Goal: Task Accomplishment & Management: Complete application form

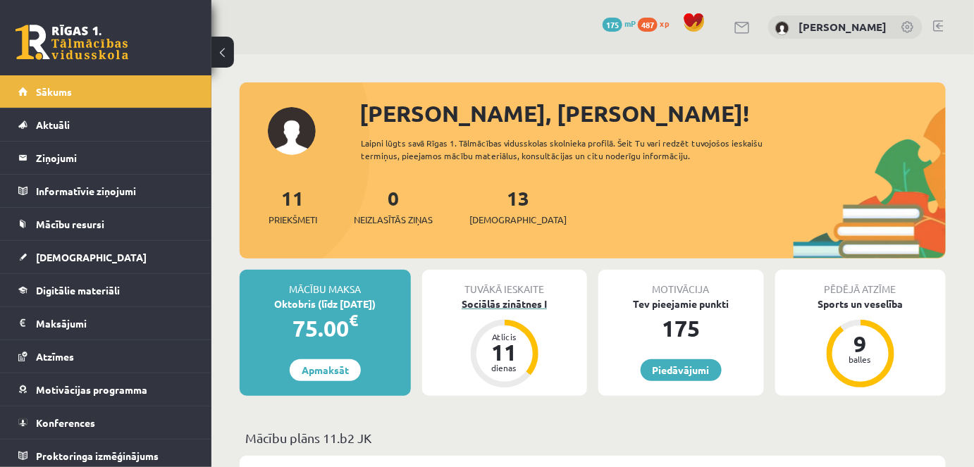
click at [528, 300] on div "Sociālās zinātnes I" at bounding box center [505, 304] width 166 height 15
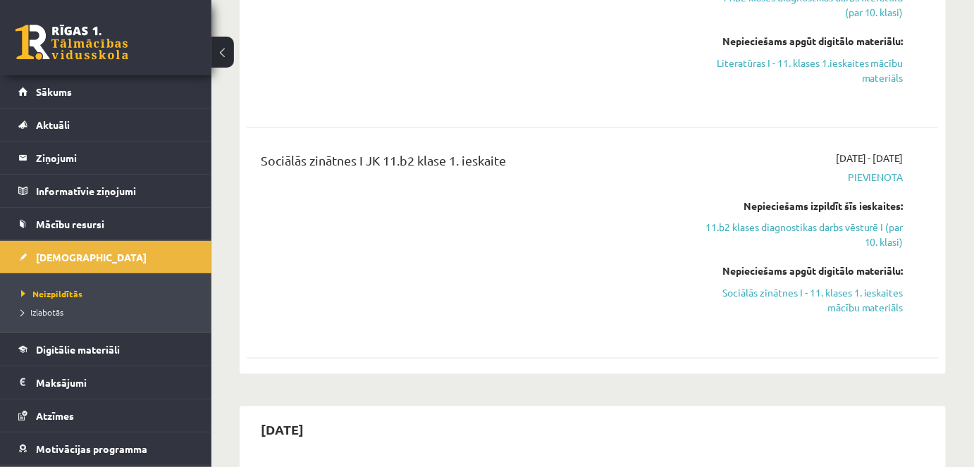
scroll to position [517, 0]
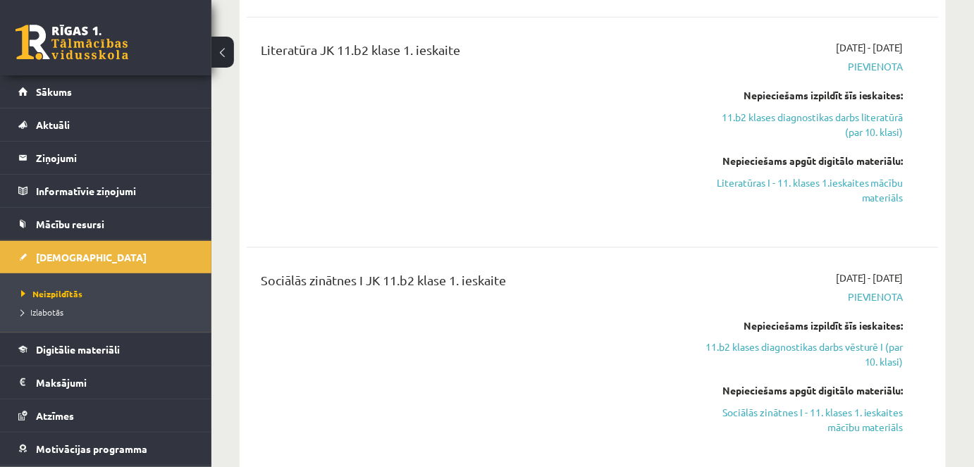
drag, startPoint x: 617, startPoint y: 235, endPoint x: 612, endPoint y: 137, distance: 98.1
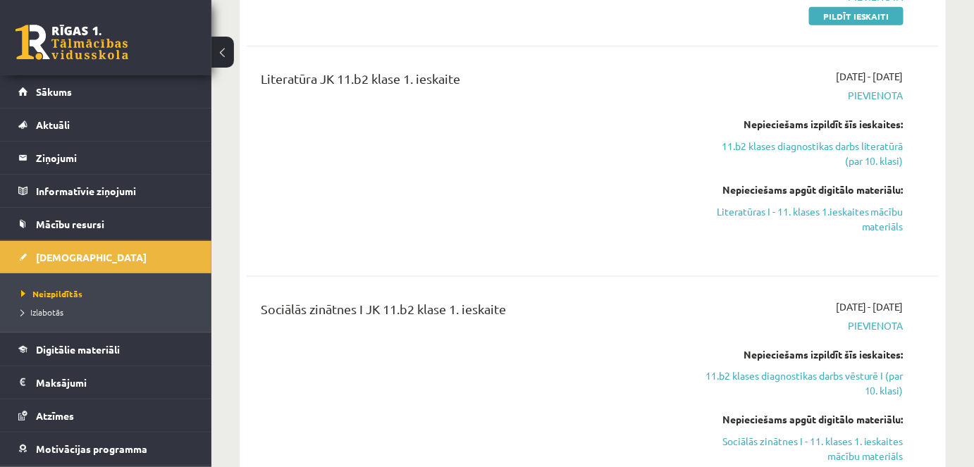
drag, startPoint x: 612, startPoint y: 137, endPoint x: 563, endPoint y: 90, distance: 67.8
click at [609, 135] on div "Literatūra JK 11.b2 klase 1. ieskaite" at bounding box center [471, 161] width 443 height 185
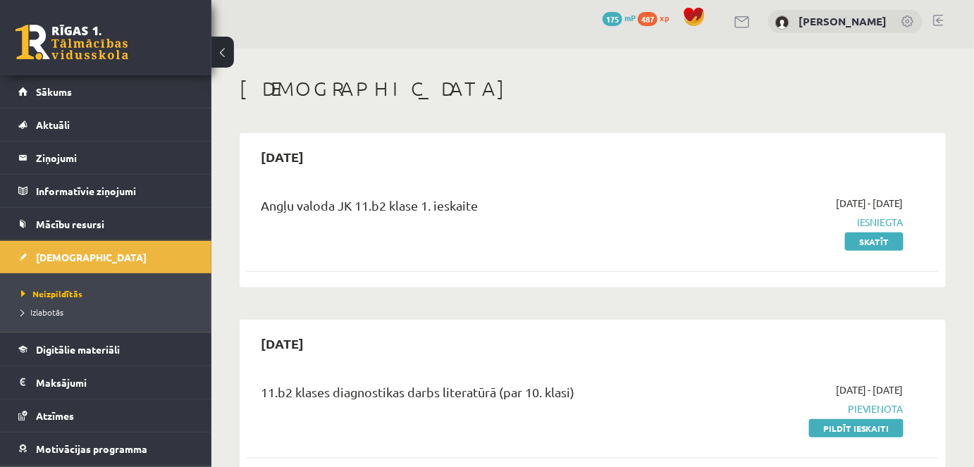
scroll to position [0, 0]
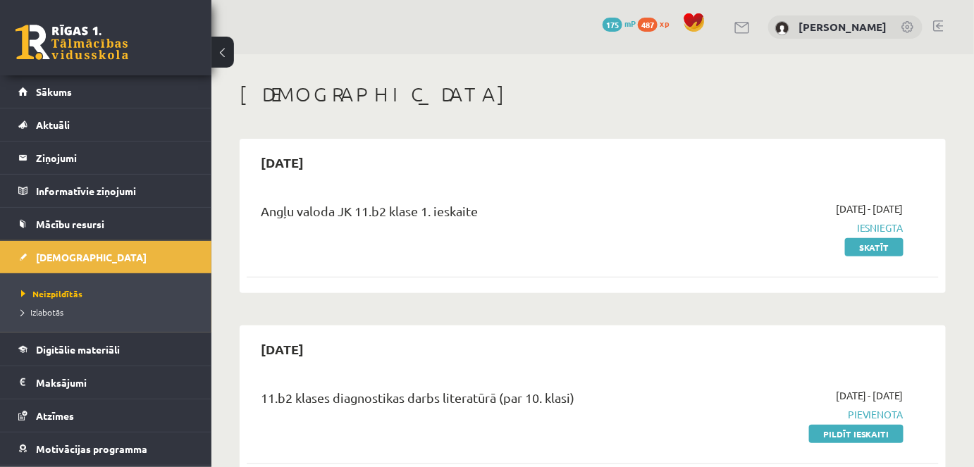
drag, startPoint x: 438, startPoint y: 255, endPoint x: 442, endPoint y: 117, distance: 137.5
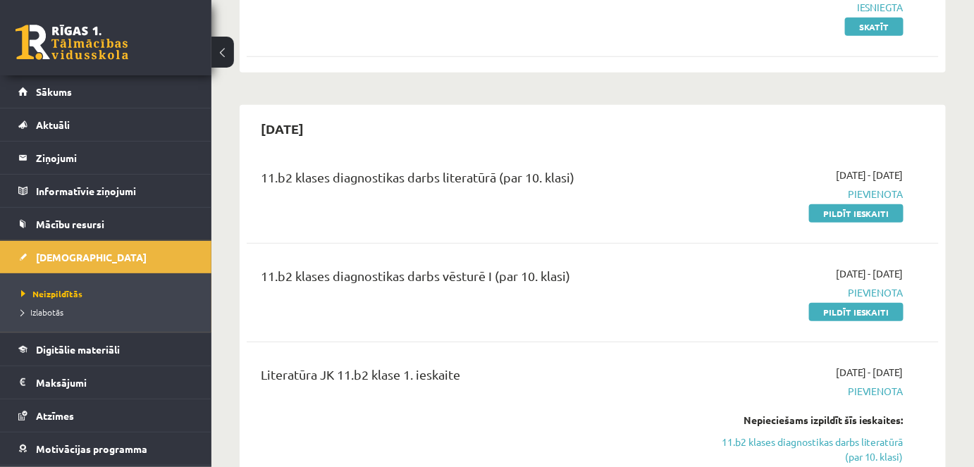
scroll to position [256, 0]
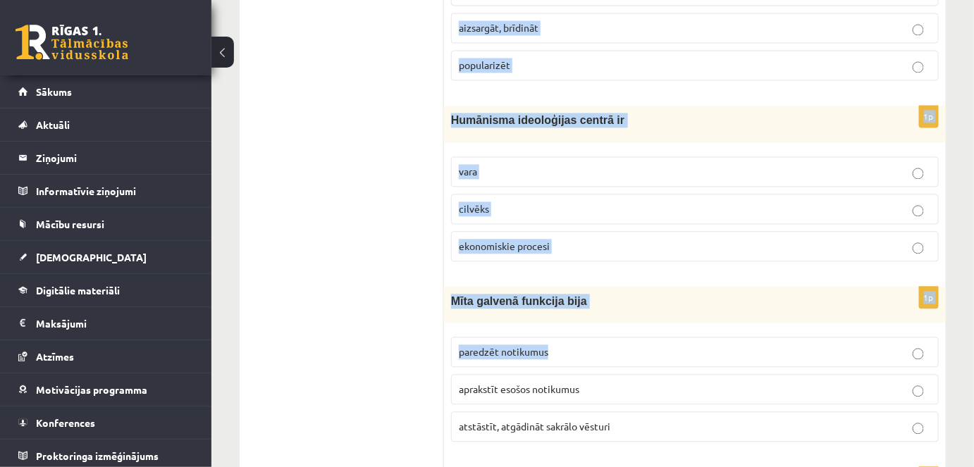
scroll to position [962, 0]
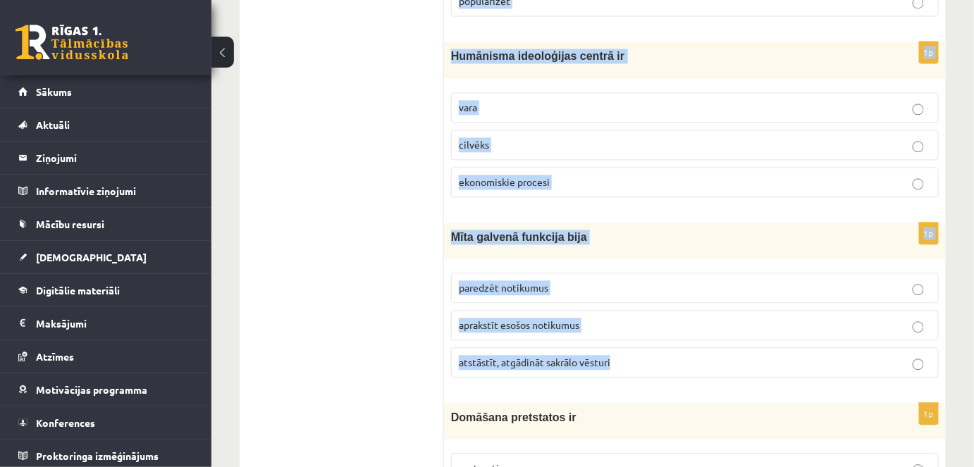
drag, startPoint x: 468, startPoint y: 223, endPoint x: 640, endPoint y: 372, distance: 227.9
copy form "Viduslaiku kultūras un literatūras attīstība norisinājās spēcīgā pilsētu attīst…"
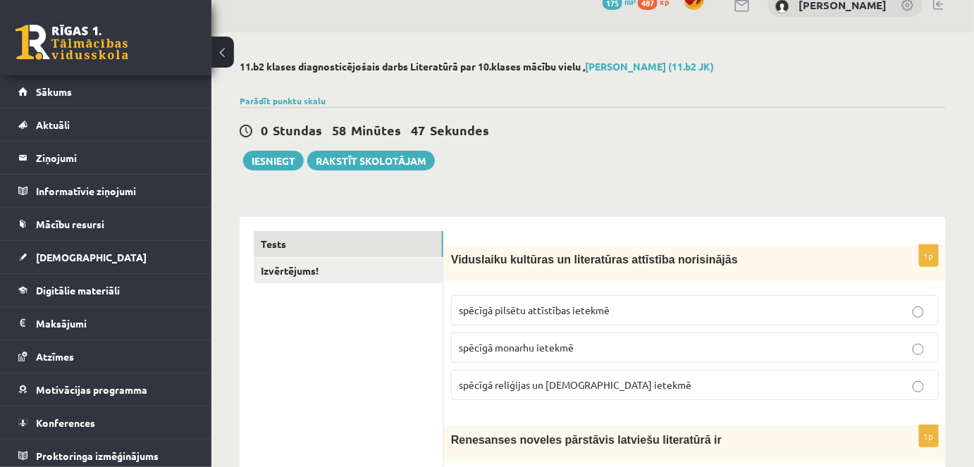
scroll to position [0, 0]
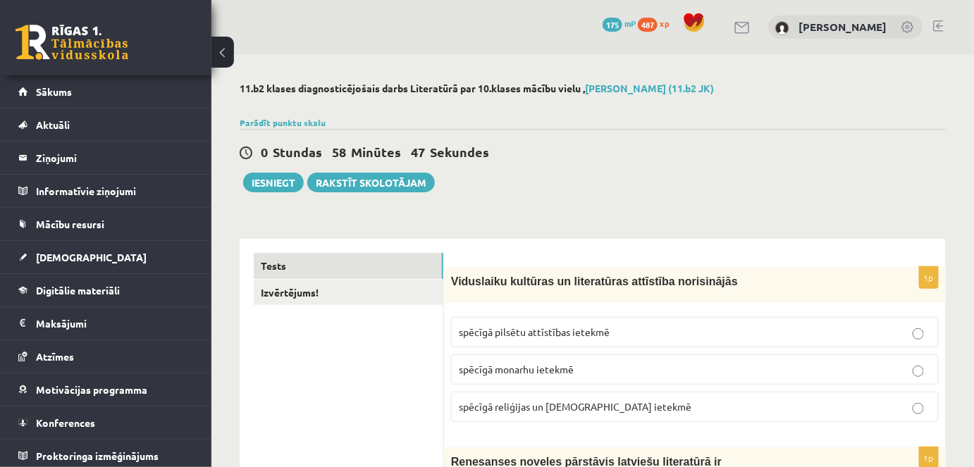
drag, startPoint x: 403, startPoint y: 253, endPoint x: 415, endPoint y: 130, distance: 124.0
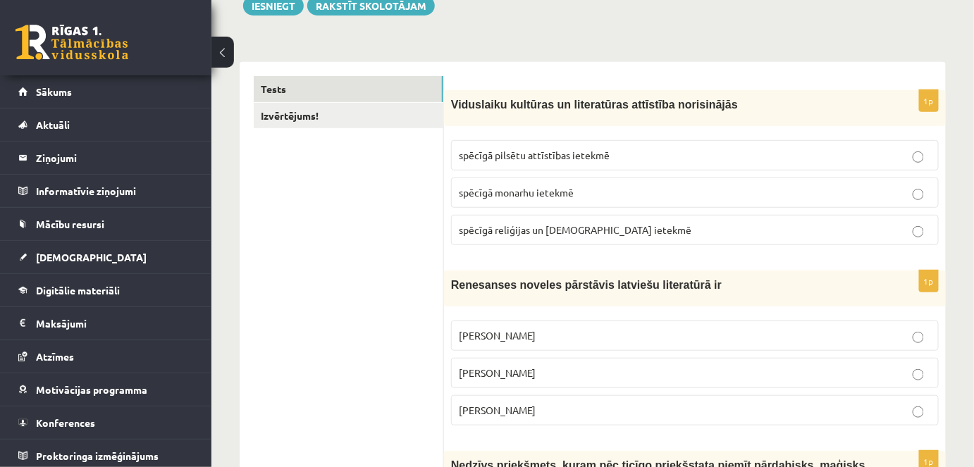
scroll to position [256, 0]
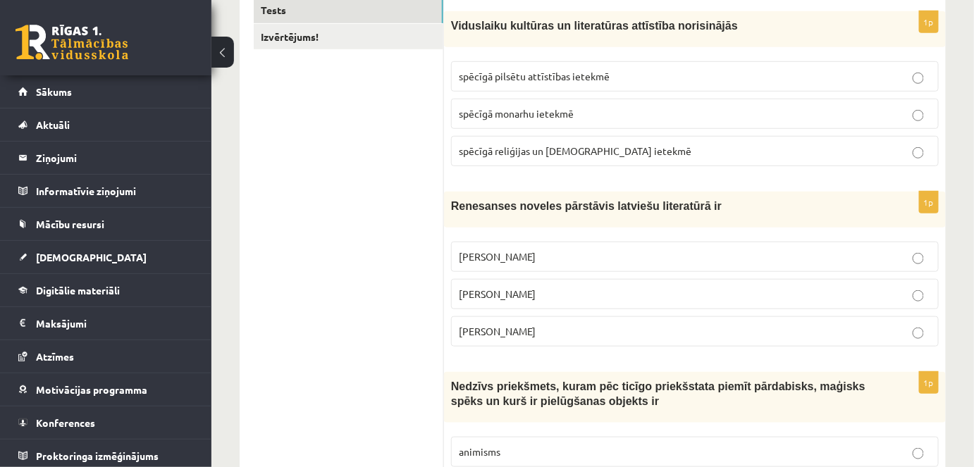
drag, startPoint x: 567, startPoint y: 140, endPoint x: 580, endPoint y: 56, distance: 84.9
click at [568, 139] on label "spēcīgā reliģijas un baznīcas ietekmē" at bounding box center [695, 151] width 488 height 30
drag, startPoint x: 505, startPoint y: 321, endPoint x: 508, endPoint y: 169, distance: 152.3
click at [505, 317] on label "Jānis Ezeriņš" at bounding box center [695, 332] width 488 height 30
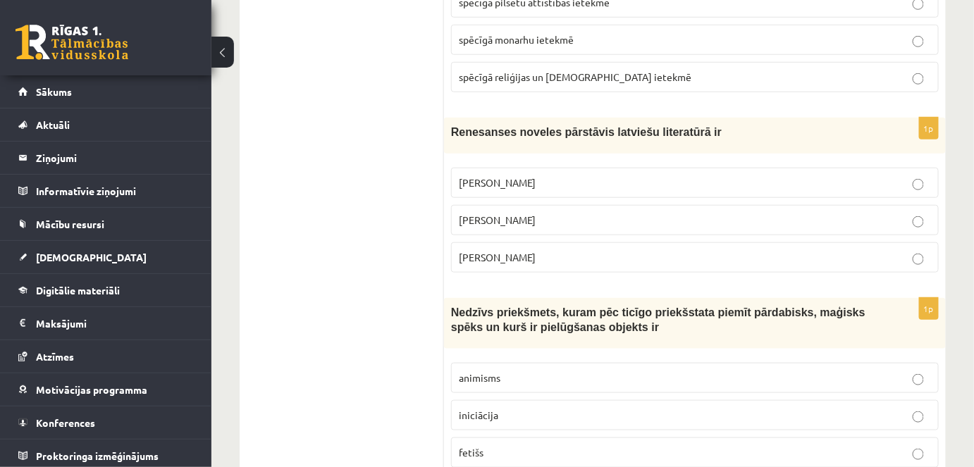
scroll to position [384, 0]
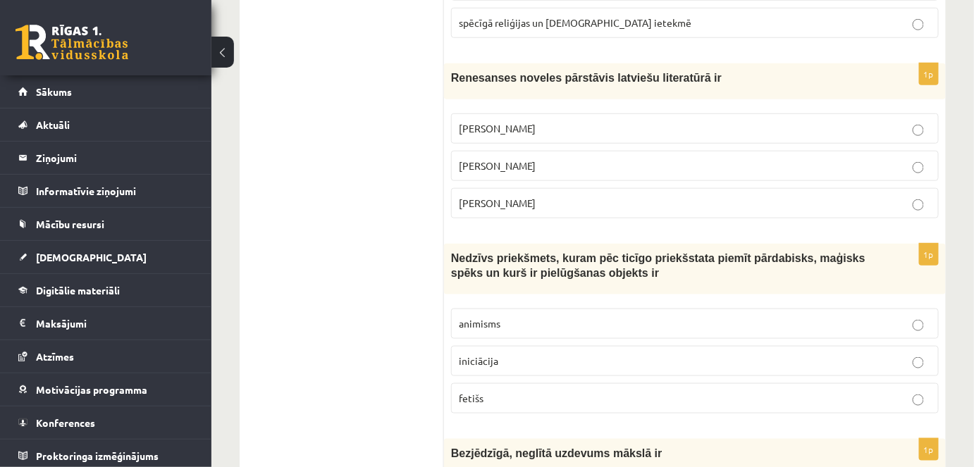
click at [507, 396] on p "fetišs" at bounding box center [695, 398] width 472 height 15
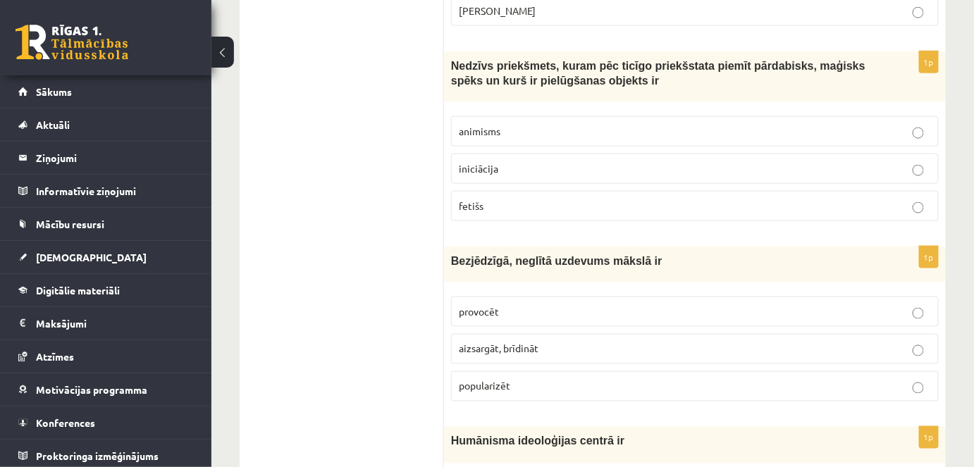
scroll to position [641, 0]
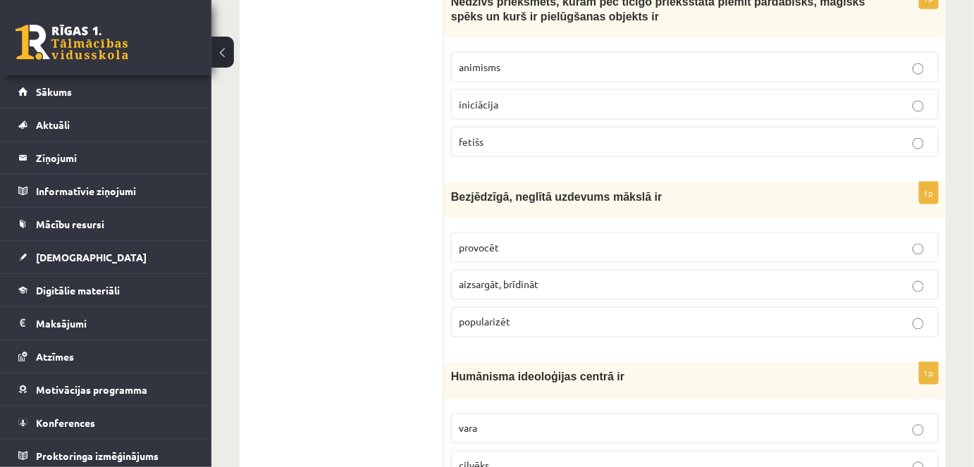
click at [553, 254] on label "provocēt" at bounding box center [695, 248] width 488 height 30
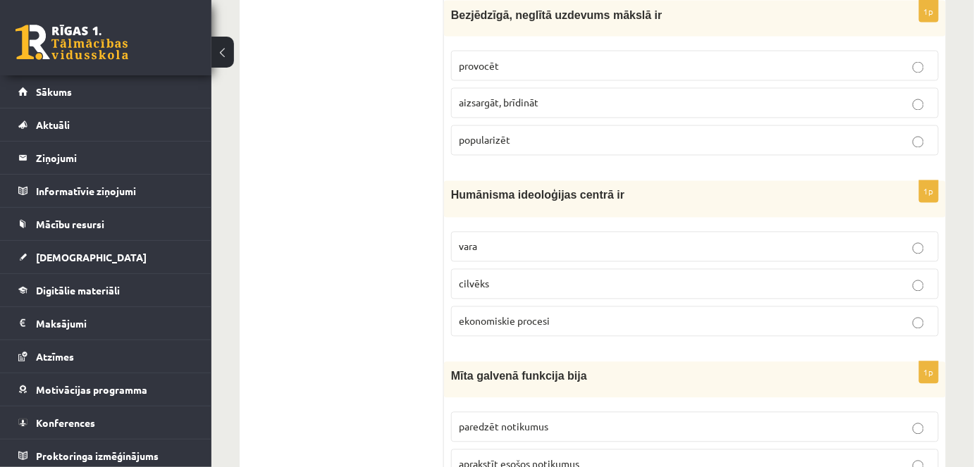
scroll to position [897, 0]
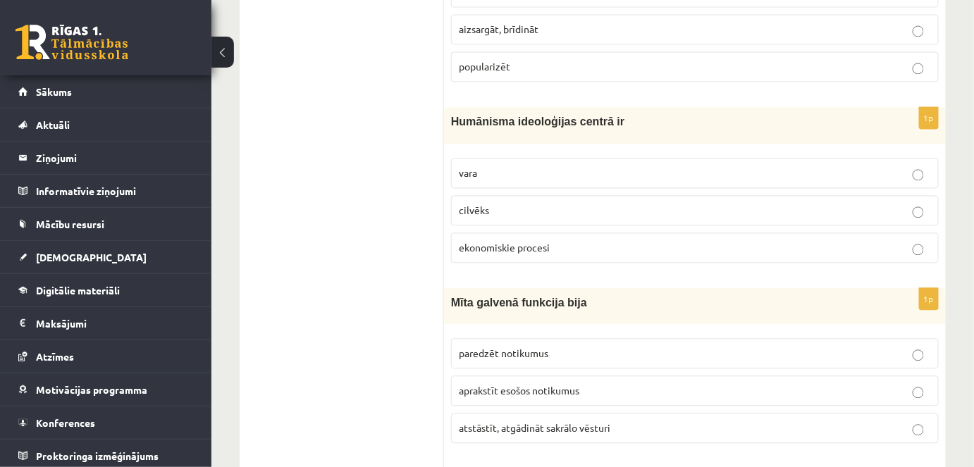
click at [548, 203] on p "cilvēks" at bounding box center [695, 210] width 472 height 15
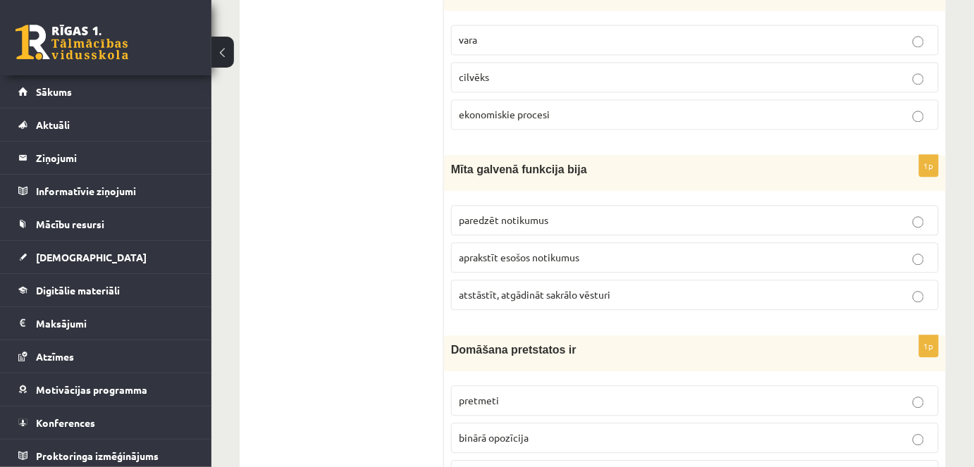
scroll to position [1089, 0]
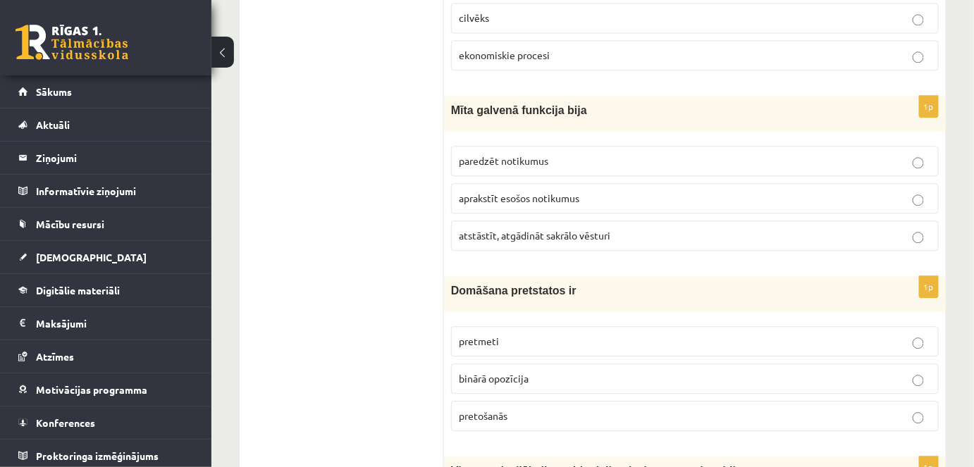
click at [601, 229] on span "atstāstīt, atgādināt sakrālo vēsturi" at bounding box center [535, 235] width 152 height 13
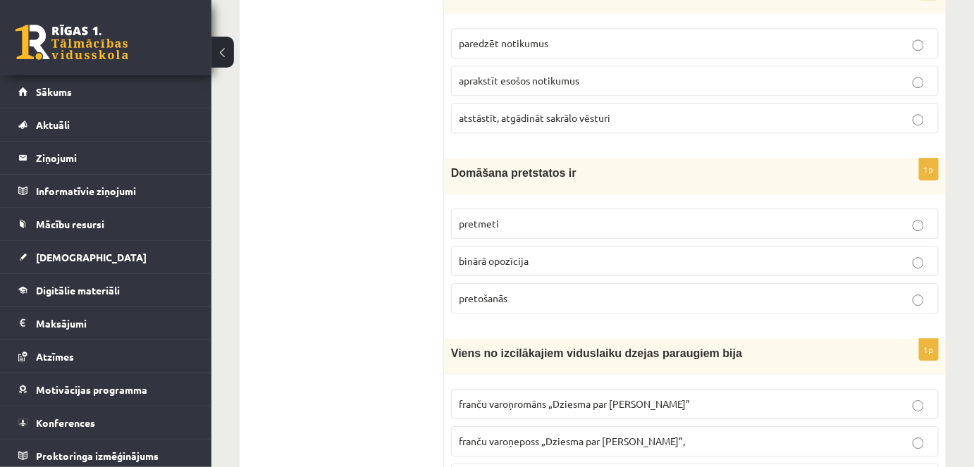
scroll to position [1282, 0]
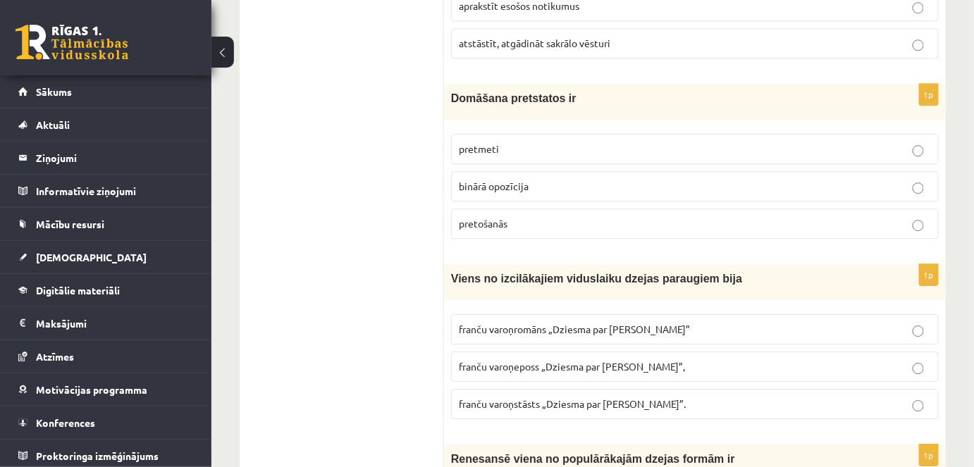
drag, startPoint x: 443, startPoint y: 85, endPoint x: 537, endPoint y: 96, distance: 94.4
click at [525, 92] on span "Domāšana pretstatos ir" at bounding box center [513, 98] width 125 height 12
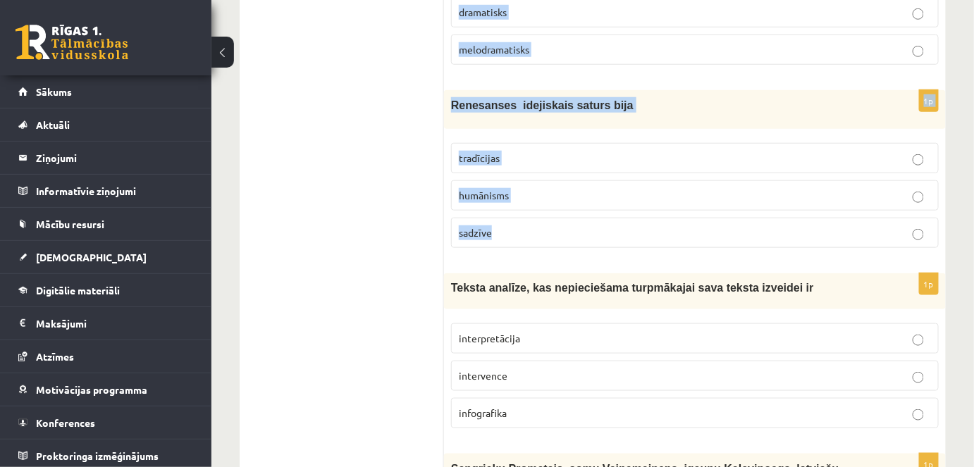
drag, startPoint x: 470, startPoint y: 92, endPoint x: 586, endPoint y: 237, distance: 185.1
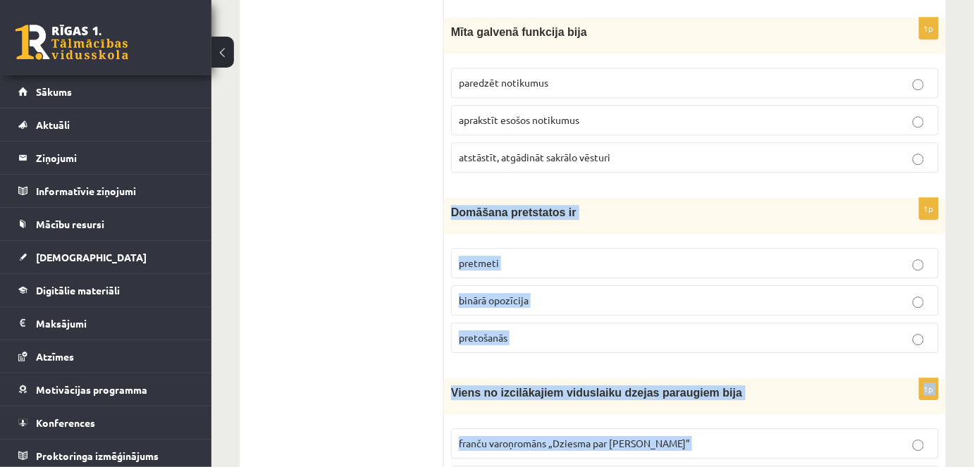
scroll to position [1153, 0]
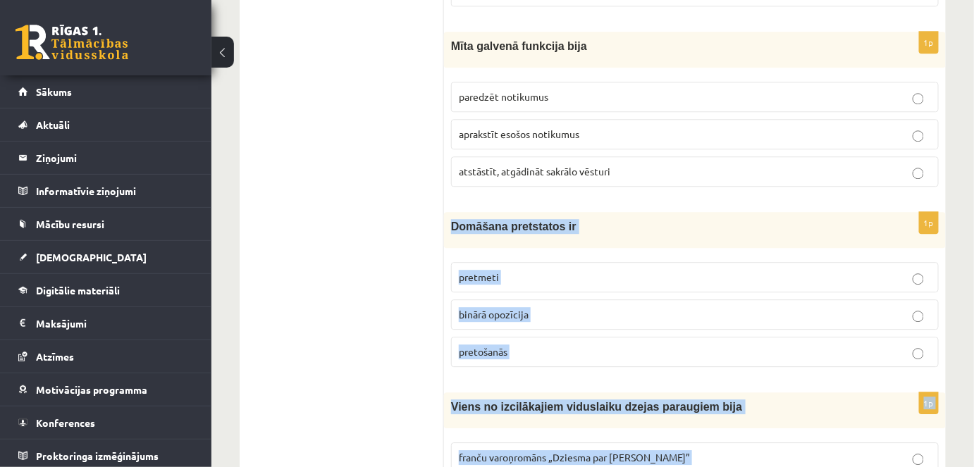
click at [544, 307] on p "binārā opozīcija" at bounding box center [695, 314] width 472 height 15
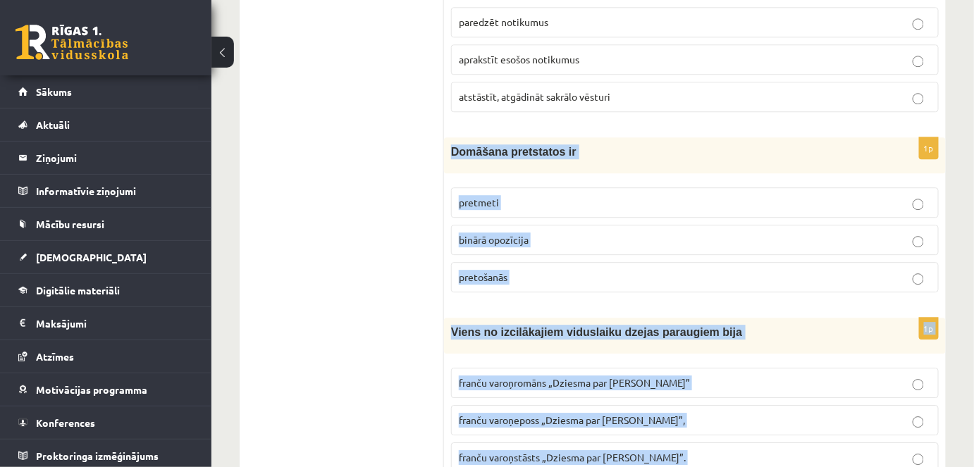
scroll to position [1282, 0]
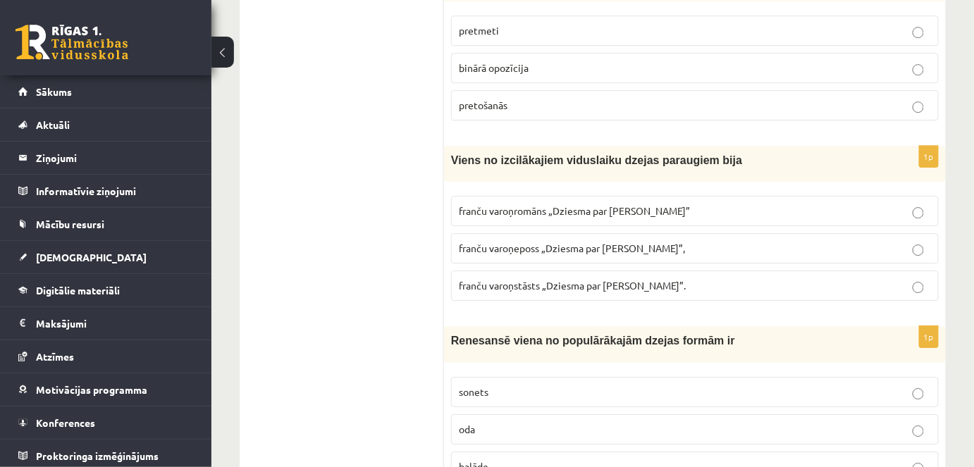
scroll to position [1473, 0]
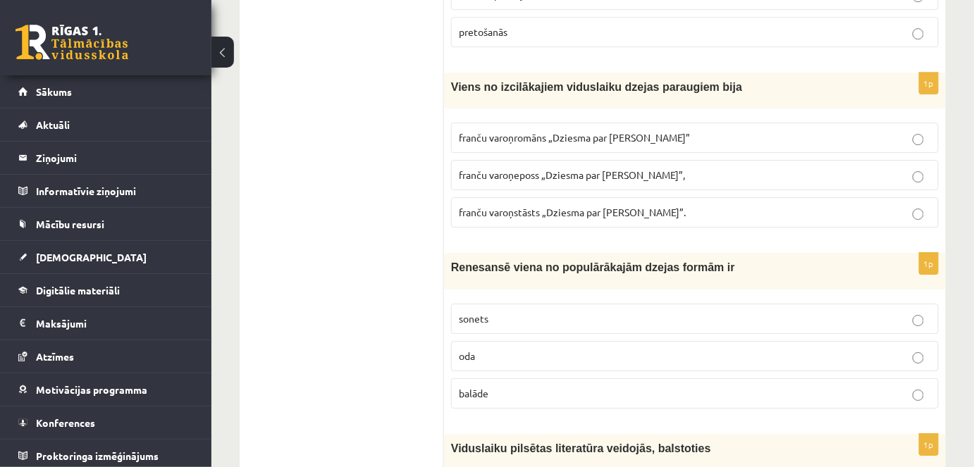
click at [562, 160] on label "franču varoņeposs „Dziesma par Rolandu”," at bounding box center [695, 175] width 488 height 30
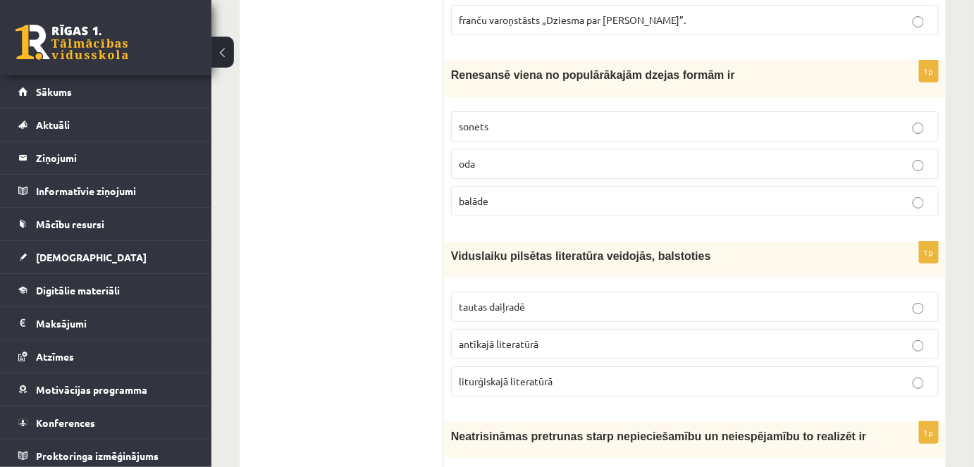
scroll to position [1730, 0]
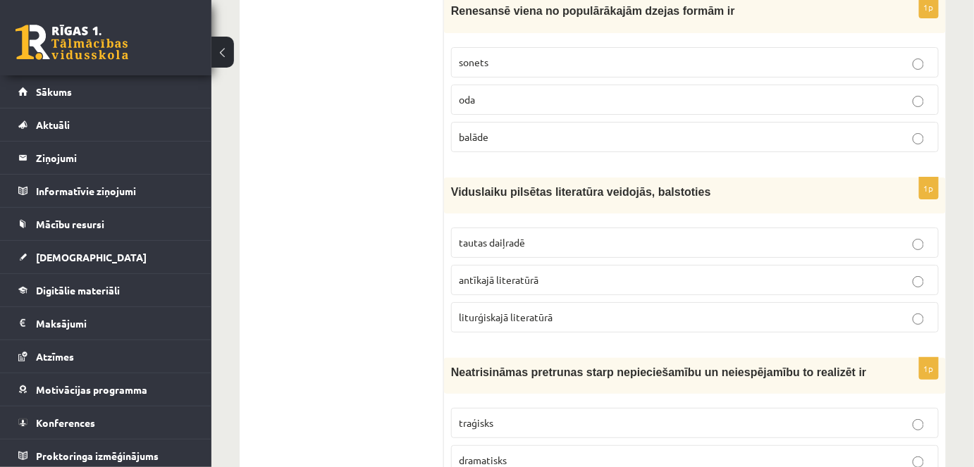
click at [530, 55] on p "sonets" at bounding box center [695, 62] width 472 height 15
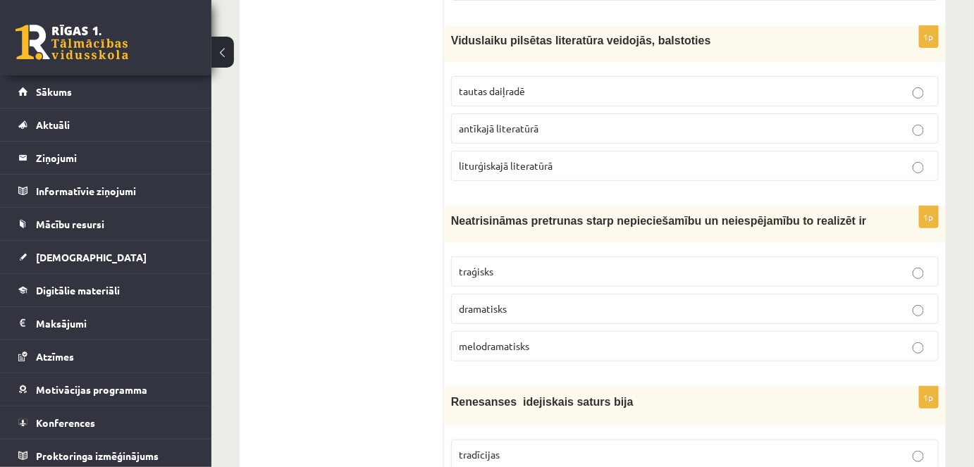
scroll to position [1923, 0]
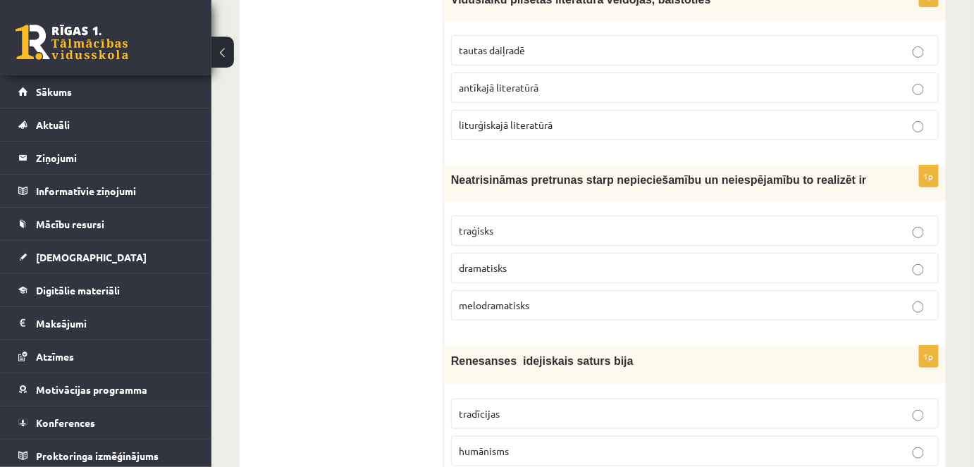
click at [537, 43] on p "tautas daiļradē" at bounding box center [695, 50] width 472 height 15
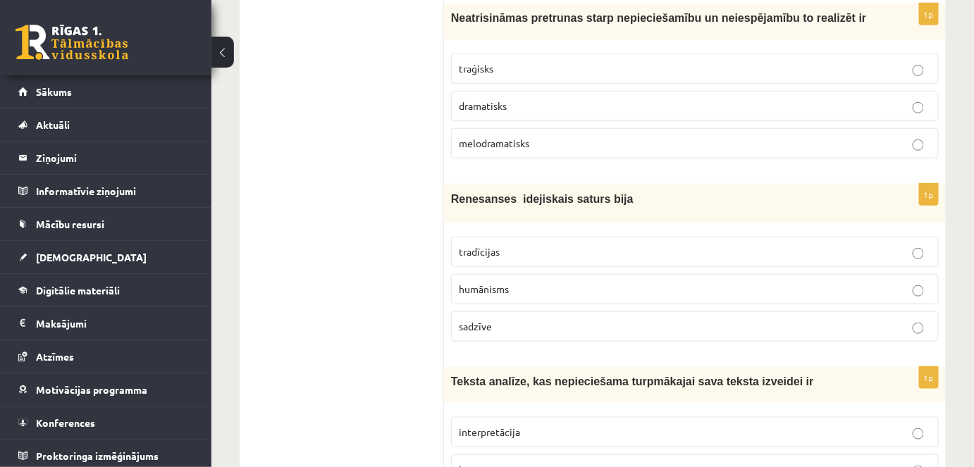
scroll to position [2115, 0]
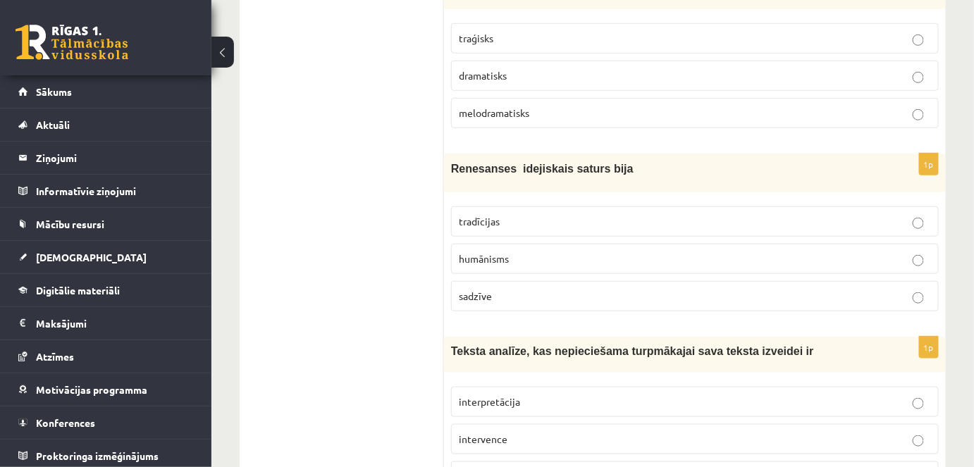
click at [587, 35] on label "traģisks" at bounding box center [695, 38] width 488 height 30
click at [586, 252] on p "humānisms" at bounding box center [695, 259] width 472 height 15
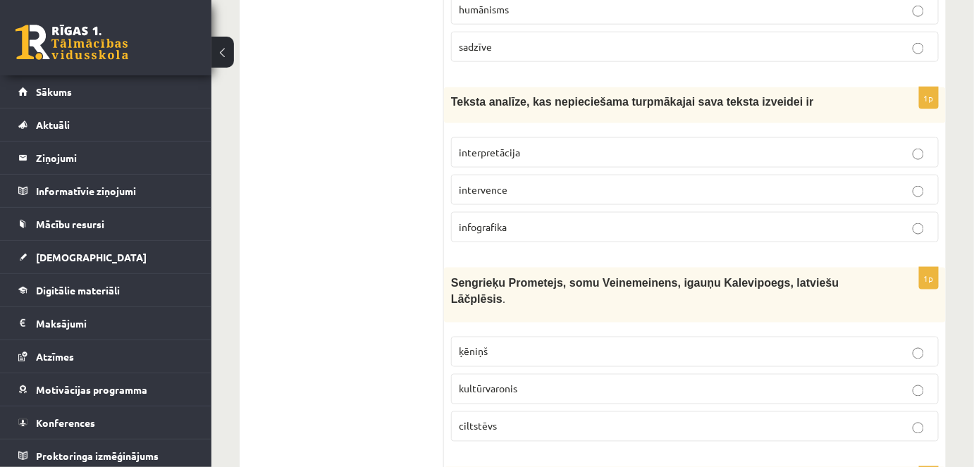
scroll to position [2371, 0]
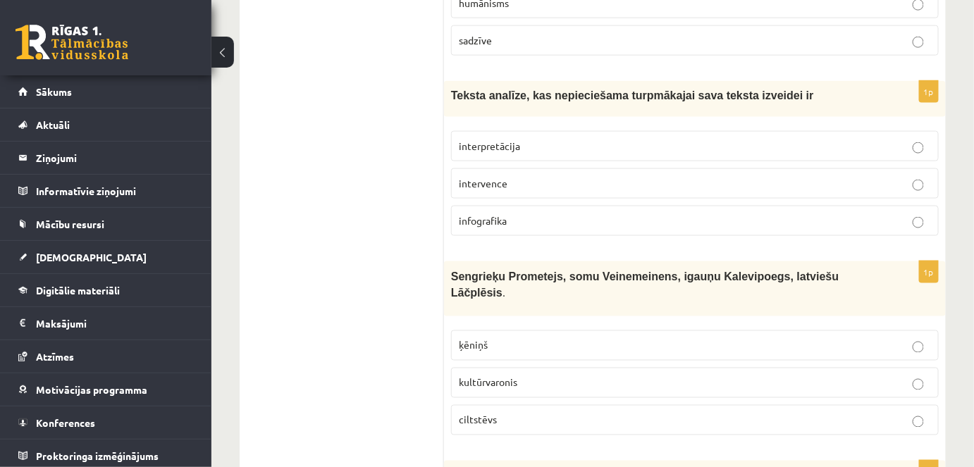
click at [634, 139] on p "interpretācija" at bounding box center [695, 146] width 472 height 15
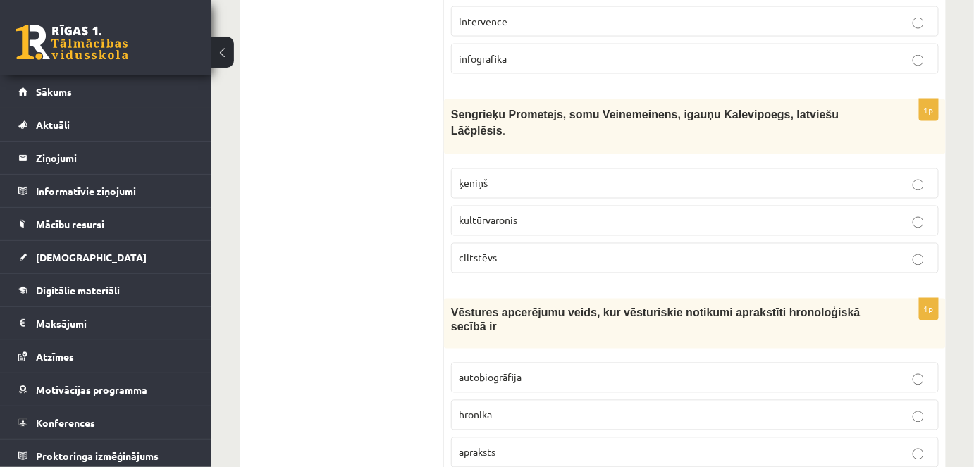
scroll to position [2563, 0]
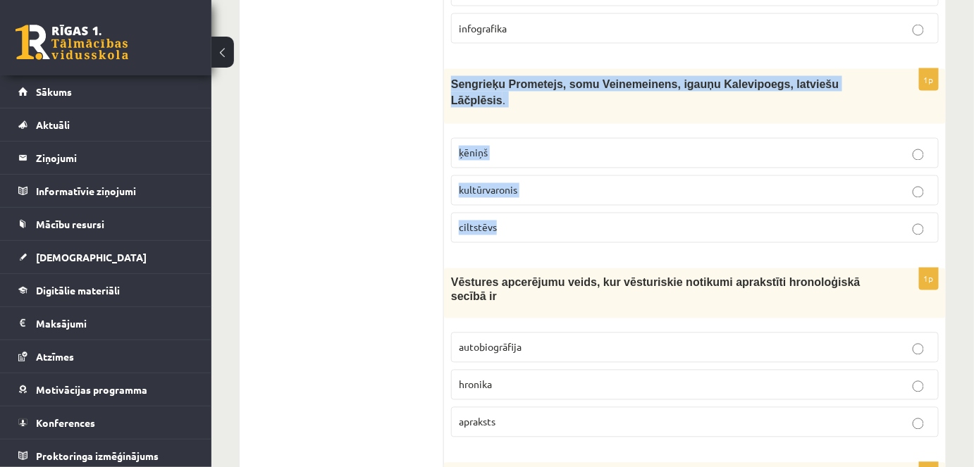
drag, startPoint x: 450, startPoint y: 67, endPoint x: 633, endPoint y: 190, distance: 221.0
click at [633, 190] on div "1p Sengrieķu Prometejs, somu Veinemeinens, igauņu Kalevipoegs, latviešu Lāčplēs…" at bounding box center [695, 161] width 502 height 185
copy div "Sengrieķu Prometejs, somu Veinemeinens, igauņu Kalevipoegs, latviešu Lāčplēsis …"
click at [474, 176] on label "kultūrvaronis" at bounding box center [695, 191] width 488 height 30
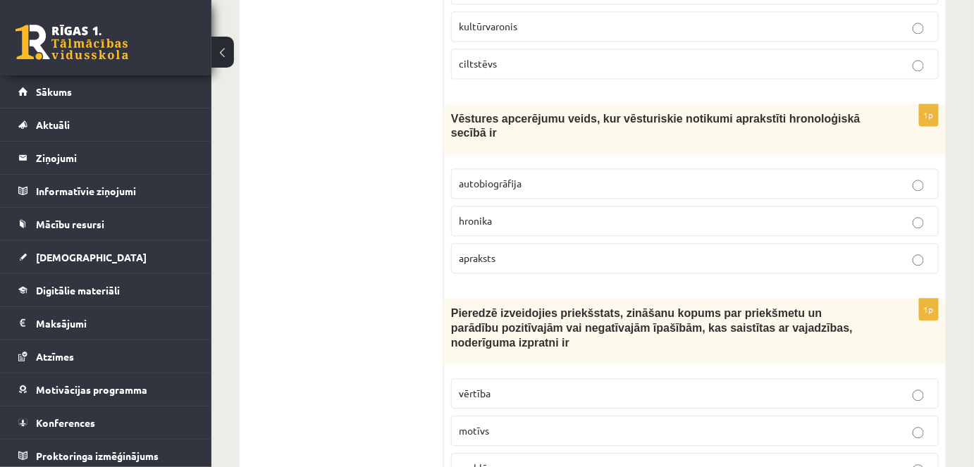
scroll to position [2756, 0]
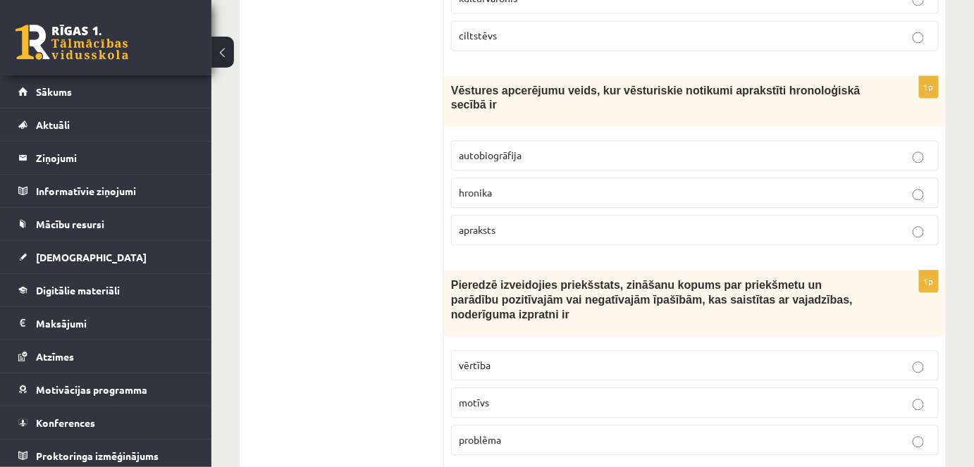
click at [514, 148] on p "autobiogrāfija" at bounding box center [695, 155] width 472 height 15
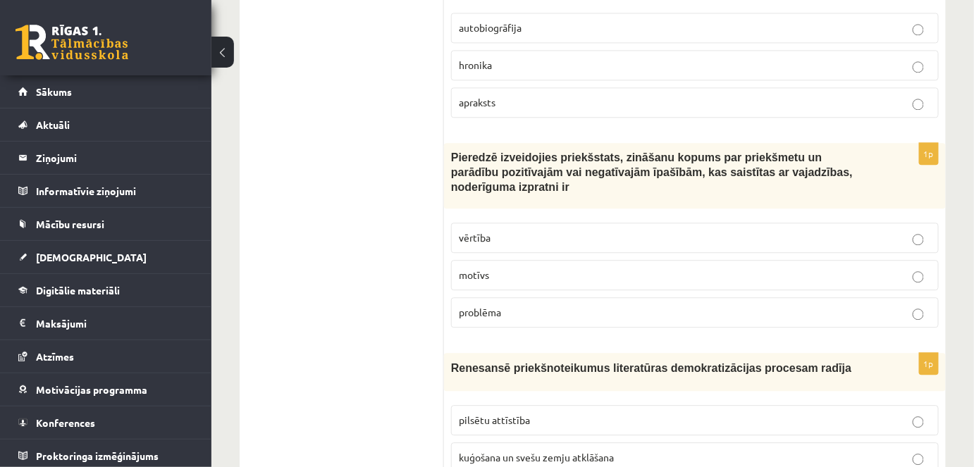
scroll to position [2948, 0]
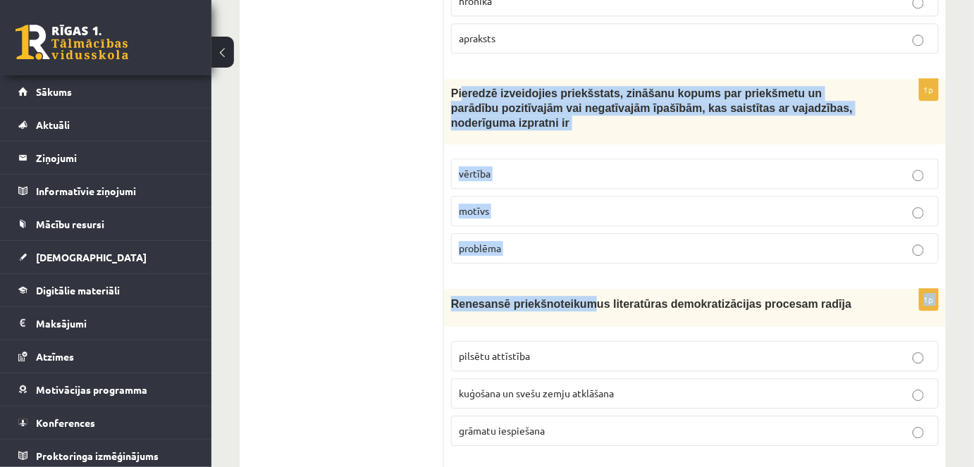
drag, startPoint x: 460, startPoint y: 26, endPoint x: 575, endPoint y: 243, distance: 245.1
click at [575, 243] on form "1p Viduslaiku kultūras un literatūras attīstība norisinājās spēcīgā pilsētu att…" at bounding box center [695, 176] width 474 height 5742
click at [575, 298] on span "Renesansē priekšnoteikumus literatūras demokratizācijas procesam radīja" at bounding box center [651, 304] width 400 height 12
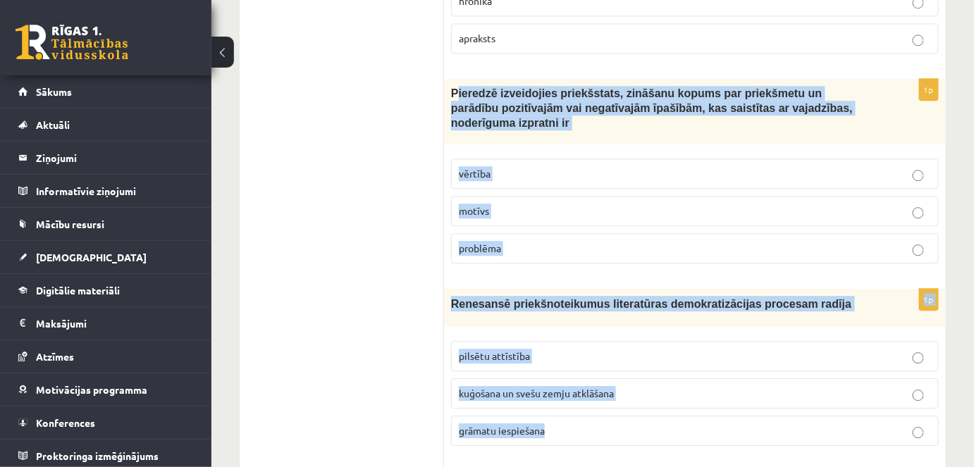
drag, startPoint x: 455, startPoint y: 42, endPoint x: 676, endPoint y: 383, distance: 406.2
click at [676, 383] on form "1p Viduslaiku kultūras un literatūras attīstība norisinājās spēcīgā pilsētu att…" at bounding box center [695, 176] width 474 height 5742
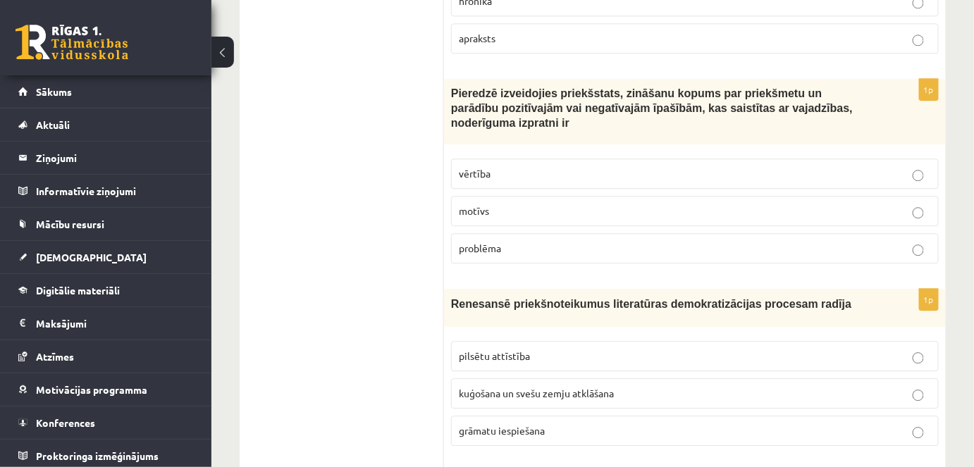
click at [453, 87] on span "Pieredzē izveidojies priekšstats, zināšanu kopums par priekšmetu un parādību po…" at bounding box center [652, 107] width 402 height 41
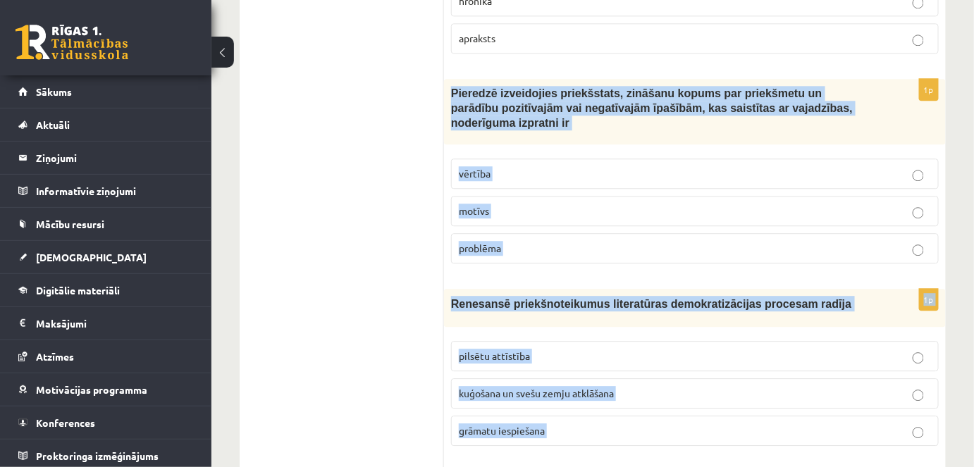
drag, startPoint x: 453, startPoint y: 42, endPoint x: 650, endPoint y: 384, distance: 394.5
click at [649, 385] on form "1p Viduslaiku kultūras un literatūras attīstība norisinājās spēcīgā pilsētu att…" at bounding box center [695, 176] width 474 height 5742
copy form "Pieredzē izveidojies priekšstats, zināšanu kopums par priekšmetu un parādību po…"
click at [524, 166] on p "vērtība" at bounding box center [695, 173] width 472 height 15
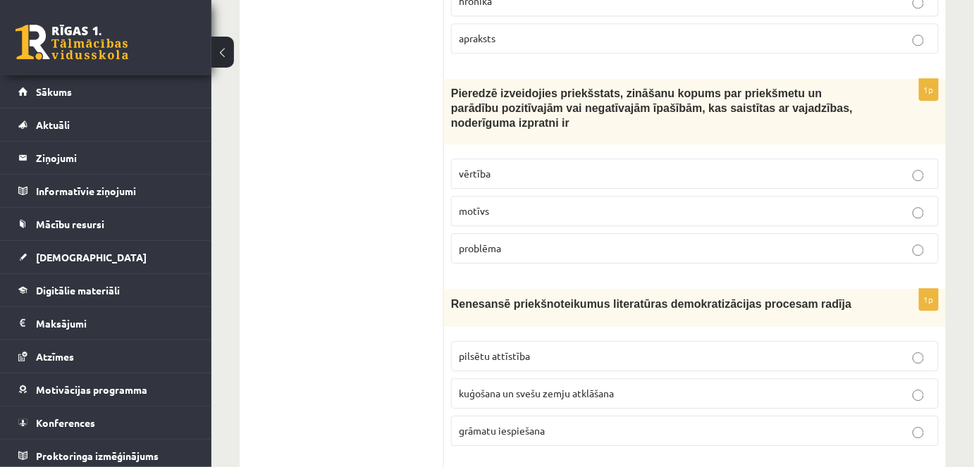
click at [552, 424] on p "grāmatu iespiešana" at bounding box center [695, 431] width 472 height 15
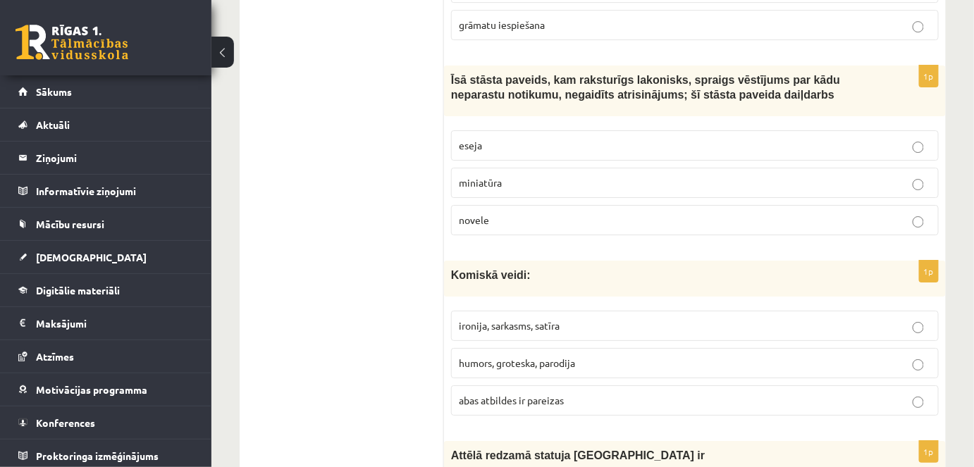
scroll to position [3333, 0]
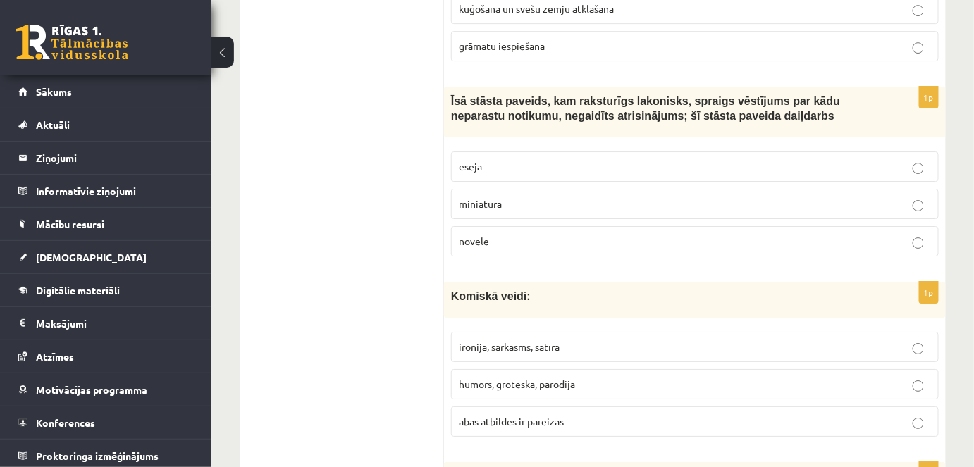
click at [587, 226] on label "novele" at bounding box center [695, 241] width 488 height 30
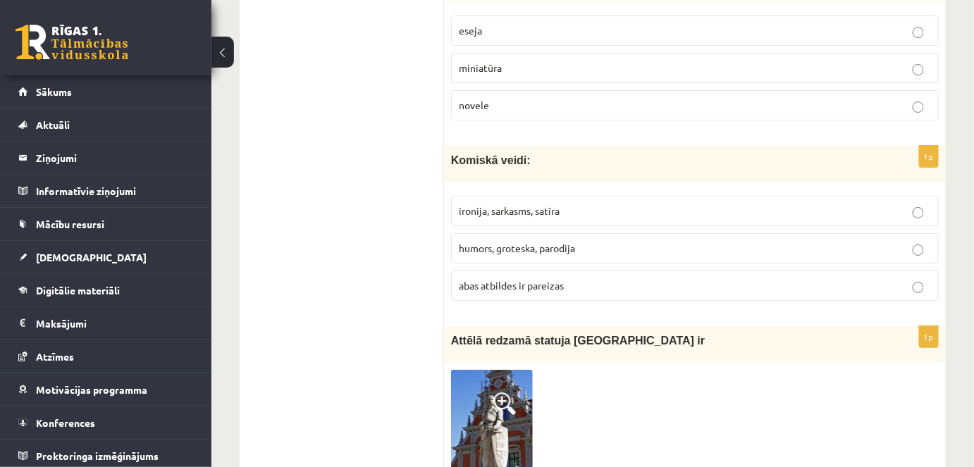
scroll to position [3525, 0]
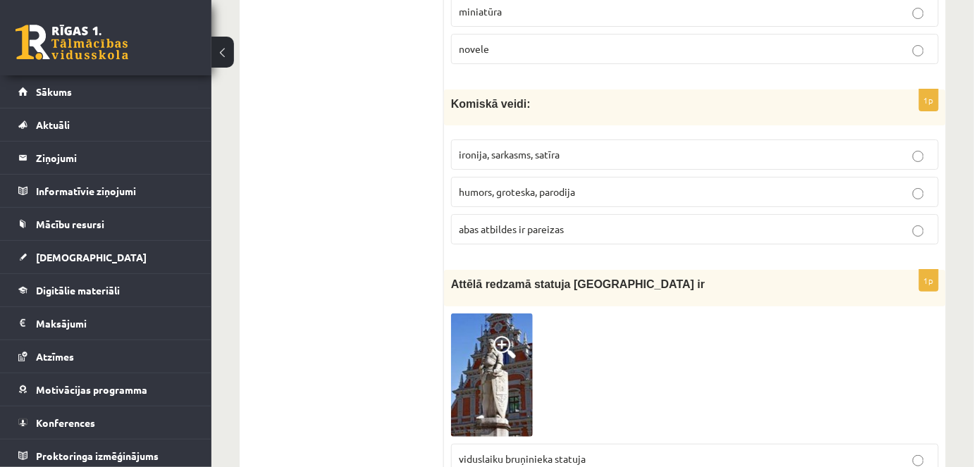
click at [509, 148] on span "ironija, sarkasms, satīra" at bounding box center [509, 154] width 101 height 13
click at [543, 223] on span "abas atbildes ir pareizas" at bounding box center [511, 229] width 105 height 13
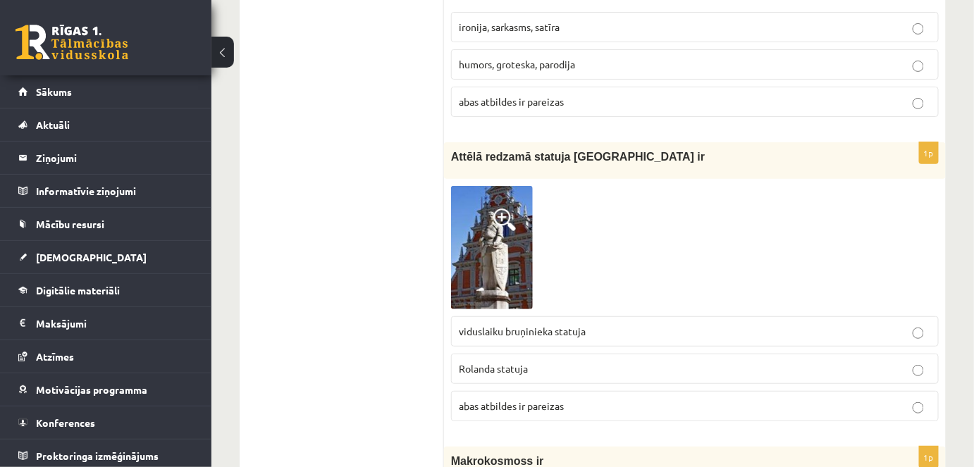
scroll to position [3717, 0]
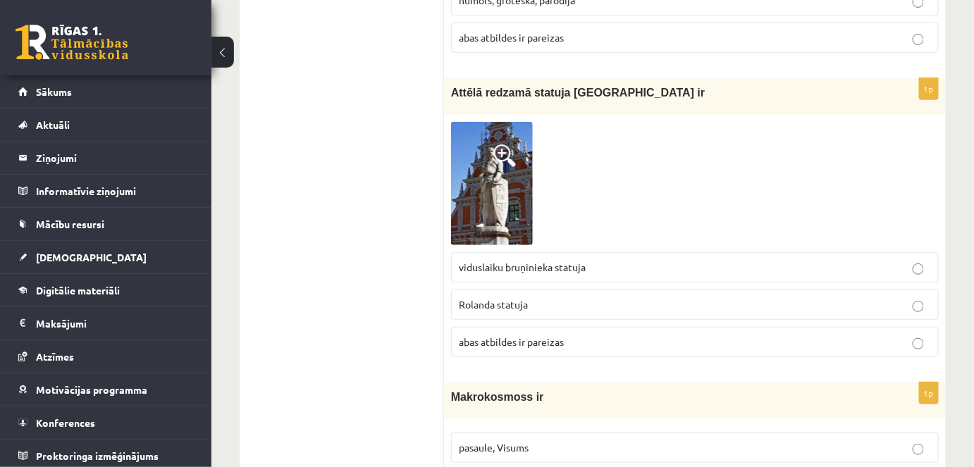
click at [584, 260] on p "viduslaiku bruņinieka statuja" at bounding box center [695, 267] width 472 height 15
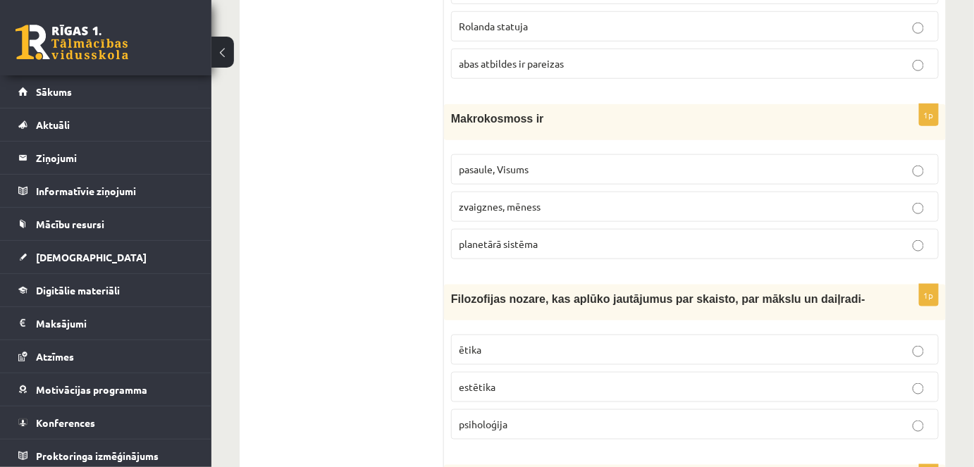
scroll to position [3973, 0]
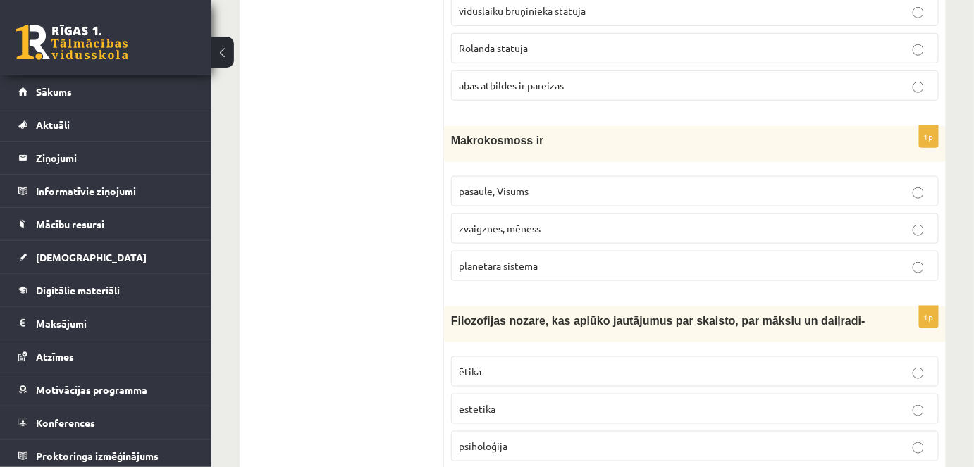
click at [489, 222] on span "zvaigznes, mēness" at bounding box center [500, 228] width 82 height 13
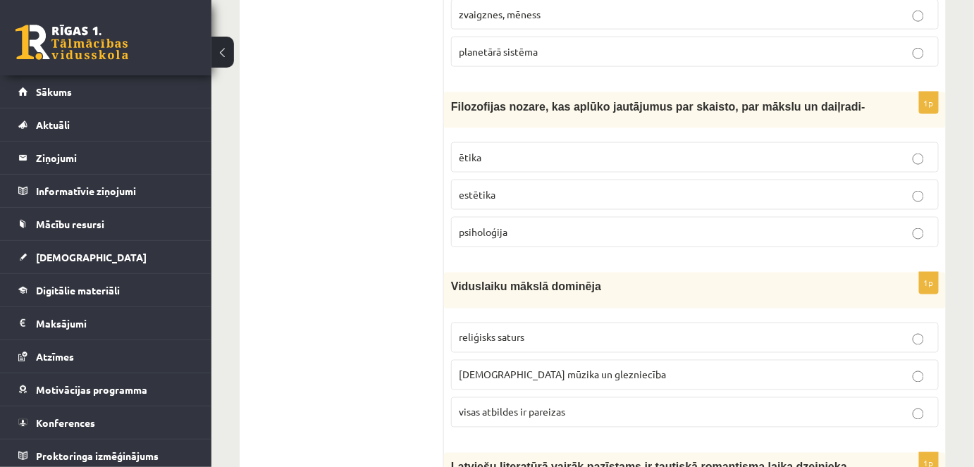
scroll to position [4166, 0]
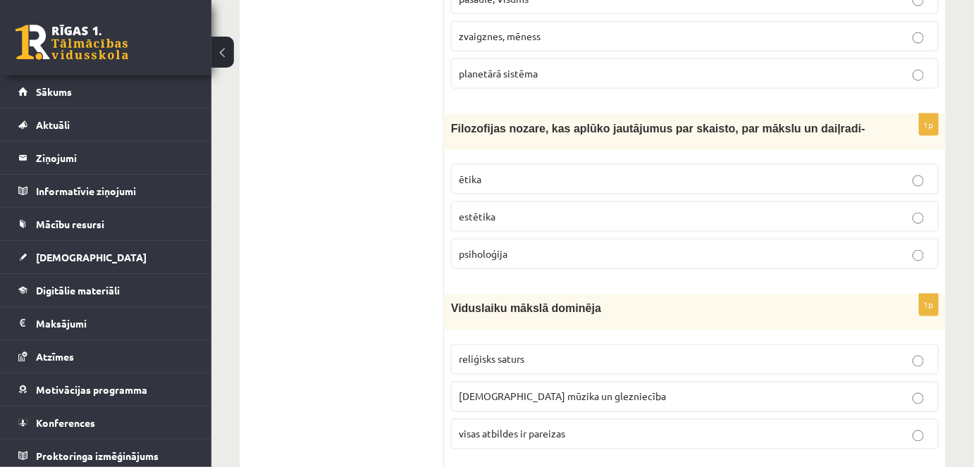
click at [510, 164] on label "ētika" at bounding box center [695, 179] width 488 height 30
click at [510, 209] on p "estētika" at bounding box center [695, 216] width 472 height 15
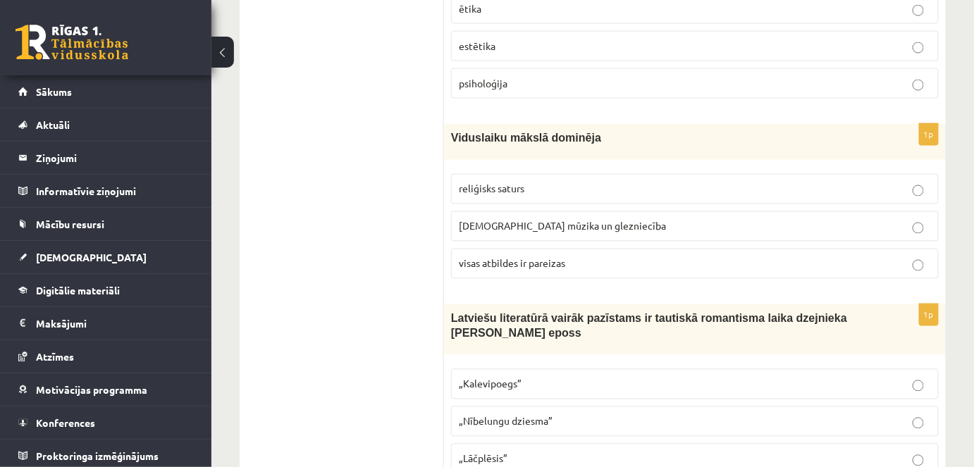
scroll to position [4358, 0]
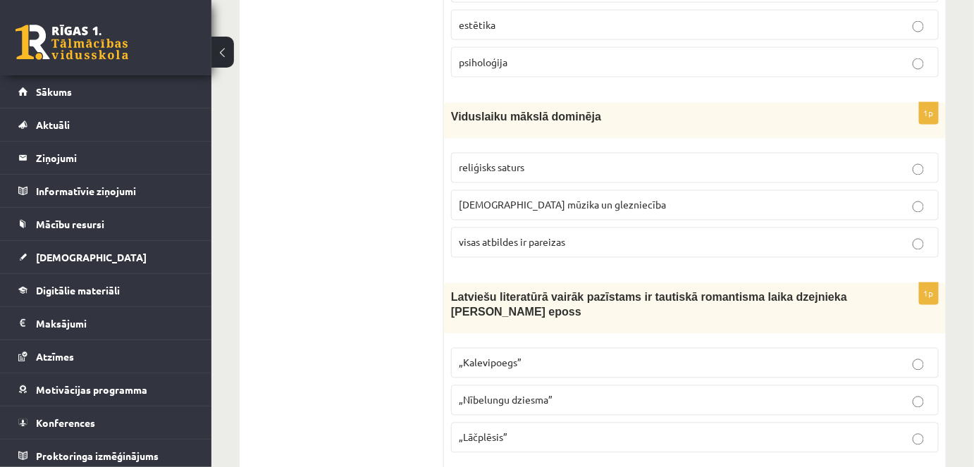
click at [525, 161] on span "reliģisks saturs" at bounding box center [492, 167] width 66 height 13
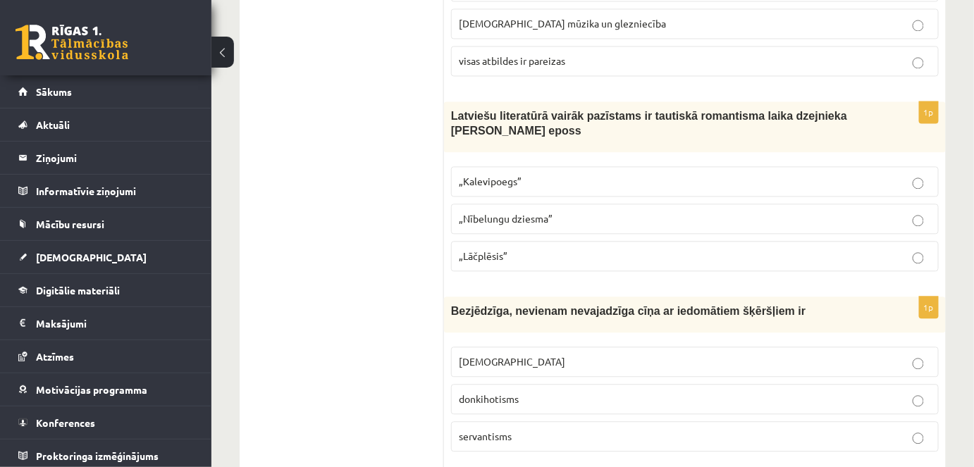
scroll to position [4614, 0]
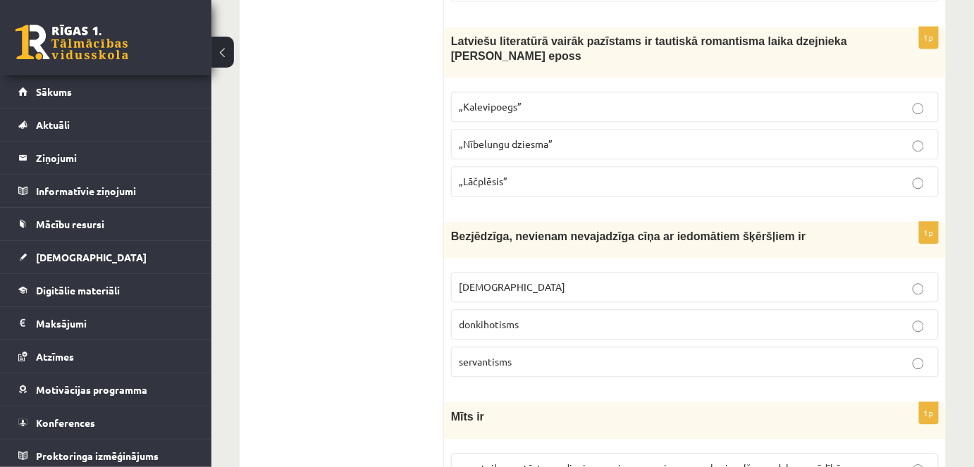
click at [613, 137] on p "„Nībelungu dziesma”" at bounding box center [695, 144] width 472 height 15
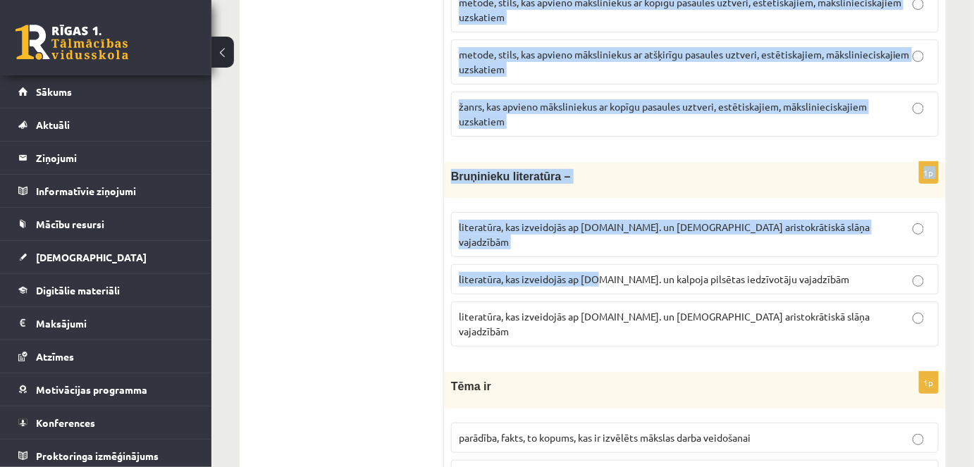
scroll to position [5458, 0]
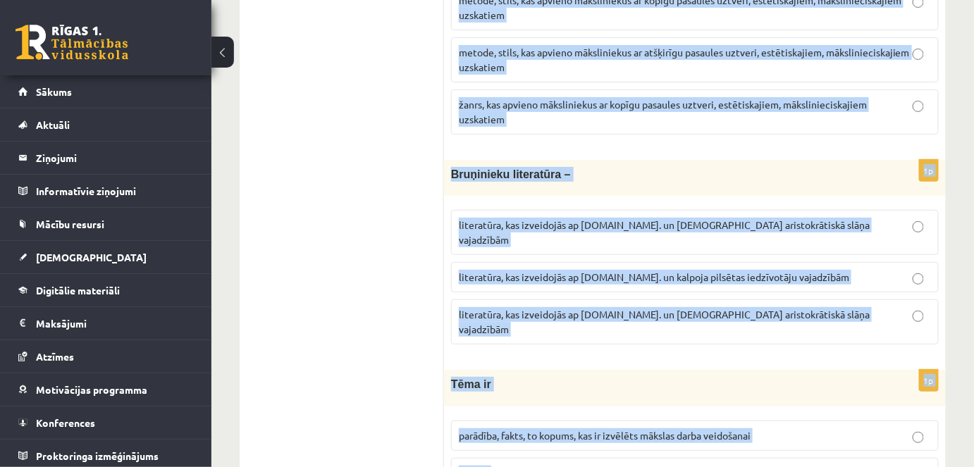
drag, startPoint x: 457, startPoint y: 28, endPoint x: 635, endPoint y: 388, distance: 401.4
copy form "ezjēdzīga, nevienam nevajadzīga cīņa ar iedomātiem šķēršļiem ir minhauzenisms d…"
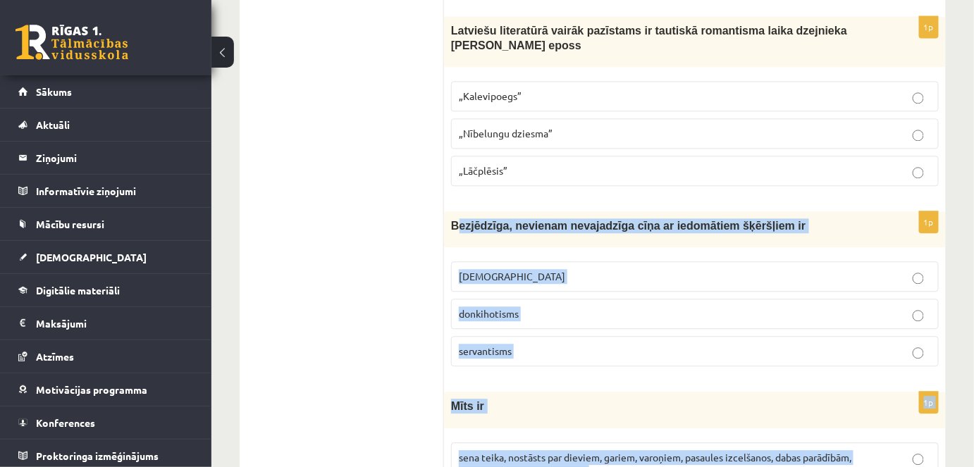
scroll to position [4561, 0]
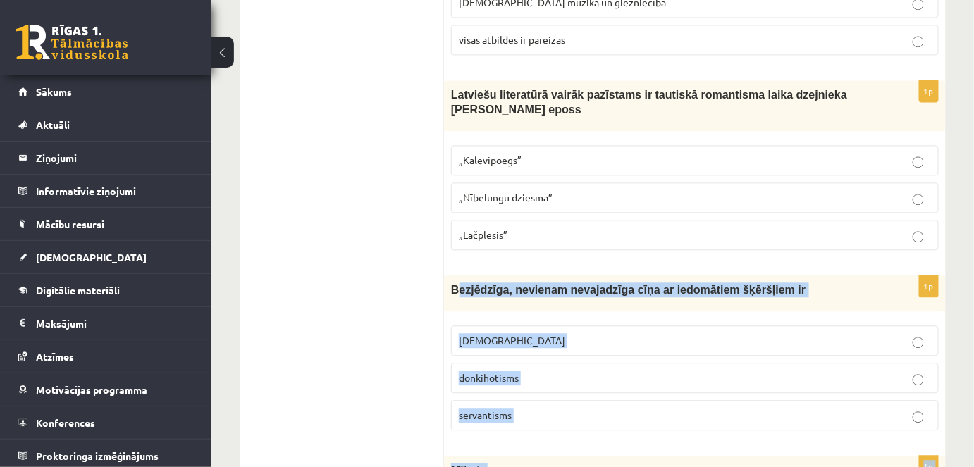
click at [517, 372] on span "donkihotisms" at bounding box center [489, 378] width 60 height 13
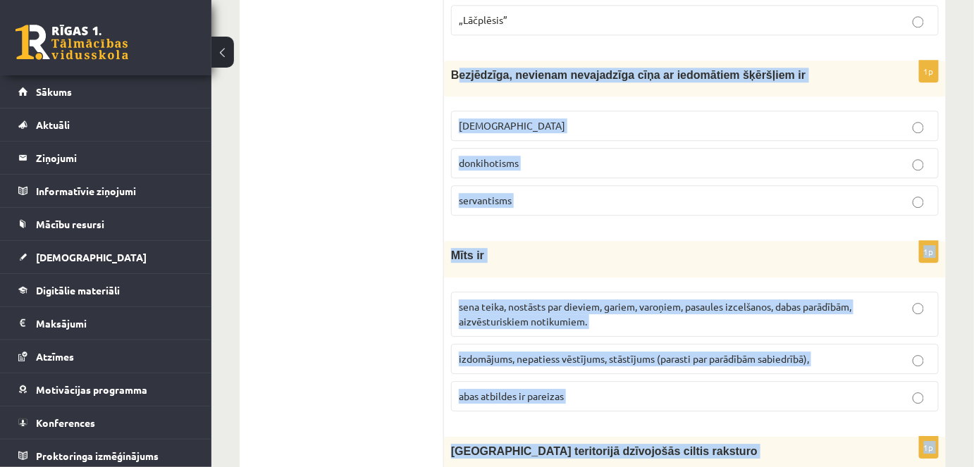
scroll to position [4881, 0]
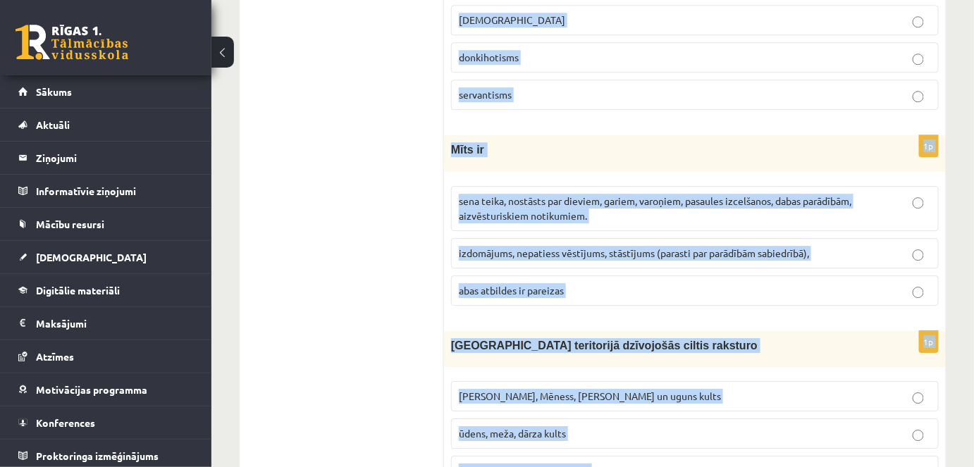
click at [491, 195] on span "sena teika, nostāsts par dieviem, gariem, varoņiem, pasaules izcelšanos, dabas …" at bounding box center [655, 208] width 393 height 27
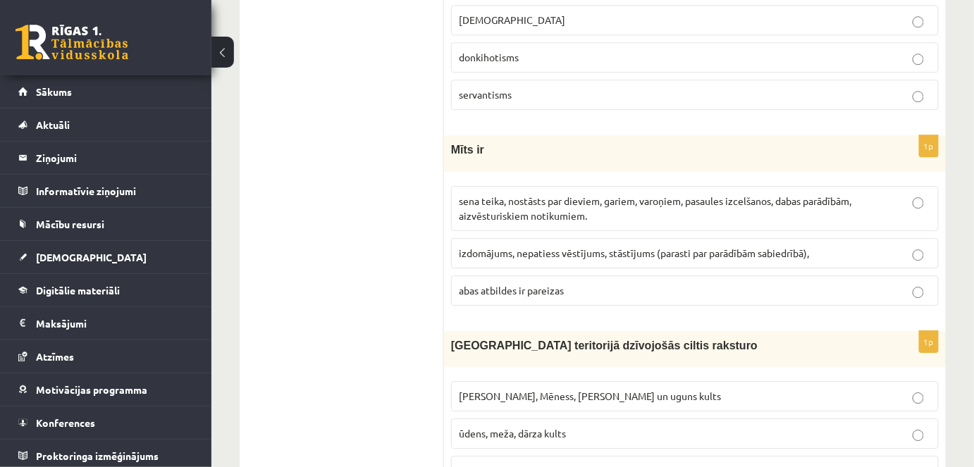
click at [532, 389] on p "Saules, Mēness, Pērkona un uguns kults" at bounding box center [695, 396] width 472 height 15
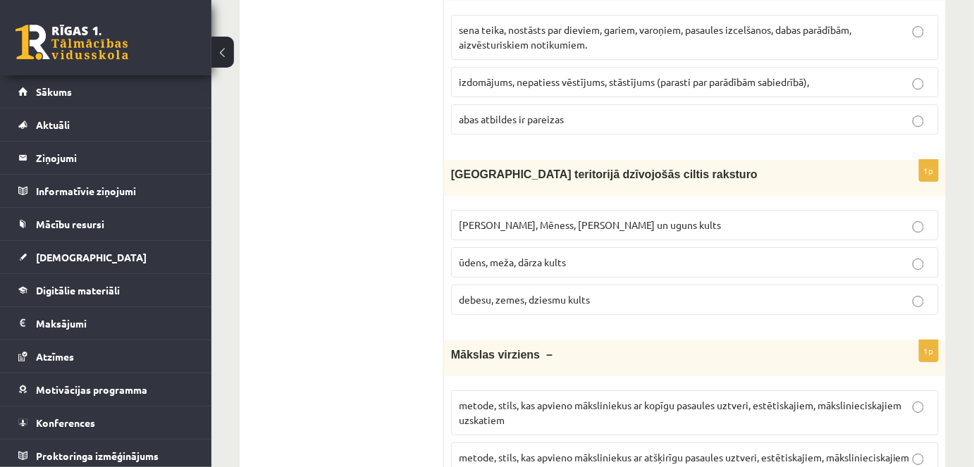
scroll to position [5074, 0]
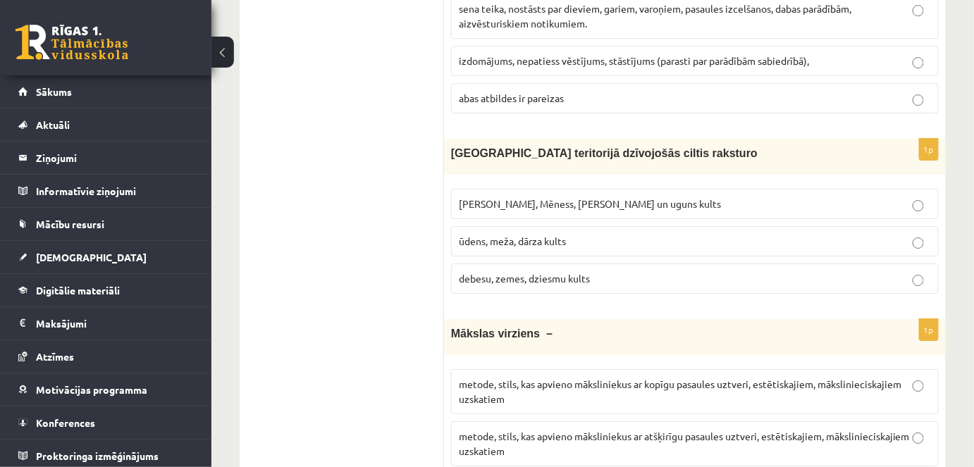
click at [520, 377] on p "metode, stils, kas apvieno māksliniekus ar kopīgu pasaules uztveri, estētiskaji…" at bounding box center [695, 392] width 472 height 30
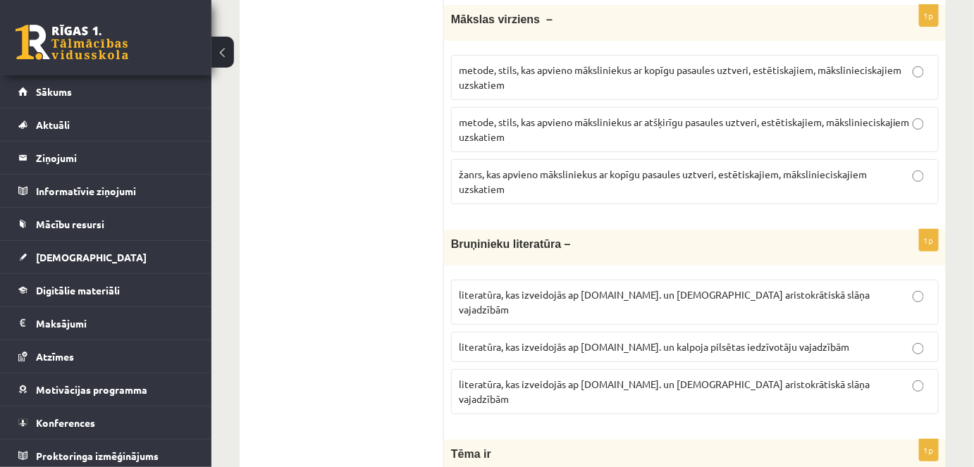
scroll to position [5458, 0]
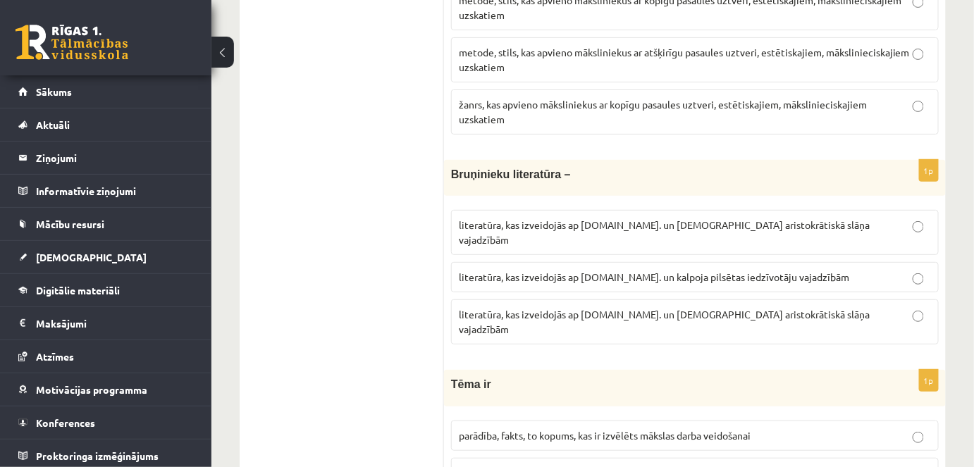
click at [508, 210] on label "literatūra, kas izveidojās ap 20.gs. un kalpoja aristokrātiskā slāņa vajadzībām" at bounding box center [695, 232] width 488 height 45
click at [529, 300] on label "literatūra, kas izveidojās ap 12.gs. un kalpoja aristokrātiskā slāņa vajadzībām" at bounding box center [695, 322] width 488 height 45
click at [551, 421] on label "parādība, fakts, to kopums, kas ir izvēlēts mākslas darba veidošanai" at bounding box center [695, 436] width 488 height 30
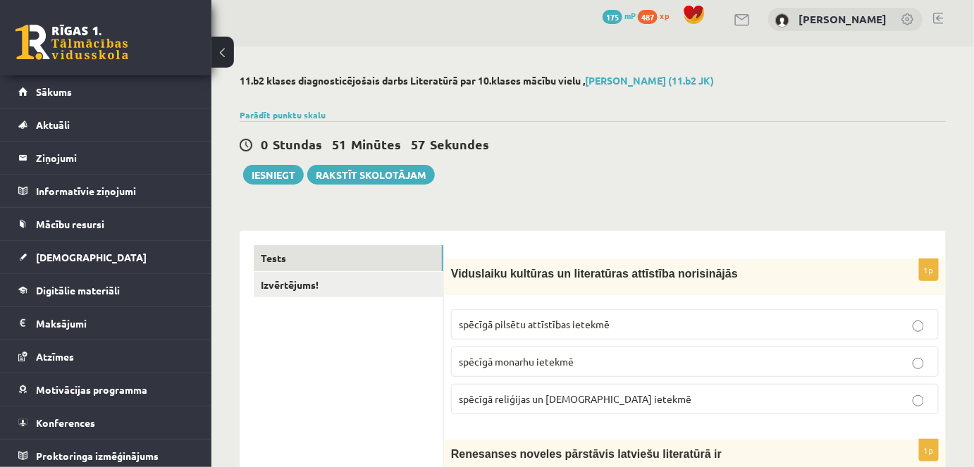
scroll to position [0, 0]
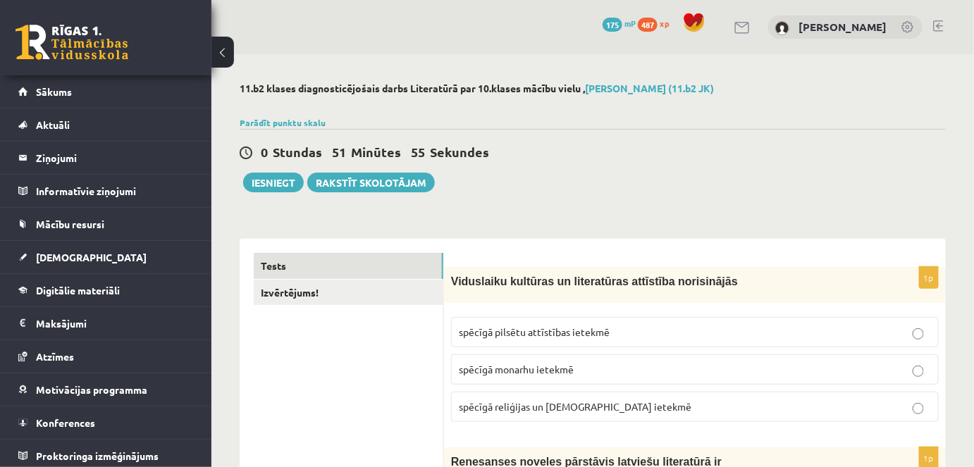
drag, startPoint x: 357, startPoint y: 272, endPoint x: 342, endPoint y: 35, distance: 237.3
click at [281, 295] on link "Izvērtējums!" at bounding box center [349, 293] width 190 height 26
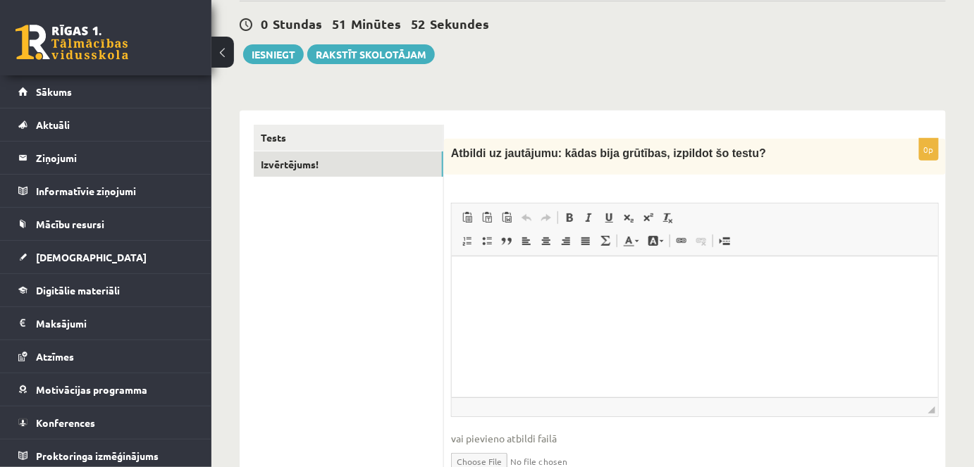
scroll to position [198, 0]
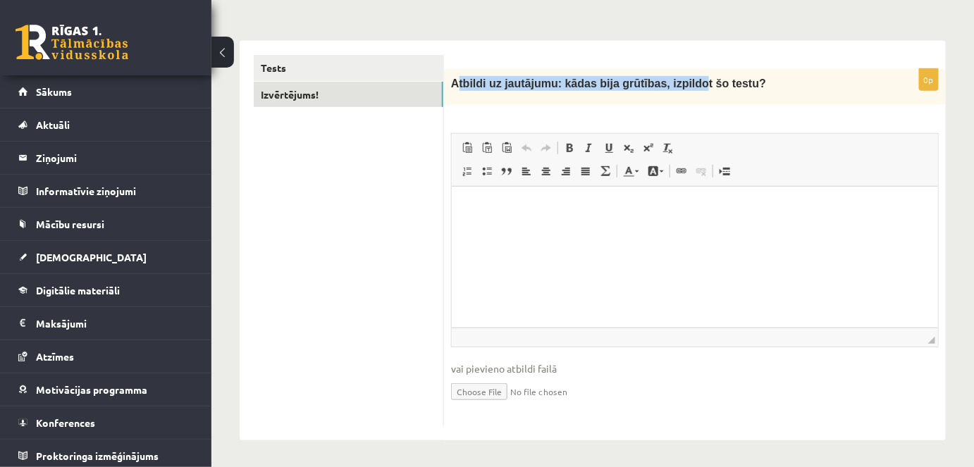
drag, startPoint x: 458, startPoint y: 83, endPoint x: 668, endPoint y: 98, distance: 209.9
click at [674, 97] on div "Atbildi uz jautājumu: kādas bija grūtības, izpildot šo testu?" at bounding box center [695, 87] width 502 height 36
drag, startPoint x: 133, startPoint y: 134, endPoint x: 584, endPoint y: 329, distance: 490.7
click at [583, 333] on span "◢ Путь элементов" at bounding box center [695, 337] width 486 height 19
click at [596, 229] on html at bounding box center [694, 207] width 486 height 43
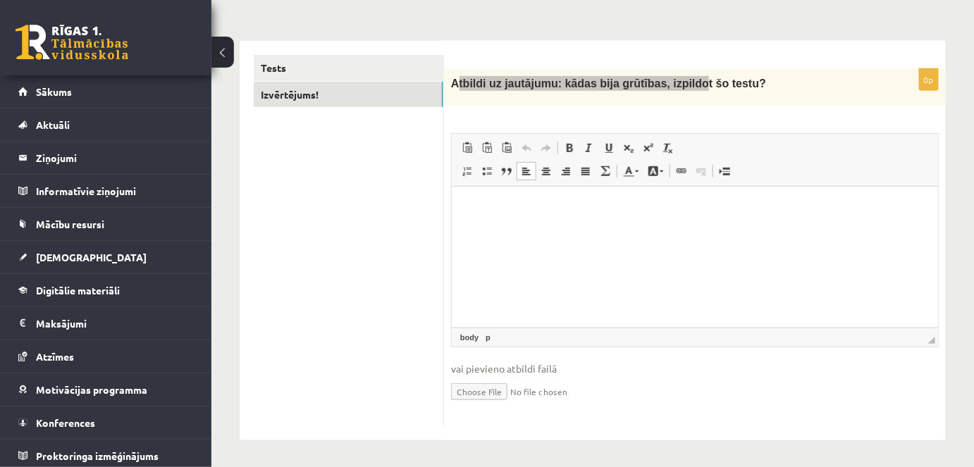
click at [561, 229] on html at bounding box center [694, 207] width 486 height 43
click at [618, 78] on span "Atbildi uz jautājumu: kādas bija grūtības, izpildot šo testu?" at bounding box center [608, 84] width 315 height 12
click at [558, 229] on html at bounding box center [694, 207] width 486 height 43
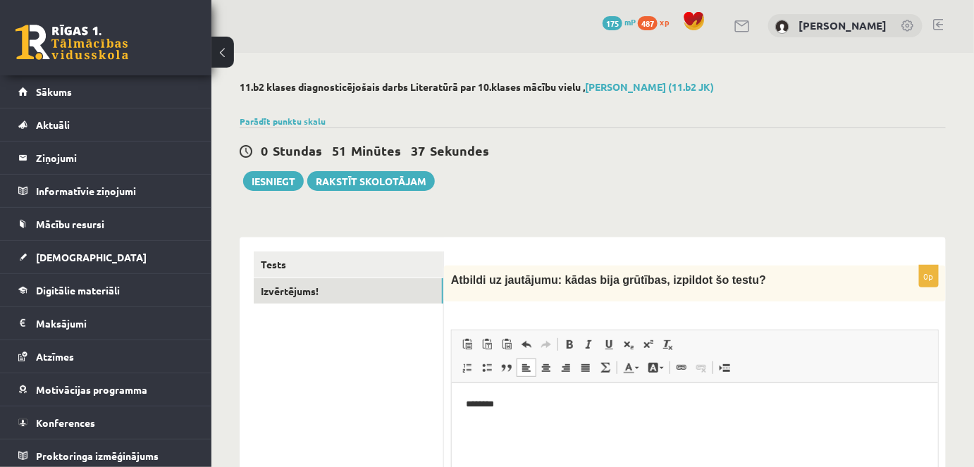
scroll to position [0, 0]
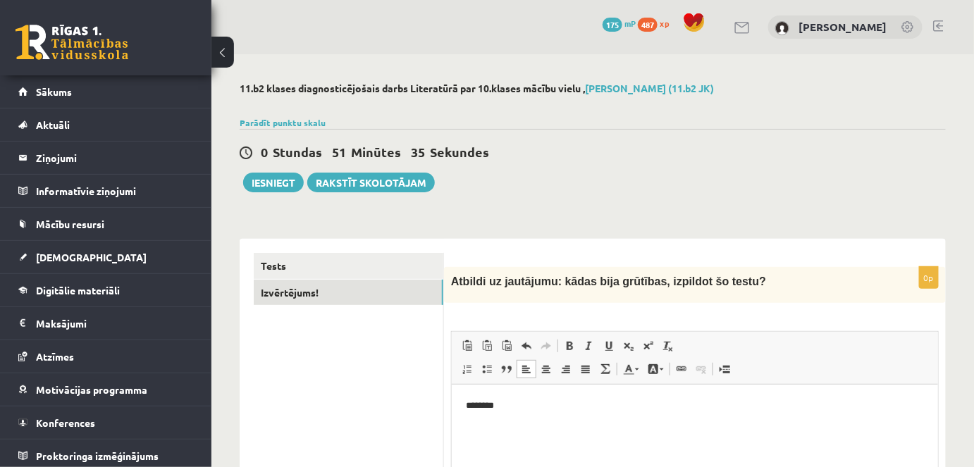
click at [271, 168] on div "0 Stundas 51 Minūtes 35 Sekundes Ieskaite saglabāta! Iesniegt Rakstīt skolotājam" at bounding box center [593, 160] width 706 height 63
click at [267, 173] on button "Iesniegt" at bounding box center [273, 183] width 61 height 20
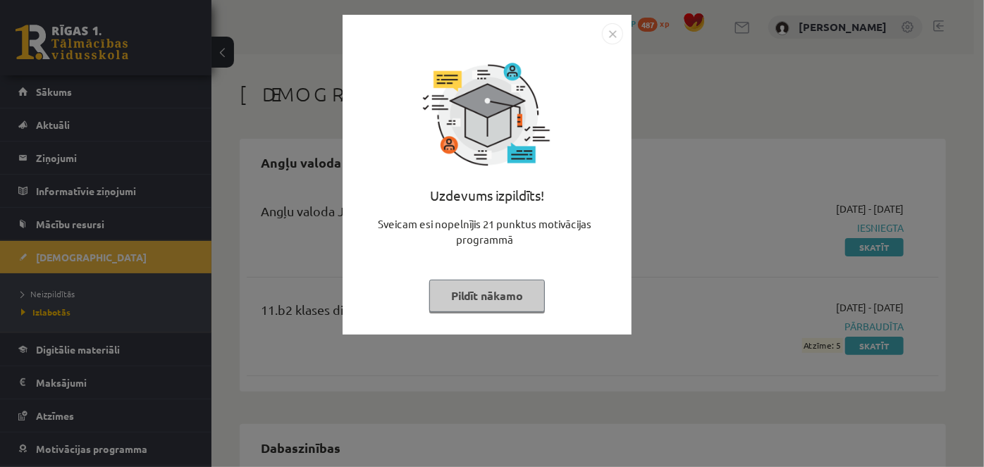
click at [616, 39] on img "Close" at bounding box center [612, 33] width 21 height 21
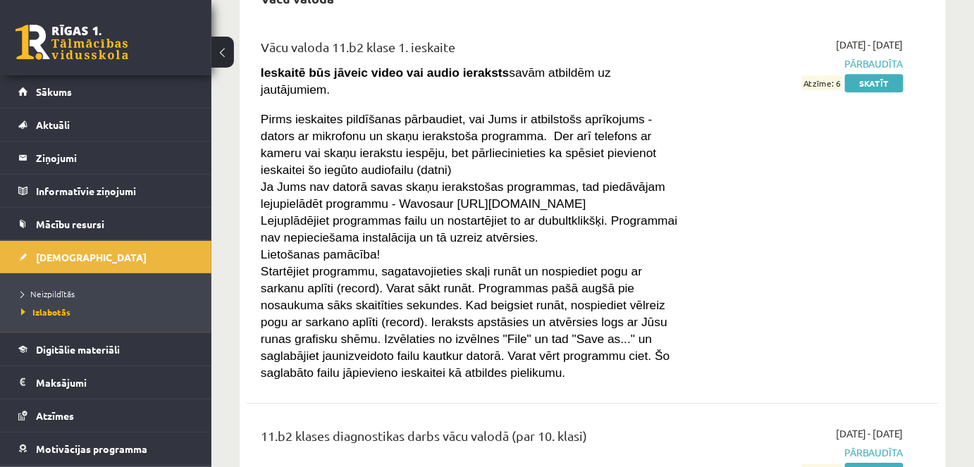
scroll to position [1257, 0]
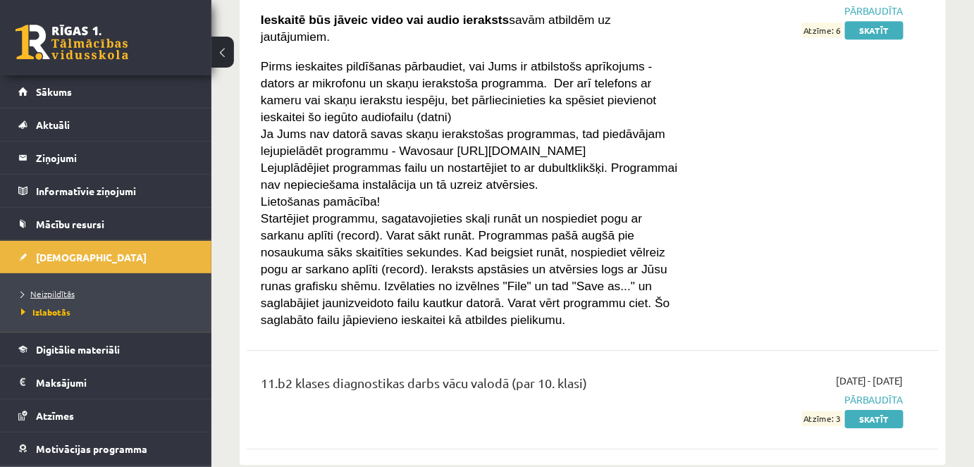
click at [105, 295] on link "Neizpildītās" at bounding box center [109, 294] width 176 height 13
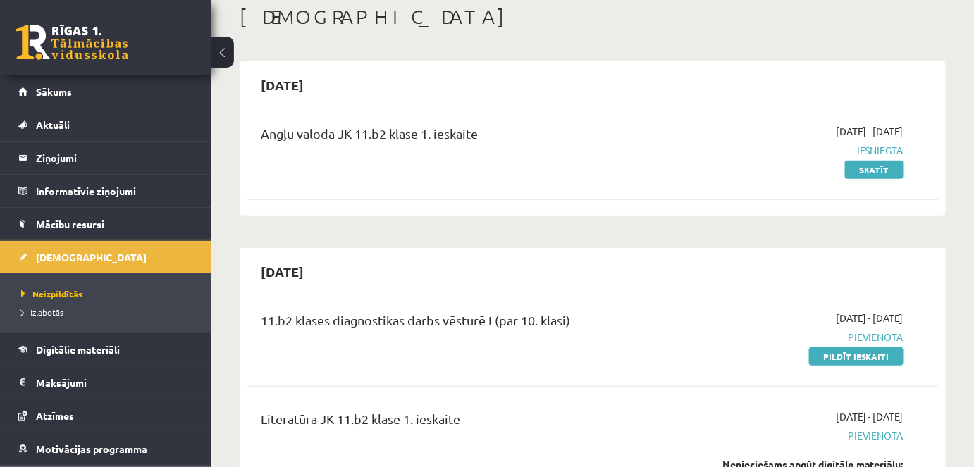
scroll to position [128, 0]
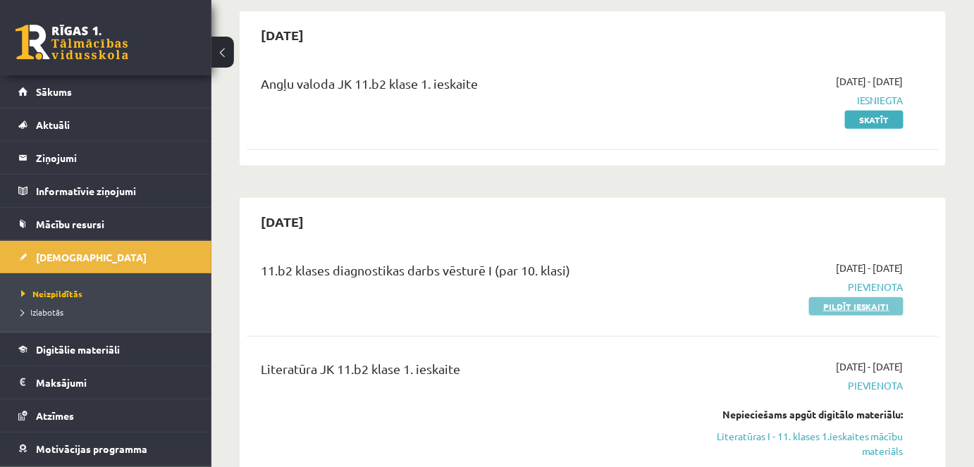
click at [836, 309] on link "Pildīt ieskaiti" at bounding box center [856, 307] width 94 height 18
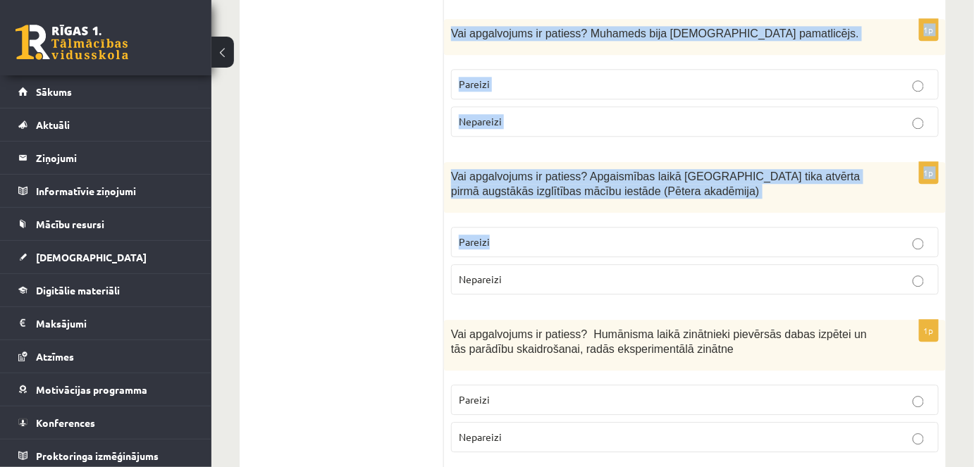
scroll to position [1410, 0]
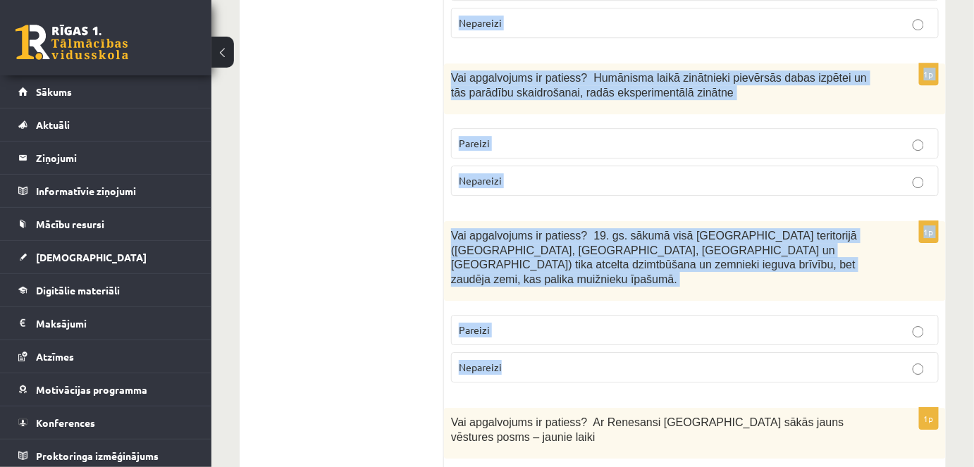
drag, startPoint x: 450, startPoint y: 204, endPoint x: 616, endPoint y: 319, distance: 202.2
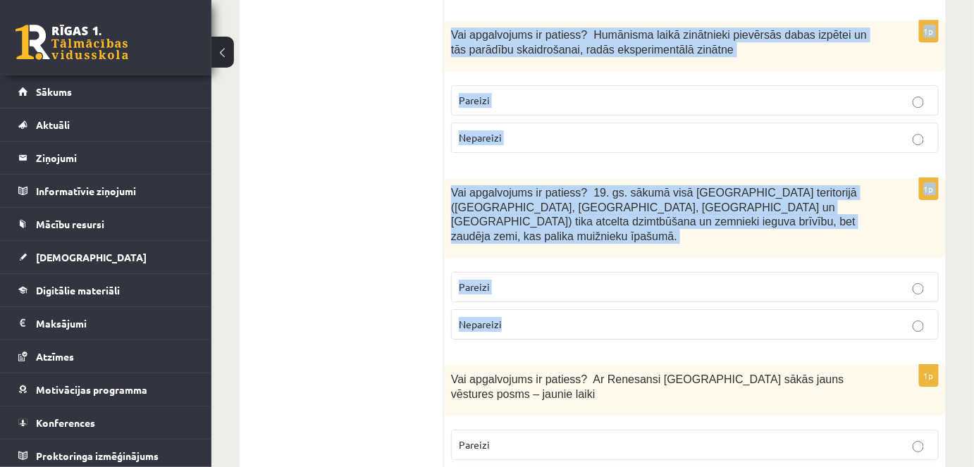
scroll to position [1473, 0]
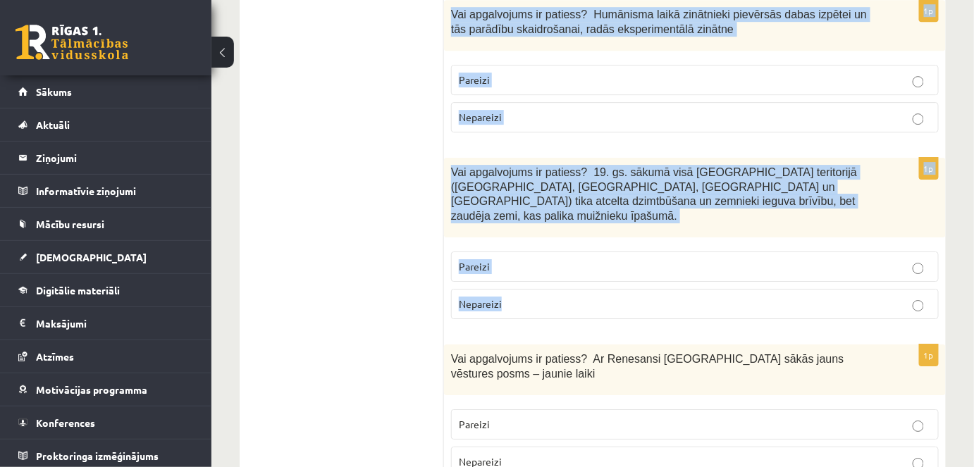
copy form "Vai apgalvojums ir patiess? Arābi 9. gs. izveidoja vienu no pasaules lielajām r…"
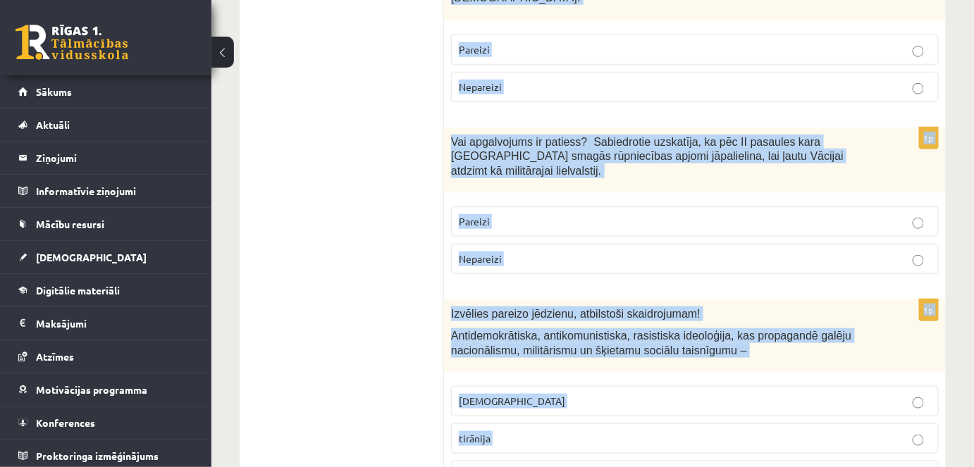
scroll to position [256, 0]
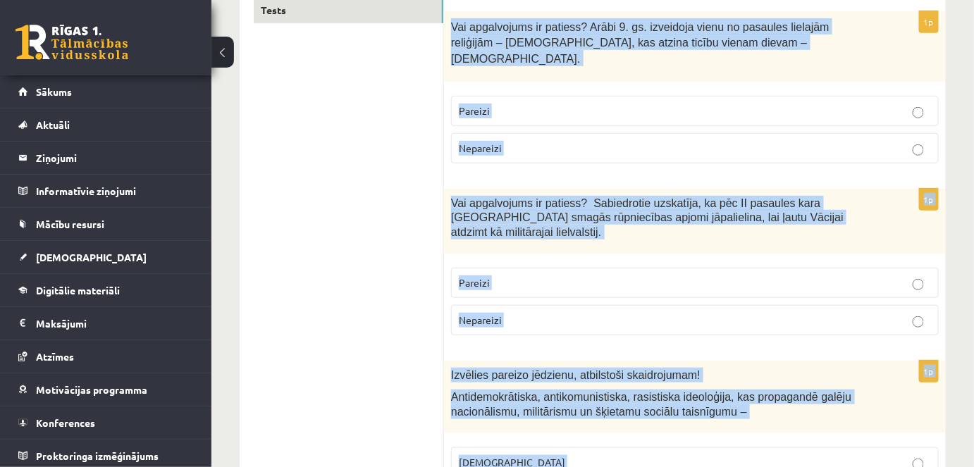
click at [630, 141] on p "Nepareizi" at bounding box center [695, 148] width 472 height 15
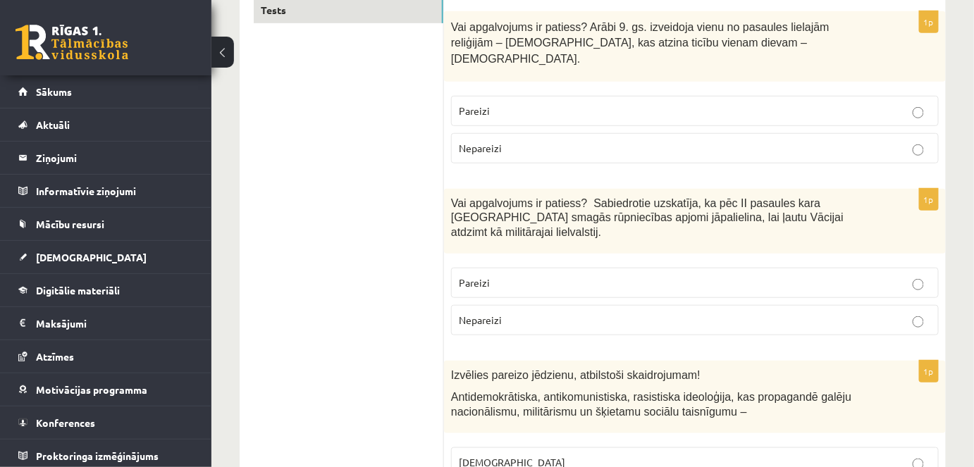
click at [629, 313] on p "Nepareizi" at bounding box center [695, 320] width 472 height 15
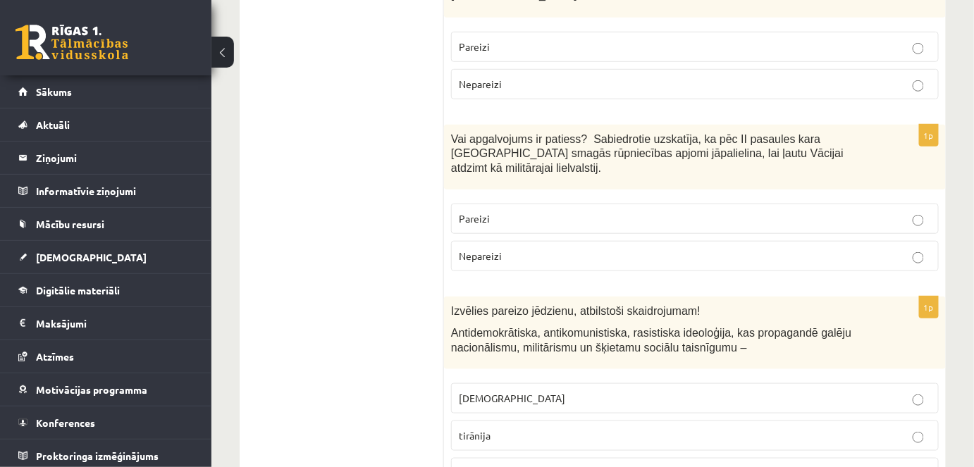
click at [570, 384] on label "fašisms" at bounding box center [695, 399] width 488 height 30
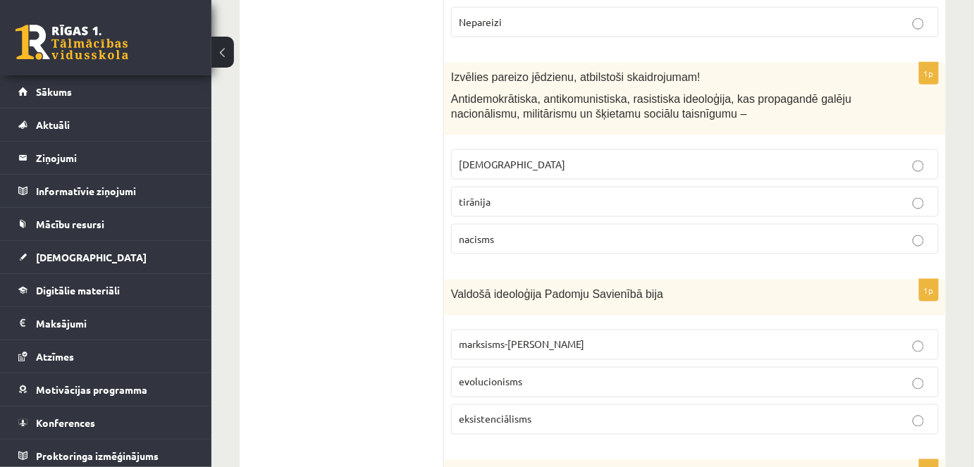
scroll to position [641, 0]
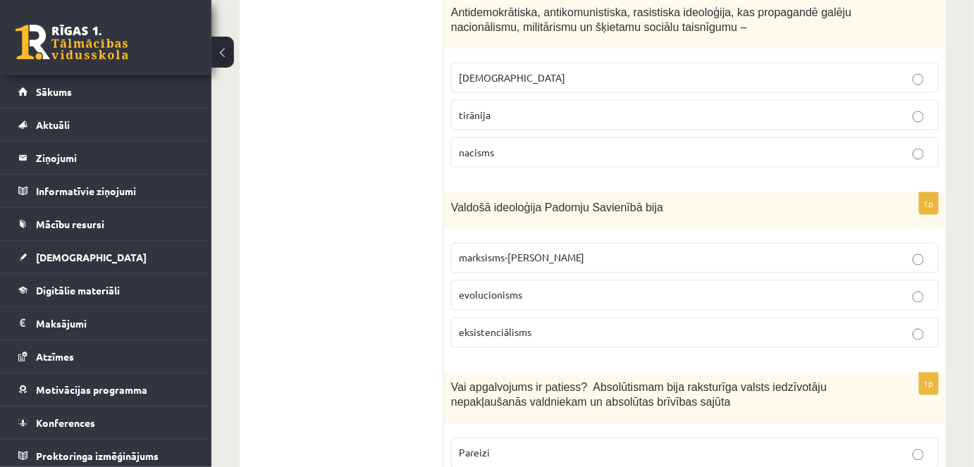
click at [509, 252] on span "marksisms-ļeņinisms" at bounding box center [521, 258] width 125 height 13
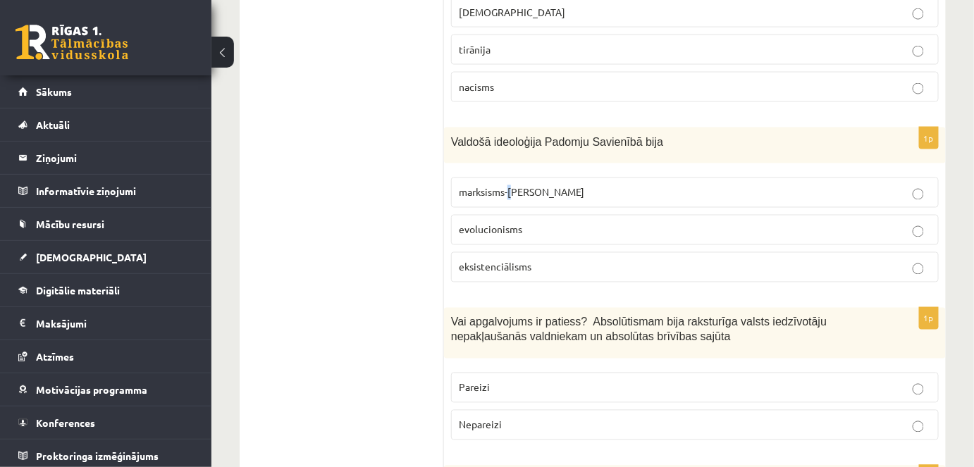
scroll to position [833, 0]
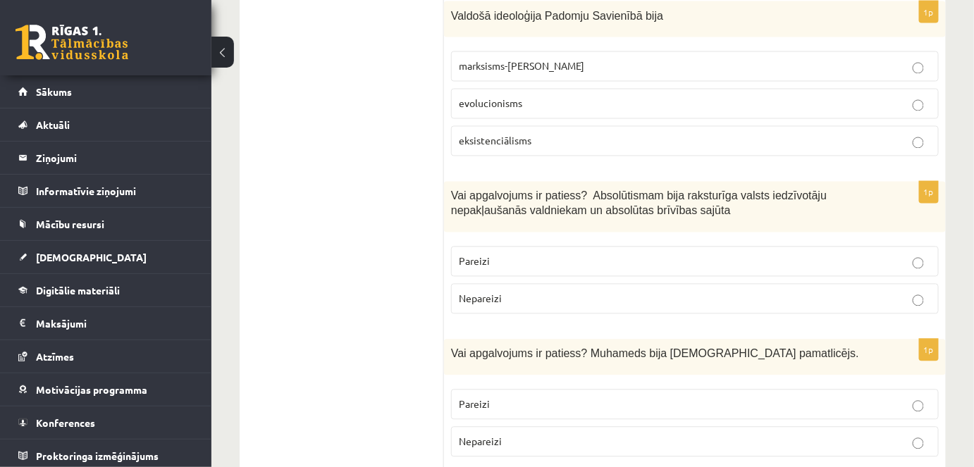
click at [569, 59] on p "marksisms-ļeņinisms" at bounding box center [695, 66] width 472 height 15
click at [508, 284] on label "Nepareizi" at bounding box center [695, 299] width 488 height 30
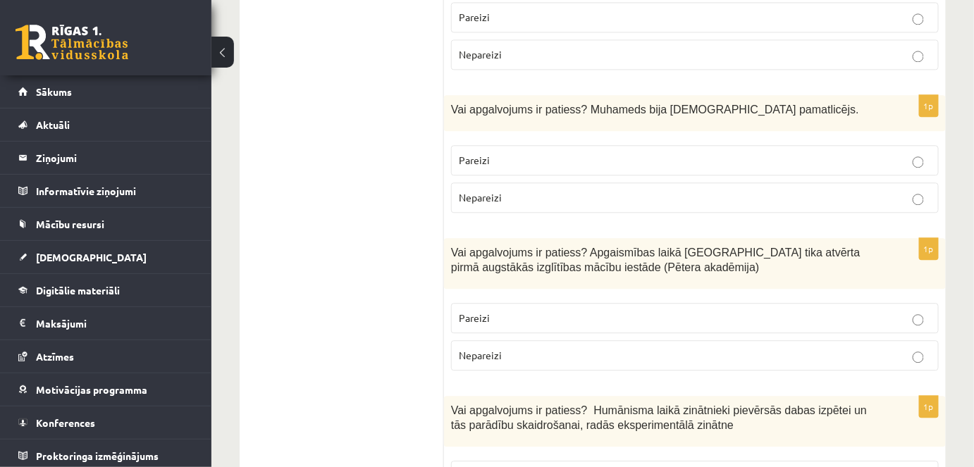
scroll to position [1153, 0]
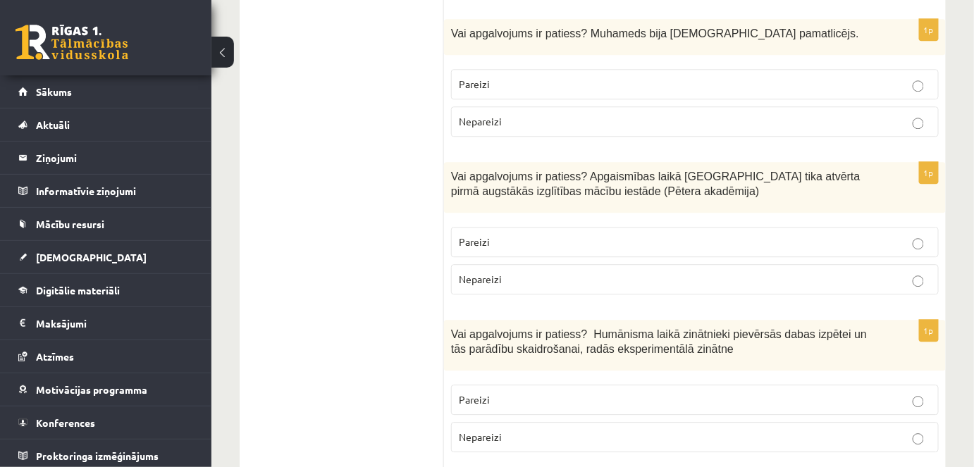
click at [554, 227] on label "Pareizi" at bounding box center [695, 242] width 488 height 30
click at [554, 393] on p "Pareizi" at bounding box center [695, 400] width 472 height 15
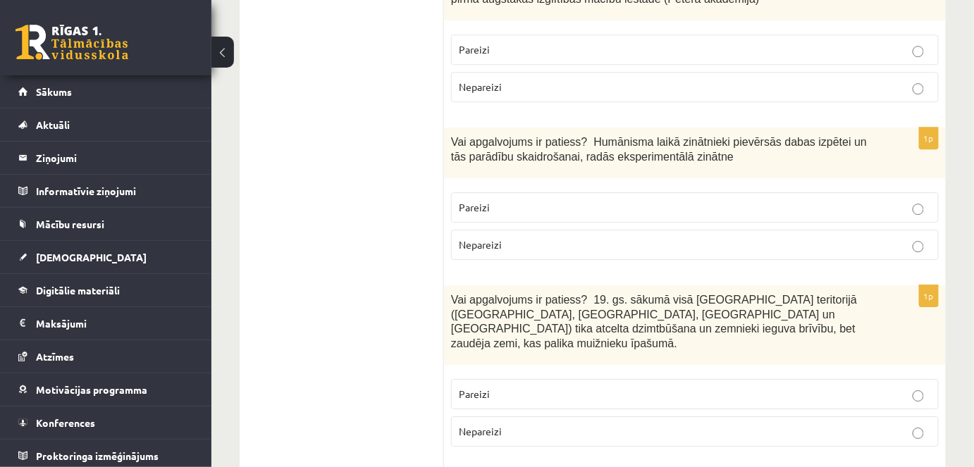
drag, startPoint x: 541, startPoint y: 326, endPoint x: 534, endPoint y: 329, distance: 7.6
click at [537, 372] on fieldset "Pareizi Nepareizi" at bounding box center [695, 411] width 488 height 79
click at [522, 387] on p "Pareizi" at bounding box center [695, 394] width 472 height 15
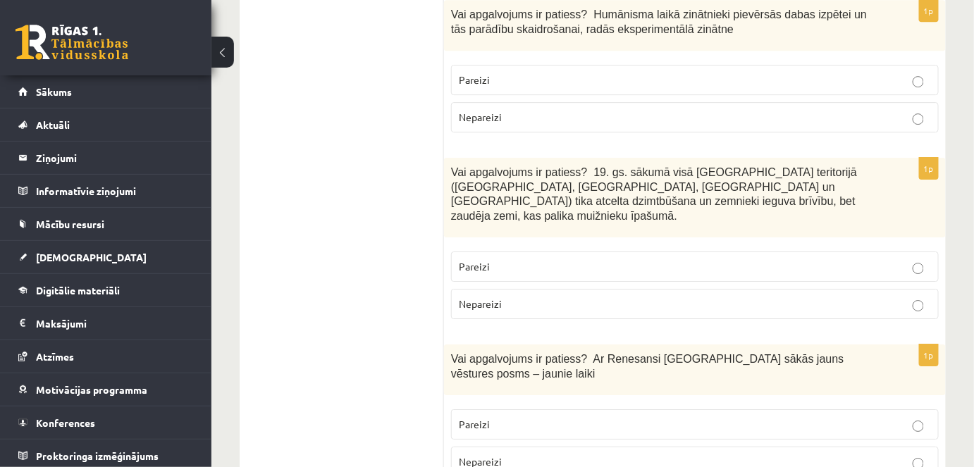
click at [517, 455] on p "Nepareizi" at bounding box center [695, 462] width 472 height 15
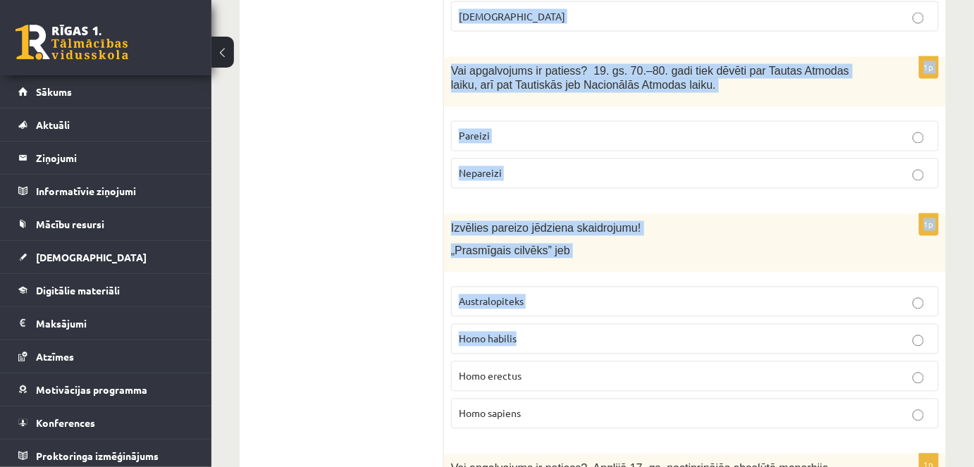
scroll to position [2756, 0]
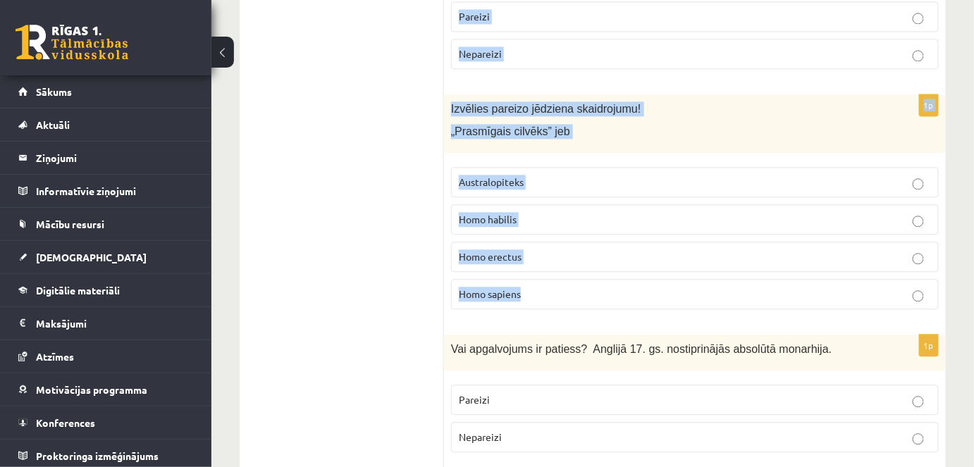
drag, startPoint x: 453, startPoint y: 55, endPoint x: 627, endPoint y: 215, distance: 236.0
click at [629, 215] on form "1p Vai apgalvojums ir patiess? Arābi 9. gs. izveidoja vienu no pasaules lielajā…" at bounding box center [695, 131] width 474 height 5269
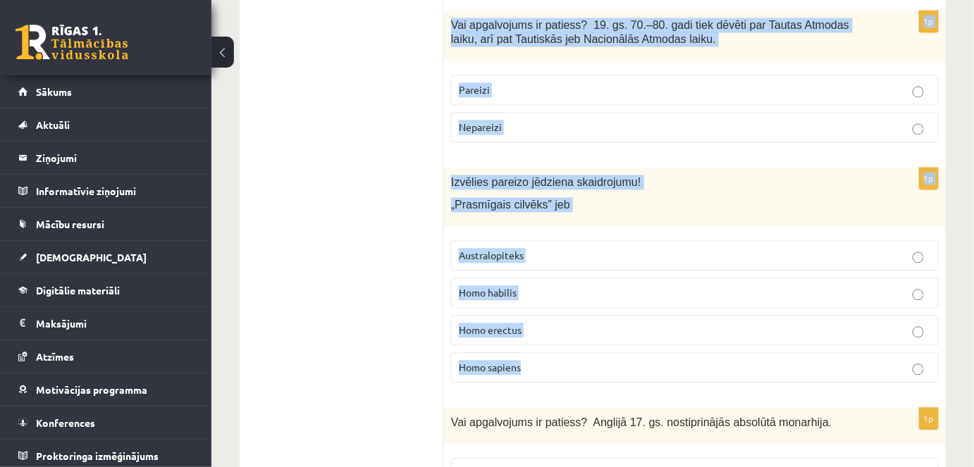
scroll to position [2628, 0]
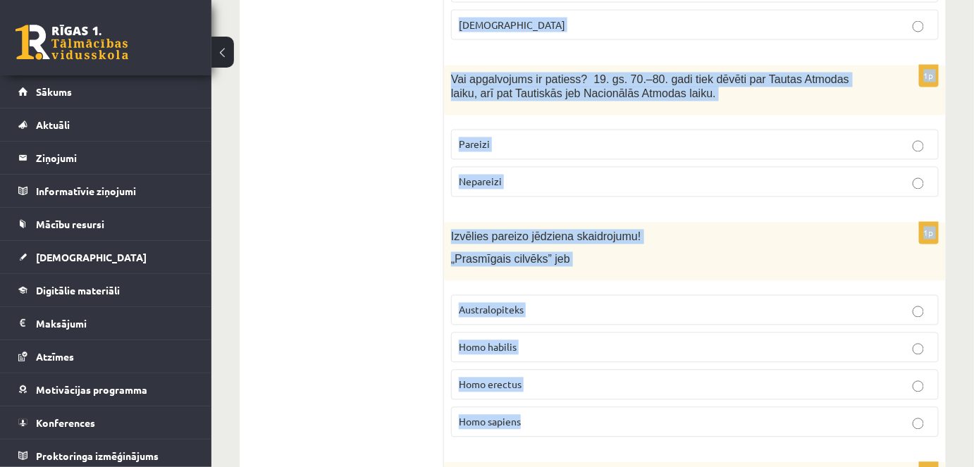
copy form "Vai apgalvojums ir patiess? 19.gs. Eiropā bija lielu pārmaiņu laiks – notika ta…"
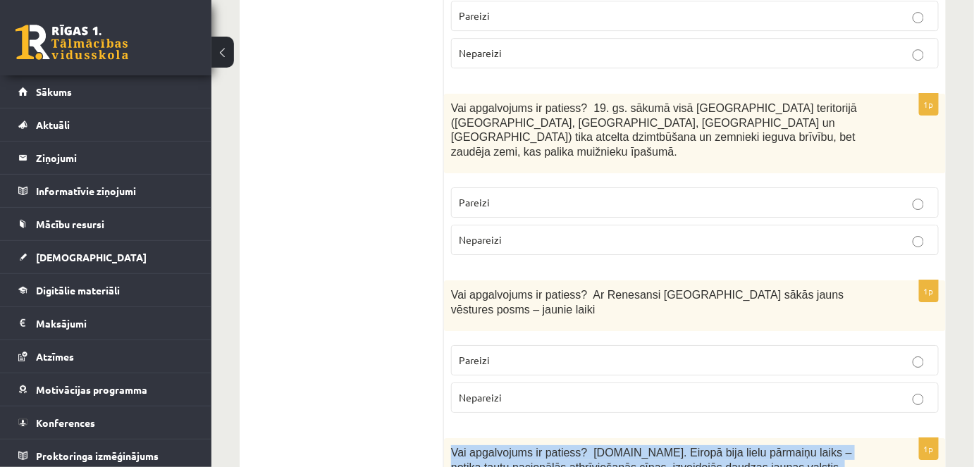
scroll to position [1730, 0]
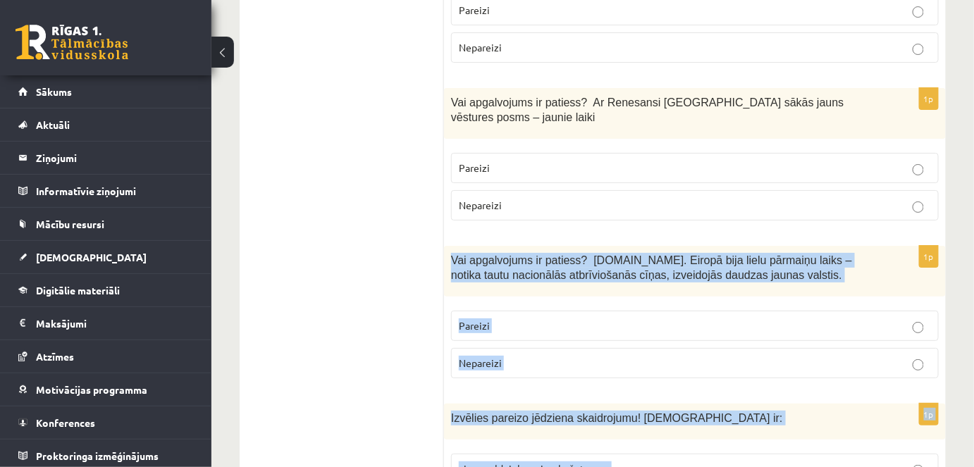
click at [514, 319] on p "Pareizi" at bounding box center [695, 326] width 472 height 15
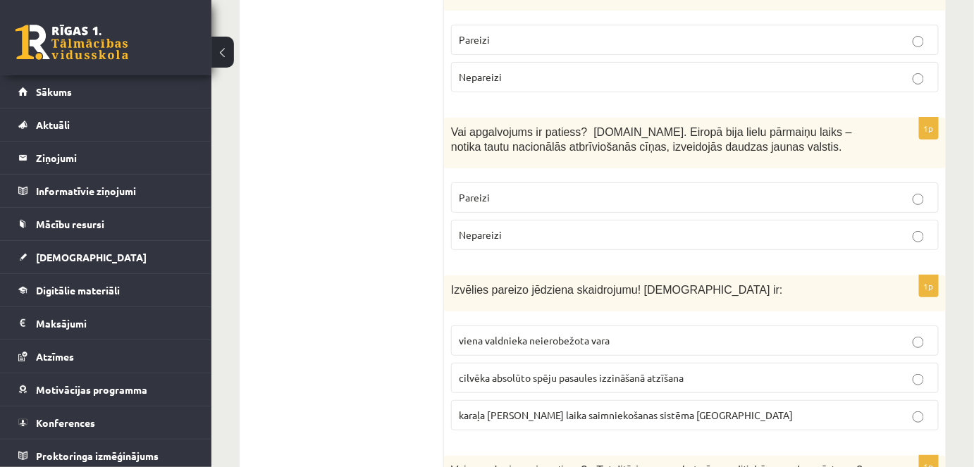
scroll to position [1923, 0]
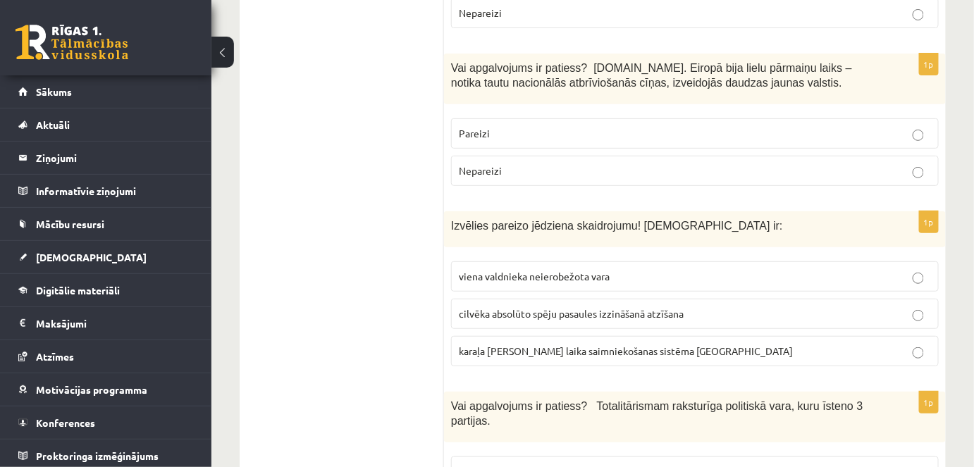
click at [547, 262] on label "viena valdnieka neierobežota vara" at bounding box center [695, 277] width 488 height 30
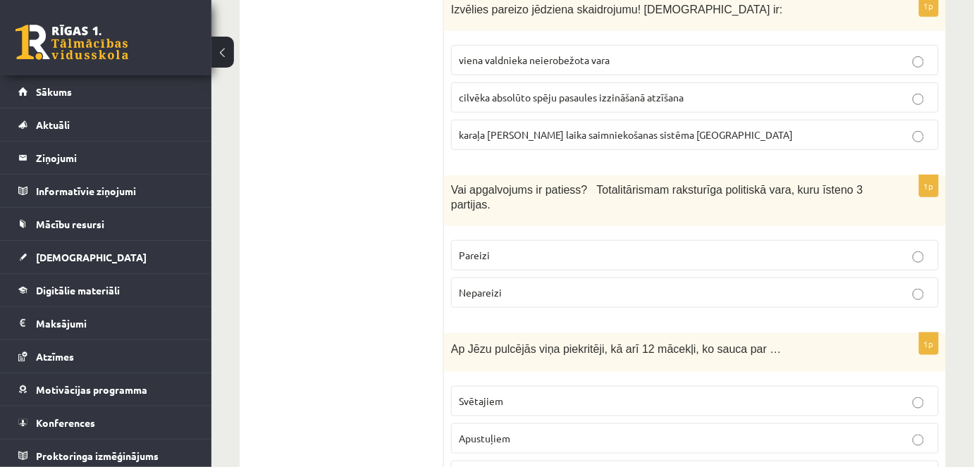
scroll to position [2178, 0]
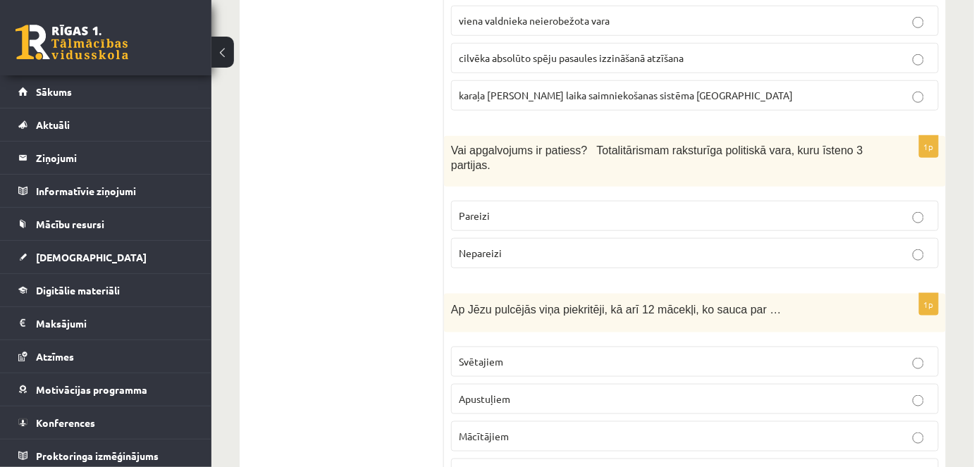
click at [532, 238] on label "Nepareizi" at bounding box center [695, 253] width 488 height 30
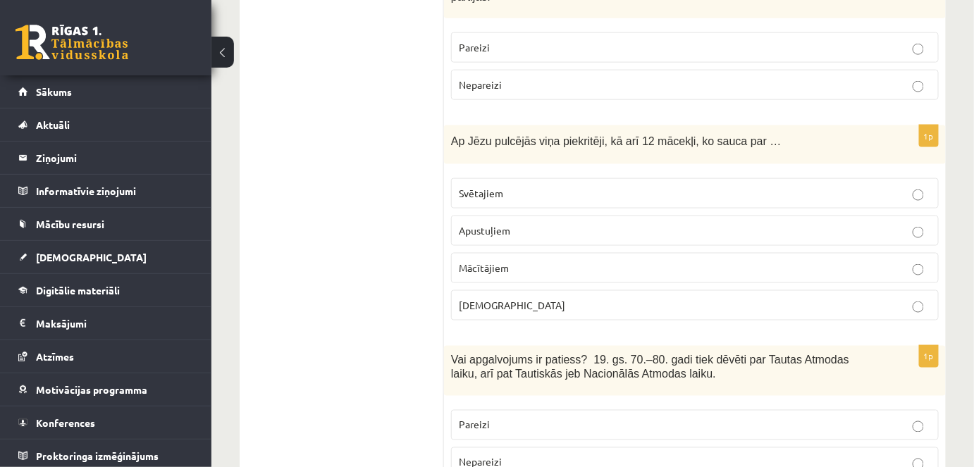
scroll to position [2435, 0]
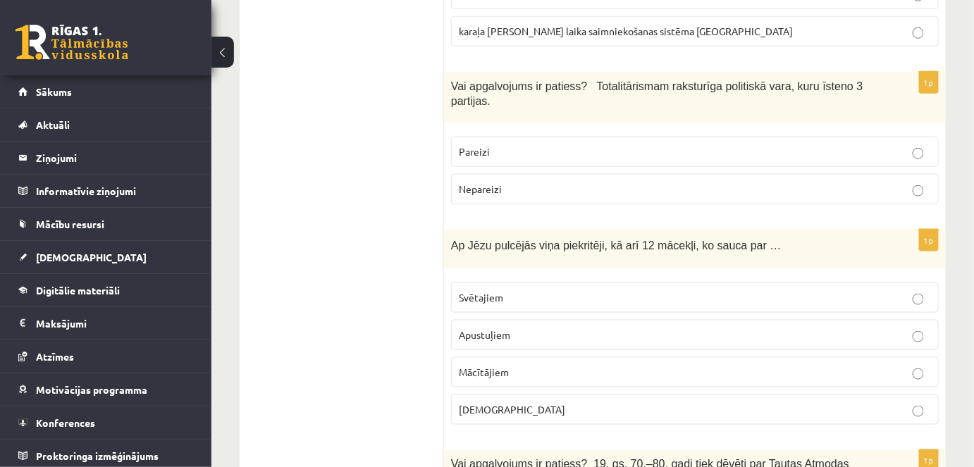
click at [486, 329] on span "Apustuļiem" at bounding box center [484, 335] width 51 height 13
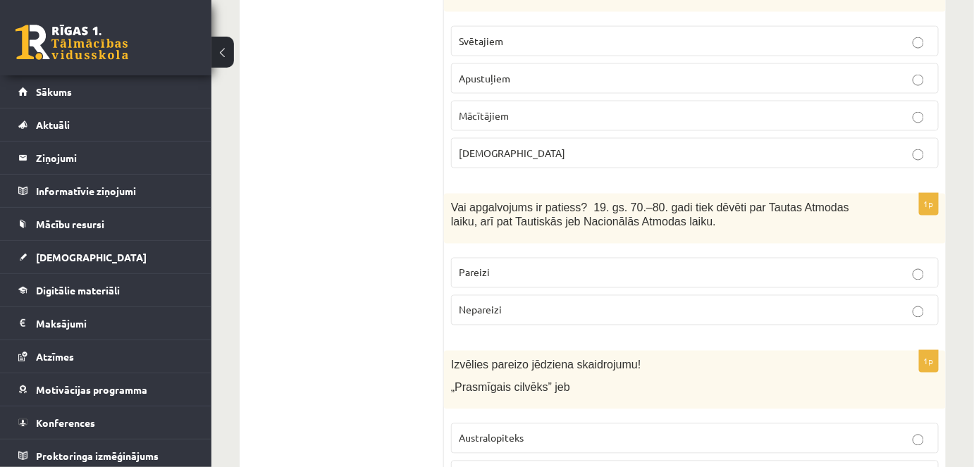
click at [539, 258] on label "Pareizi" at bounding box center [695, 273] width 488 height 30
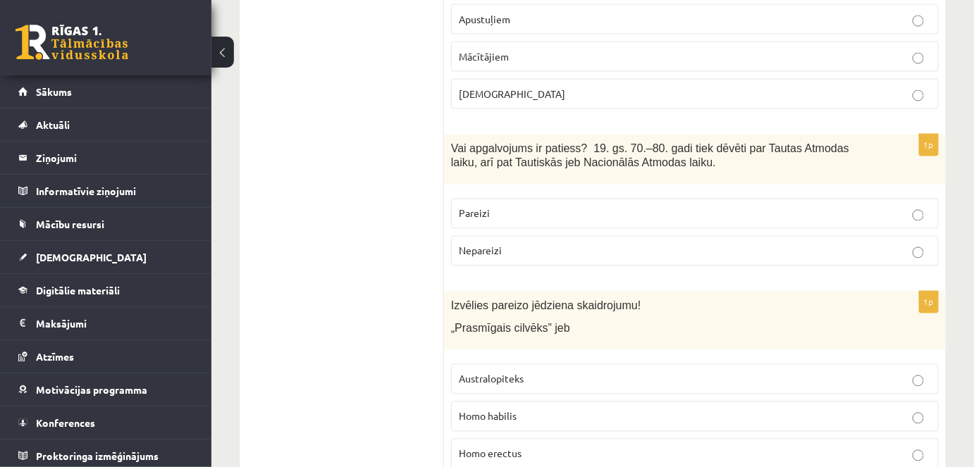
scroll to position [2628, 0]
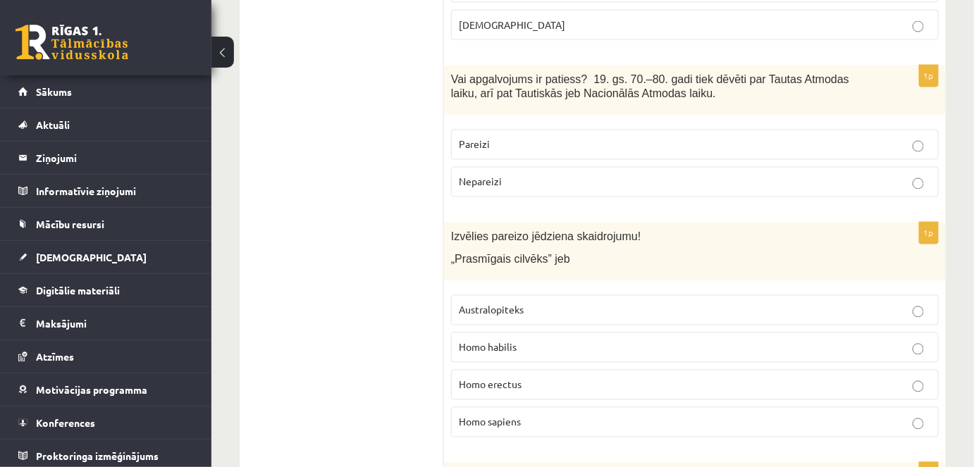
click at [509, 407] on label "Homo sapiens" at bounding box center [695, 422] width 488 height 30
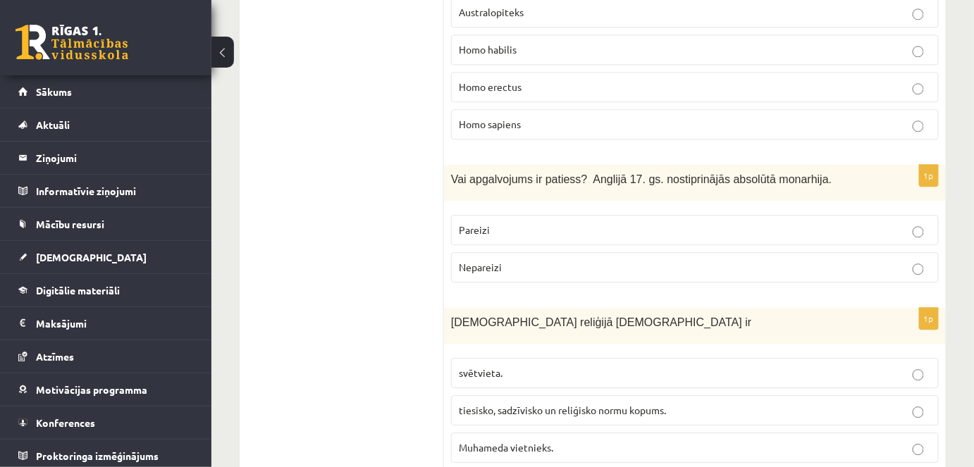
scroll to position [2948, 0]
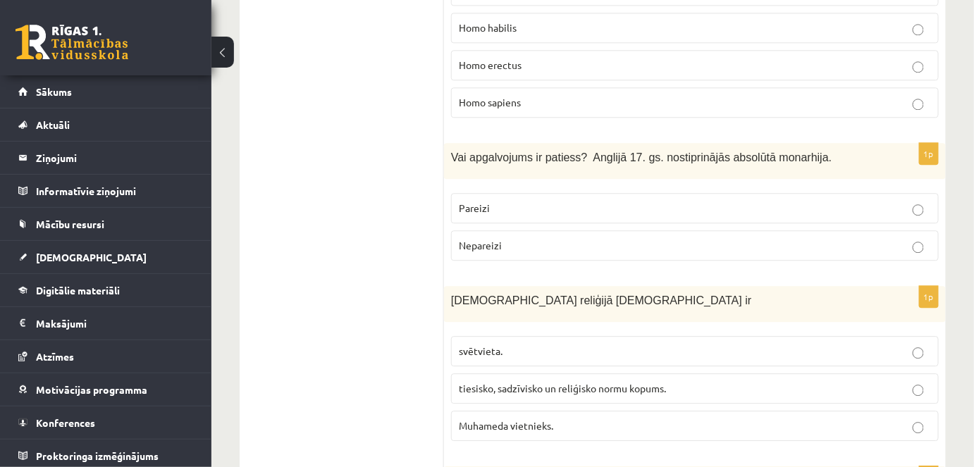
click at [458, 152] on span "Vai apgalvojums ir patiess? Anglijā 17. gs. nostiprinājās absolūtā monarhija." at bounding box center [641, 158] width 381 height 12
click at [455, 152] on span "Vai apgalvojums ir patiess? Anglijā 17. gs. nostiprinājās absolūtā monarhija." at bounding box center [641, 158] width 381 height 12
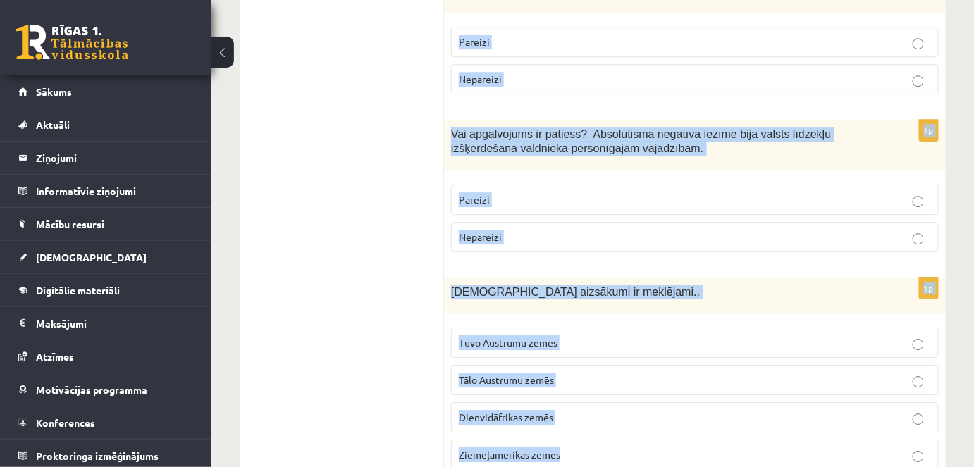
scroll to position [4918, 0]
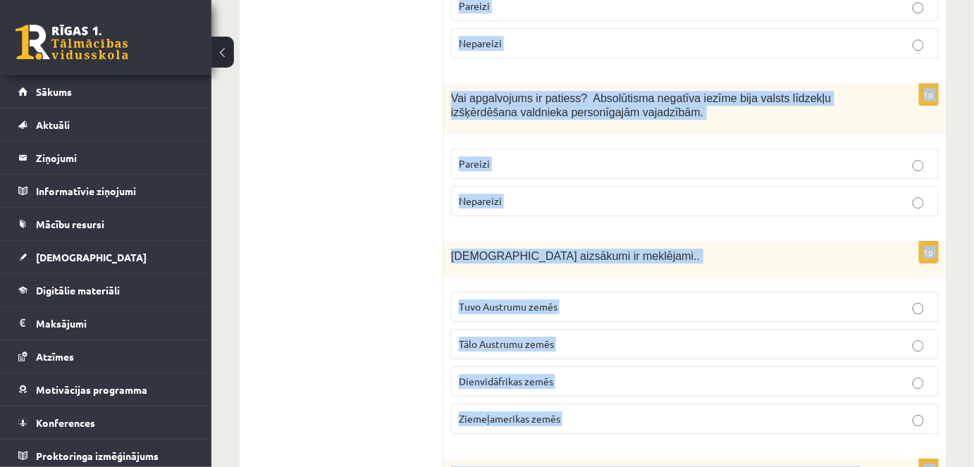
drag, startPoint x: 455, startPoint y: 66, endPoint x: 709, endPoint y: 382, distance: 406.2
copy form "ai apgalvojums ir patiess? Anglijā 17. gs. nostiprinājās absolūtā monarhija. Pa…"
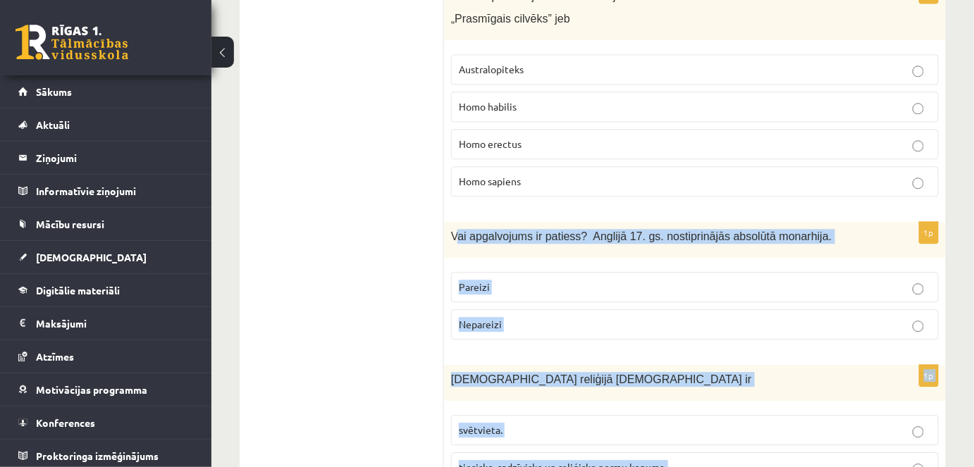
scroll to position [2931, 0]
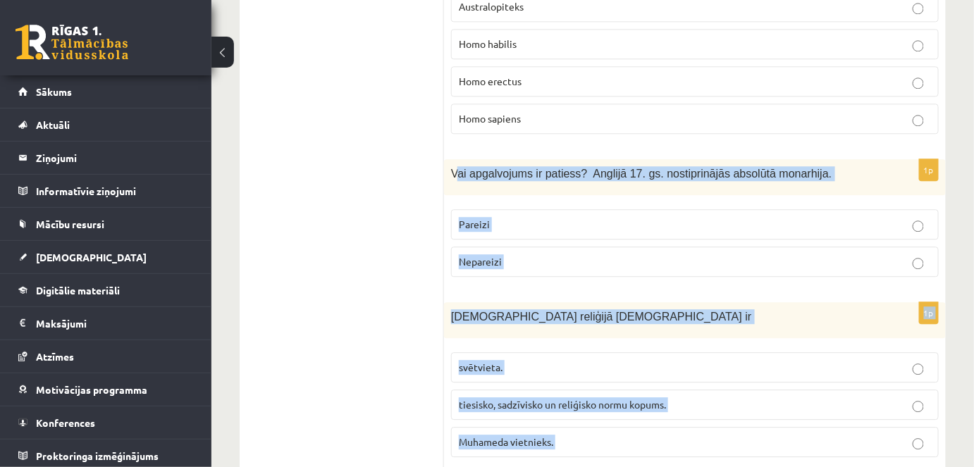
click at [529, 255] on p "Nepareizi" at bounding box center [695, 262] width 472 height 15
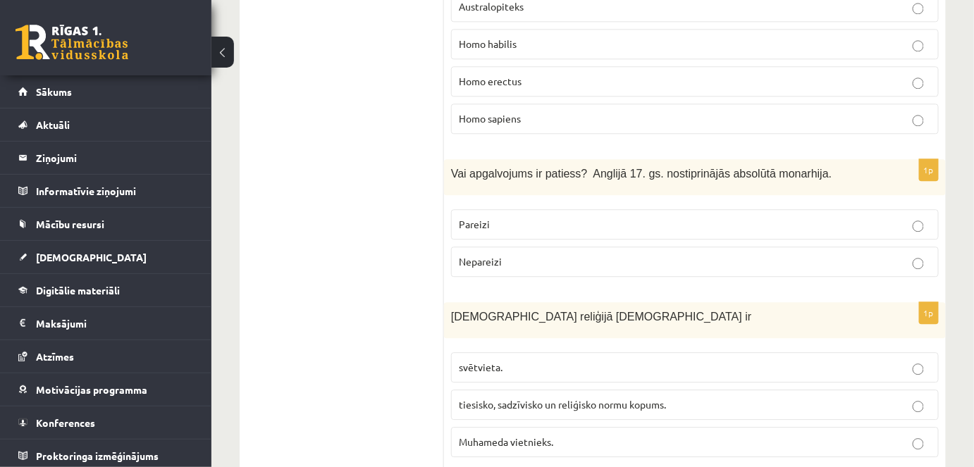
click at [529, 398] on span "tiesisko, sadzīvisko un reliģisko normu kopums." at bounding box center [562, 404] width 207 height 13
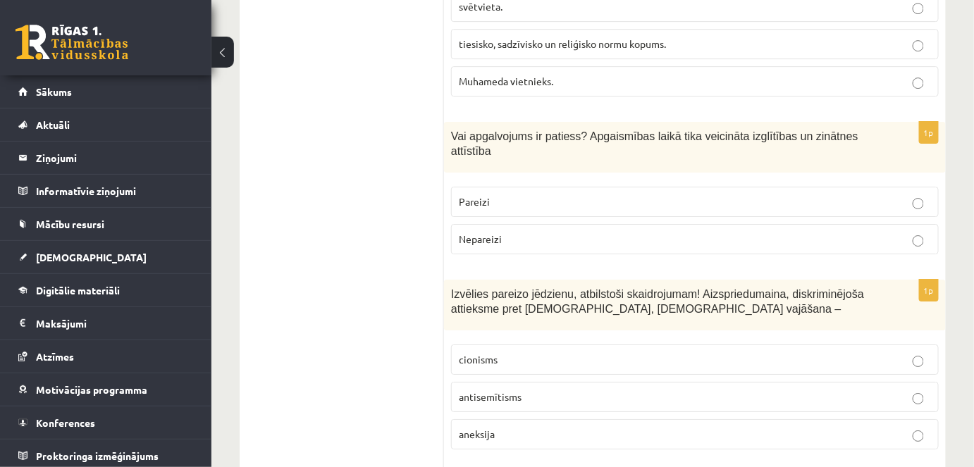
scroll to position [3316, 0]
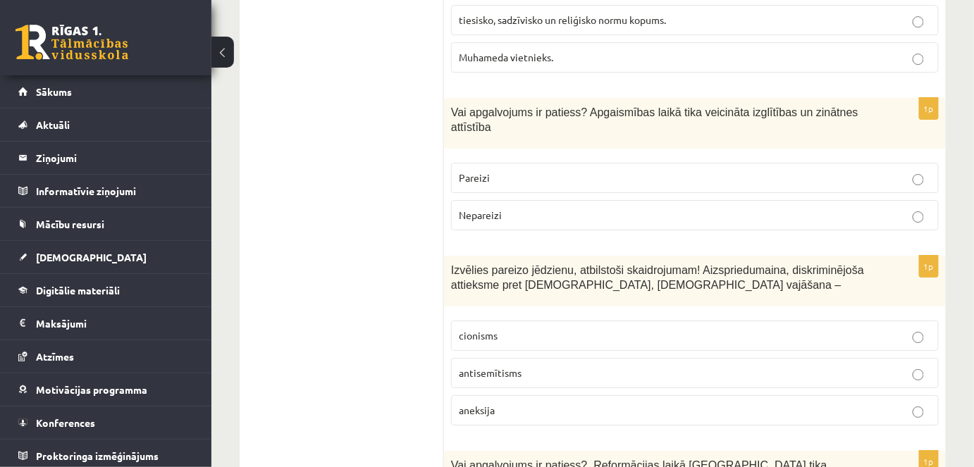
click at [596, 171] on p "Pareizi" at bounding box center [695, 178] width 472 height 15
click at [573, 366] on p "antisemītisms" at bounding box center [695, 373] width 472 height 15
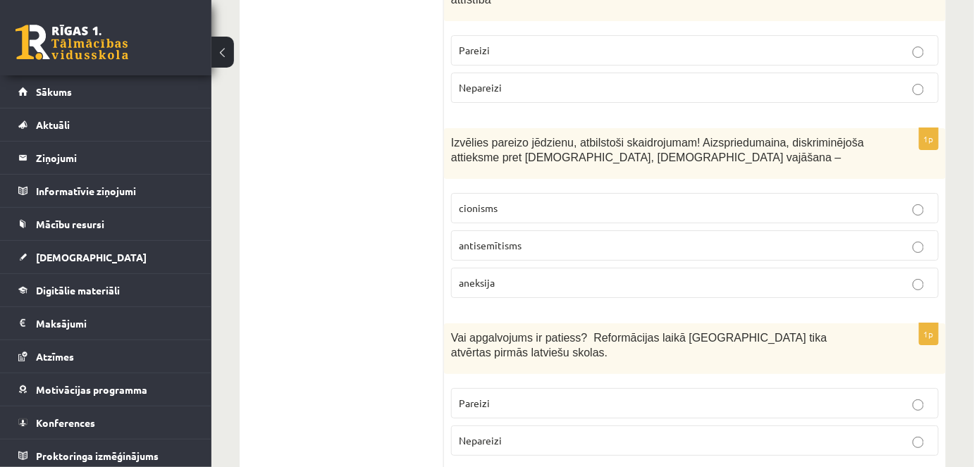
click at [548, 426] on label "Nepareizi" at bounding box center [695, 441] width 488 height 30
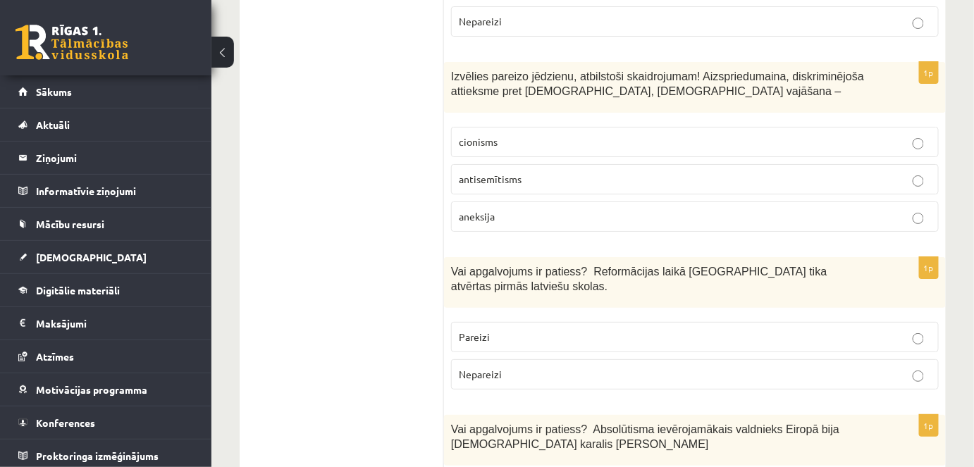
scroll to position [3636, 0]
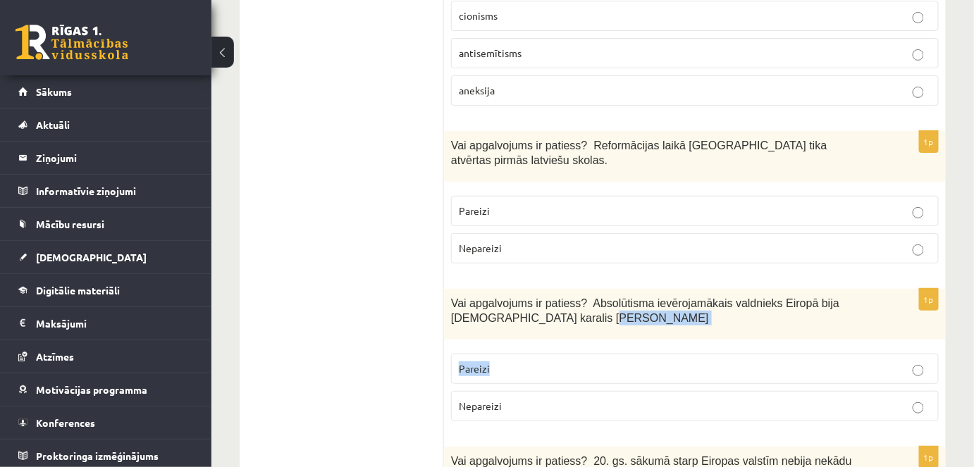
drag, startPoint x: 554, startPoint y: 214, endPoint x: 546, endPoint y: 226, distance: 14.7
click at [547, 289] on div "1p Vai apgalvojums ir patiess? Absolūtisma ievērojamākais valdnieks Eiropā bija…" at bounding box center [695, 361] width 502 height 144
click at [544, 362] on p "Pareizi" at bounding box center [695, 369] width 472 height 15
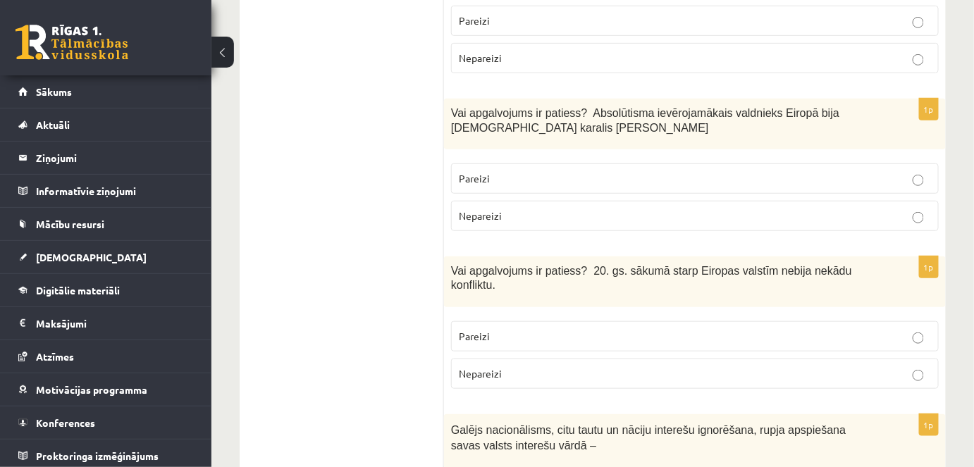
scroll to position [3829, 0]
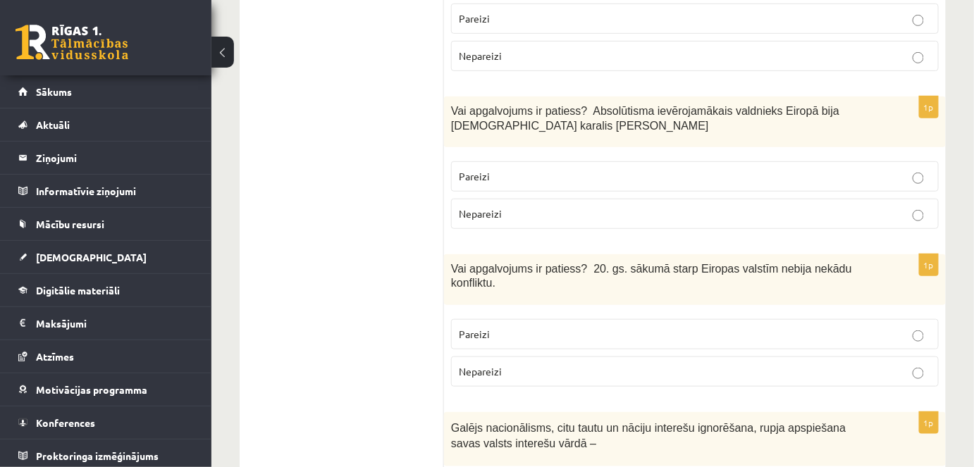
click at [571, 327] on p "Pareizi" at bounding box center [695, 334] width 472 height 15
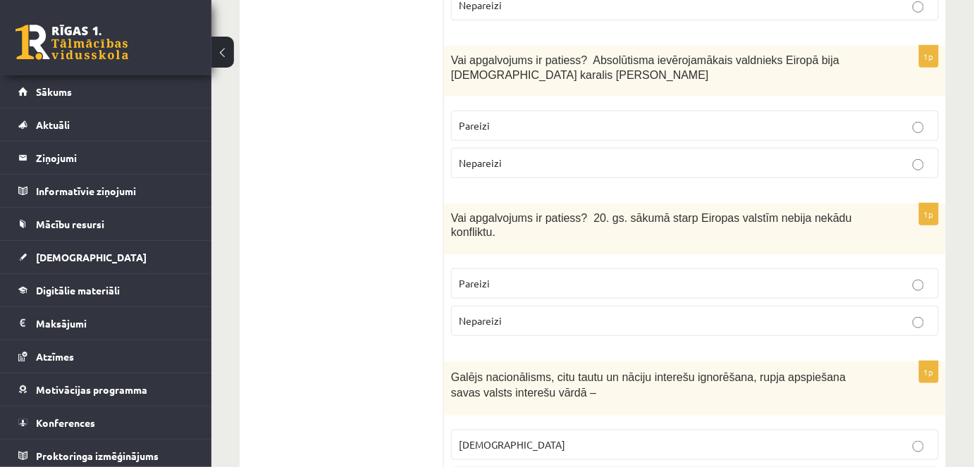
scroll to position [3957, 0]
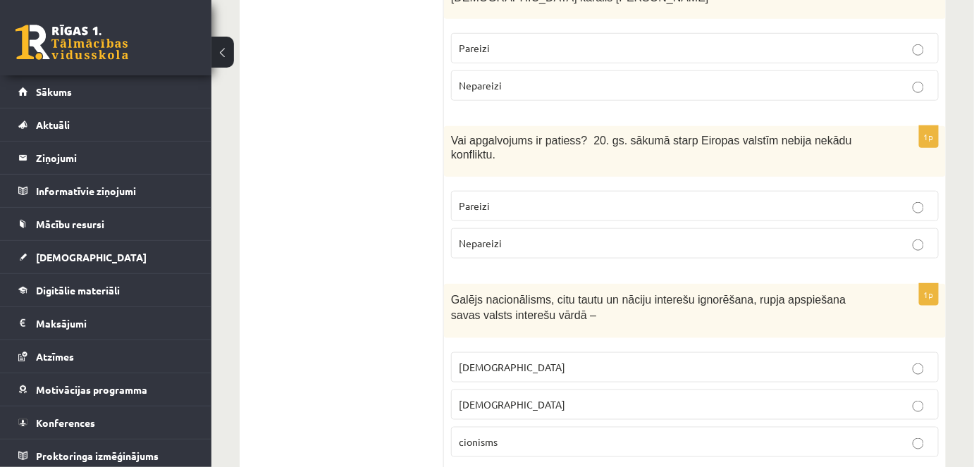
click at [570, 236] on p "Nepareizi" at bounding box center [695, 243] width 472 height 15
click at [556, 360] on p "šovinisms" at bounding box center [695, 367] width 472 height 15
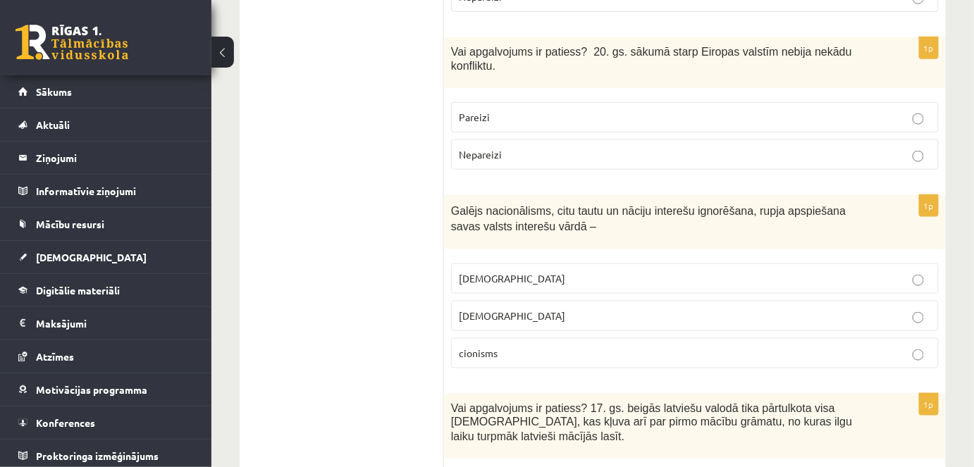
scroll to position [4149, 0]
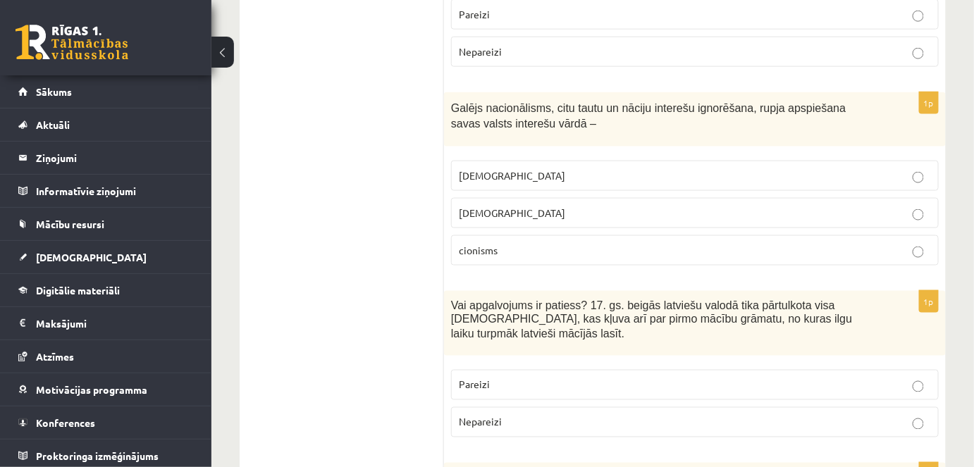
click at [553, 378] on p "Pareizi" at bounding box center [695, 385] width 472 height 15
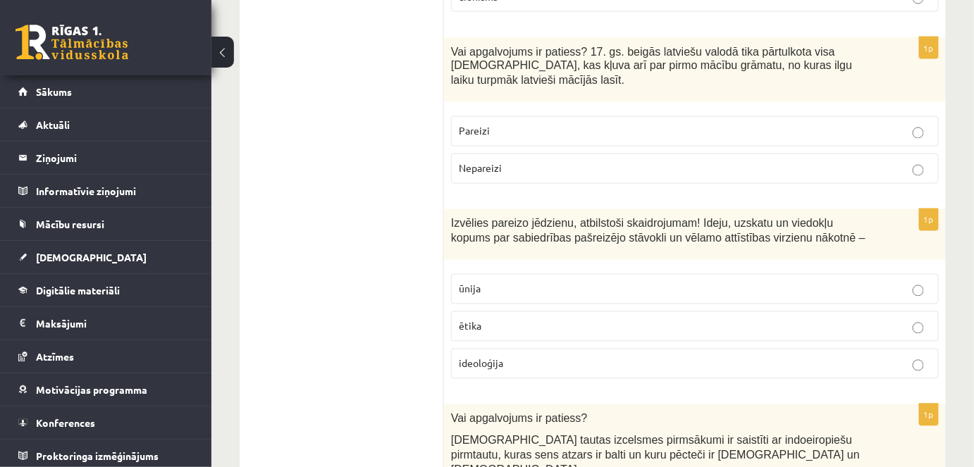
scroll to position [4406, 0]
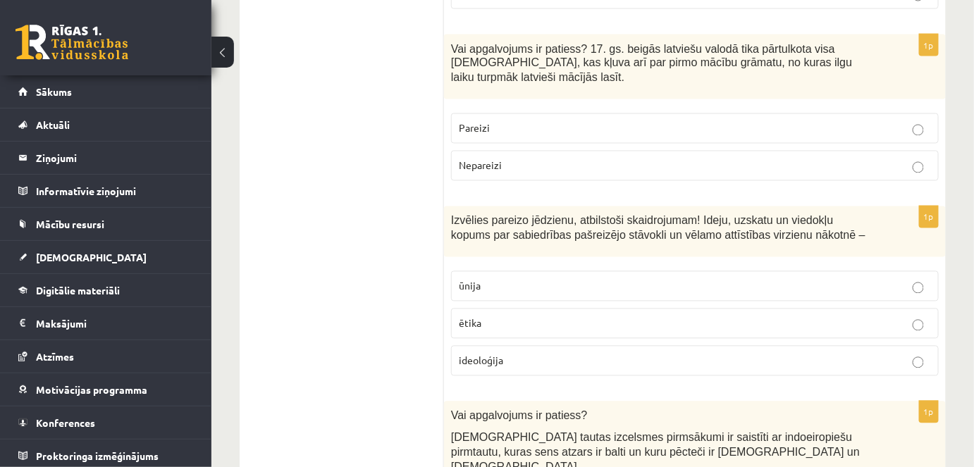
click at [511, 354] on p "ideoloģija" at bounding box center [695, 361] width 472 height 15
drag, startPoint x: 526, startPoint y: 342, endPoint x: 527, endPoint y: 350, distance: 7.8
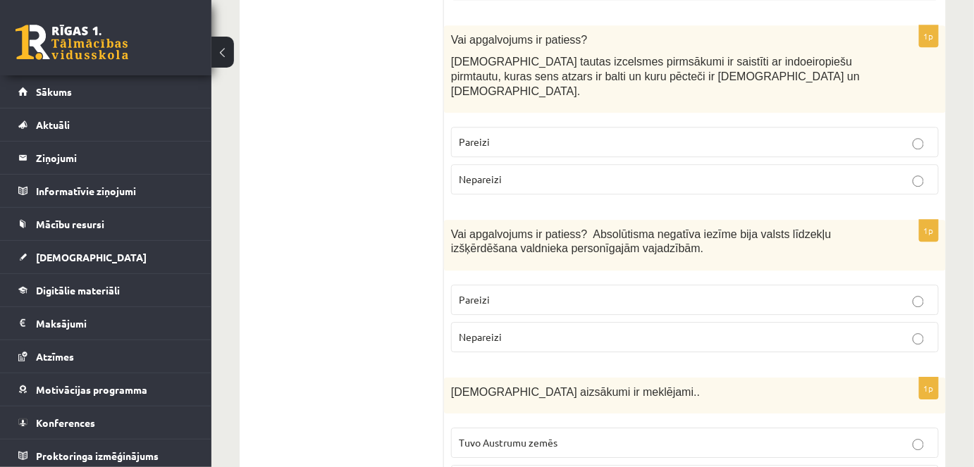
scroll to position [4790, 0]
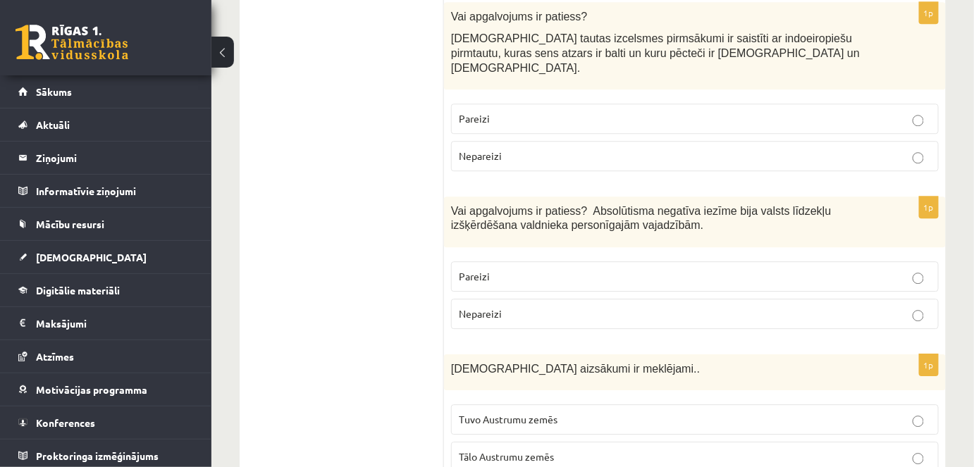
scroll to position [4918, 0]
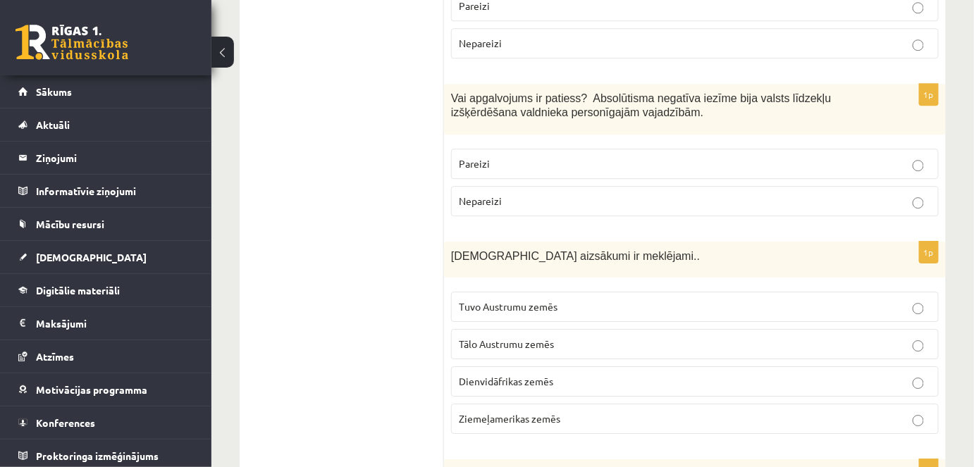
drag, startPoint x: 525, startPoint y: 364, endPoint x: 448, endPoint y: 346, distance: 78.8
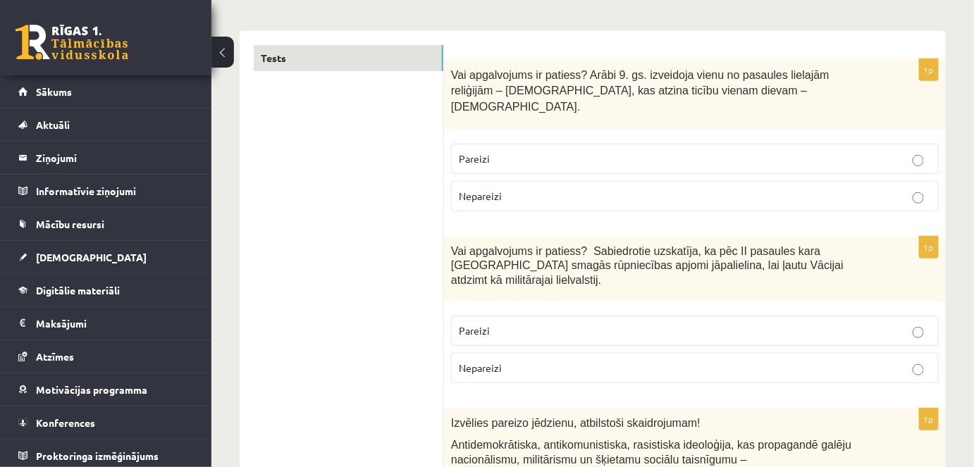
scroll to position [0, 0]
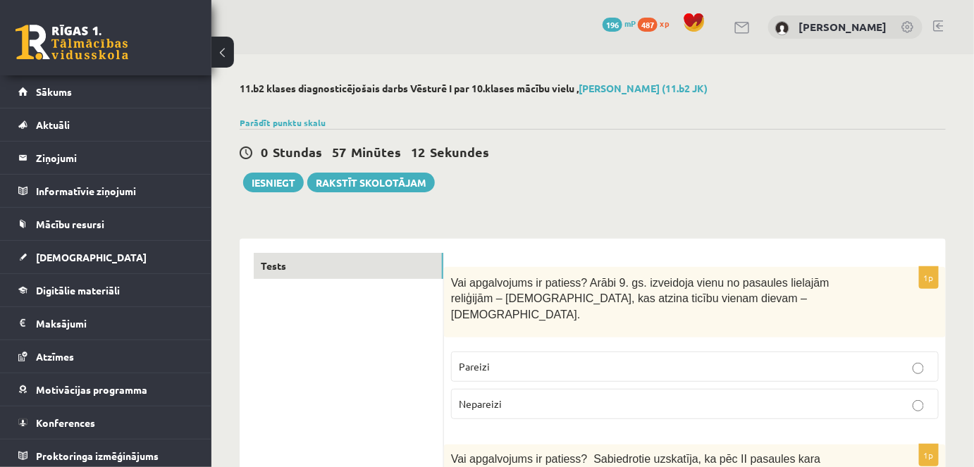
drag, startPoint x: 431, startPoint y: 343, endPoint x: 381, endPoint y: 76, distance: 271.0
click at [283, 179] on button "Iesniegt" at bounding box center [273, 183] width 61 height 20
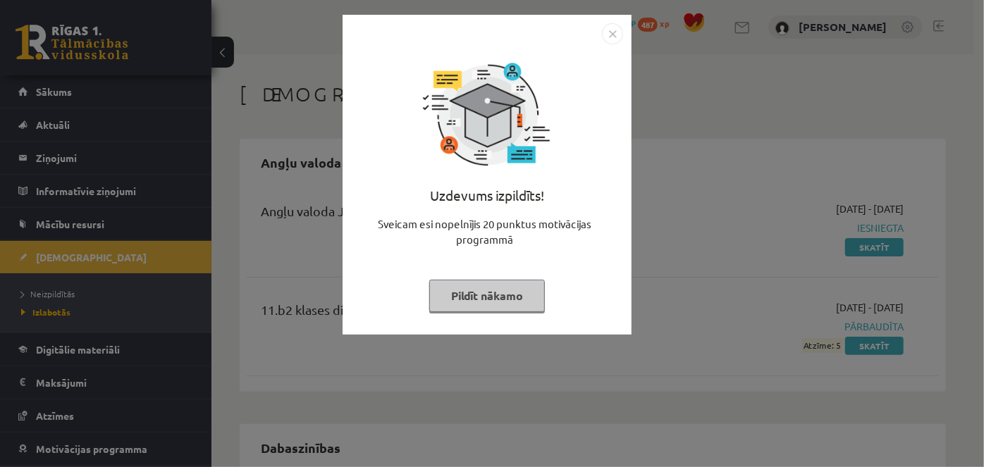
click at [518, 300] on button "Pildīt nākamo" at bounding box center [487, 296] width 116 height 32
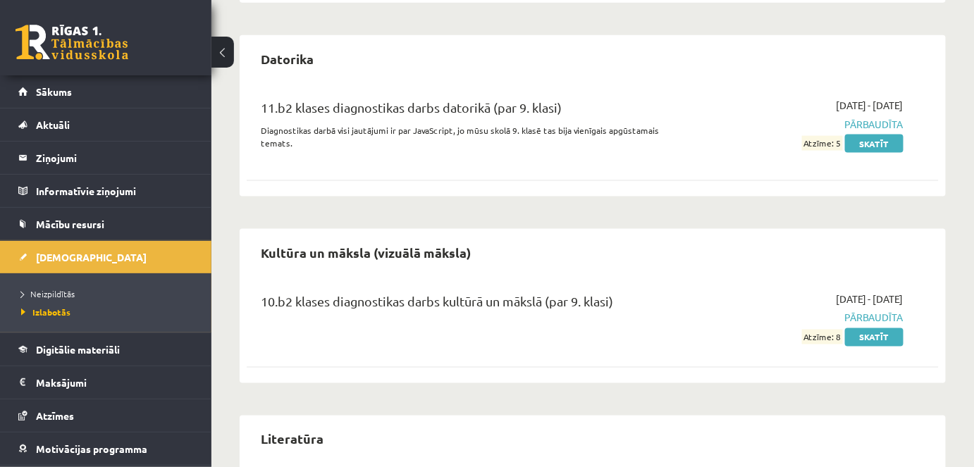
scroll to position [577, 0]
click at [32, 294] on span "Neizpildītās" at bounding box center [48, 293] width 54 height 11
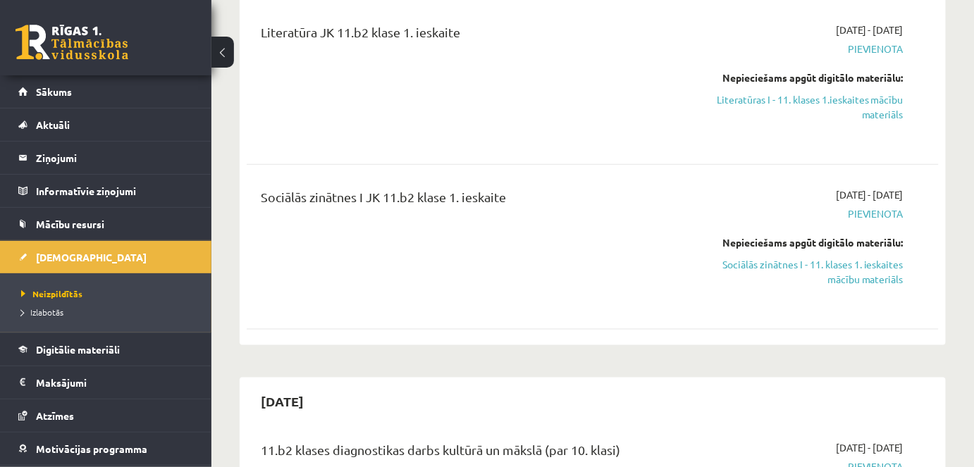
scroll to position [338, 0]
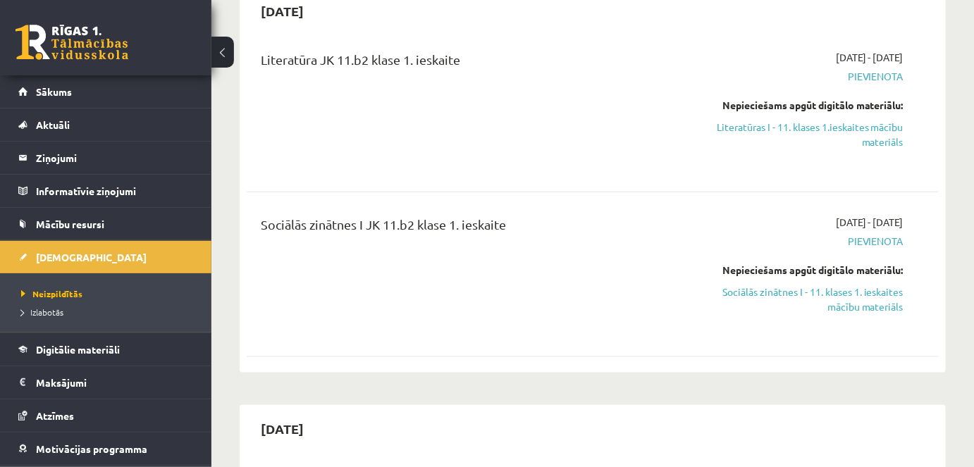
drag, startPoint x: 639, startPoint y: 269, endPoint x: 656, endPoint y: 198, distance: 73.2
click at [771, 134] on link "Literatūras I - 11. klases 1.ieskaites mācību materiāls" at bounding box center [804, 135] width 200 height 30
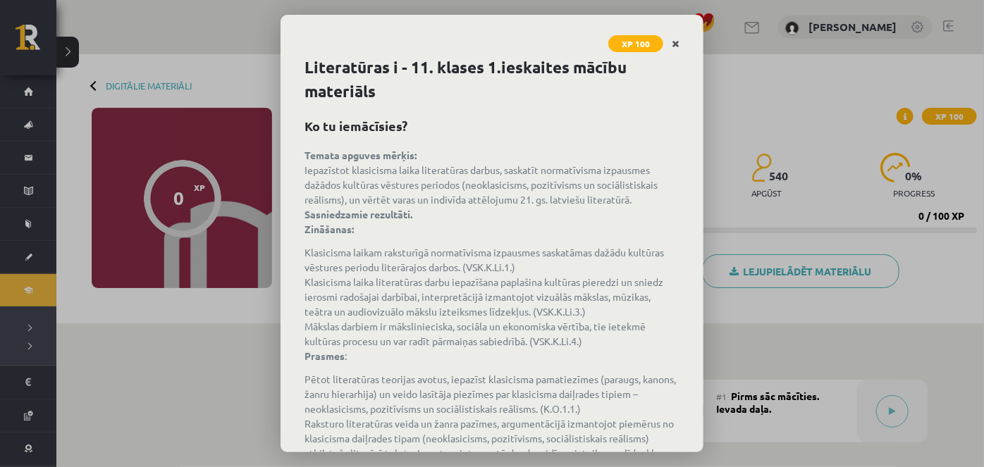
click at [675, 43] on icon "Close" at bounding box center [676, 44] width 8 height 10
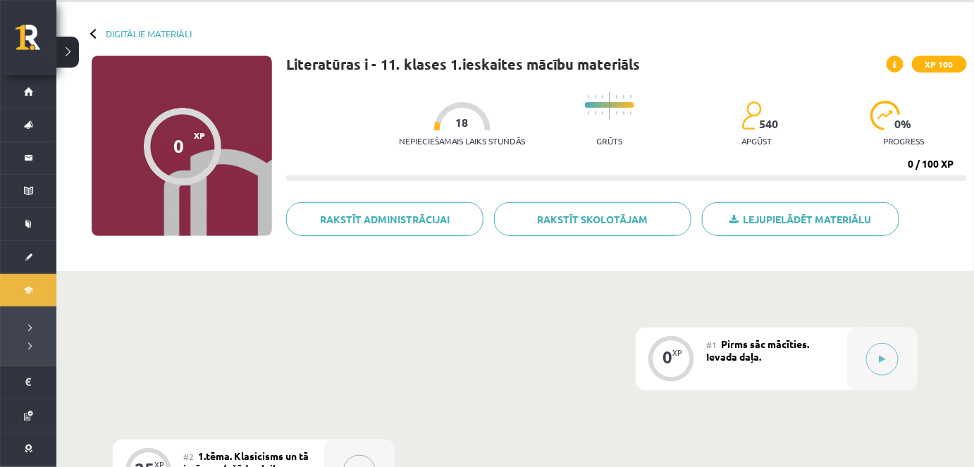
scroll to position [128, 0]
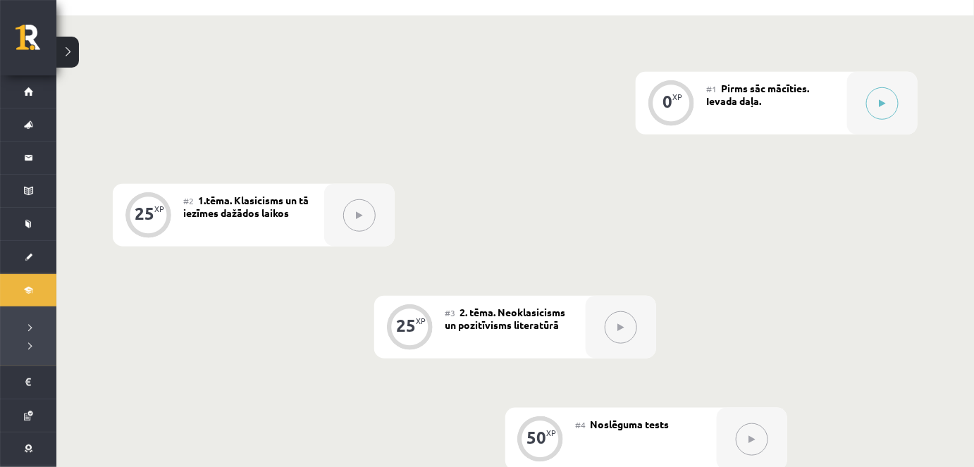
drag, startPoint x: 680, startPoint y: 226, endPoint x: 571, endPoint y: 305, distance: 134.8
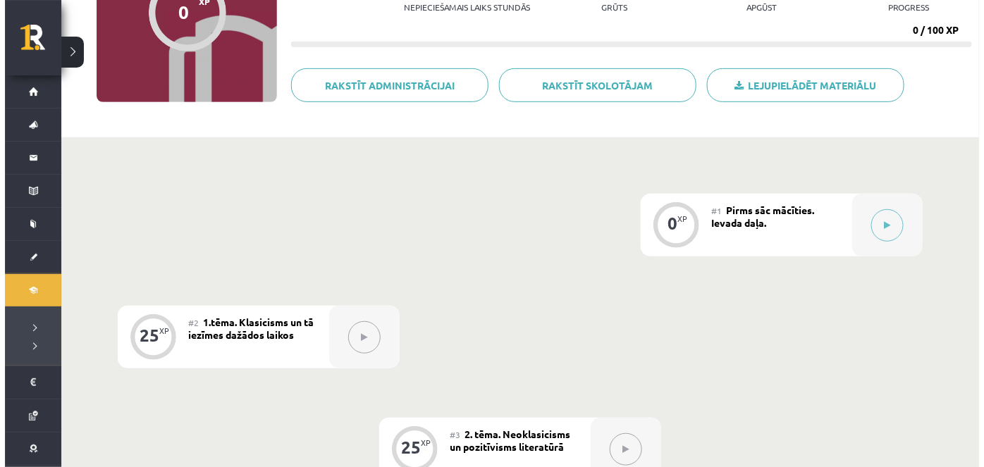
scroll to position [192, 0]
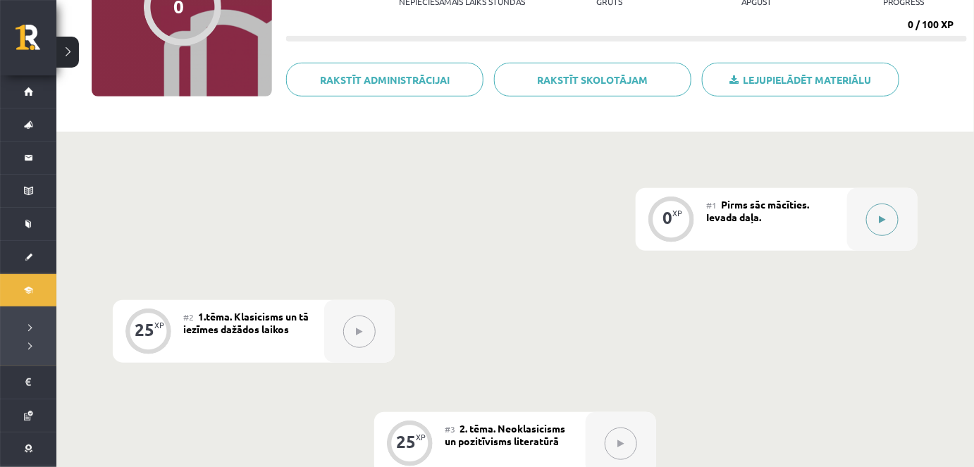
click at [883, 221] on icon at bounding box center [883, 220] width 6 height 8
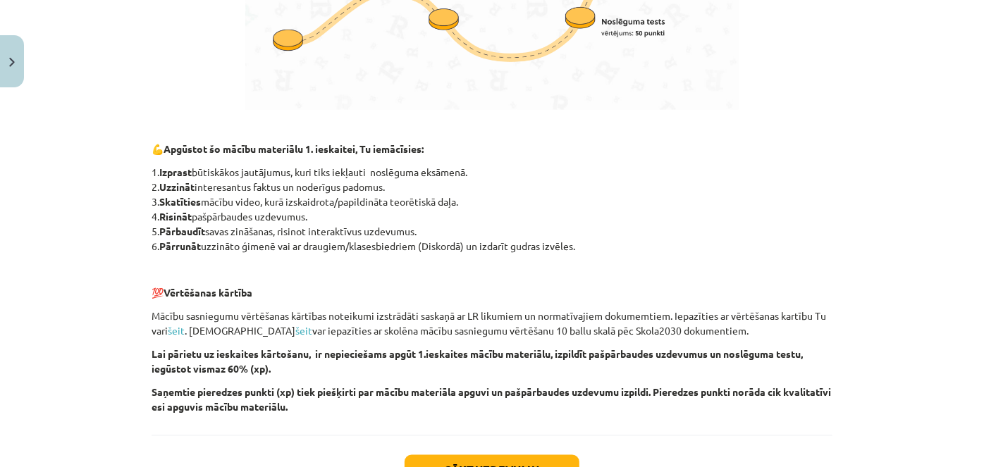
scroll to position [1006, 0]
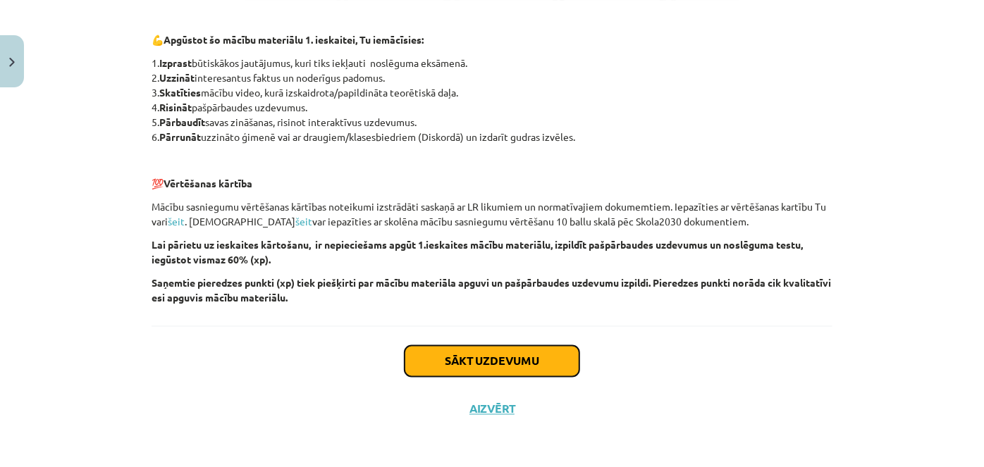
click at [492, 374] on button "Sākt uzdevumu" at bounding box center [492, 361] width 175 height 31
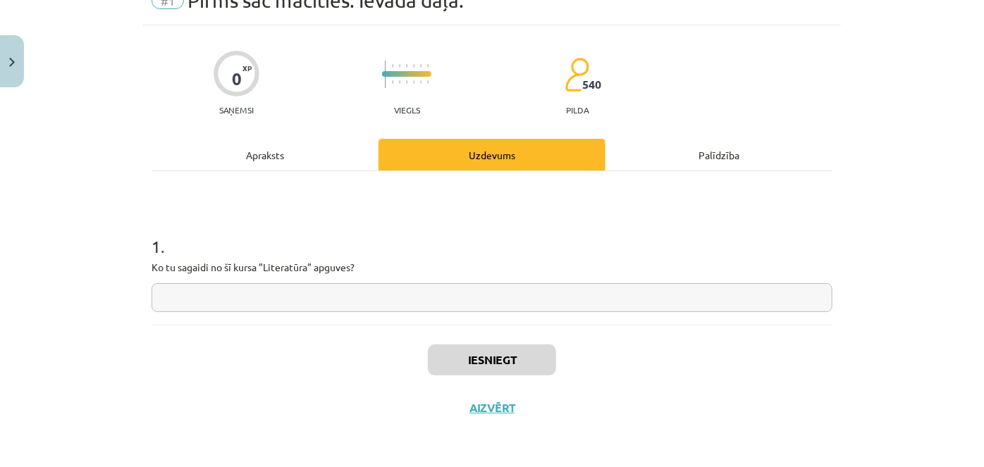
scroll to position [35, 0]
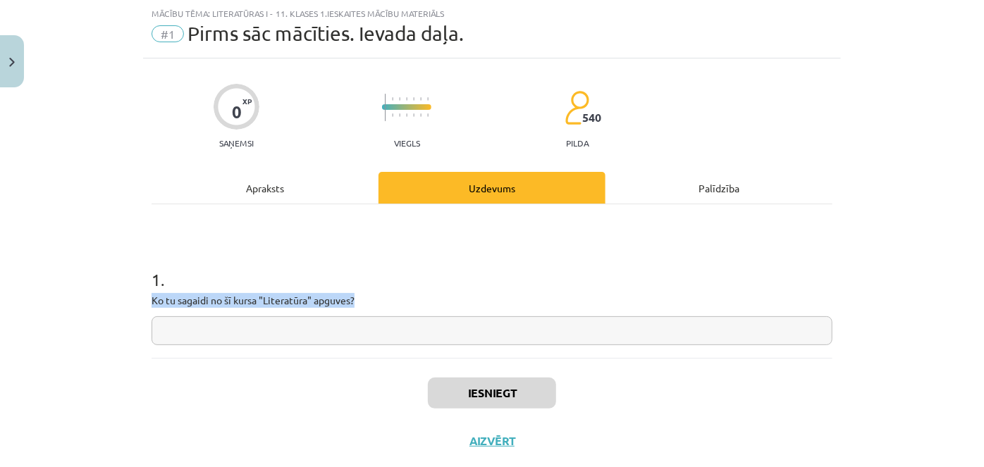
drag, startPoint x: 367, startPoint y: 302, endPoint x: 128, endPoint y: 301, distance: 239.7
click at [128, 301] on div "Mācību tēma: Literatūras i - 11. klases 1.ieskaites mācību materiāls #1 Pirms s…" at bounding box center [492, 233] width 984 height 467
click at [362, 336] on input "text" at bounding box center [492, 331] width 681 height 29
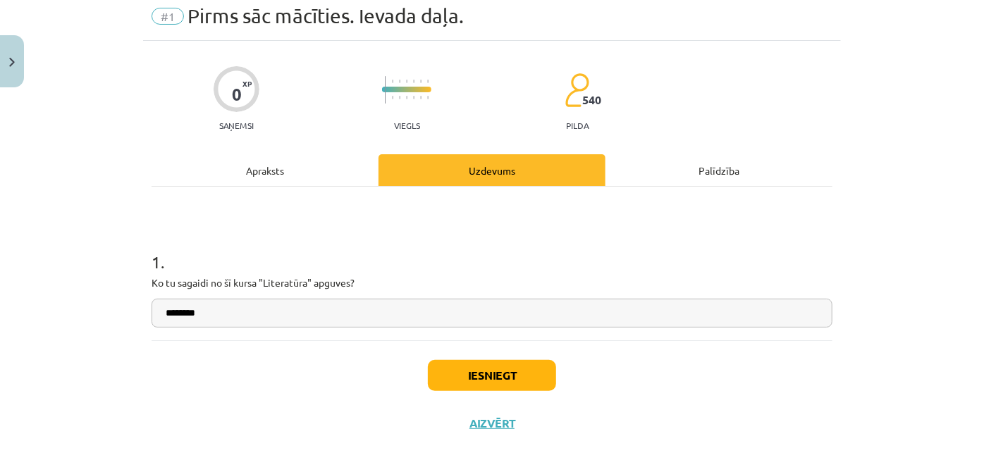
scroll to position [68, 0]
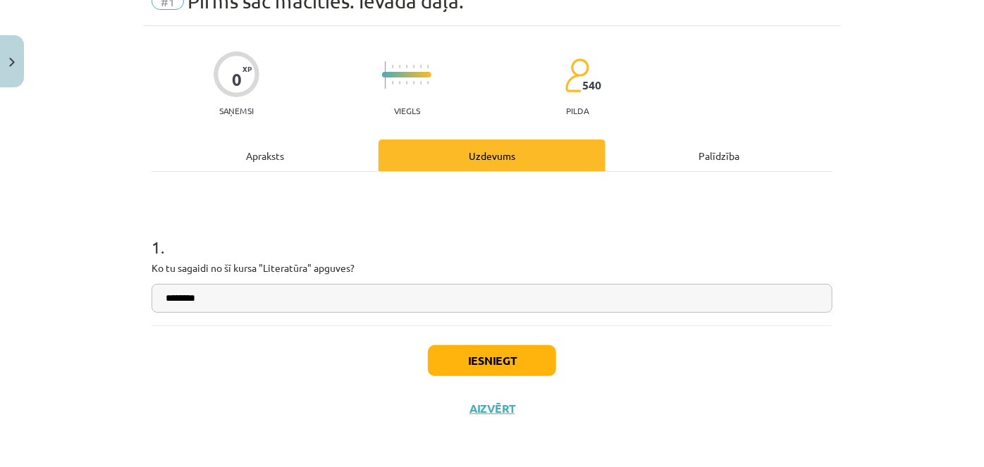
type input "*******"
click at [503, 349] on button "Iesniegt" at bounding box center [492, 360] width 128 height 31
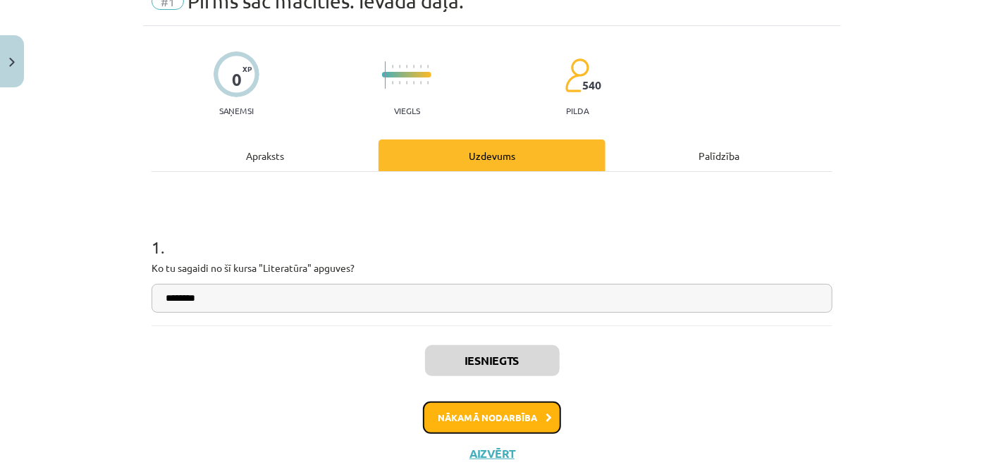
click at [451, 405] on button "Nākamā nodarbība" at bounding box center [492, 418] width 138 height 32
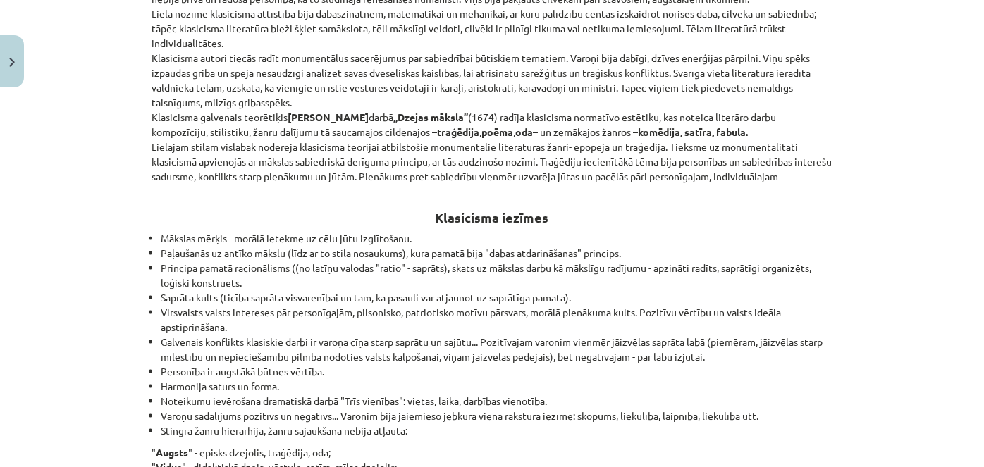
scroll to position [1060, 0]
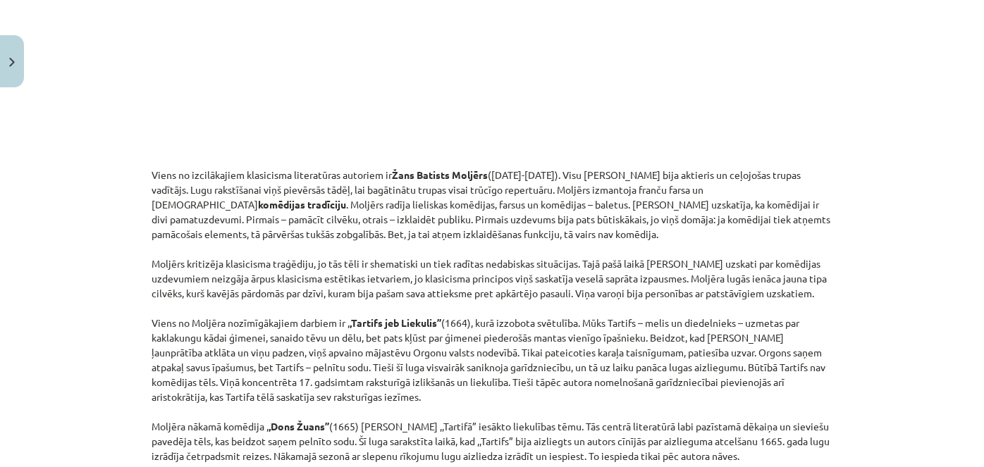
drag, startPoint x: 331, startPoint y: 226, endPoint x: 195, endPoint y: 309, distance: 159.7
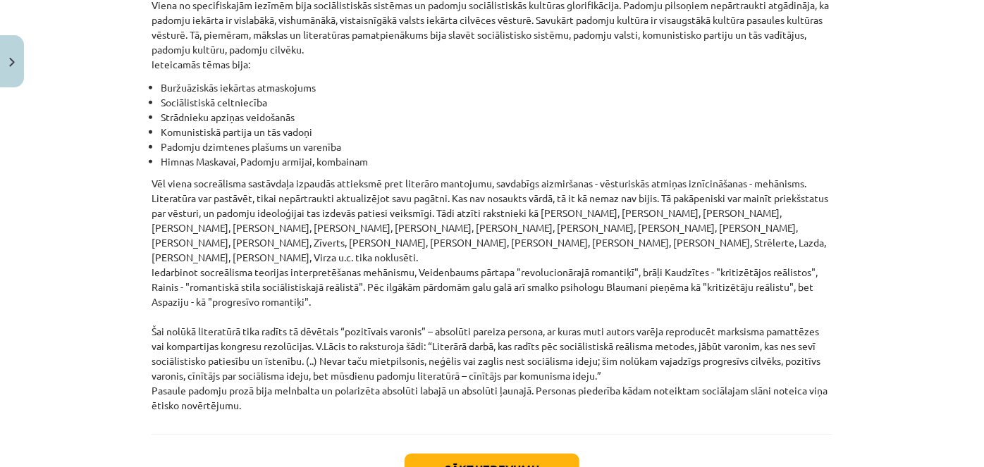
scroll to position [3282, 0]
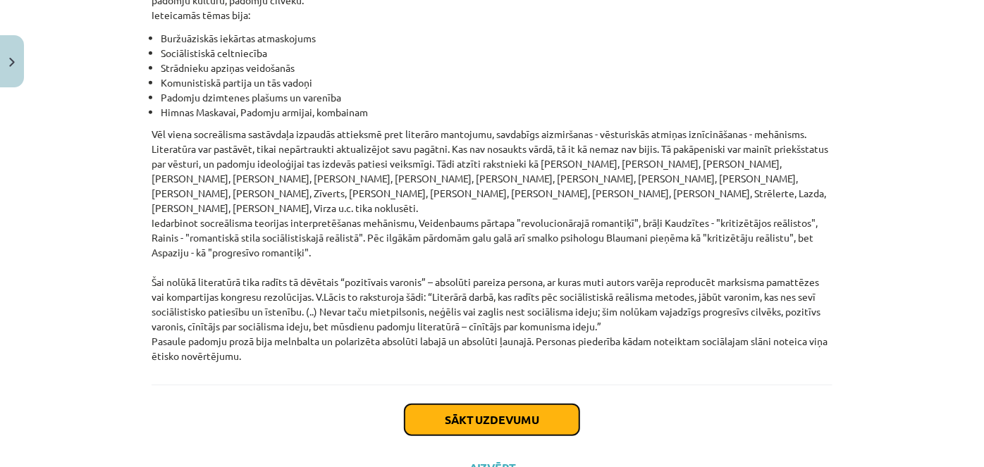
click at [486, 405] on button "Sākt uzdevumu" at bounding box center [492, 420] width 175 height 31
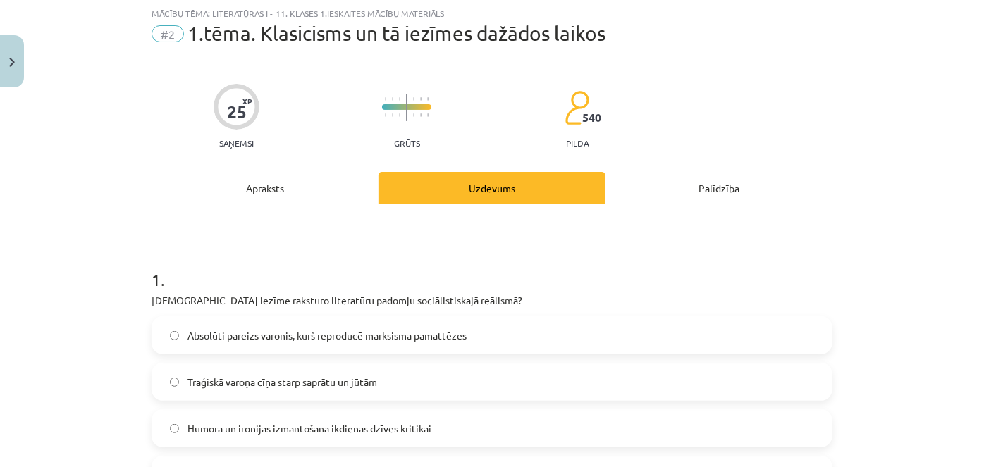
scroll to position [35, 0]
drag, startPoint x: 91, startPoint y: 324, endPoint x: 424, endPoint y: 312, distance: 333.7
click at [424, 312] on div "Mācību tēma: Literatūras i - 11. klases 1.ieskaites mācību materiāls #2 1.tēma.…" at bounding box center [492, 233] width 984 height 467
click at [152, 302] on p "Kura iezīme raksturo literatūru padomju sociālistiskajā reālismā?" at bounding box center [492, 300] width 681 height 15
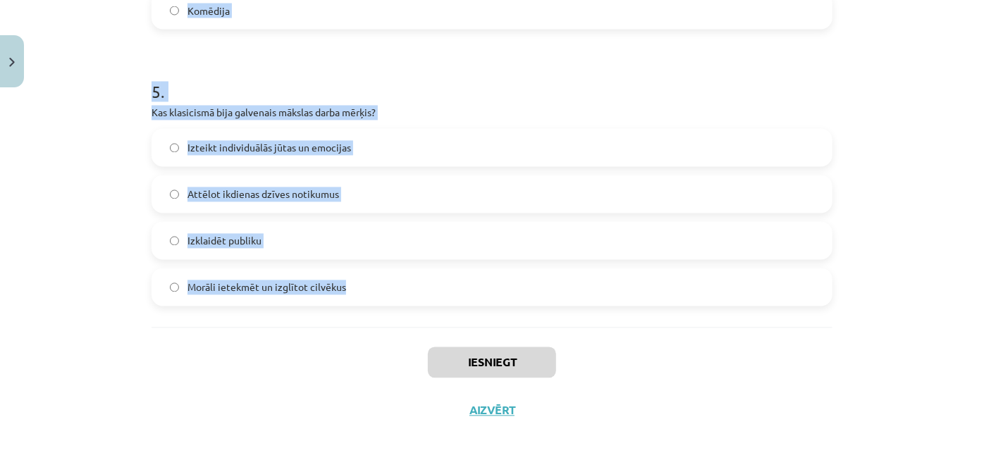
scroll to position [1332, 0]
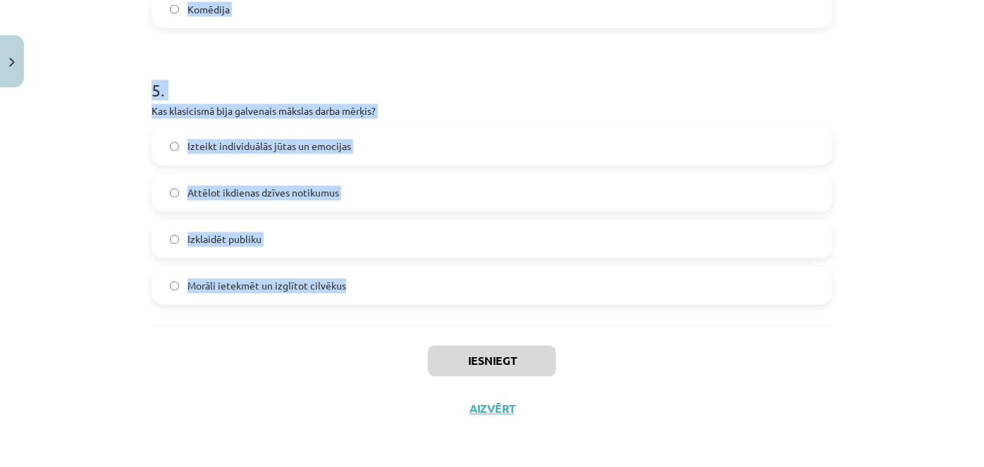
drag, startPoint x: 167, startPoint y: 104, endPoint x: 350, endPoint y: 270, distance: 247.6
click at [402, 287] on div "Mācību tēma: Literatūras i - 11. klases 1.ieskaites mācību materiāls #2 1.tēma.…" at bounding box center [492, 233] width 984 height 467
copy form "Kura iezīme raksturo literatūru padomju sociālistiskajā reālismā? Absolūti pare…"
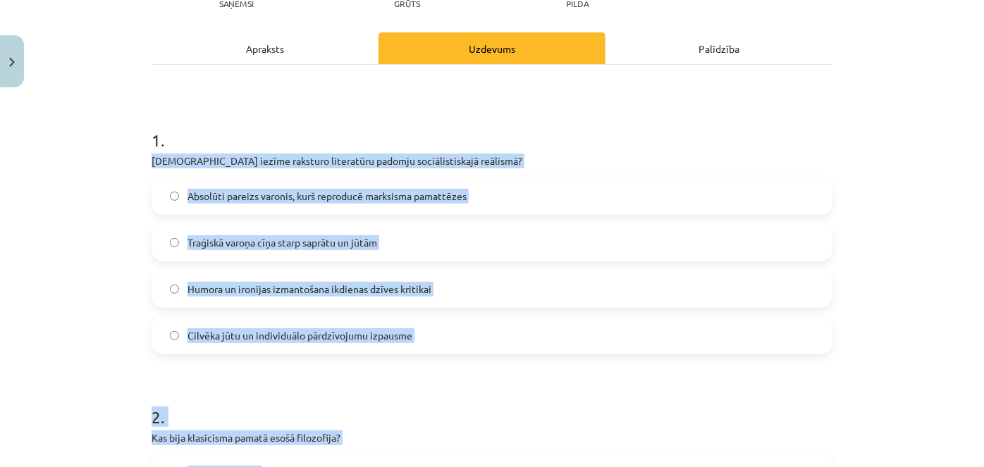
scroll to position [192, 0]
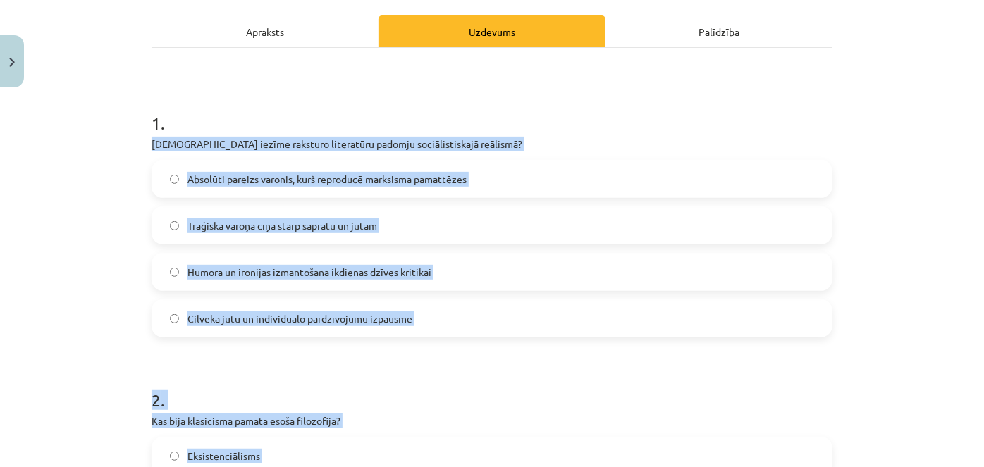
click at [263, 176] on span "Absolūti pareizs varonis, kurš reproducē marksisma pamattēzes" at bounding box center [327, 179] width 279 height 15
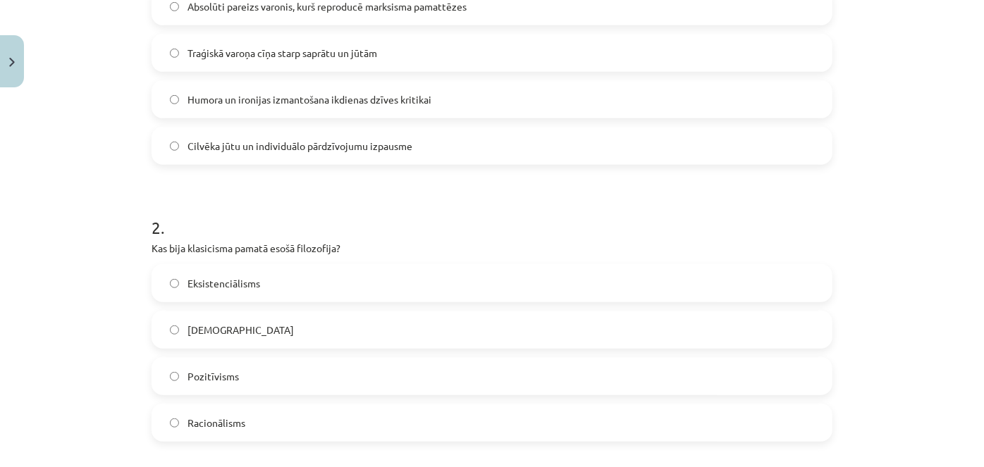
scroll to position [384, 0]
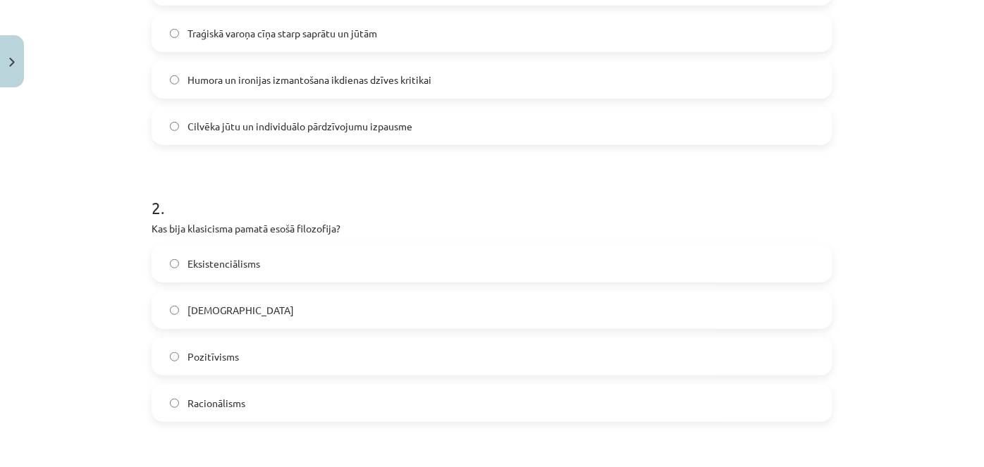
click at [159, 404] on label "Racionālisms" at bounding box center [492, 403] width 678 height 35
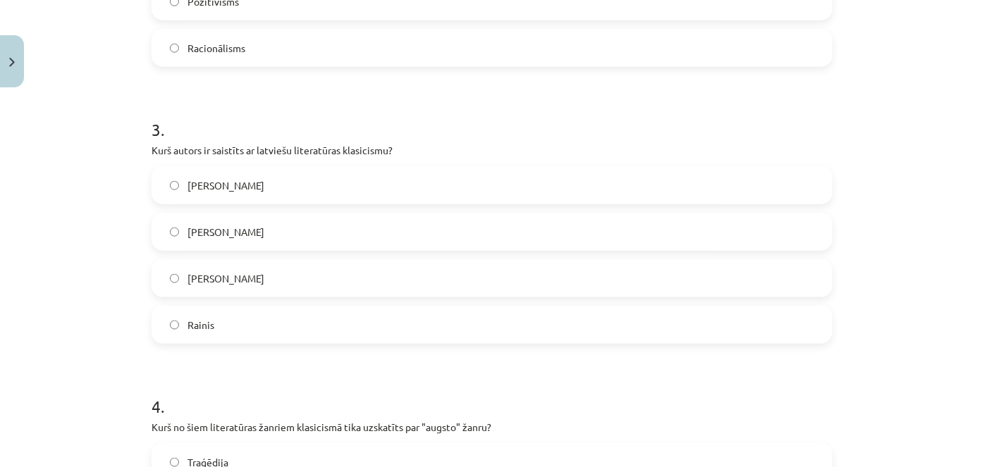
scroll to position [768, 0]
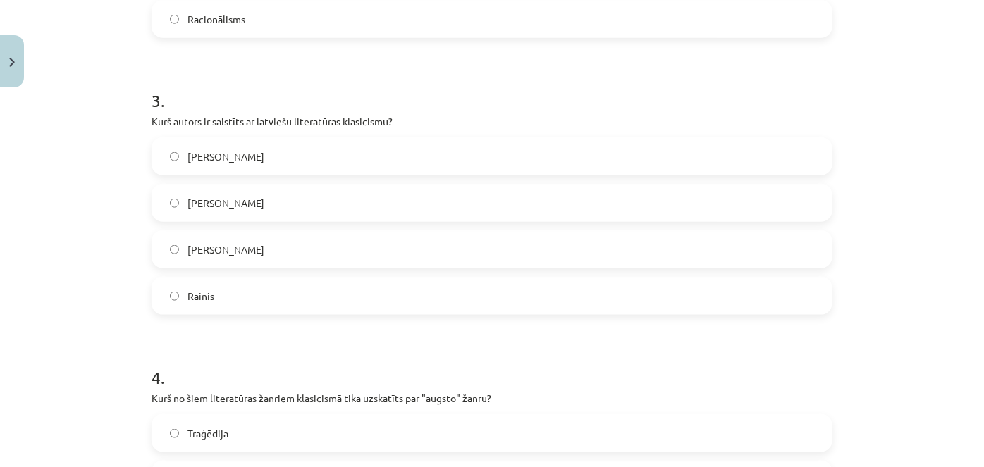
click at [236, 250] on span "Kristofers Fīrekers" at bounding box center [226, 250] width 77 height 15
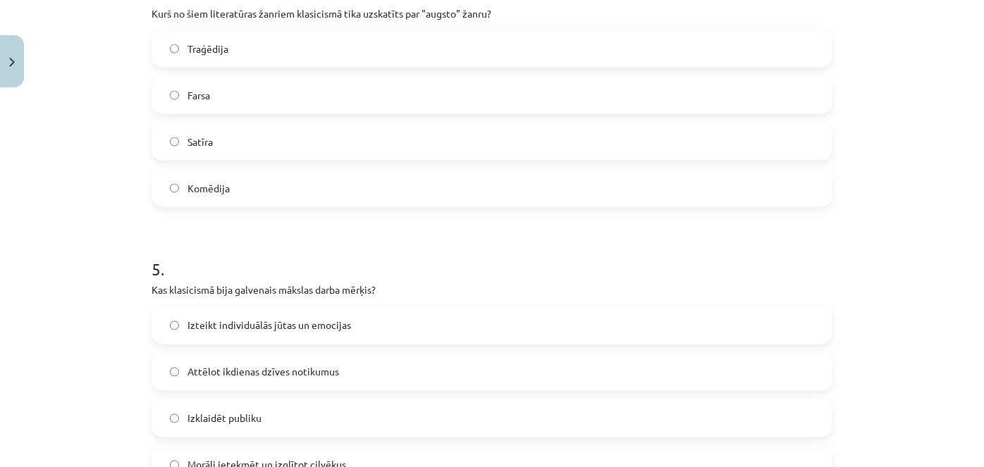
scroll to position [1025, 0]
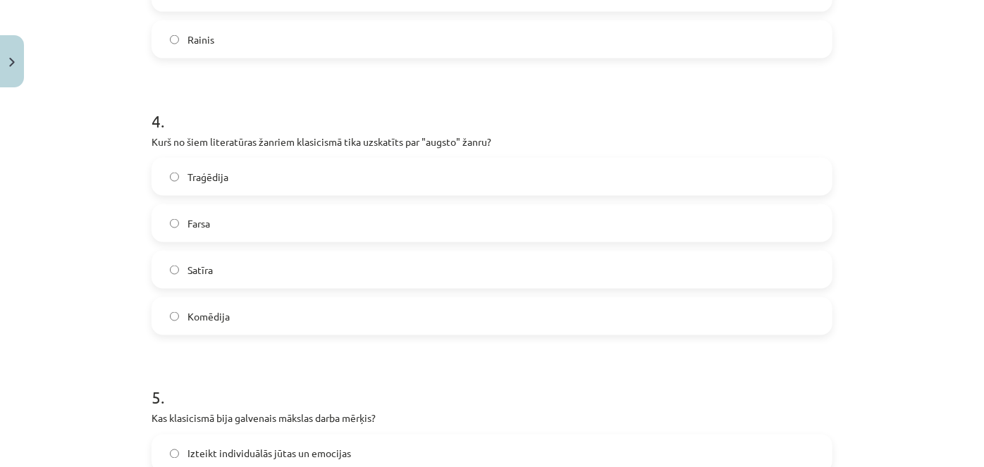
click at [195, 161] on label "Traģēdija" at bounding box center [492, 176] width 678 height 35
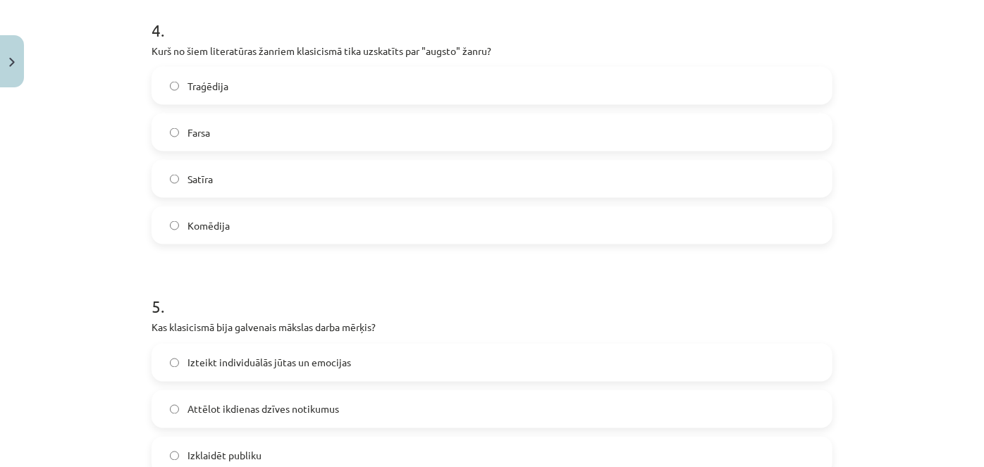
scroll to position [1218, 0]
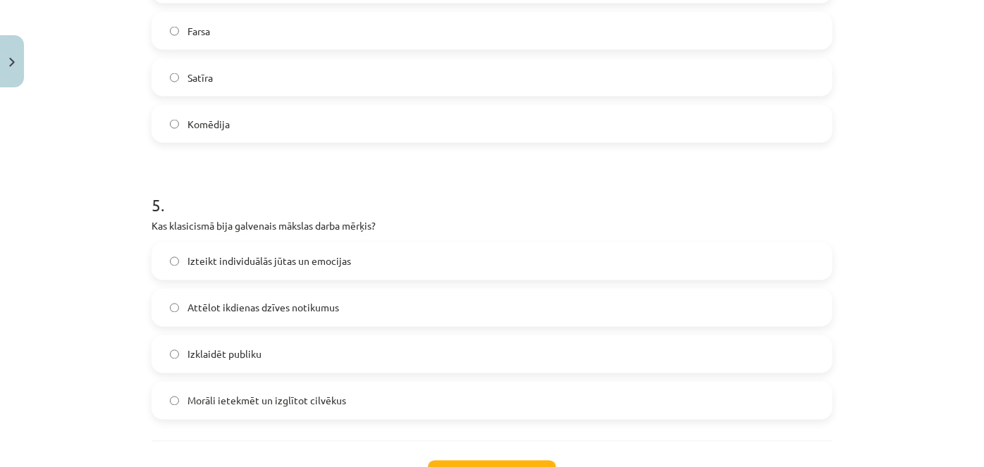
click at [234, 398] on span "Morāli ietekmēt un izglītot cilvēkus" at bounding box center [267, 401] width 159 height 15
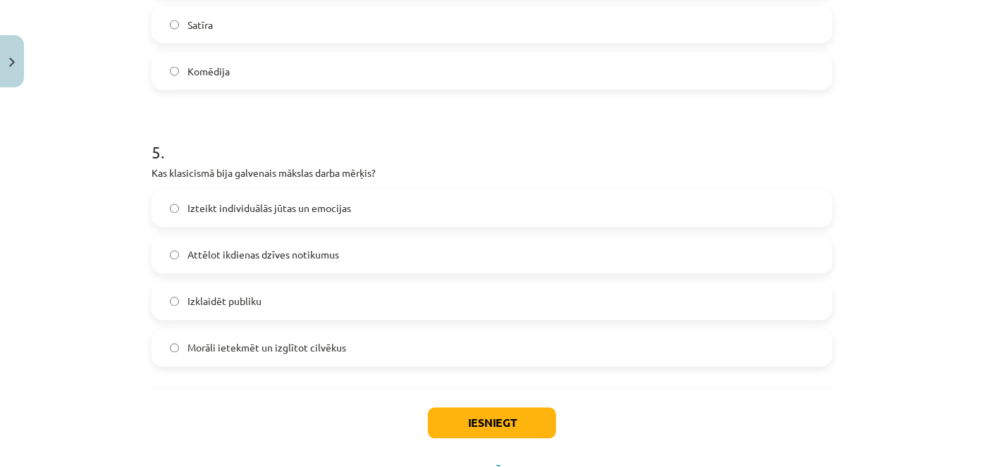
scroll to position [1332, 0]
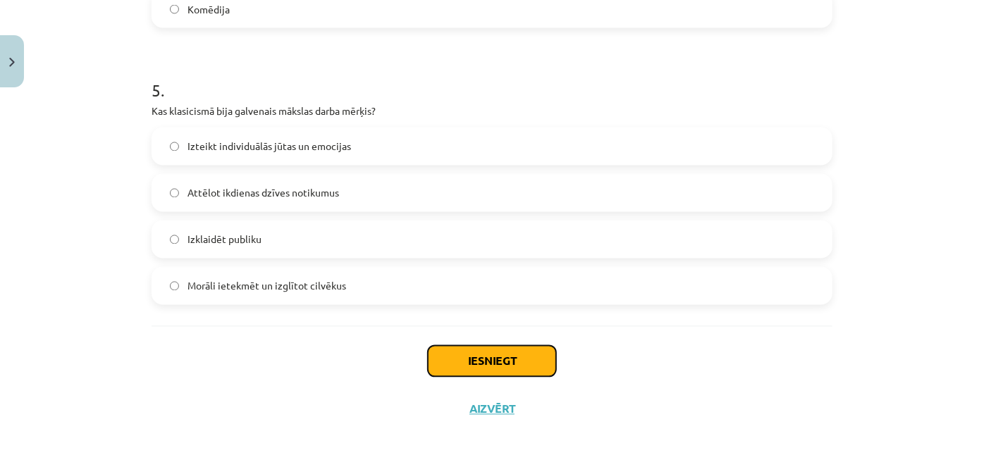
click at [486, 371] on button "Iesniegt" at bounding box center [492, 361] width 128 height 31
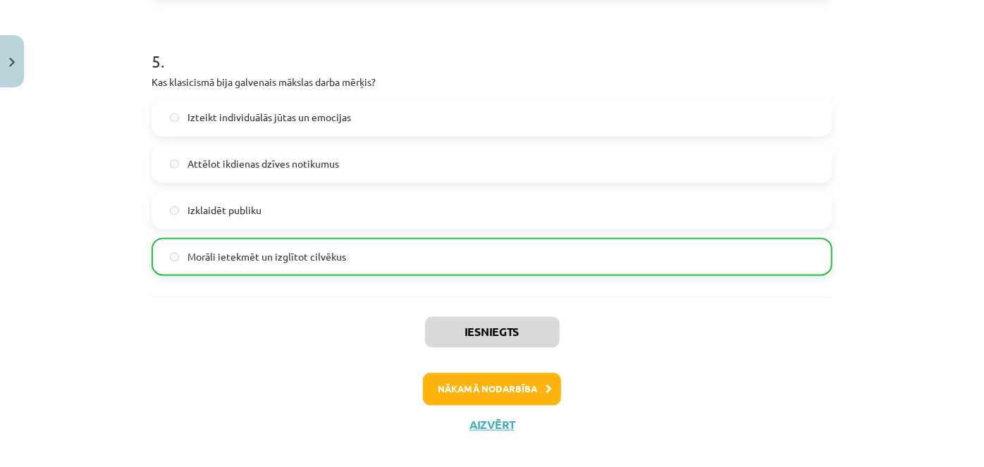
scroll to position [1378, 0]
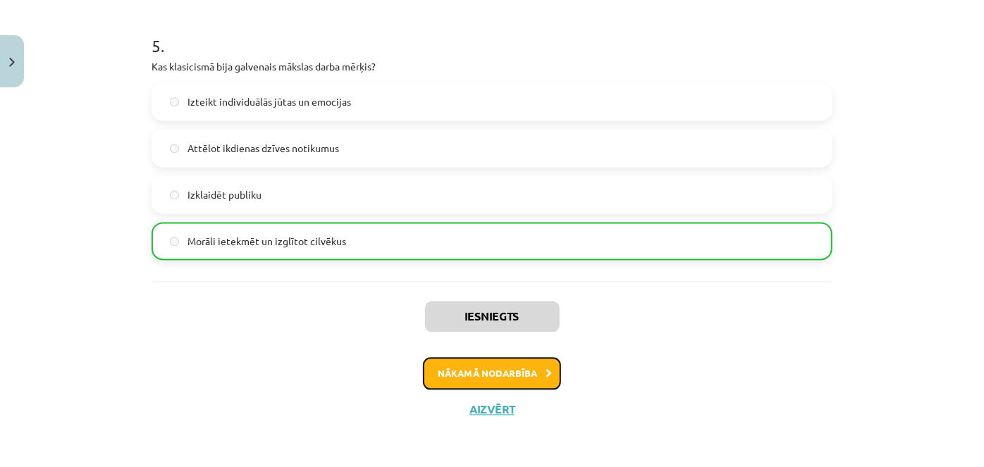
click at [491, 372] on button "Nākamā nodarbība" at bounding box center [492, 373] width 138 height 32
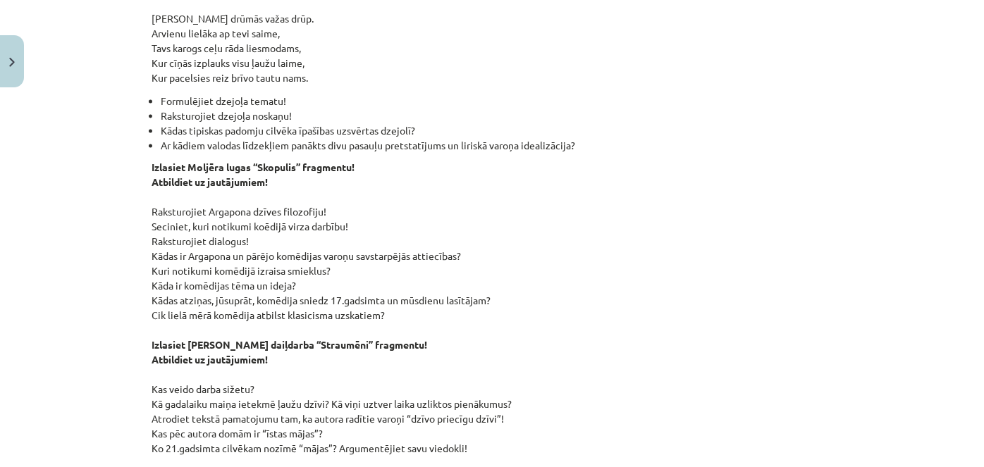
scroll to position [1976, 0]
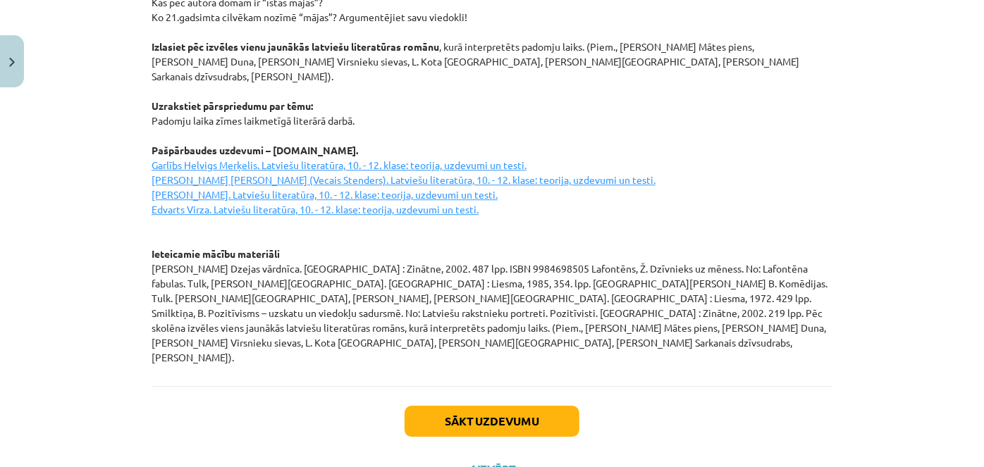
drag, startPoint x: 400, startPoint y: 245, endPoint x: 496, endPoint y: 405, distance: 187.2
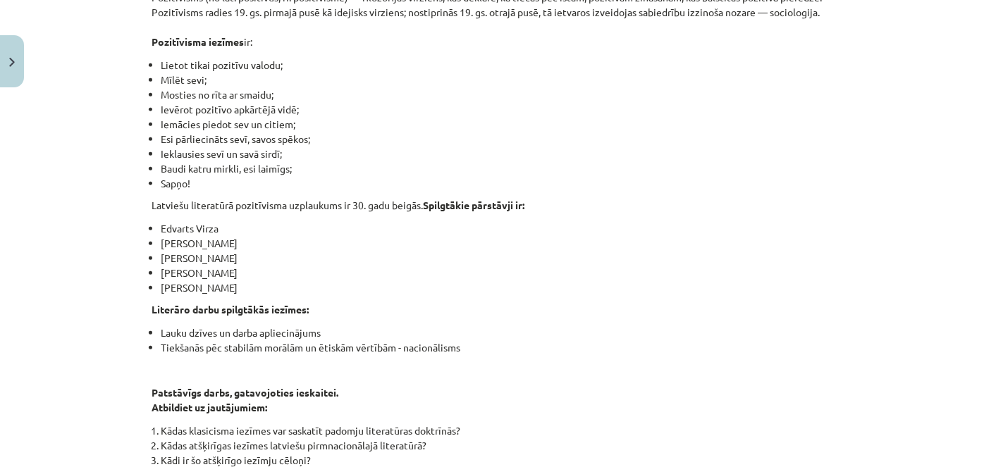
scroll to position [0, 0]
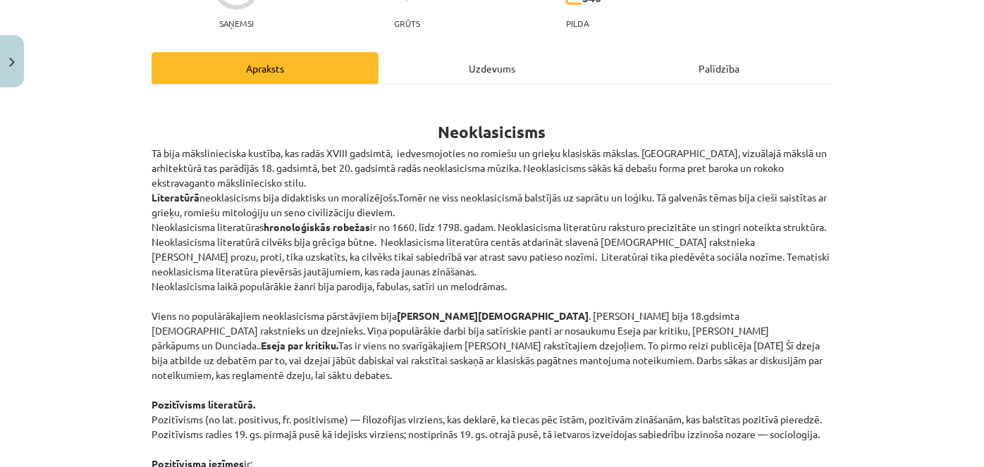
drag, startPoint x: 429, startPoint y: 284, endPoint x: 417, endPoint y: 311, distance: 29.1
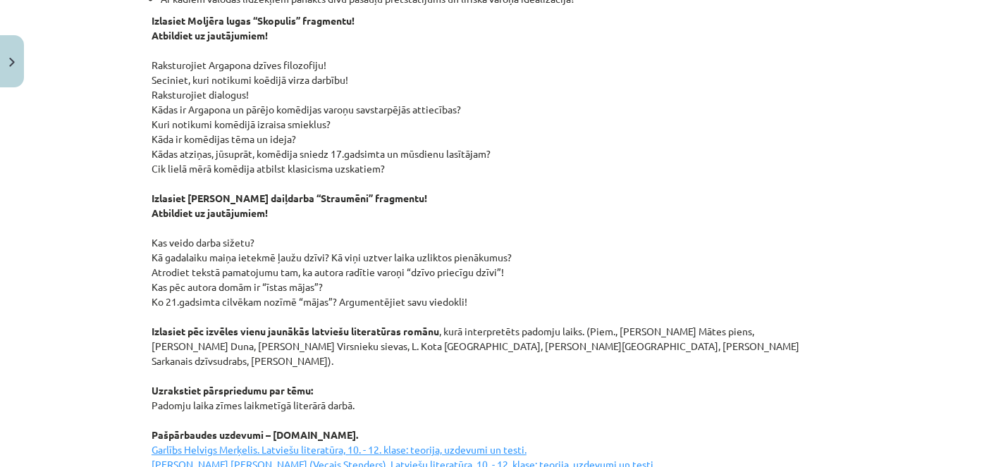
scroll to position [1976, 0]
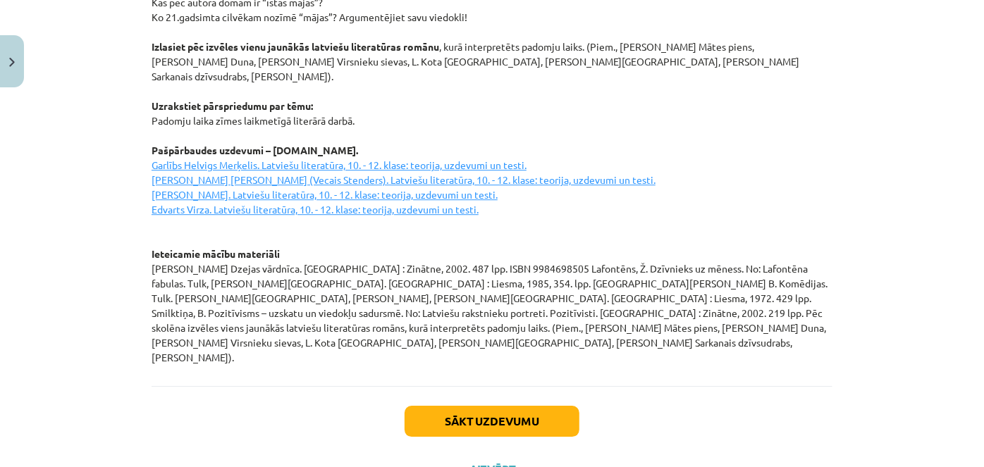
drag, startPoint x: 448, startPoint y: 295, endPoint x: 460, endPoint y: 360, distance: 66.0
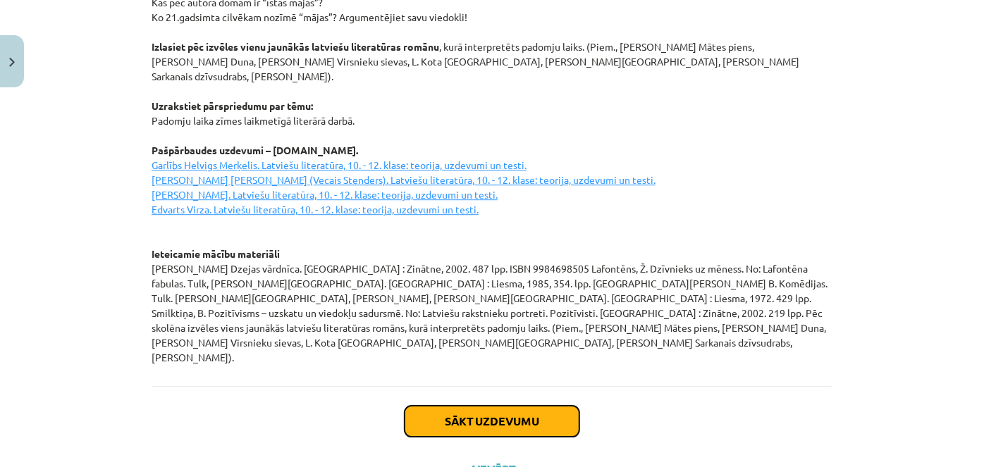
click at [460, 406] on button "Sākt uzdevumu" at bounding box center [492, 421] width 175 height 31
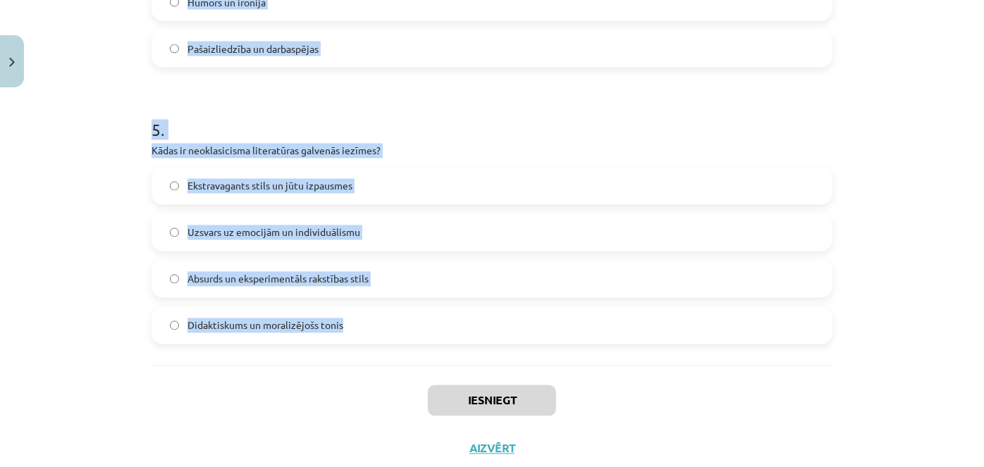
scroll to position [1332, 0]
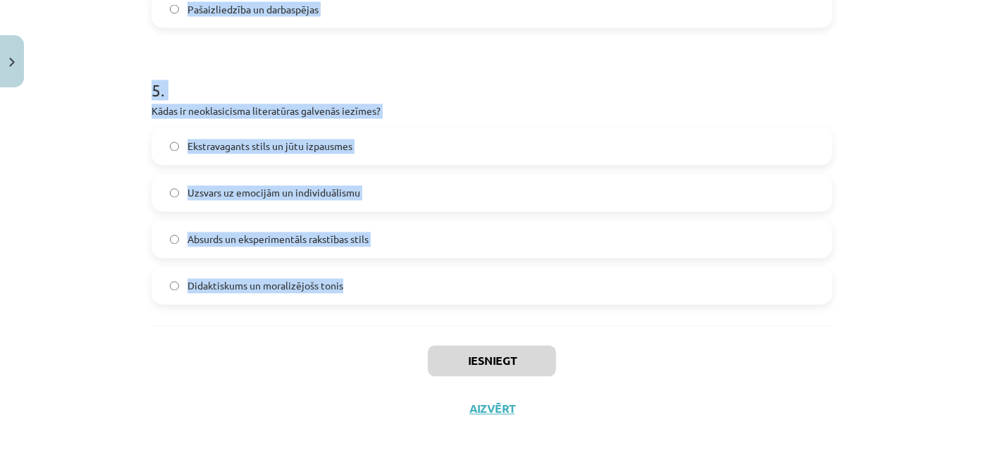
drag, startPoint x: 139, startPoint y: 293, endPoint x: 374, endPoint y: 281, distance: 235.0
copy form "Kurš no šiem darbiem ir Aleksandra Pāvesta (Alexander Pope) sarakstīts? "Don Ki…"
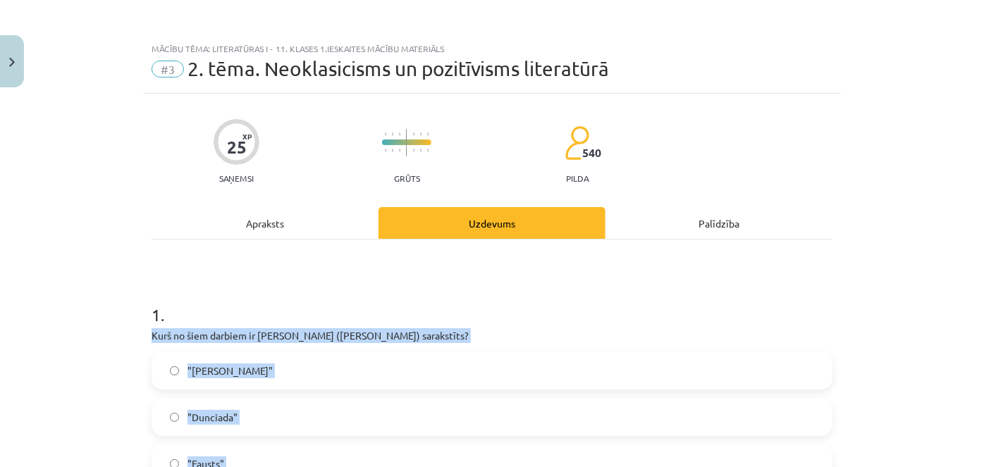
scroll to position [192, 0]
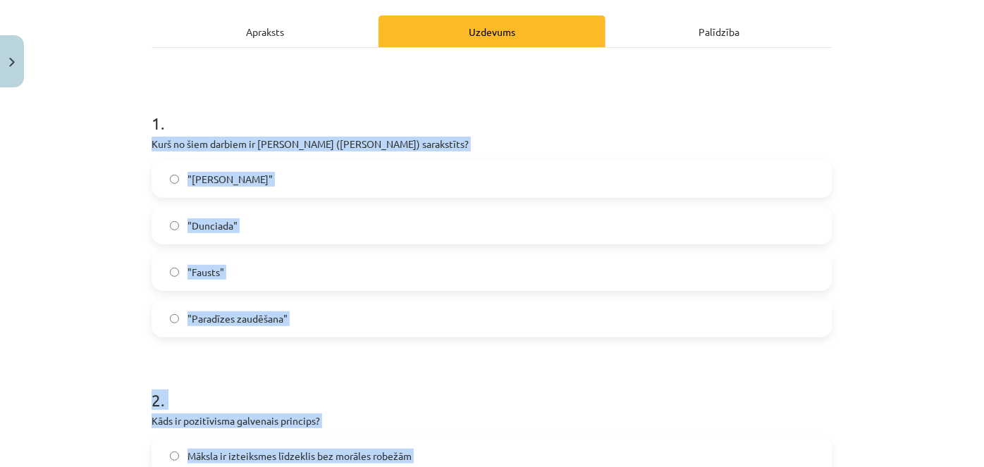
click at [265, 216] on label ""Dunciada"" at bounding box center [492, 225] width 678 height 35
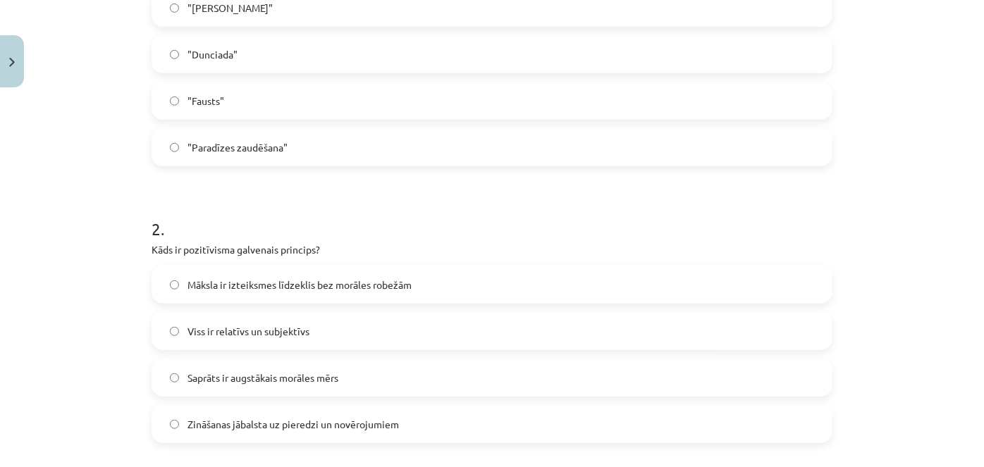
scroll to position [513, 0]
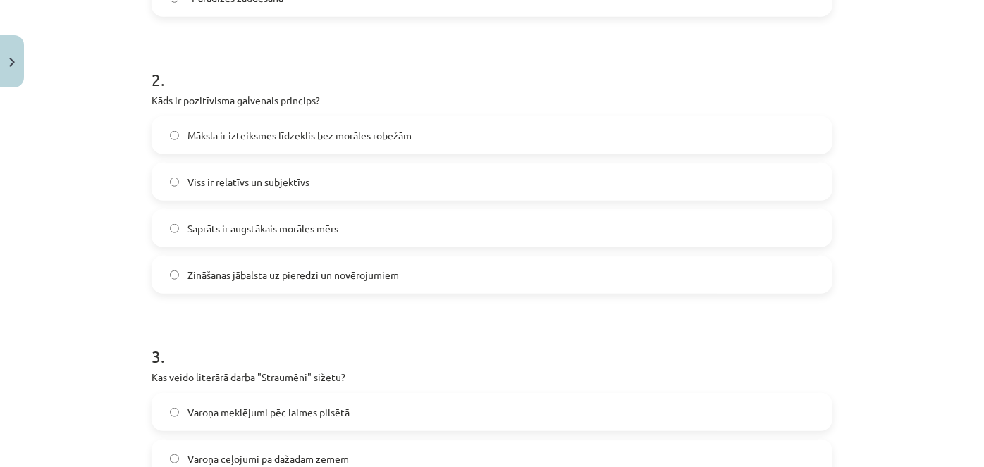
click at [268, 272] on span "Zināšanas jābalsta uz pieredzi un novērojumiem" at bounding box center [294, 275] width 212 height 15
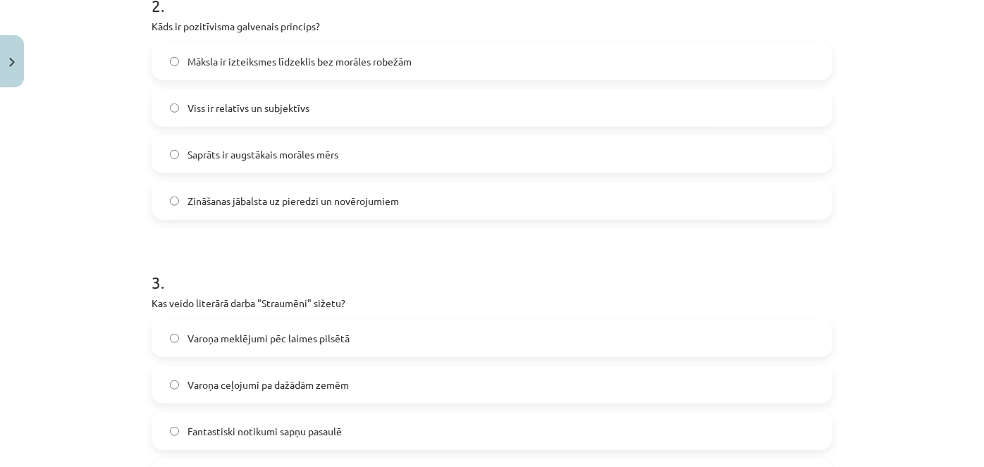
scroll to position [768, 0]
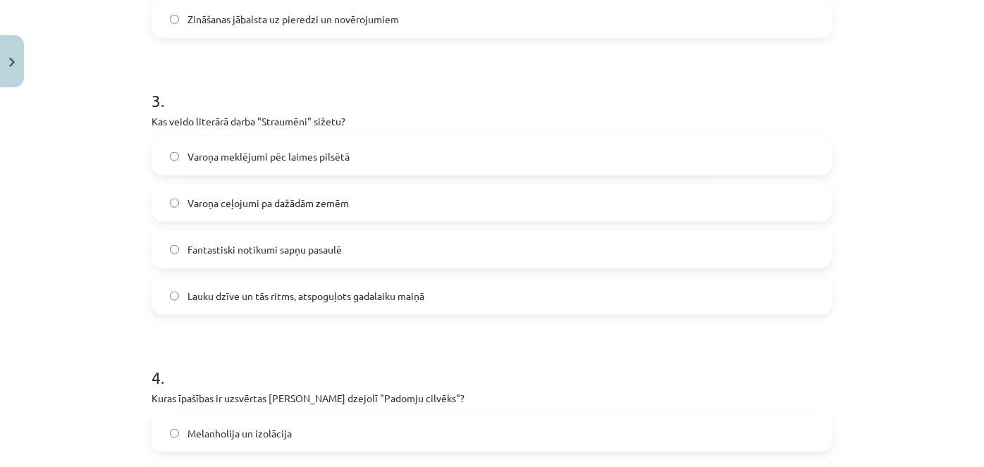
click at [192, 295] on span "Lauku dzīve un tās ritms, atspoguļots gadalaiku maiņā" at bounding box center [306, 296] width 237 height 15
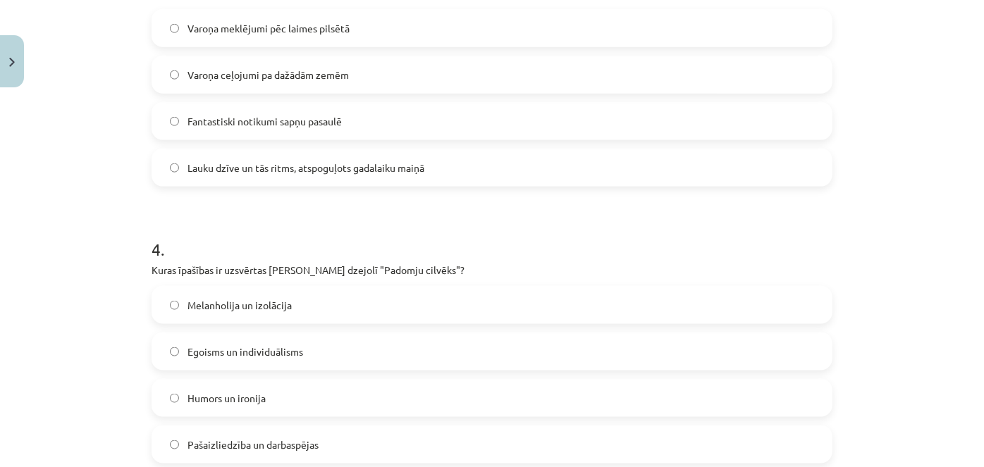
scroll to position [961, 0]
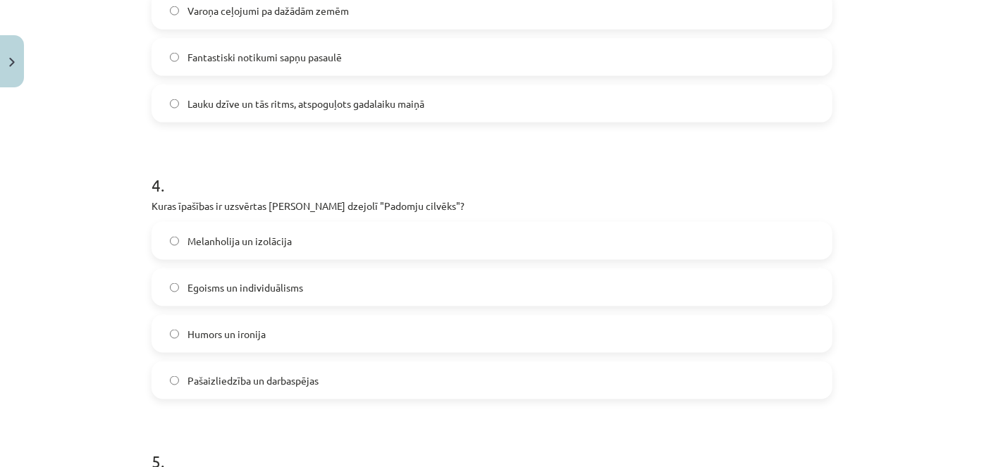
click at [229, 378] on span "Pašaizliedzība un darbaspējas" at bounding box center [253, 381] width 131 height 15
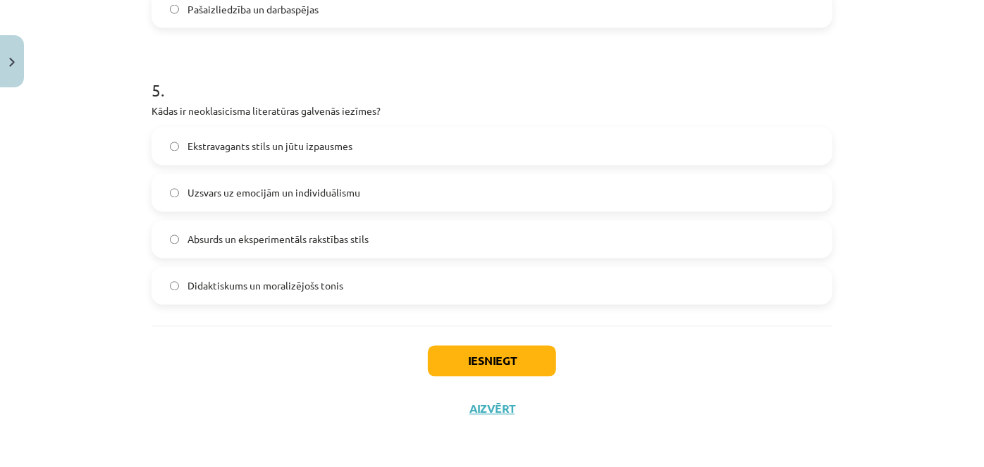
scroll to position [1332, 0]
drag, startPoint x: 274, startPoint y: 293, endPoint x: 291, endPoint y: 302, distance: 19.6
click at [274, 294] on label "Didaktiskums un moralizējošs tonis" at bounding box center [492, 286] width 678 height 35
click at [430, 293] on label "Didaktiskums un moralizējošs tonis" at bounding box center [492, 286] width 678 height 35
click at [447, 328] on div "Iesniegt Aizvērt" at bounding box center [492, 375] width 681 height 99
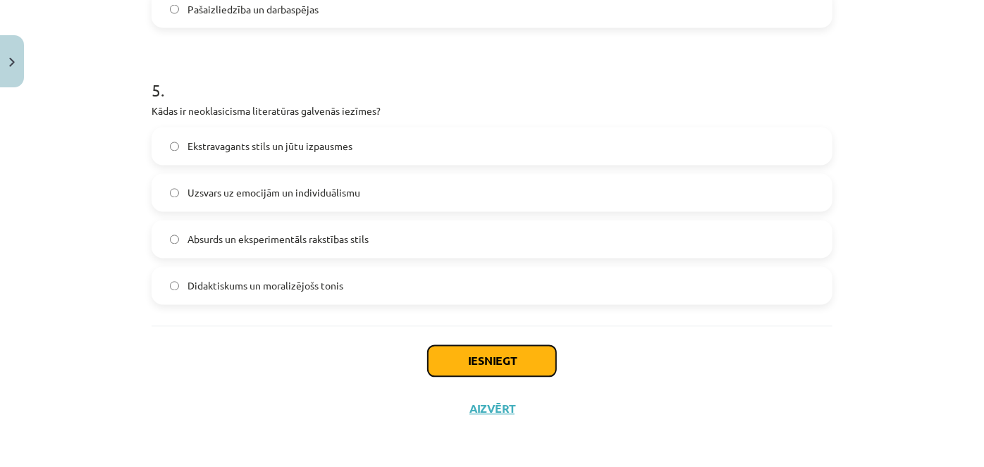
click at [455, 346] on button "Iesniegt" at bounding box center [492, 361] width 128 height 31
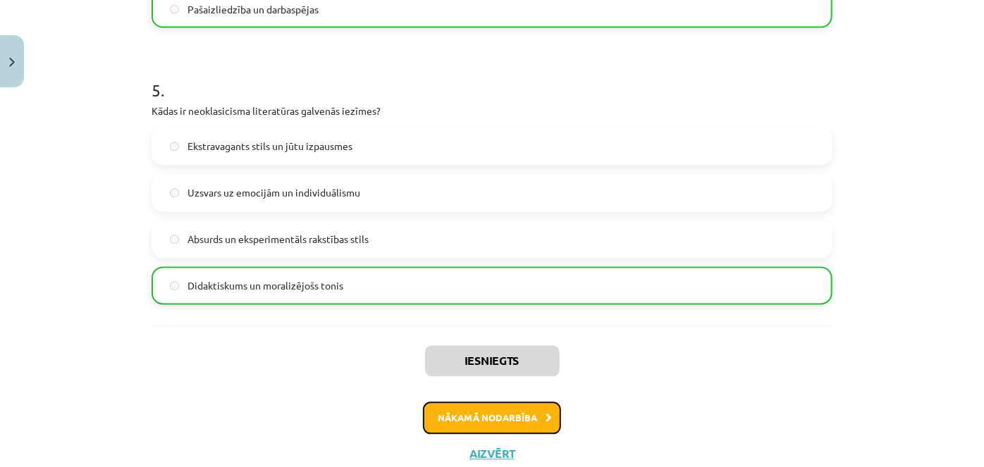
click at [460, 431] on button "Nākamā nodarbība" at bounding box center [492, 419] width 138 height 32
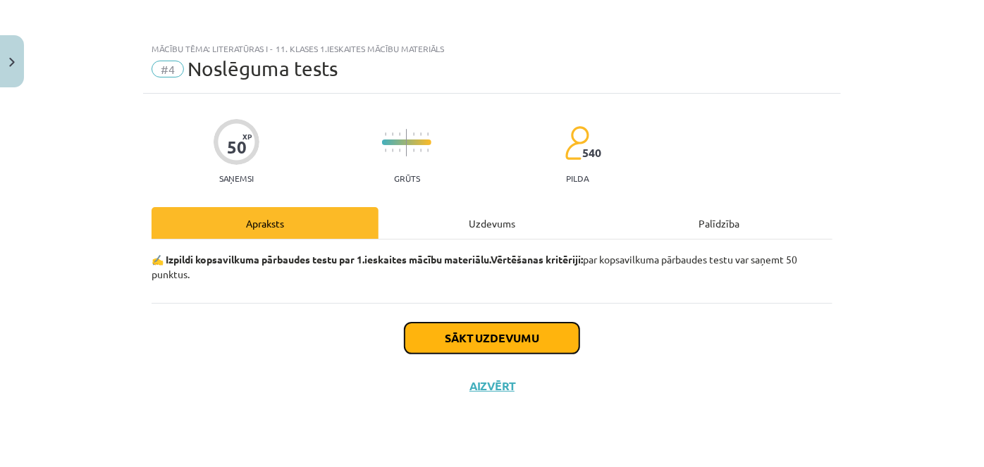
click at [510, 348] on button "Sākt uzdevumu" at bounding box center [492, 338] width 175 height 31
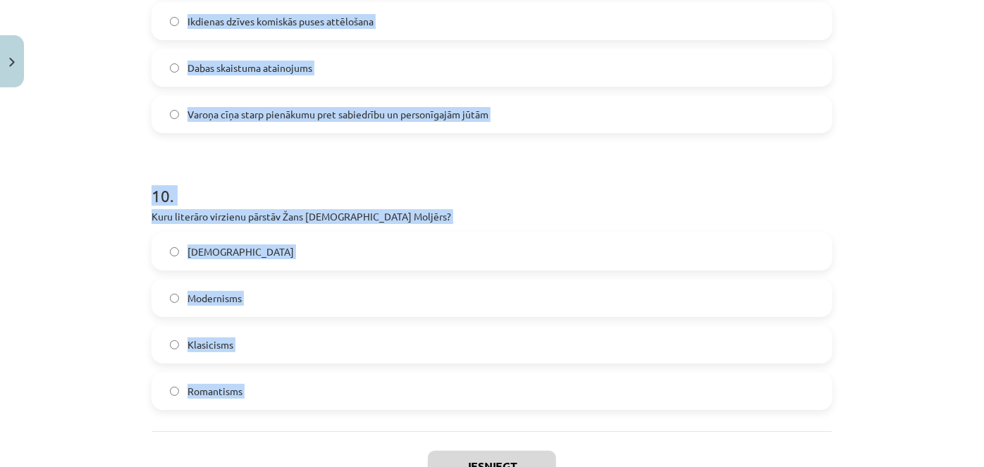
scroll to position [2719, 0]
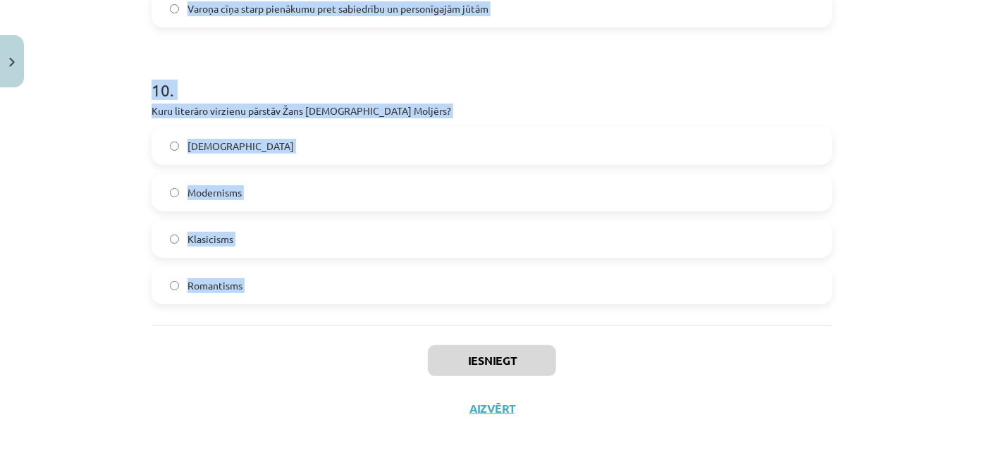
copy form "Kas ir kopīgs neoklasicismam un klasicismam? Iedvesma no Senās Grieķijas un Rom…"
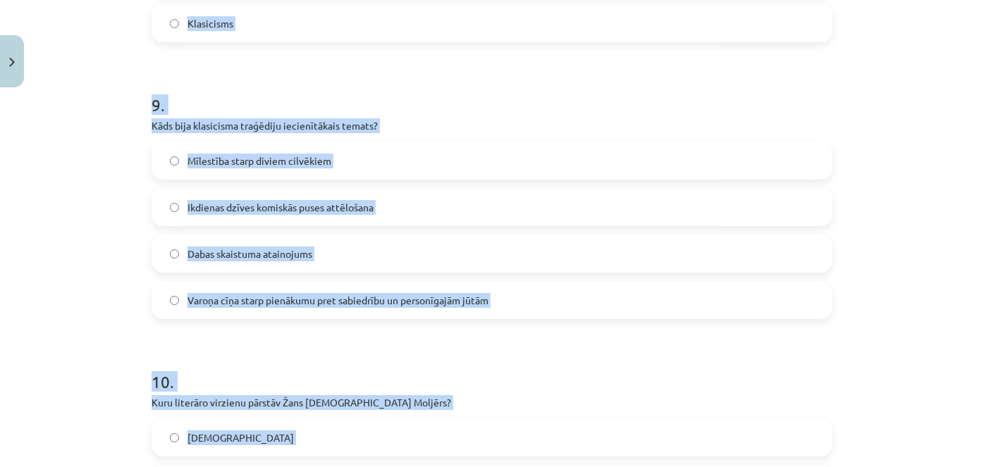
scroll to position [2398, 0]
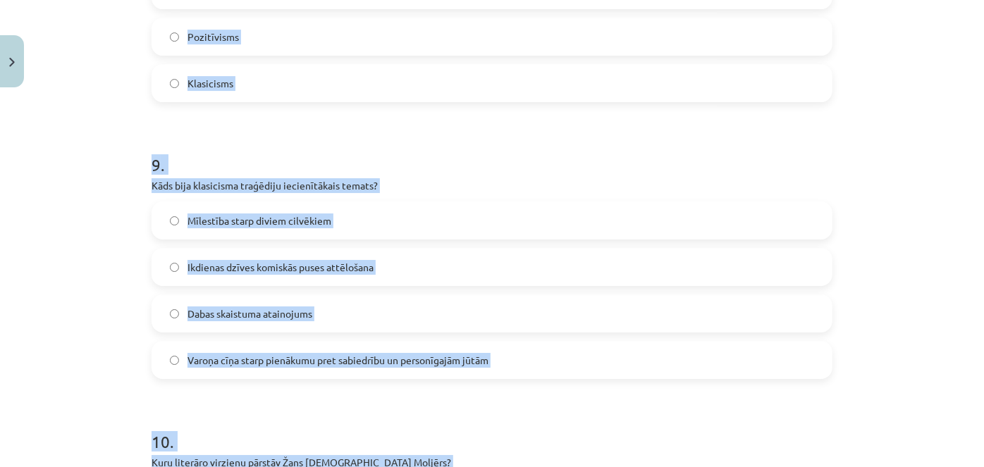
drag, startPoint x: 109, startPoint y: 154, endPoint x: 133, endPoint y: -23, distance: 178.6
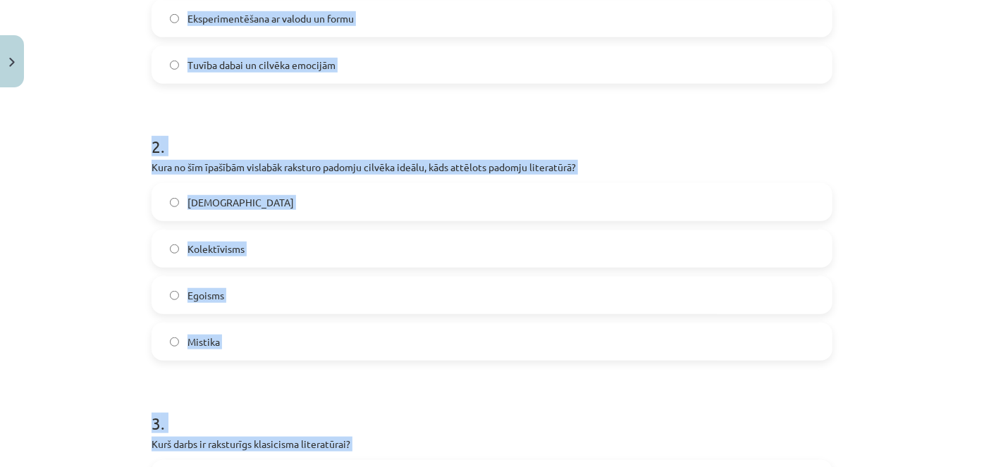
scroll to position [0, 0]
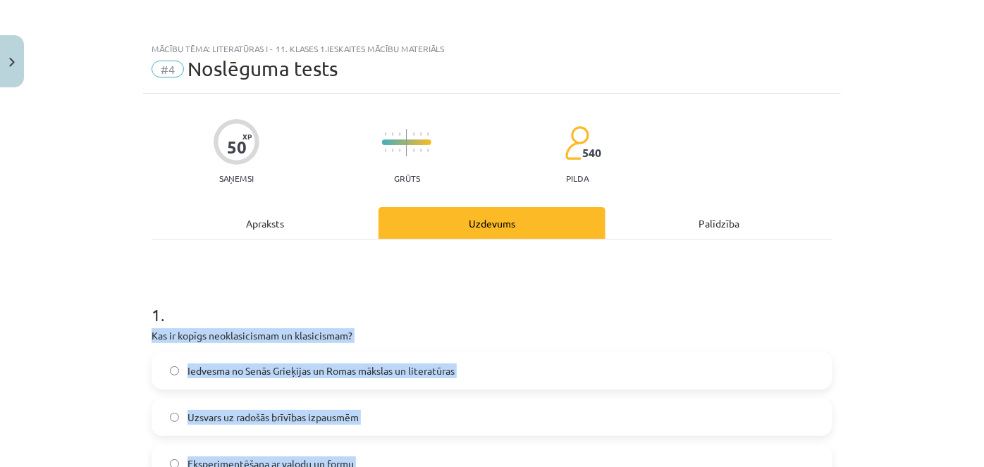
drag, startPoint x: 51, startPoint y: 213, endPoint x: 102, endPoint y: -53, distance: 270.6
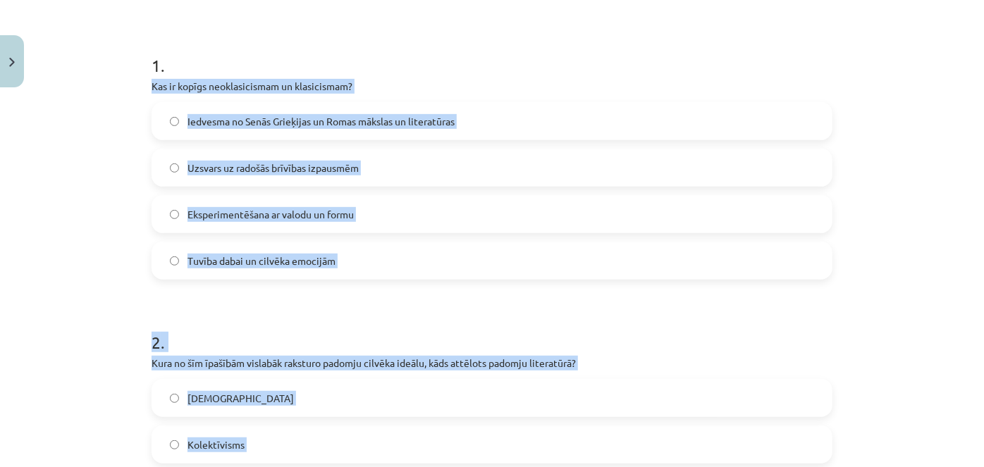
scroll to position [256, 0]
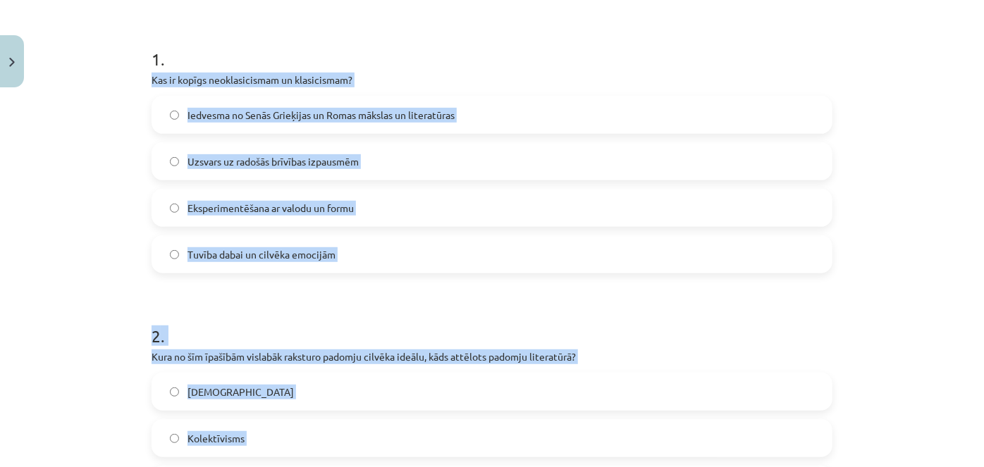
click at [197, 106] on label "Iedvesma no Senās Grieķijas un Romas mākslas un literatūras" at bounding box center [492, 114] width 678 height 35
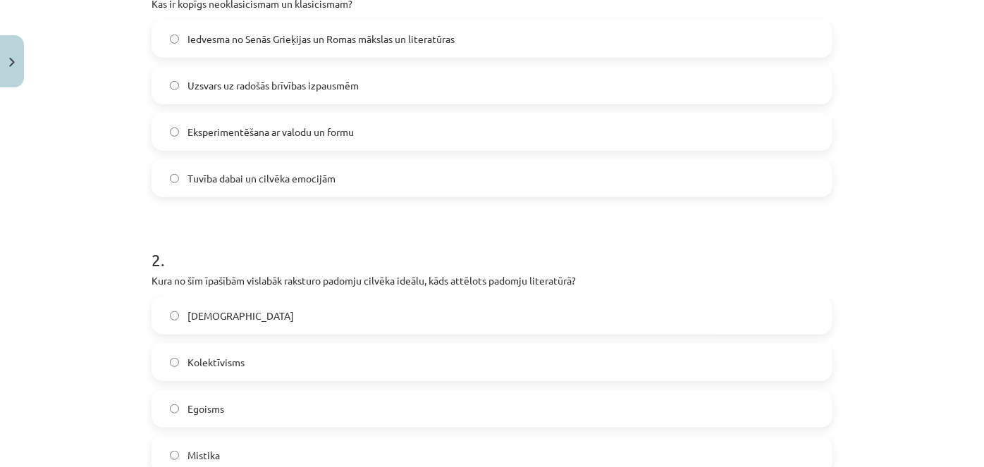
scroll to position [448, 0]
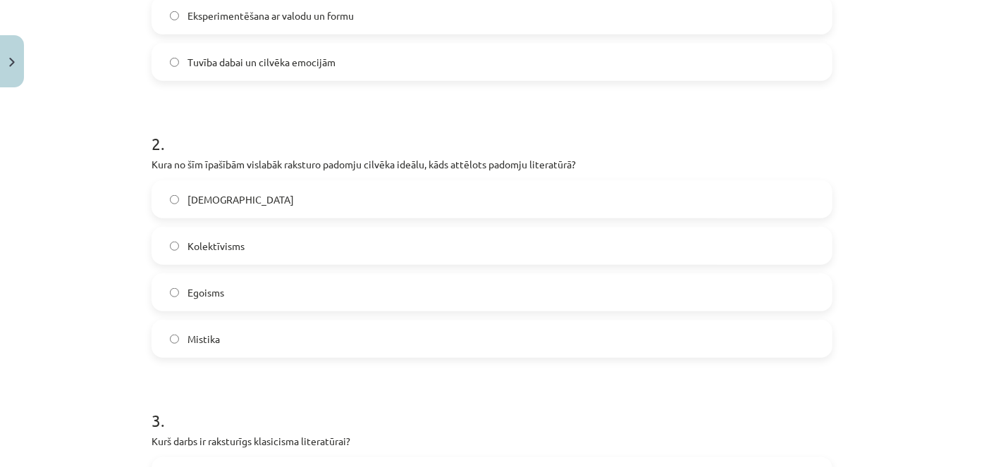
click at [190, 249] on span "Kolektīvisms" at bounding box center [216, 246] width 57 height 15
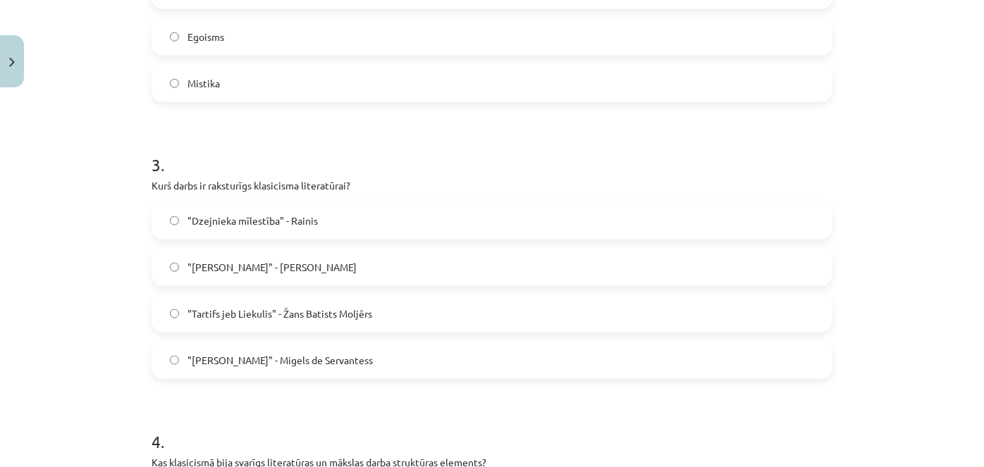
scroll to position [705, 0]
click at [226, 308] on span ""Tartifs jeb Liekulis" - Žans Batists Moljērs" at bounding box center [280, 313] width 185 height 15
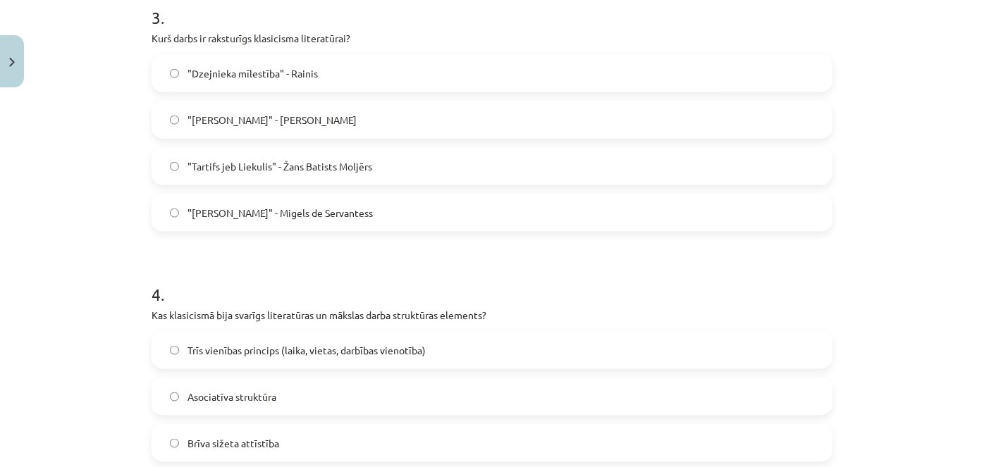
scroll to position [1025, 0]
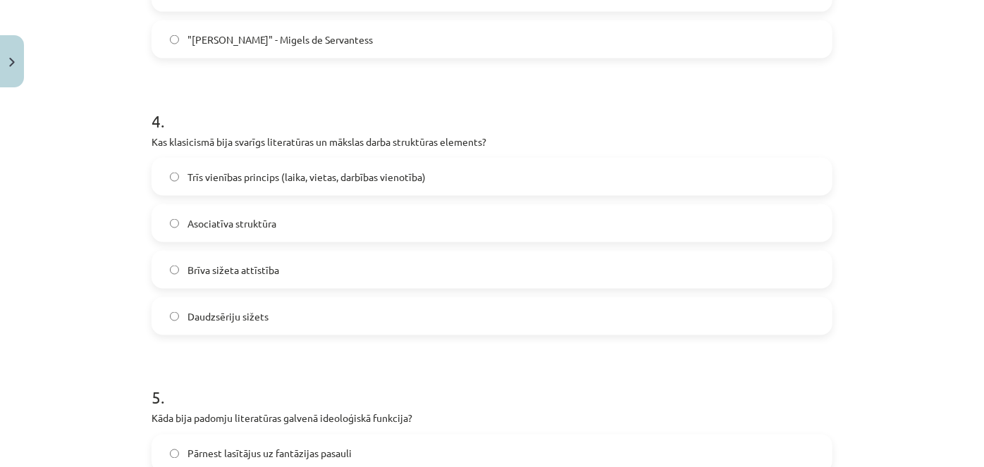
click at [214, 191] on label "Trīs vienības princips (laika, vietas, darbības vienotība)" at bounding box center [492, 176] width 678 height 35
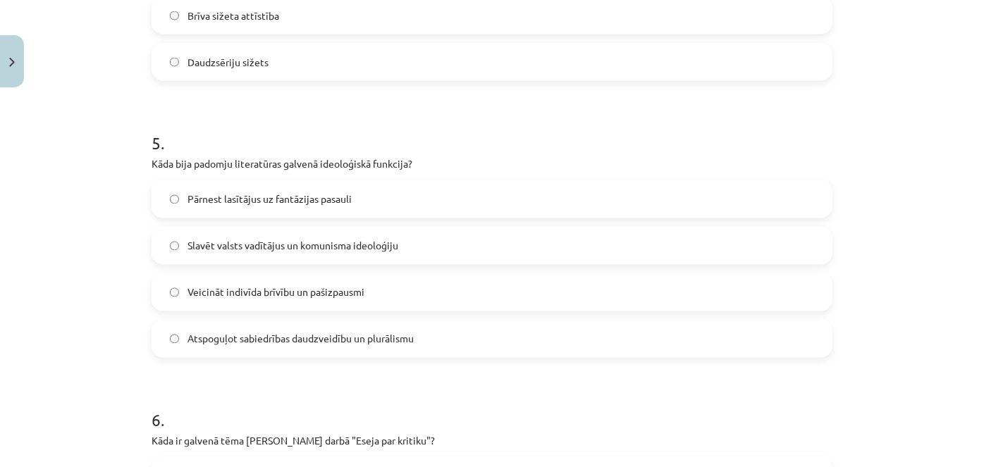
scroll to position [1282, 0]
click at [205, 237] on span "Slavēt valsts vadītājus un komunisma ideoloģiju" at bounding box center [293, 244] width 211 height 15
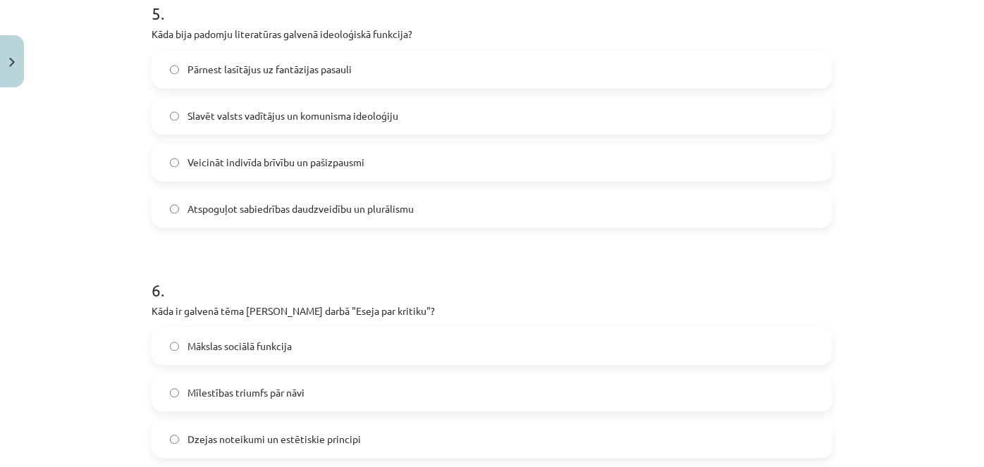
scroll to position [1538, 0]
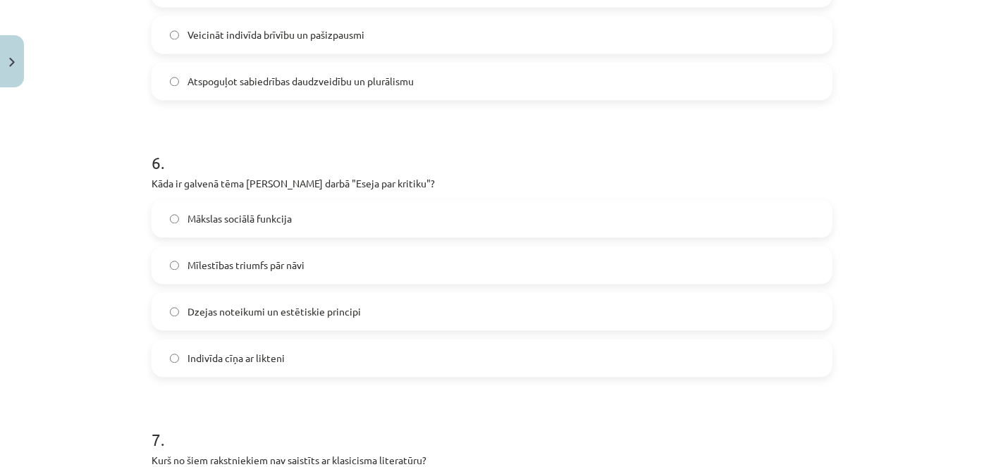
click at [212, 302] on label "Dzejas noteikumi un estētiskie principi" at bounding box center [492, 311] width 678 height 35
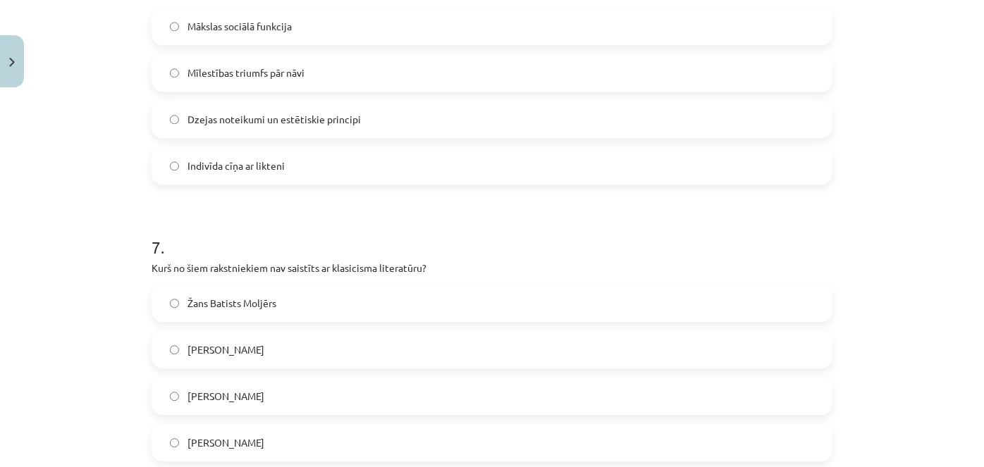
click at [203, 346] on span "Vilis Lācis" at bounding box center [226, 350] width 77 height 15
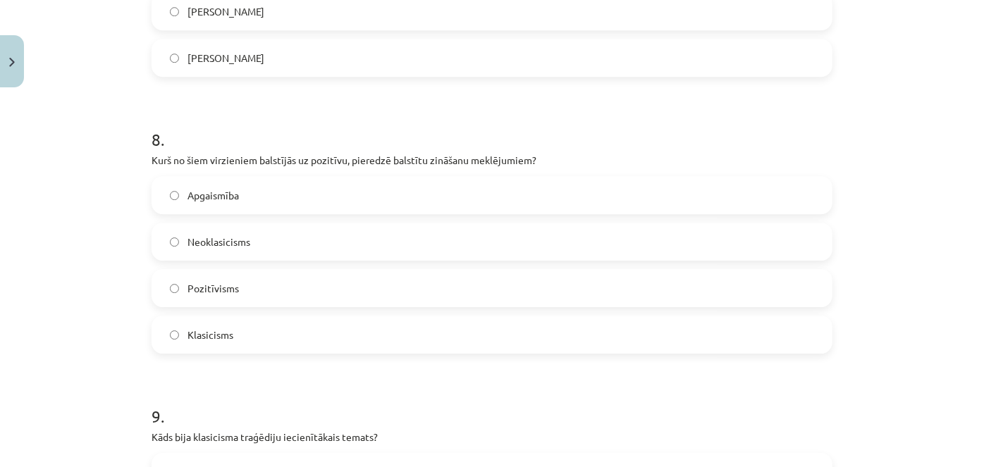
click at [212, 298] on label "Pozitīvisms" at bounding box center [492, 288] width 678 height 35
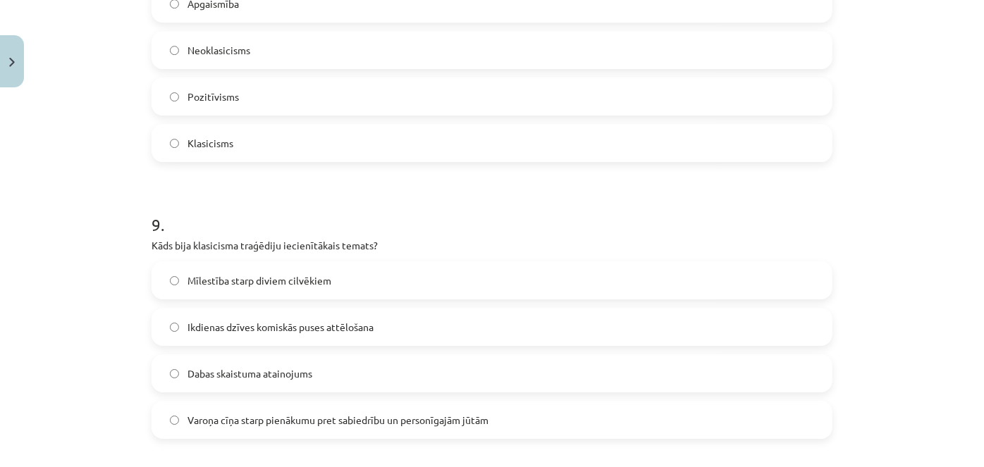
scroll to position [2499, 0]
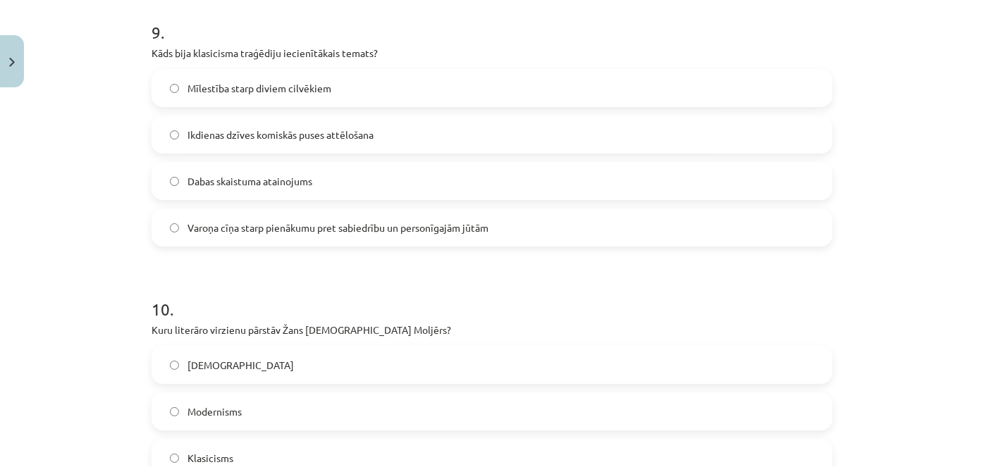
click at [245, 240] on label "Varoņa cīņa starp pienākumu pret sabiedrību un personīgajām jūtām" at bounding box center [492, 227] width 678 height 35
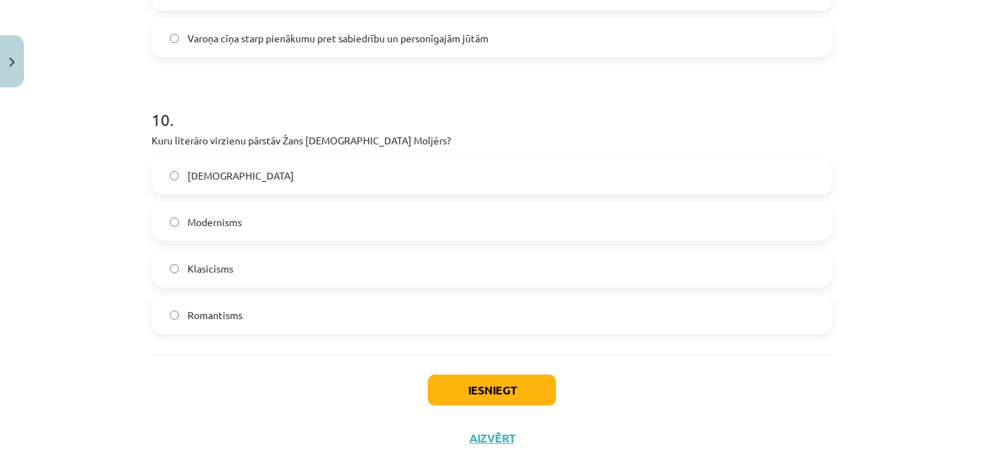
scroll to position [2692, 0]
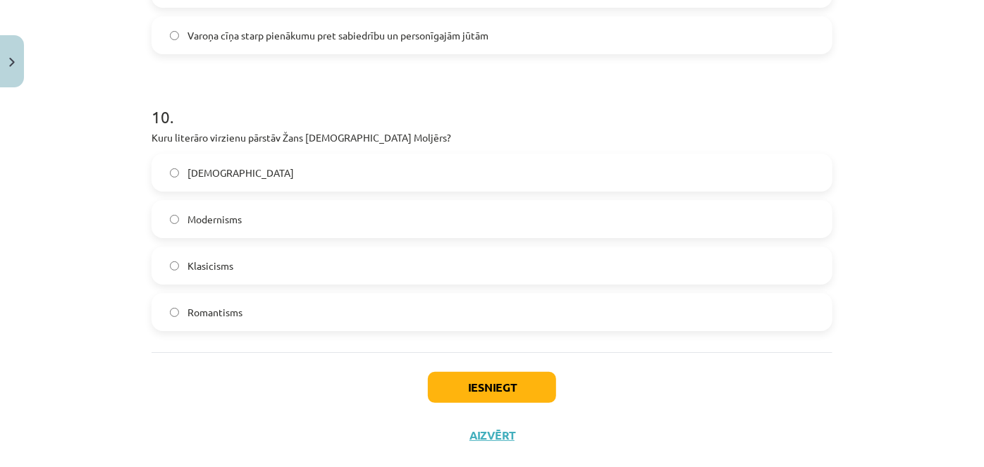
click at [252, 271] on label "Klasicisms" at bounding box center [492, 265] width 678 height 35
click at [486, 396] on button "Iesniegt" at bounding box center [492, 387] width 128 height 31
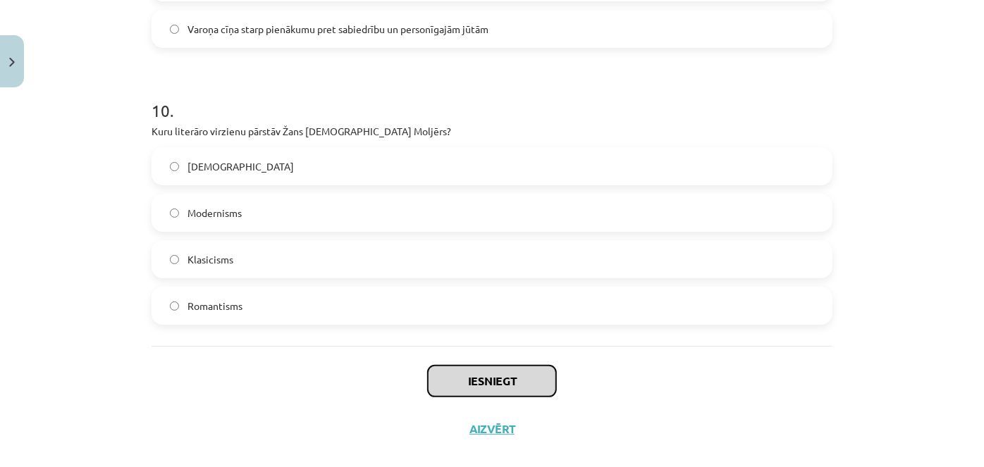
scroll to position [2719, 0]
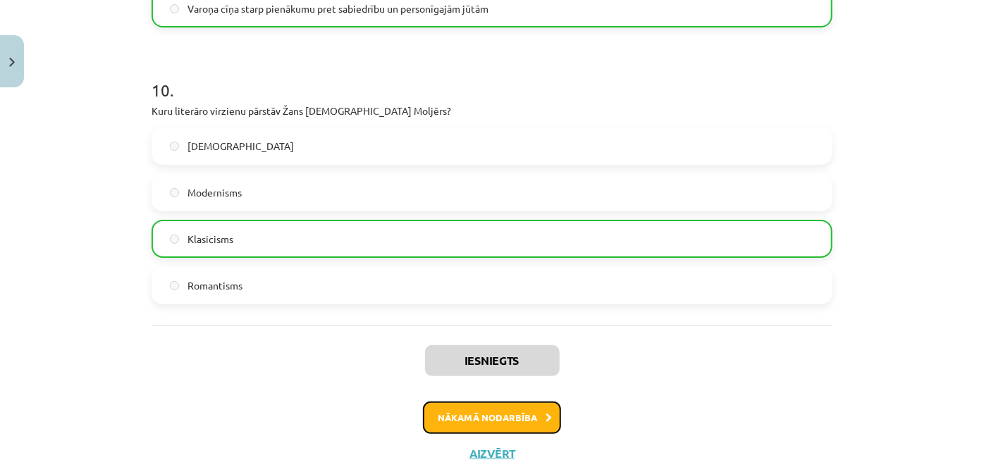
click at [532, 417] on button "Nākamā nodarbība" at bounding box center [492, 418] width 138 height 32
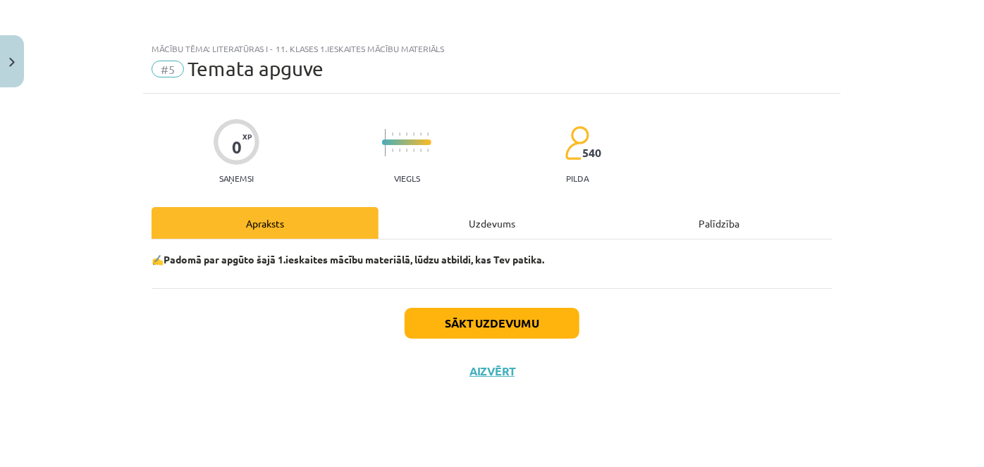
scroll to position [0, 0]
click at [415, 305] on div "Sākt uzdevumu Aizvērt" at bounding box center [492, 337] width 681 height 99
click at [421, 309] on button "Sākt uzdevumu" at bounding box center [492, 323] width 175 height 31
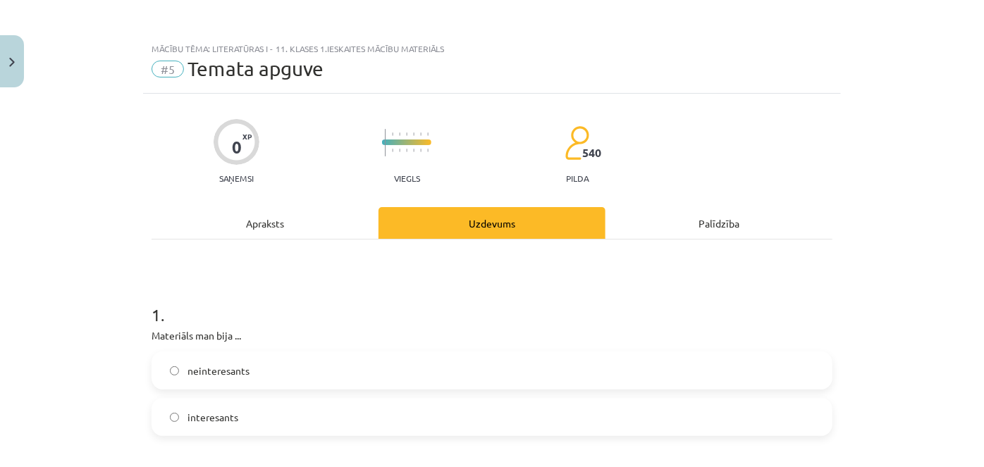
scroll to position [128, 0]
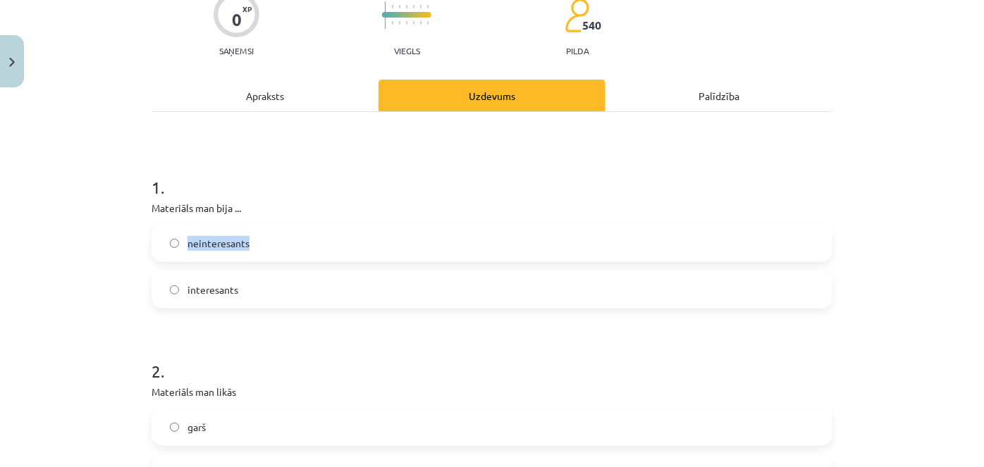
drag, startPoint x: 139, startPoint y: 214, endPoint x: 200, endPoint y: 241, distance: 66.3
drag, startPoint x: 147, startPoint y: 206, endPoint x: 243, endPoint y: 224, distance: 98.3
click at [235, 230] on div "1 . Materiāls man bija ... neinteresants interesants" at bounding box center [492, 231] width 681 height 156
click at [250, 213] on p "Materiāls man bija ..." at bounding box center [492, 208] width 681 height 15
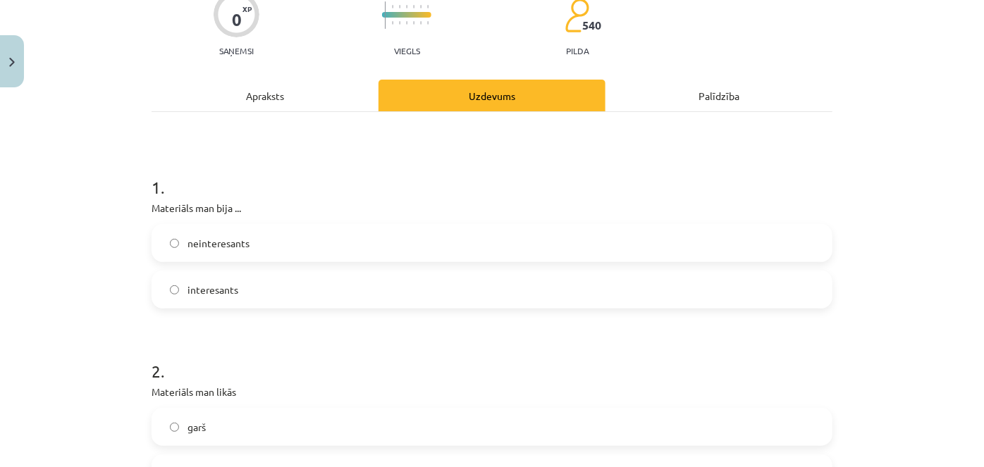
click at [227, 296] on label "interesants" at bounding box center [492, 289] width 678 height 35
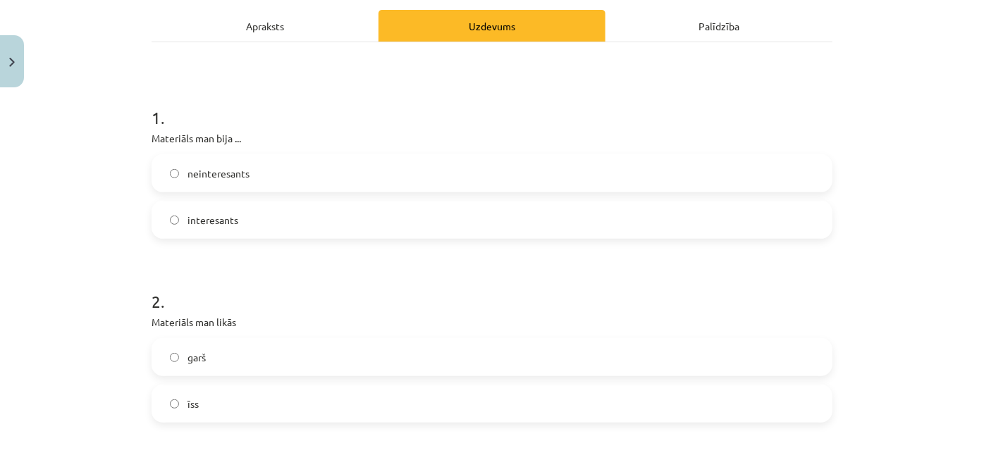
scroll to position [320, 0]
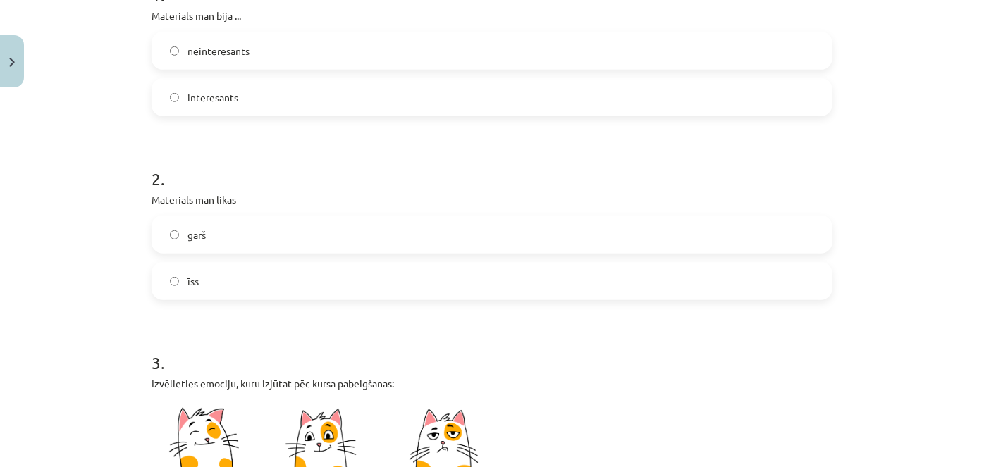
click at [216, 247] on label "garš" at bounding box center [492, 234] width 678 height 35
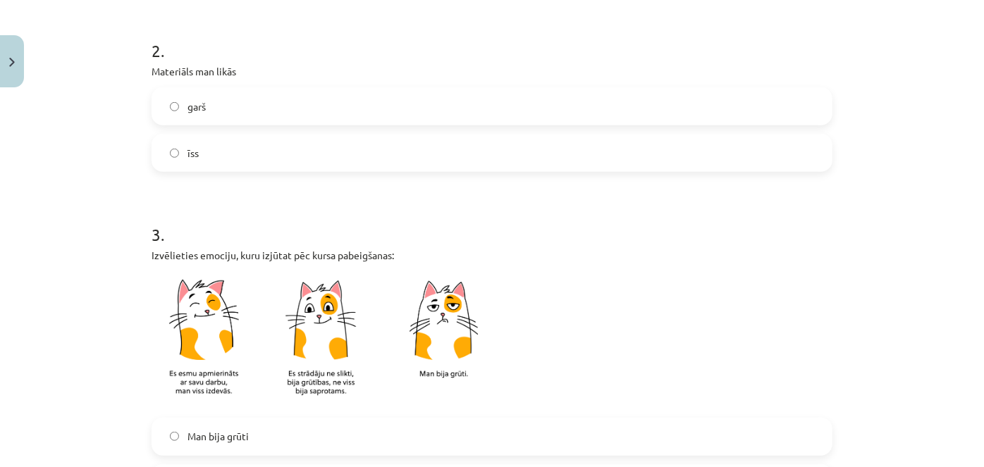
scroll to position [577, 0]
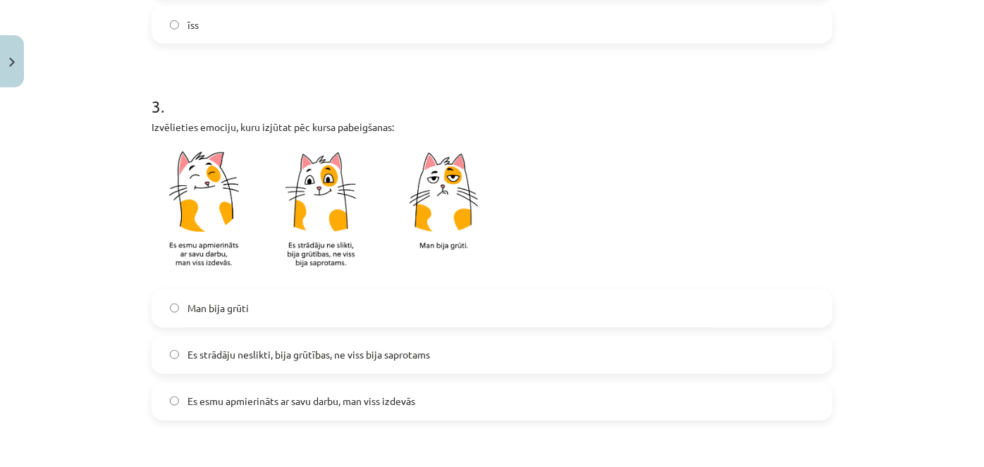
click at [207, 350] on span "Es strādāju neslikti, bija grūtības, ne viss bija saprotams" at bounding box center [309, 355] width 243 height 15
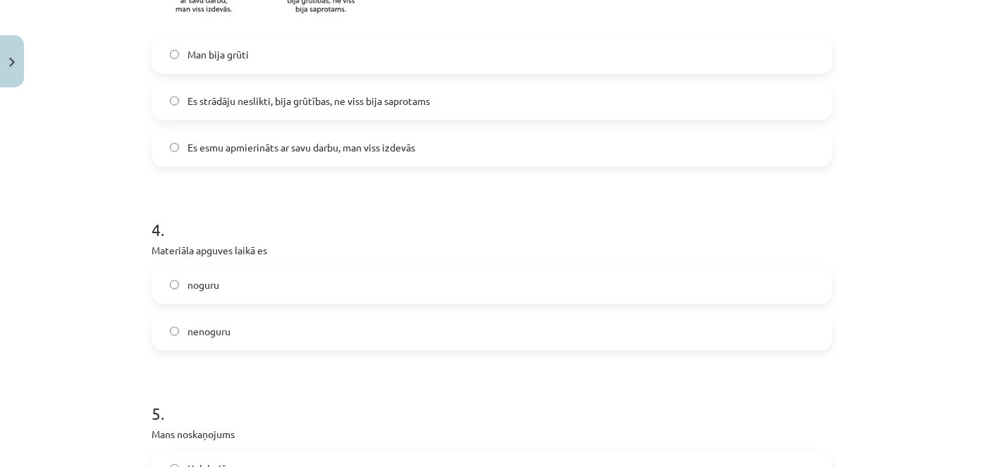
scroll to position [833, 0]
click at [212, 326] on span "nenoguru" at bounding box center [209, 329] width 43 height 15
click at [210, 297] on label "noguru" at bounding box center [492, 283] width 678 height 35
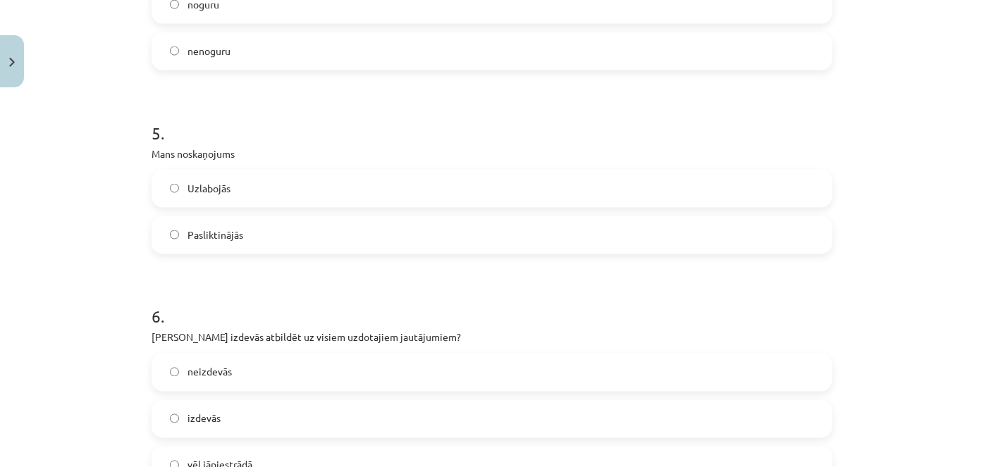
scroll to position [1089, 0]
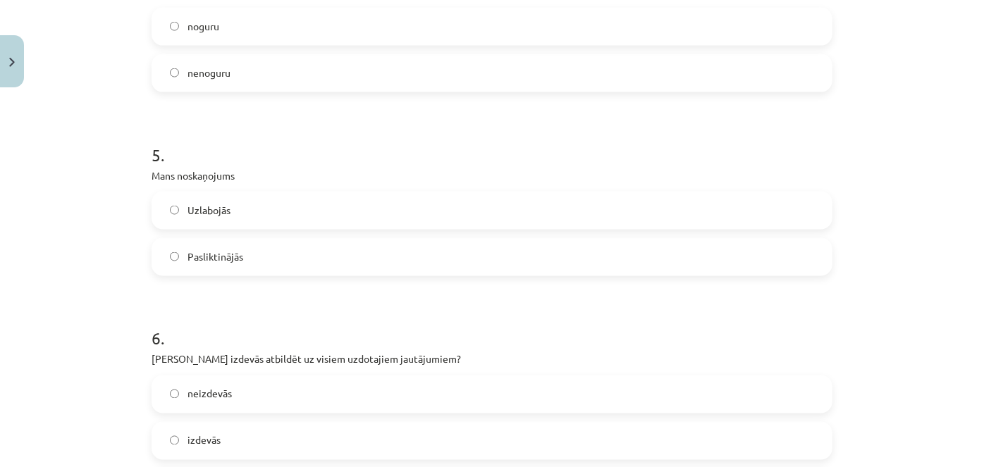
click at [216, 212] on span "Uzlabojās" at bounding box center [209, 210] width 43 height 15
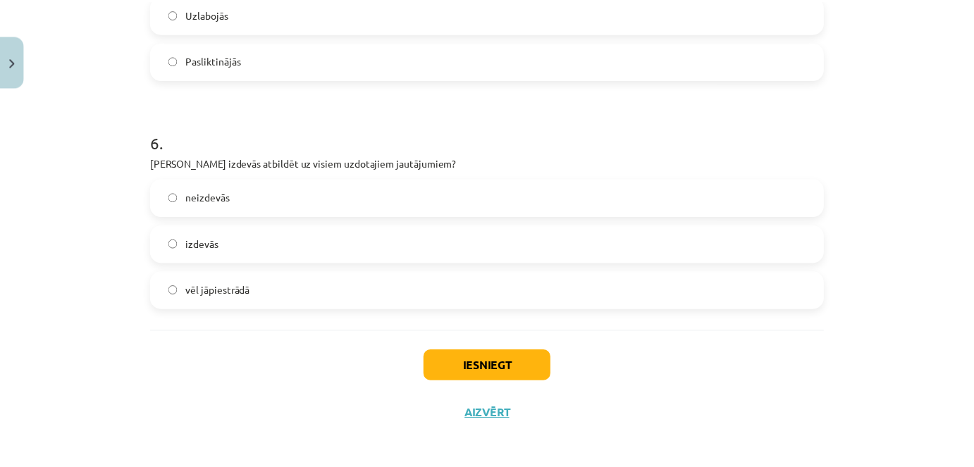
scroll to position [1291, 0]
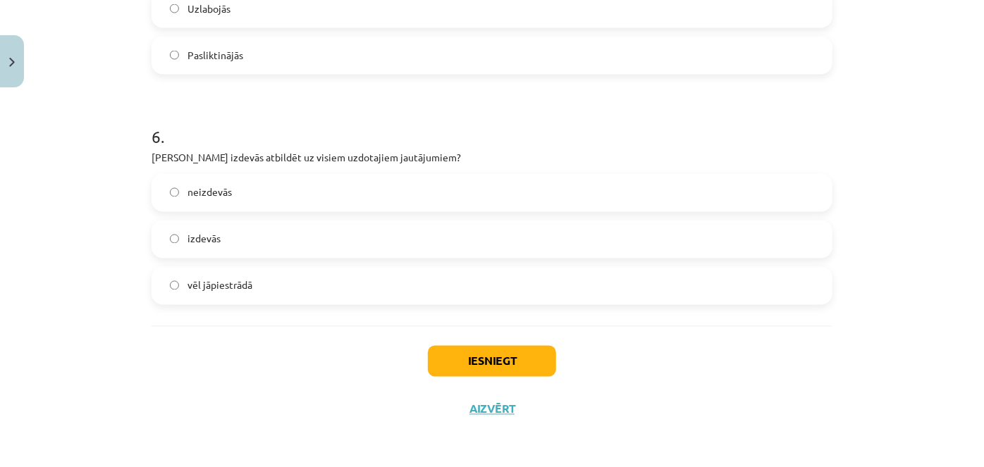
click at [216, 212] on div "neizdevās izdevās vēl jāpiestrādā" at bounding box center [492, 239] width 681 height 131
click at [215, 248] on label "izdevās" at bounding box center [492, 239] width 678 height 35
click at [269, 300] on label "vēl jāpiestrādā" at bounding box center [492, 286] width 678 height 35
click at [454, 356] on button "Iesniegt" at bounding box center [492, 361] width 128 height 31
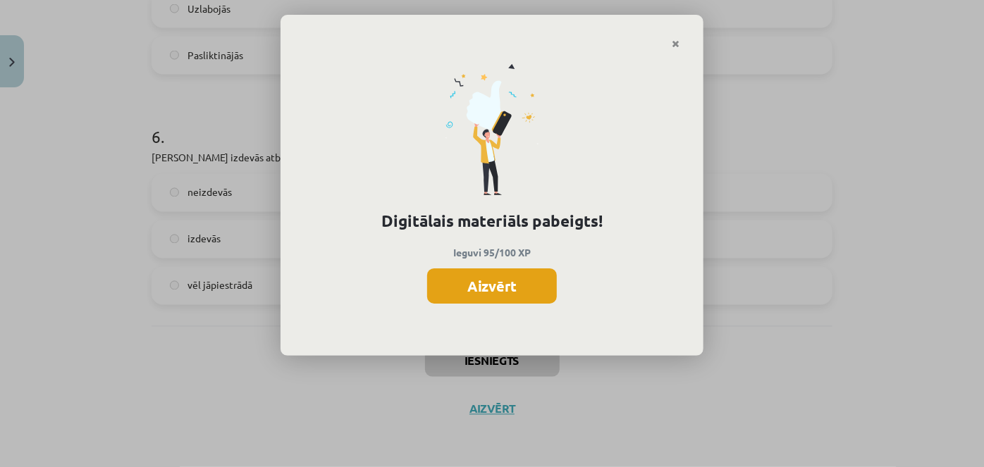
click at [502, 286] on button "Aizvērt" at bounding box center [492, 286] width 130 height 35
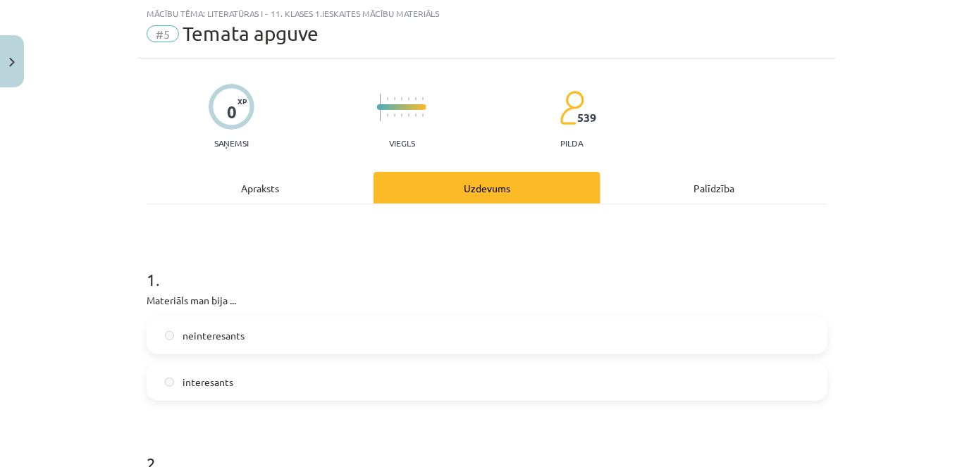
scroll to position [0, 0]
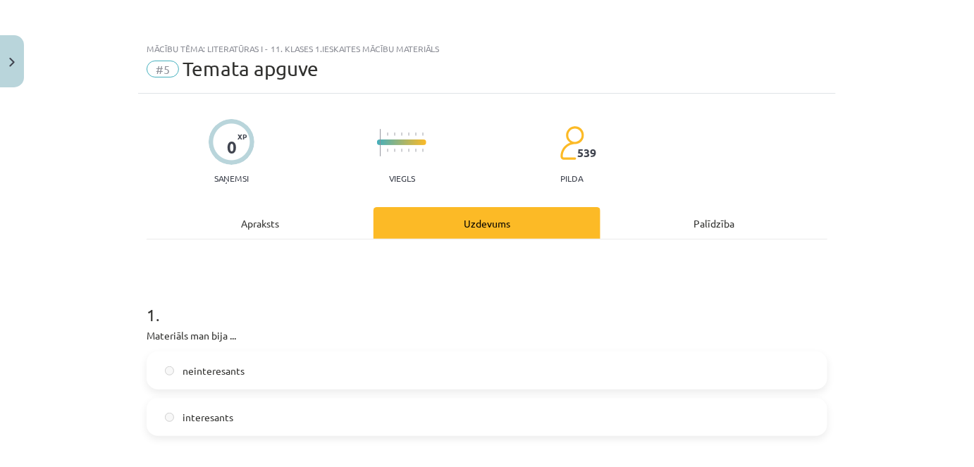
click at [183, 366] on span "neinteresants" at bounding box center [214, 371] width 62 height 15
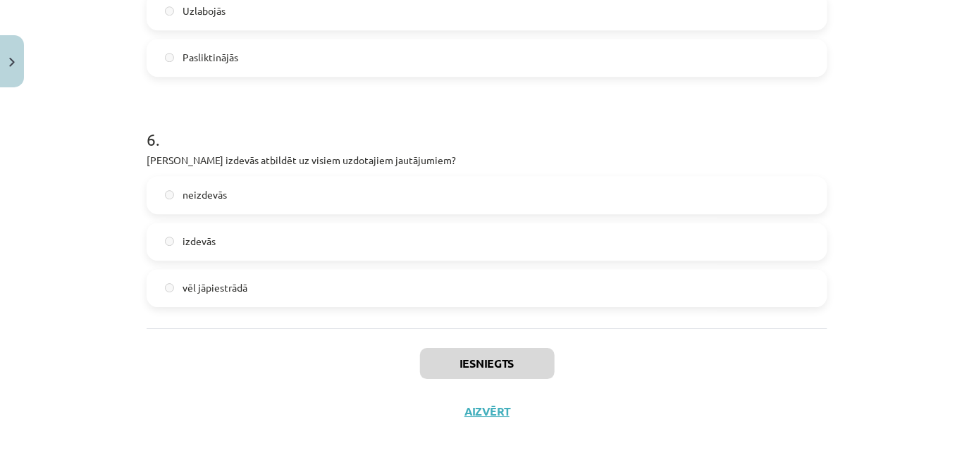
scroll to position [1291, 0]
click at [503, 405] on button "Aizvērt" at bounding box center [487, 410] width 54 height 14
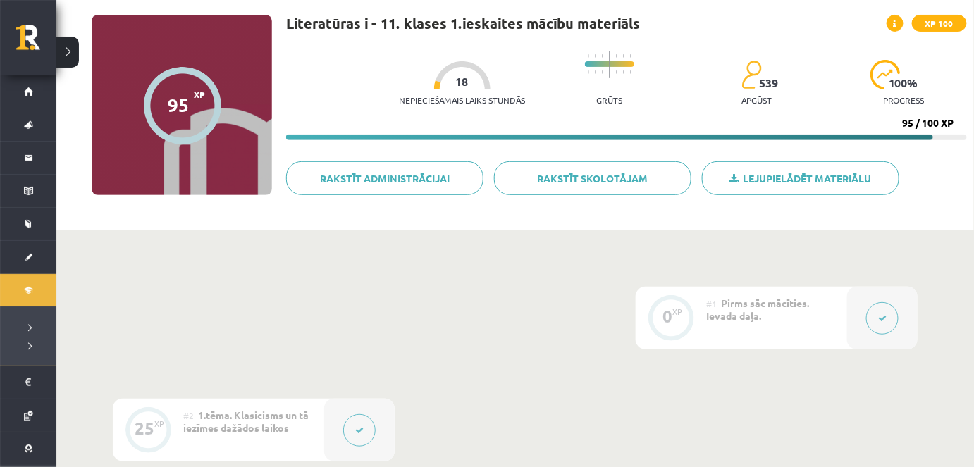
scroll to position [0, 0]
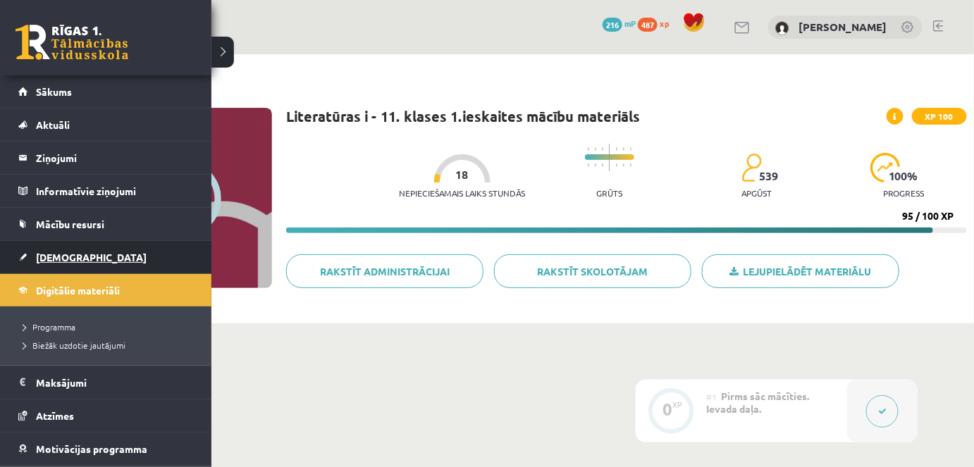
click at [49, 264] on link "[DEMOGRAPHIC_DATA]" at bounding box center [106, 257] width 176 height 32
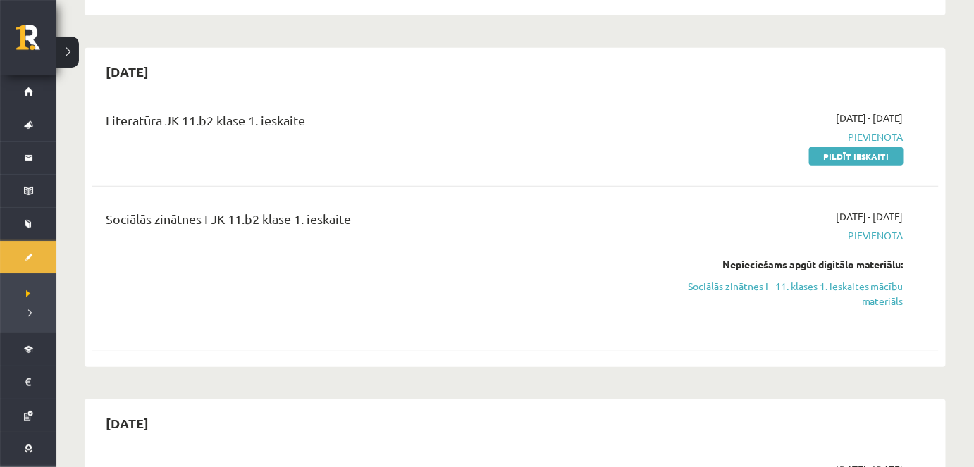
scroll to position [256, 0]
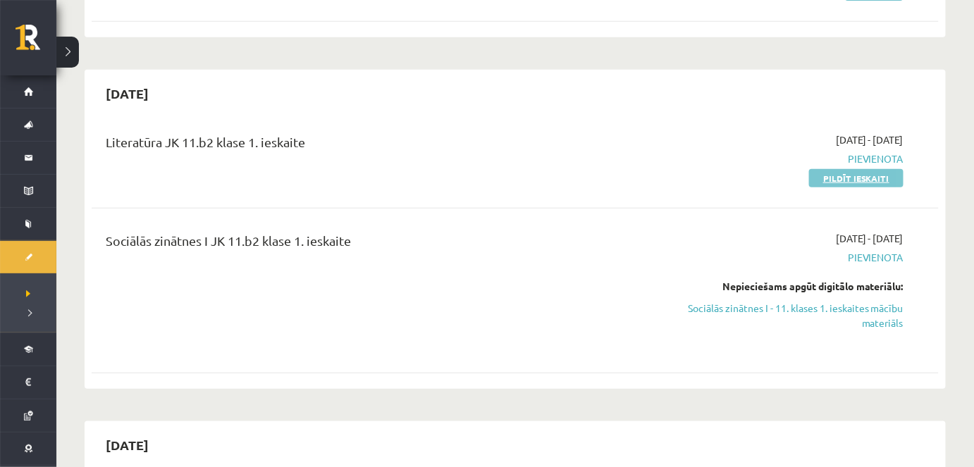
drag, startPoint x: 884, startPoint y: 181, endPoint x: 546, endPoint y: 67, distance: 357.2
click at [883, 181] on link "Pildīt ieskaiti" at bounding box center [856, 178] width 94 height 18
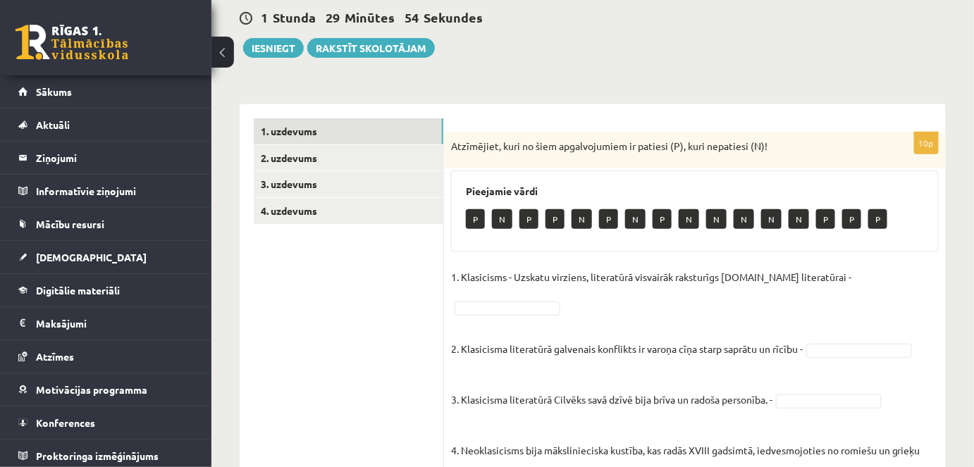
scroll to position [125, 0]
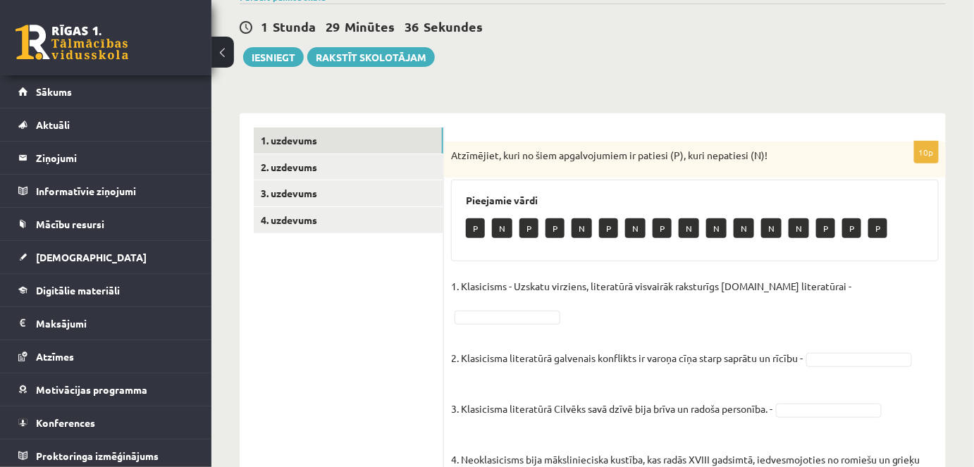
click at [481, 228] on p "P" at bounding box center [475, 229] width 19 height 20
click at [566, 219] on div "P N P P N P N P N N N N N P P P" at bounding box center [695, 230] width 458 height 33
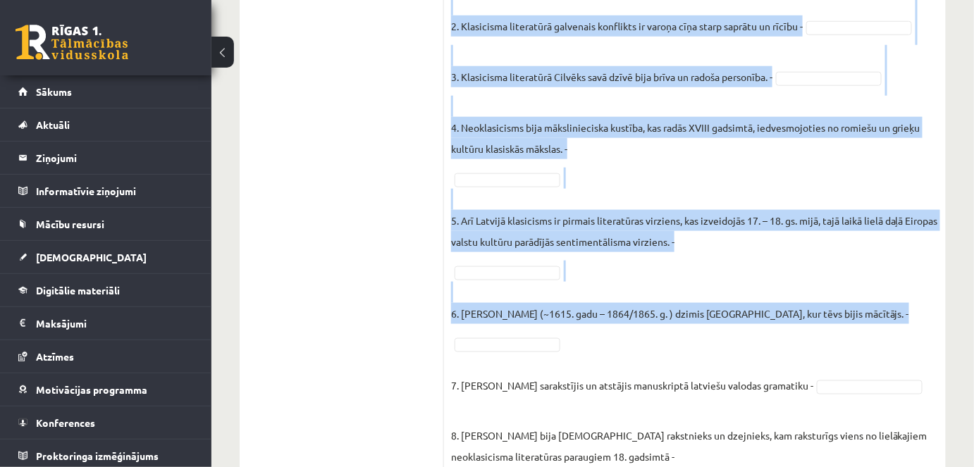
scroll to position [638, 0]
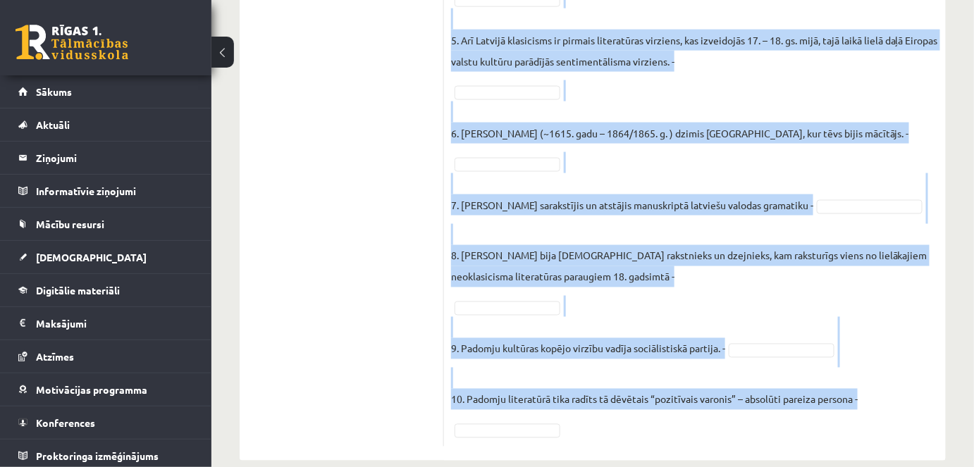
drag, startPoint x: 453, startPoint y: 154, endPoint x: 898, endPoint y: 380, distance: 499.1
click at [898, 380] on div "10p Atzīmējiet, kuri no šiem apgalvojumiem ir patiesi (P), kuri nepatiesi (N)! …" at bounding box center [695, 38] width 502 height 818
copy div "Loremipsum, dolo si amet consecteturad el seddoei (T), inci utlaboree (D)! Magn…"
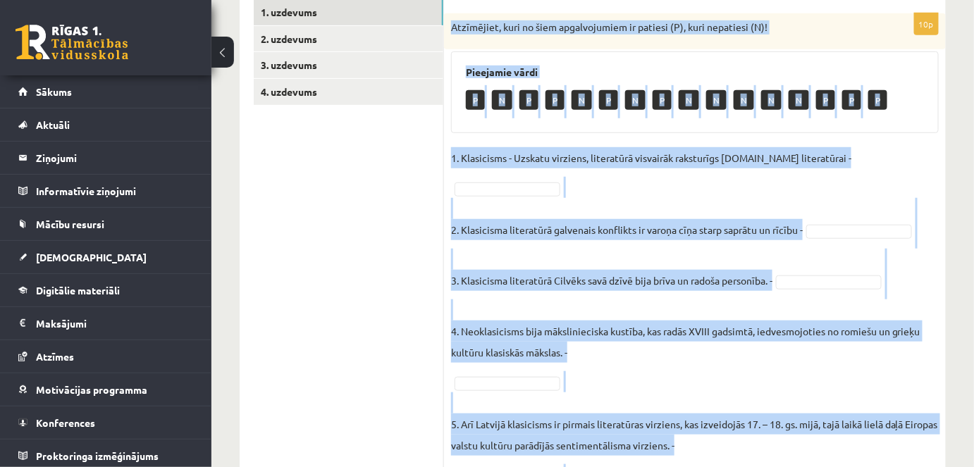
click at [830, 143] on div "10p Atzīmējiet, kuri no šiem apgalvojumiem ir patiesi (P), kuri nepatiesi (N)! …" at bounding box center [695, 422] width 502 height 818
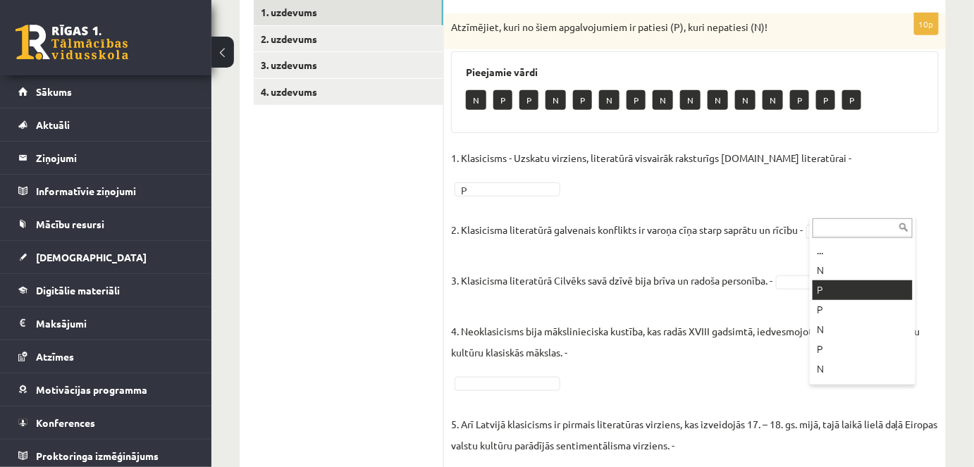
drag, startPoint x: 838, startPoint y: 286, endPoint x: 833, endPoint y: 278, distance: 9.6
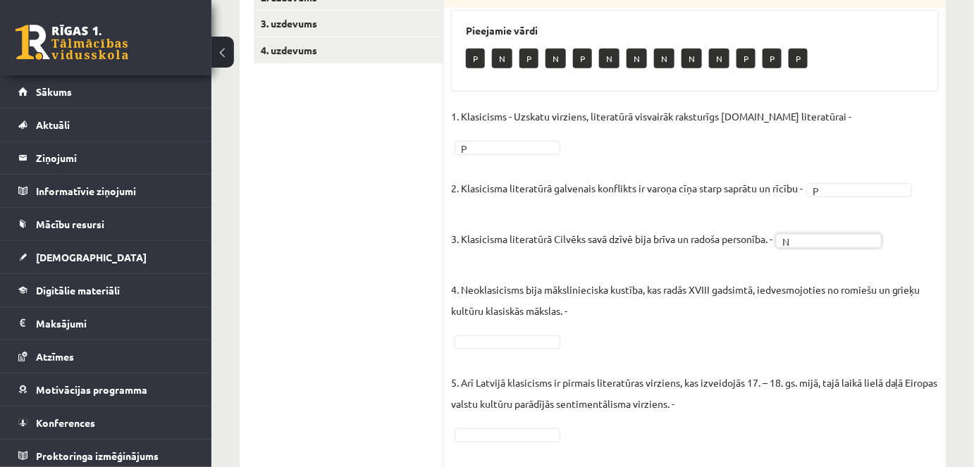
scroll to position [381, 0]
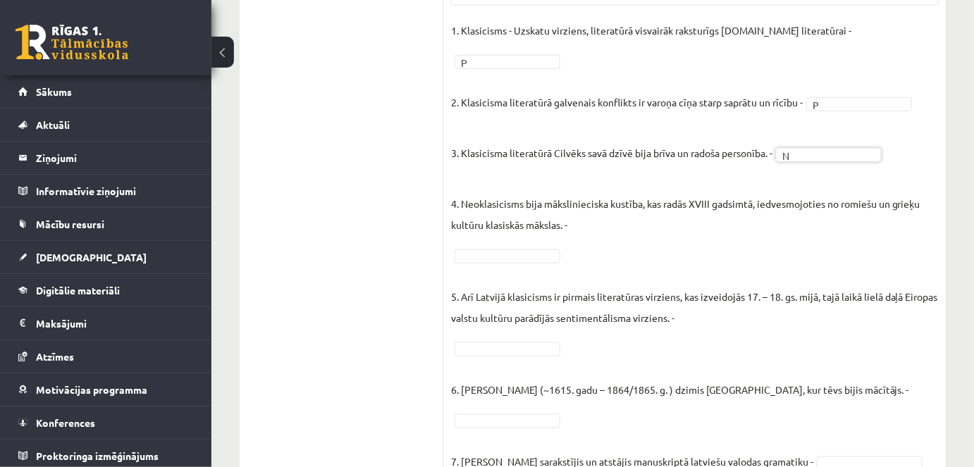
drag, startPoint x: 540, startPoint y: 230, endPoint x: 546, endPoint y: 239, distance: 11.1
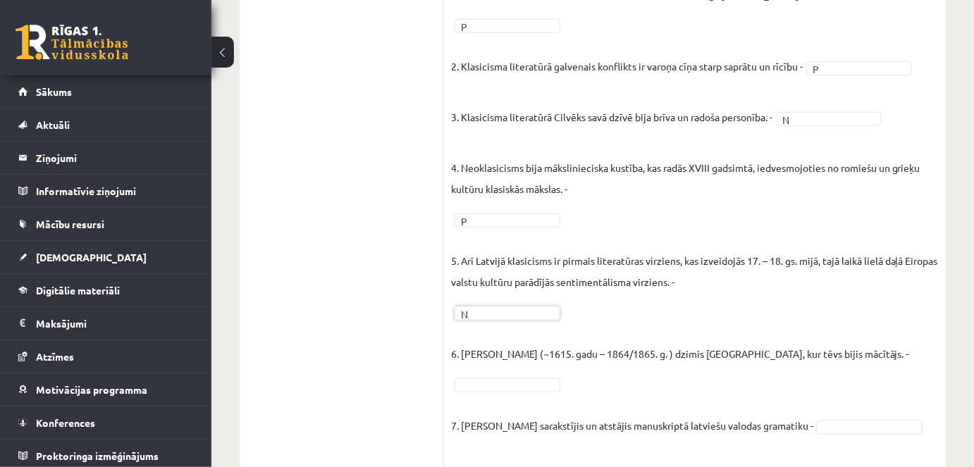
scroll to position [446, 0]
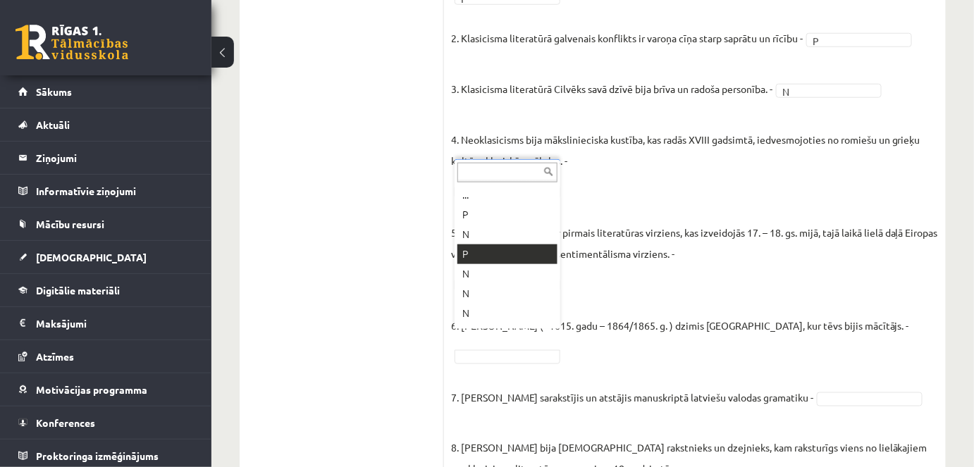
drag, startPoint x: 508, startPoint y: 251, endPoint x: 570, endPoint y: 278, distance: 67.9
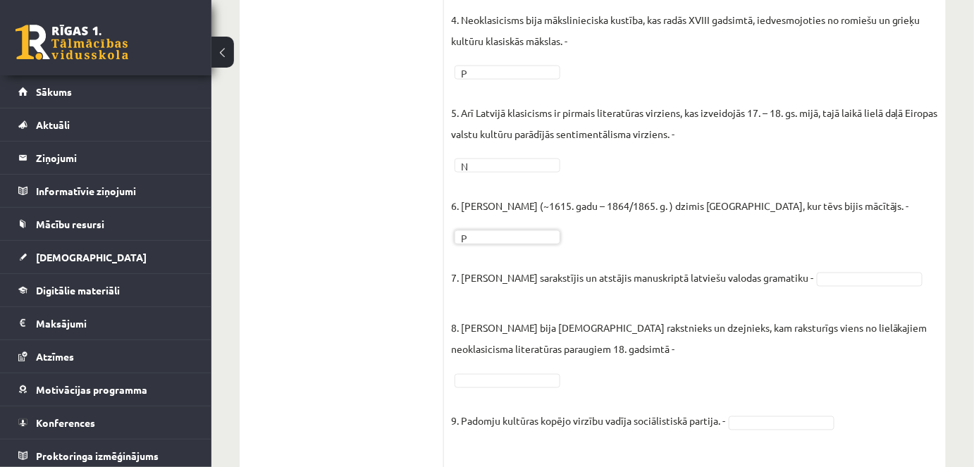
scroll to position [574, 0]
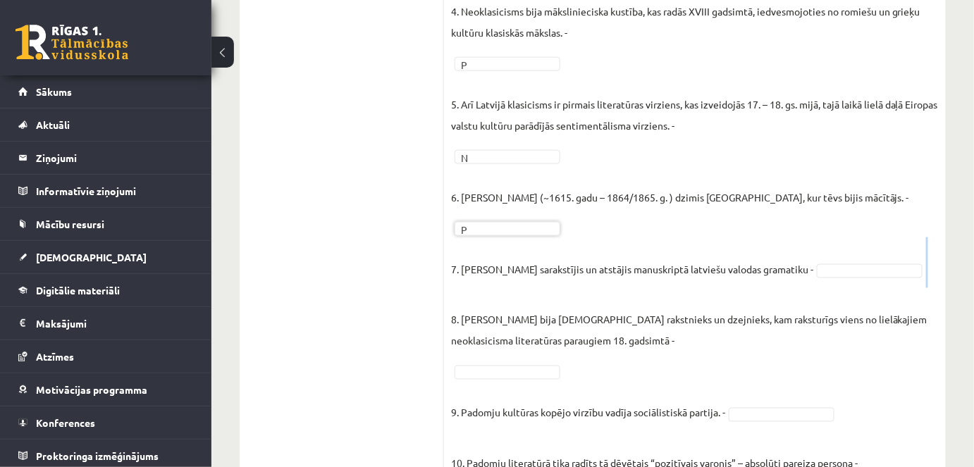
drag, startPoint x: 838, startPoint y: 269, endPoint x: 842, endPoint y: 254, distance: 15.2
click at [841, 258] on fieldset "1. Klasicisms - Uzskatu virziens, literatūrā visvairāk raksturīgs [DOMAIN_NAME]…" at bounding box center [695, 165] width 488 height 677
drag, startPoint x: 863, startPoint y: 322, endPoint x: 838, endPoint y: 324, distance: 24.7
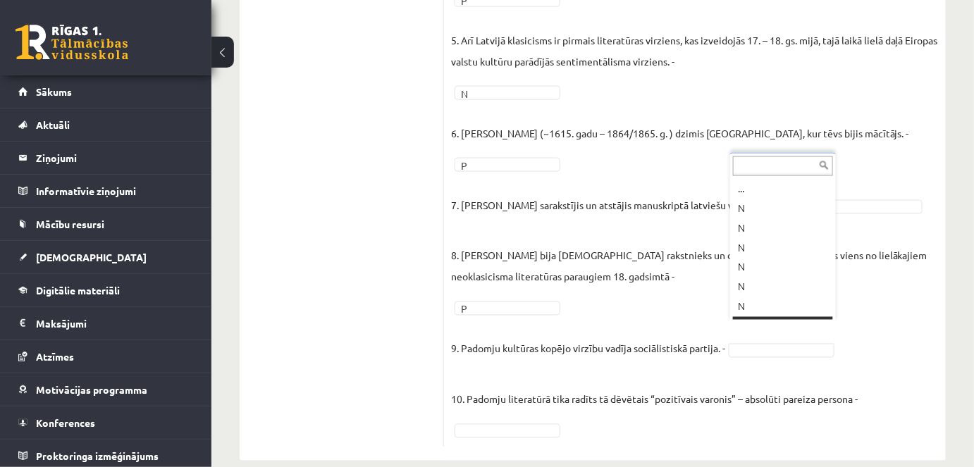
scroll to position [17, 0]
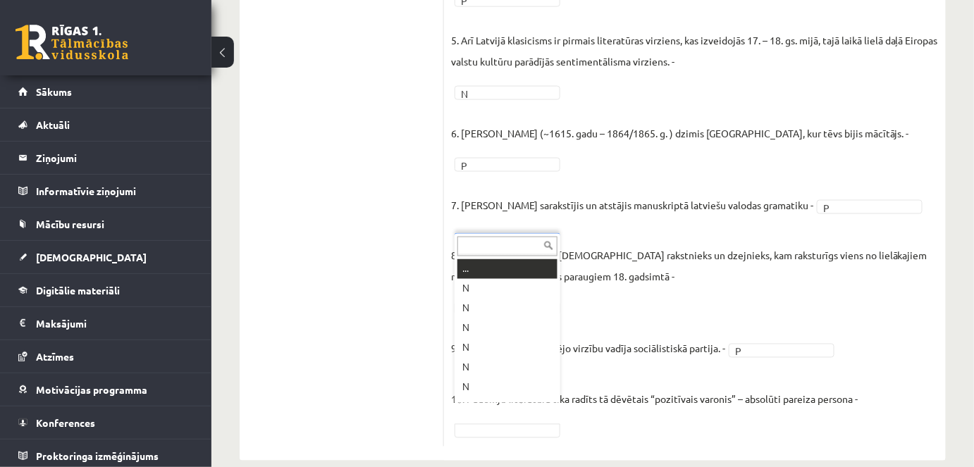
drag, startPoint x: 513, startPoint y: 406, endPoint x: 537, endPoint y: 332, distance: 77.8
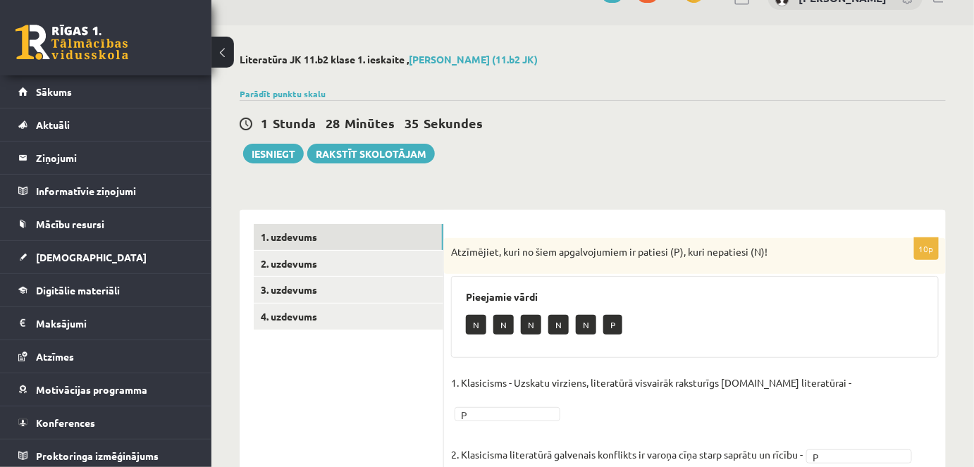
scroll to position [0, 0]
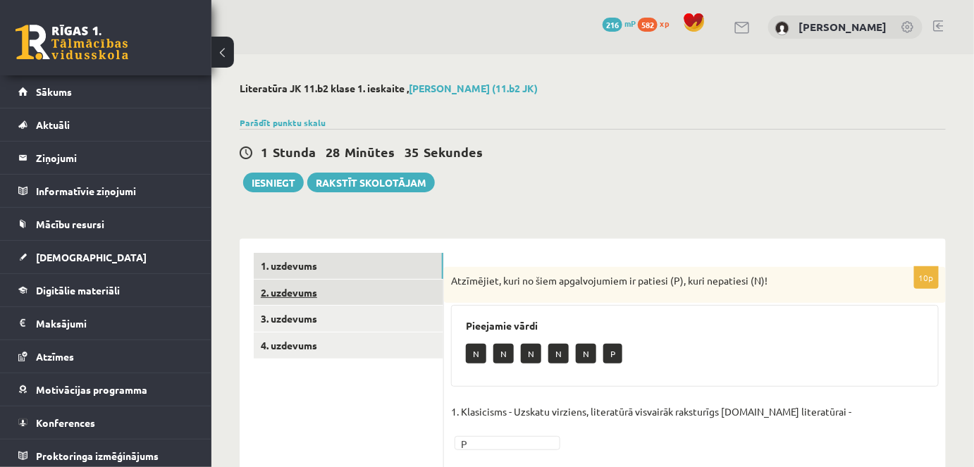
click at [305, 282] on link "2. uzdevums" at bounding box center [349, 293] width 190 height 26
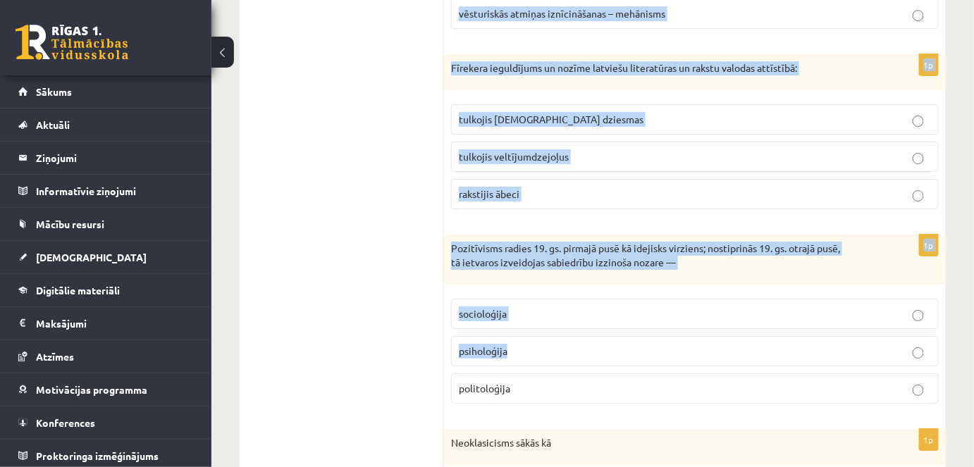
scroll to position [1697, 0]
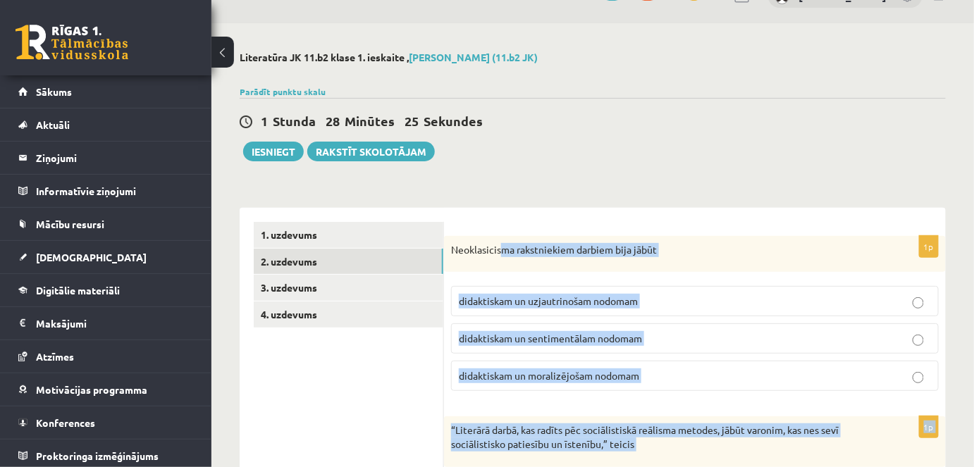
scroll to position [30, 0]
drag, startPoint x: 750, startPoint y: 364, endPoint x: 483, endPoint y: 245, distance: 292.8
copy form "loremipsumdo sitametconse adipisc elit seddo eiusmodtemp in utlaboreetdol magna…"
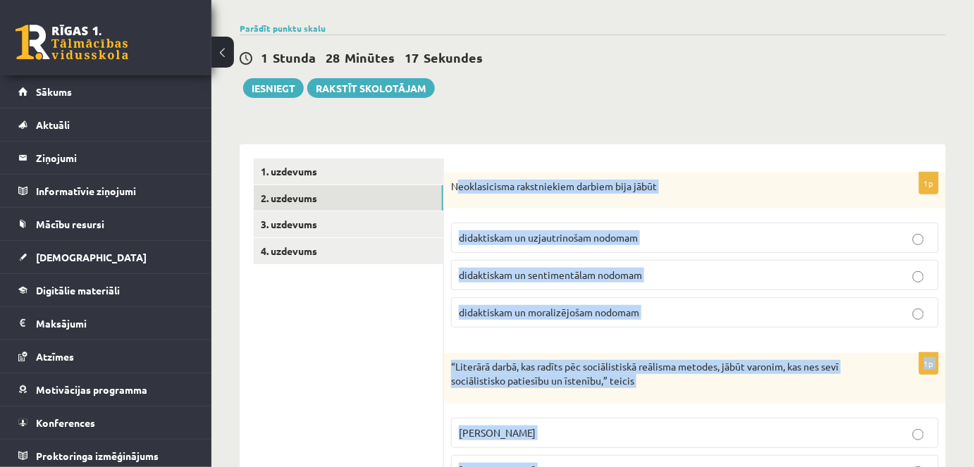
scroll to position [0, 0]
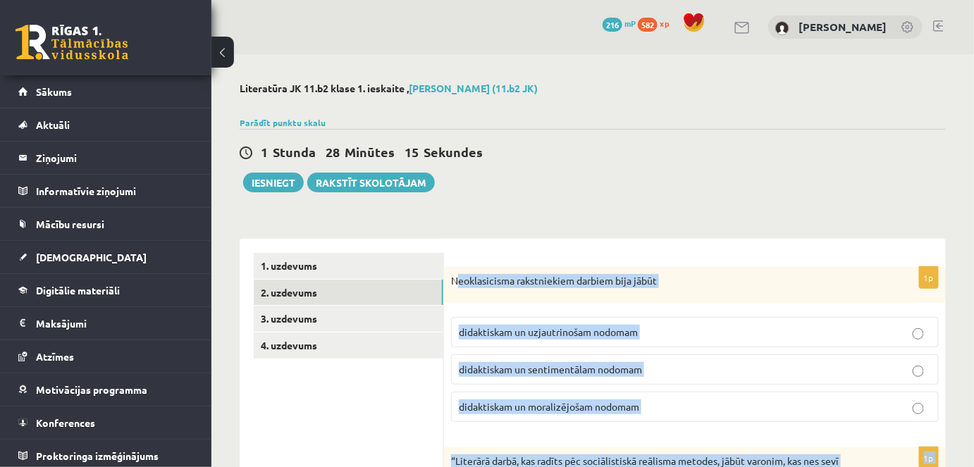
copy form "loremipsumdo sitametconse adipisc elit seddo eiusmodtemp in utlaboreetdol magna…"
click at [556, 331] on span "didaktiskam un uzjautrinošam nodomam" at bounding box center [548, 332] width 179 height 13
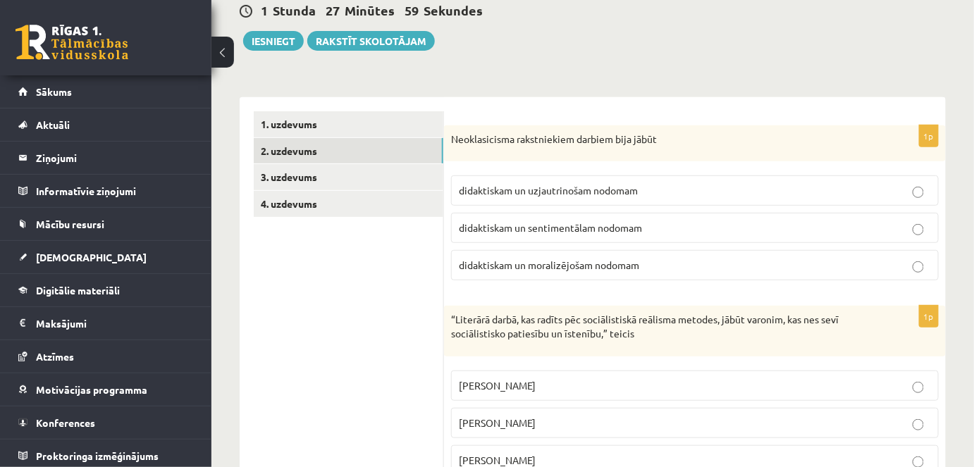
scroll to position [192, 0]
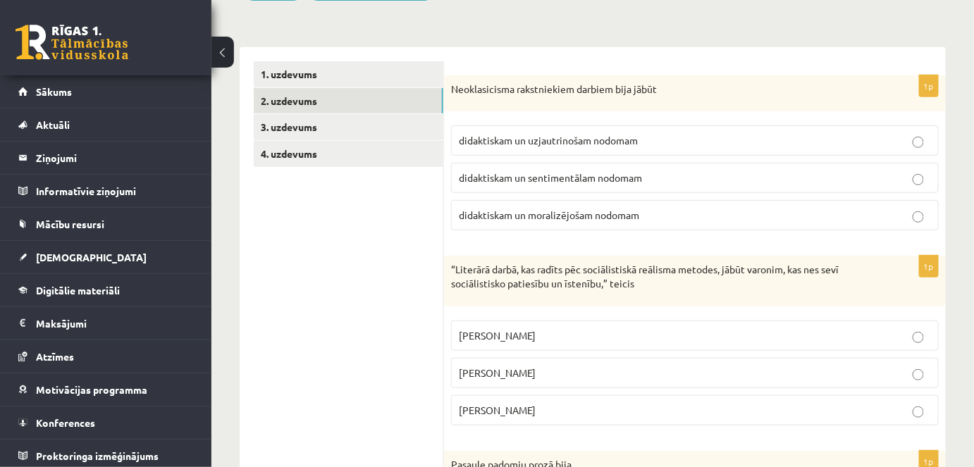
click at [515, 404] on span "[PERSON_NAME]" at bounding box center [497, 410] width 77 height 13
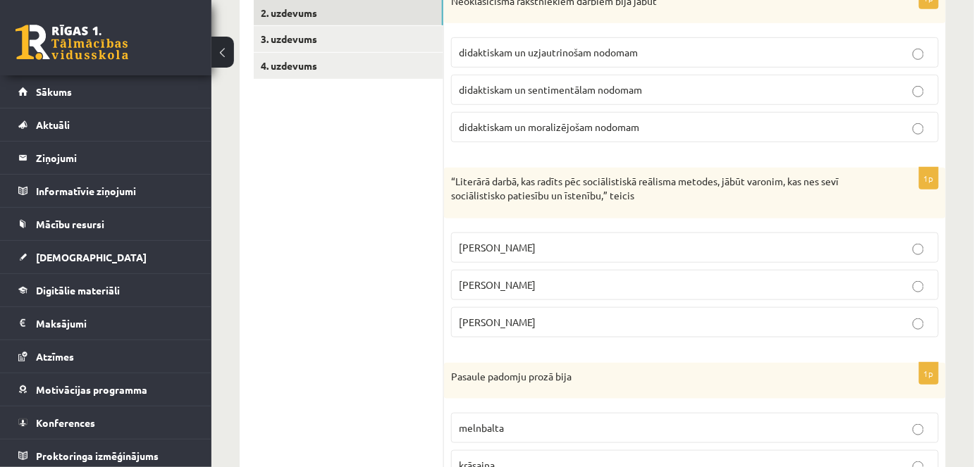
scroll to position [448, 0]
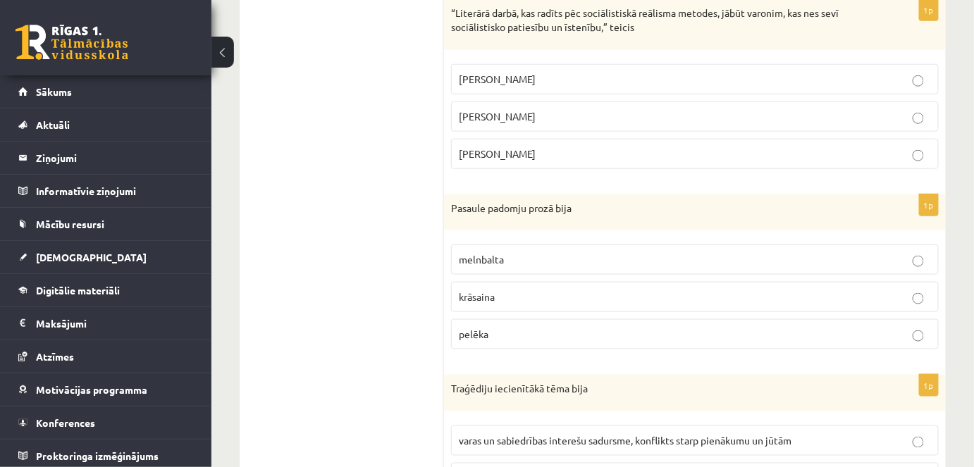
click at [475, 269] on label "melnbalta" at bounding box center [695, 260] width 488 height 30
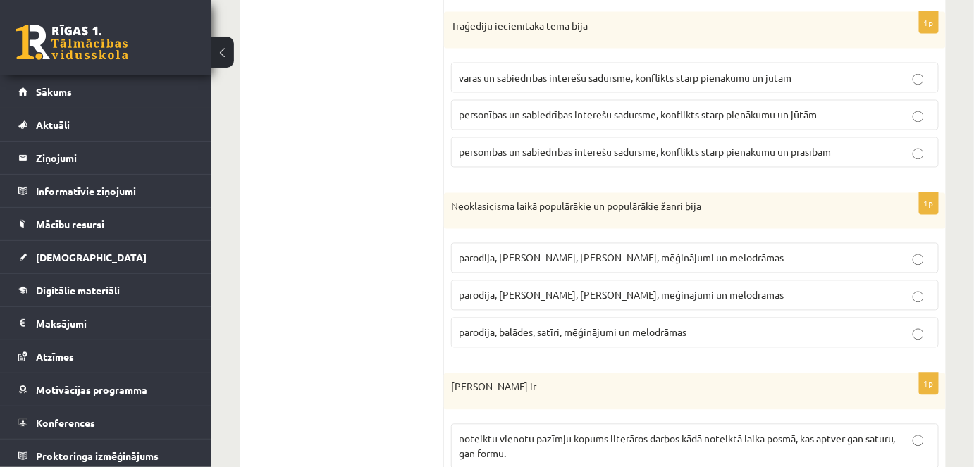
scroll to position [833, 0]
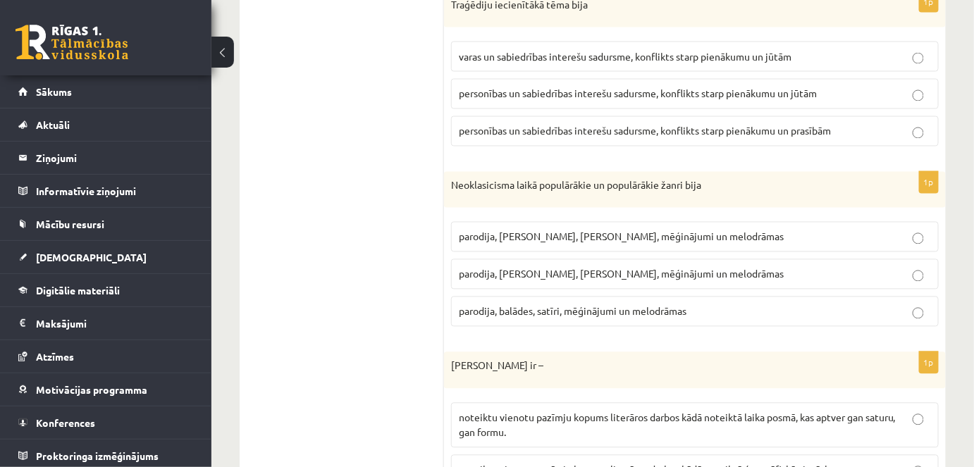
click at [570, 92] on span "personības un sabiedrības interešu sadursme, konflikts starp pienākumu un jūtām" at bounding box center [638, 93] width 358 height 13
click at [584, 274] on p "parodija, [PERSON_NAME], [PERSON_NAME], mēģinājumi un melodrāmas" at bounding box center [695, 274] width 472 height 15
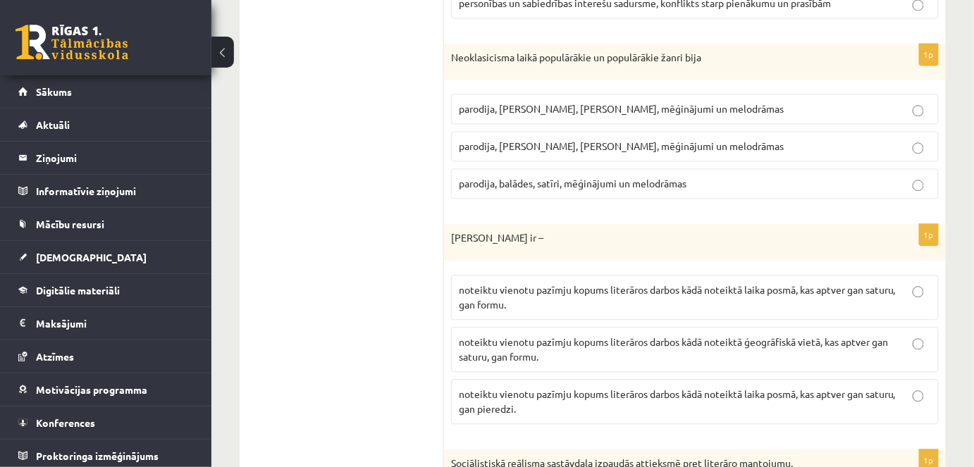
scroll to position [1025, 0]
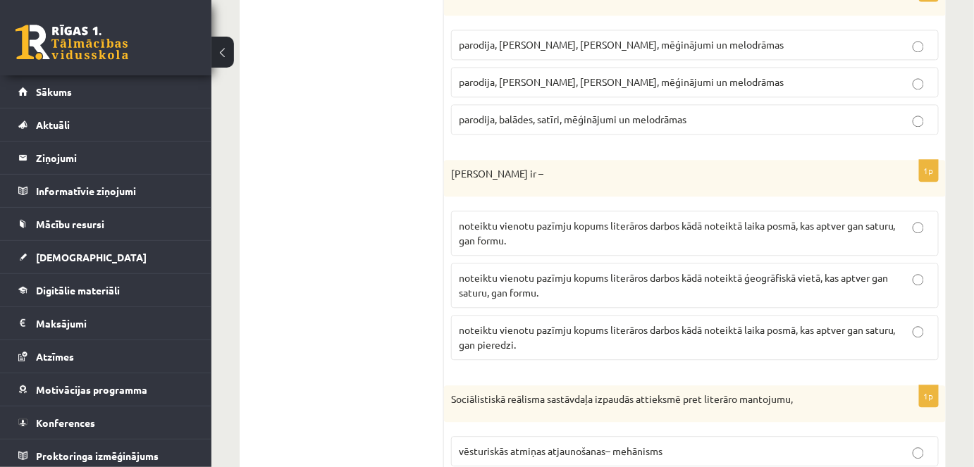
click at [679, 296] on label "noteiktu vienotu pazīmju kopums literāros darbos kādā noteiktā ģeogrāfiskā viet…" at bounding box center [695, 285] width 488 height 45
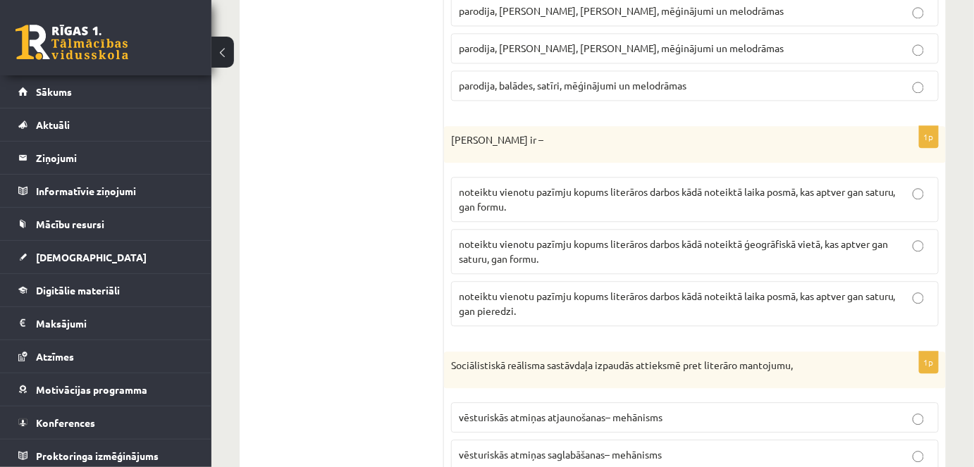
scroll to position [1218, 0]
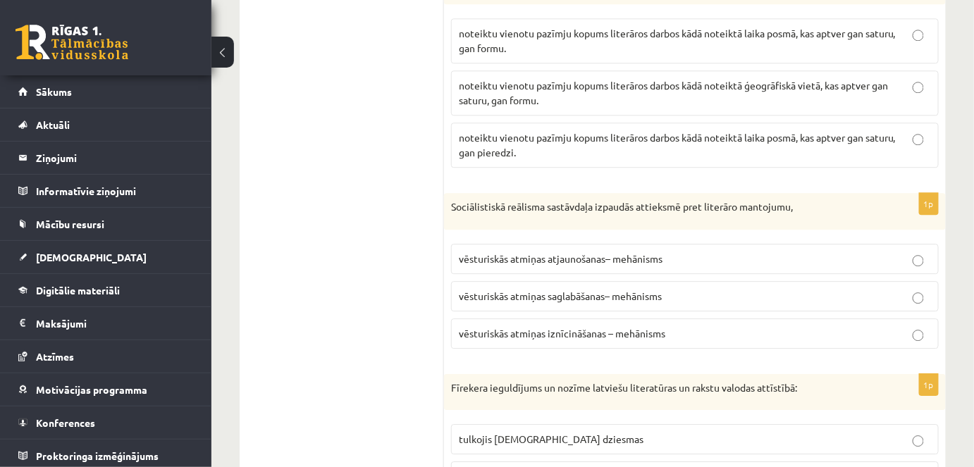
click at [592, 327] on span "vēsturiskās atmiņas iznīcināšanas – mehānisms" at bounding box center [562, 333] width 207 height 13
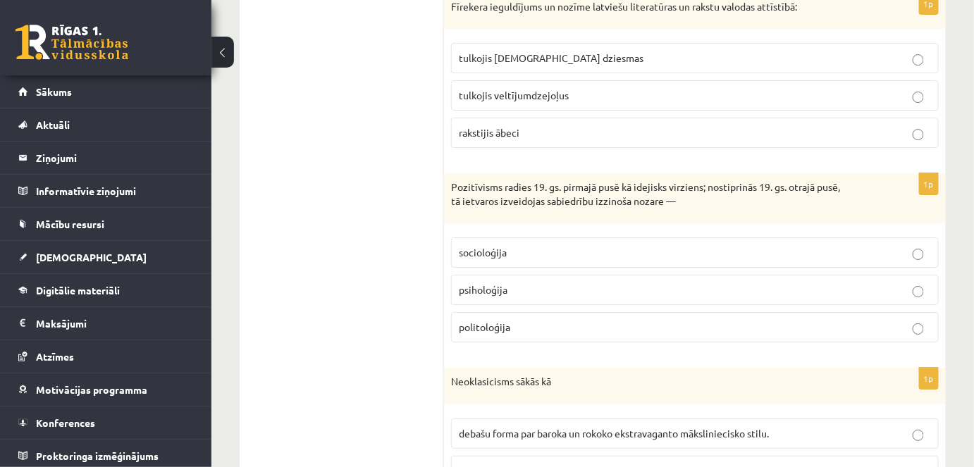
scroll to position [1602, 0]
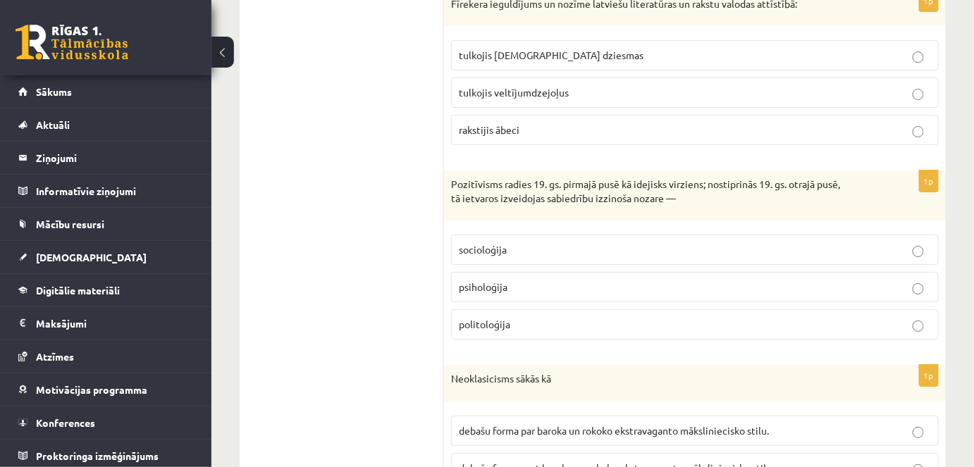
click at [547, 123] on p "rakstijis ābeci" at bounding box center [695, 130] width 472 height 15
click at [515, 243] on p "socioloģija" at bounding box center [695, 250] width 472 height 15
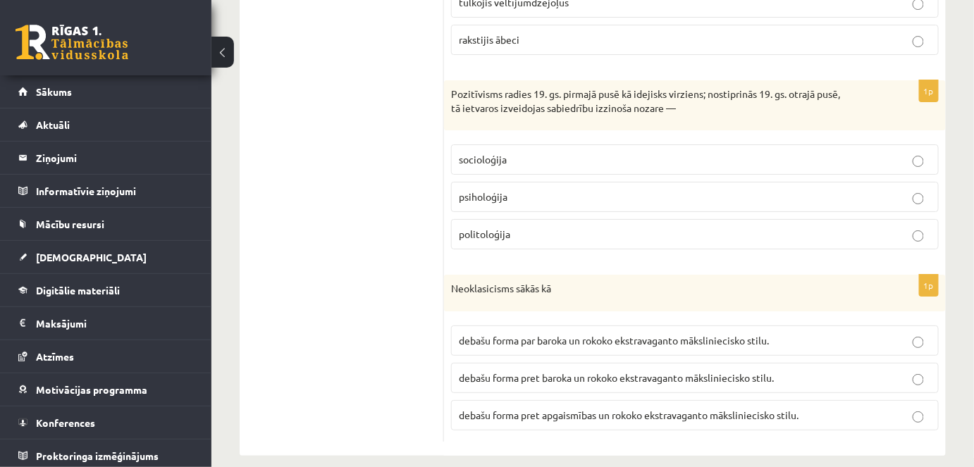
scroll to position [1697, 0]
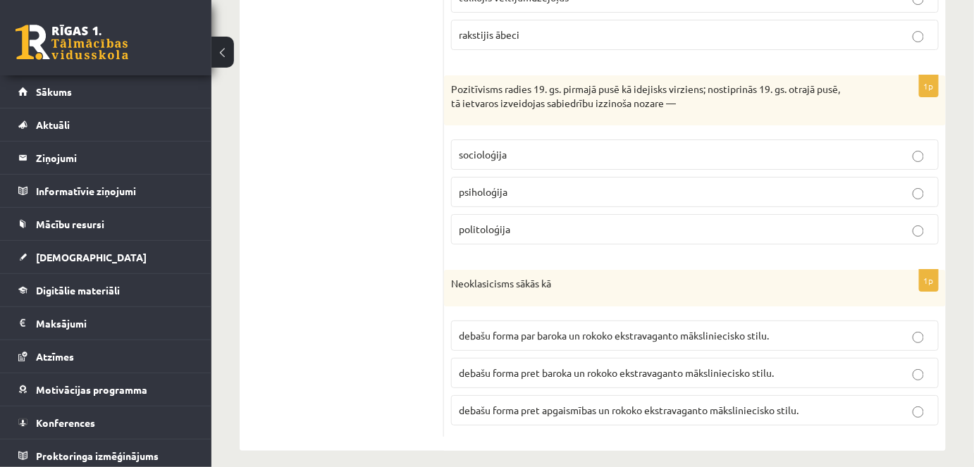
click at [666, 337] on label "debašu forma par baroka un rokoko ekstravaganto māksliniecisko stilu." at bounding box center [695, 336] width 488 height 30
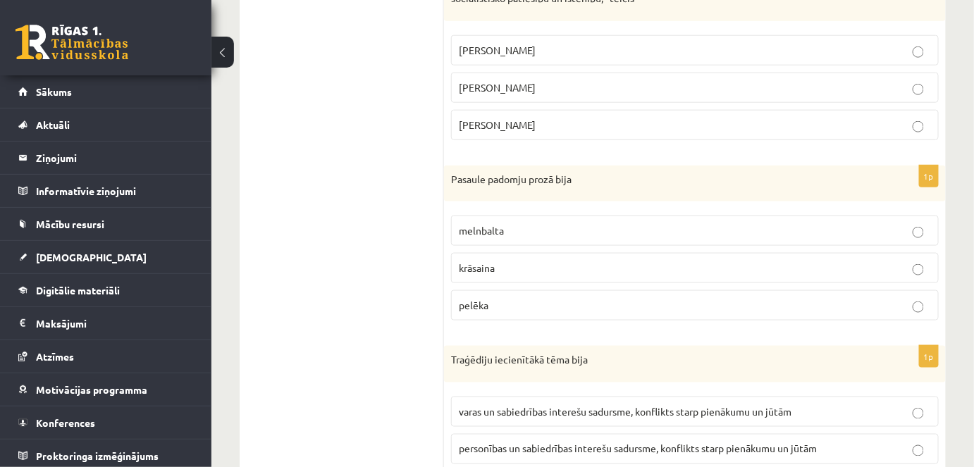
scroll to position [0, 0]
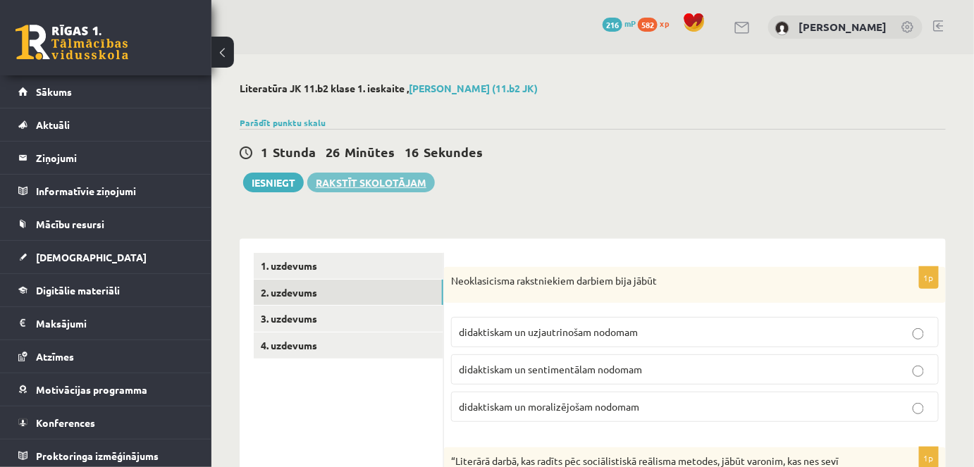
drag, startPoint x: 332, startPoint y: 145, endPoint x: 331, endPoint y: 188, distance: 43.0
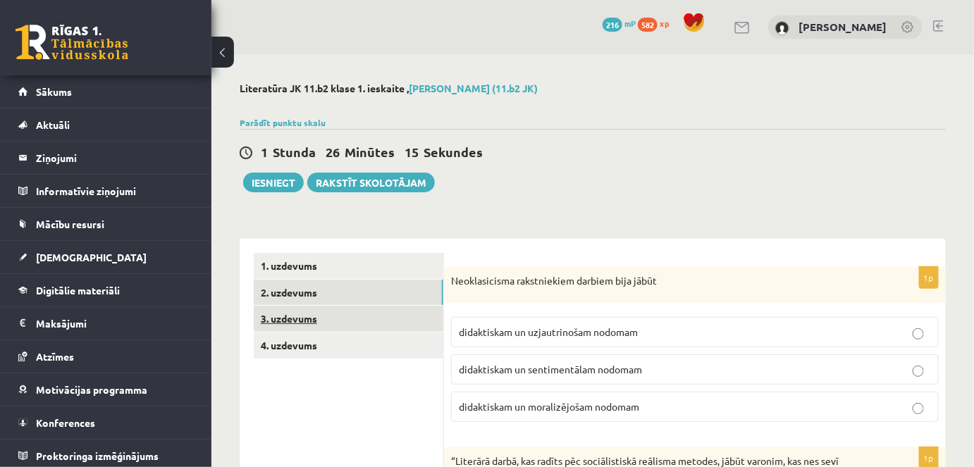
click at [312, 306] on link "3. uzdevums" at bounding box center [349, 319] width 190 height 26
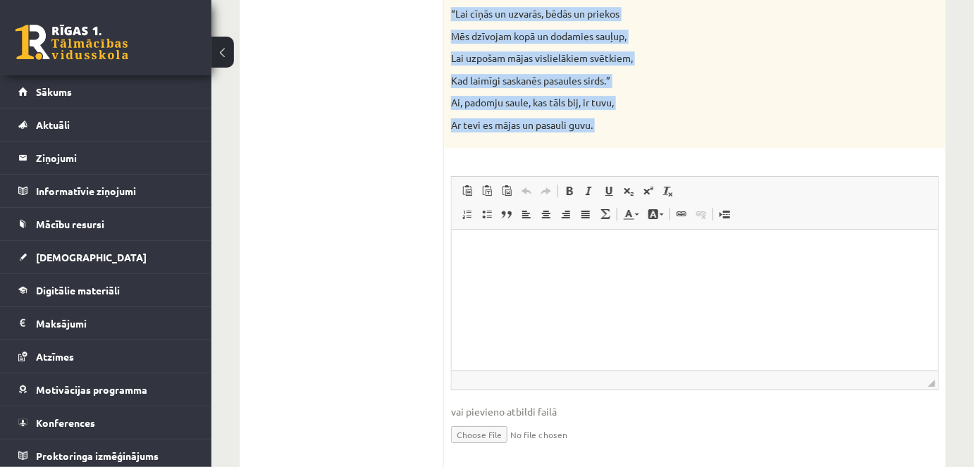
scroll to position [1468, 0]
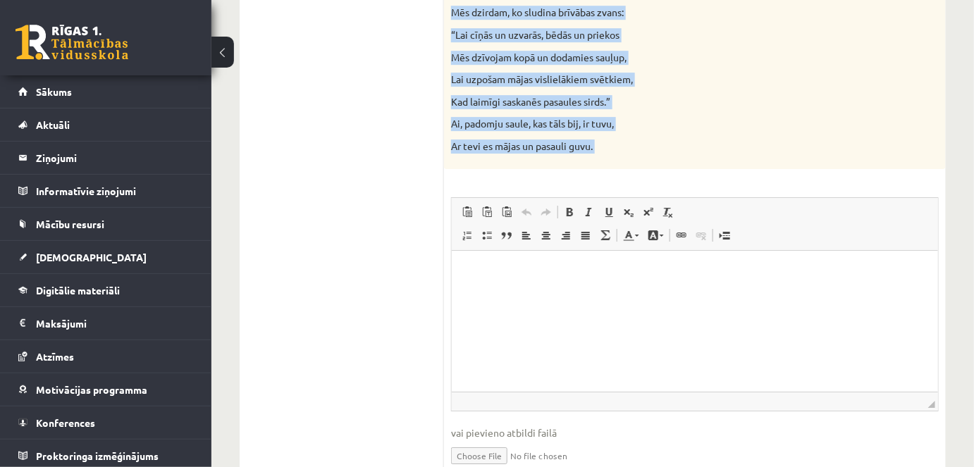
drag, startPoint x: 903, startPoint y: 396, endPoint x: 584, endPoint y: 262, distance: 345.7
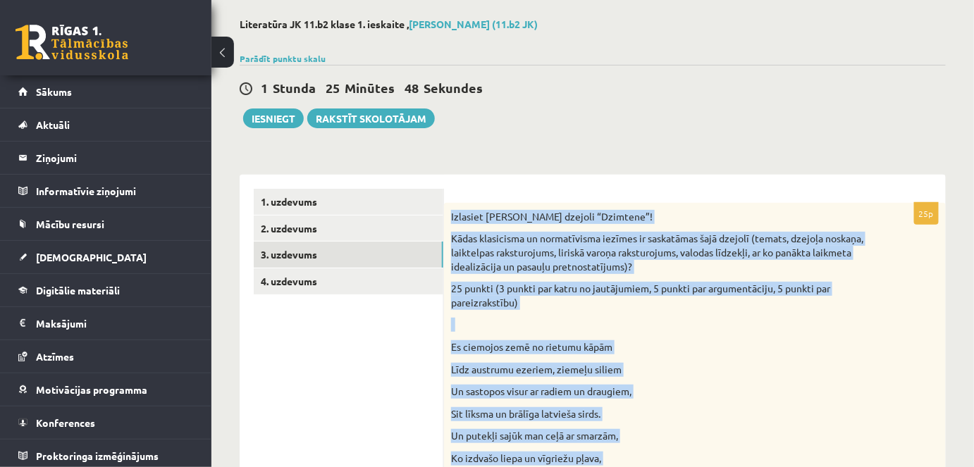
scroll to position [58, 0]
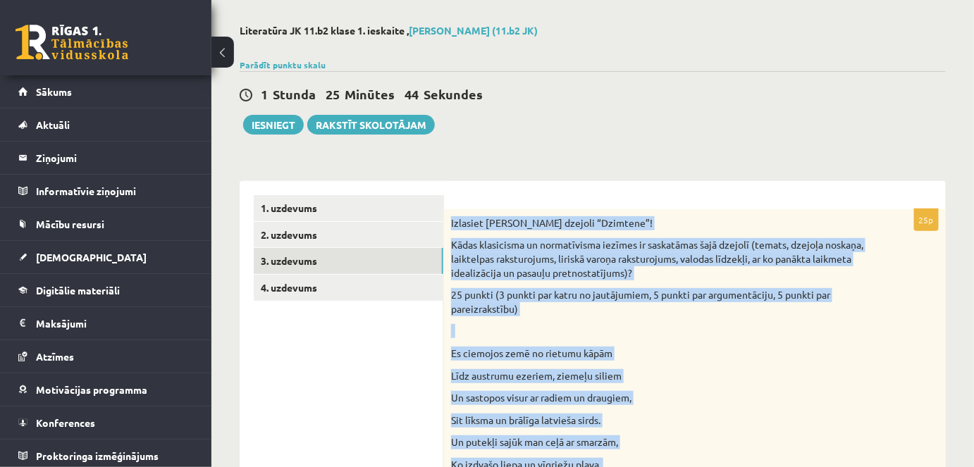
copy div "Izlasiet Jāņa Sudrabkalna dzejoli “Dzimtene”! Kādas klasicisma un normatīvisma …"
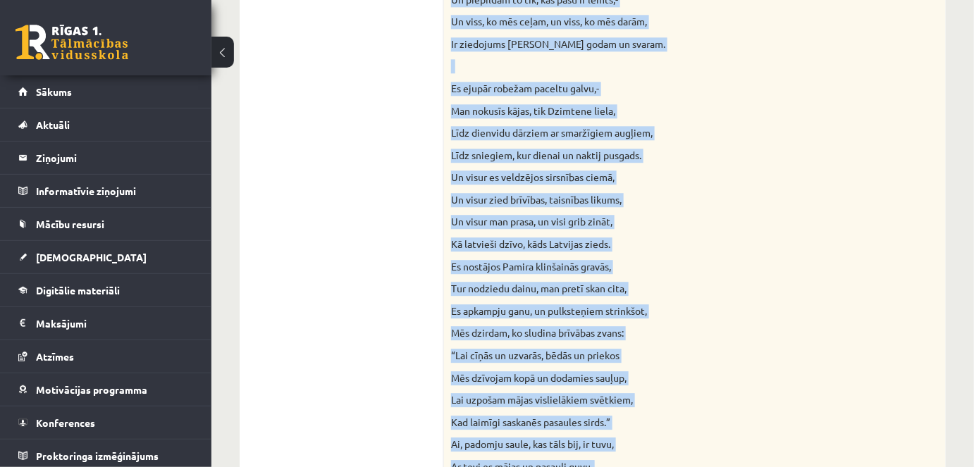
scroll to position [1532, 0]
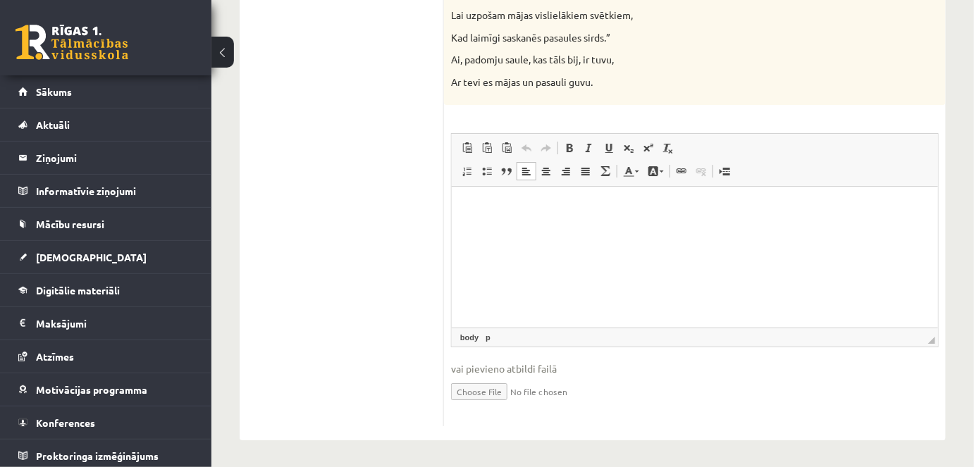
drag, startPoint x: 536, startPoint y: 264, endPoint x: 539, endPoint y: 255, distance: 9.6
click at [536, 229] on html at bounding box center [694, 207] width 486 height 43
drag, startPoint x: 553, startPoint y: 250, endPoint x: 513, endPoint y: 228, distance: 45.4
click at [513, 228] on html at bounding box center [694, 207] width 486 height 43
click at [505, 212] on p "Визуальный текстовый редактор, wiswyg-editor-user-answer-47433994119660" at bounding box center [694, 207] width 458 height 15
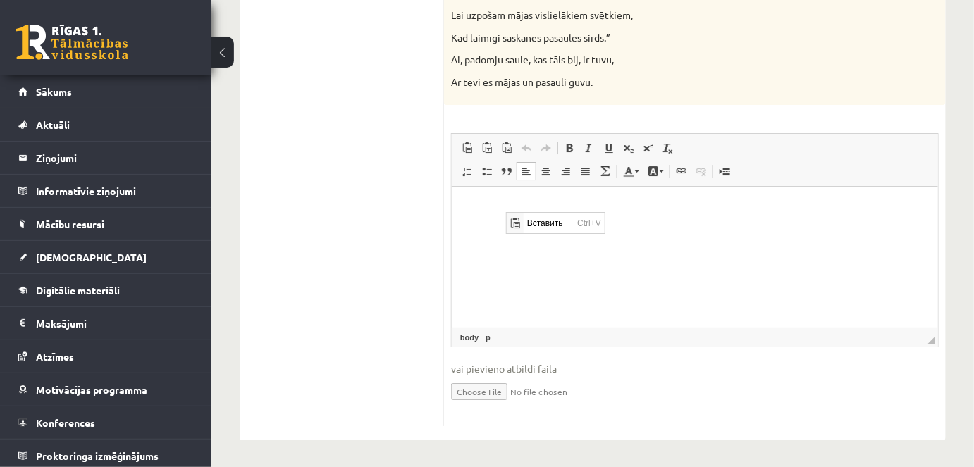
scroll to position [0, 0]
click at [534, 221] on span "Вставить" at bounding box center [548, 222] width 50 height 20
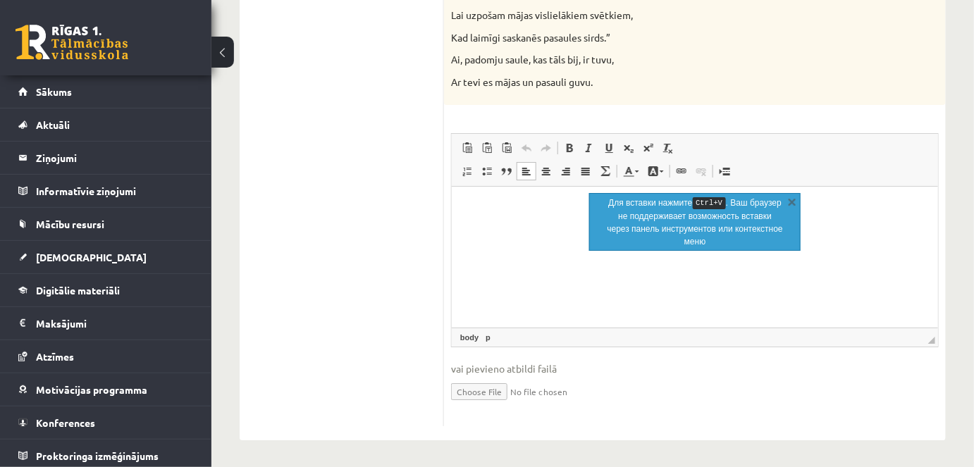
click at [544, 229] on html at bounding box center [694, 207] width 486 height 43
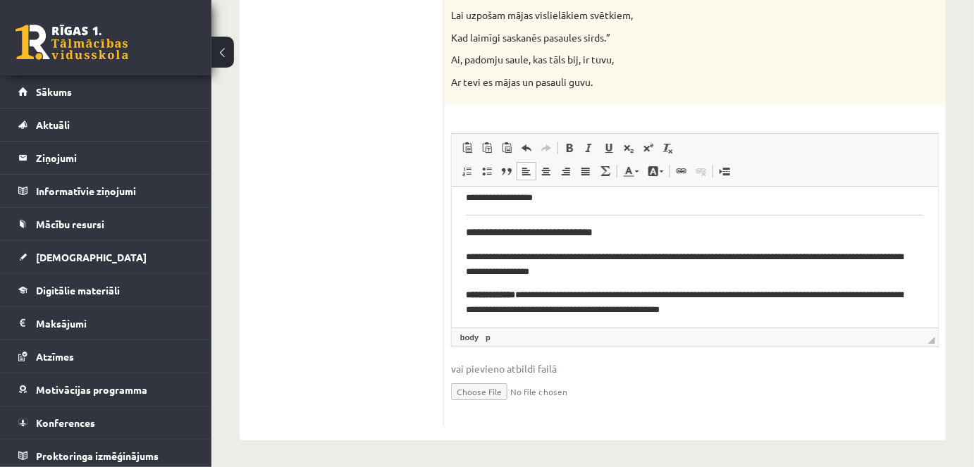
scroll to position [446, 0]
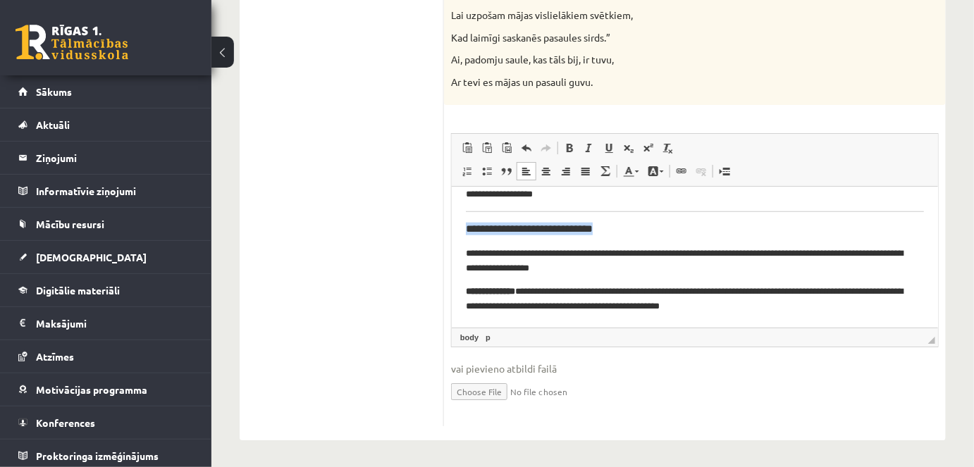
drag, startPoint x: 609, startPoint y: 221, endPoint x: 477, endPoint y: 231, distance: 132.9
click at [468, 226] on h3 "**********" at bounding box center [689, 228] width 449 height 13
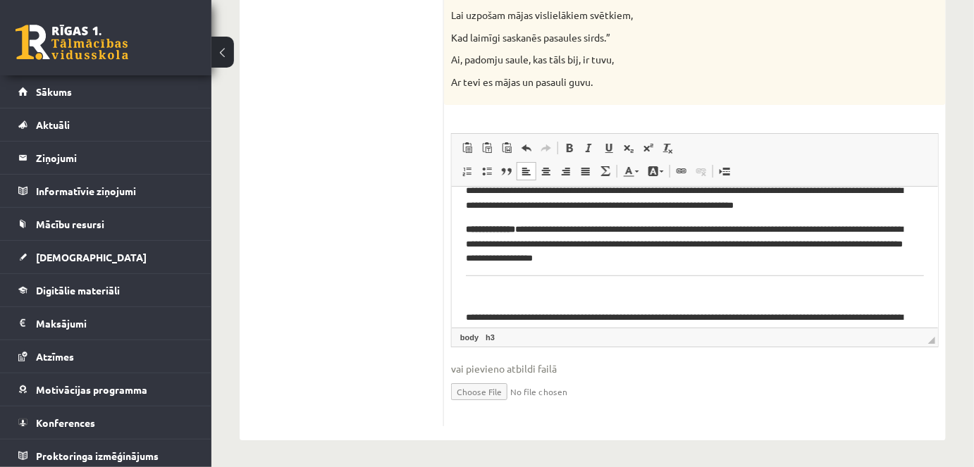
scroll to position [254, 0]
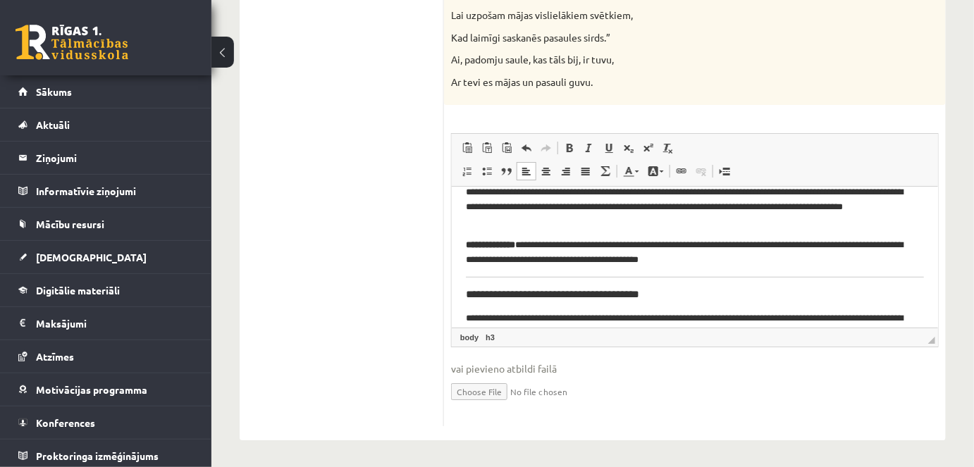
click at [649, 278] on body "**********" at bounding box center [694, 225] width 458 height 559
drag, startPoint x: 668, startPoint y: 281, endPoint x: 863, endPoint y: 477, distance: 276.7
click at [451, 290] on html "**********" at bounding box center [694, 225] width 486 height 587
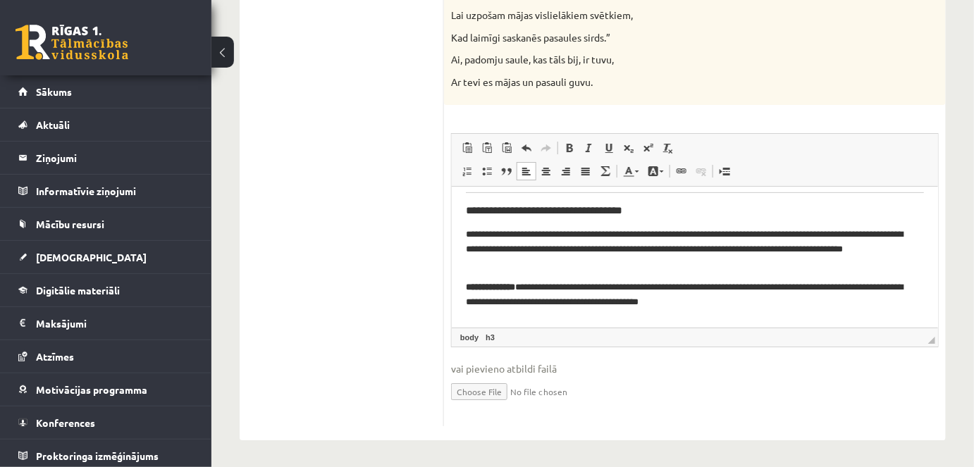
scroll to position [190, 0]
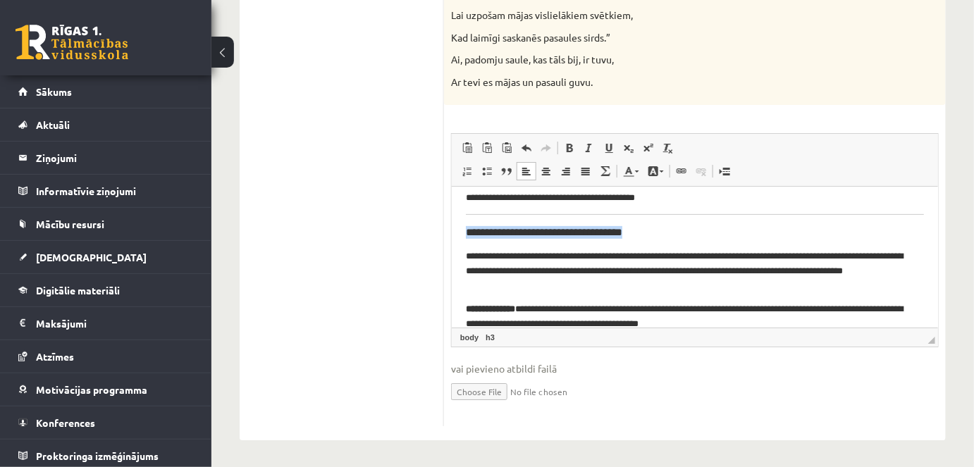
drag, startPoint x: 645, startPoint y: 223, endPoint x: 461, endPoint y: 224, distance: 184.0
click at [461, 224] on html "**********" at bounding box center [694, 284] width 486 height 577
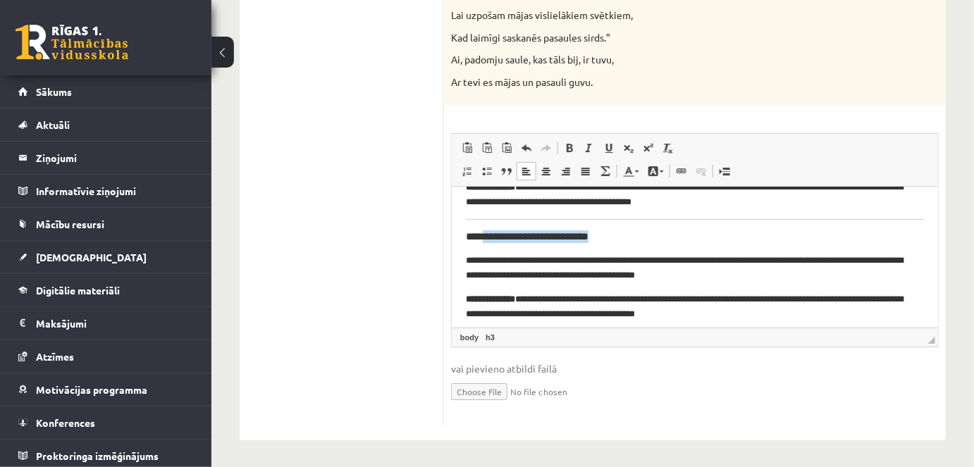
scroll to position [52, 0]
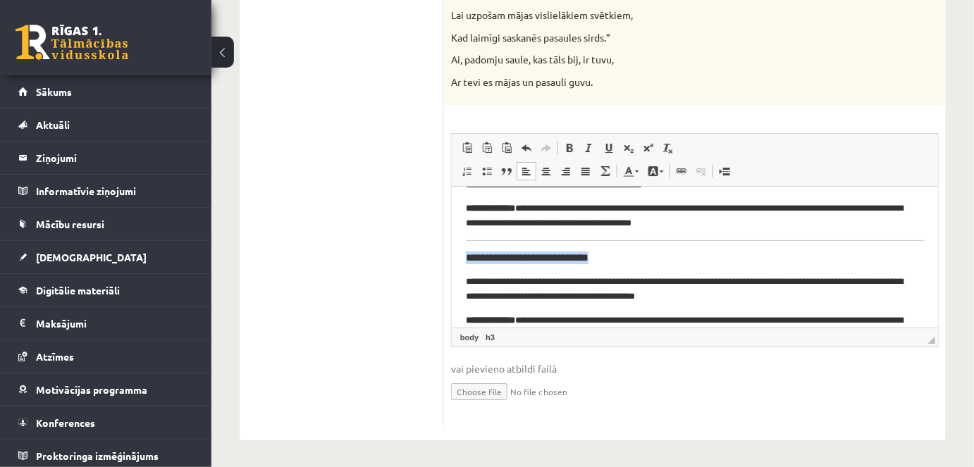
drag, startPoint x: 615, startPoint y: 307, endPoint x: 458, endPoint y: 262, distance: 163.6
click at [458, 262] on html "**********" at bounding box center [694, 418] width 486 height 568
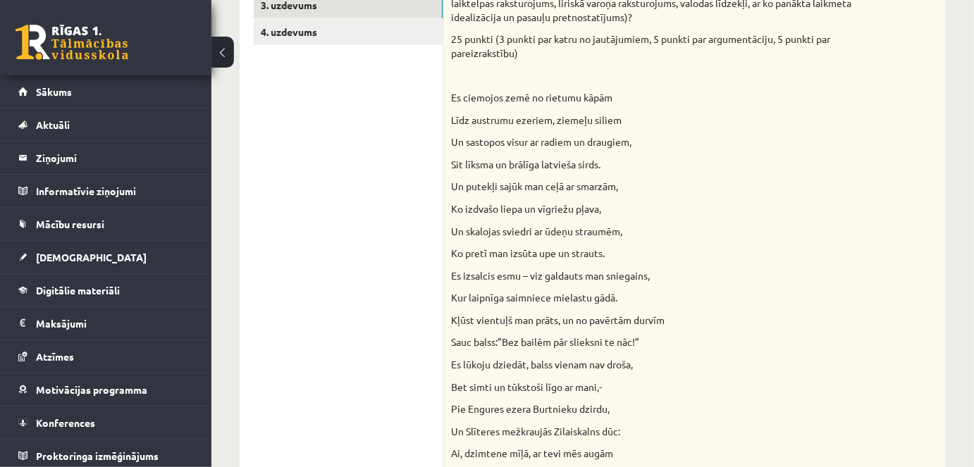
scroll to position [0, 0]
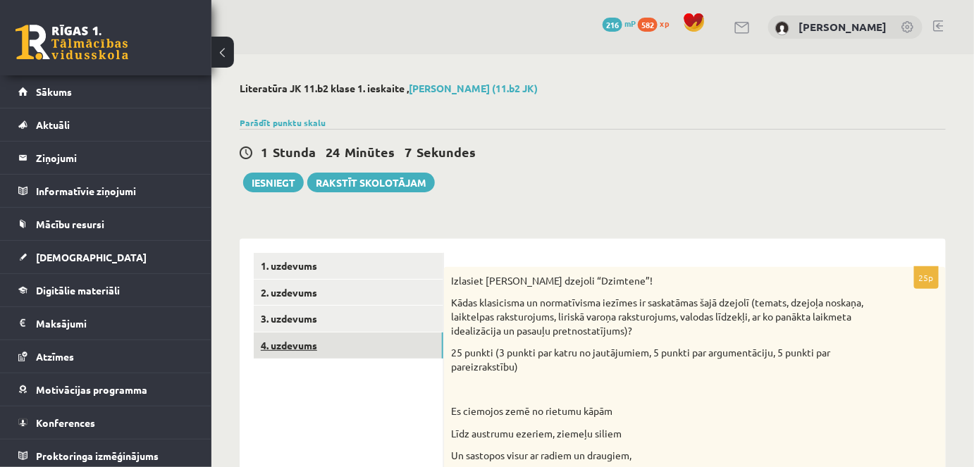
click at [342, 355] on link "4. uzdevums" at bounding box center [349, 346] width 190 height 26
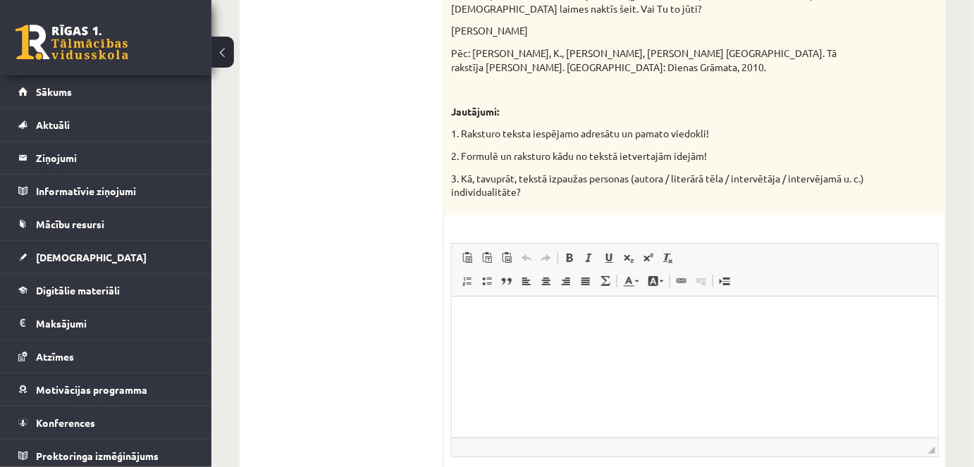
scroll to position [1700, 0]
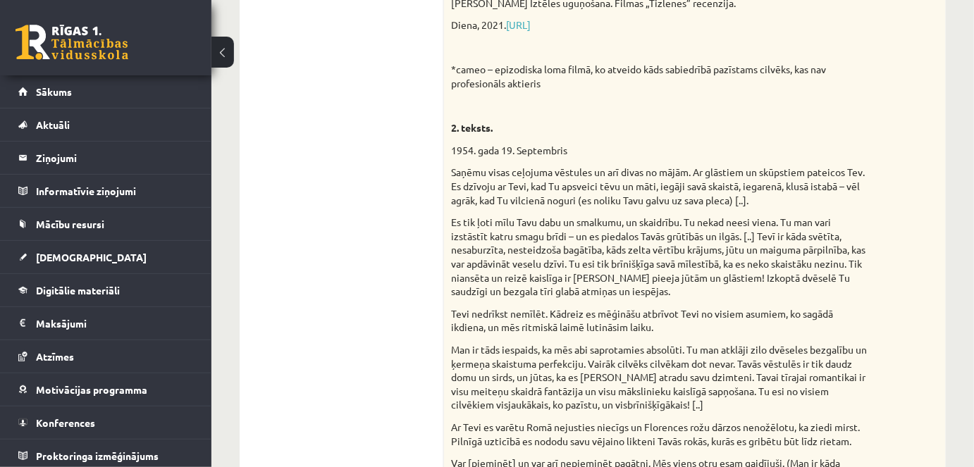
drag, startPoint x: 479, startPoint y: 121, endPoint x: 458, endPoint y: 50, distance: 74.3
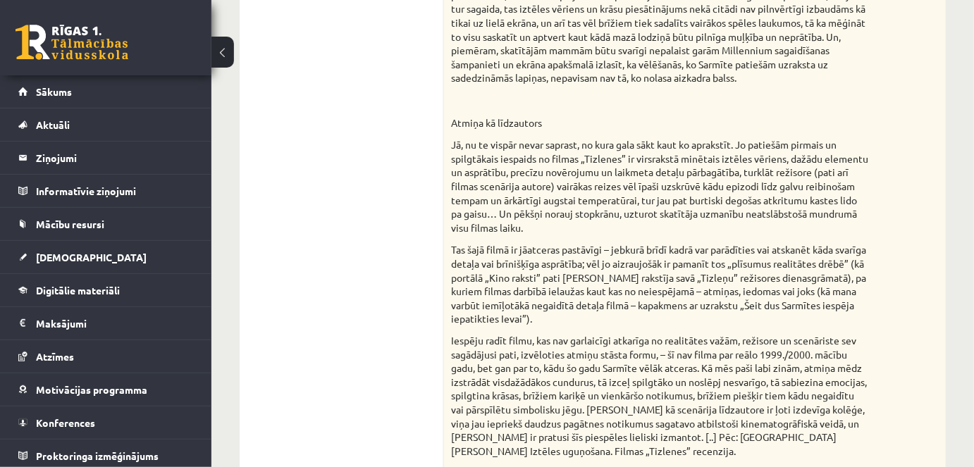
scroll to position [170, 0]
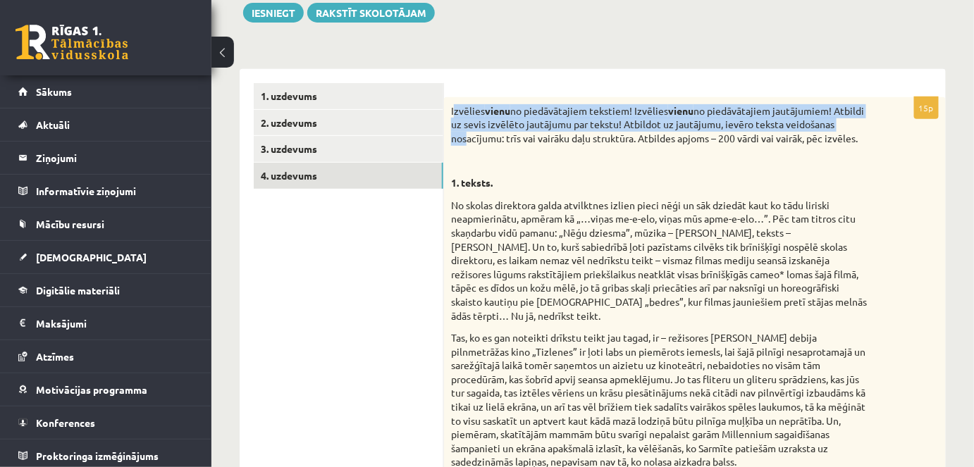
drag, startPoint x: 453, startPoint y: 111, endPoint x: 465, endPoint y: 135, distance: 26.5
click at [465, 135] on p "Izvēlies vienu no piedāvātajiem tekstiem! Izvēlies vienu no piedāvātajiem jautā…" at bounding box center [659, 125] width 417 height 42
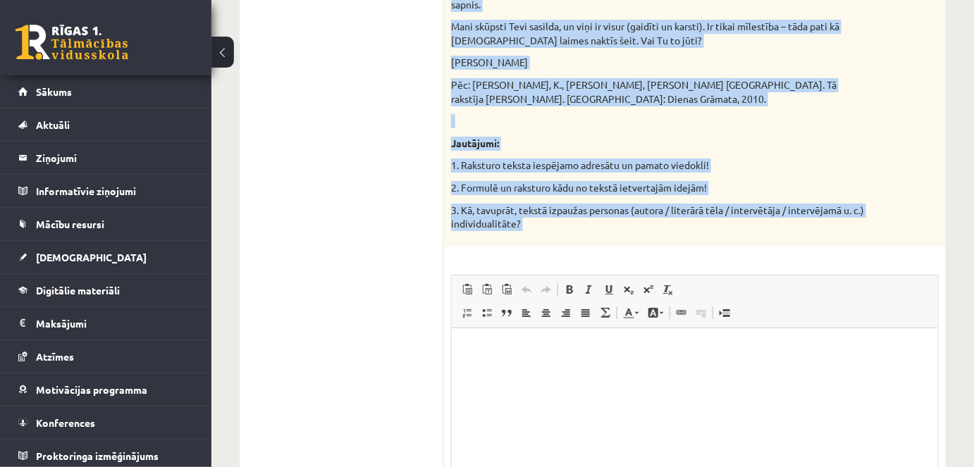
scroll to position [1828, 0]
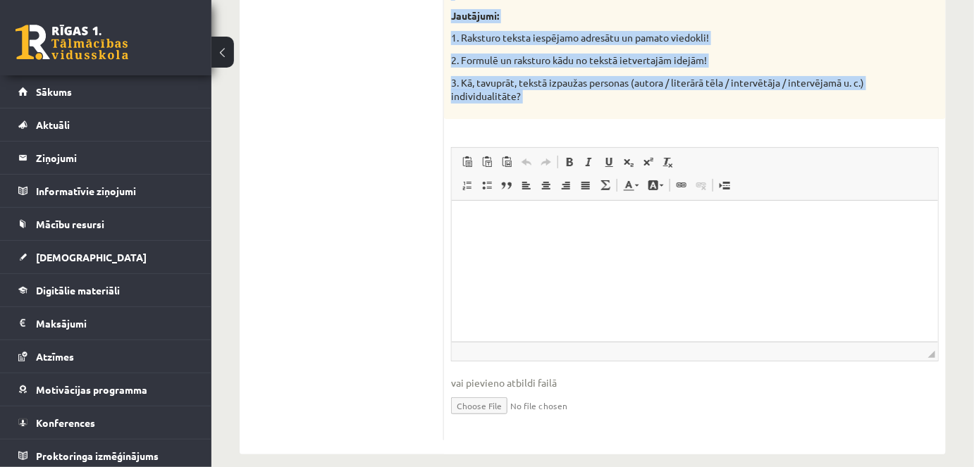
drag, startPoint x: 451, startPoint y: 107, endPoint x: 630, endPoint y: 111, distance: 179.1
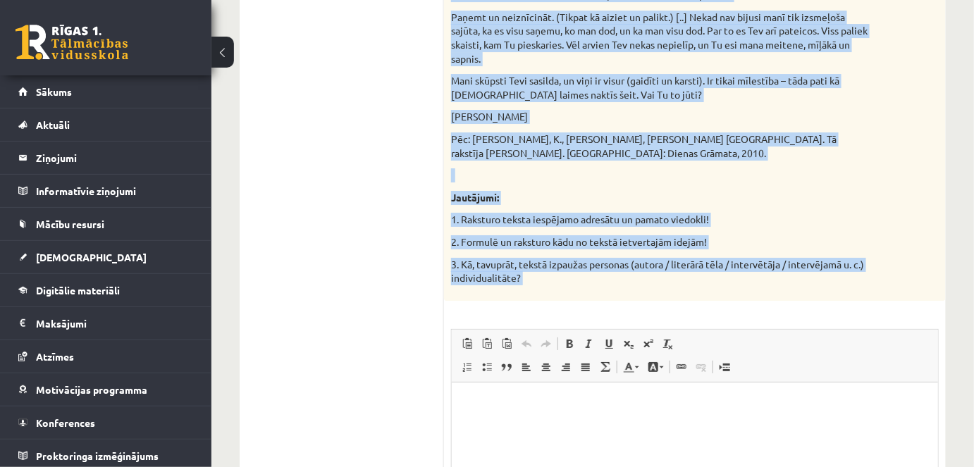
scroll to position [1507, 0]
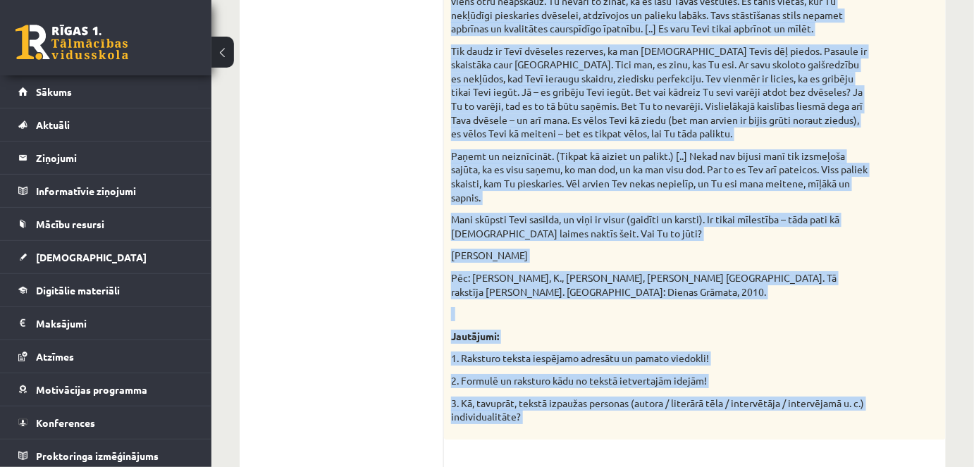
drag, startPoint x: 553, startPoint y: 142, endPoint x: 553, endPoint y: 123, distance: 19.8
copy div "Izvēlies vienu no piedāvātajiem tekstiem! Izvēlies vienu no piedāvātajiem jautā…"
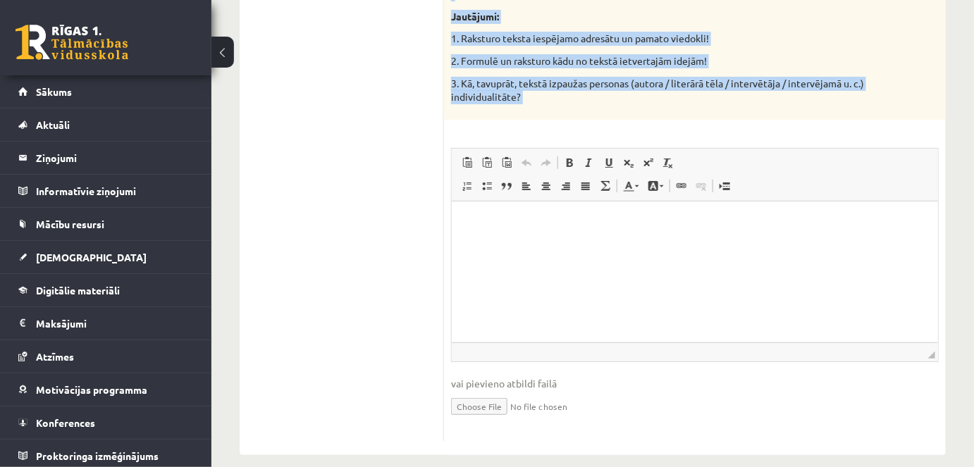
scroll to position [1828, 0]
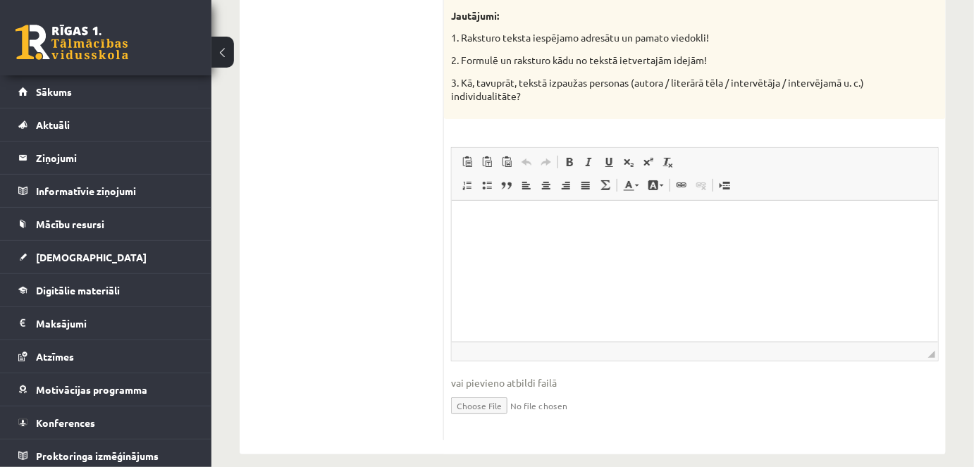
click at [645, 243] on html at bounding box center [694, 221] width 486 height 43
drag, startPoint x: 645, startPoint y: 276, endPoint x: 612, endPoint y: 239, distance: 49.4
click at [612, 239] on html at bounding box center [694, 221] width 486 height 43
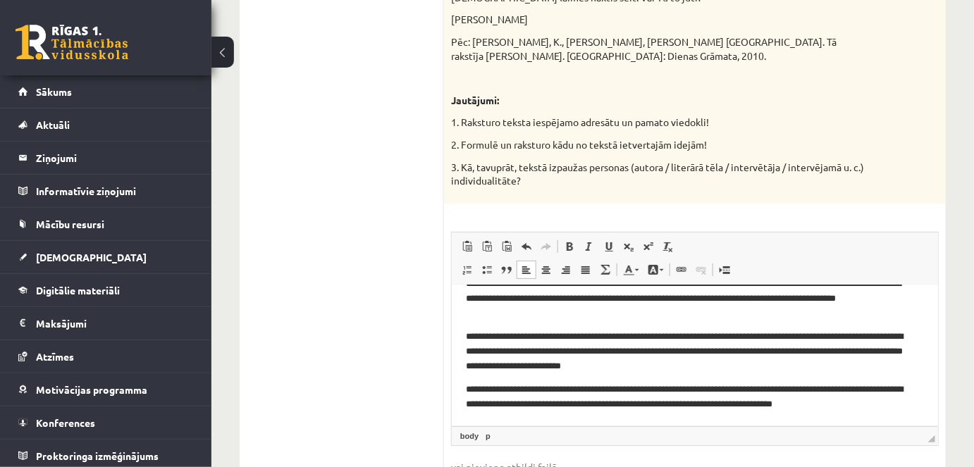
scroll to position [0, 0]
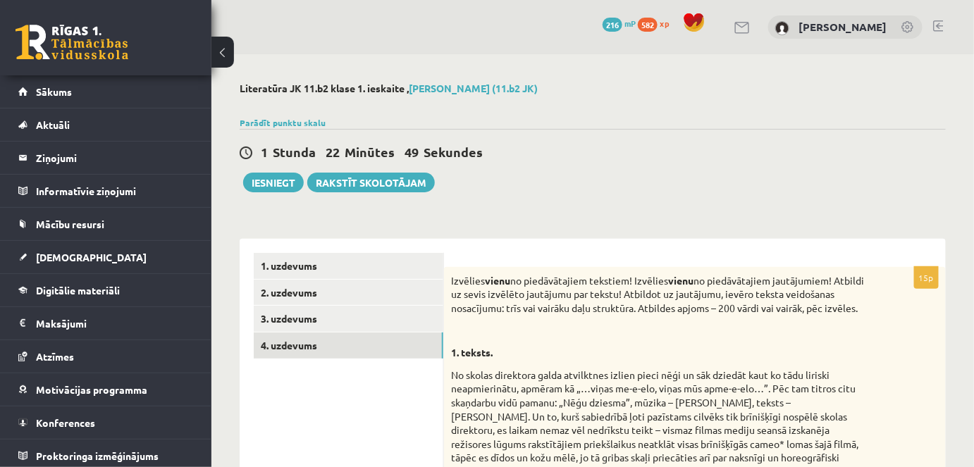
drag, startPoint x: 335, startPoint y: 230, endPoint x: 400, endPoint y: 50, distance: 191.1
click at [282, 173] on button "Iesniegt" at bounding box center [273, 183] width 61 height 20
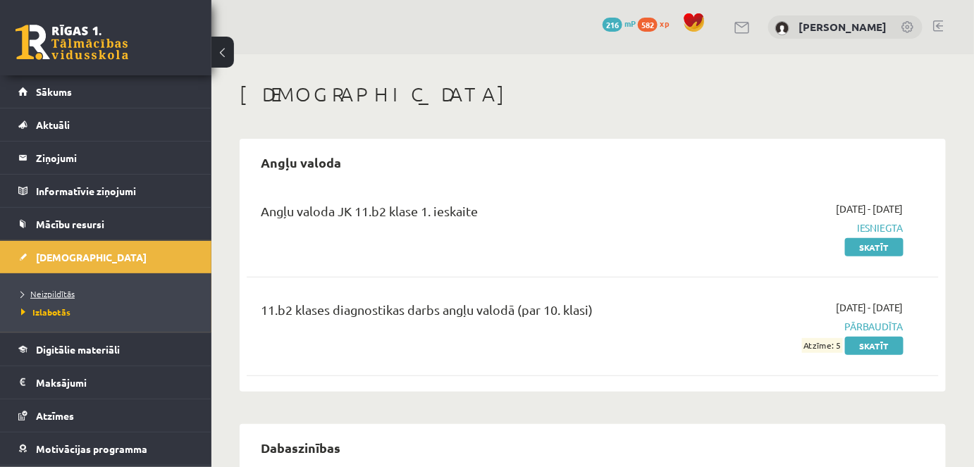
click at [71, 288] on link "Neizpildītās" at bounding box center [109, 294] width 176 height 13
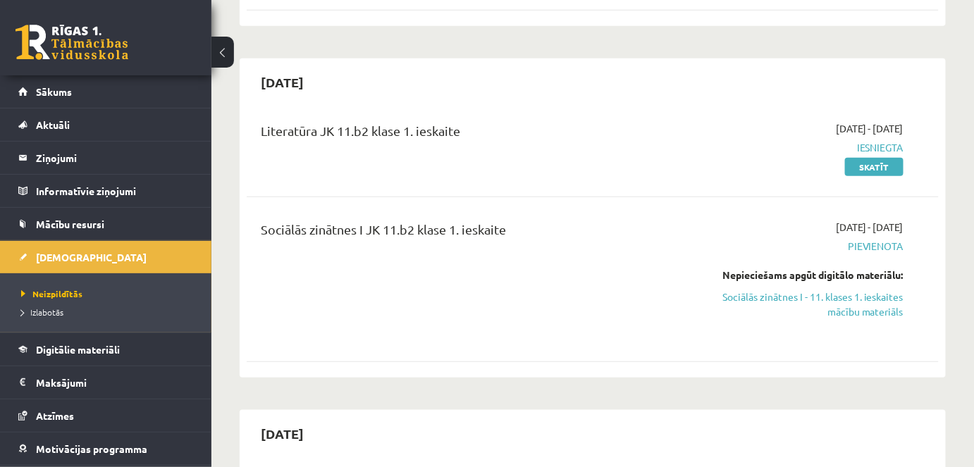
scroll to position [384, 0]
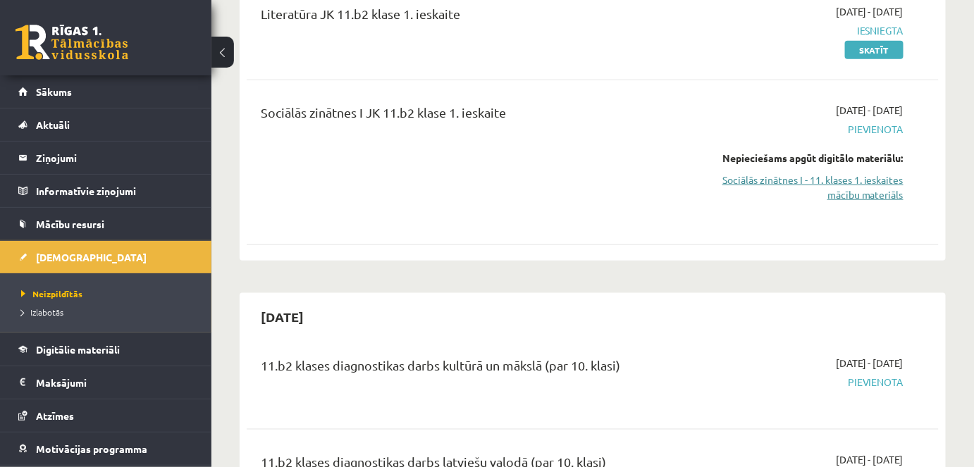
click at [851, 175] on link "Sociālās zinātnes I - 11. klases 1. ieskaites mācību materiāls" at bounding box center [804, 188] width 200 height 30
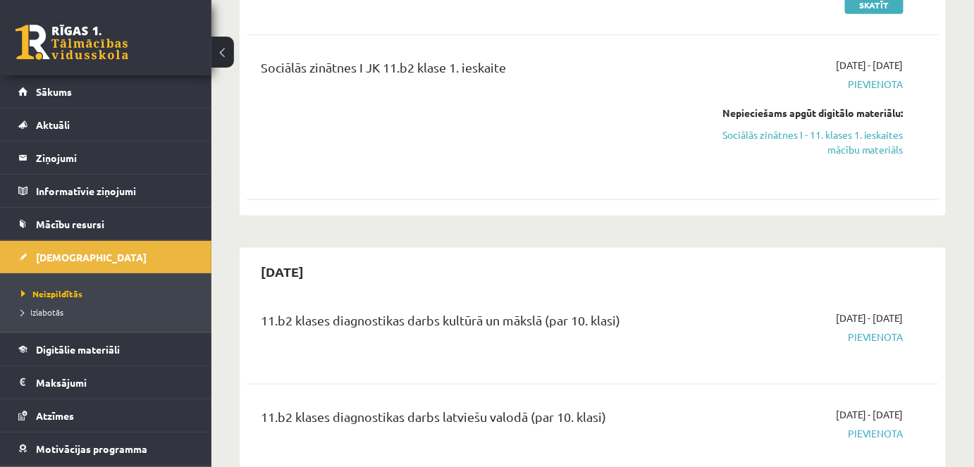
scroll to position [460, 0]
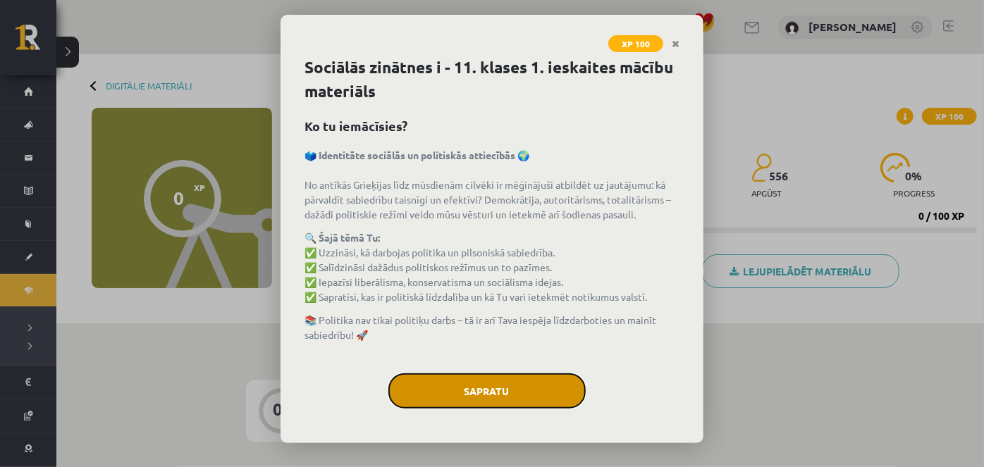
click at [495, 376] on button "Sapratu" at bounding box center [486, 391] width 197 height 35
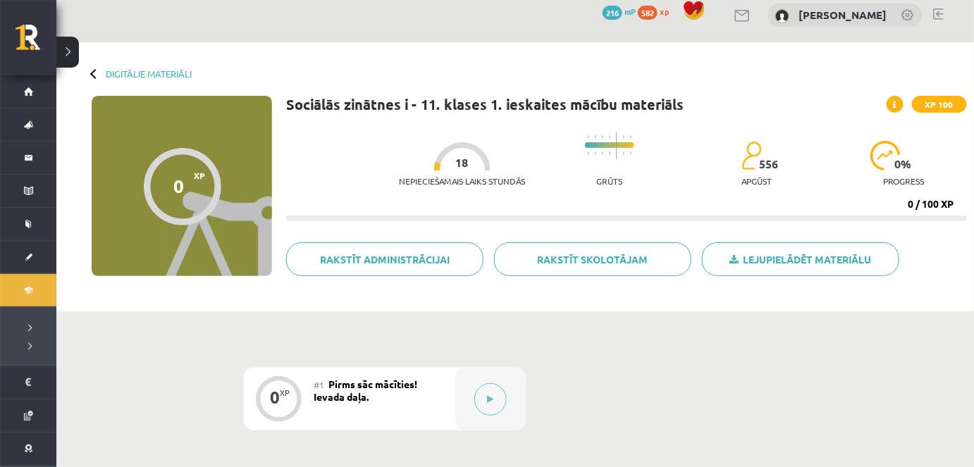
drag, startPoint x: 526, startPoint y: 80, endPoint x: 418, endPoint y: 138, distance: 122.4
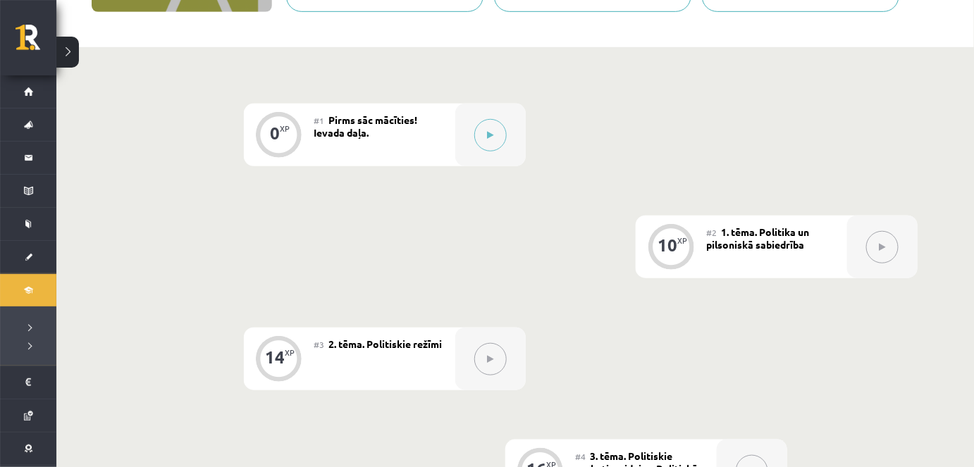
scroll to position [256, 0]
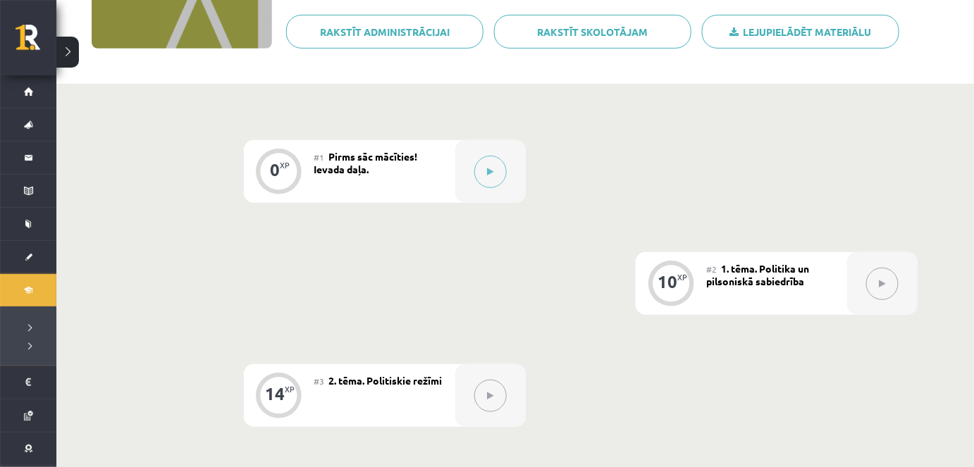
drag, startPoint x: 416, startPoint y: 137, endPoint x: 423, endPoint y: 114, distance: 25.0
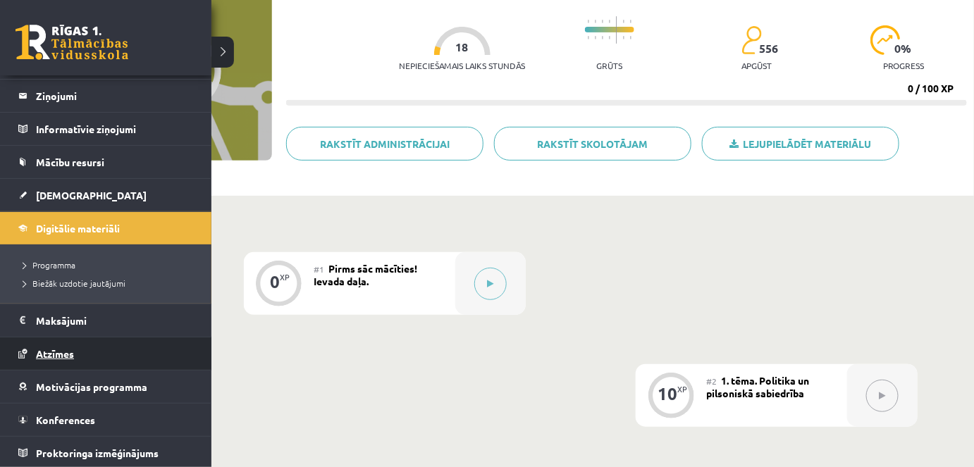
scroll to position [0, 0]
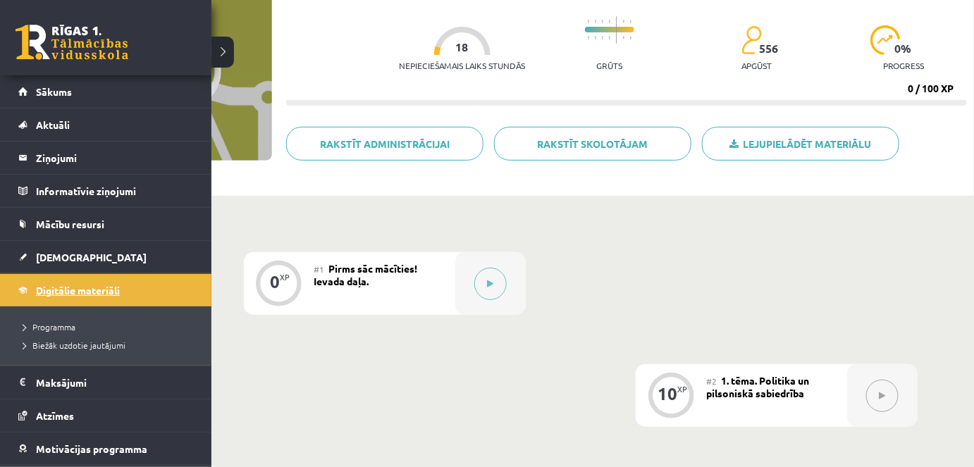
click at [58, 293] on span "Digitālie materiāli" at bounding box center [78, 290] width 84 height 13
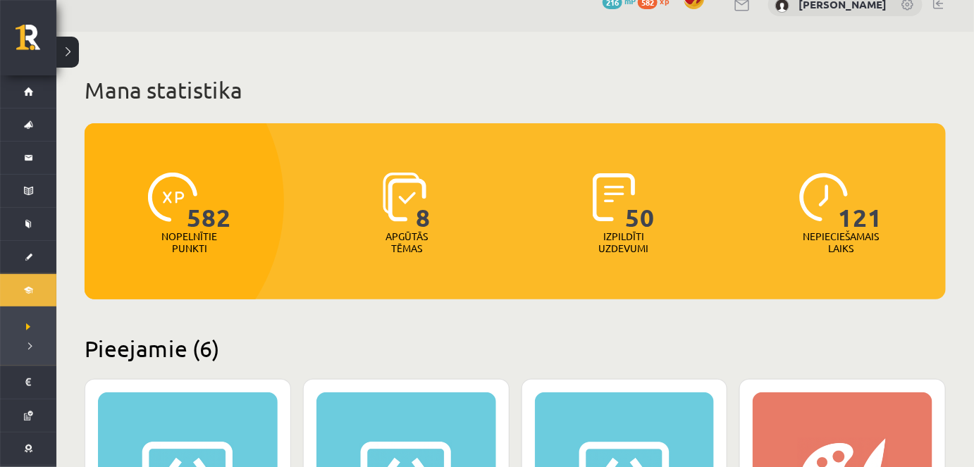
drag, startPoint x: 621, startPoint y: 195, endPoint x: 415, endPoint y: 227, distance: 208.4
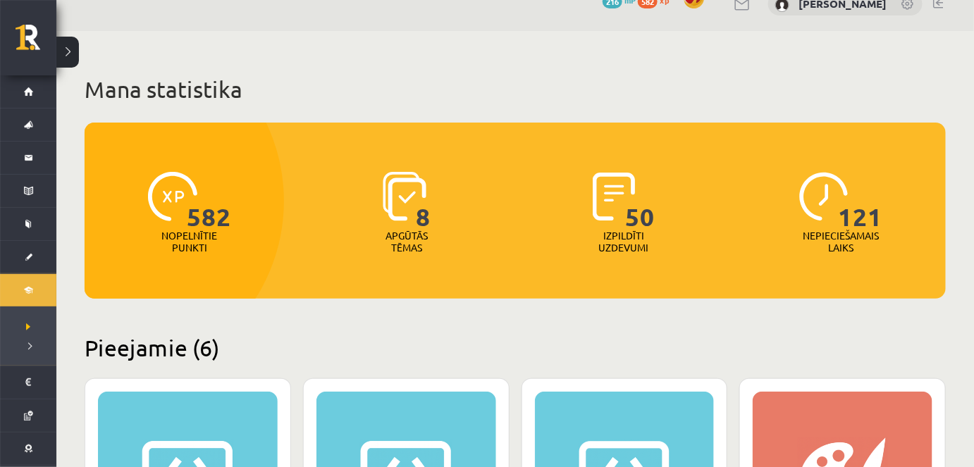
click at [417, 223] on div "8" at bounding box center [407, 197] width 49 height 65
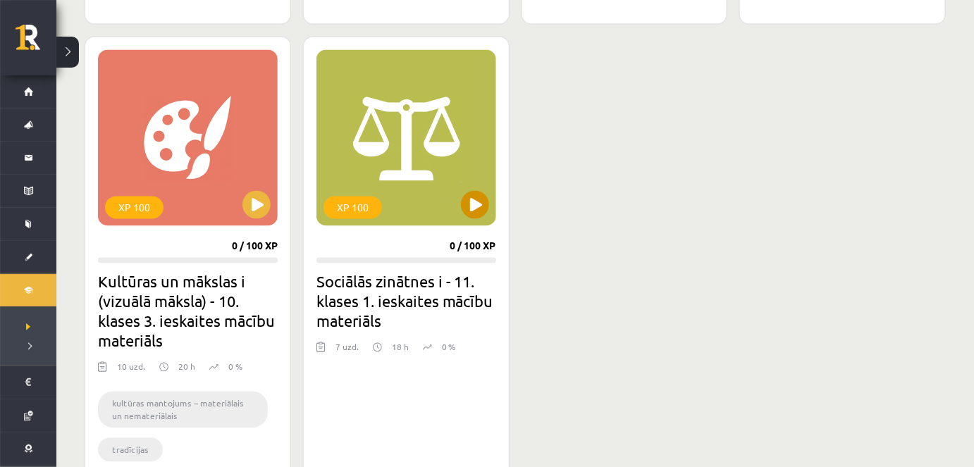
scroll to position [921, 0]
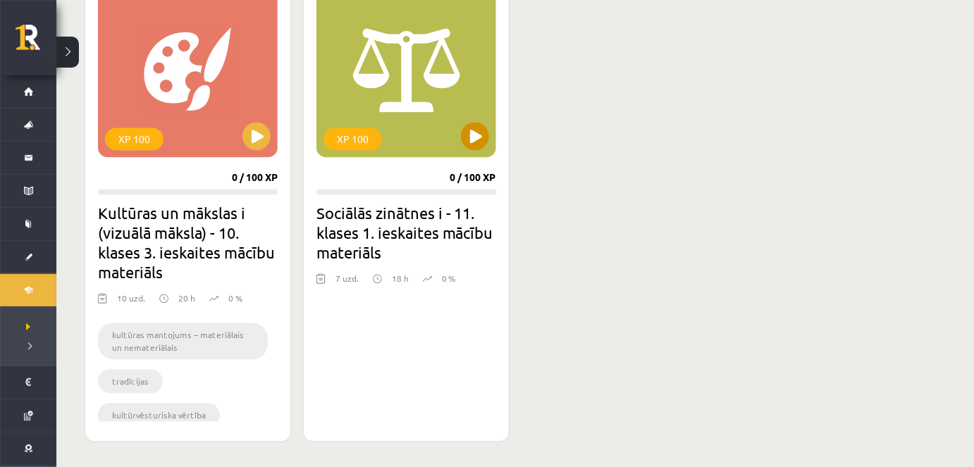
click at [476, 153] on div "XP 100" at bounding box center [407, 69] width 180 height 176
click at [462, 145] on div "XP 100" at bounding box center [407, 69] width 180 height 176
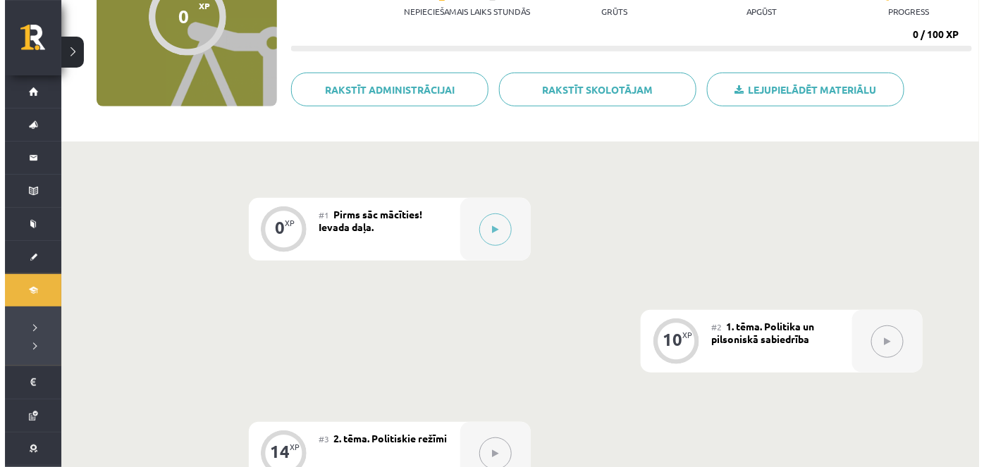
scroll to position [192, 0]
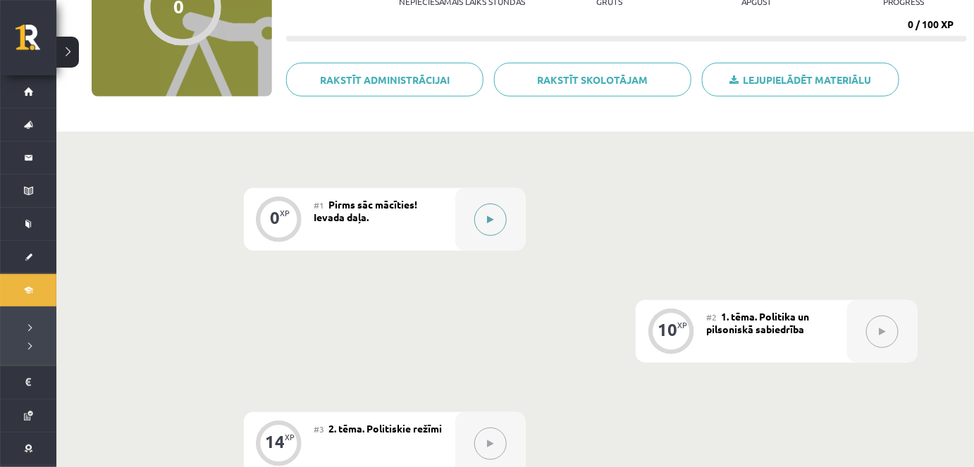
click at [489, 231] on button at bounding box center [490, 220] width 32 height 32
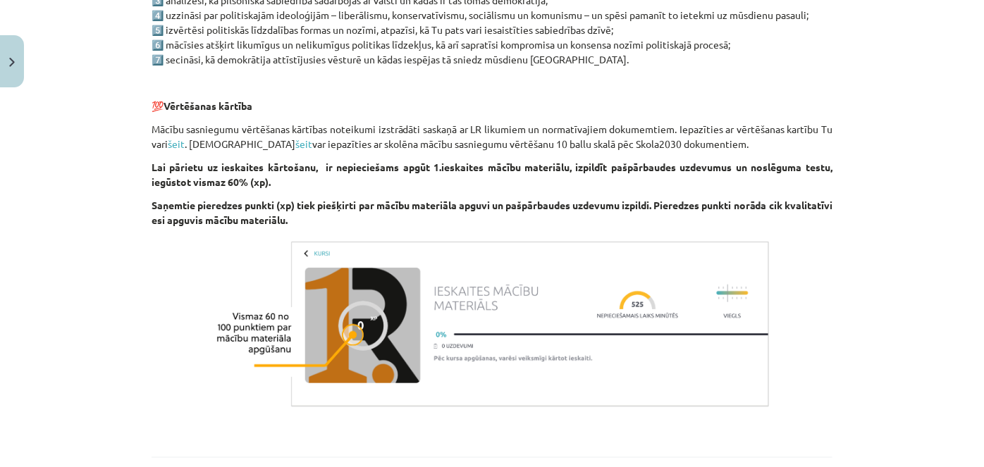
scroll to position [947, 0]
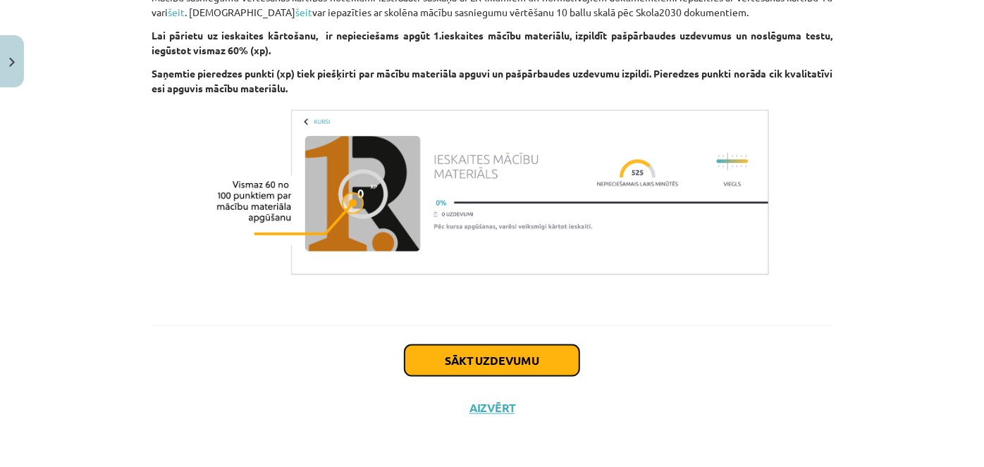
click at [494, 351] on button "Sākt uzdevumu" at bounding box center [492, 360] width 175 height 31
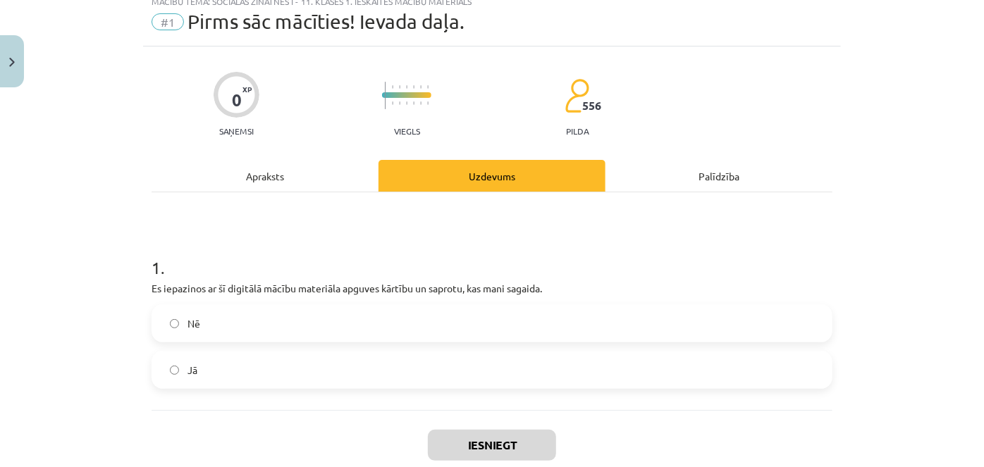
scroll to position [35, 0]
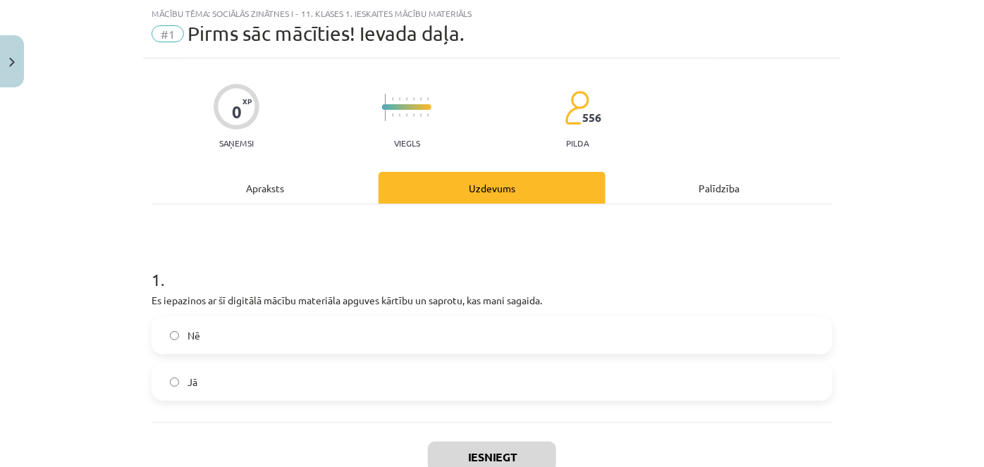
click at [265, 372] on label "Jā" at bounding box center [492, 381] width 678 height 35
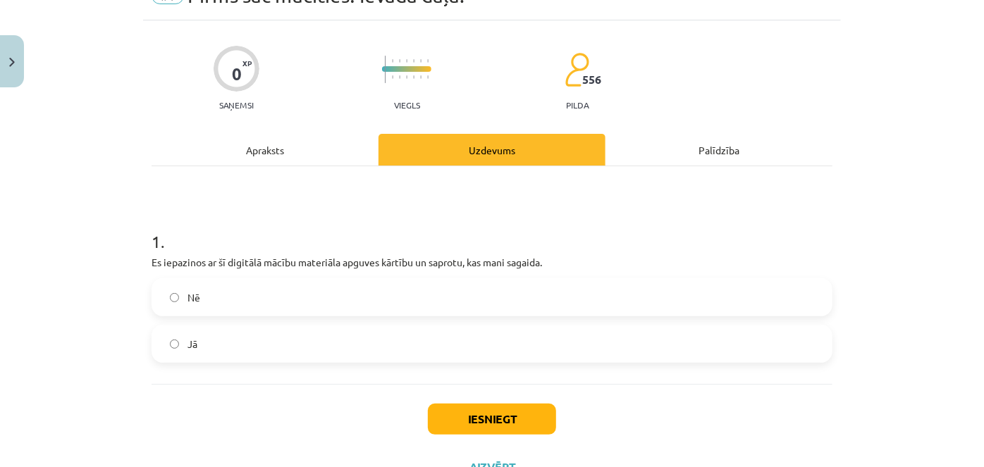
scroll to position [131, 0]
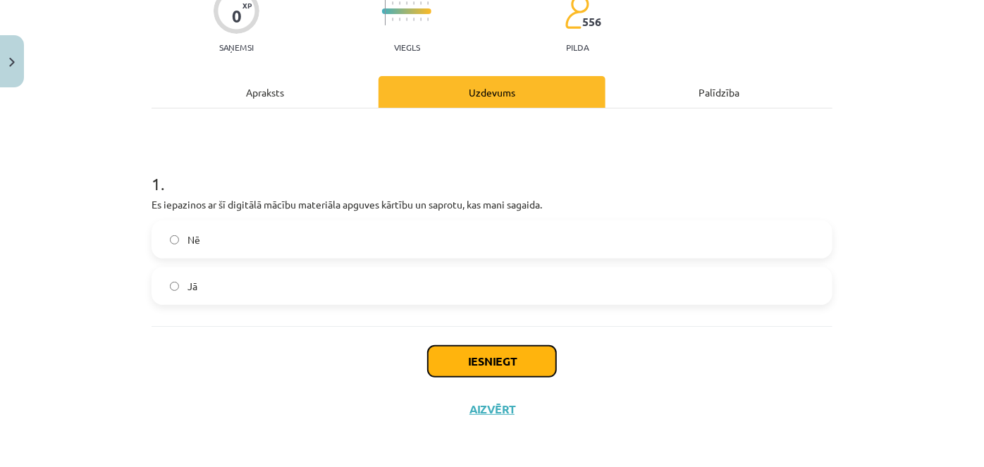
click at [494, 371] on button "Iesniegt" at bounding box center [492, 361] width 128 height 31
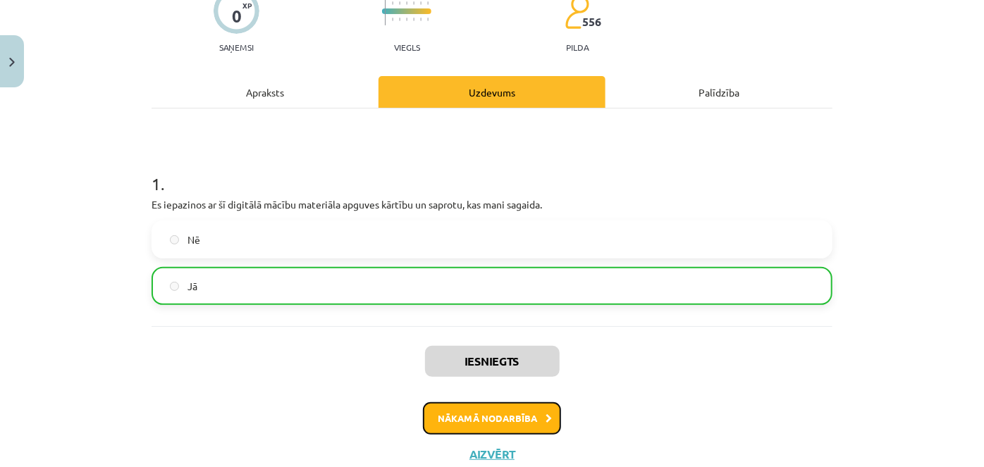
click at [529, 426] on button "Nākamā nodarbība" at bounding box center [492, 419] width 138 height 32
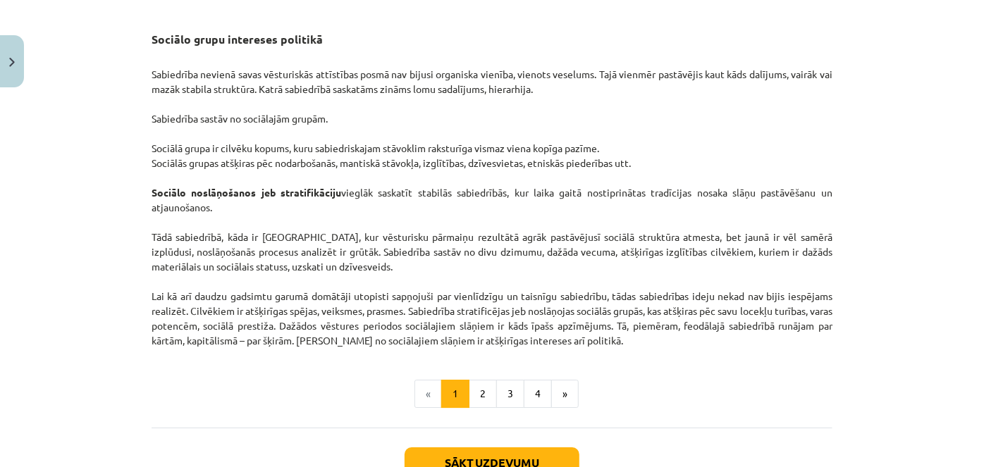
scroll to position [2253, 0]
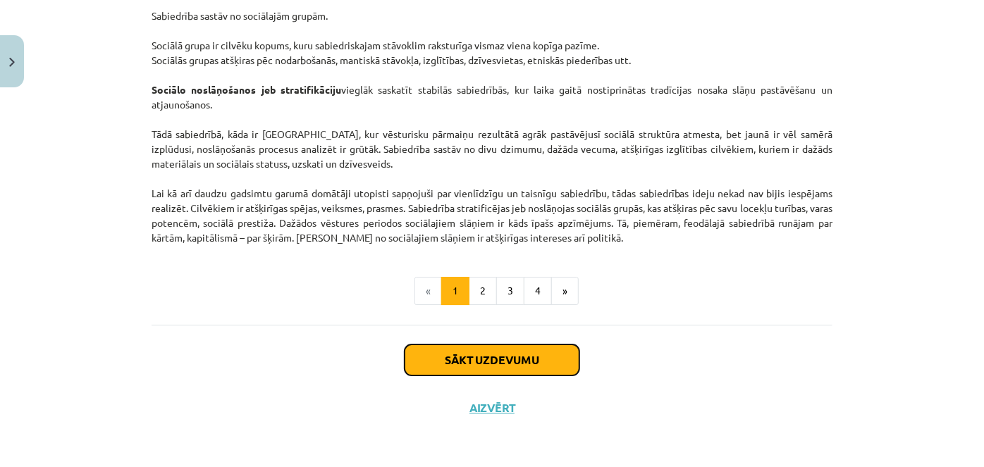
click at [465, 367] on button "Sākt uzdevumu" at bounding box center [492, 360] width 175 height 31
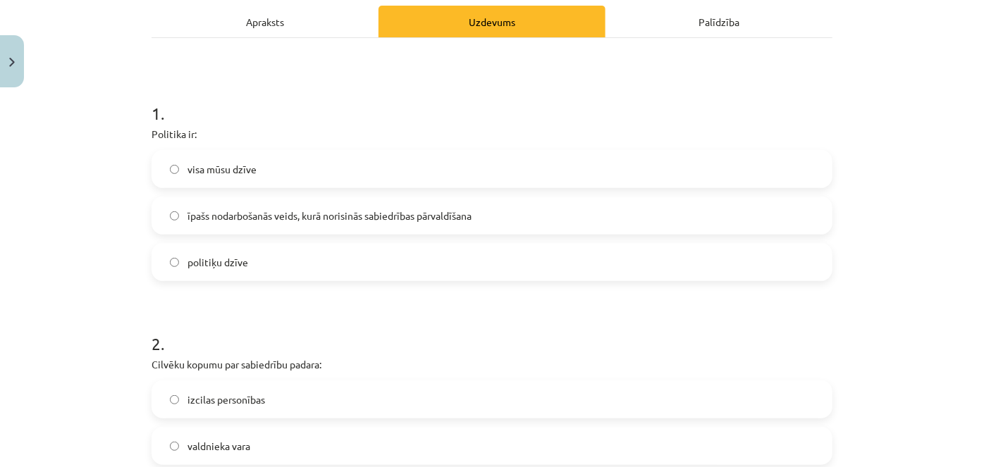
scroll to position [227, 0]
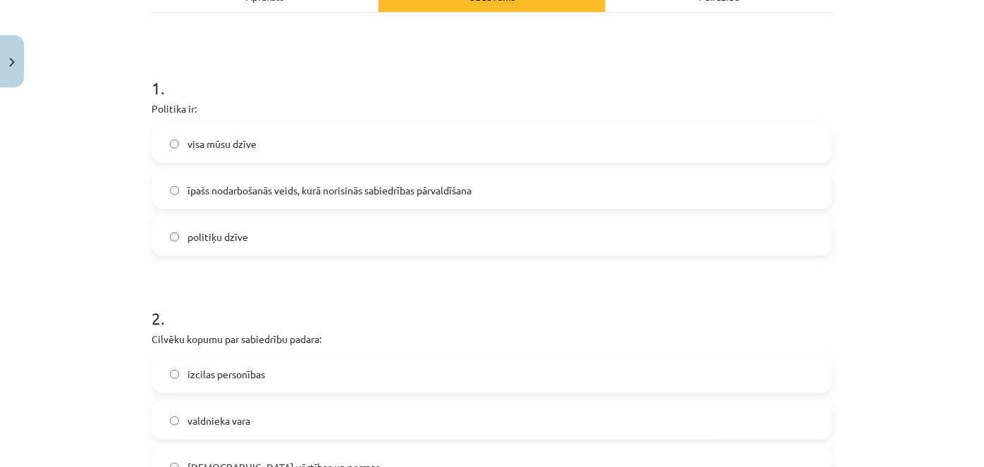
click at [229, 194] on span "īpašs nodarbošanās veids, kurā norisinās sabiedrības pārvaldīšana" at bounding box center [330, 190] width 284 height 15
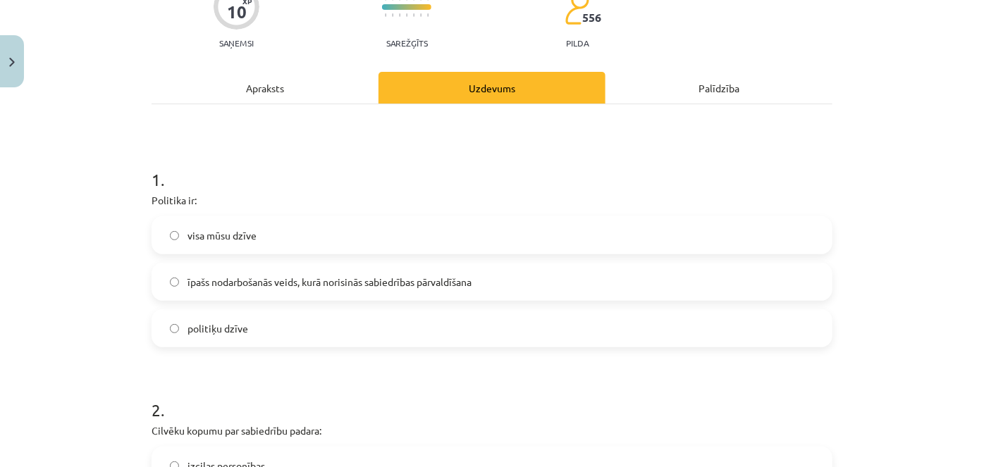
scroll to position [0, 0]
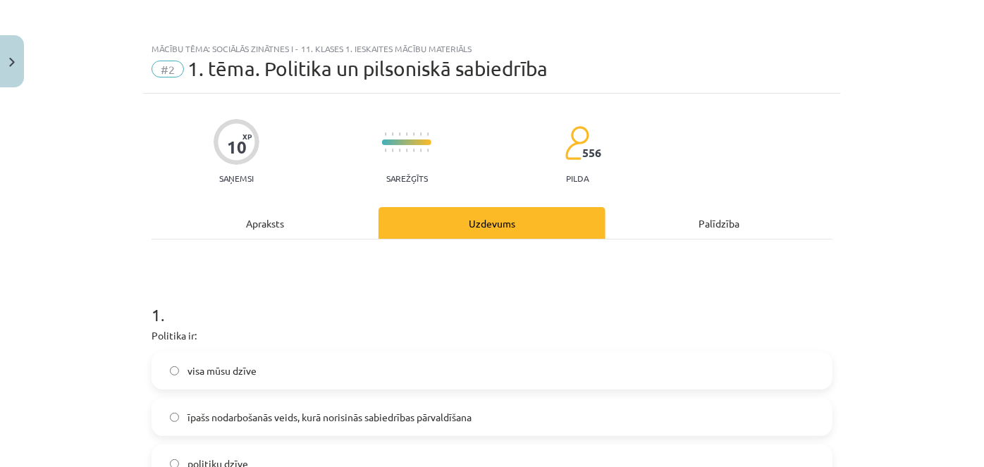
drag, startPoint x: 175, startPoint y: 357, endPoint x: 221, endPoint y: 92, distance: 269.8
click at [15, 80] on button "Close" at bounding box center [12, 61] width 24 height 52
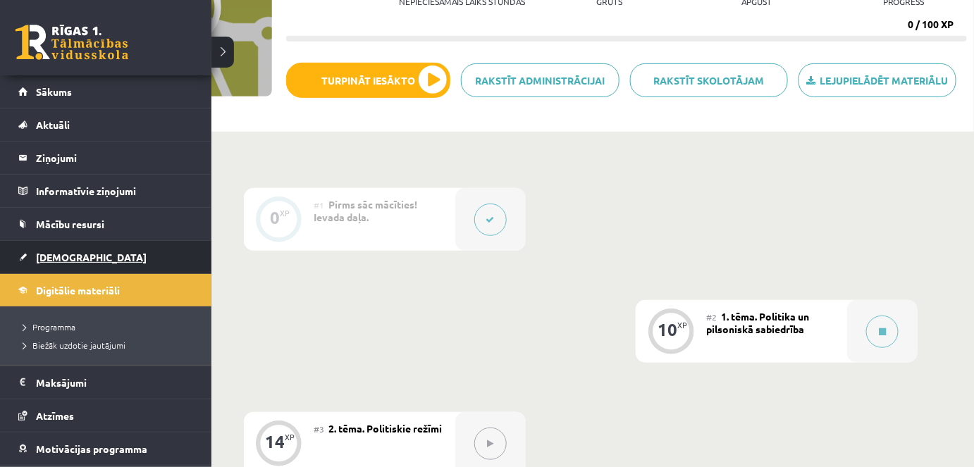
click at [53, 257] on span "[DEMOGRAPHIC_DATA]" at bounding box center [91, 257] width 111 height 13
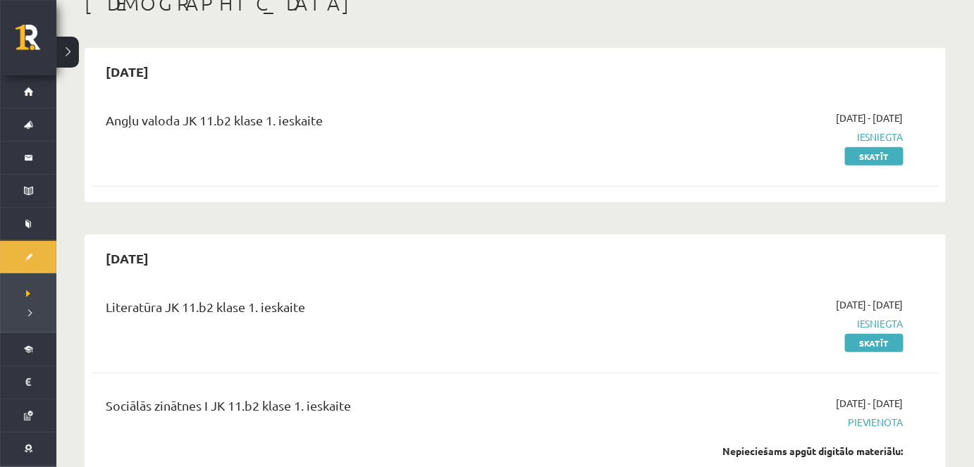
scroll to position [256, 0]
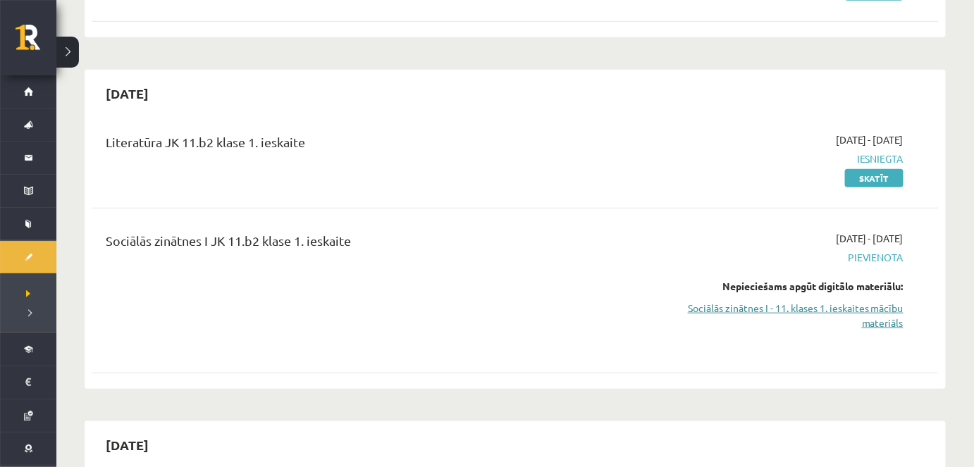
click at [883, 314] on link "Sociālās zinātnes I - 11. klases 1. ieskaites mācību materiāls" at bounding box center [778, 316] width 252 height 30
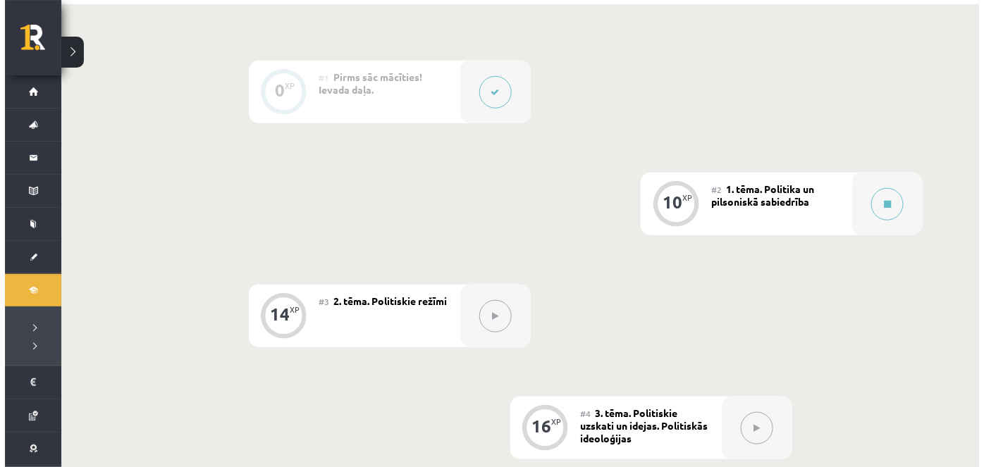
scroll to position [320, 0]
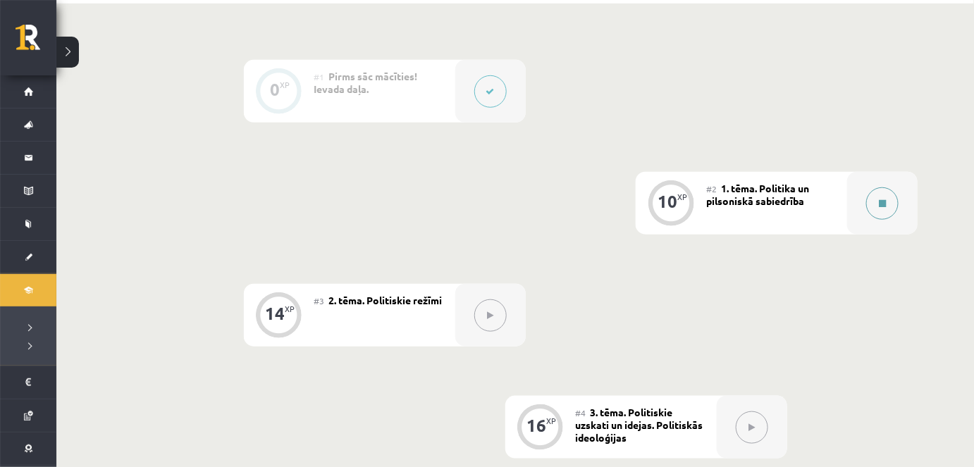
click at [880, 211] on button at bounding box center [882, 204] width 32 height 32
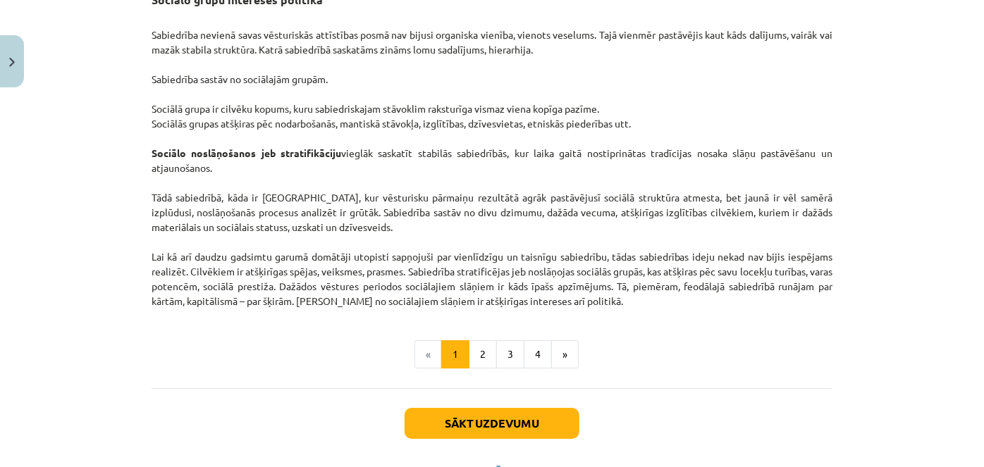
scroll to position [2253, 0]
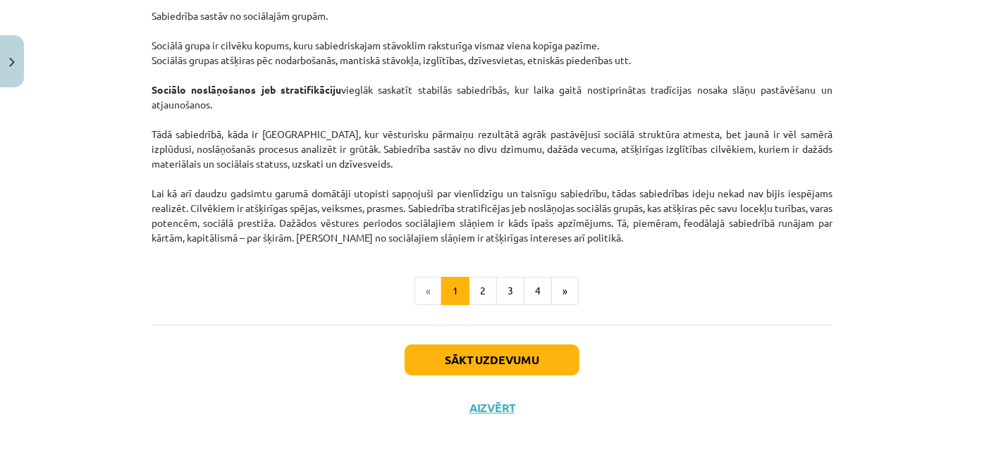
drag, startPoint x: 514, startPoint y: 388, endPoint x: 514, endPoint y: 374, distance: 14.1
click at [514, 381] on div "Sākt uzdevumu Aizvērt" at bounding box center [492, 374] width 681 height 99
click at [514, 365] on button "Sākt uzdevumu" at bounding box center [492, 360] width 175 height 31
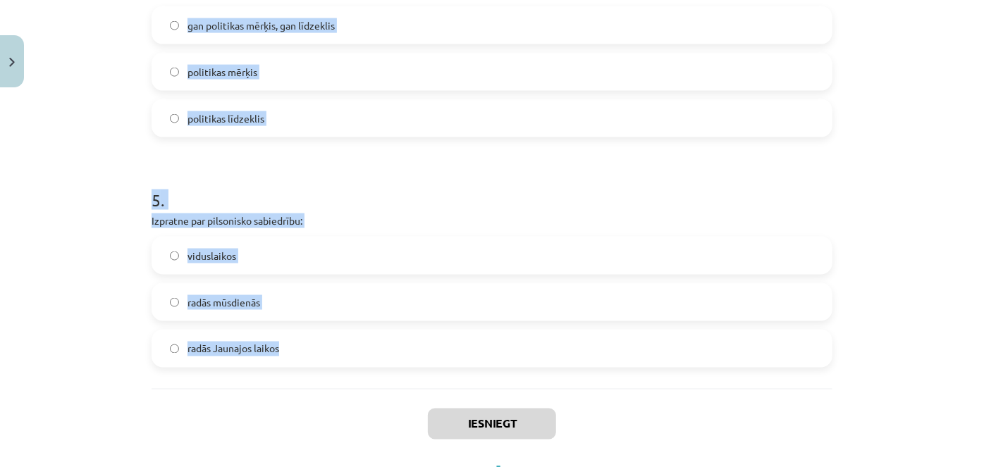
scroll to position [1100, 0]
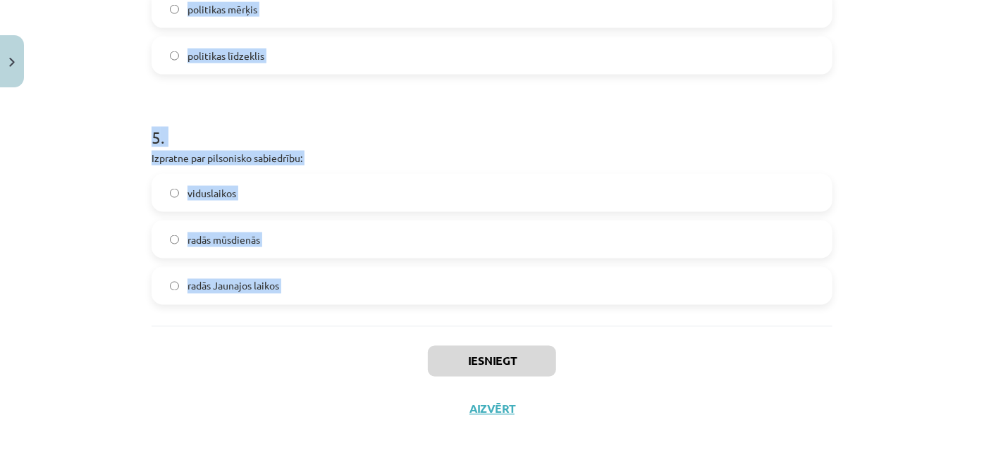
drag, startPoint x: 130, startPoint y: 293, endPoint x: 364, endPoint y: 346, distance: 240.0
click at [376, 357] on div "Mācību tēma: Sociālās zinātnes i - 11. klases 1. ieskaites mācību materiāls #2 …" at bounding box center [492, 233] width 984 height 467
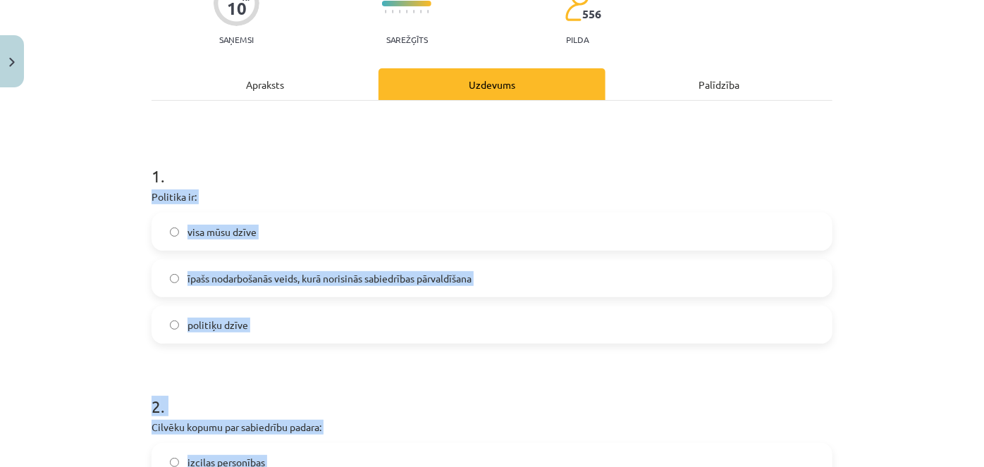
scroll to position [139, 0]
copy form "Politika ir: visa mūsu dzīve īpašs nodarbošanās veids, kurā norisinās sabiedrīb…"
click at [277, 282] on span "īpašs nodarbošanās veids, kurā norisinās sabiedrības pārvaldīšana" at bounding box center [330, 278] width 284 height 15
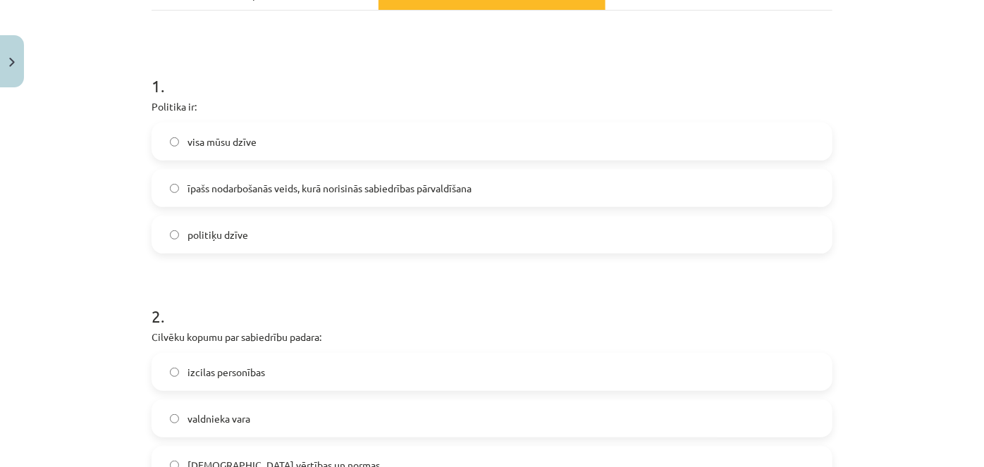
scroll to position [395, 0]
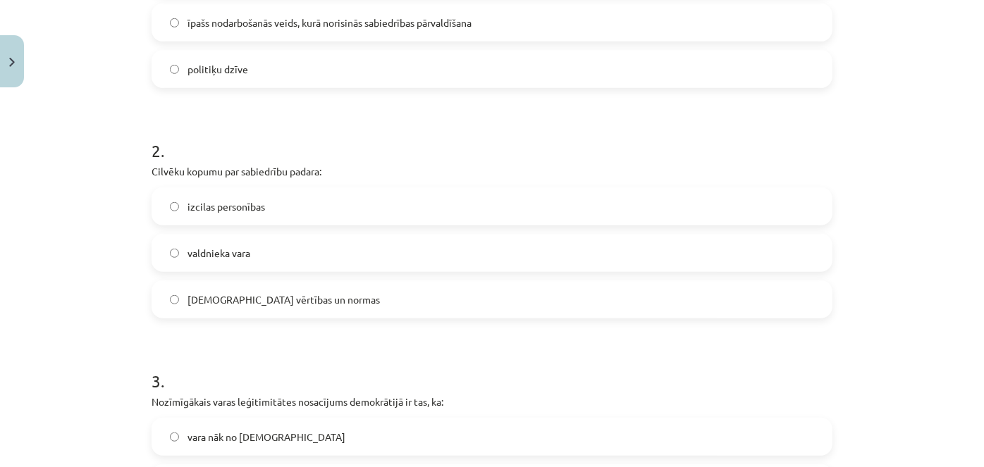
click at [229, 307] on label "kopīgās vērtības un normas" at bounding box center [492, 299] width 678 height 35
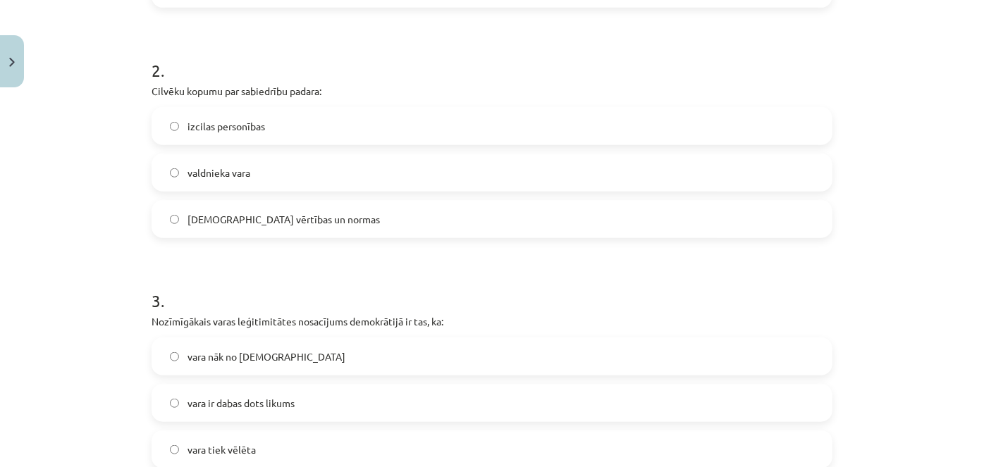
scroll to position [587, 0]
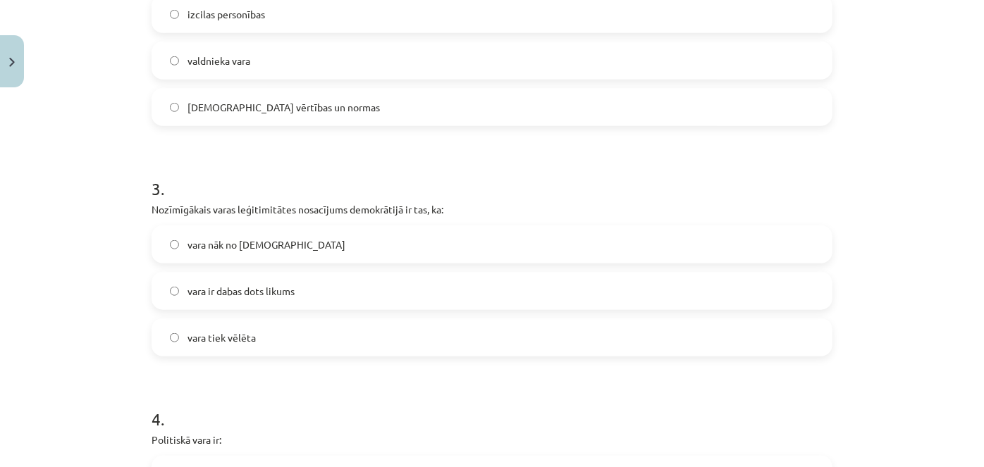
click at [209, 338] on span "vara tiek vēlēta" at bounding box center [222, 338] width 68 height 15
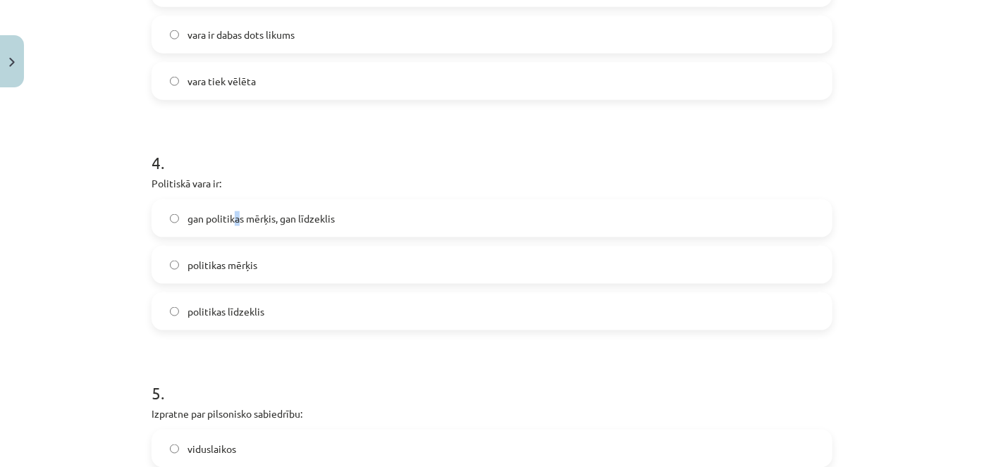
click at [233, 225] on span "gan politikas mērķis, gan līdzeklis" at bounding box center [261, 219] width 147 height 15
click at [329, 202] on label "gan politikas mērķis, gan līdzeklis" at bounding box center [492, 218] width 678 height 35
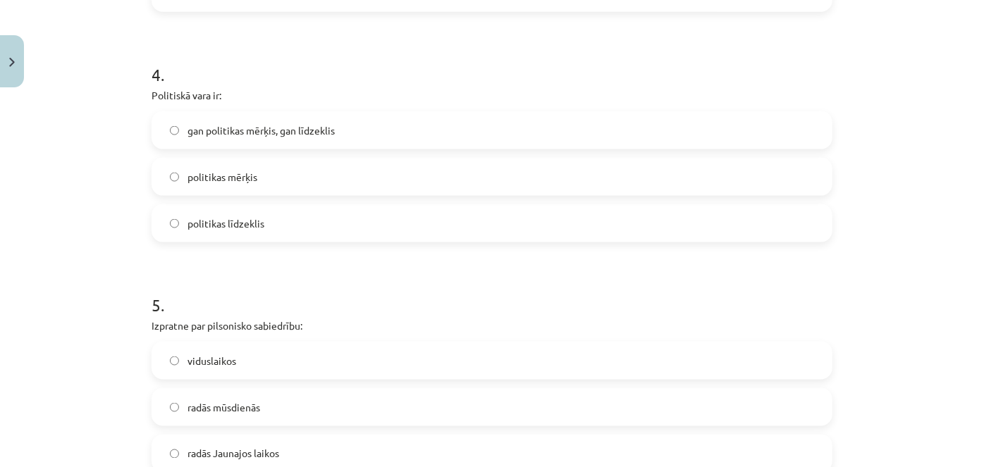
scroll to position [1036, 0]
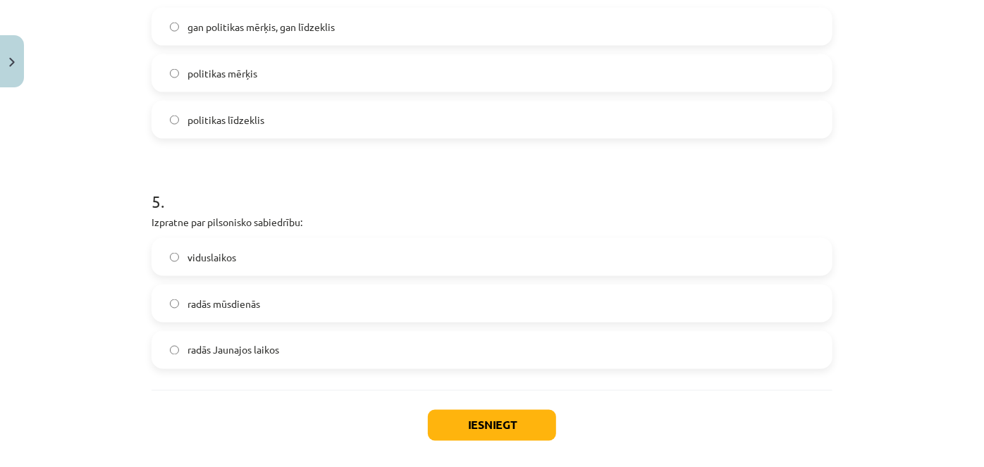
click at [327, 363] on label "radās Jaunajos laikos" at bounding box center [492, 350] width 678 height 35
click at [460, 419] on button "Iesniegt" at bounding box center [492, 425] width 128 height 31
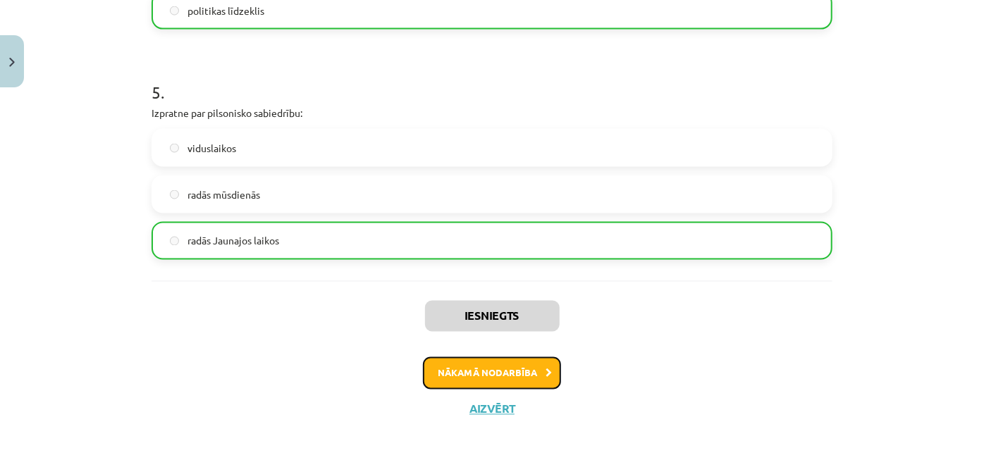
click at [482, 367] on button "Nākamā nodarbība" at bounding box center [492, 373] width 138 height 32
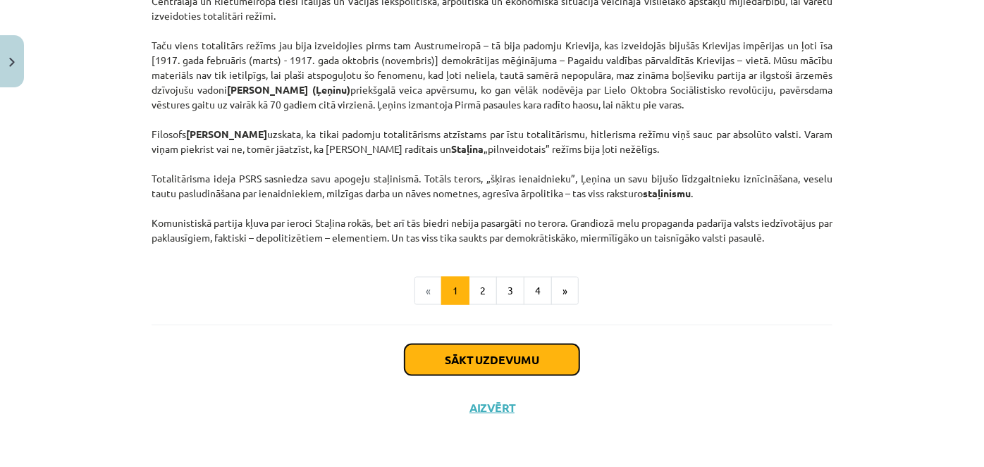
click at [448, 362] on button "Sākt uzdevumu" at bounding box center [492, 360] width 175 height 31
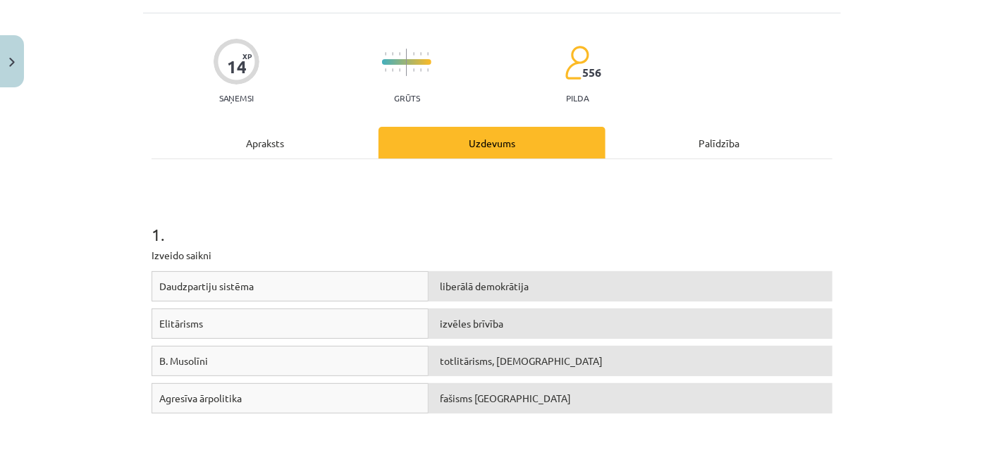
scroll to position [99, 0]
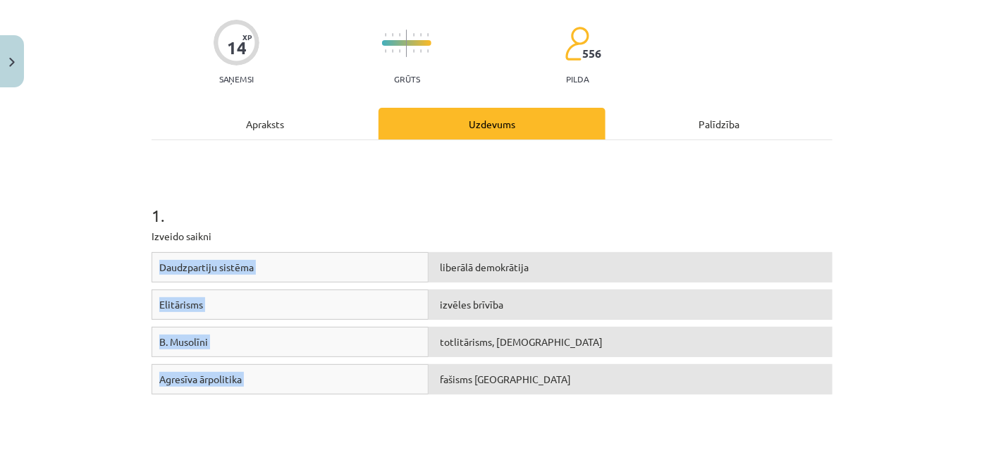
drag, startPoint x: 135, startPoint y: 245, endPoint x: 534, endPoint y: 381, distance: 420.9
click at [534, 381] on div "Mācību tēma: Sociālās zinātnes i - 11. klases 1. ieskaites mācību materiāls #3 …" at bounding box center [492, 233] width 984 height 467
drag, startPoint x: 147, startPoint y: 235, endPoint x: 280, endPoint y: 381, distance: 197.1
click at [280, 381] on div "1 . Izveido saikni Daudzpartiju sistēma liberālā demokrātija Elitārisms izvēles…" at bounding box center [492, 308] width 681 height 311
drag, startPoint x: 204, startPoint y: 245, endPoint x: 204, endPoint y: 237, distance: 7.8
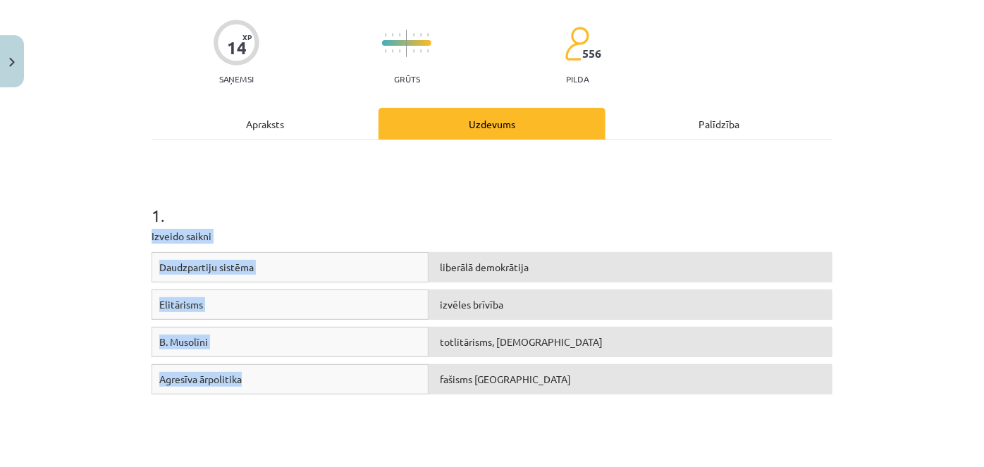
copy div "Izveido saikni Daudzpartiju sistēma liberālā demokrātija Elitārisms izvēles brī…"
click at [477, 237] on p "Izveido saikni" at bounding box center [492, 236] width 681 height 15
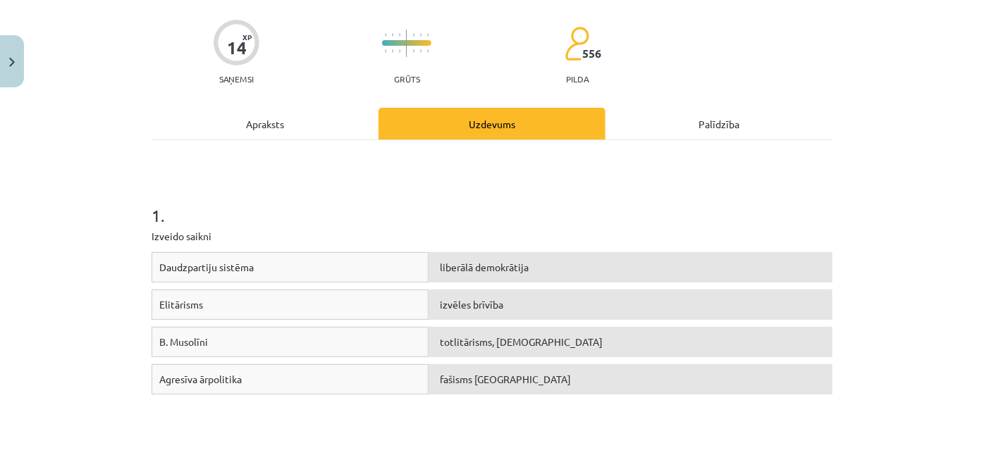
drag, startPoint x: 335, startPoint y: 293, endPoint x: 306, endPoint y: 320, distance: 39.4
click at [310, 324] on div "Elitārisms izvēles brīvība" at bounding box center [492, 308] width 681 height 37
click at [298, 311] on div "Elitārisms" at bounding box center [290, 305] width 277 height 30
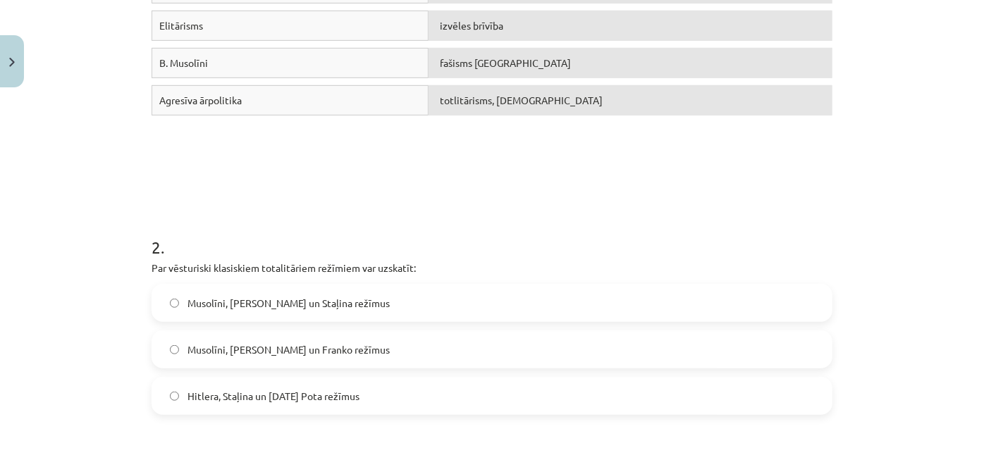
scroll to position [548, 0]
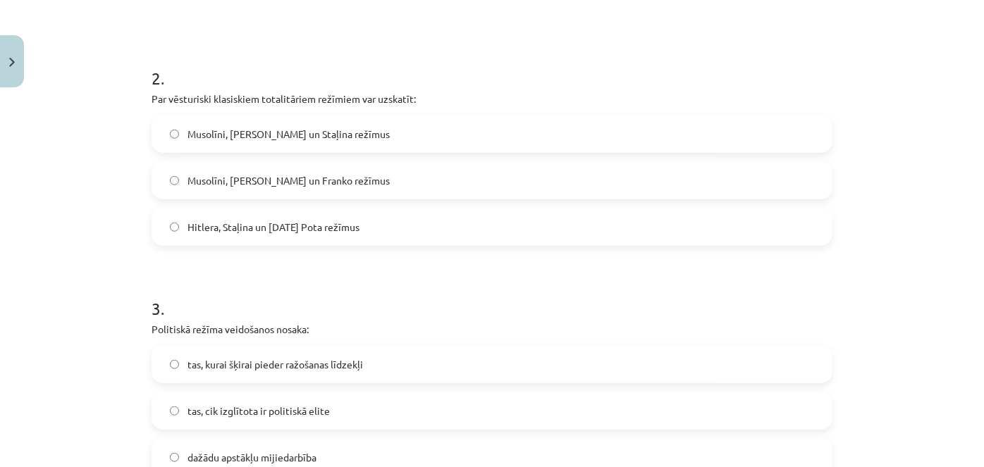
click at [179, 134] on label "Musolīni, Hitlera un Staļina režīmus" at bounding box center [492, 133] width 678 height 35
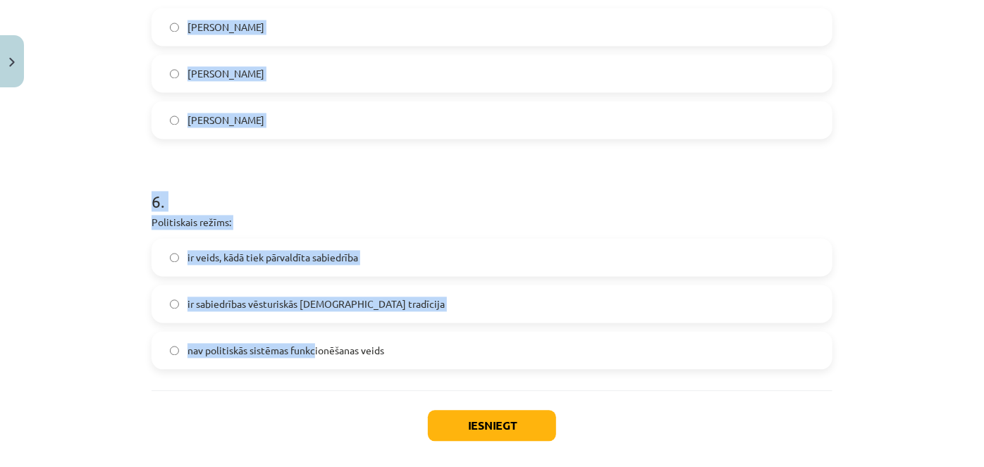
scroll to position [1411, 0]
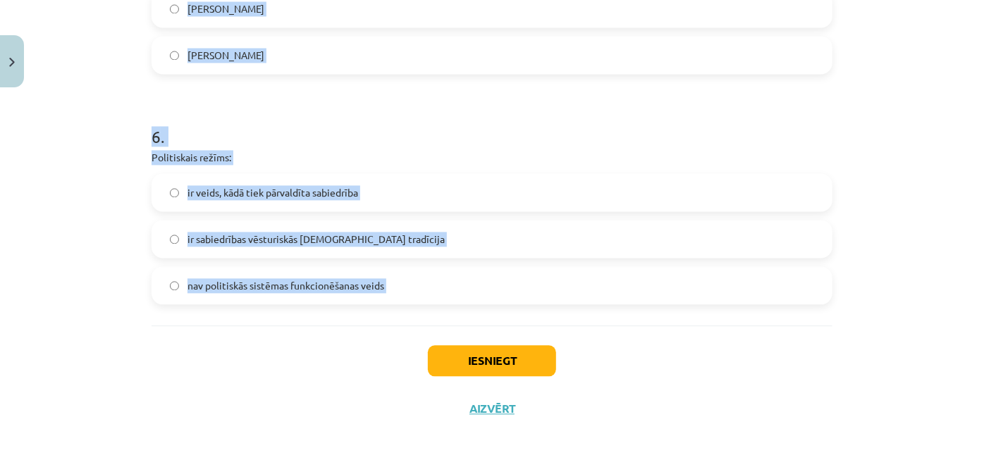
drag, startPoint x: 105, startPoint y: 193, endPoint x: 319, endPoint y: 332, distance: 255.4
click at [319, 332] on div "Mācību tēma: Sociālās zinātnes i - 11. klases 1. ieskaites mācību materiāls #3 …" at bounding box center [492, 233] width 984 height 467
copy form "Politiskā režīma veidošanos nosaka: tas, kurai šķirai pieder ražošanas līdzekļi…"
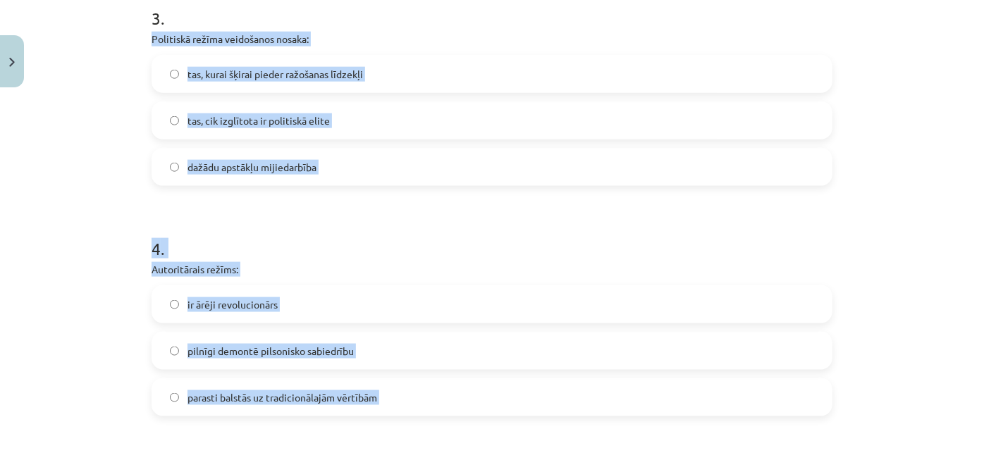
scroll to position [835, 0]
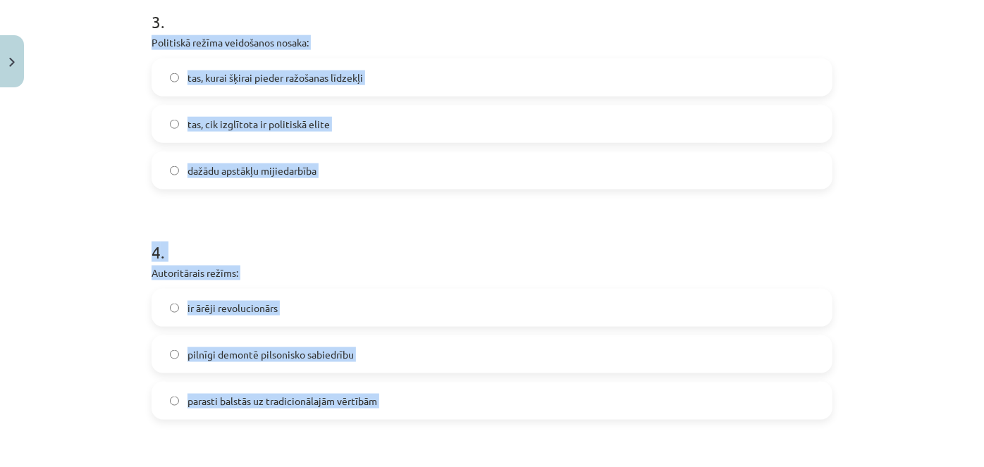
click at [261, 167] on span "dažādu apstākļu mijiedarbība" at bounding box center [252, 171] width 129 height 15
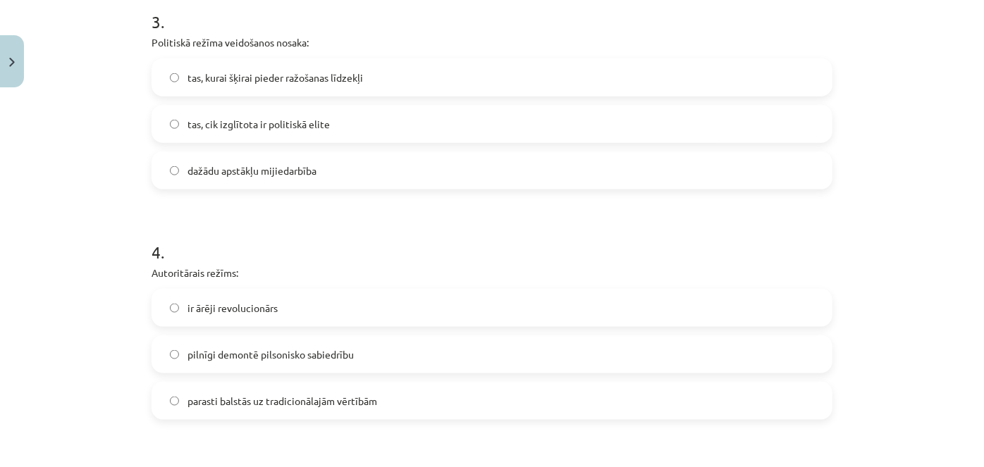
click at [230, 410] on label "parasti balstās uz tradicionālajām vērtībām" at bounding box center [492, 401] width 678 height 35
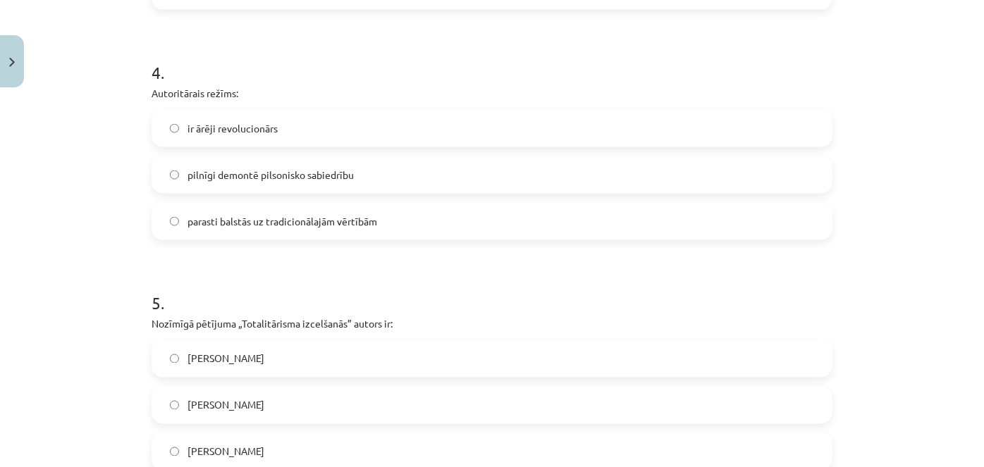
scroll to position [1091, 0]
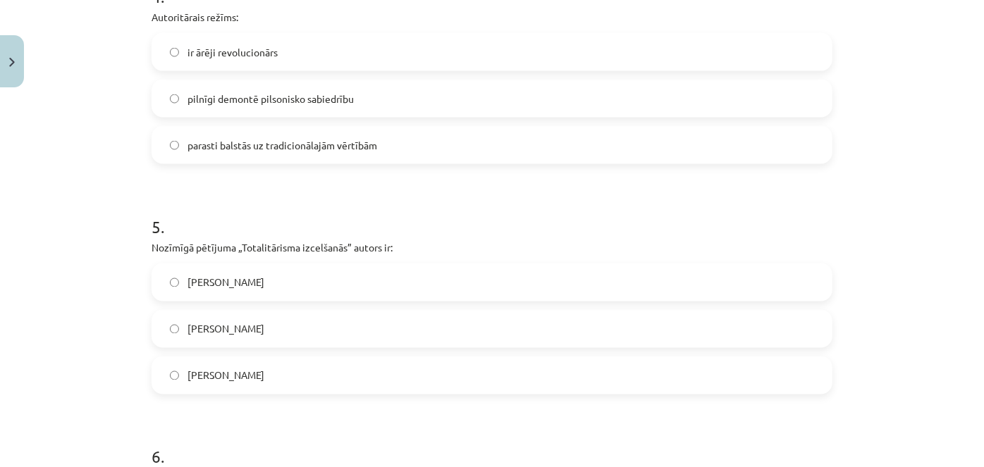
click at [218, 369] on span "Hanna Ārendte" at bounding box center [226, 376] width 77 height 15
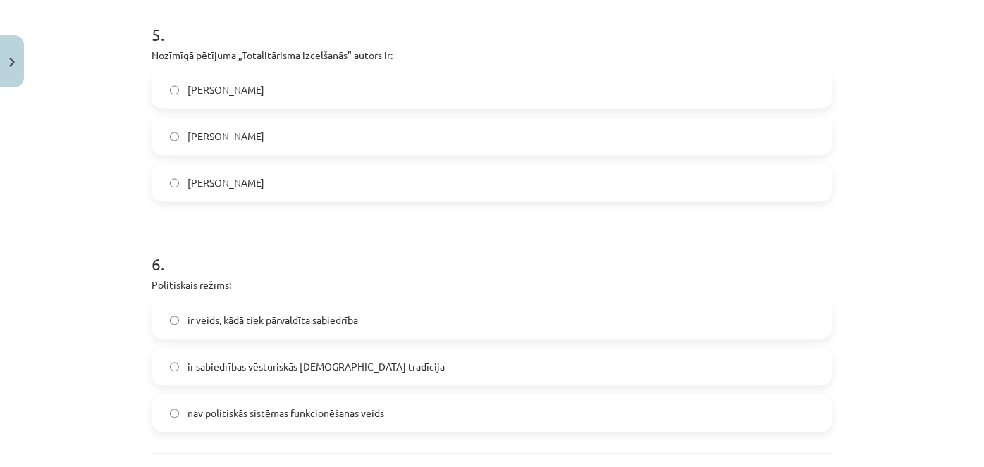
drag, startPoint x: 225, startPoint y: 313, endPoint x: 236, endPoint y: 333, distance: 22.7
click at [226, 316] on span "ir veids, kādā tiek pārvaldīta sabiedrība" at bounding box center [273, 321] width 171 height 15
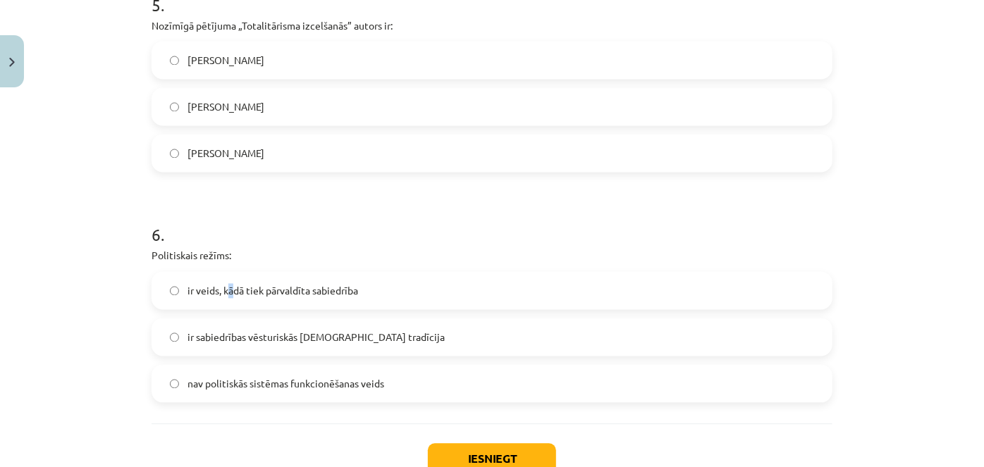
scroll to position [1411, 0]
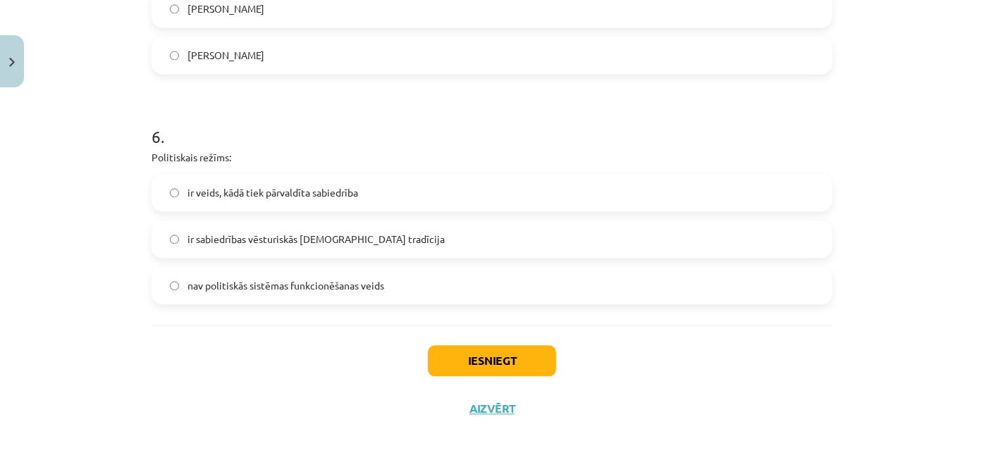
click at [215, 197] on span "ir veids, kādā tiek pārvaldīta sabiedrība" at bounding box center [273, 192] width 171 height 15
click at [472, 346] on button "Iesniegt" at bounding box center [492, 360] width 128 height 31
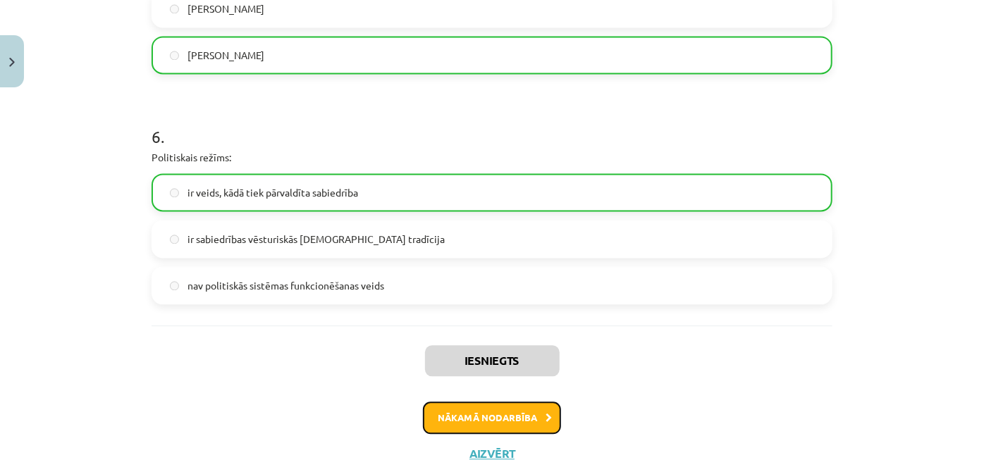
click at [517, 408] on button "Nākamā nodarbība" at bounding box center [492, 418] width 138 height 32
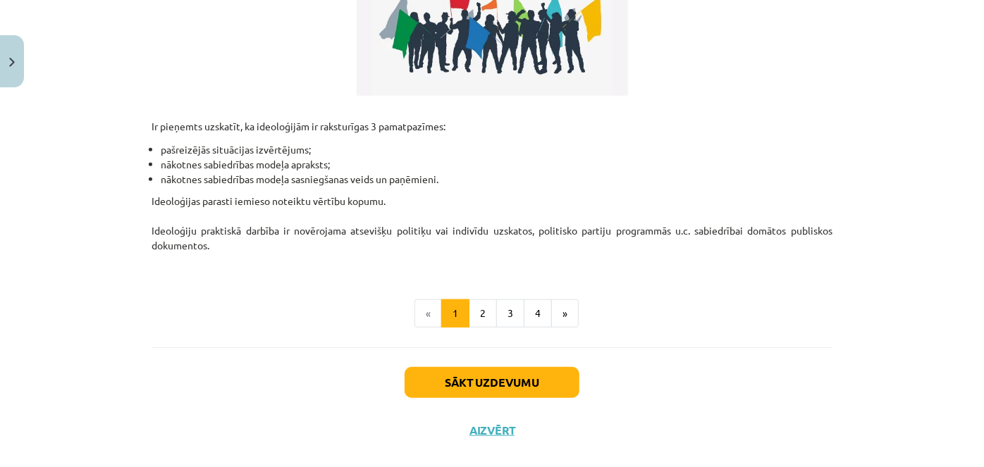
scroll to position [419, 0]
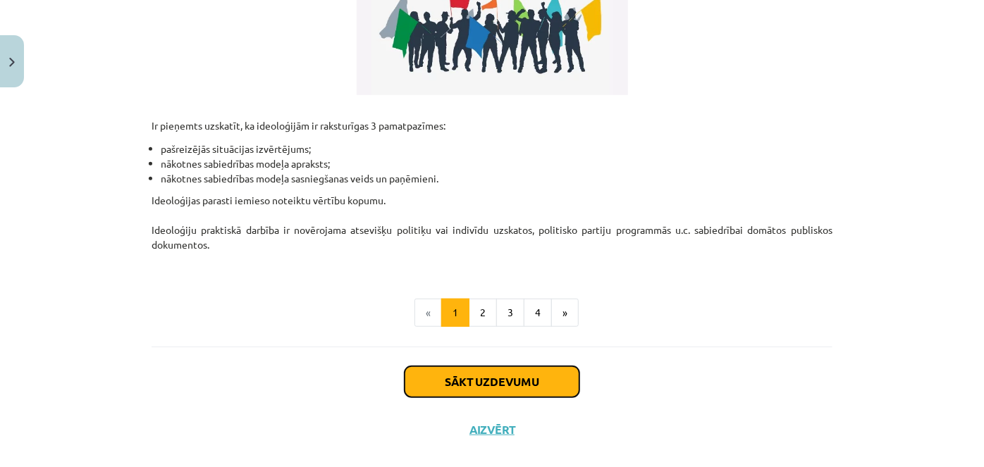
click at [447, 383] on button "Sākt uzdevumu" at bounding box center [492, 382] width 175 height 31
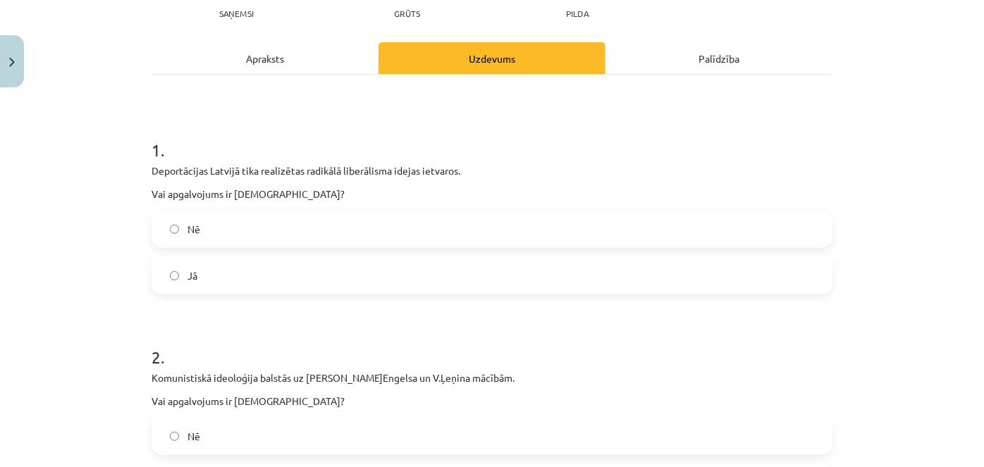
scroll to position [164, 0]
click at [152, 177] on p "Deportācijas Latvijā tika realizētas radikālā liberālisma idejas ietvaros." at bounding box center [492, 172] width 681 height 15
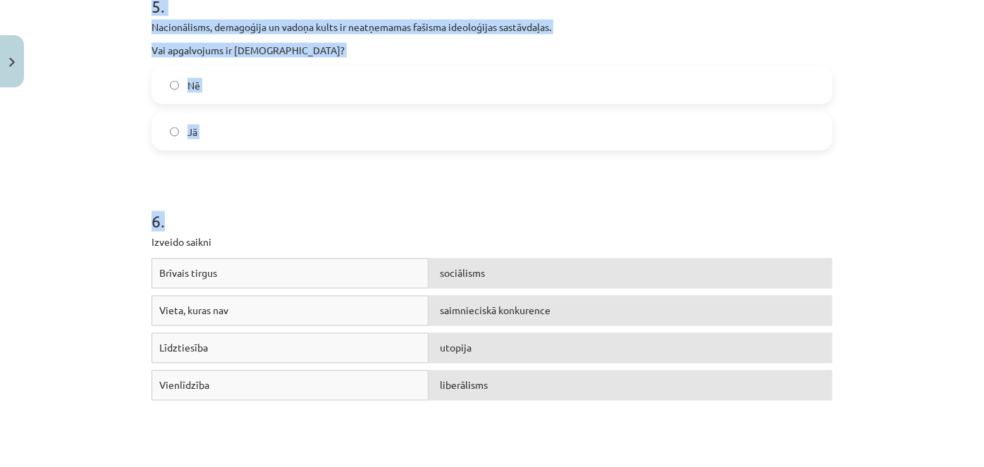
scroll to position [1124, 0]
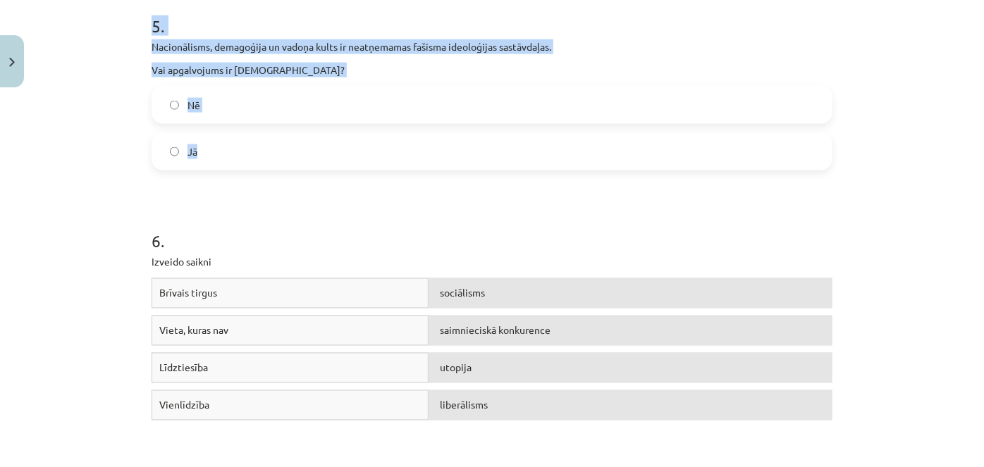
drag, startPoint x: 144, startPoint y: 173, endPoint x: 220, endPoint y: 162, distance: 76.9
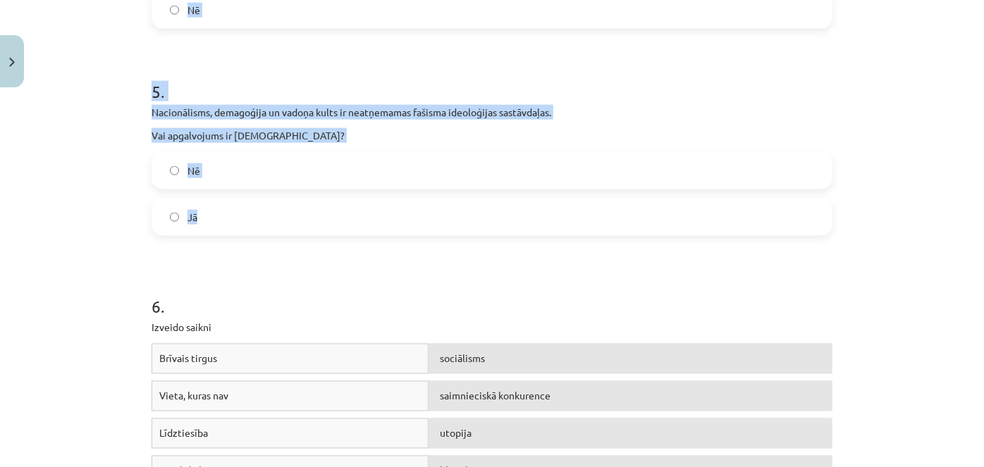
scroll to position [932, 0]
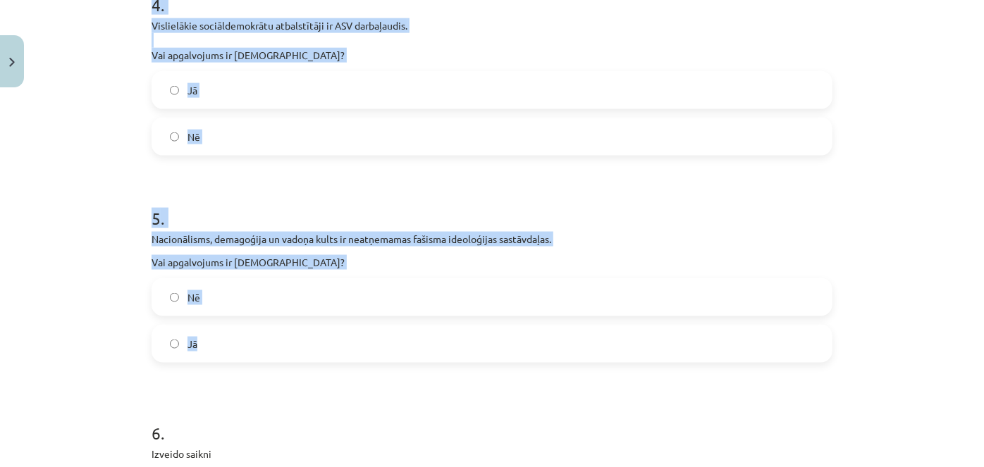
copy form "Deportācijas Latvijā tika realizētas radikālā liberālisma idejas ietvaros. Vai …"
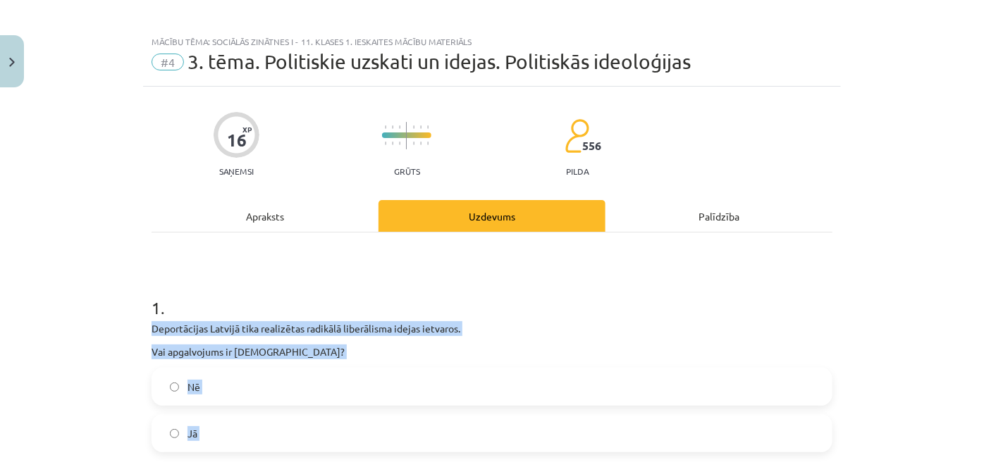
scroll to position [0, 0]
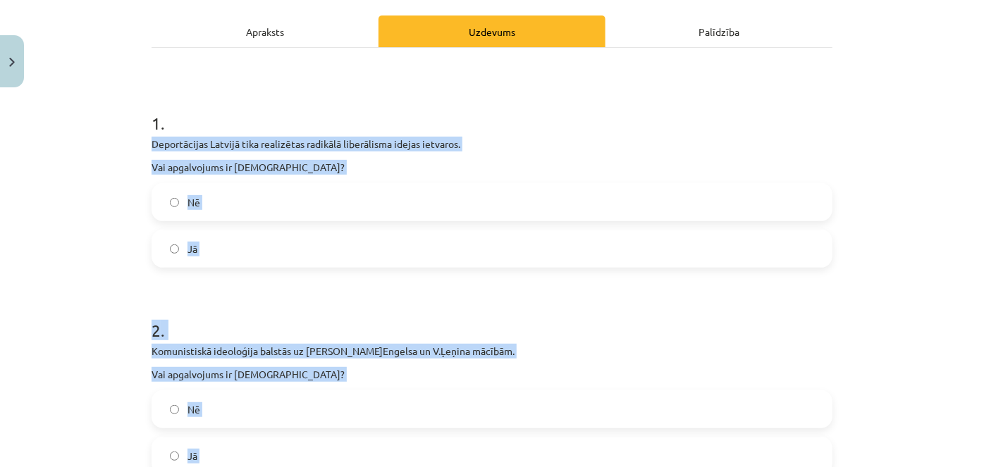
click at [288, 188] on label "Nē" at bounding box center [492, 202] width 678 height 35
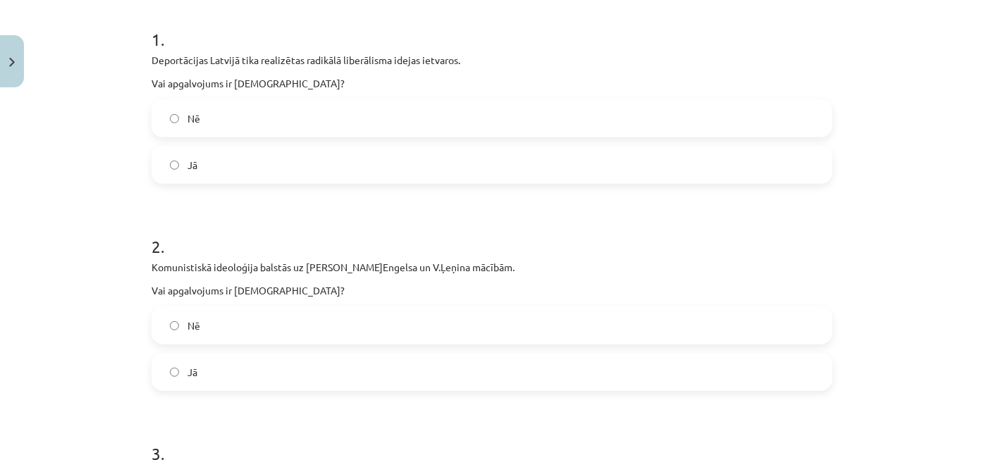
scroll to position [384, 0]
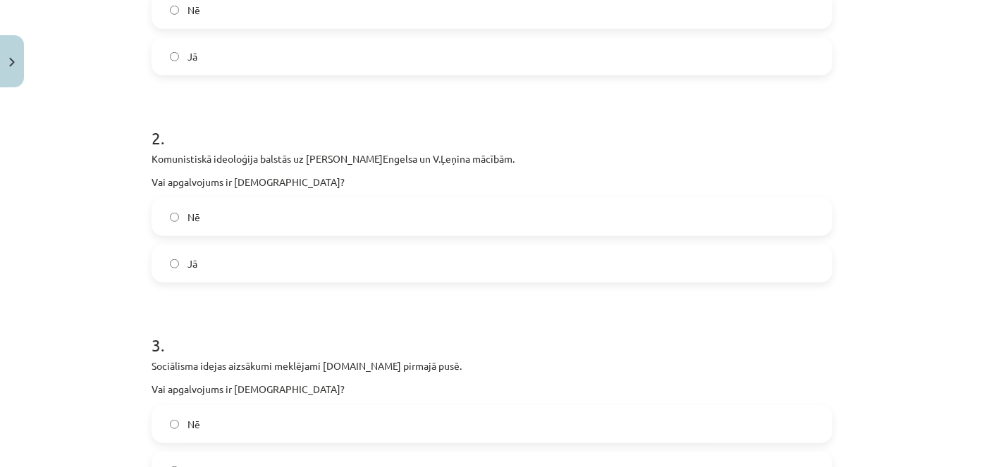
click at [274, 252] on label "Jā" at bounding box center [492, 263] width 678 height 35
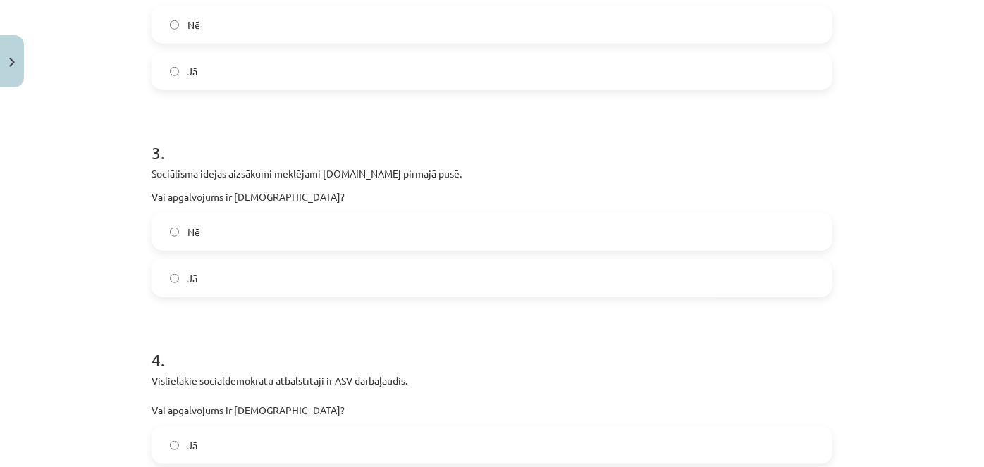
click at [268, 285] on label "Jā" at bounding box center [492, 278] width 678 height 35
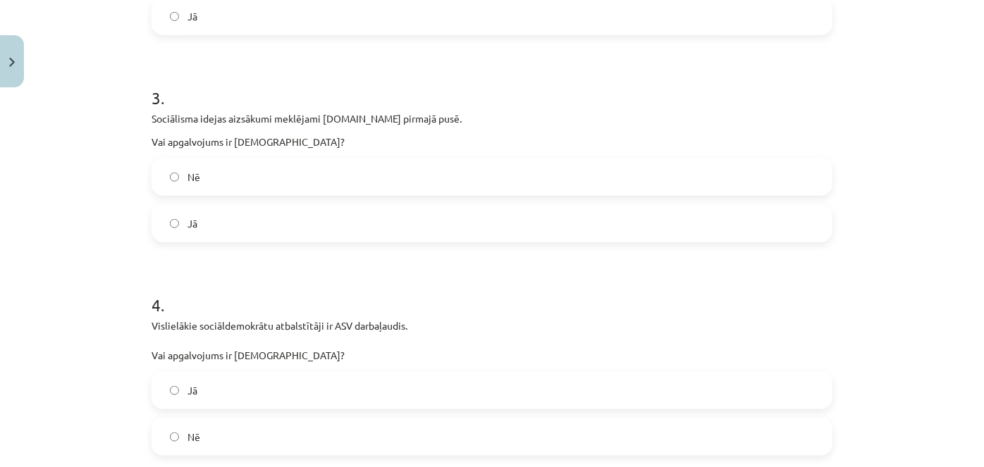
scroll to position [768, 0]
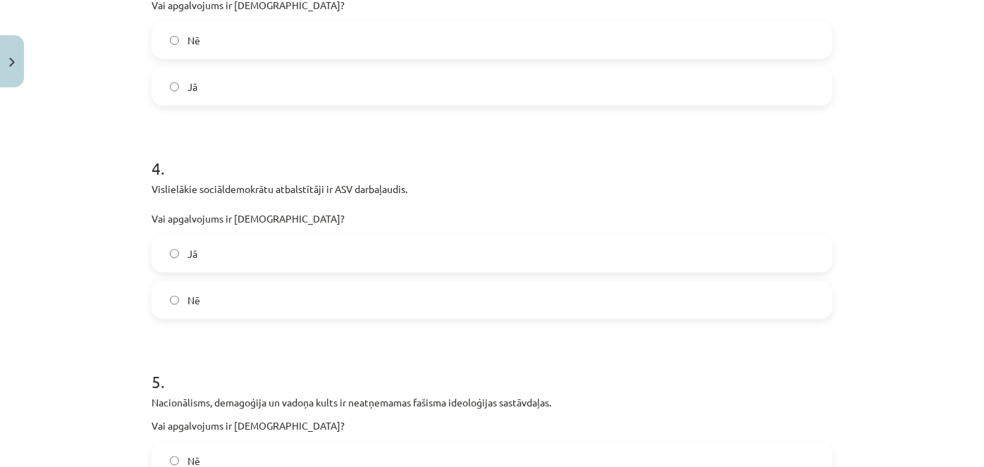
click at [274, 295] on label "Nē" at bounding box center [492, 300] width 678 height 35
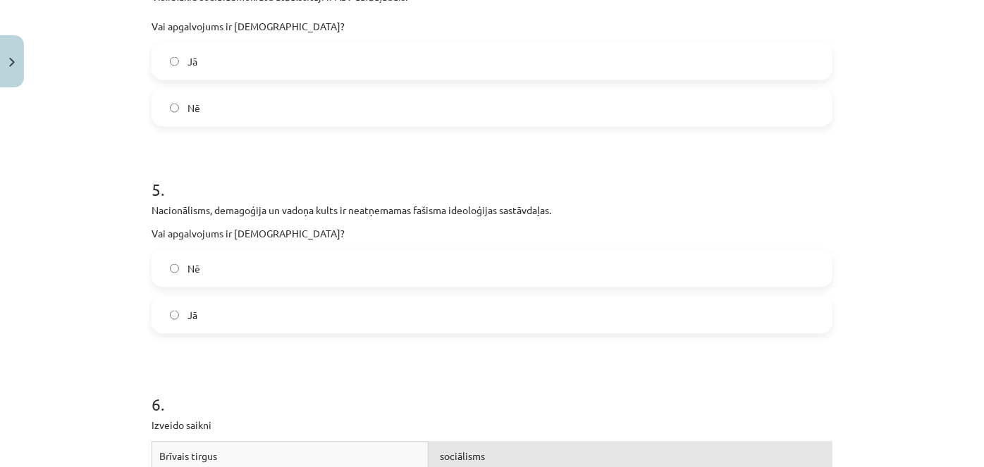
click at [259, 307] on label "Jā" at bounding box center [492, 315] width 678 height 35
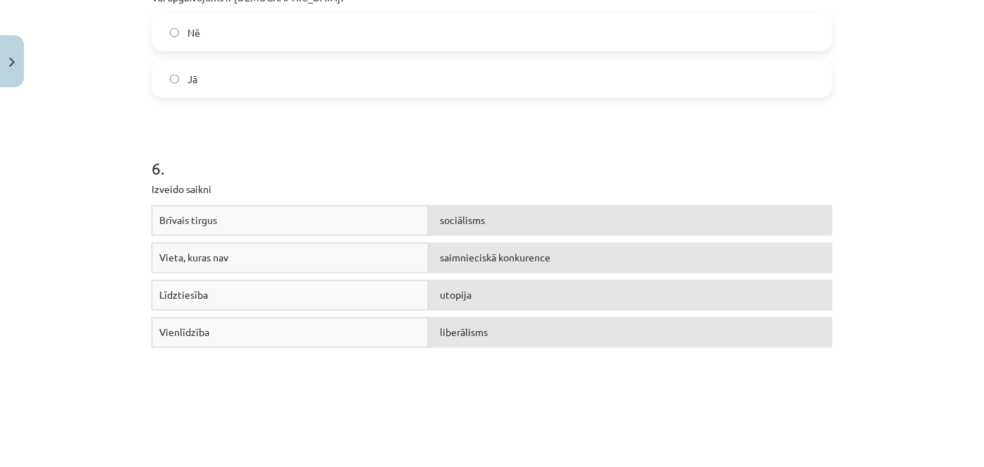
scroll to position [1218, 0]
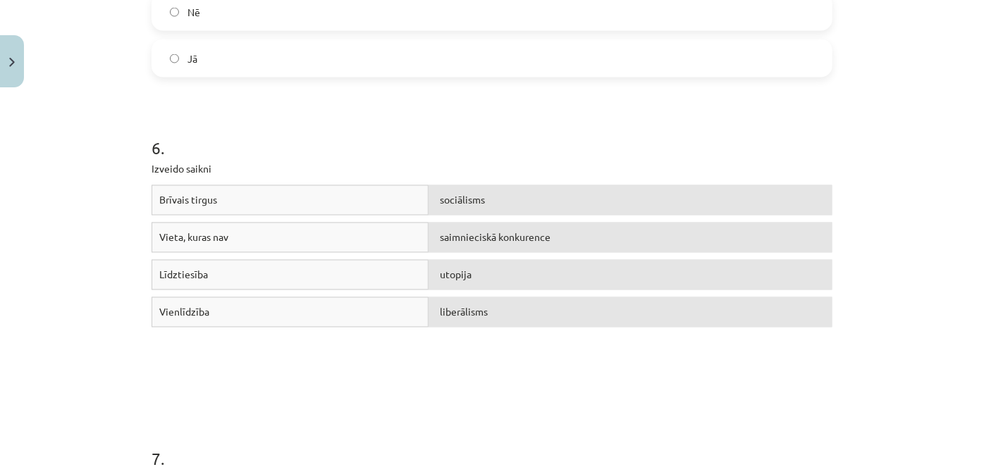
click at [462, 276] on span "utopija" at bounding box center [456, 275] width 32 height 13
click at [491, 313] on div "liberālisms" at bounding box center [631, 313] width 404 height 30
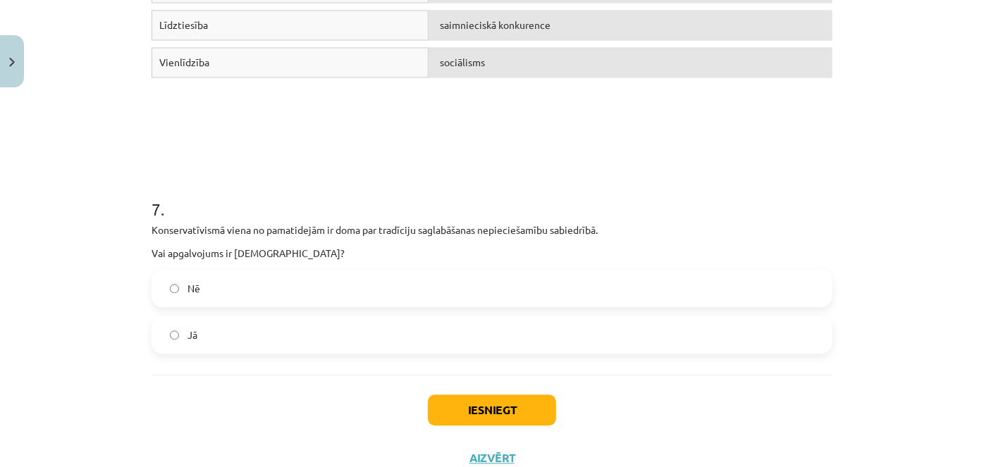
scroll to position [1517, 0]
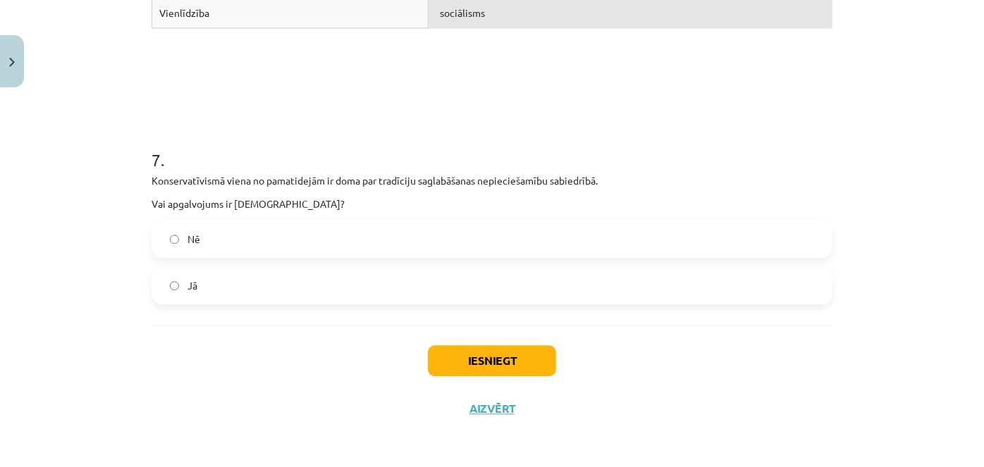
click at [342, 247] on label "Nē" at bounding box center [492, 238] width 678 height 35
click at [502, 351] on button "Iesniegt" at bounding box center [492, 360] width 128 height 31
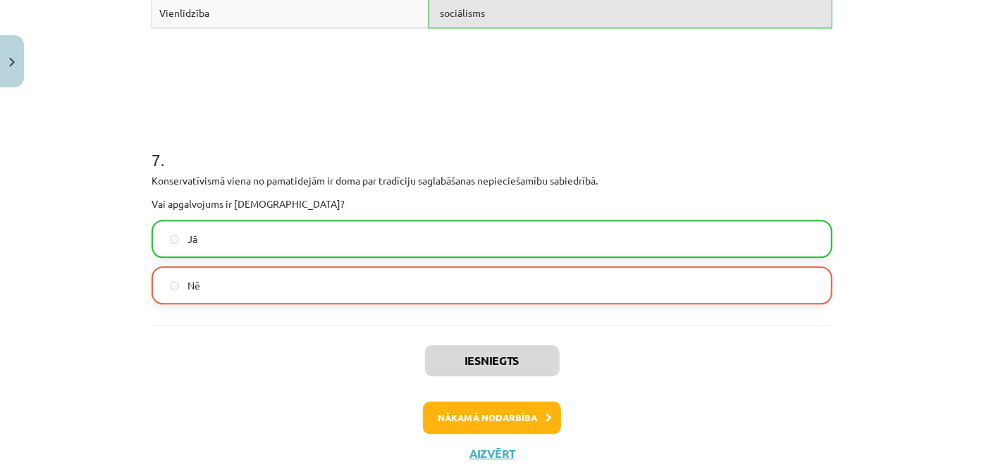
scroll to position [1325, 0]
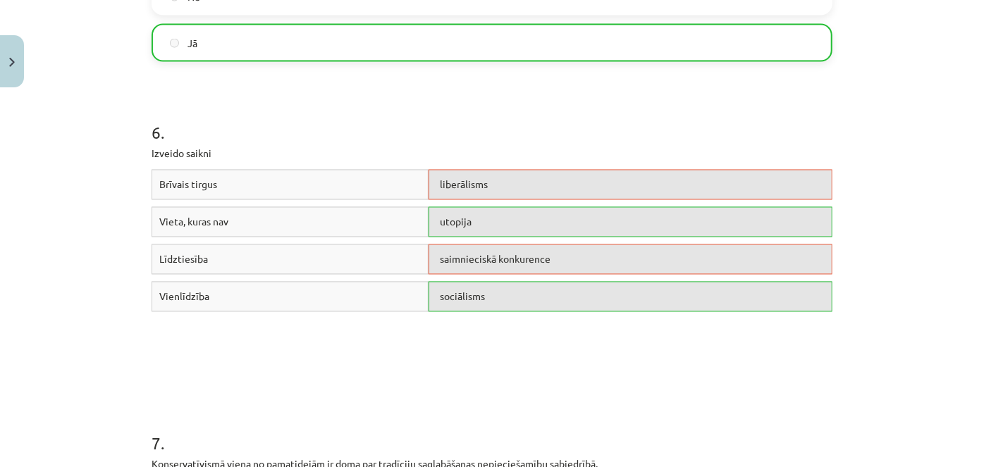
drag, startPoint x: 451, startPoint y: 281, endPoint x: 368, endPoint y: 281, distance: 83.2
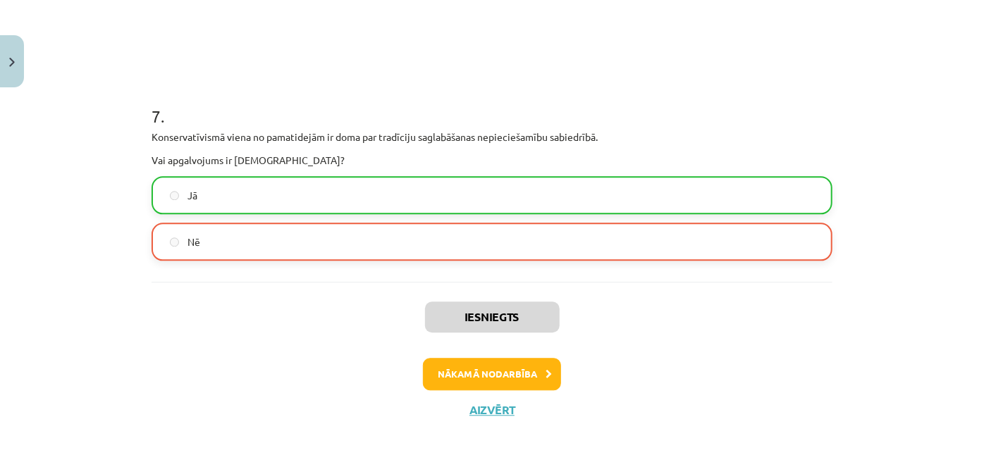
drag, startPoint x: 366, startPoint y: 297, endPoint x: 384, endPoint y: 405, distance: 109.3
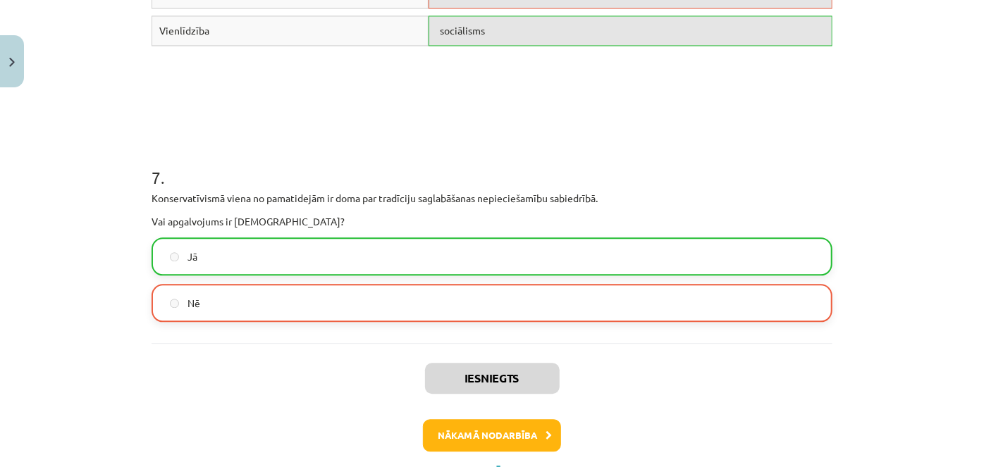
click at [384, 405] on div "Iesniegts Nākamā nodarbība Aizvērt" at bounding box center [492, 415] width 681 height 144
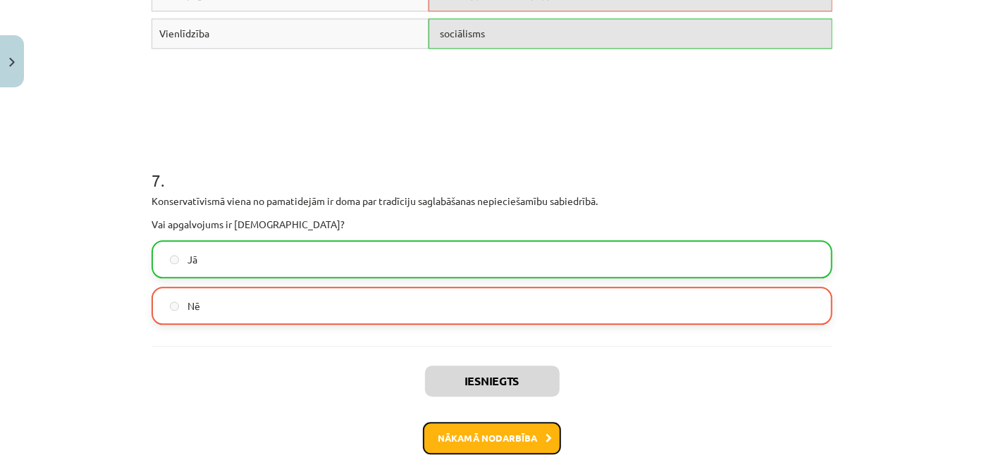
click at [455, 427] on button "Nākamā nodarbība" at bounding box center [492, 438] width 138 height 32
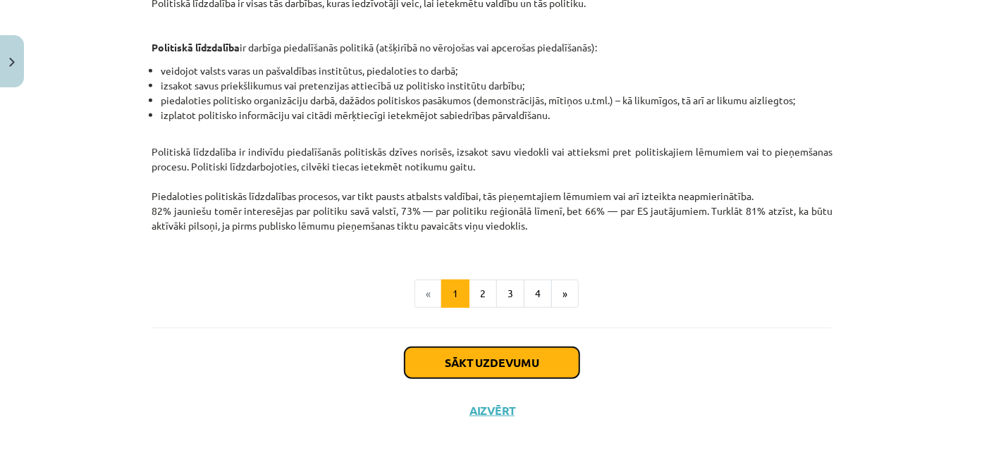
click at [447, 363] on button "Sākt uzdevumu" at bounding box center [492, 363] width 175 height 31
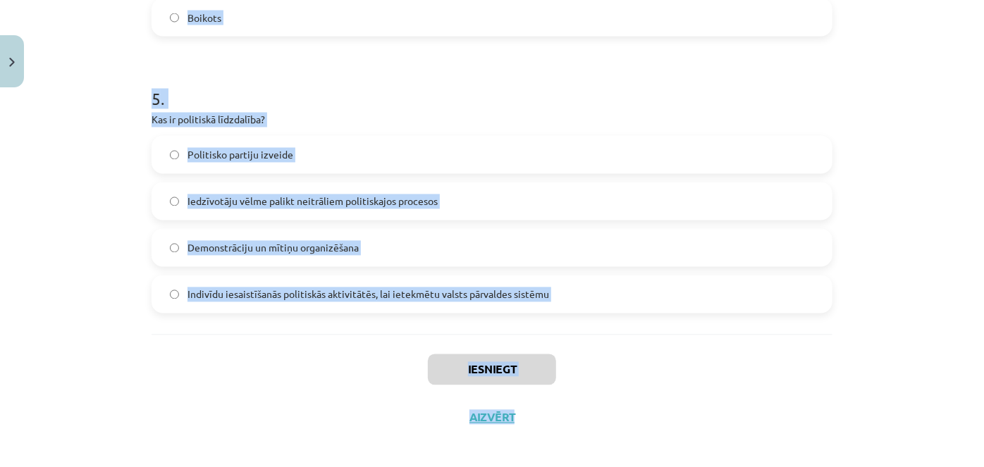
scroll to position [1332, 0]
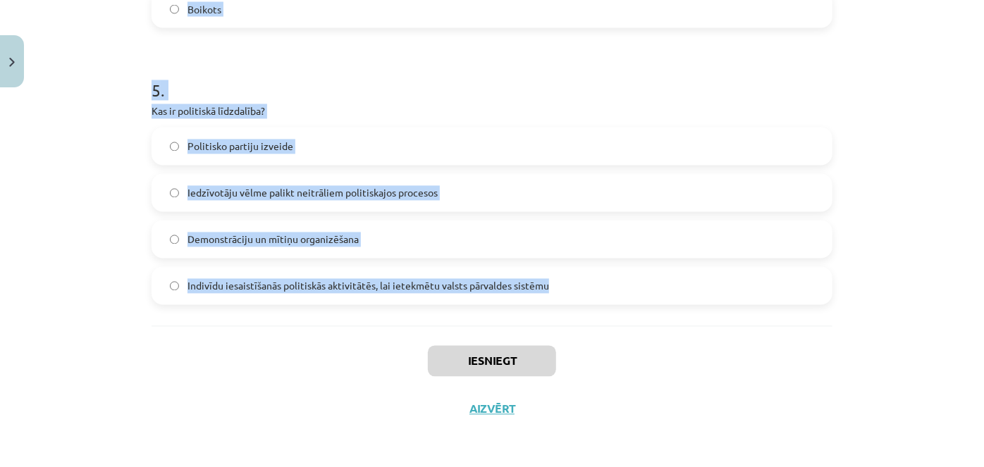
drag, startPoint x: 141, startPoint y: 298, endPoint x: 563, endPoint y: 293, distance: 421.6
copy form "Kas ir galvenā atšķirība starp politiķiem, kuri dzīvo “priekš politikas” un “no…"
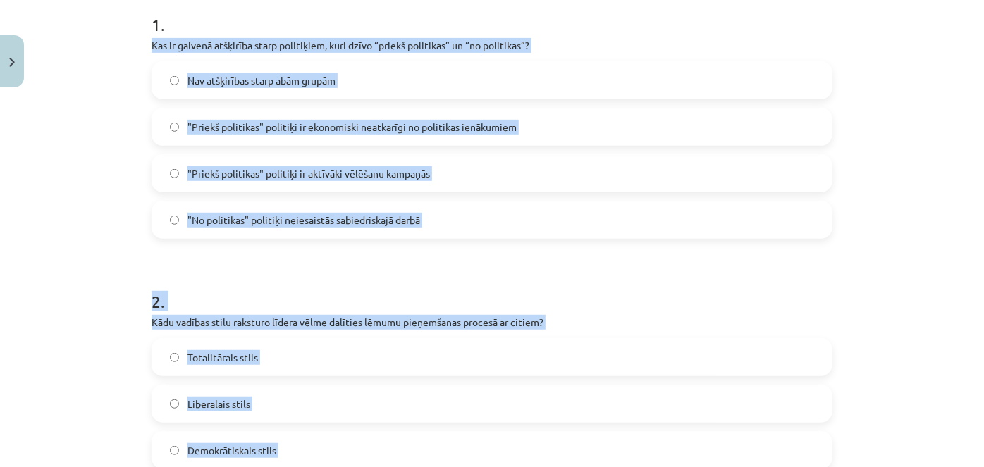
scroll to position [0, 0]
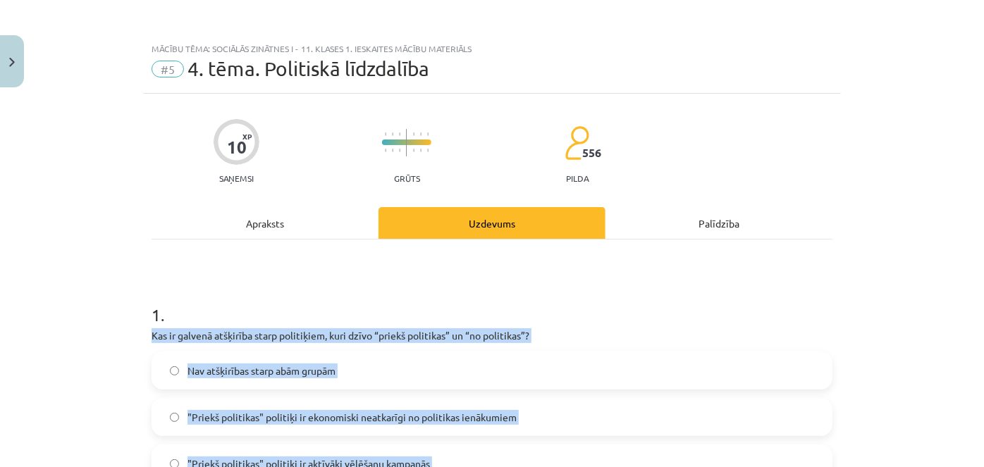
drag, startPoint x: 246, startPoint y: 124, endPoint x: 285, endPoint y: 202, distance: 86.7
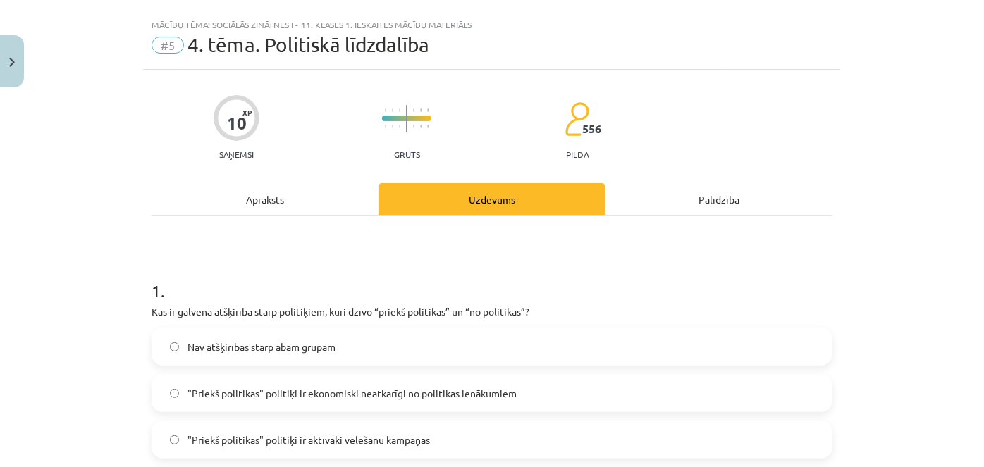
click at [286, 202] on div "Apraksts" at bounding box center [265, 199] width 227 height 32
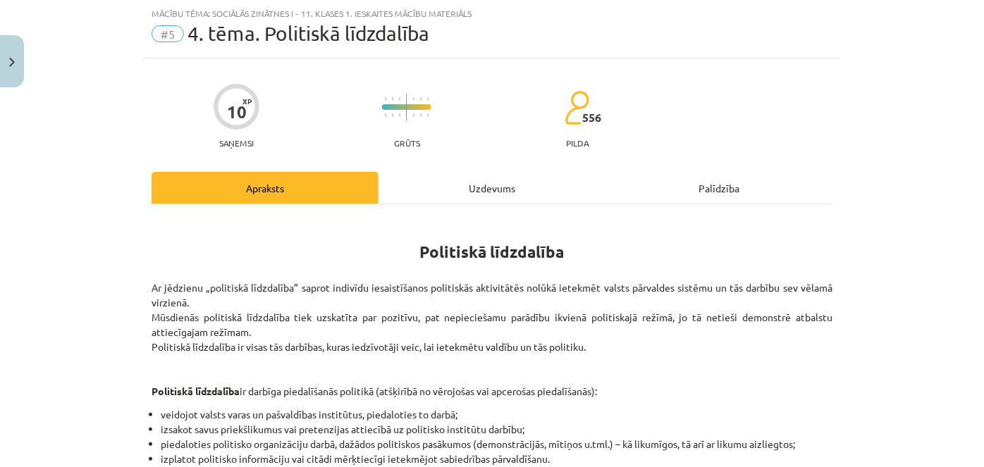
click at [450, 190] on div "Uzdevums" at bounding box center [492, 188] width 227 height 32
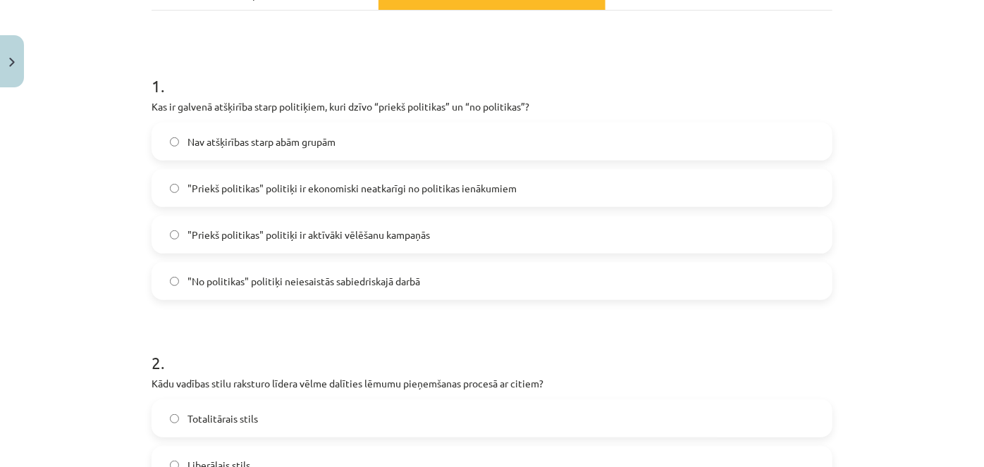
scroll to position [227, 0]
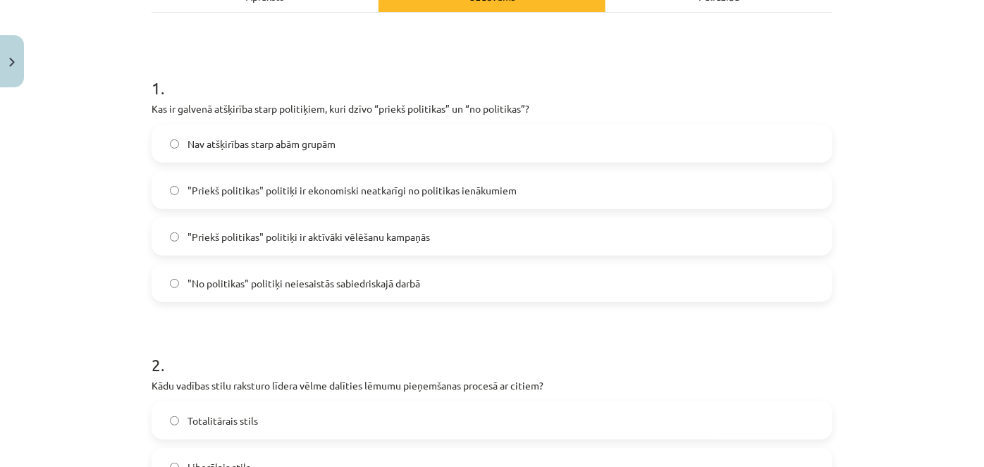
click at [259, 250] on label ""Priekš politikas" politiķi ir aktīvāki vēlēšanu kampaņās" at bounding box center [492, 236] width 678 height 35
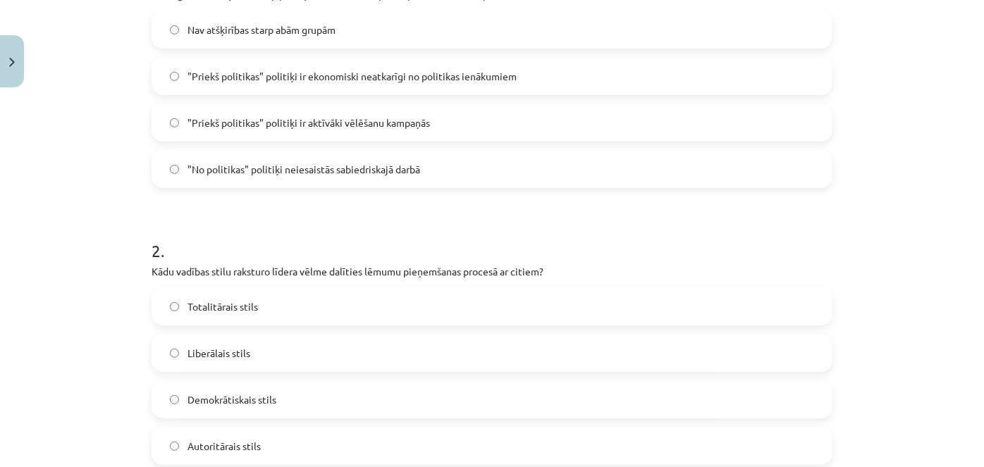
scroll to position [419, 0]
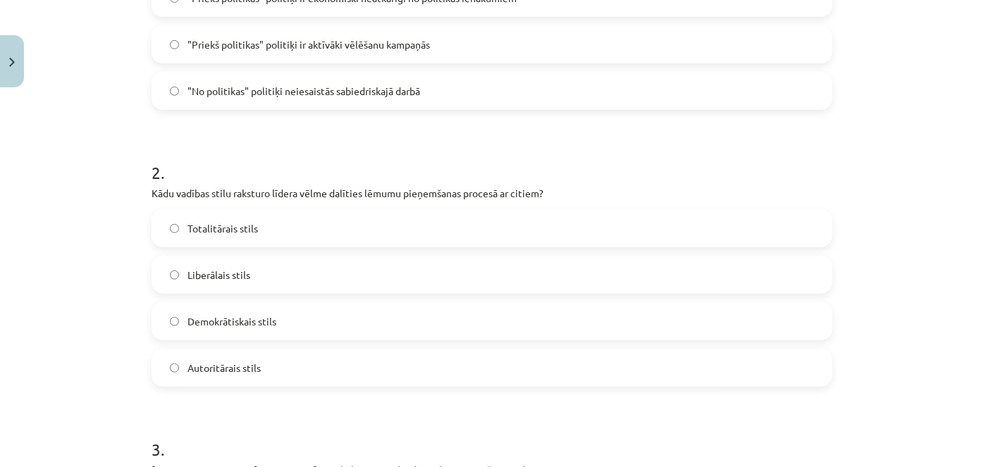
click at [414, 309] on label "Demokrātiskais stils" at bounding box center [492, 321] width 678 height 35
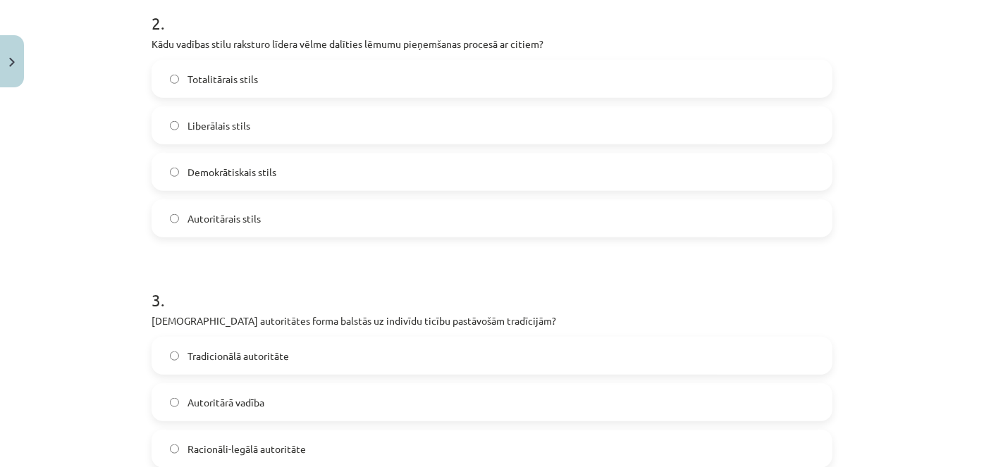
scroll to position [740, 0]
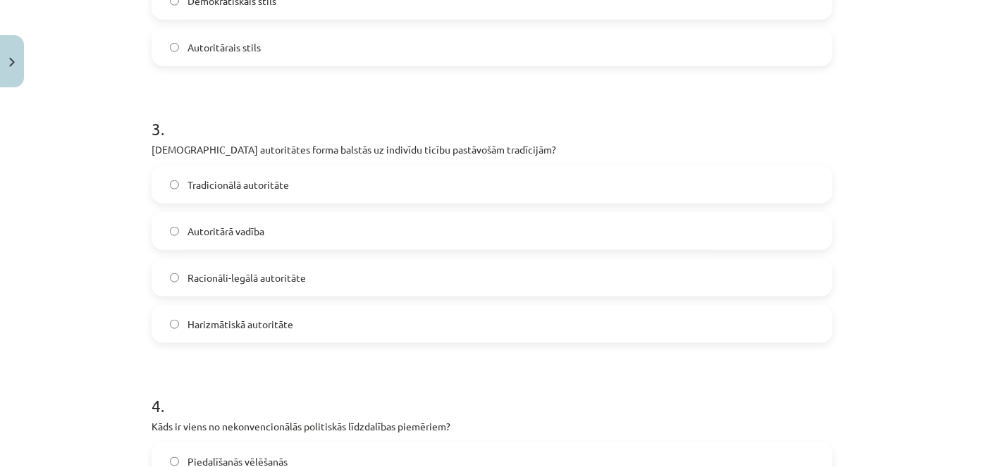
click at [287, 181] on label "Tradicionālā autoritāte" at bounding box center [492, 184] width 678 height 35
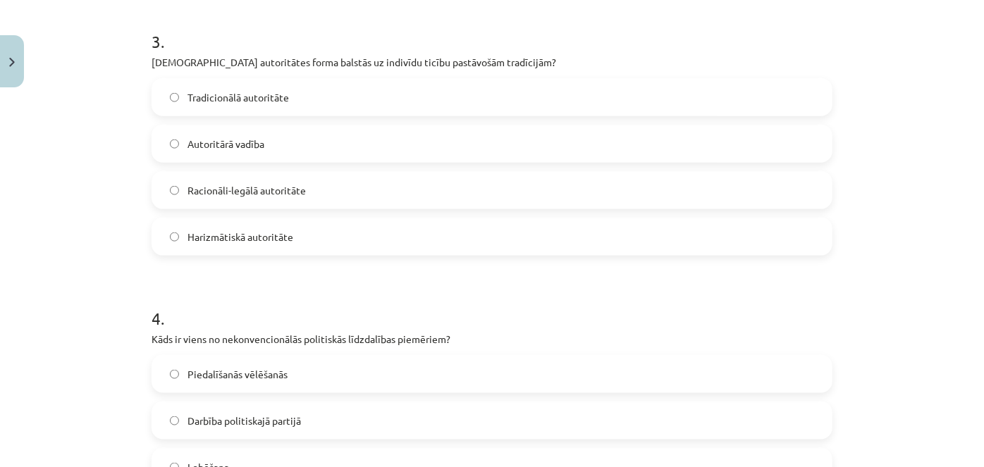
scroll to position [932, 0]
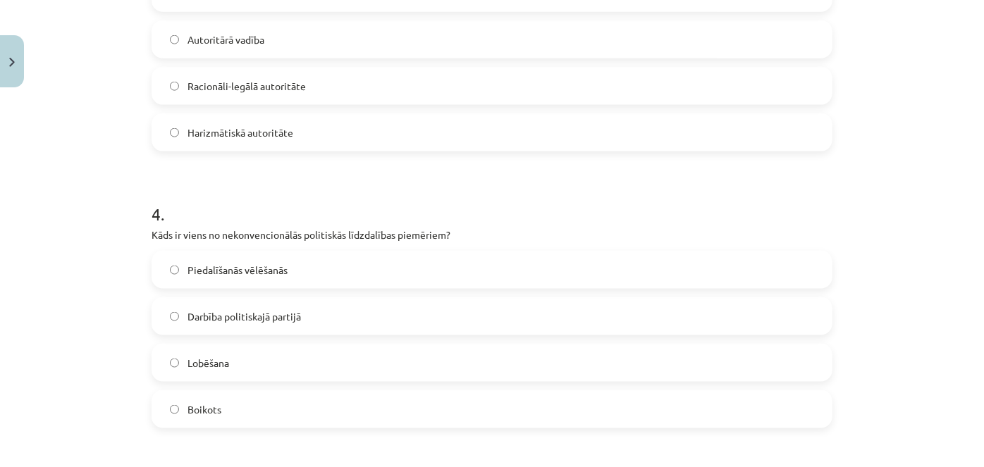
click at [180, 417] on label "Boikots" at bounding box center [492, 409] width 678 height 35
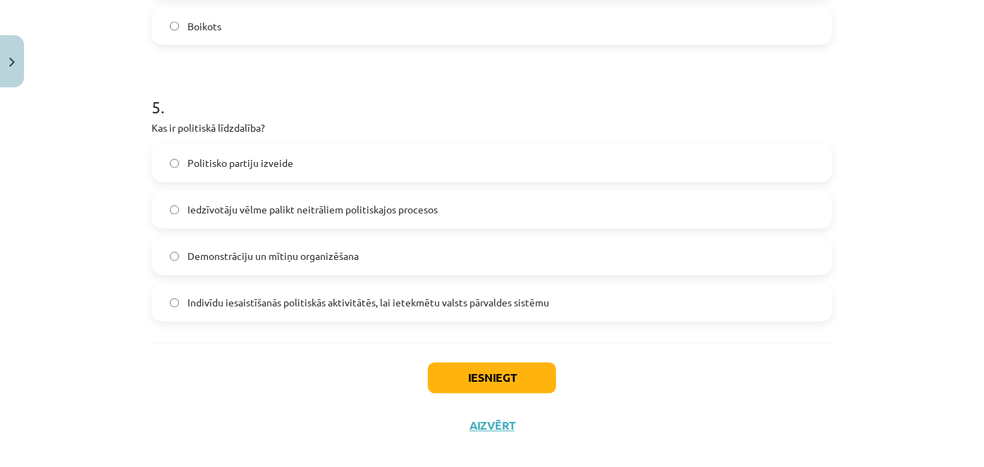
scroll to position [1317, 0]
click at [195, 304] on span "Indivīdu iesaistīšanās politiskās aktivitātēs, lai ietekmētu valsts pārvaldes s…" at bounding box center [369, 302] width 362 height 15
click at [489, 356] on div "Iesniegt Aizvērt" at bounding box center [492, 391] width 681 height 99
click at [477, 371] on button "Iesniegt" at bounding box center [492, 377] width 128 height 31
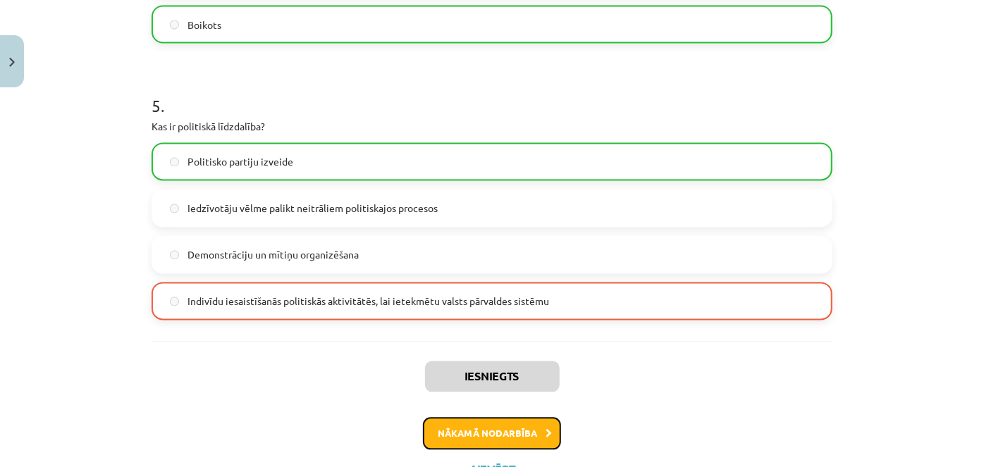
click at [493, 423] on button "Nākamā nodarbība" at bounding box center [492, 434] width 138 height 32
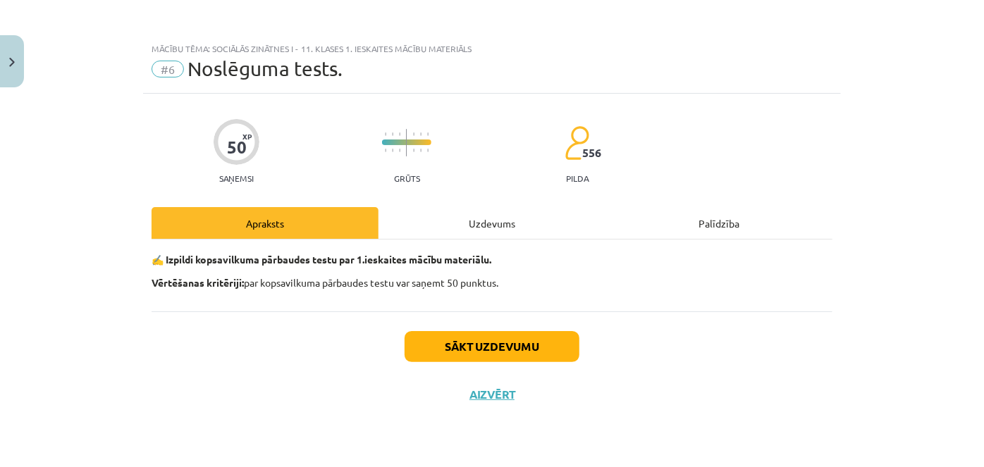
scroll to position [0, 0]
click at [486, 331] on button "Sākt uzdevumu" at bounding box center [492, 346] width 175 height 31
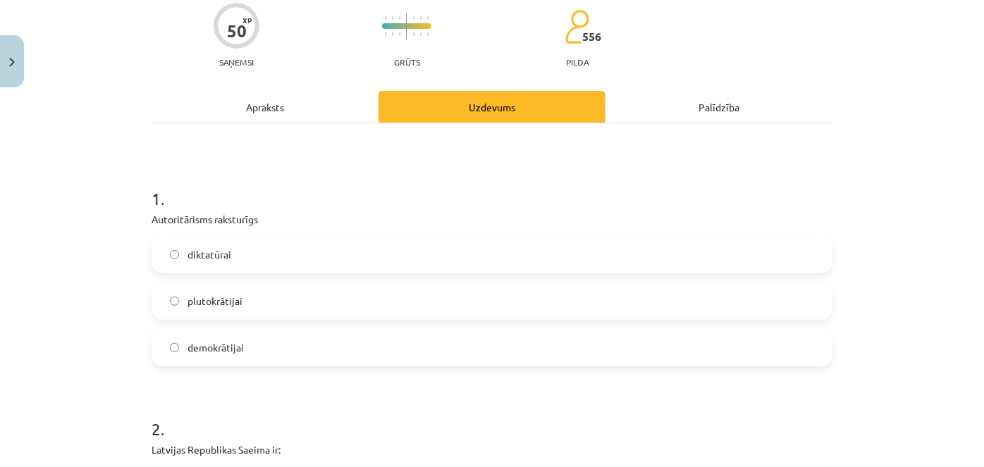
scroll to position [256, 0]
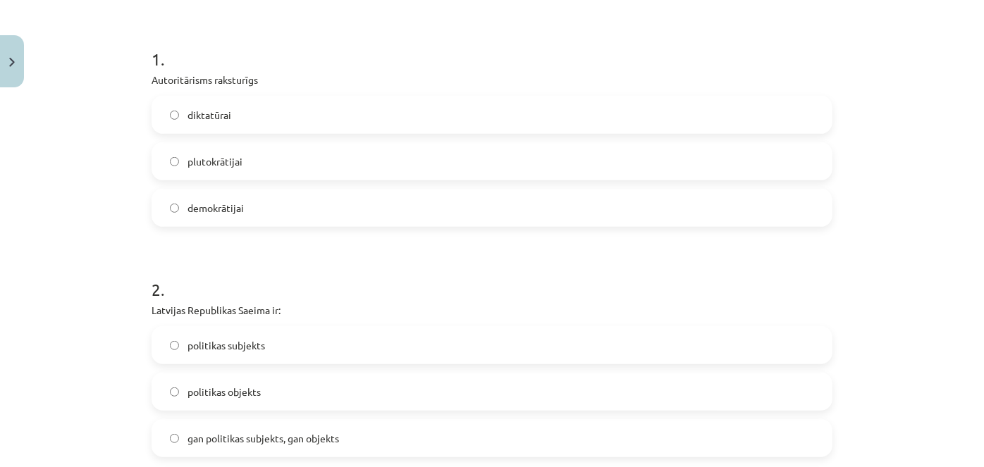
drag, startPoint x: 151, startPoint y: 80, endPoint x: 283, endPoint y: 71, distance: 132.9
click at [283, 71] on div "1 . Autoritārisms raksturīgs diktatūrai plutokrātijai demokrātijai" at bounding box center [492, 126] width 681 height 202
click at [242, 123] on label "diktatūrai" at bounding box center [492, 114] width 678 height 35
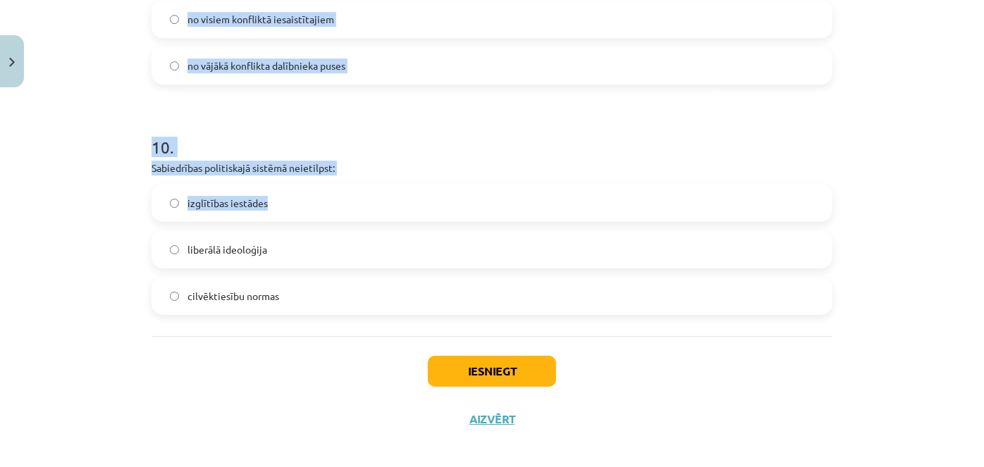
scroll to position [2253, 0]
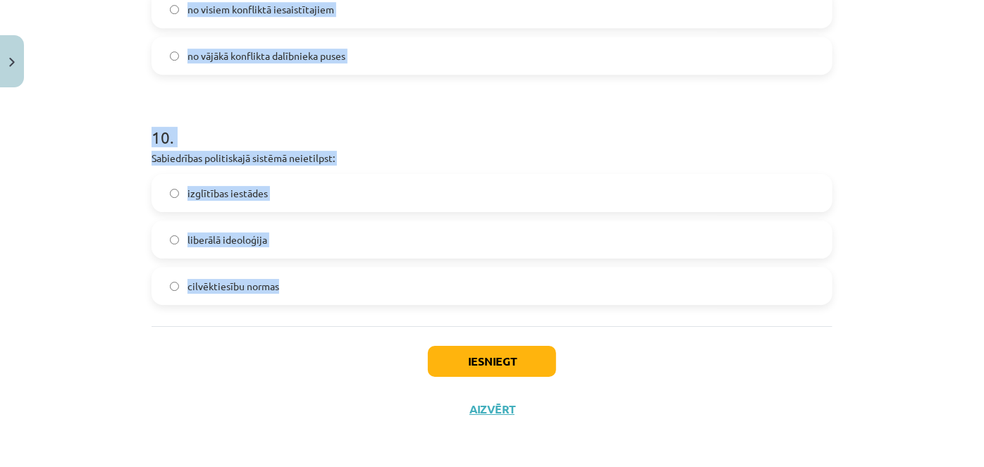
drag, startPoint x: 141, startPoint y: 109, endPoint x: 464, endPoint y: 273, distance: 362.0
copy form "Latvijas Republikas Saeima ir: politikas subjekts politikas objekts gan politik…"
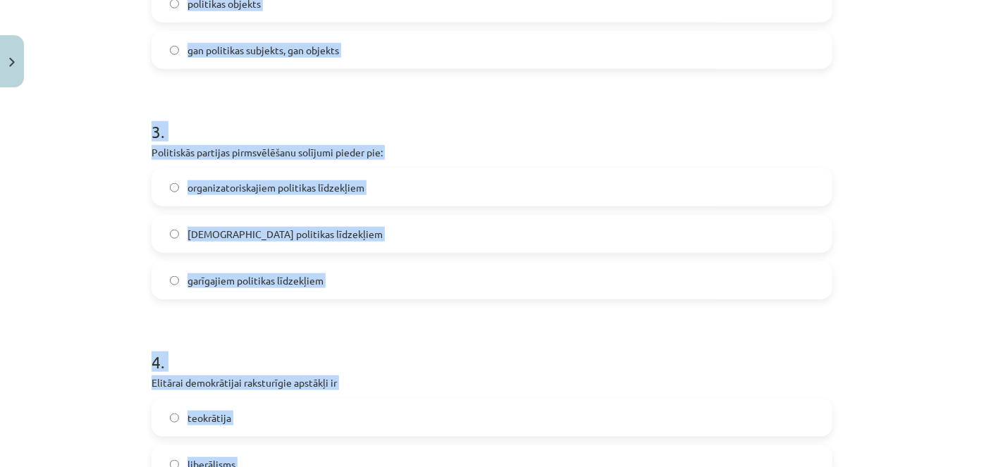
drag, startPoint x: 90, startPoint y: 143, endPoint x: 135, endPoint y: 166, distance: 50.8
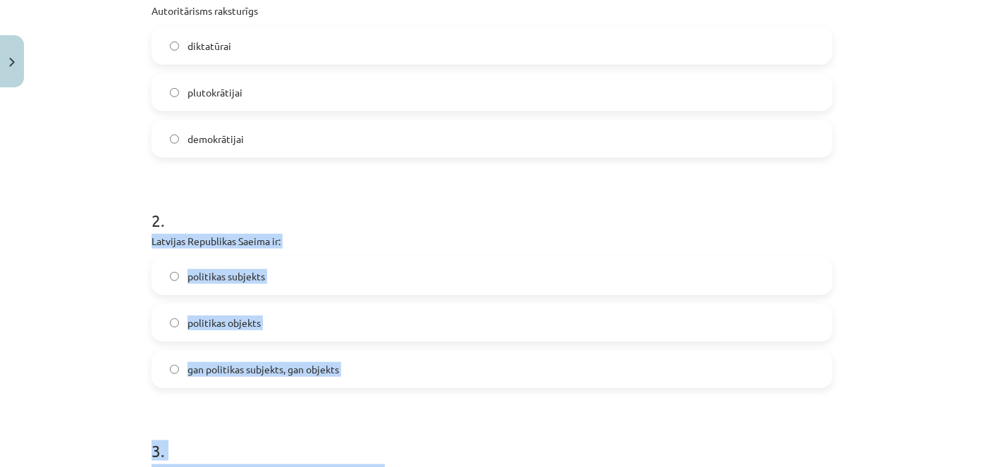
click at [269, 376] on label "gan politikas subjekts, gan objekts" at bounding box center [492, 369] width 678 height 35
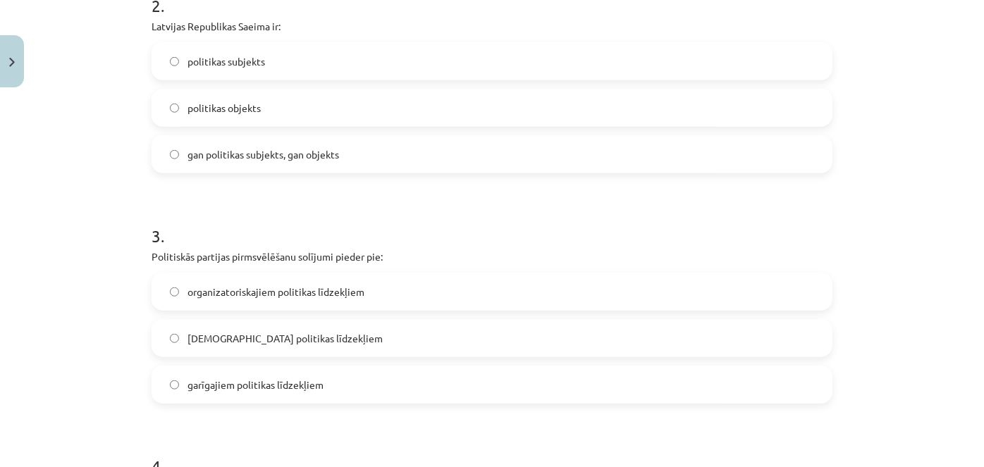
scroll to position [646, 0]
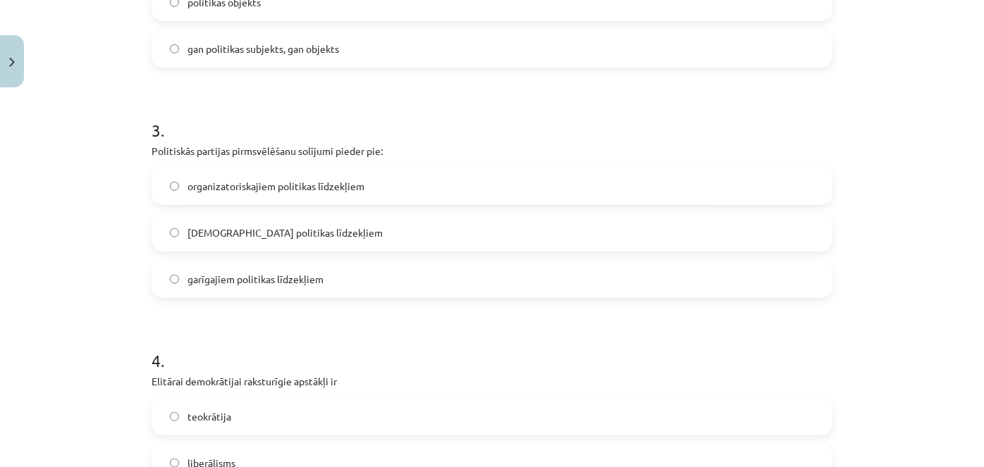
click at [258, 276] on span "garīgajiem politikas līdzekļiem" at bounding box center [256, 279] width 136 height 15
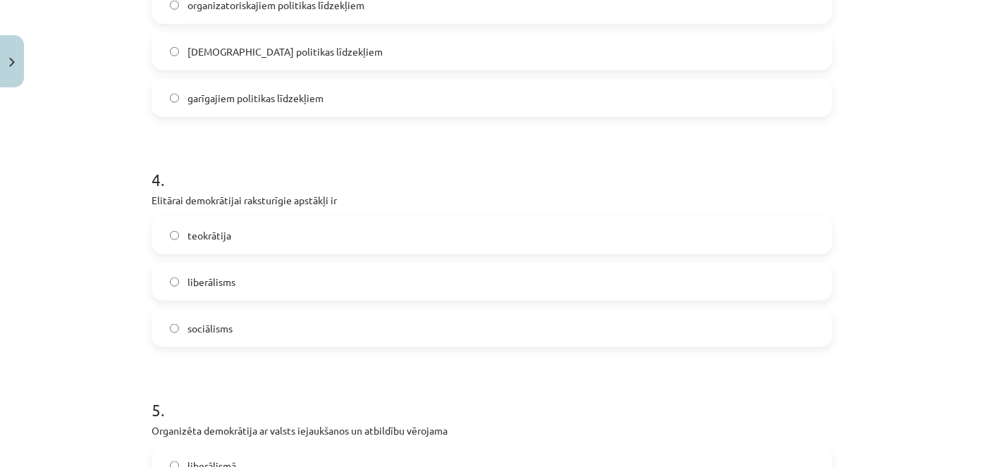
scroll to position [838, 0]
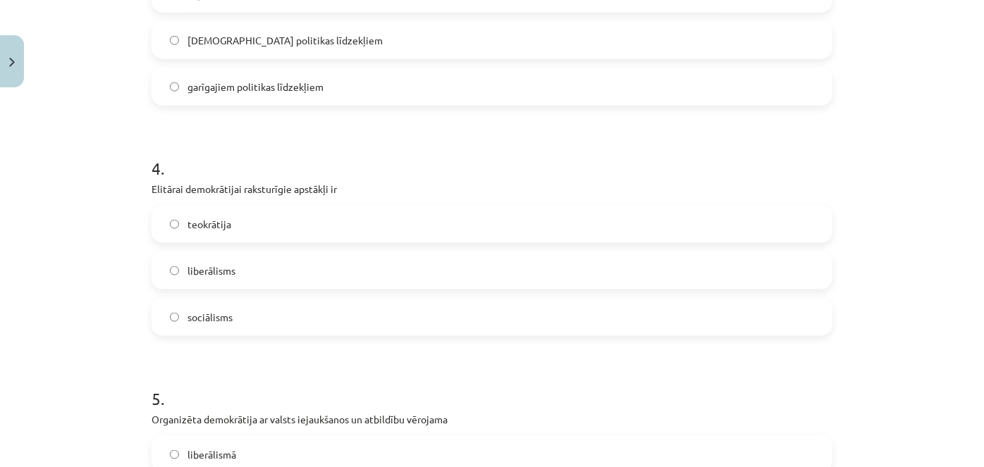
click at [233, 255] on label "liberālisms" at bounding box center [492, 270] width 678 height 35
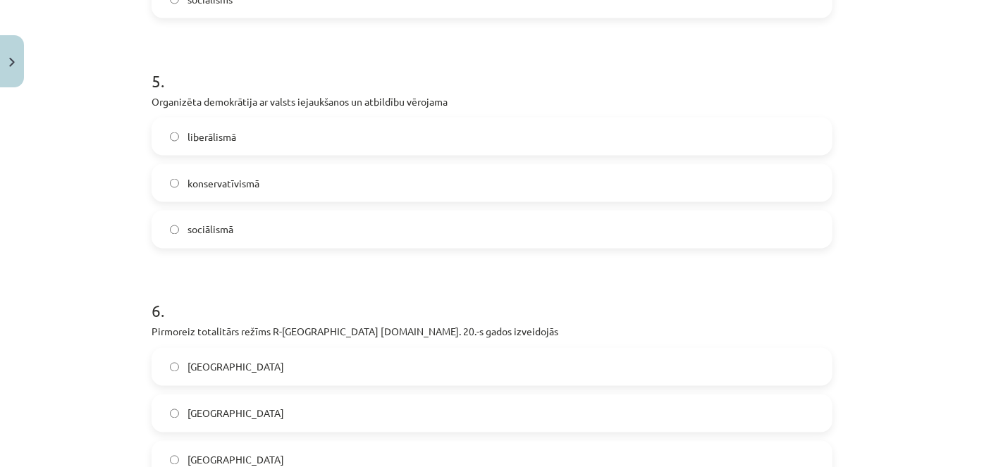
scroll to position [1158, 0]
click at [188, 223] on span "sociālismā" at bounding box center [211, 228] width 46 height 15
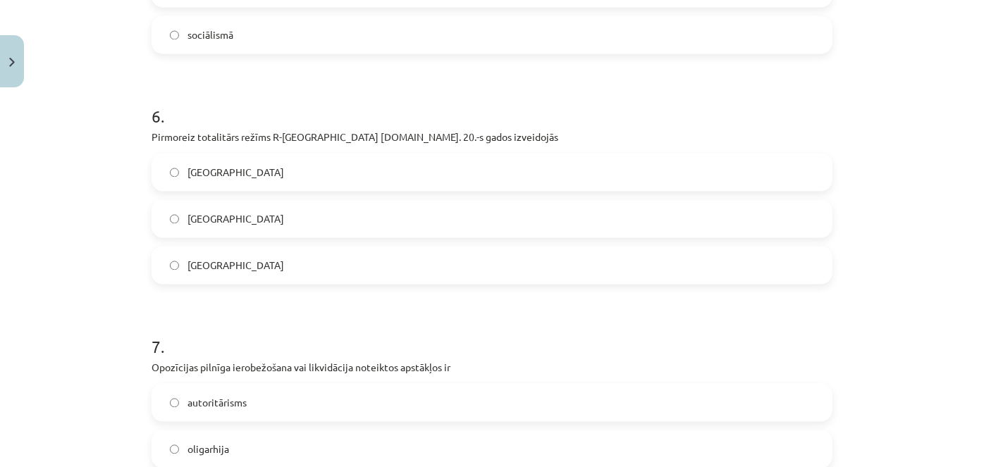
click at [203, 214] on span "Itālijā" at bounding box center [236, 219] width 97 height 15
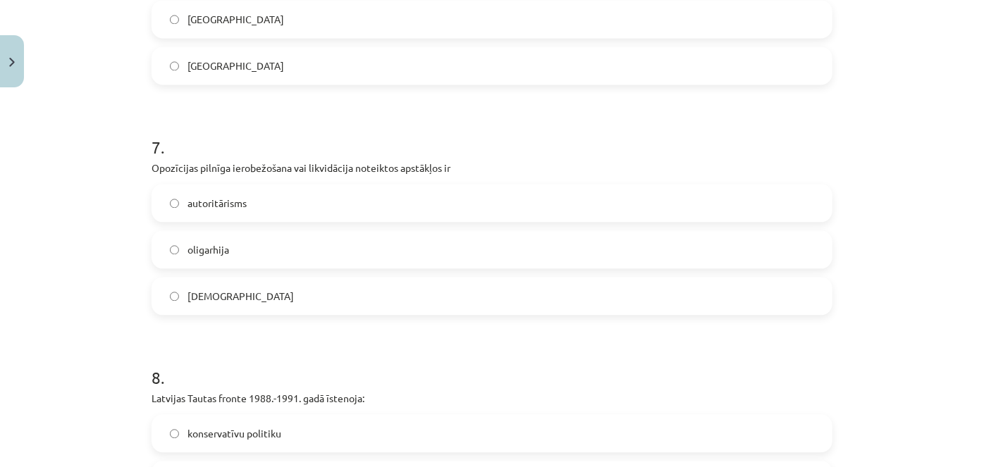
scroll to position [1671, 0]
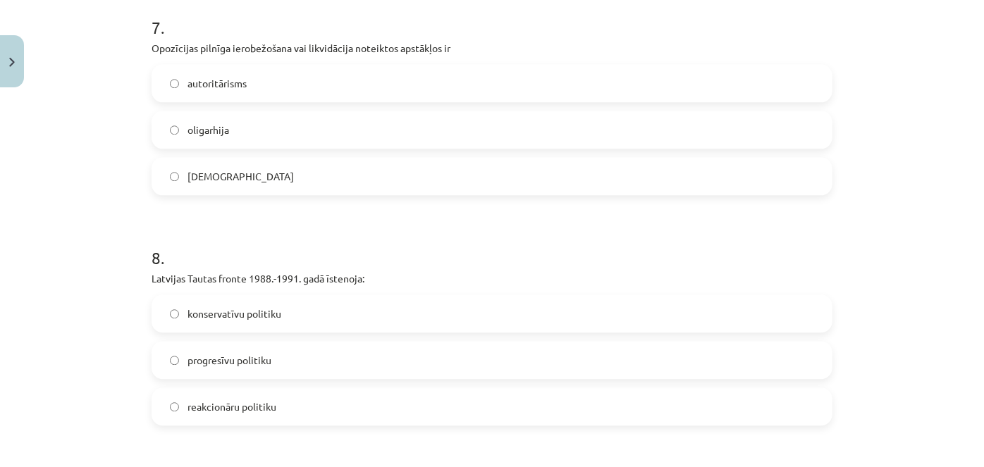
click at [184, 162] on label "totalitārisms" at bounding box center [492, 176] width 678 height 35
click at [235, 371] on label "progresīvu politiku" at bounding box center [492, 360] width 678 height 35
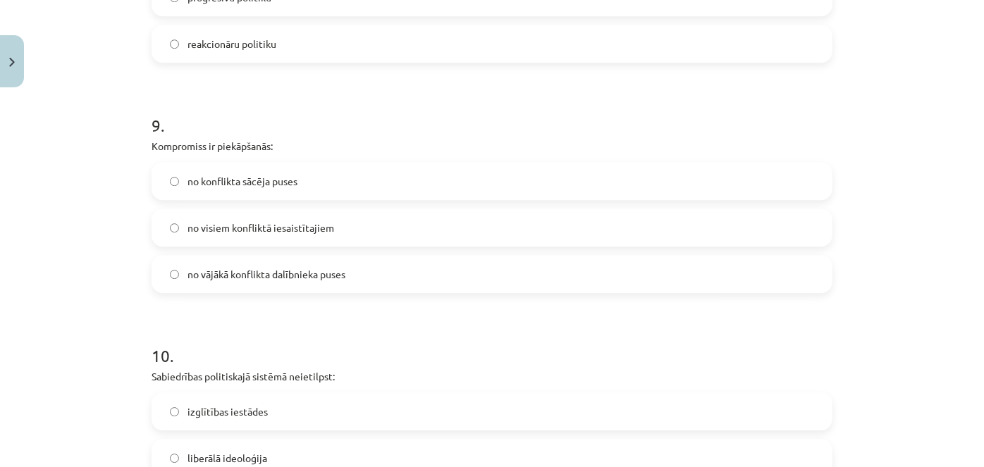
scroll to position [2056, 0]
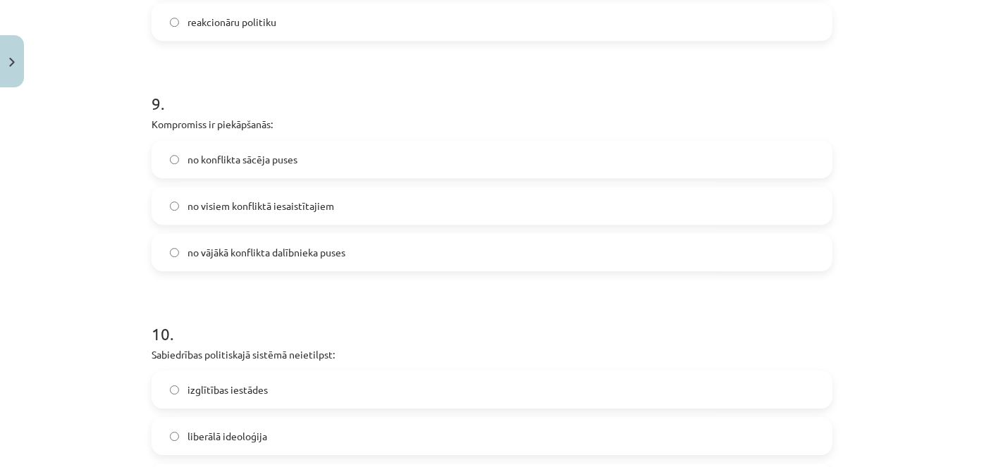
click at [231, 192] on label "no visiem konfliktā iesaistītajiem" at bounding box center [492, 205] width 678 height 35
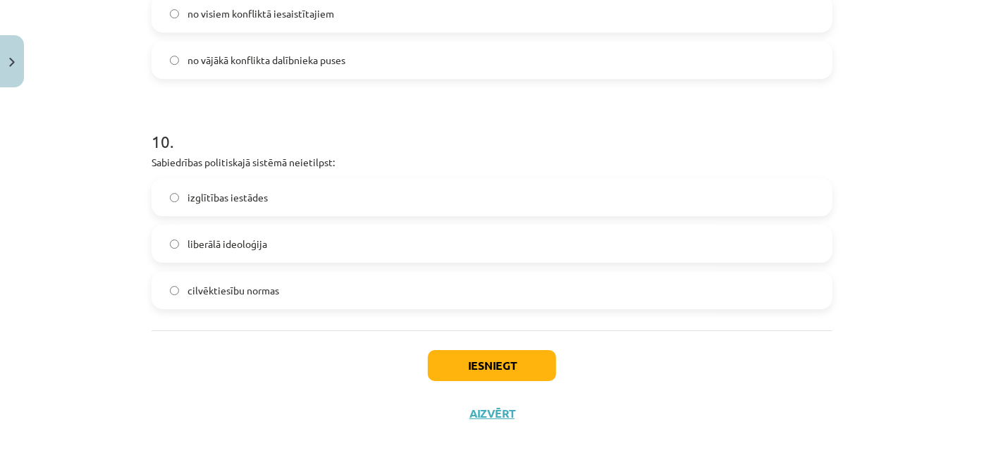
click at [233, 248] on span "liberālā ideoloģija" at bounding box center [228, 244] width 80 height 15
click at [432, 202] on label "izglītības iestādes" at bounding box center [492, 197] width 678 height 35
click at [483, 358] on button "Iesniegt" at bounding box center [492, 365] width 128 height 31
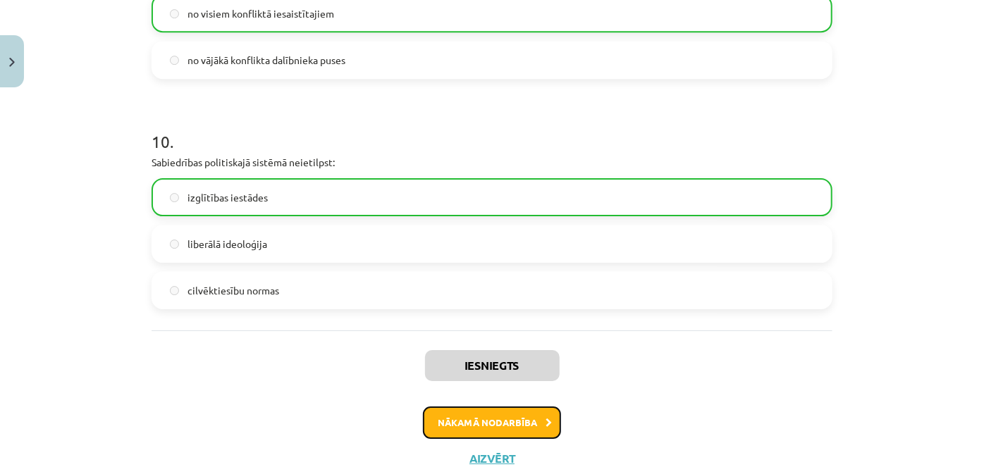
click at [546, 423] on icon at bounding box center [549, 423] width 6 height 9
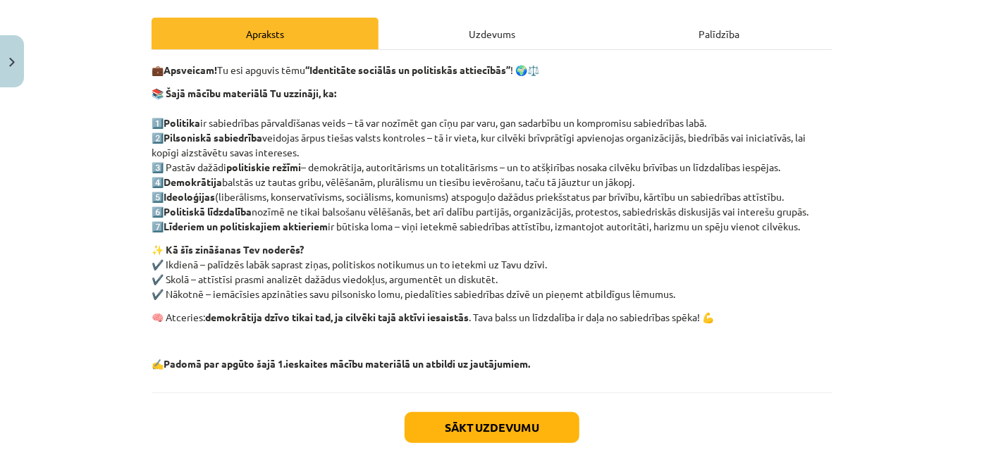
scroll to position [256, 0]
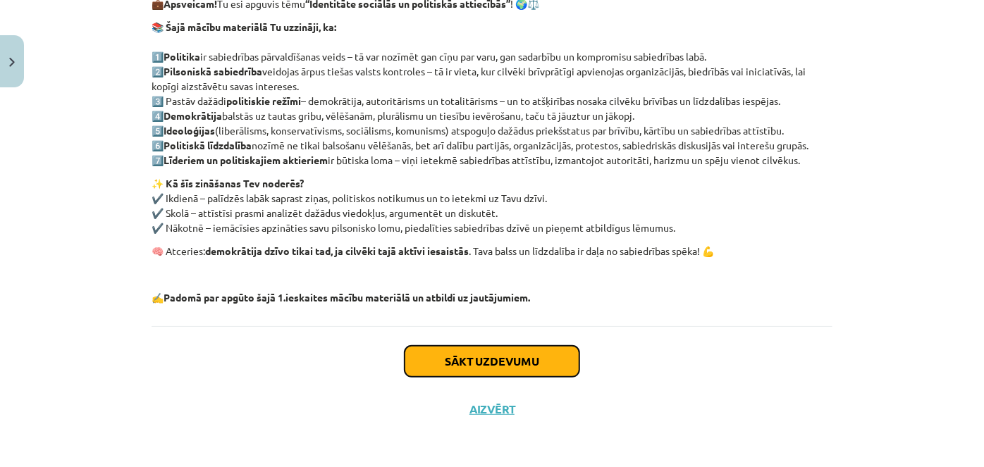
click at [508, 357] on button "Sākt uzdevumu" at bounding box center [492, 361] width 175 height 31
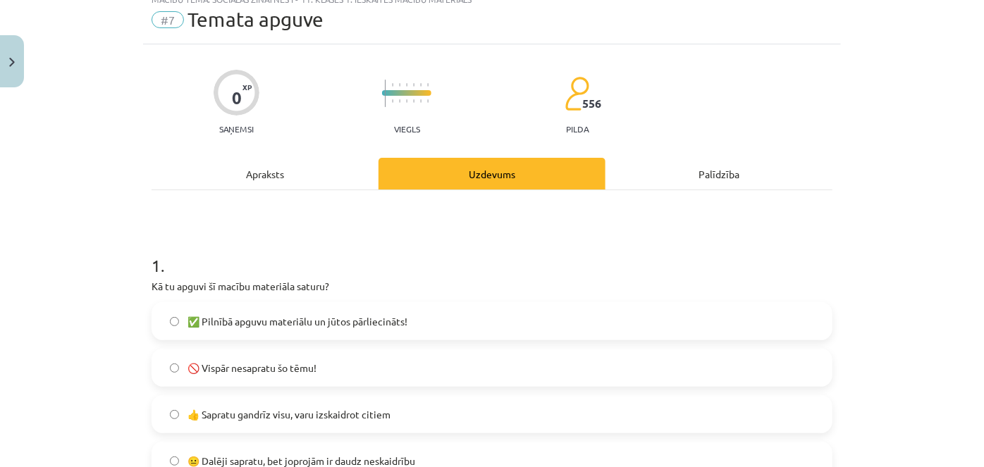
scroll to position [35, 0]
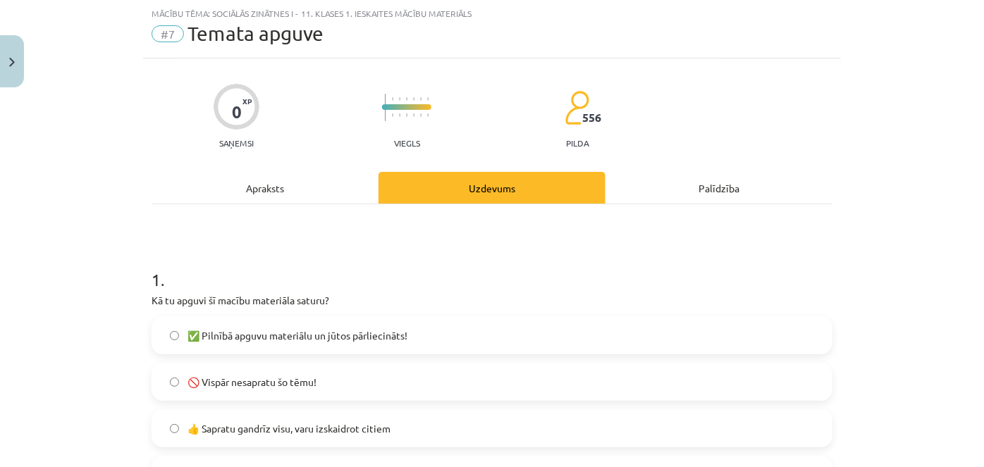
click at [152, 303] on p "Kā tu apguvi šī macību materiāla saturu?" at bounding box center [492, 300] width 681 height 15
click at [245, 322] on label "✅ Pilnībā apguvu materiālu un jūtos pārliecināts!" at bounding box center [492, 335] width 678 height 35
click at [252, 426] on span "👍 Sapratu gandrīz visu, varu izskaidrot citiem" at bounding box center [289, 429] width 203 height 15
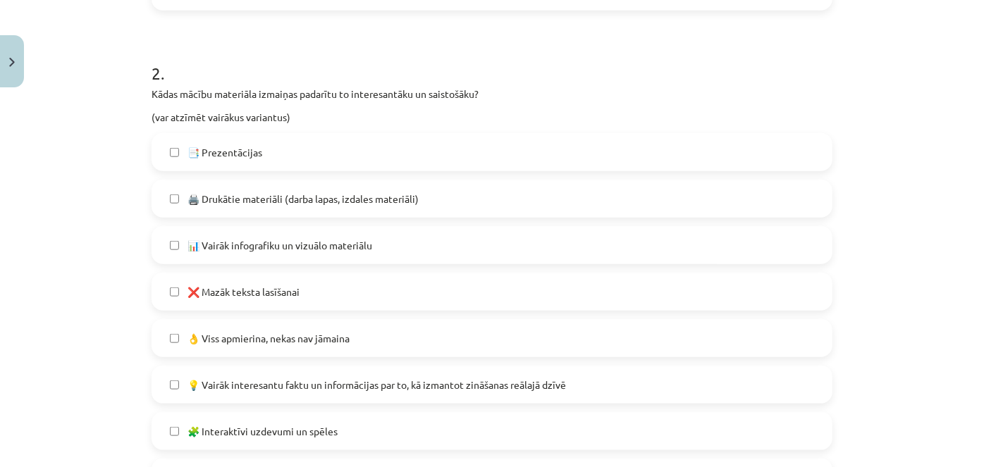
scroll to position [548, 0]
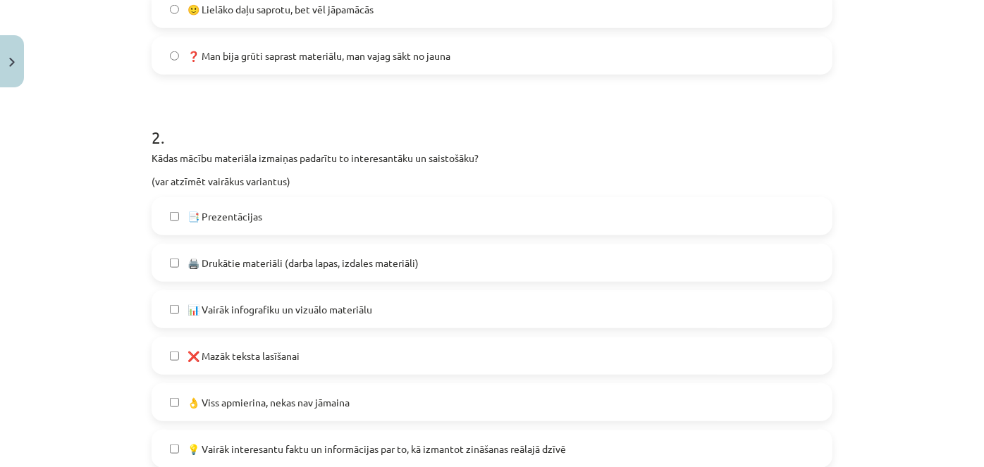
click at [185, 206] on label "📑 Prezentācijas" at bounding box center [492, 216] width 678 height 35
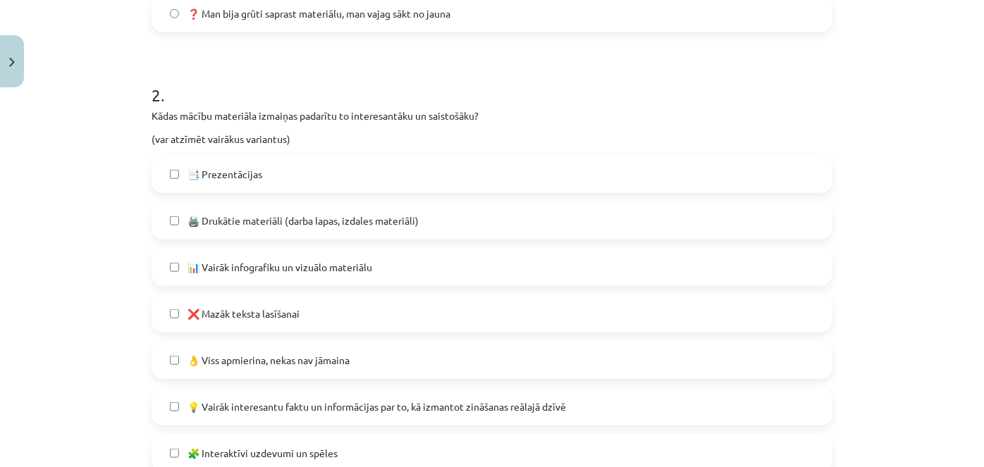
scroll to position [612, 0]
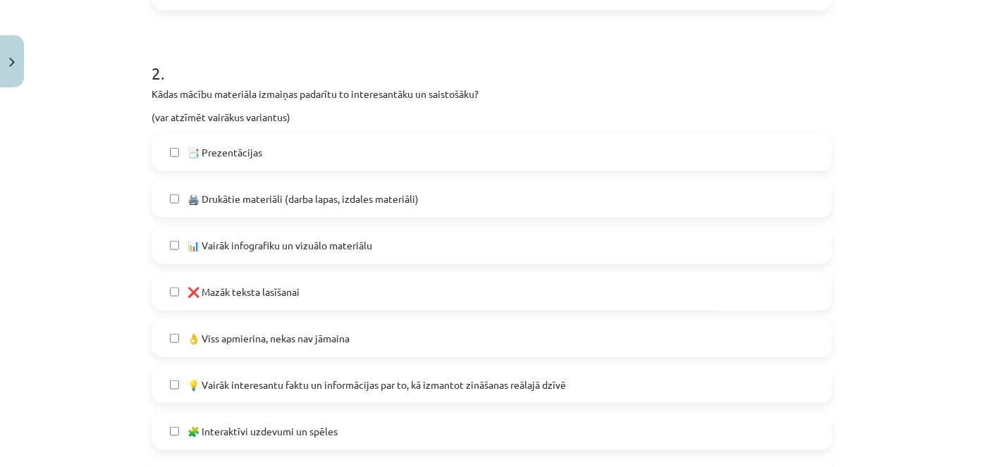
drag, startPoint x: 216, startPoint y: 330, endPoint x: 208, endPoint y: 279, distance: 51.3
click at [215, 331] on span "👌 Viss apmierina, nekas nav jāmaina" at bounding box center [269, 338] width 162 height 15
click at [201, 154] on span "📑 Prezentācijas" at bounding box center [225, 152] width 75 height 15
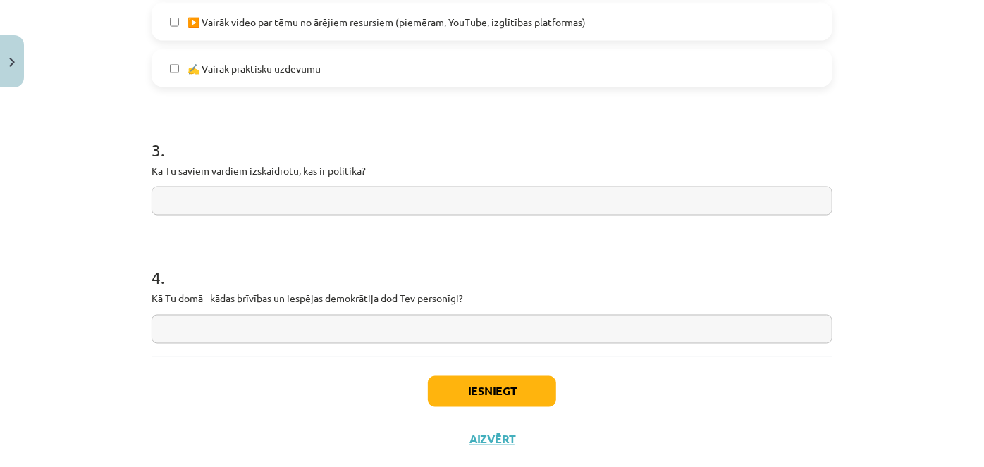
scroll to position [1124, 0]
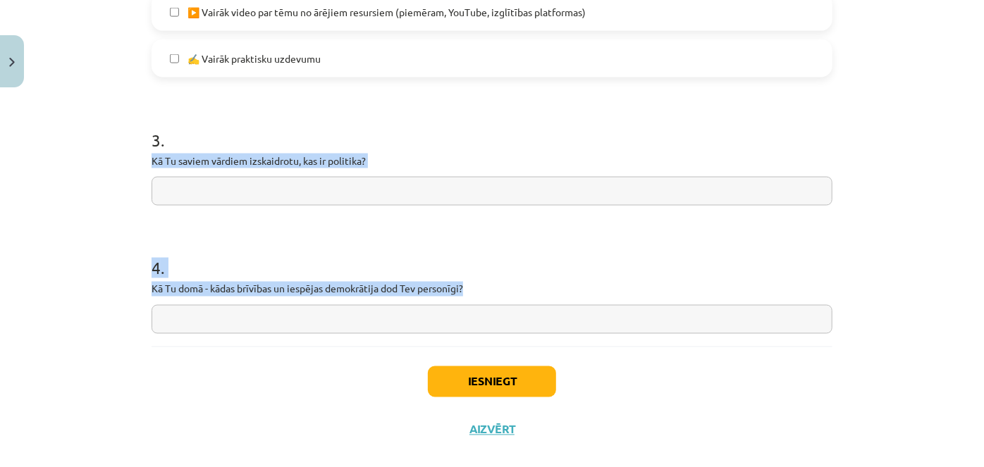
drag, startPoint x: 140, startPoint y: 161, endPoint x: 472, endPoint y: 295, distance: 358.5
copy form "Kā Tu saviem vārdiem izskaidrotu, kas ir politika? 4 . Kā Tu domā - kādas brīvī…"
drag, startPoint x: 344, startPoint y: 202, endPoint x: 316, endPoint y: 189, distance: 31.2
click at [316, 189] on input "text" at bounding box center [492, 191] width 681 height 29
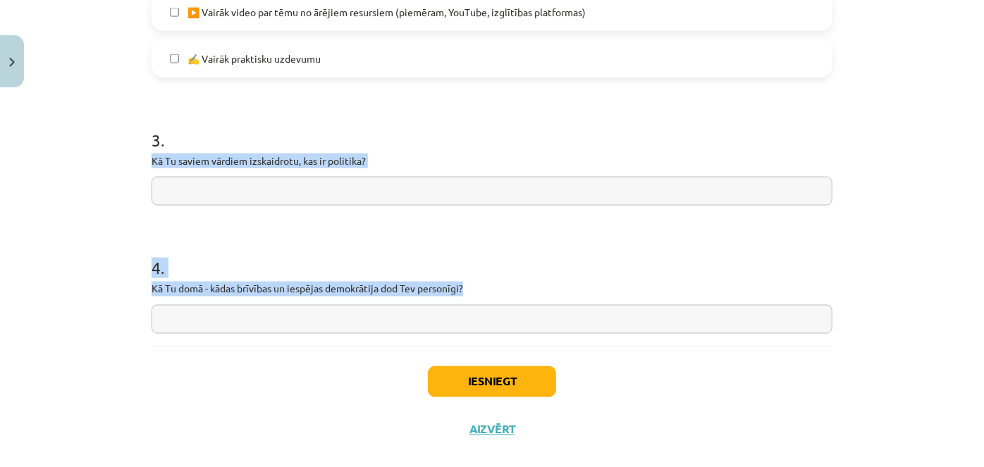
click at [316, 189] on input "text" at bounding box center [492, 191] width 681 height 29
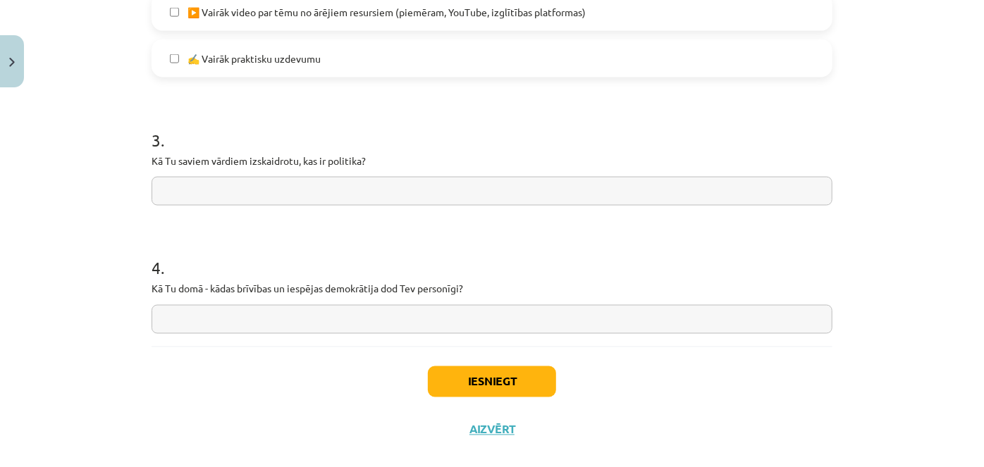
click at [316, 189] on input "text" at bounding box center [492, 191] width 681 height 29
paste input "**********"
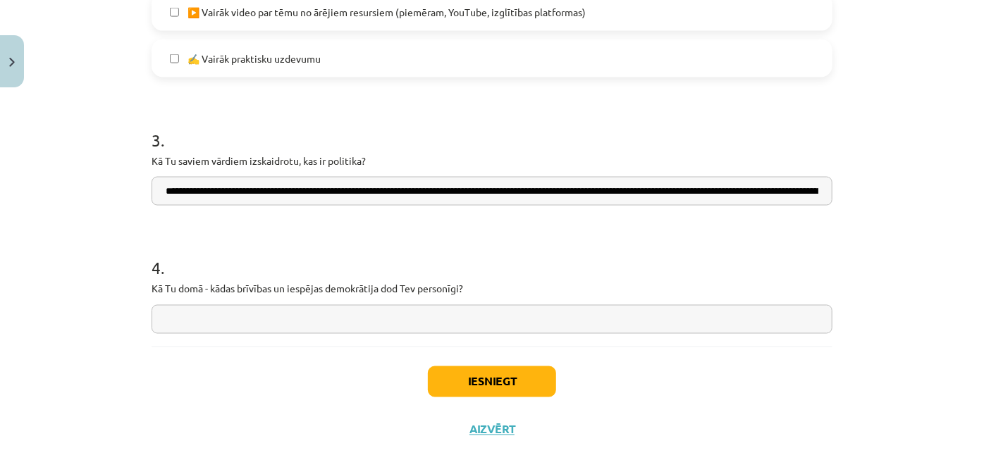
scroll to position [0, 431]
type input "**********"
click at [458, 322] on input "text" at bounding box center [492, 319] width 681 height 29
paste input "**********"
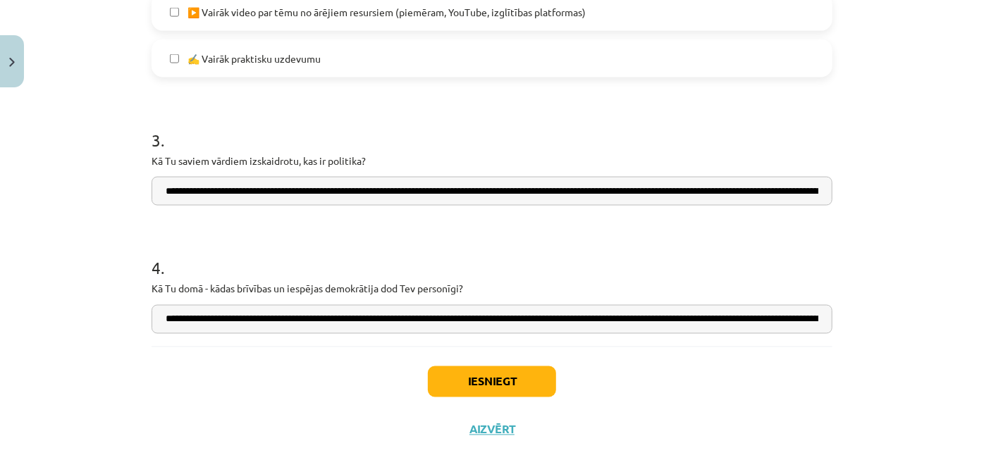
scroll to position [0, 520]
type input "**********"
click at [491, 369] on button "Iesniegt" at bounding box center [492, 382] width 128 height 31
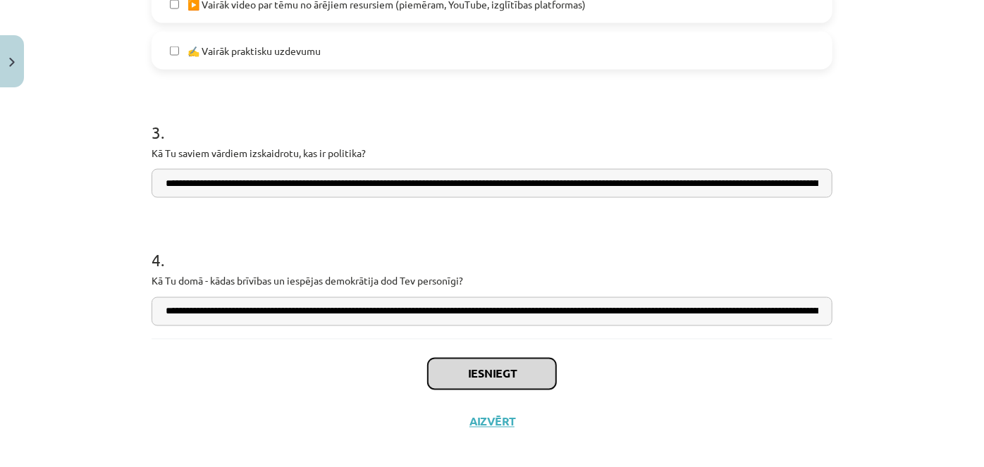
scroll to position [1145, 0]
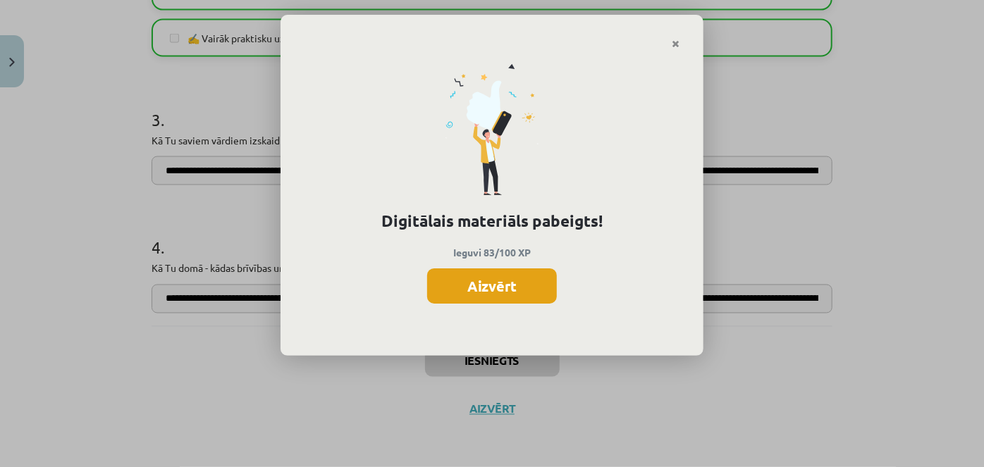
click at [487, 281] on button "Aizvērt" at bounding box center [492, 286] width 130 height 35
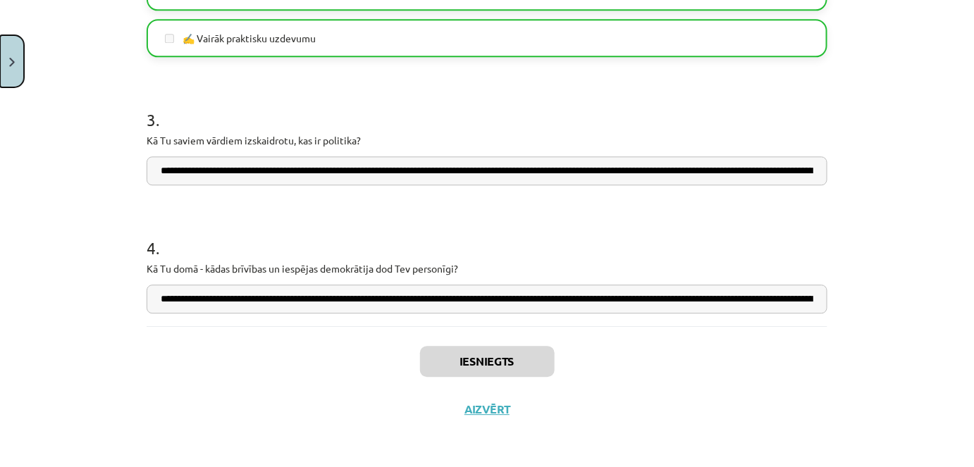
click at [0, 63] on button "Close" at bounding box center [12, 61] width 24 height 52
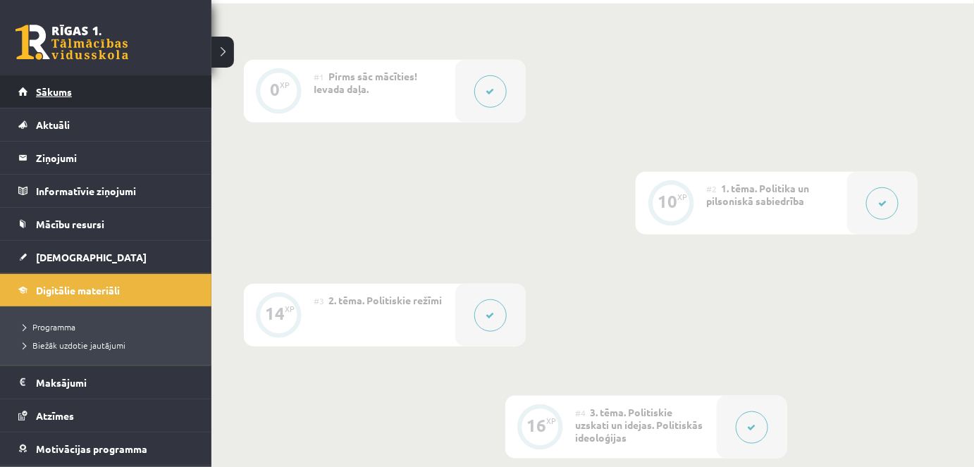
click at [23, 97] on link "Sākums" at bounding box center [106, 91] width 176 height 32
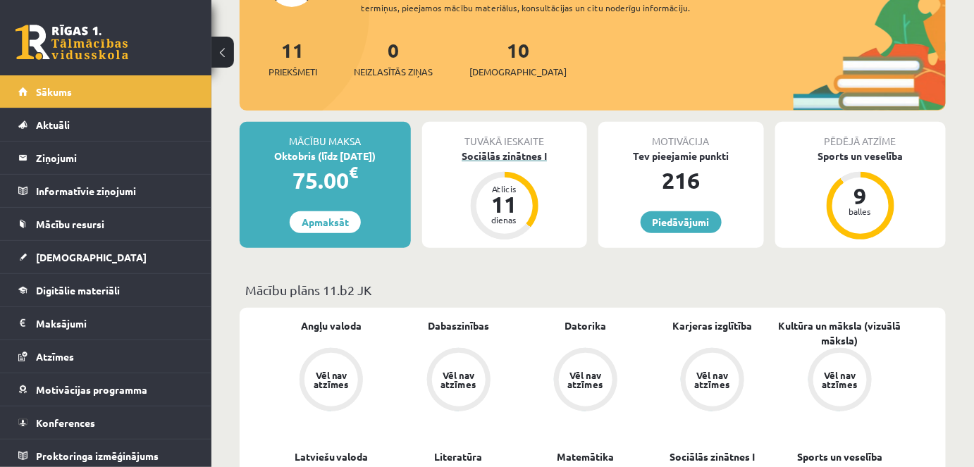
scroll to position [128, 0]
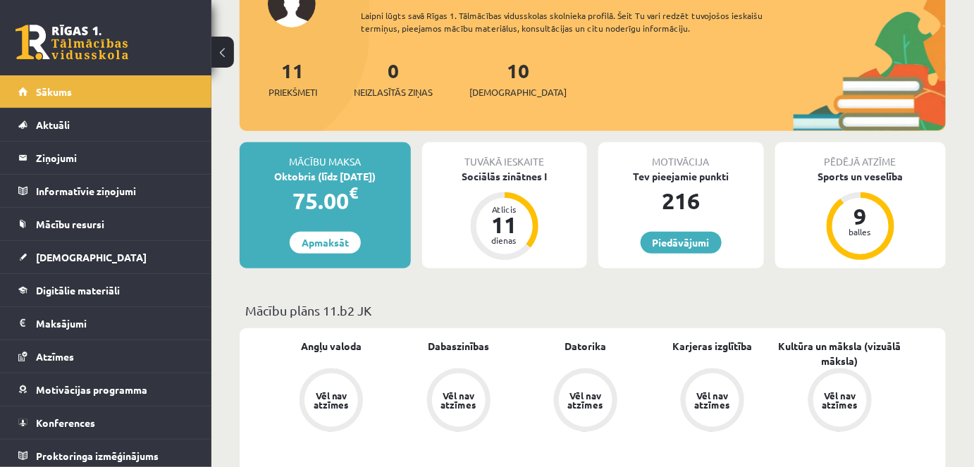
click at [484, 188] on div "Tuvākā ieskaite Sociālās zinātnes I Atlicis 11 dienas" at bounding box center [505, 205] width 166 height 126
click at [483, 178] on div "Sociālās zinātnes I" at bounding box center [505, 176] width 166 height 15
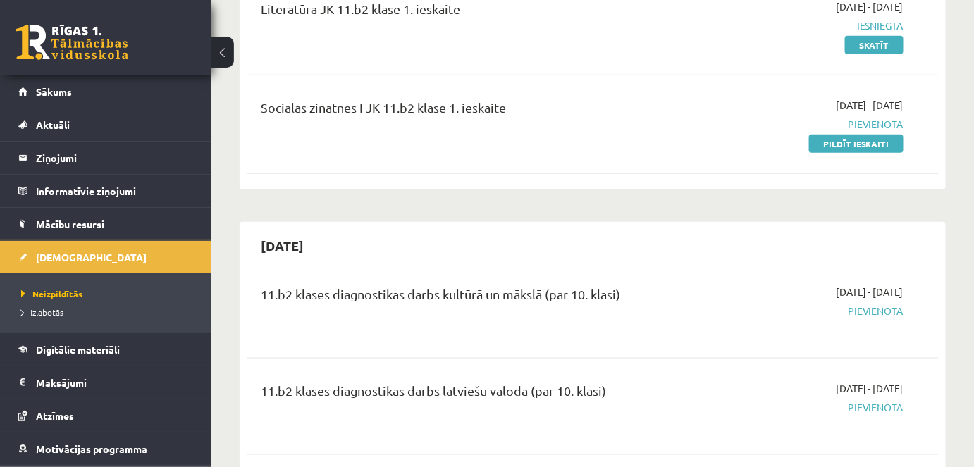
scroll to position [320, 0]
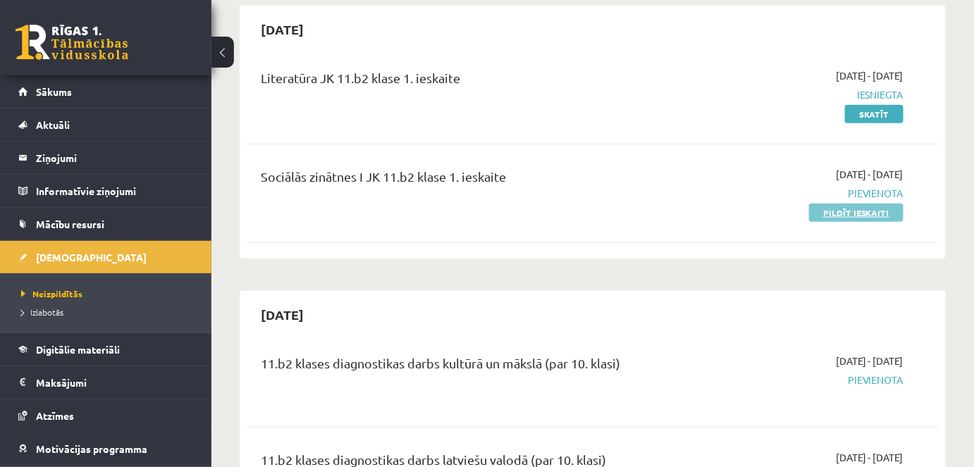
click at [870, 210] on link "Pildīt ieskaiti" at bounding box center [856, 213] width 94 height 18
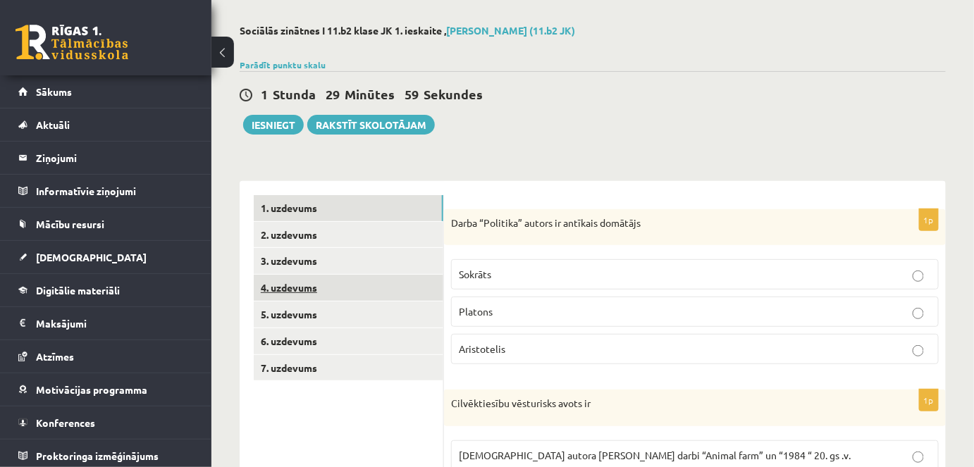
scroll to position [128, 0]
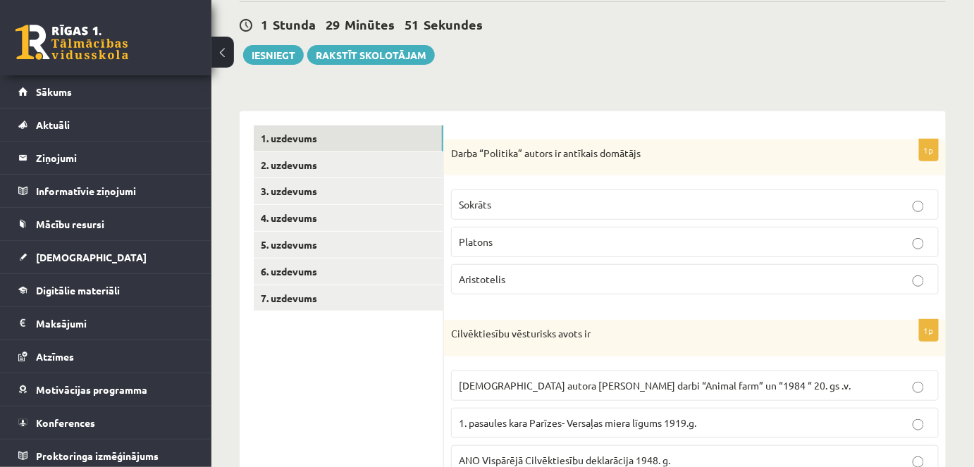
click at [453, 154] on div "Darba “Politika” autors ir antīkais domātājs" at bounding box center [695, 158] width 502 height 37
click at [475, 192] on label "Sokrāts" at bounding box center [695, 205] width 488 height 30
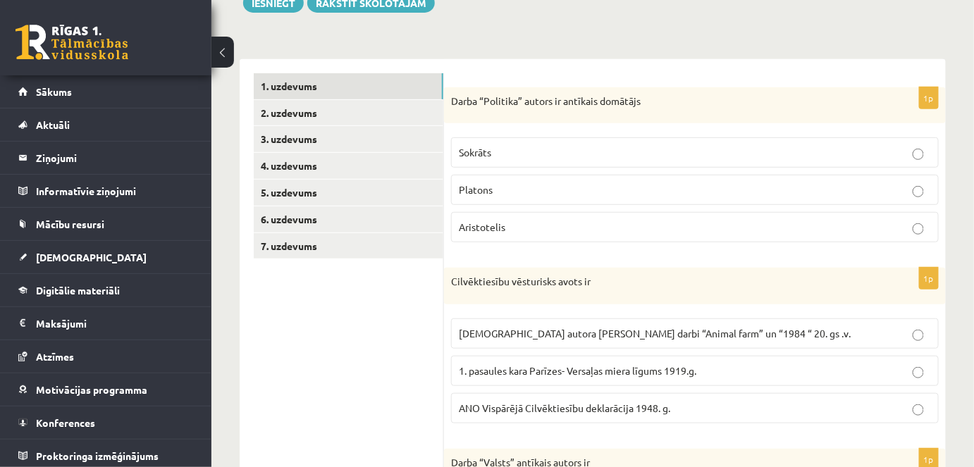
scroll to position [256, 0]
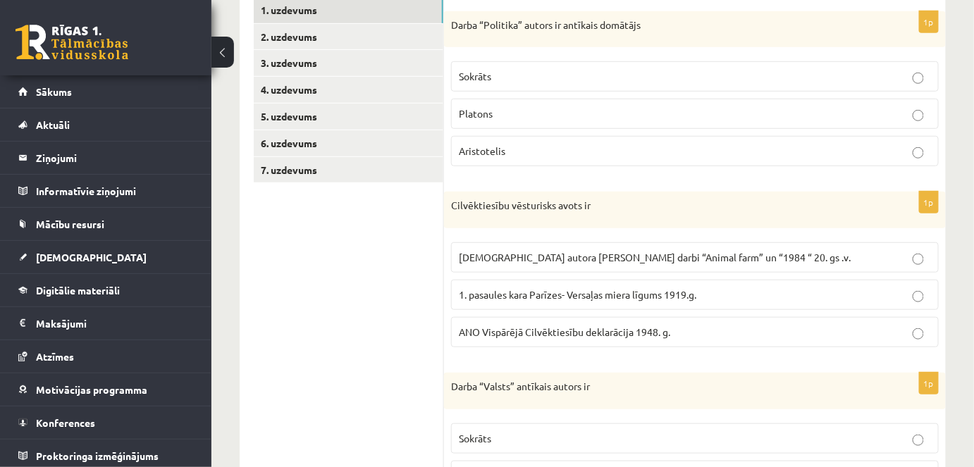
click at [474, 136] on label "Aristotelis" at bounding box center [695, 151] width 488 height 30
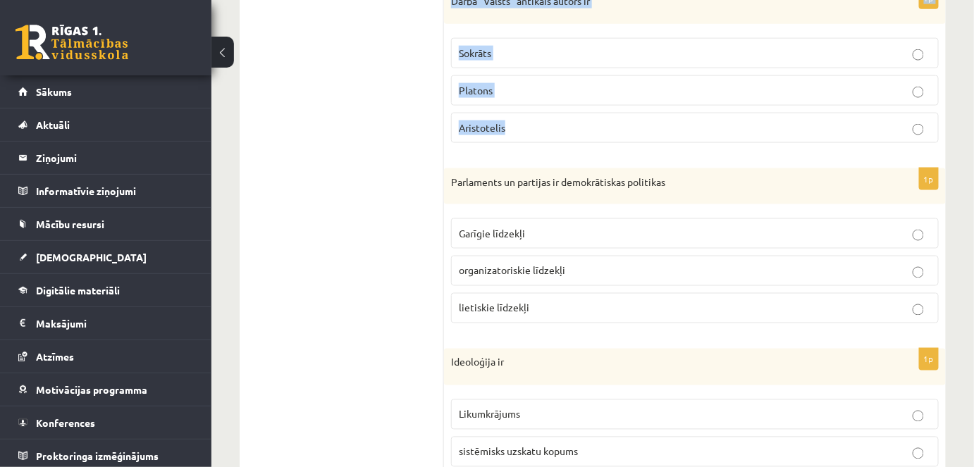
scroll to position [726, 0]
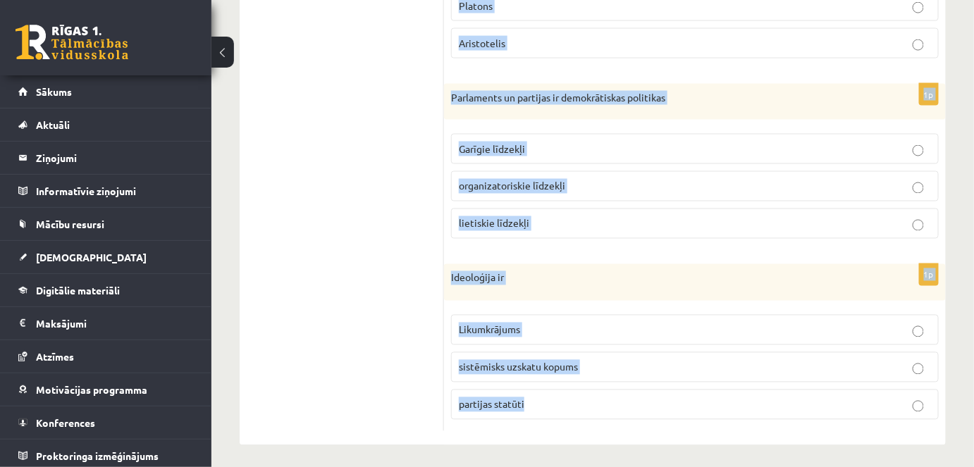
drag, startPoint x: 447, startPoint y: 142, endPoint x: 759, endPoint y: 213, distance: 319.6
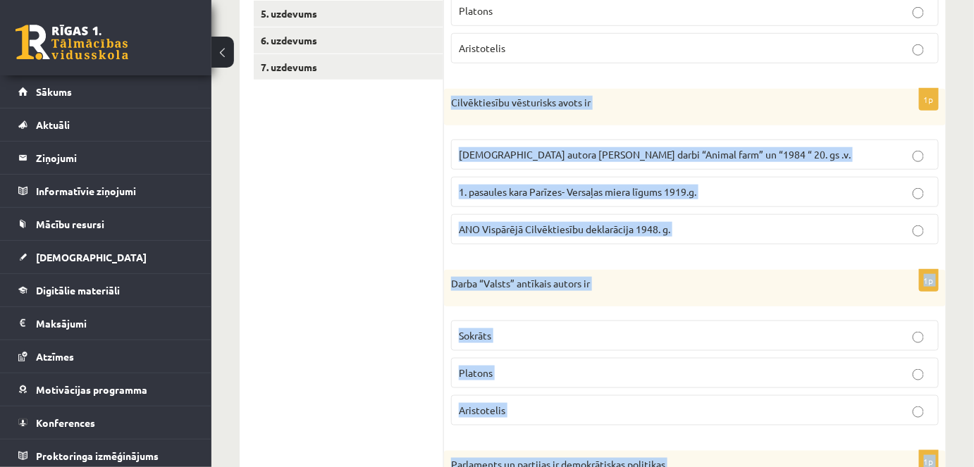
scroll to position [342, 0]
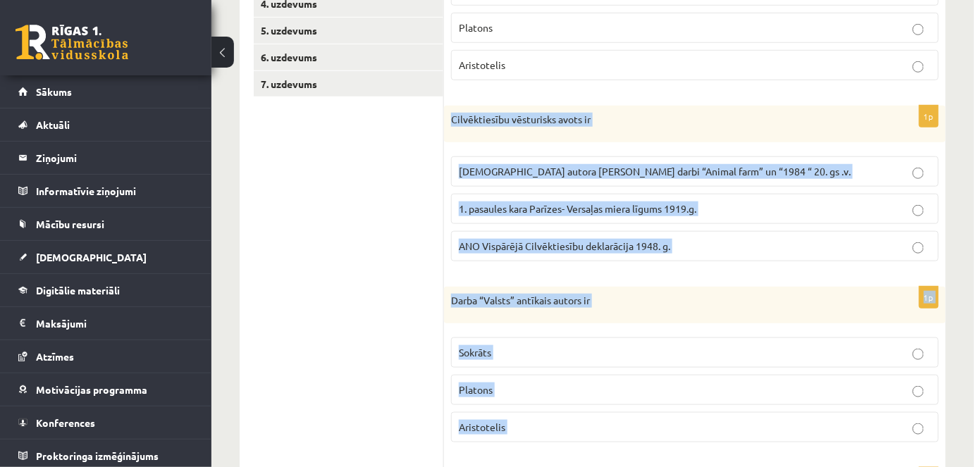
copy form "Cilvēktiesību vēsturisks avots ir Angļu autora George Orwell darbi “Animal farm…"
click at [505, 252] on label "ANO Vispārējā Cilvēktiesību deklarācija 1948. g." at bounding box center [695, 246] width 488 height 30
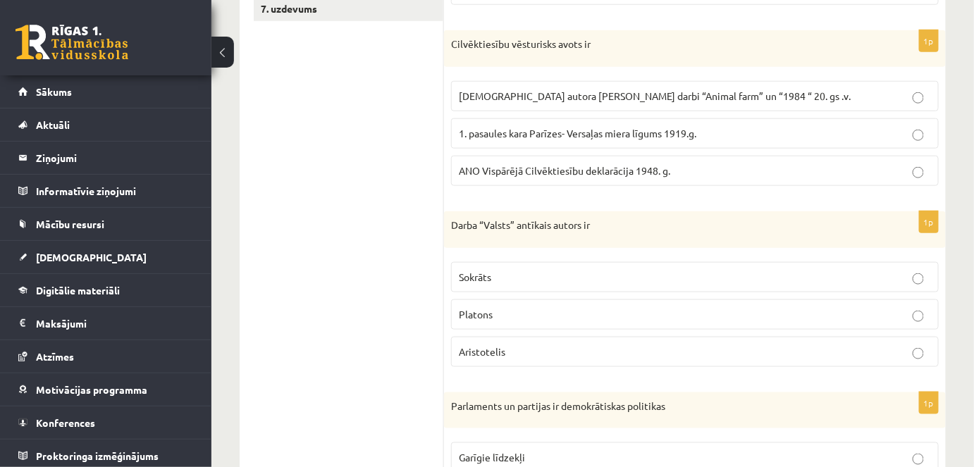
scroll to position [470, 0]
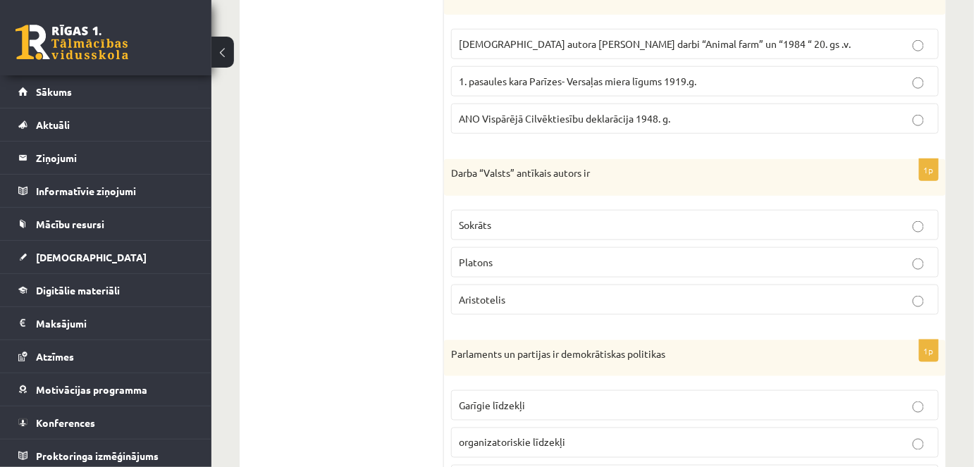
click at [517, 255] on p "Platons" at bounding box center [695, 262] width 472 height 15
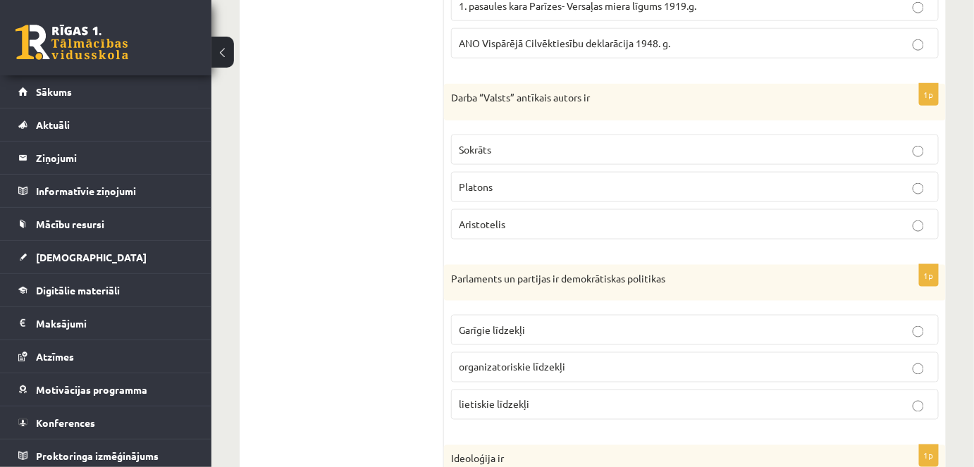
scroll to position [662, 0]
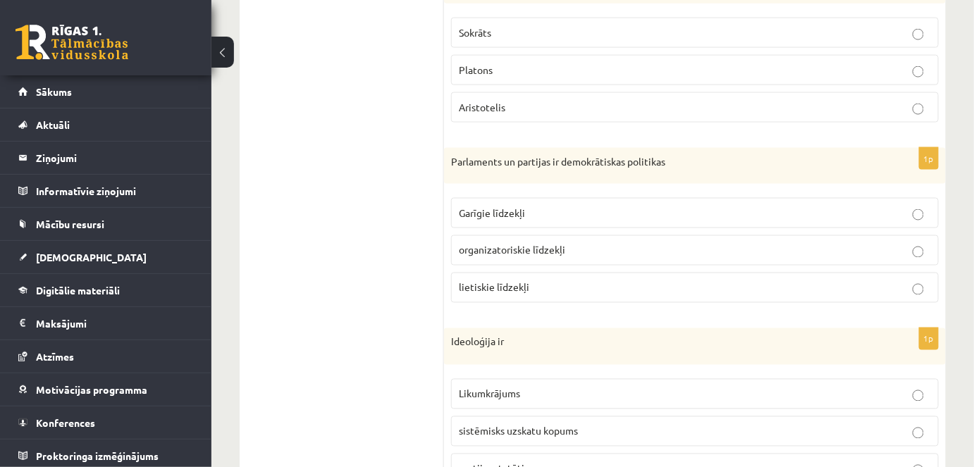
click at [538, 257] on label "organizatoriskie līdzekļi" at bounding box center [695, 250] width 488 height 30
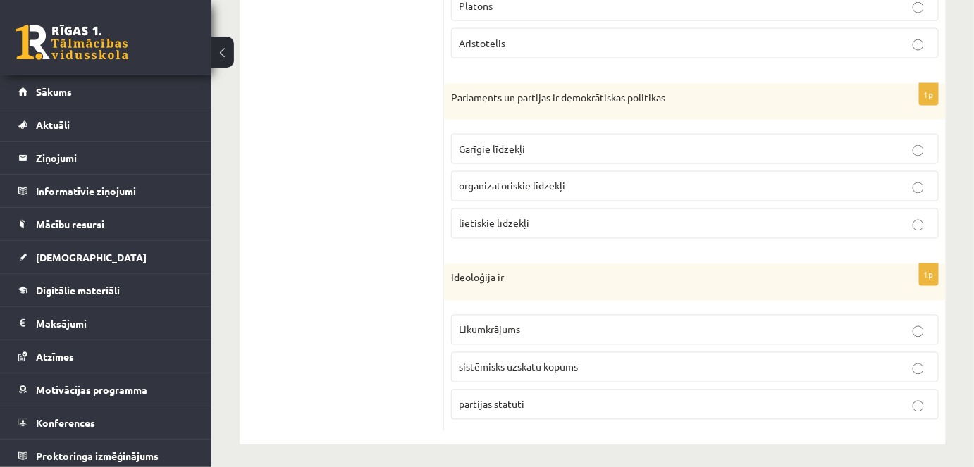
click at [754, 369] on label "sistēmisks uzskatu kopums" at bounding box center [695, 368] width 488 height 30
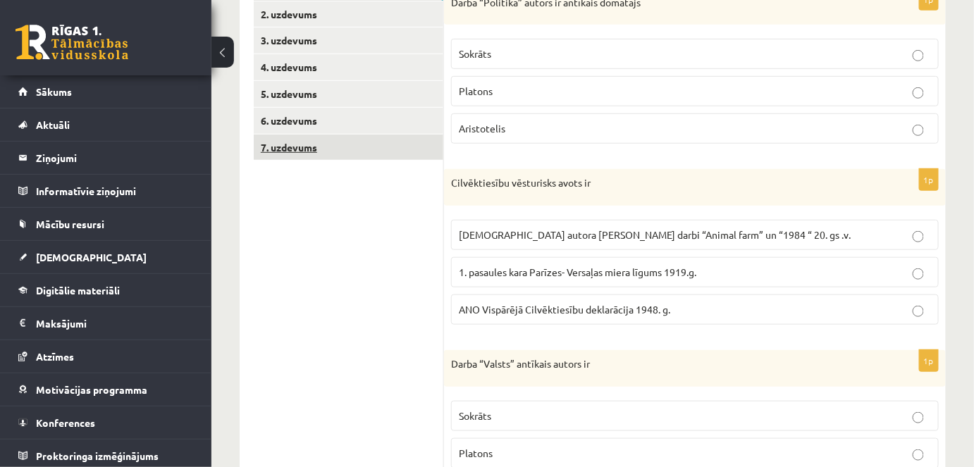
scroll to position [149, 0]
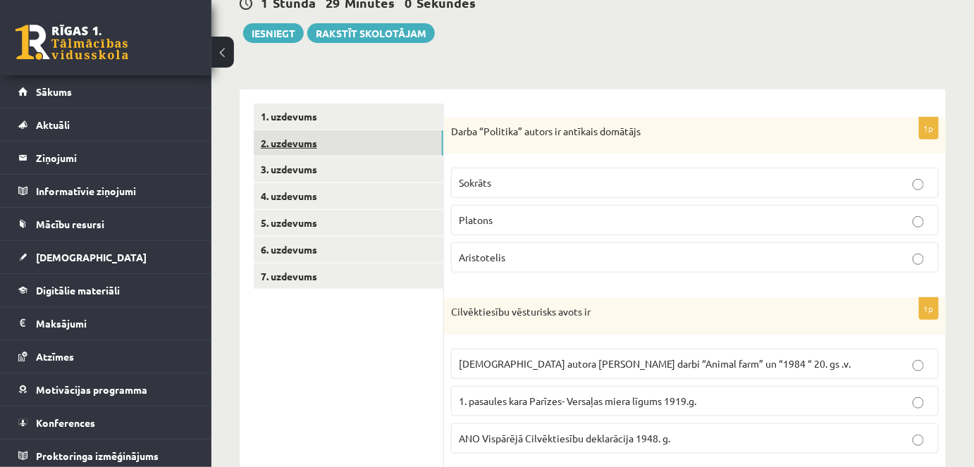
click at [320, 143] on link "2. uzdevums" at bounding box center [349, 143] width 190 height 26
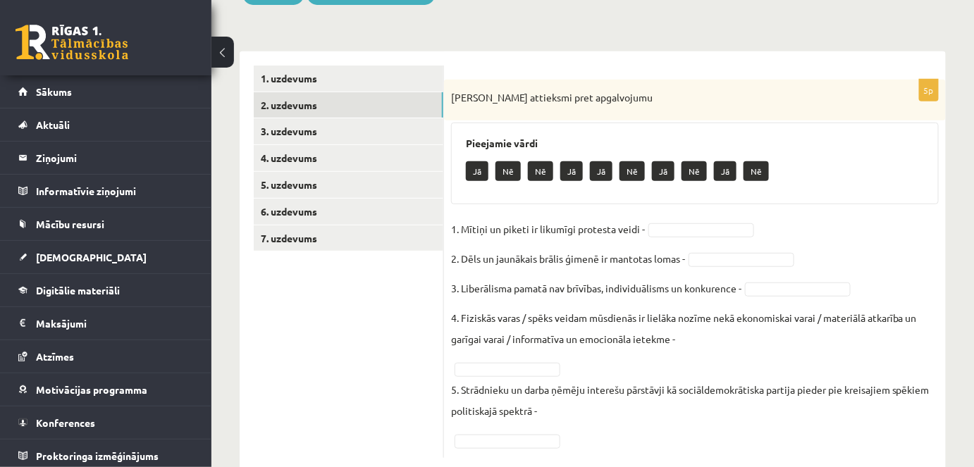
scroll to position [220, 0]
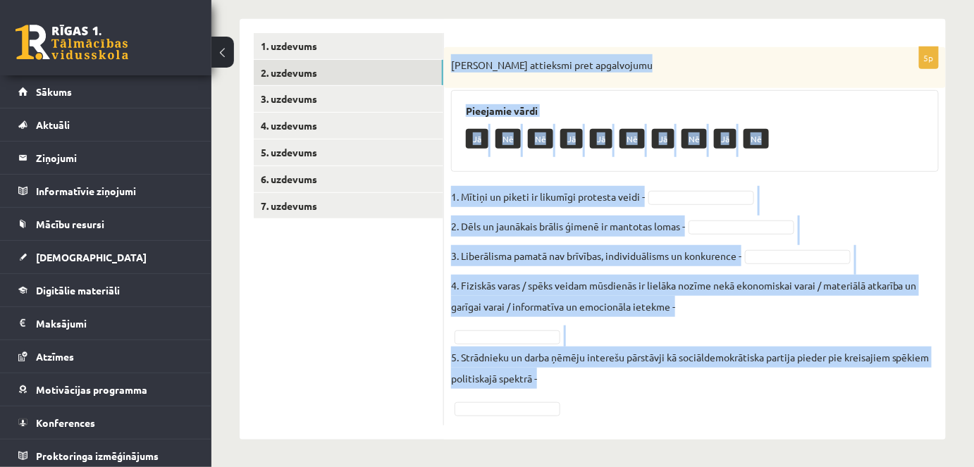
drag, startPoint x: 447, startPoint y: 66, endPoint x: 747, endPoint y: 355, distance: 415.8
click at [756, 372] on div "5p Izsaki attieksmi pret apgalvojumu Pieejamie vārdi Jā Nē Nē Jā Jā Nē Jā Nē Jā…" at bounding box center [695, 236] width 502 height 379
click at [480, 193] on p "1. Mītiņi un piketi ir likumīgi protesta veidi -" at bounding box center [548, 196] width 194 height 21
click at [470, 194] on p "1. Mītiņi un piketi ir likumīgi protesta veidi -" at bounding box center [548, 196] width 194 height 21
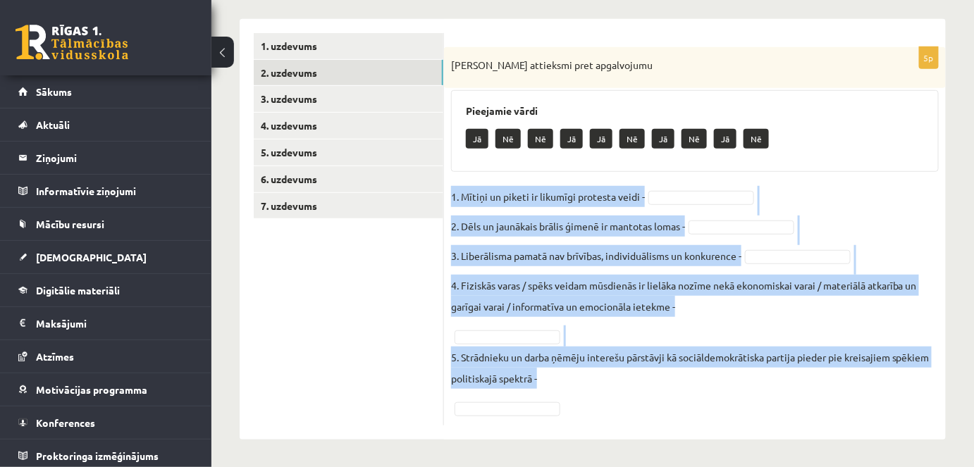
drag, startPoint x: 446, startPoint y: 185, endPoint x: 964, endPoint y: 367, distance: 549.8
click at [967, 383] on div "**********" at bounding box center [593, 151] width 763 height 634
click at [573, 202] on p "1. Mītiņi un piketi ir likumīgi protesta veidi -" at bounding box center [548, 196] width 194 height 21
drag, startPoint x: 451, startPoint y: 196, endPoint x: 714, endPoint y: 359, distance: 309.9
click at [737, 379] on div "5p Izsaki attieksmi pret apgalvojumu Pieejamie vārdi Jā Nē Nē Jā Jā Nē Jā Nē Jā…" at bounding box center [695, 236] width 502 height 379
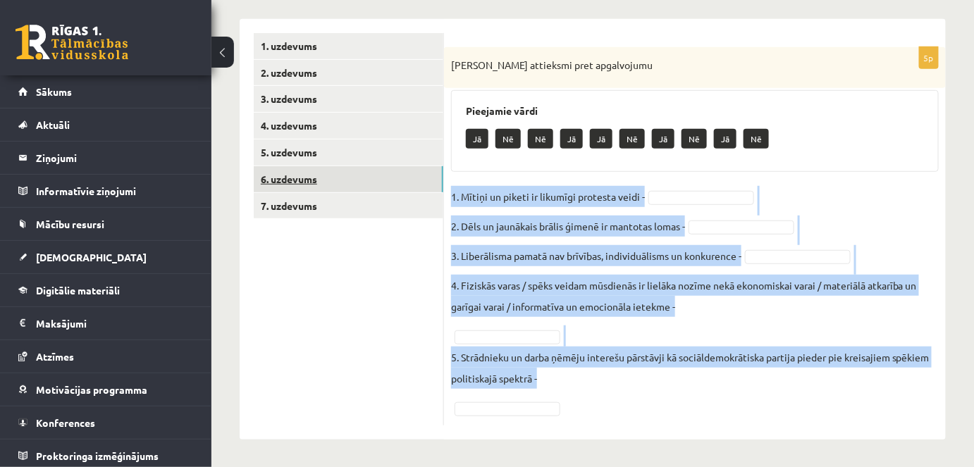
click at [435, 185] on link "6. uzdevums" at bounding box center [349, 179] width 190 height 26
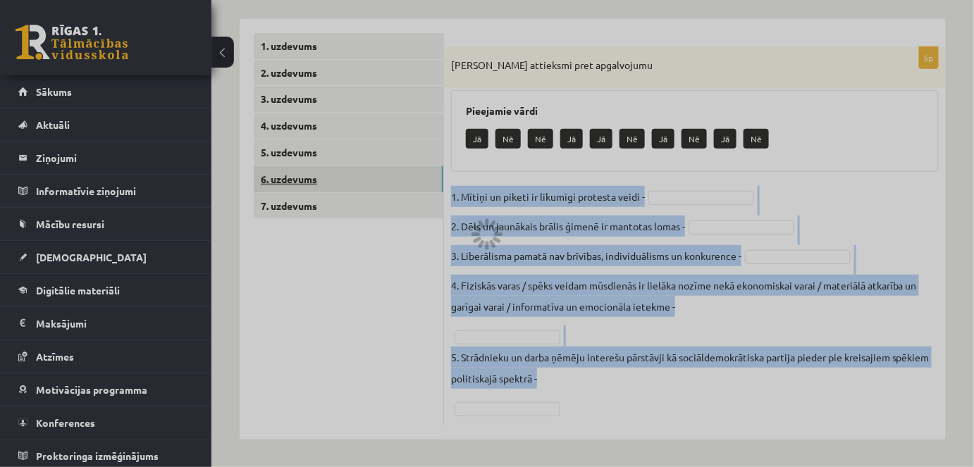
scroll to position [178, 0]
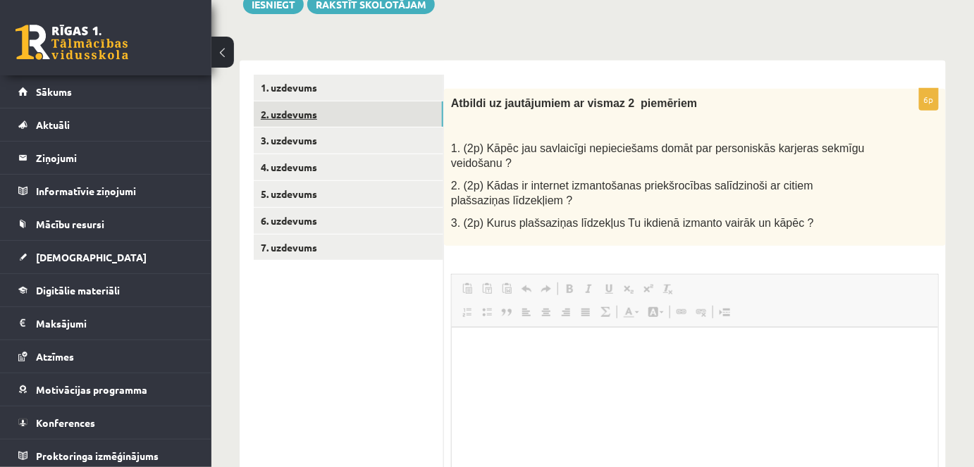
click at [317, 102] on link "2. uzdevums" at bounding box center [349, 115] width 190 height 26
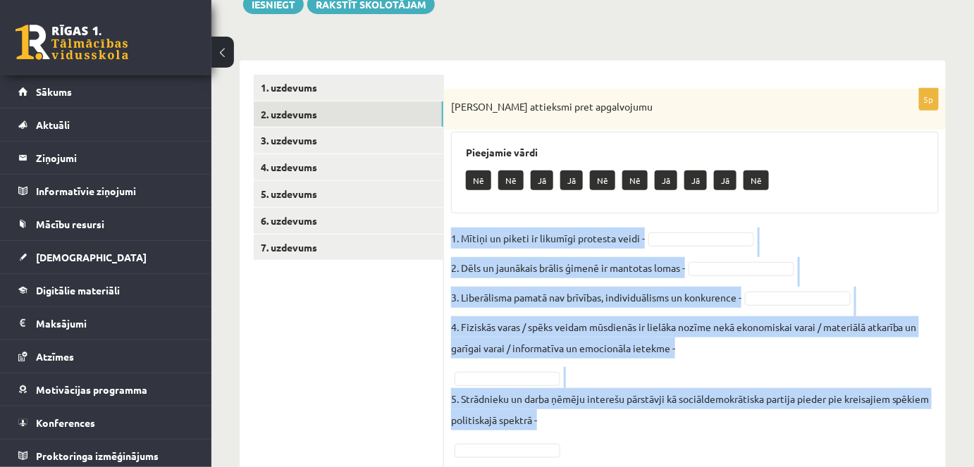
drag, startPoint x: 447, startPoint y: 233, endPoint x: 780, endPoint y: 354, distance: 354.6
click at [850, 427] on div "5p Izsaki attieksmi pret apgalvojumu Pieejamie vārdi Nē Nē Jā Jā Nē Nē Jā Jā Jā…" at bounding box center [695, 278] width 502 height 379
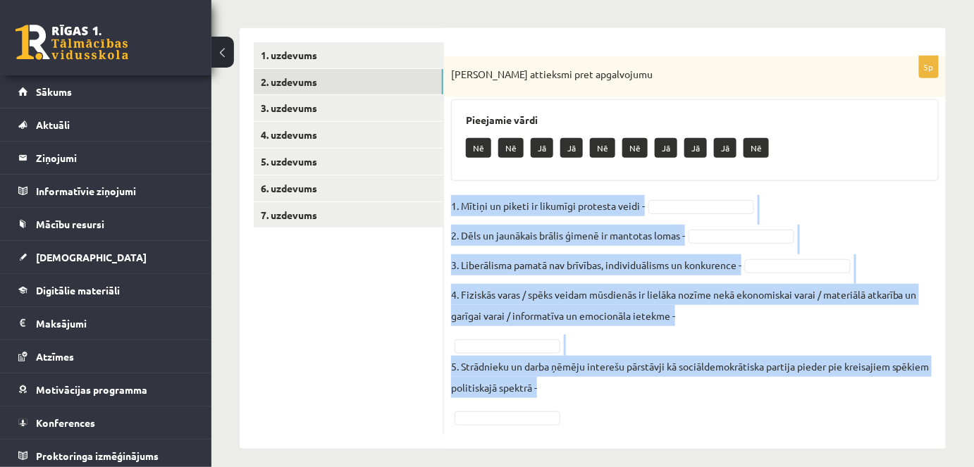
scroll to position [220, 0]
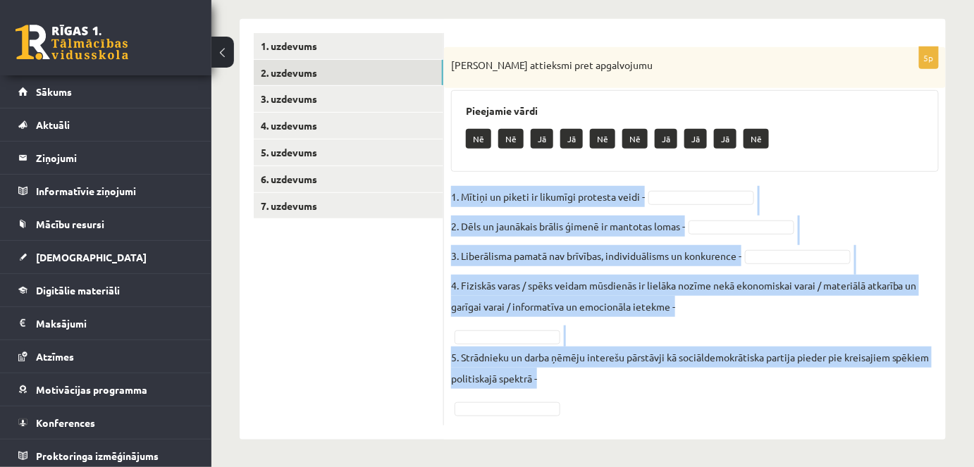
copy fieldset "1. Mītiņi un piketi ir likumīgi protesta veidi - 2. Dēls un jaunākais brālis ģi…"
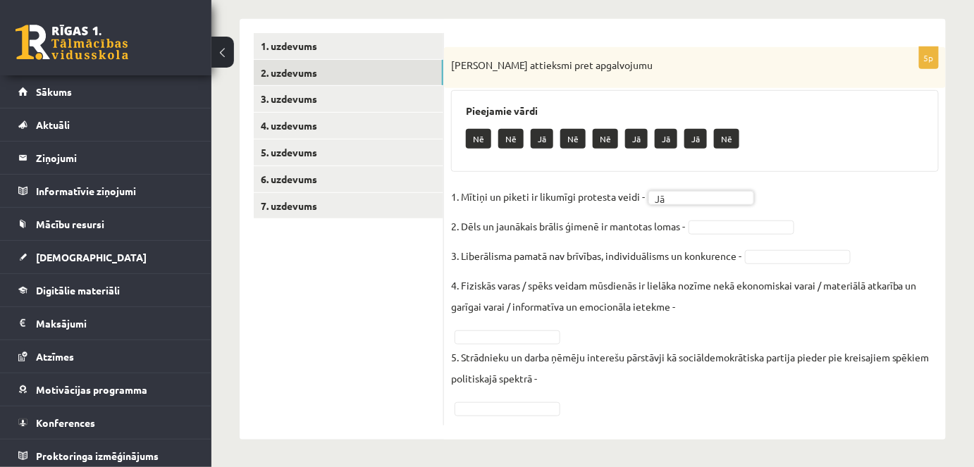
click at [717, 208] on fieldset "1. Mītiņi un piketi ir likumīgi protesta veidi - Jā ** 2. Dēls un jaunākais brā…" at bounding box center [695, 302] width 488 height 233
click at [714, 233] on fieldset "1. Mītiņi un piketi ir likumīgi protesta veidi - Jā ** 2. Dēls un jaunākais brā…" at bounding box center [695, 302] width 488 height 233
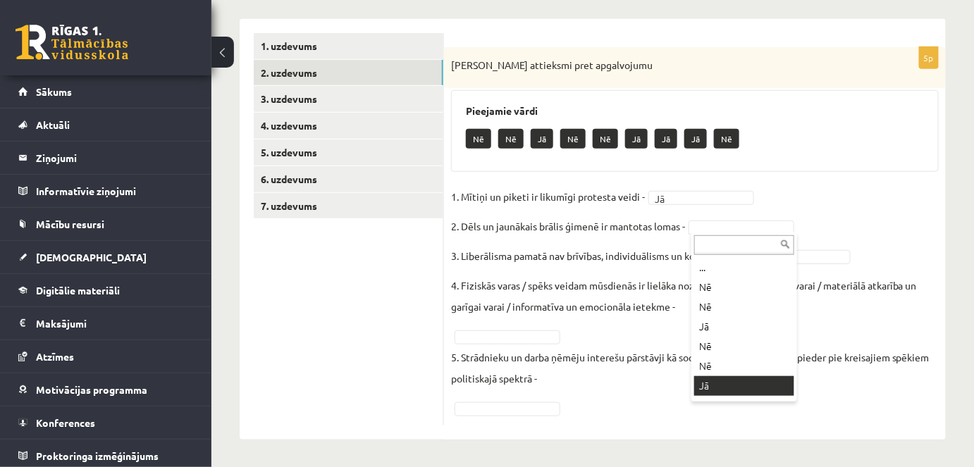
drag, startPoint x: 713, startPoint y: 390, endPoint x: 718, endPoint y: 362, distance: 28.6
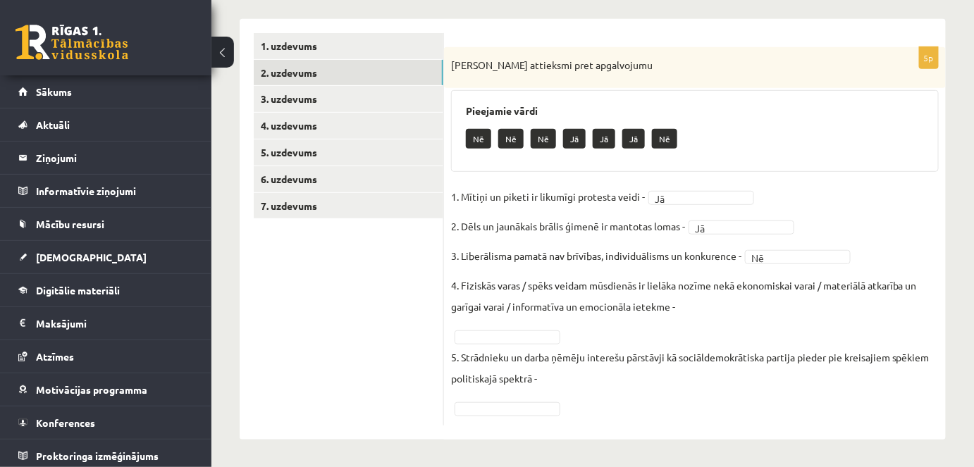
click at [527, 343] on fieldset "1. Mītiņi un piketi ir likumīgi protesta veidi - Jā ** 2. Dēls un jaunākais brā…" at bounding box center [695, 302] width 488 height 233
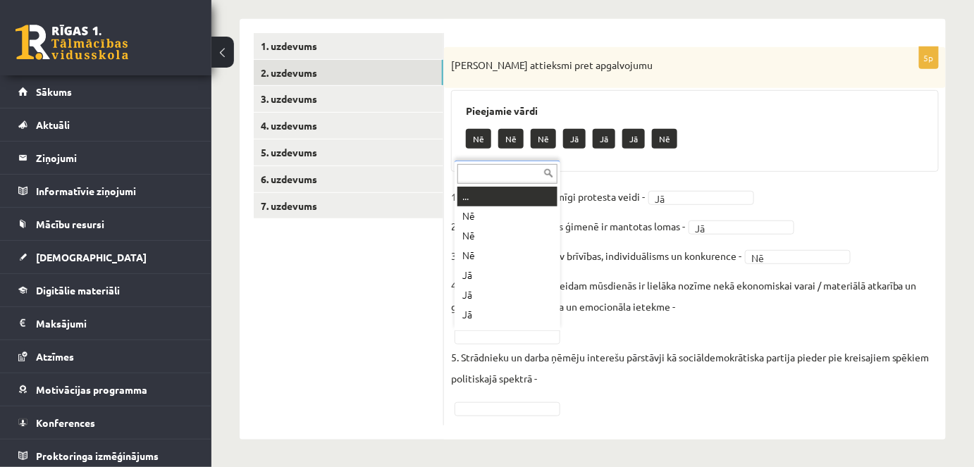
scroll to position [17, 0]
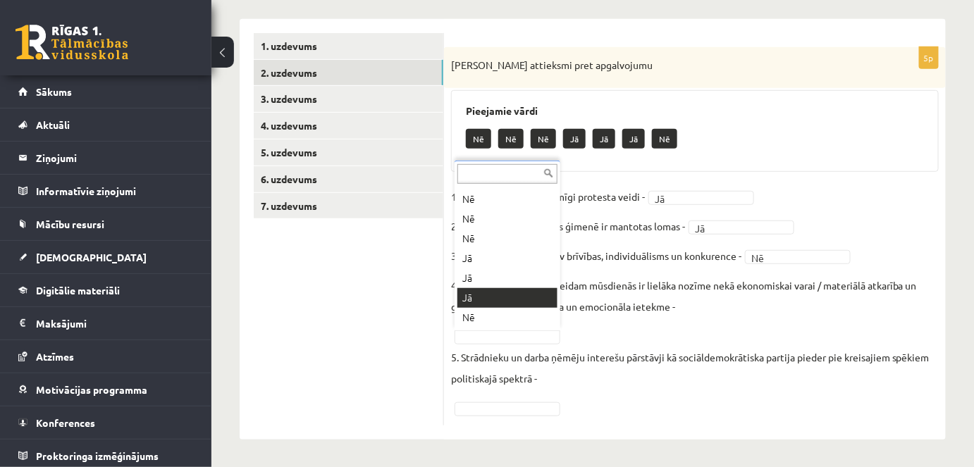
drag, startPoint x: 527, startPoint y: 318, endPoint x: 522, endPoint y: 303, distance: 15.6
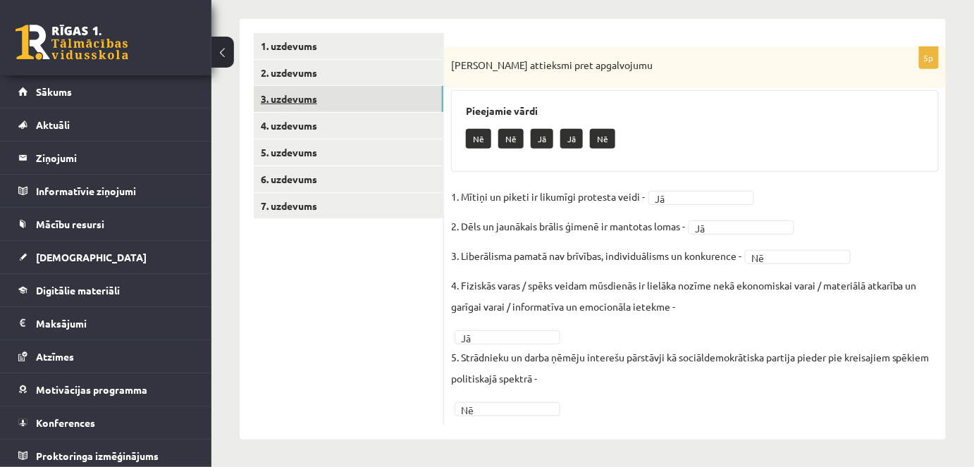
click at [405, 106] on link "3. uzdevums" at bounding box center [349, 99] width 190 height 26
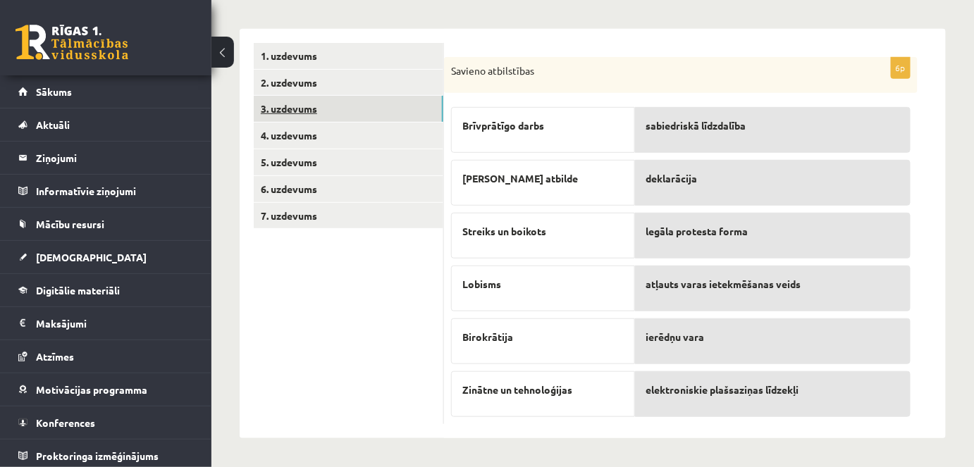
scroll to position [208, 0]
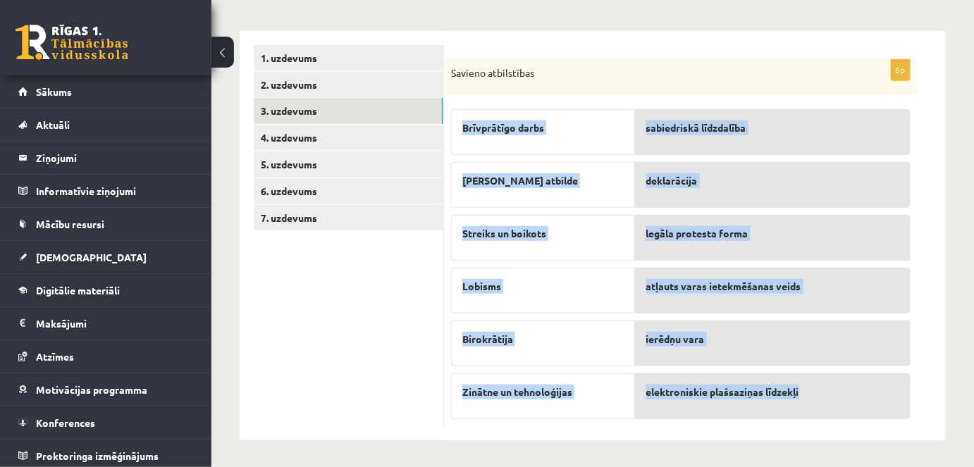
drag, startPoint x: 957, startPoint y: 427, endPoint x: 821, endPoint y: 376, distance: 145.9
click at [821, 376] on div "**********" at bounding box center [593, 157] width 763 height 623
copy fieldset "Brīvprātīgo darbs Lieka atbilde Streiks un boikots Lobisms Birokrātija Zinātne …"
click at [615, 282] on p "Lobisms" at bounding box center [542, 286] width 161 height 15
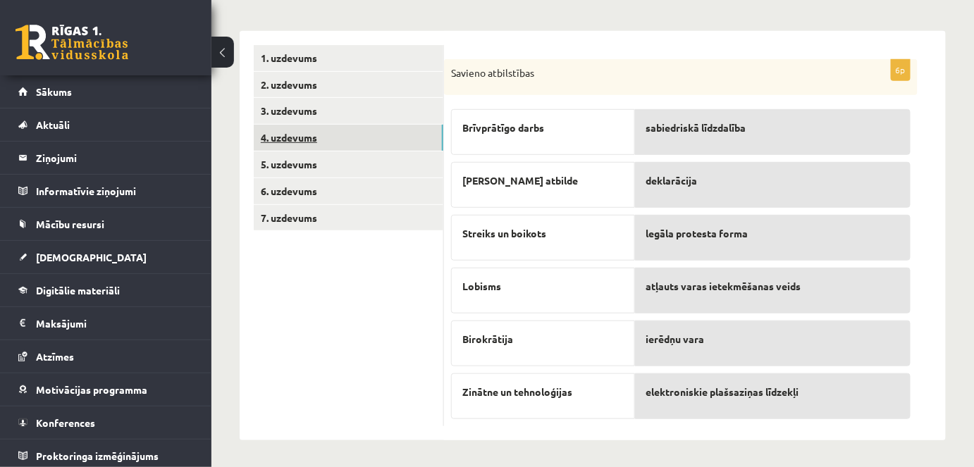
click at [302, 128] on link "4. uzdevums" at bounding box center [349, 138] width 190 height 26
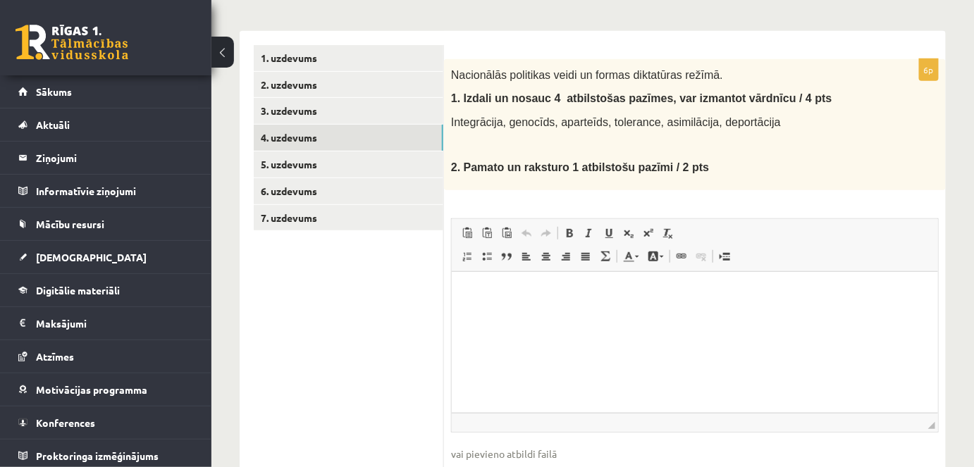
scroll to position [0, 0]
click at [458, 65] on div "Nacionālās politikas veidi un formas diktatūras režīmā. 1. I zdali un nosauc 4 …" at bounding box center [695, 124] width 502 height 131
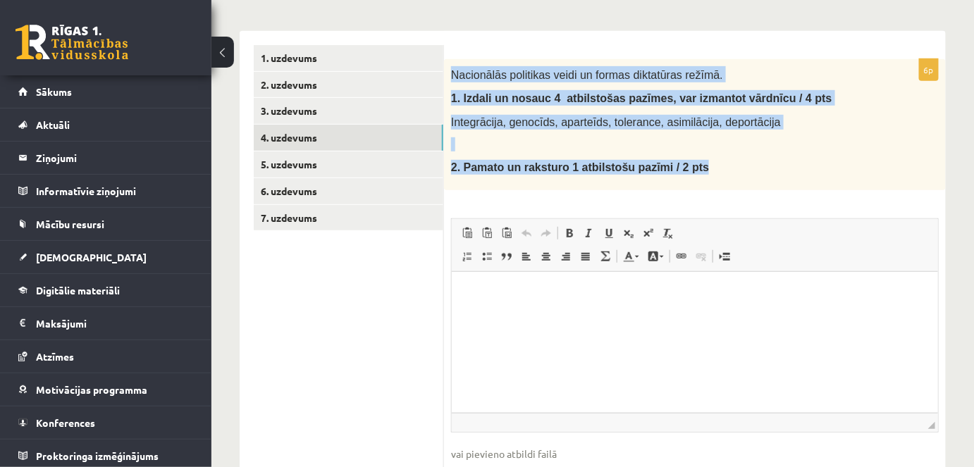
drag, startPoint x: 449, startPoint y: 63, endPoint x: 788, endPoint y: 189, distance: 361.6
click at [788, 189] on div "Nacionālās politikas veidi un formas diktatūras režīmā. 1. I zdali un nosauc 4 …" at bounding box center [695, 124] width 502 height 131
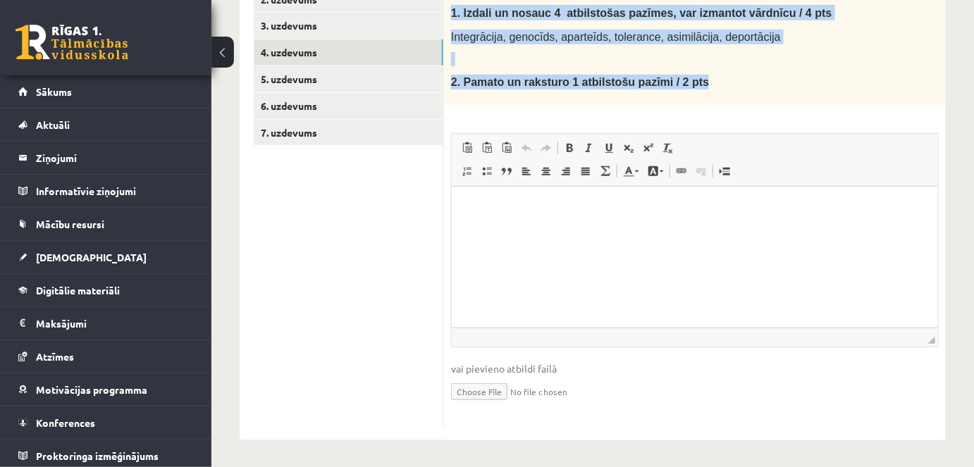
scroll to position [101, 0]
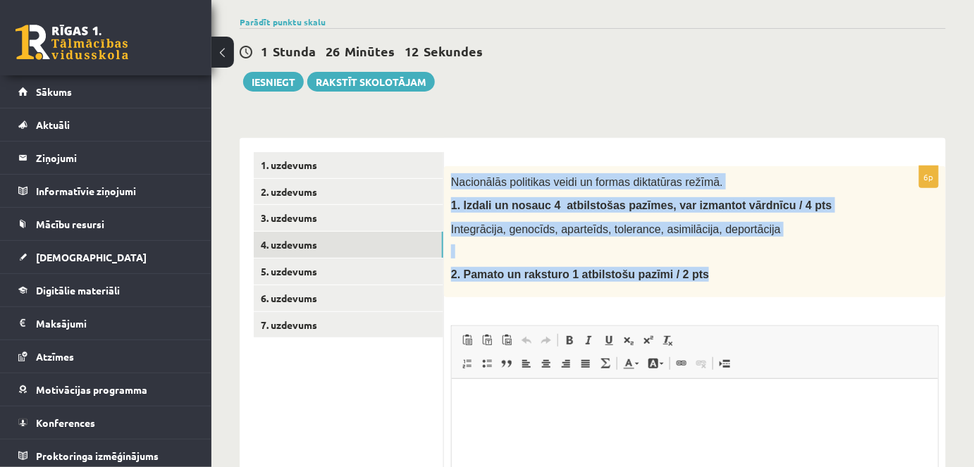
copy div "Nacionālās politikas veidi un formas diktatūras režīmā. 1. I zdali un nosauc 4 …"
click at [714, 193] on div "Nacionālās politikas veidi un formas diktatūras režīmā. 1. I zdali un nosauc 4 …" at bounding box center [695, 231] width 502 height 131
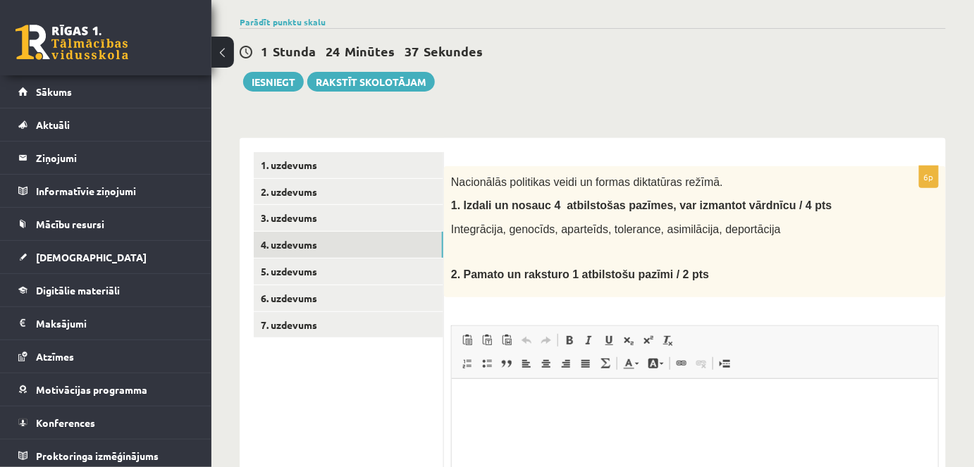
click at [530, 422] on html at bounding box center [694, 400] width 486 height 43
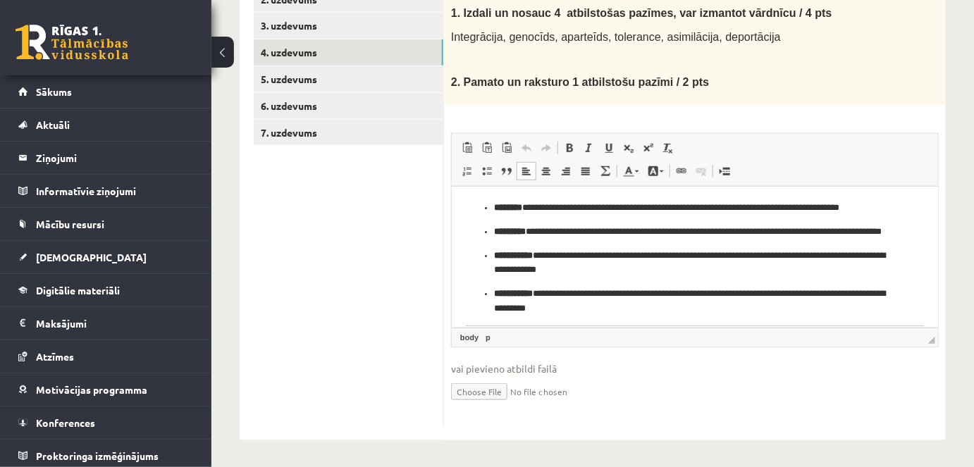
scroll to position [131, 0]
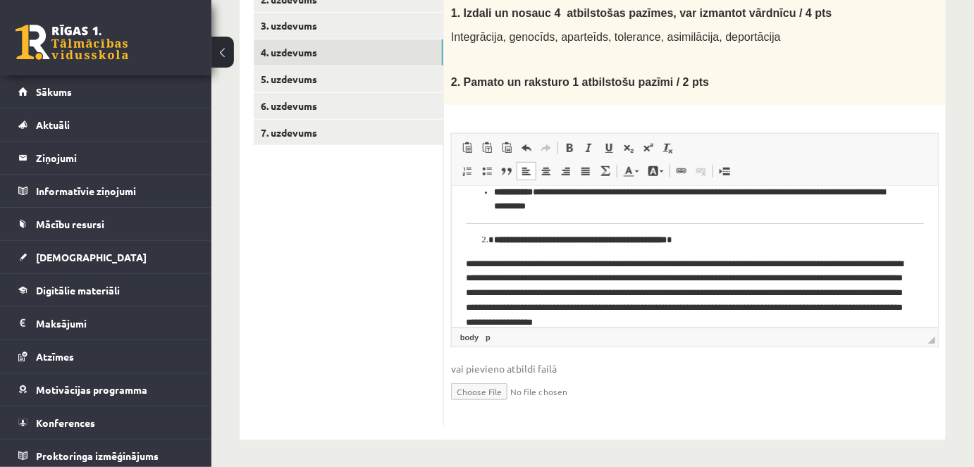
click at [765, 212] on p "**********" at bounding box center [690, 200] width 393 height 30
drag, startPoint x: 748, startPoint y: 236, endPoint x: 474, endPoint y: 240, distance: 274.3
click at [474, 240] on ol "**********" at bounding box center [694, 240] width 458 height 15
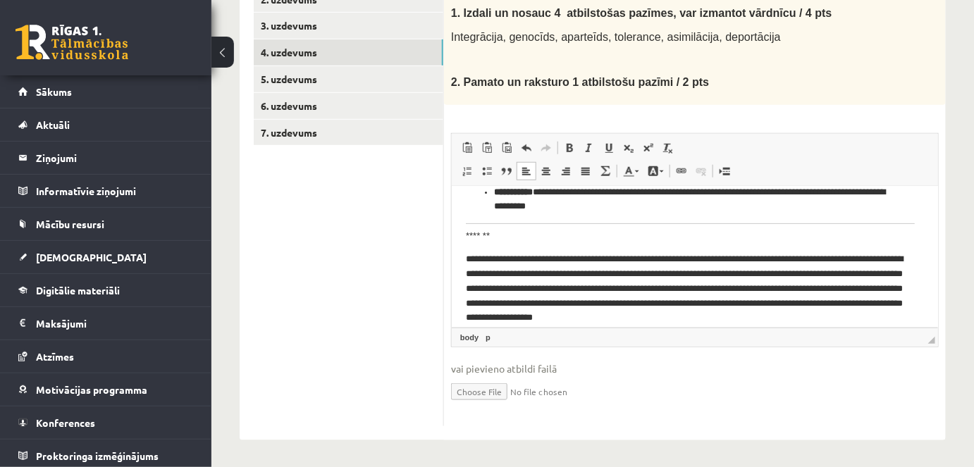
scroll to position [114, 0]
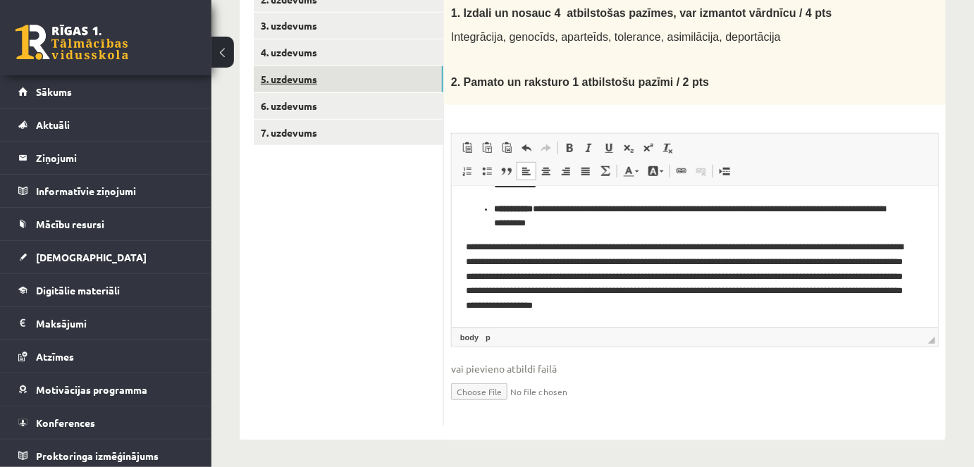
click at [267, 67] on link "5. uzdevums" at bounding box center [349, 79] width 190 height 26
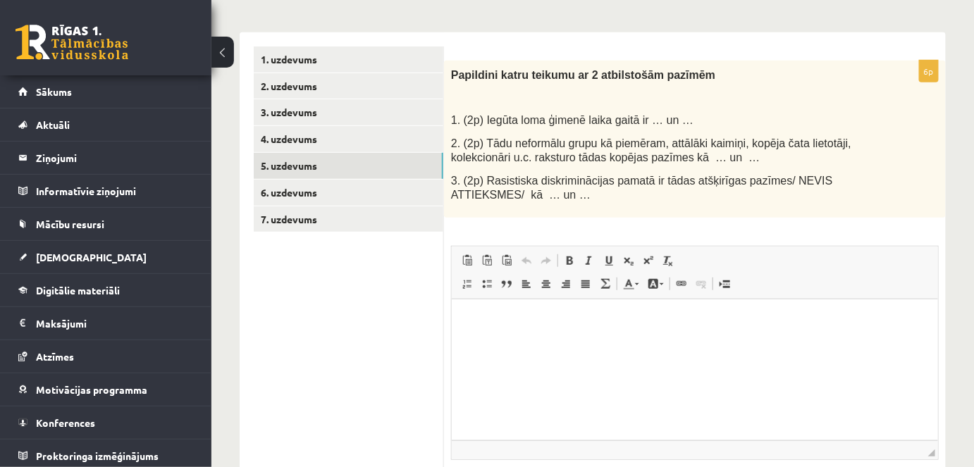
scroll to position [165, 0]
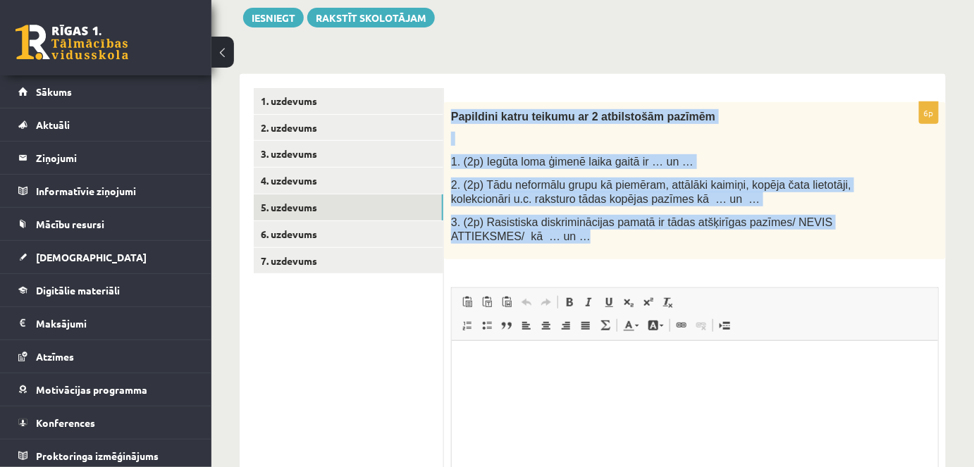
drag, startPoint x: 446, startPoint y: 110, endPoint x: 606, endPoint y: 234, distance: 202.5
click at [606, 234] on div "Papildini katru teikumu ar 2 atbilstošām pazīmēm 1. (2p) Iegūta loma ģimenē lai…" at bounding box center [695, 180] width 502 height 157
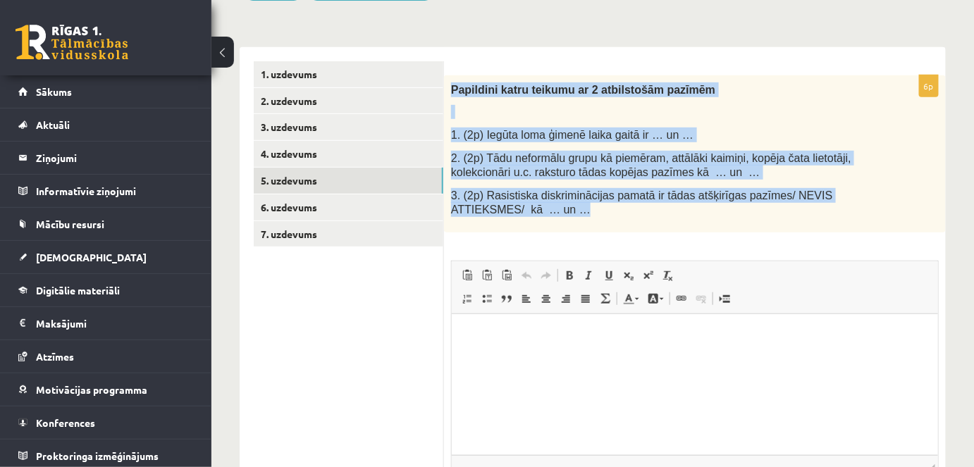
scroll to position [191, 0]
copy div "Papildini katru teikumu ar 2 atbilstošām pazīmēm 1. (2p) Iegūta loma ģimenē lai…"
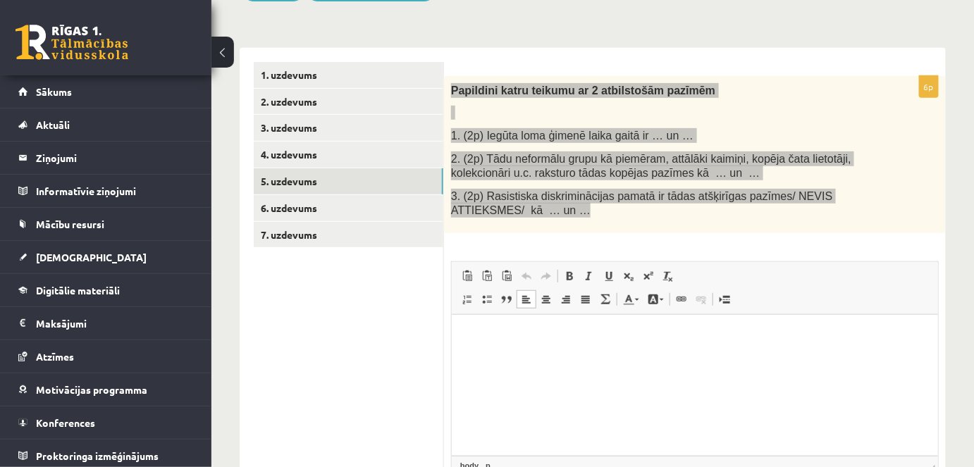
drag, startPoint x: 581, startPoint y: 353, endPoint x: 547, endPoint y: 334, distance: 38.8
click at [547, 334] on p "Визуальный текстовый редактор, wiswyg-editor-user-answer-47433978716440" at bounding box center [694, 336] width 458 height 15
click at [518, 332] on p "Визуальный текстовый редактор, wiswyg-editor-user-answer-47433978716440" at bounding box center [694, 336] width 458 height 15
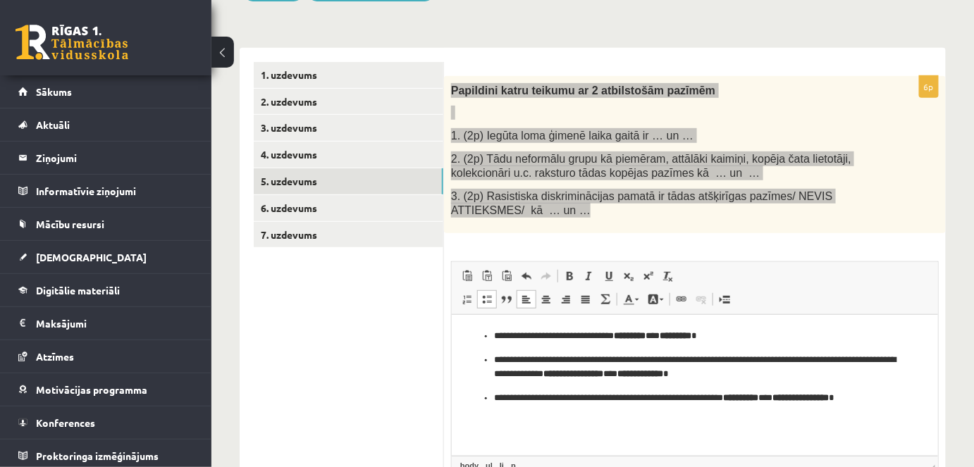
scroll to position [319, 0]
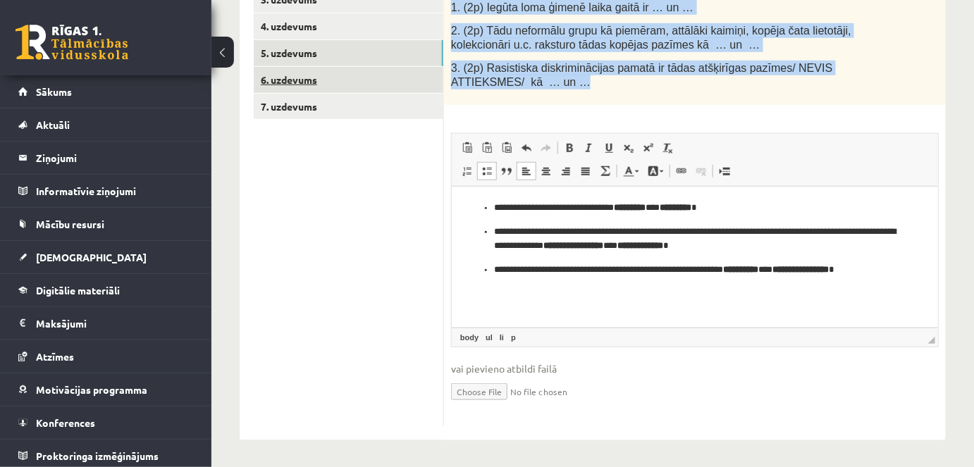
click at [367, 90] on link "6. uzdevums" at bounding box center [349, 80] width 190 height 26
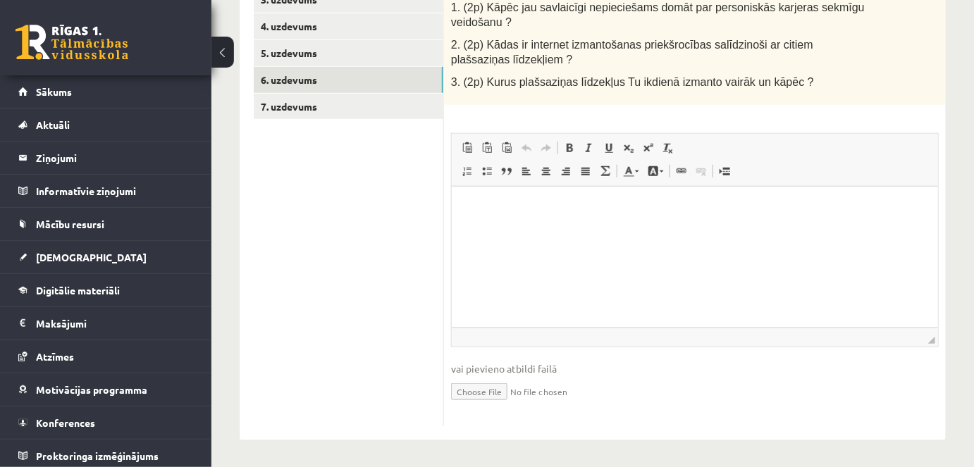
scroll to position [191, 0]
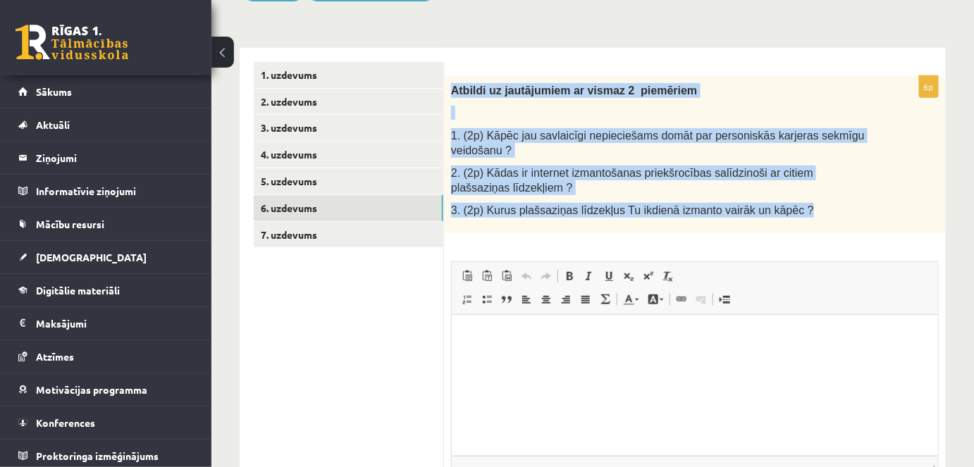
drag, startPoint x: 450, startPoint y: 79, endPoint x: 813, endPoint y: 219, distance: 389.0
click at [813, 219] on div "Atbildi uz jautājumiem ar vismaz 2 piemēriem 1. (2p) Kāpēc jau savlaicīgi nepie…" at bounding box center [695, 154] width 502 height 157
copy div "Atbildi uz jautājumiem ar vismaz 2 piemēriem 1. (2p) Kāpēc jau savlaicīgi nepie…"
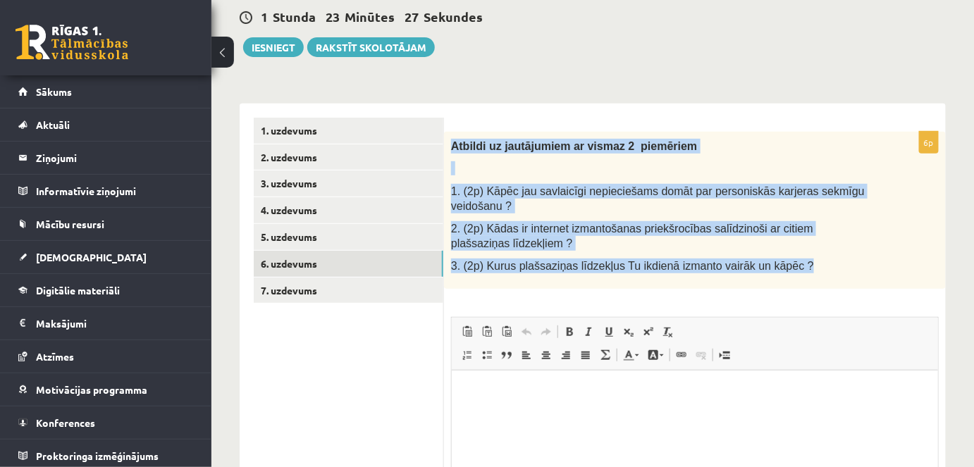
scroll to position [127, 0]
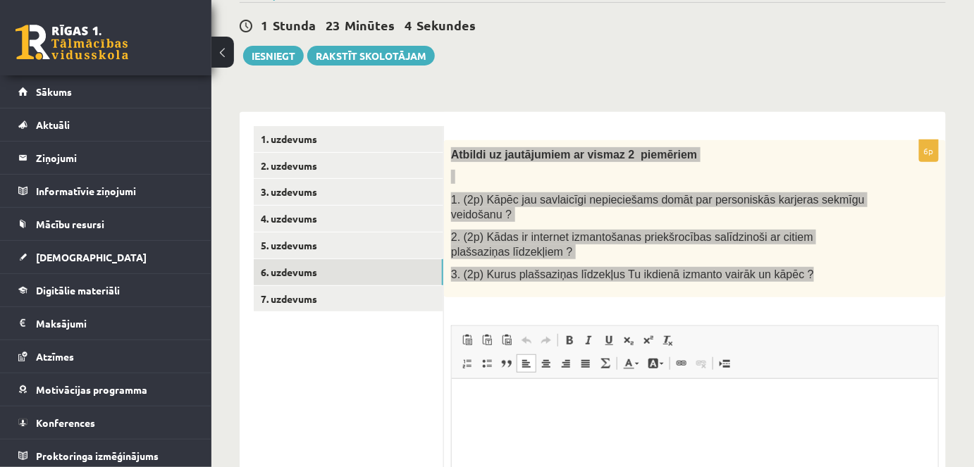
click at [568, 420] on html at bounding box center [694, 400] width 486 height 43
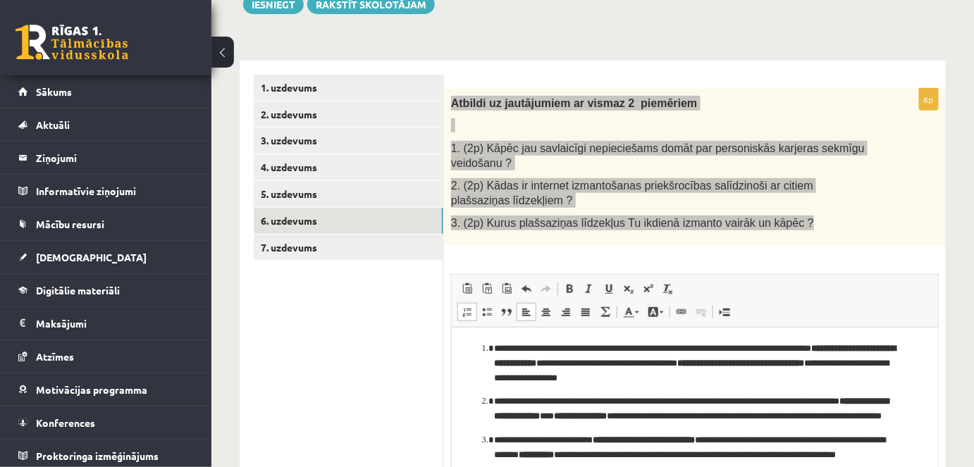
scroll to position [21, 0]
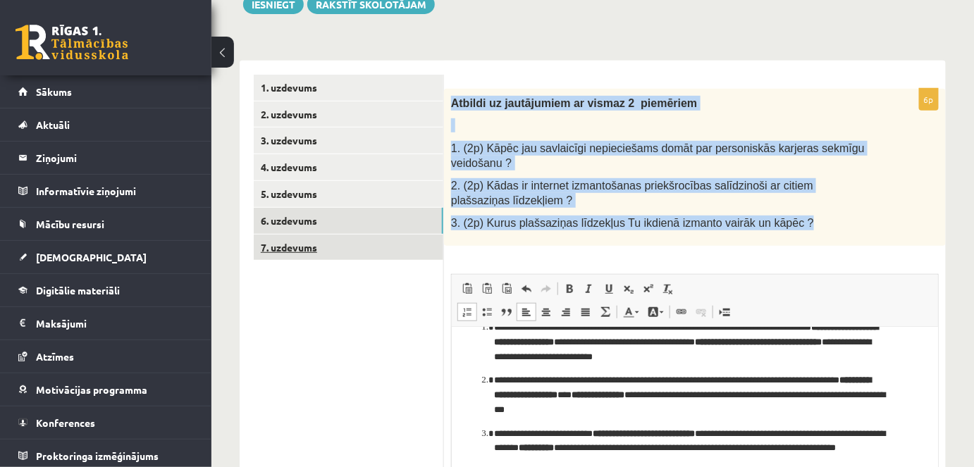
click at [385, 256] on link "7. uzdevums" at bounding box center [349, 248] width 190 height 26
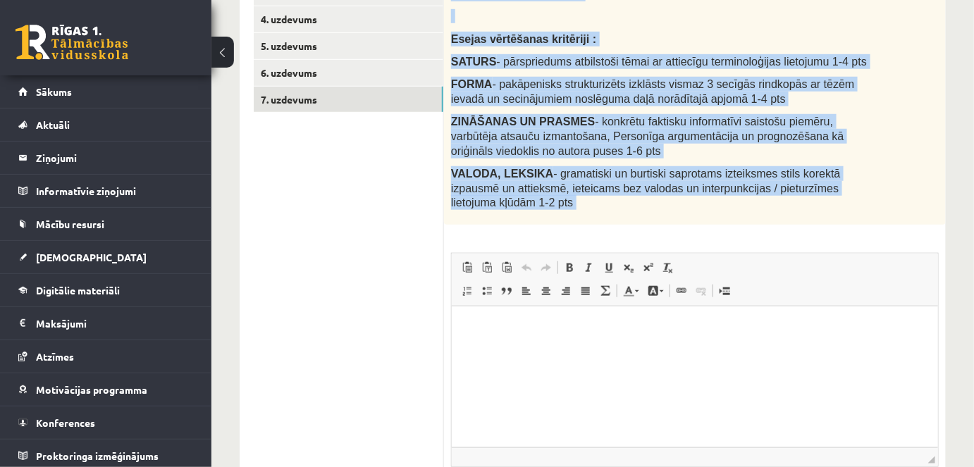
scroll to position [371, 0]
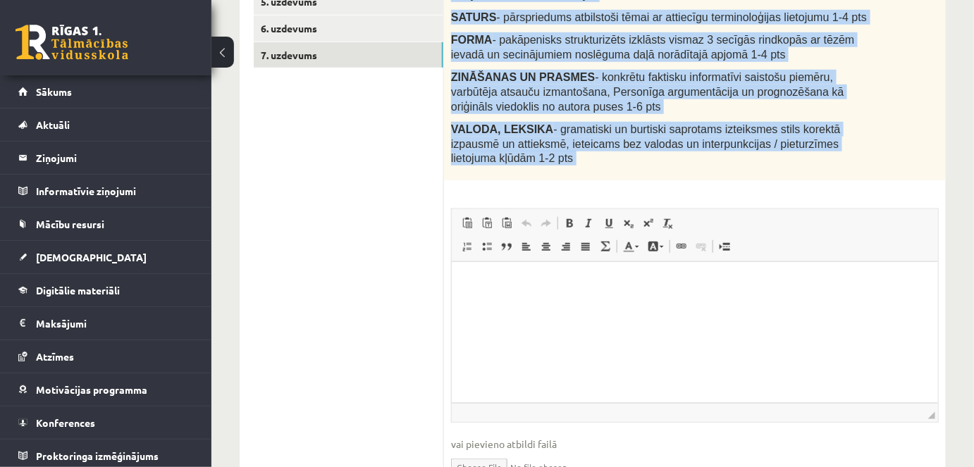
drag, startPoint x: 448, startPoint y: 97, endPoint x: 861, endPoint y: 167, distance: 419.1
click at [861, 167] on div "16p Uzraksti argumentētu eseju / vairāk kā 100 vārdi / par tēmu : Plašsaziņas l…" at bounding box center [695, 199] width 502 height 606
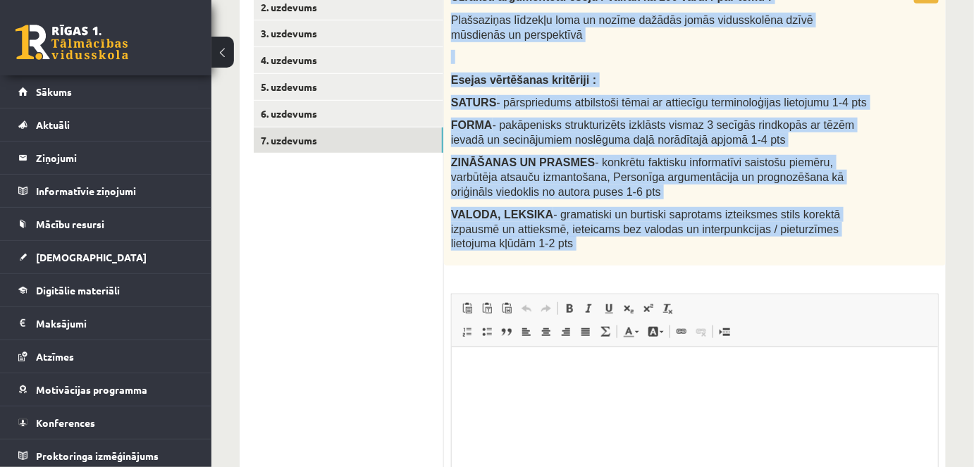
scroll to position [175, 0]
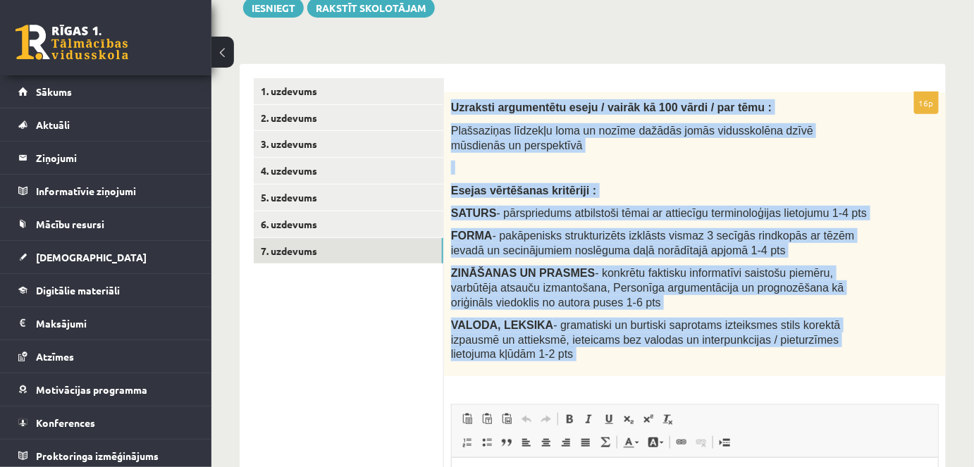
copy div "Uzraksti argumentētu eseju / vairāk kā 100 vārdi / par tēmu : Plašsaziņas līdze…"
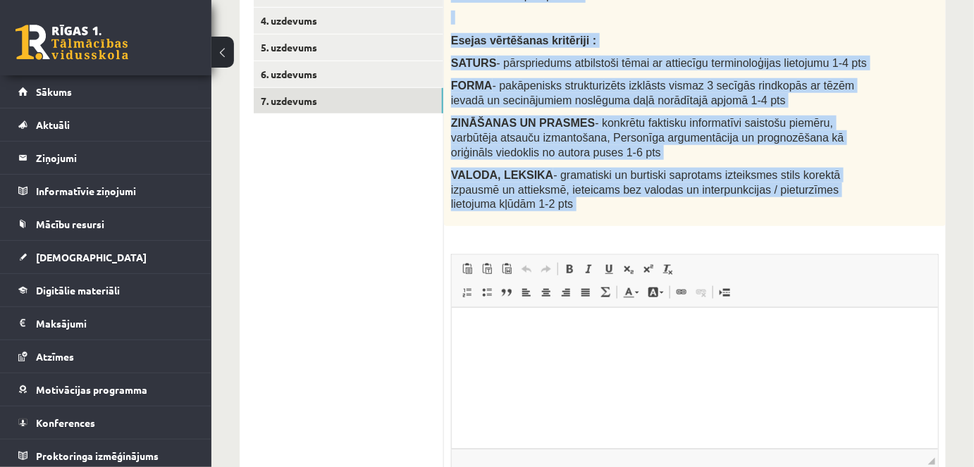
scroll to position [431, 0]
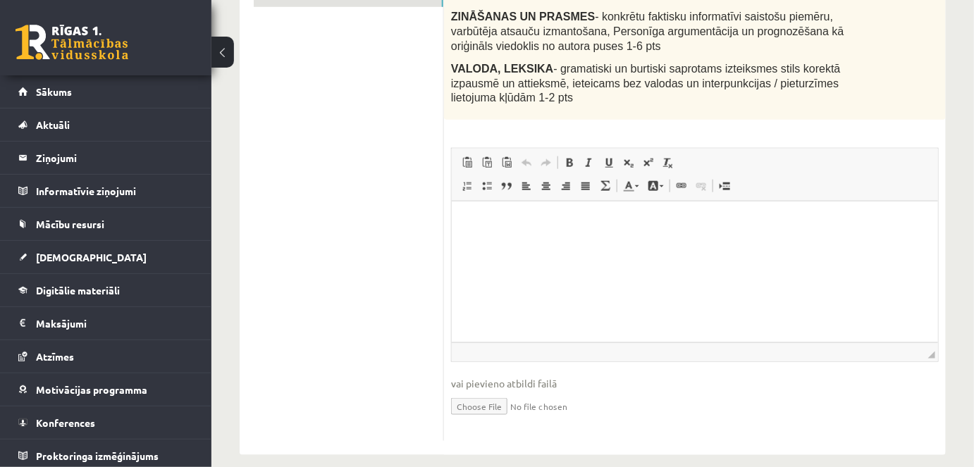
click at [551, 224] on p "Визуальный текстовый редактор, wiswyg-editor-user-answer-47433910323240" at bounding box center [694, 222] width 458 height 15
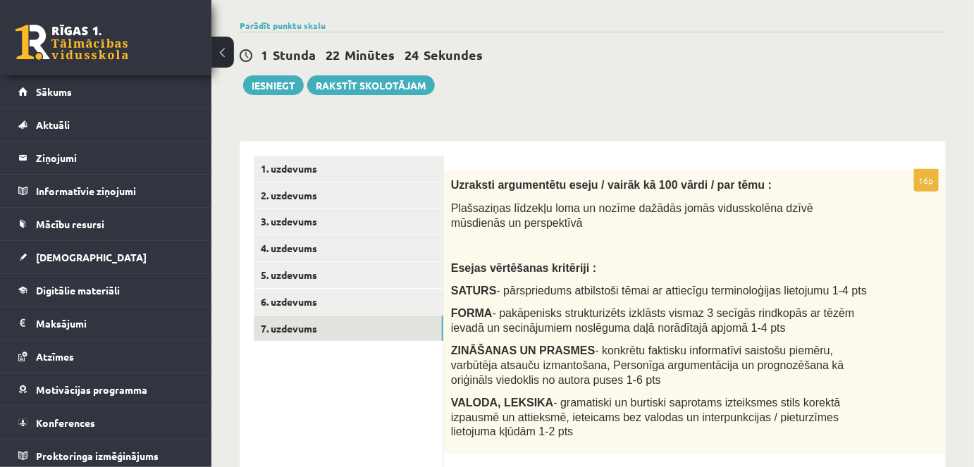
scroll to position [0, 0]
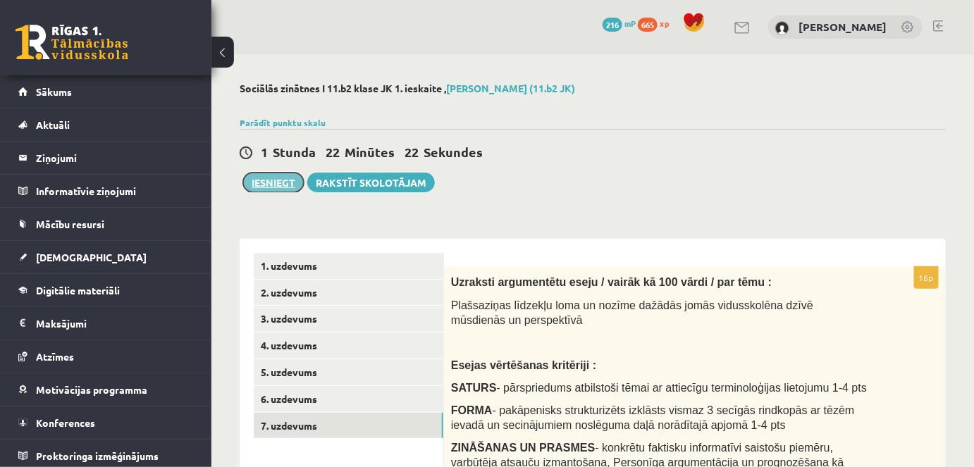
click at [281, 185] on button "Iesniegt" at bounding box center [273, 183] width 61 height 20
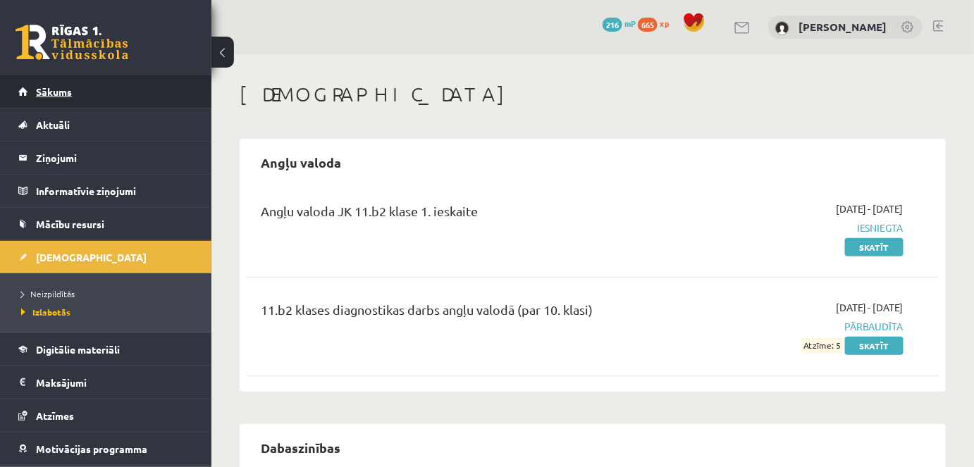
click at [85, 92] on link "Sākums" at bounding box center [106, 91] width 176 height 32
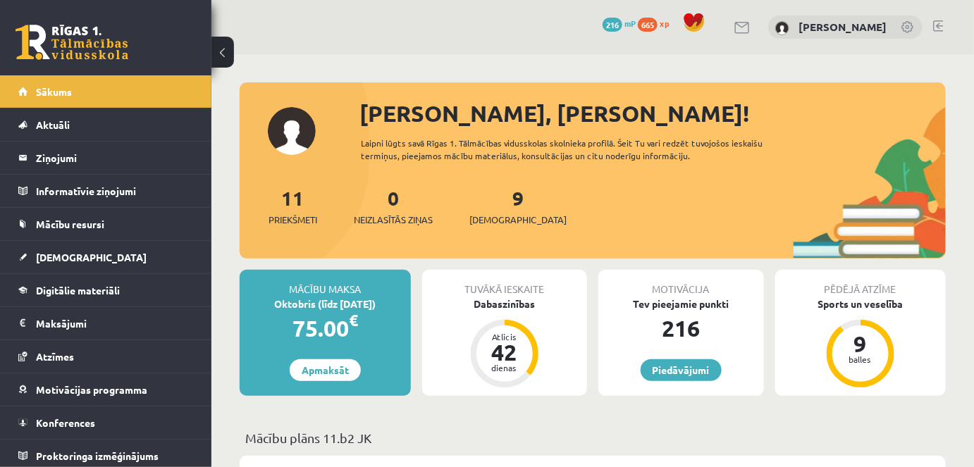
click at [504, 212] on div "9 Ieskaites" at bounding box center [518, 205] width 97 height 44
click at [486, 219] on span "[DEMOGRAPHIC_DATA]" at bounding box center [518, 220] width 97 height 14
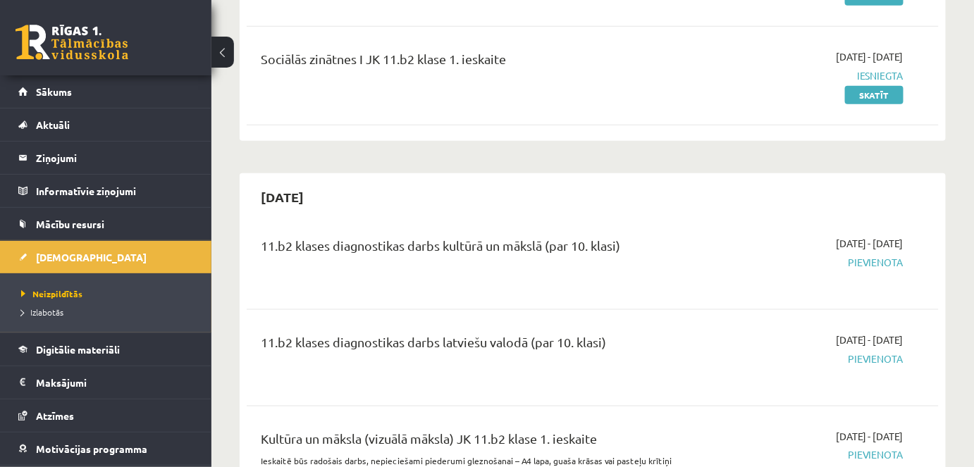
scroll to position [448, 0]
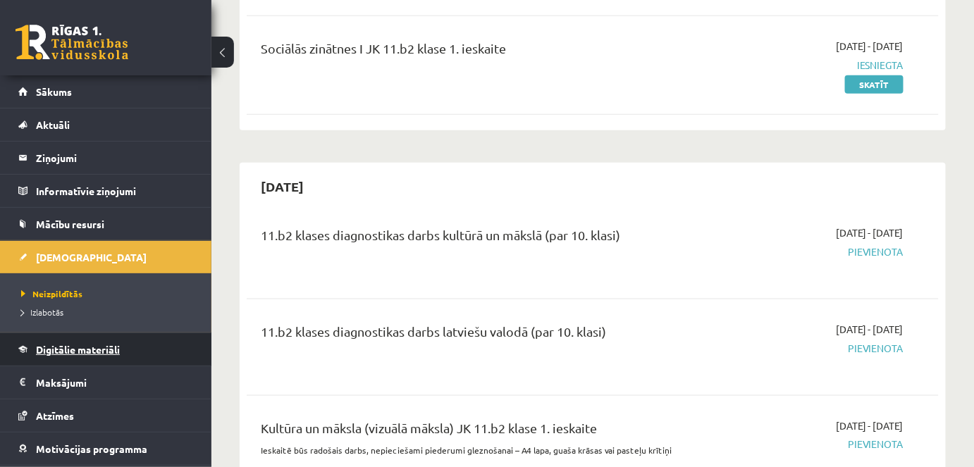
click at [55, 360] on link "Digitālie materiāli" at bounding box center [106, 349] width 176 height 32
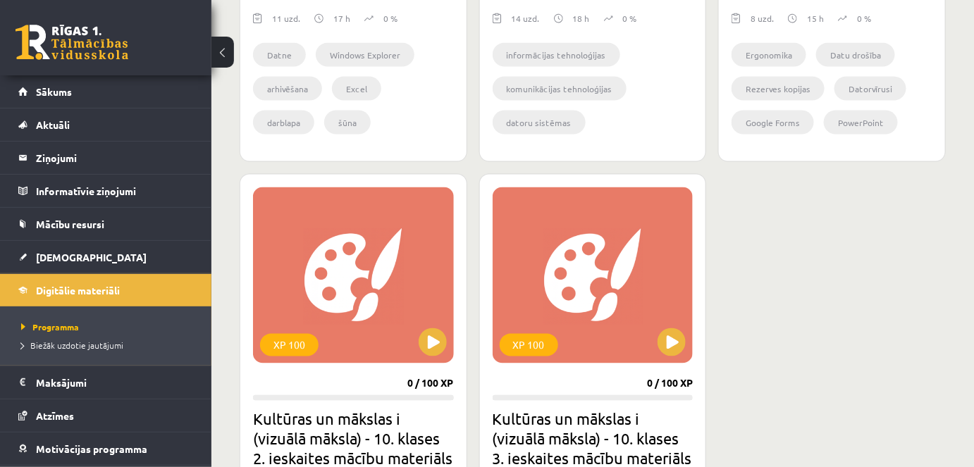
scroll to position [768, 0]
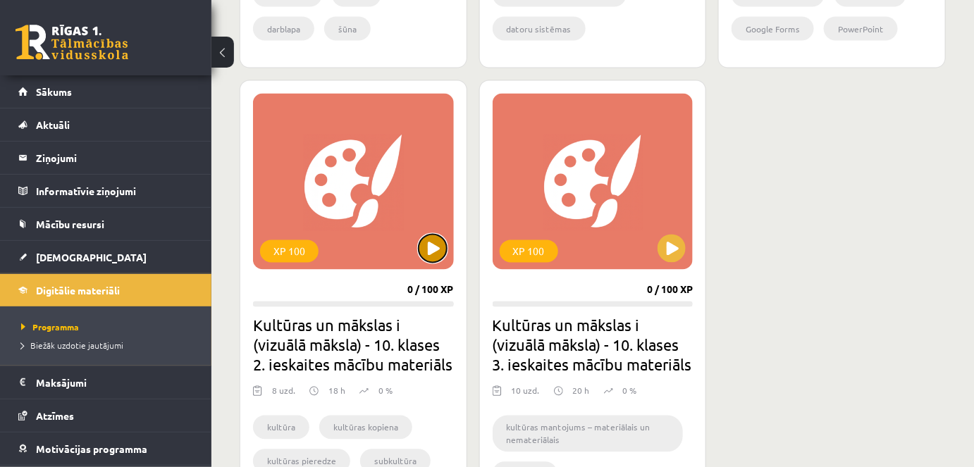
click at [427, 250] on button at bounding box center [433, 249] width 28 height 28
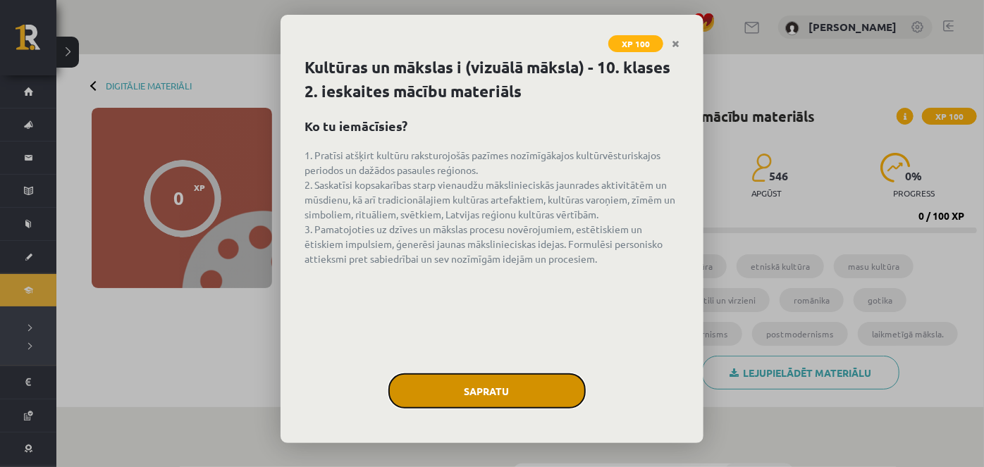
click at [431, 374] on button "Sapratu" at bounding box center [486, 391] width 197 height 35
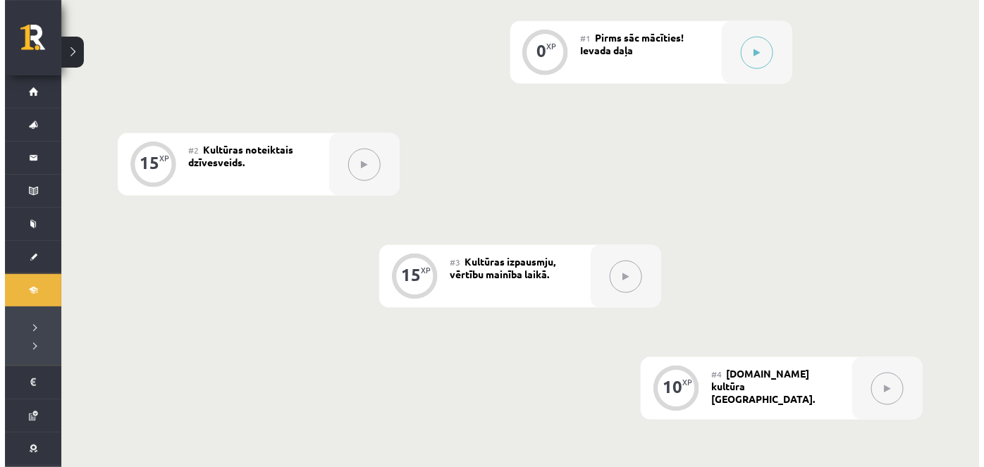
scroll to position [401, 0]
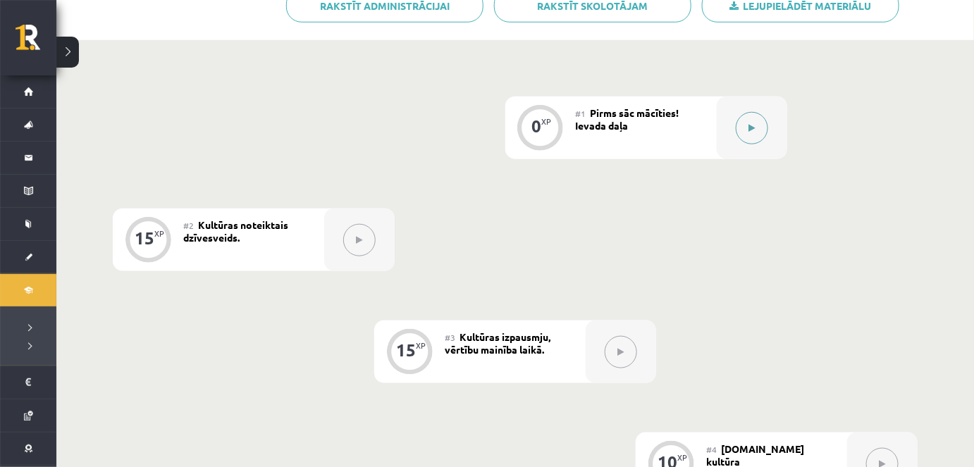
click at [725, 97] on div at bounding box center [752, 128] width 71 height 63
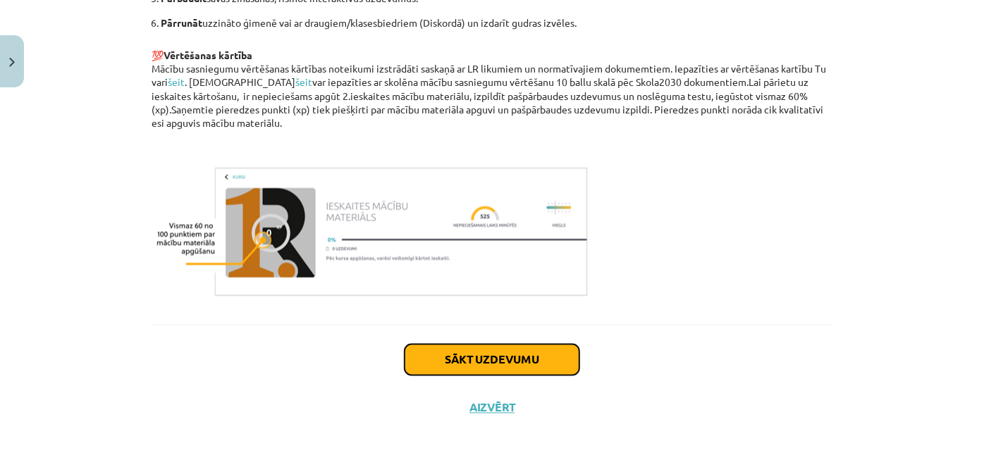
click at [470, 367] on button "Sākt uzdevumu" at bounding box center [492, 360] width 175 height 31
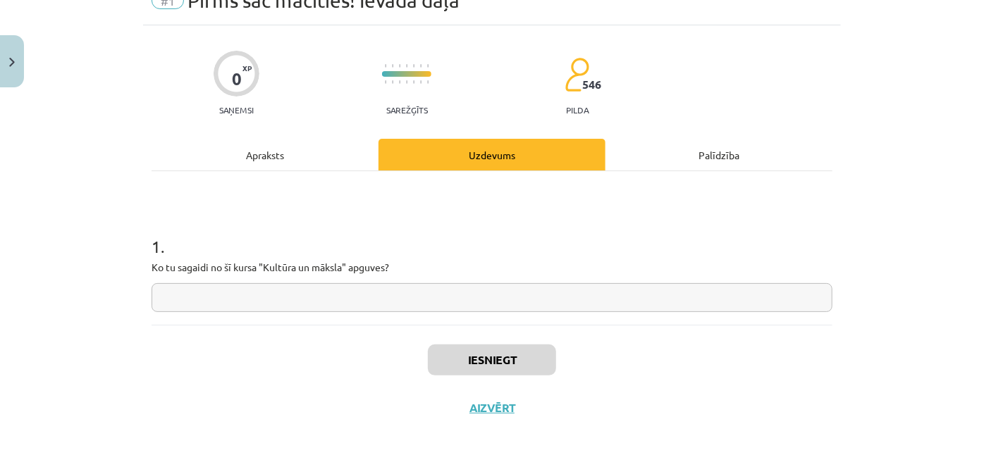
scroll to position [35, 0]
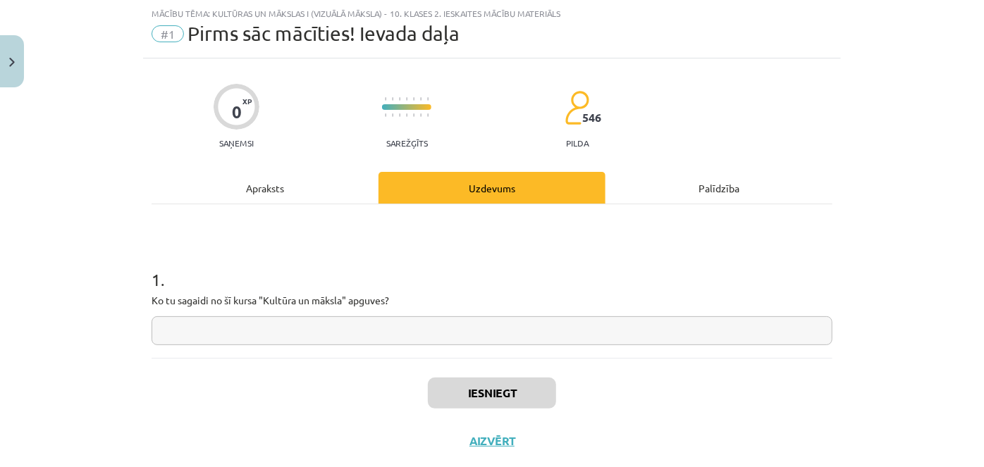
click at [282, 312] on div "1 . Ko tu sagaidi no šī kursa "Kultūra un māksla" apguves?" at bounding box center [492, 295] width 681 height 100
click at [288, 319] on input "text" at bounding box center [492, 331] width 681 height 29
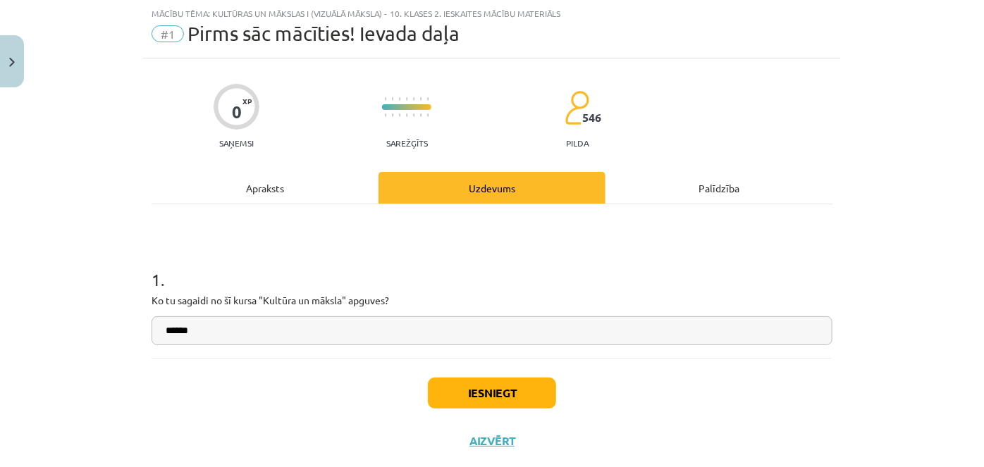
type input "******"
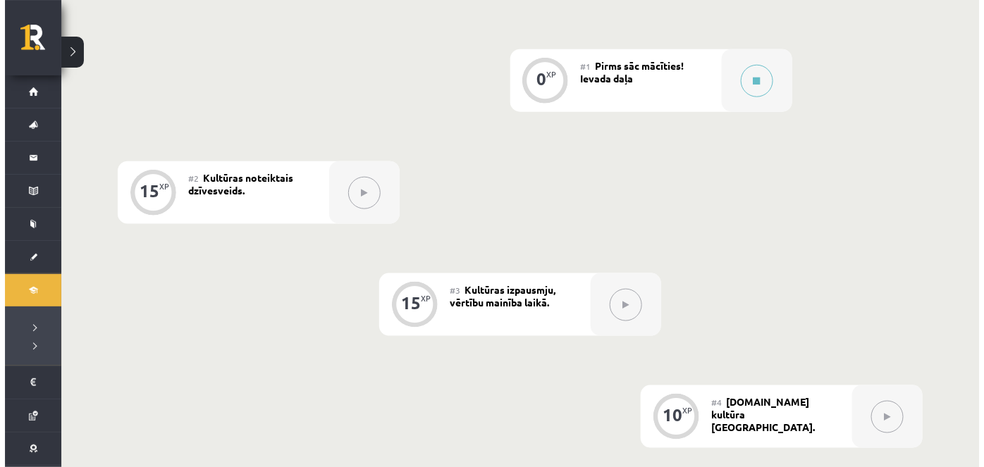
scroll to position [384, 0]
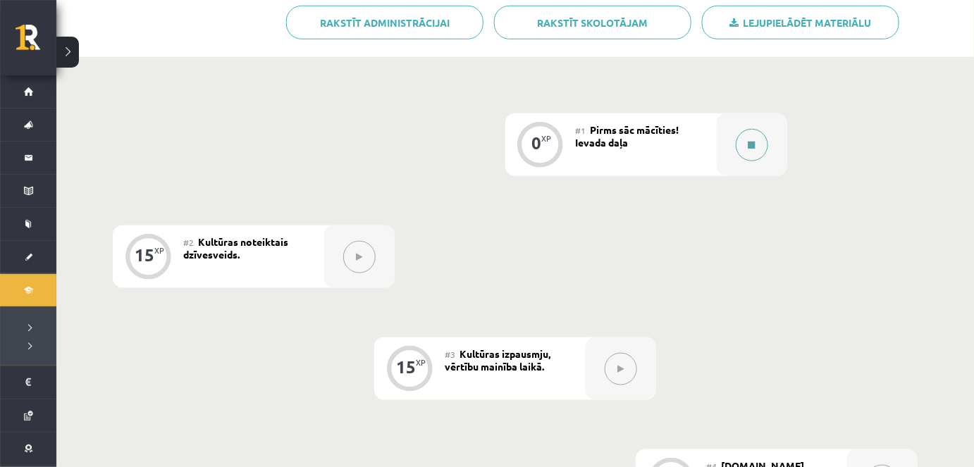
click at [759, 129] on button at bounding box center [752, 145] width 32 height 32
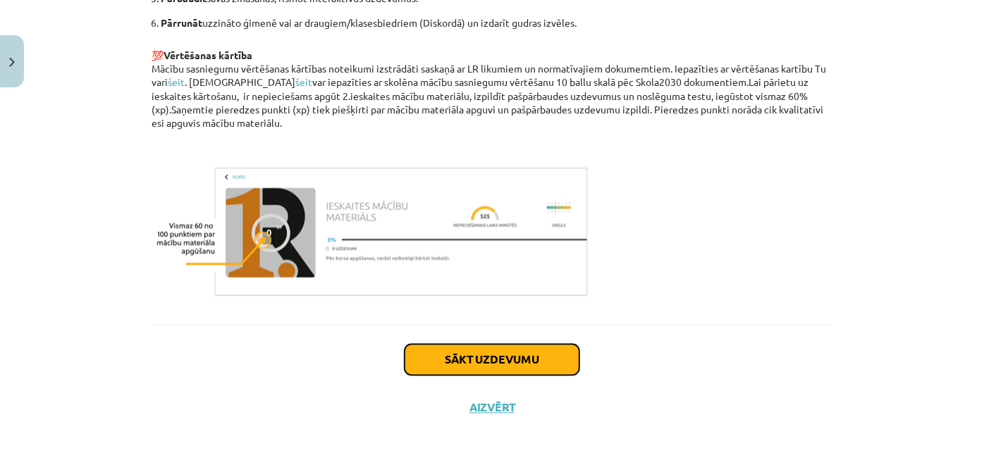
click at [555, 363] on button "Sākt uzdevumu" at bounding box center [492, 360] width 175 height 31
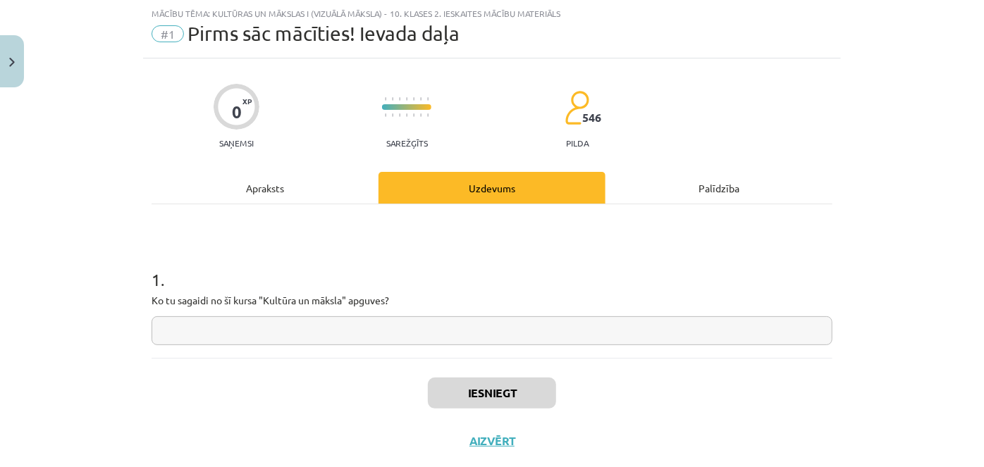
click at [279, 317] on input "text" at bounding box center [492, 331] width 681 height 29
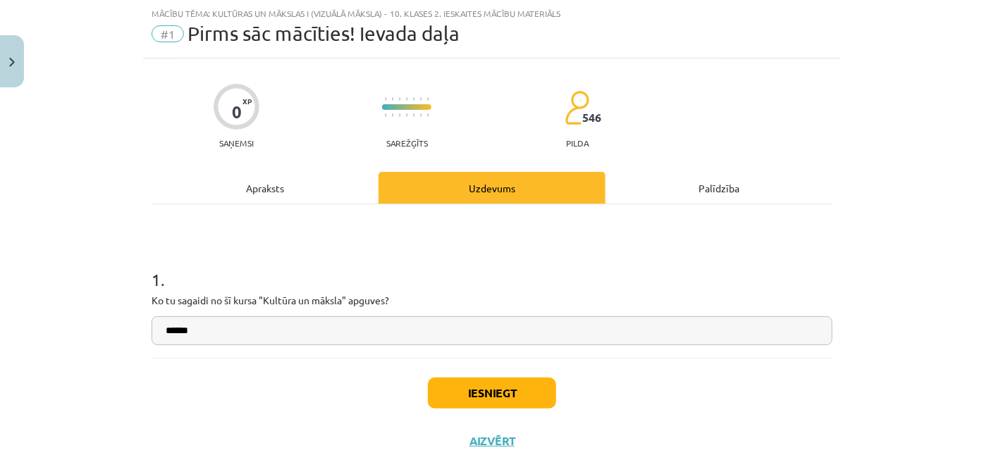
type input "******"
click at [498, 399] on button "Iesniegt" at bounding box center [492, 393] width 128 height 31
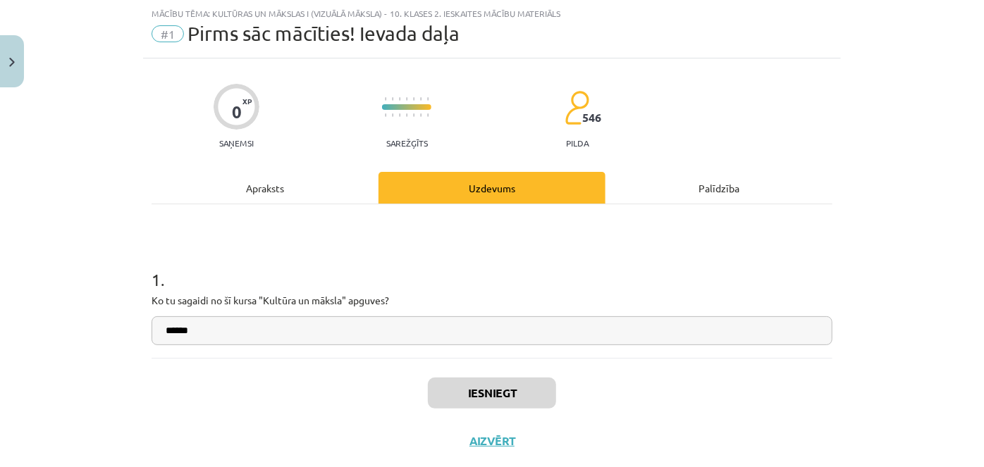
scroll to position [385, 0]
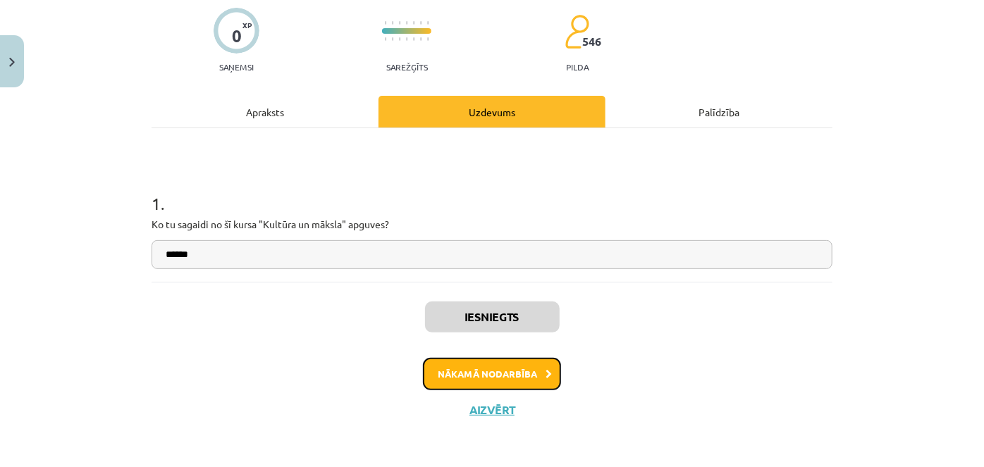
click at [503, 386] on button "Nākamā nodarbība" at bounding box center [492, 374] width 138 height 32
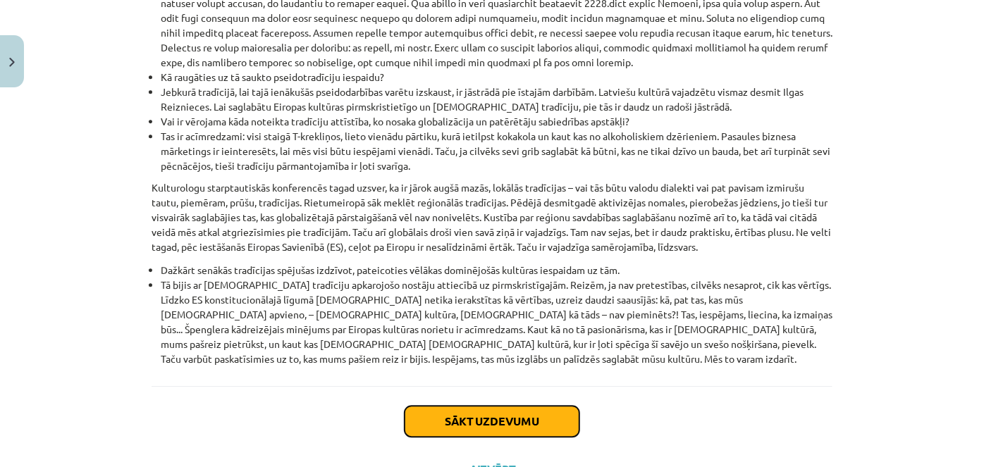
click at [448, 406] on button "Sākt uzdevumu" at bounding box center [492, 421] width 175 height 31
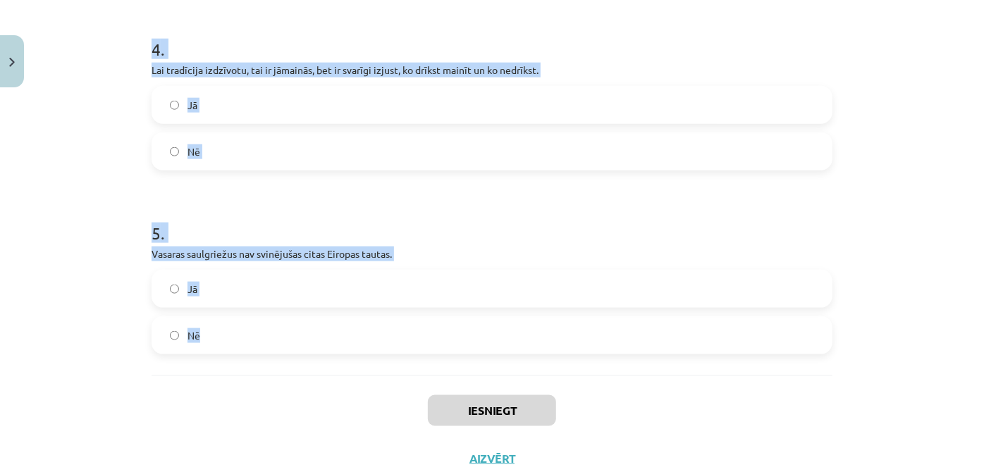
scroll to position [868, 0]
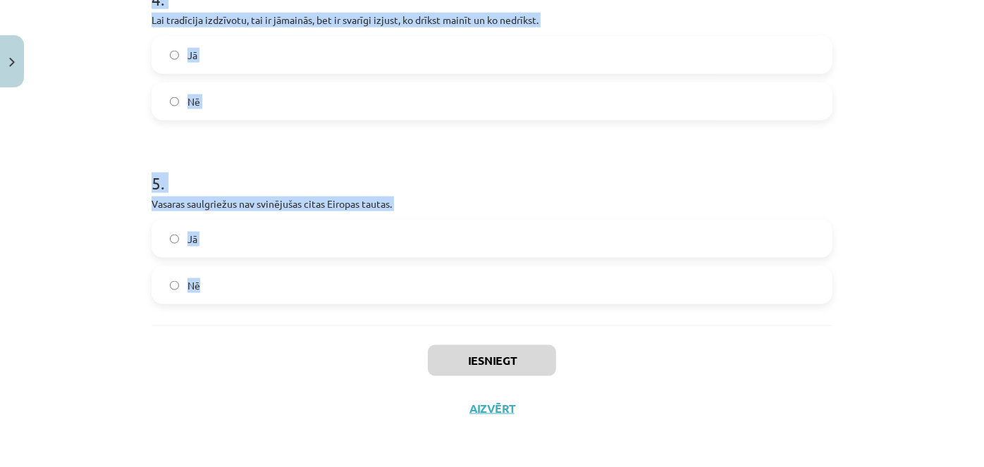
drag, startPoint x: 137, startPoint y: 298, endPoint x: 523, endPoint y: 314, distance: 386.0
click at [523, 314] on div "Mācību tēma: Kultūras un mākslas i (vizuālā māksla) - 10. klases 2. ieskaites m…" at bounding box center [492, 233] width 984 height 467
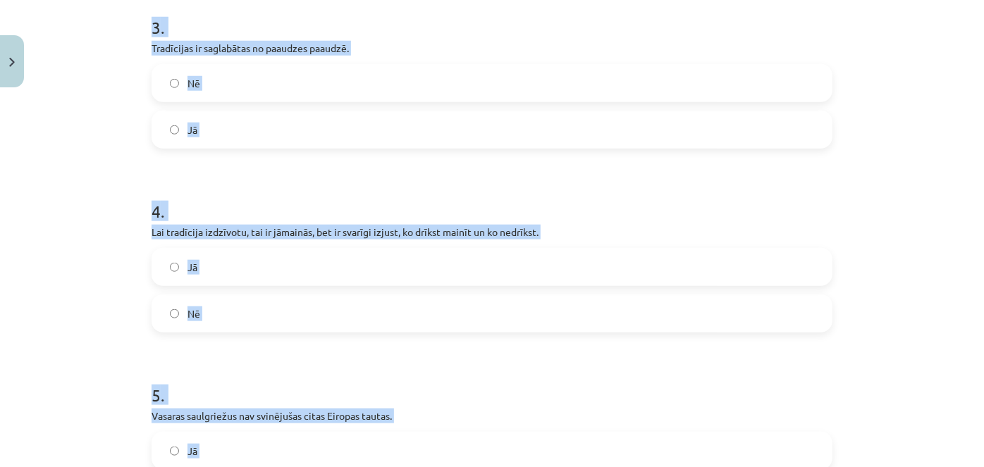
scroll to position [804, 0]
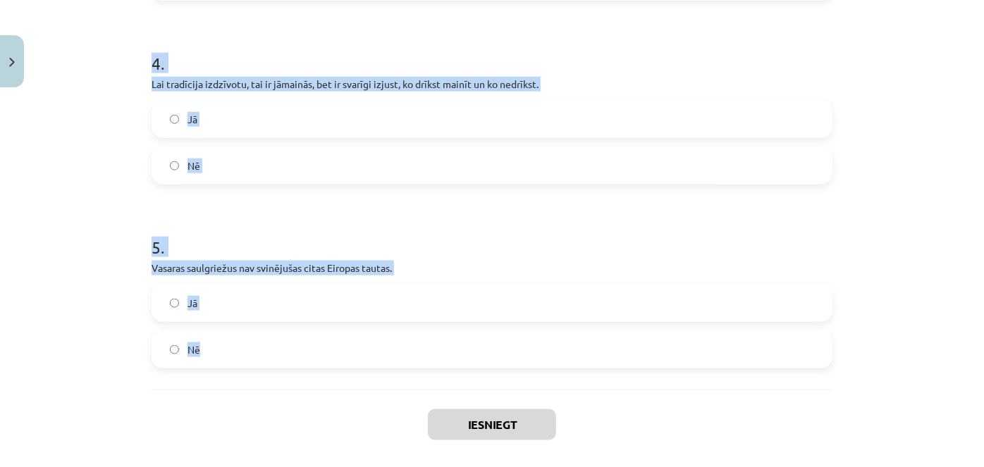
copy form "Eiropā līdz pat renesanses periodam grāmatas tika pārrakstītas un ilustrētas ar…"
click at [262, 341] on label "Nē" at bounding box center [492, 349] width 678 height 35
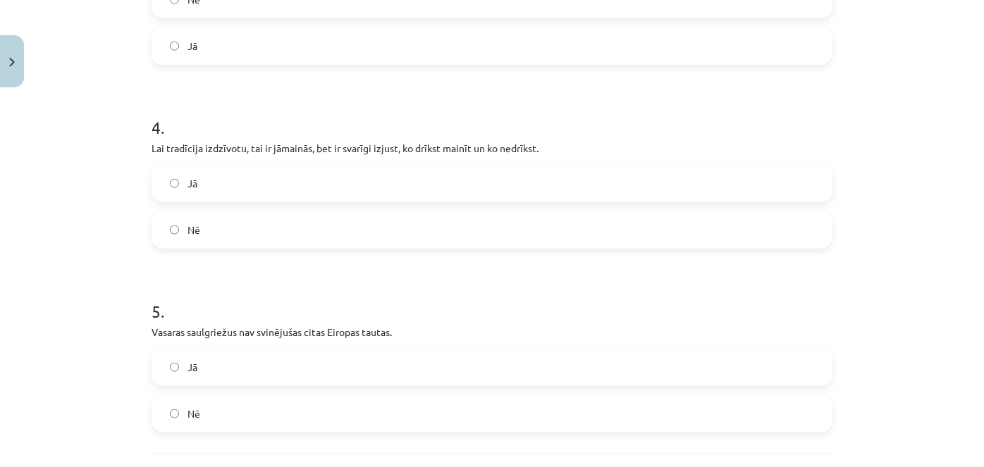
click at [280, 182] on label "Jā" at bounding box center [492, 183] width 678 height 35
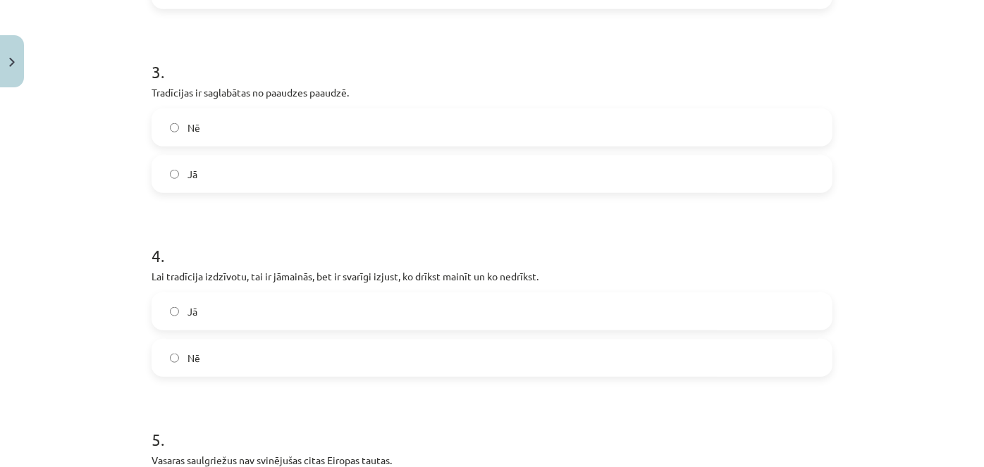
click at [280, 182] on label "Jā" at bounding box center [492, 174] width 678 height 35
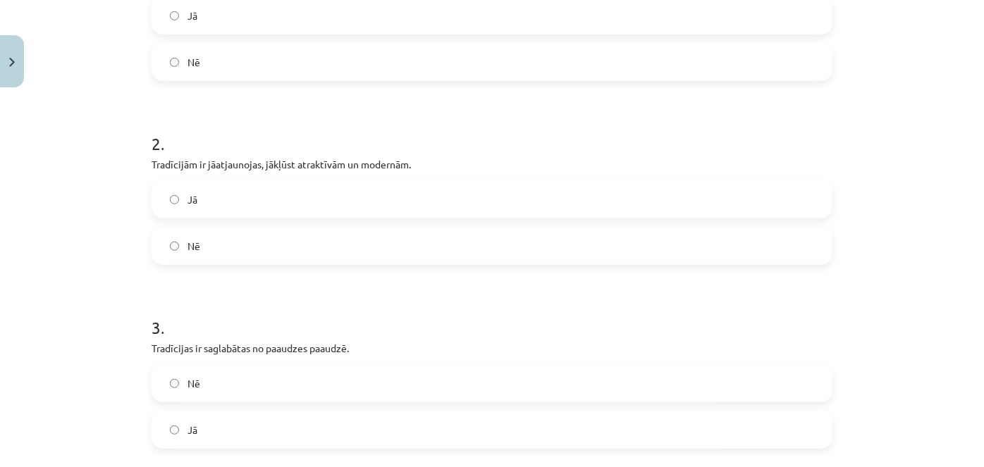
click at [280, 182] on label "Jā" at bounding box center [492, 199] width 678 height 35
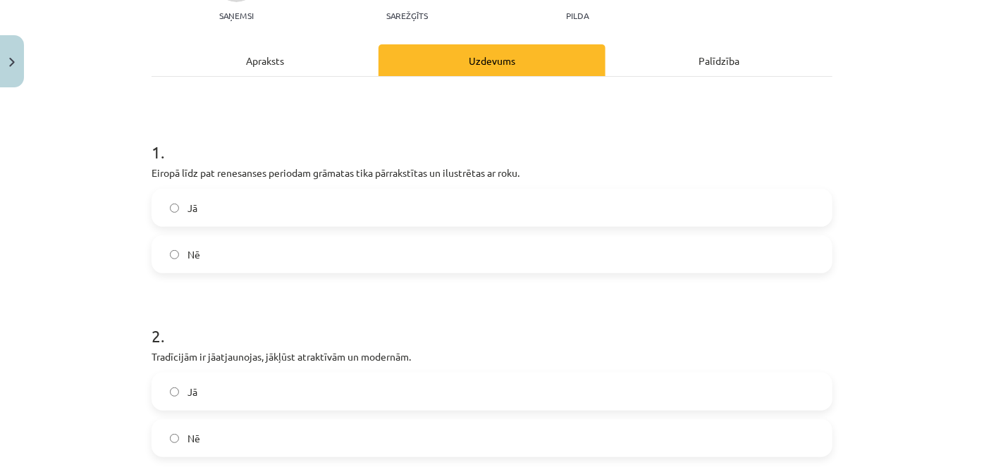
click at [280, 202] on label "Jā" at bounding box center [492, 207] width 678 height 35
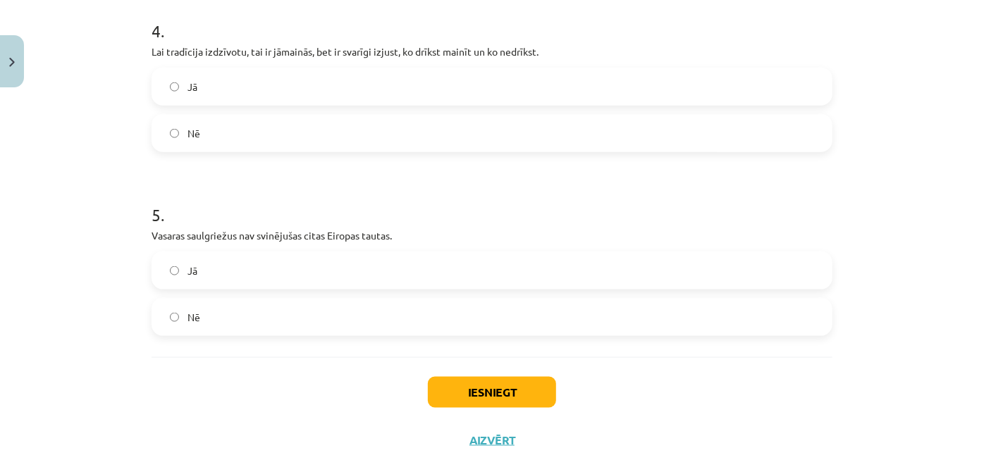
scroll to position [868, 0]
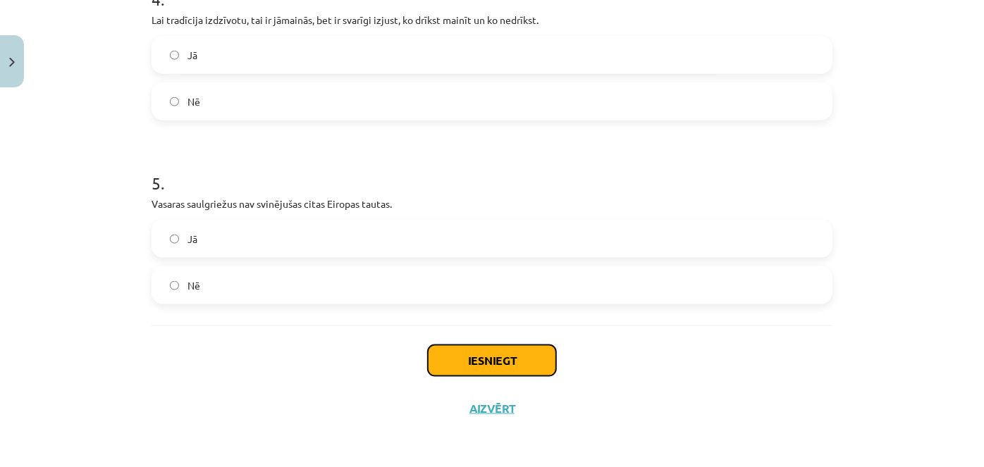
click at [445, 350] on button "Iesniegt" at bounding box center [492, 360] width 128 height 31
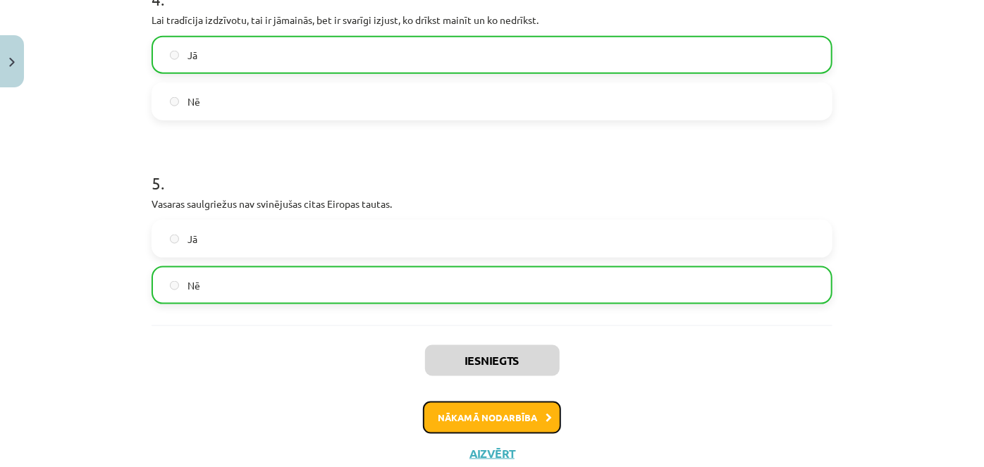
click at [469, 417] on button "Nākamā nodarbība" at bounding box center [492, 418] width 138 height 32
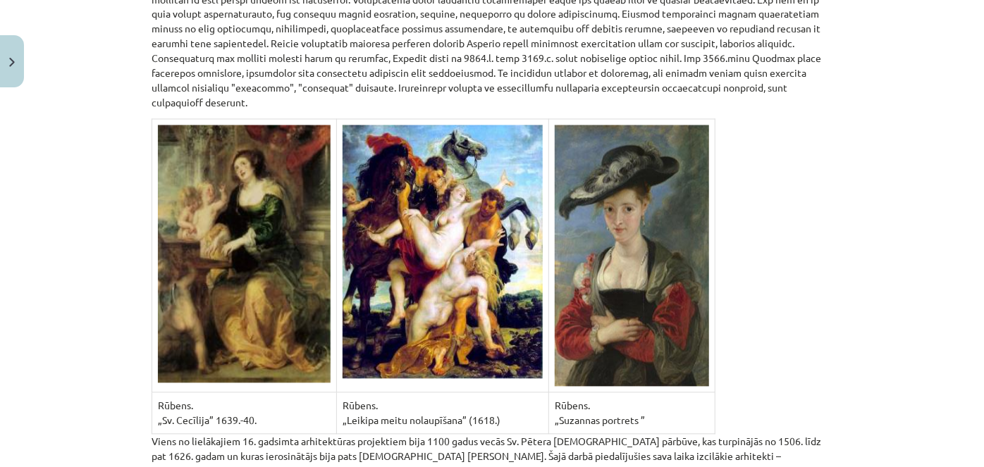
scroll to position [4201, 0]
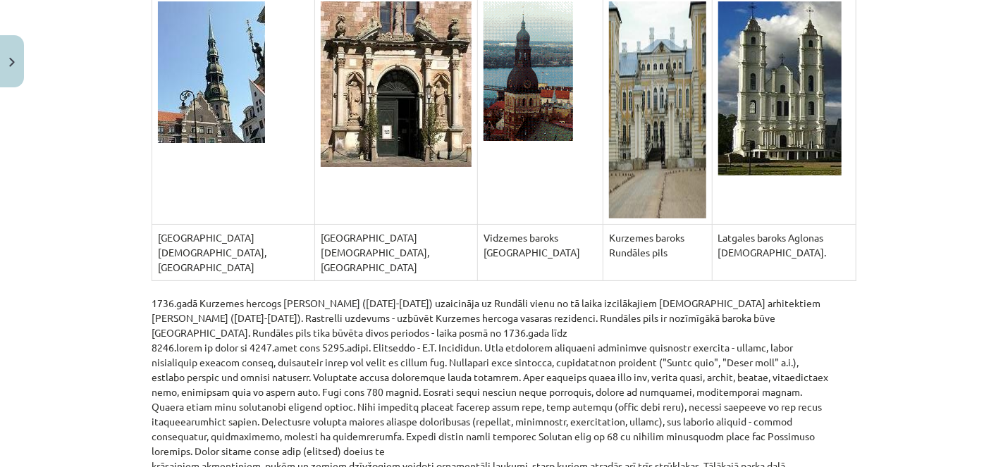
drag, startPoint x: 467, startPoint y: 305, endPoint x: 435, endPoint y: 372, distance: 74.7
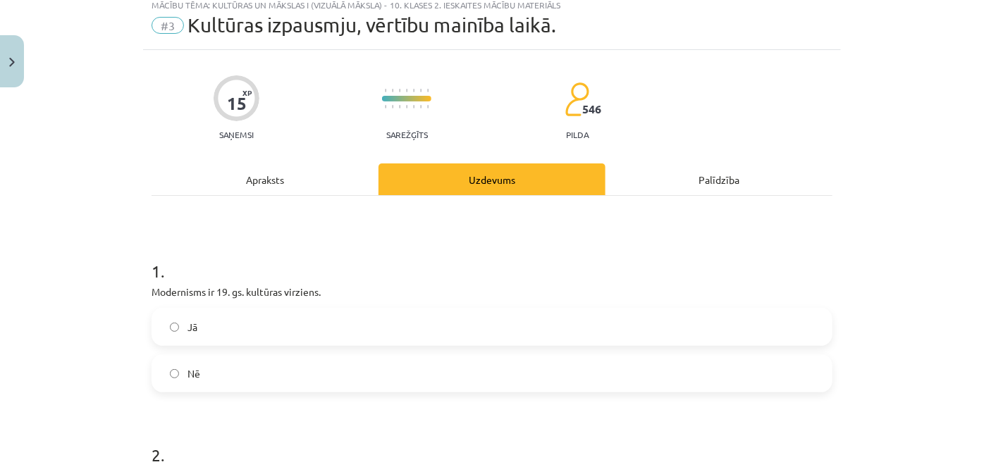
scroll to position [35, 0]
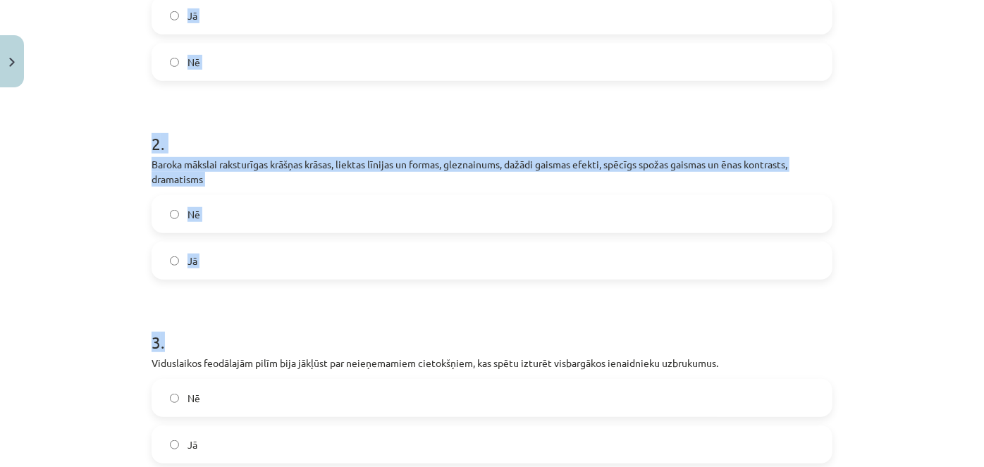
drag, startPoint x: 131, startPoint y: 298, endPoint x: 337, endPoint y: 317, distance: 206.8
click at [337, 317] on div "Mācību tēma: Kultūras un mākslas i (vizuālā māksla) - 10. klases 2. ieskaites m…" at bounding box center [492, 233] width 984 height 467
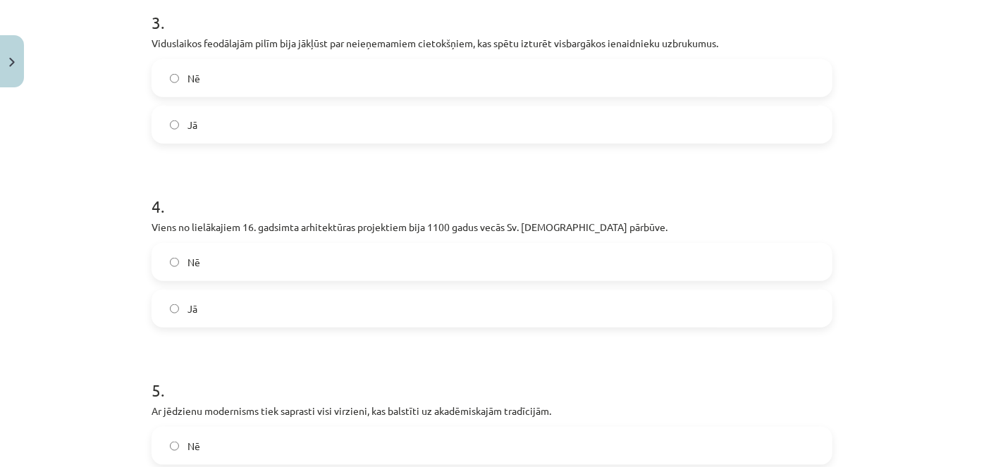
click at [337, 317] on form "1 . Modernisms ir 19. gs. kultūras virziens. Jā Nē 2 . Baroka mākslai raksturīg…" at bounding box center [492, 58] width 681 height 907
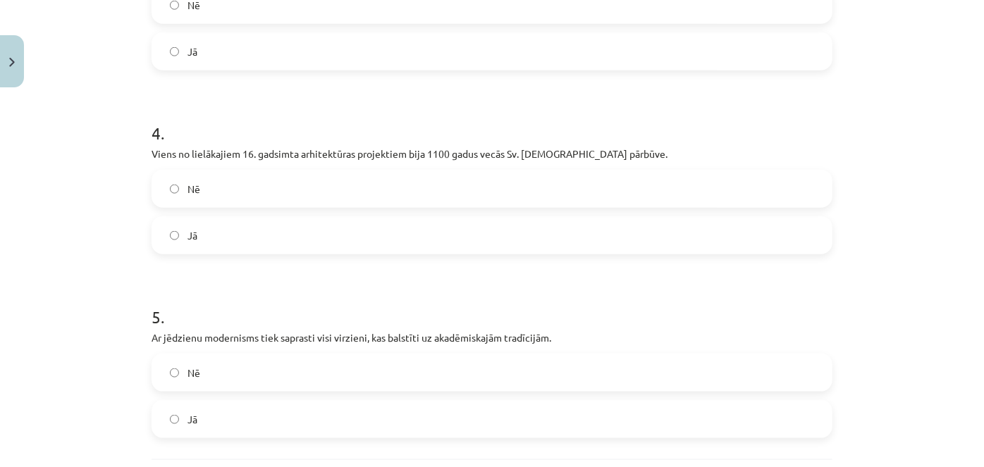
scroll to position [882, 0]
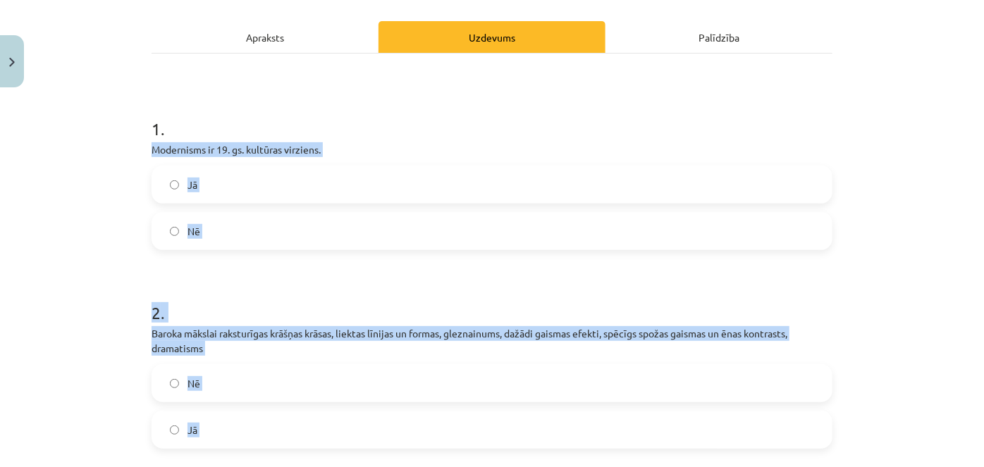
scroll to position [177, 0]
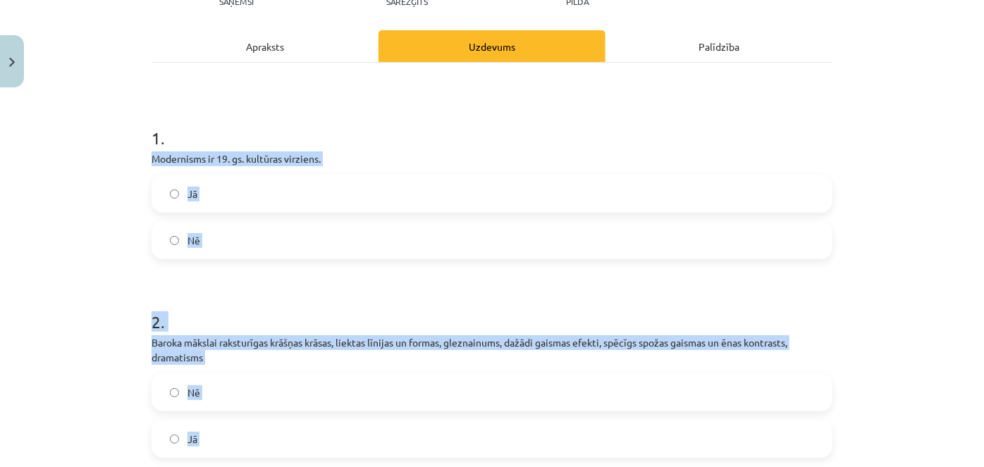
drag, startPoint x: 796, startPoint y: 315, endPoint x: 164, endPoint y: 114, distance: 663.5
copy form "Modernisms ir 19. gs. kultūras virziens. Jā Nē 2 . Baroka mākslai raksturīgas k…"
click at [270, 246] on label "Nē" at bounding box center [492, 240] width 678 height 35
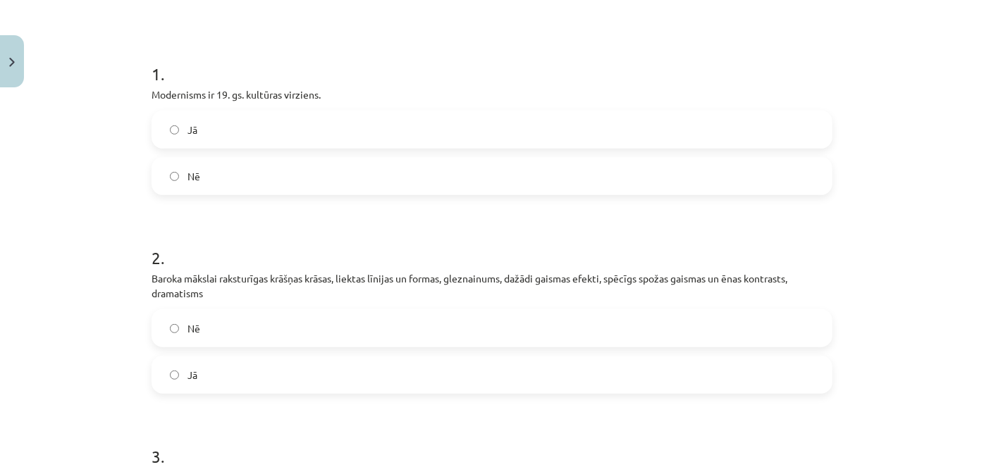
click at [221, 386] on label "Jā" at bounding box center [492, 374] width 678 height 35
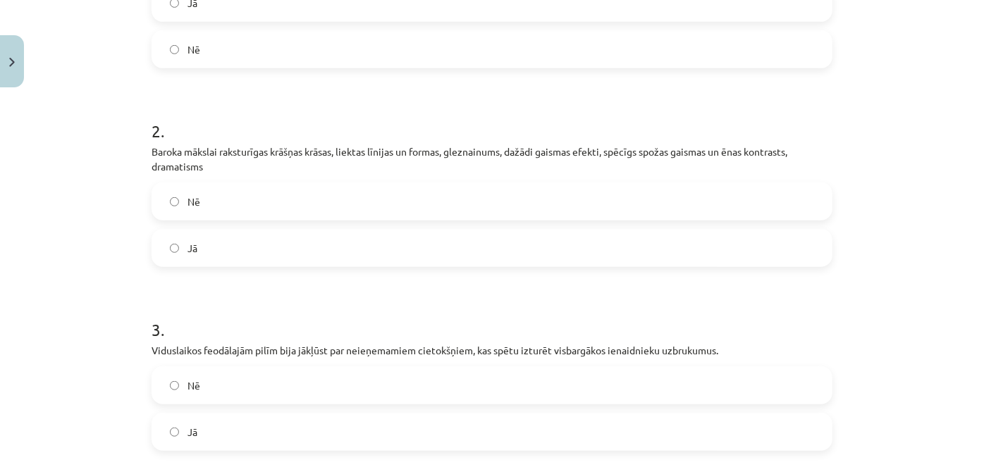
scroll to position [369, 0]
click at [223, 415] on label "Jā" at bounding box center [492, 430] width 678 height 35
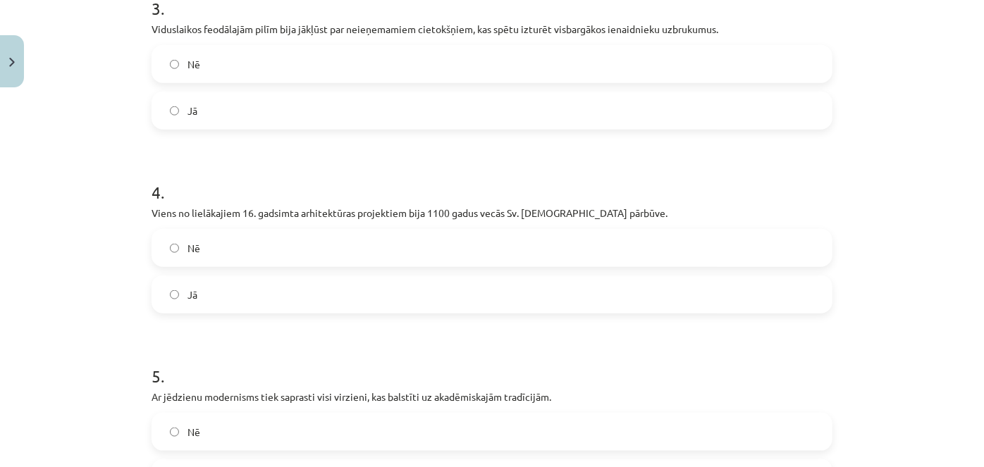
click at [225, 298] on label "Jā" at bounding box center [492, 294] width 678 height 35
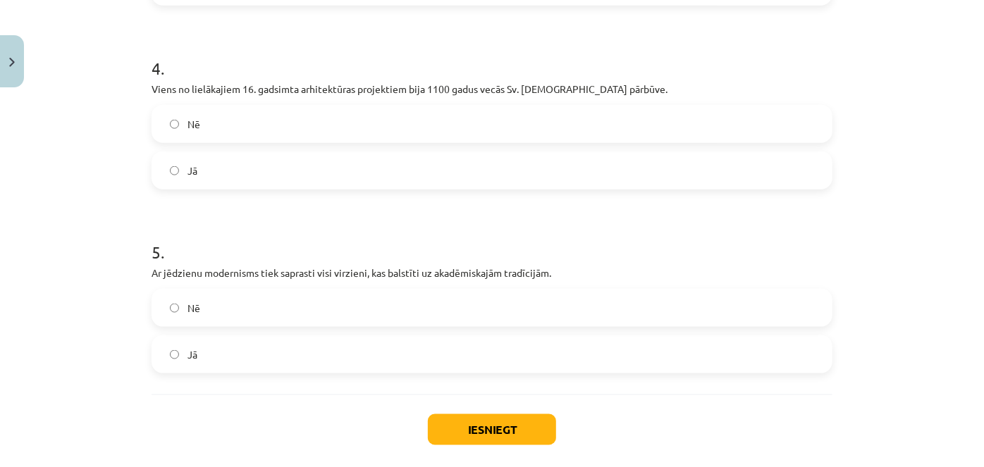
scroll to position [882, 0]
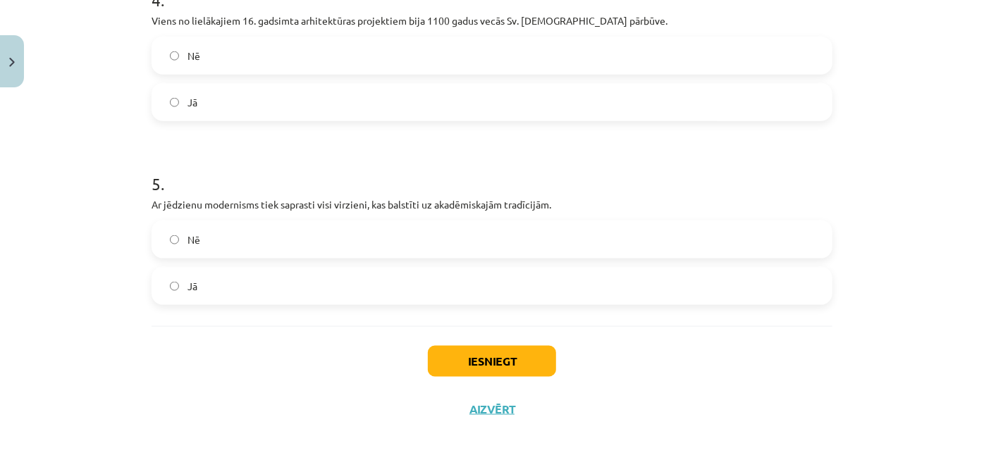
click at [231, 222] on label "Nē" at bounding box center [492, 239] width 678 height 35
click at [505, 359] on button "Iesniegt" at bounding box center [492, 361] width 128 height 31
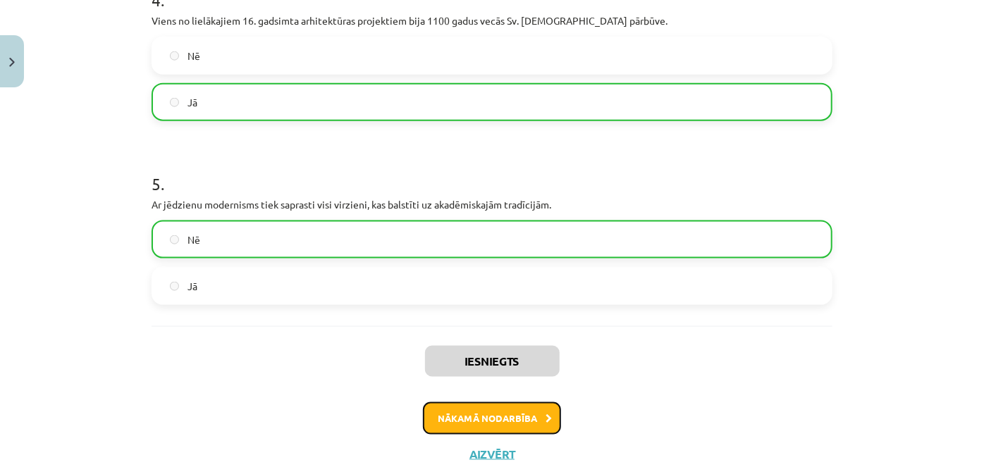
click at [472, 415] on button "Nākamā nodarbība" at bounding box center [492, 419] width 138 height 32
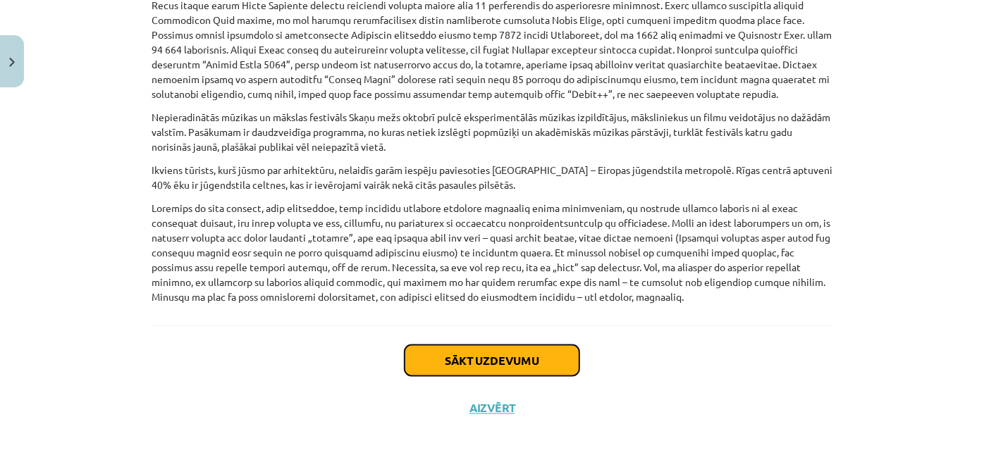
click at [474, 357] on button "Sākt uzdevumu" at bounding box center [492, 360] width 175 height 31
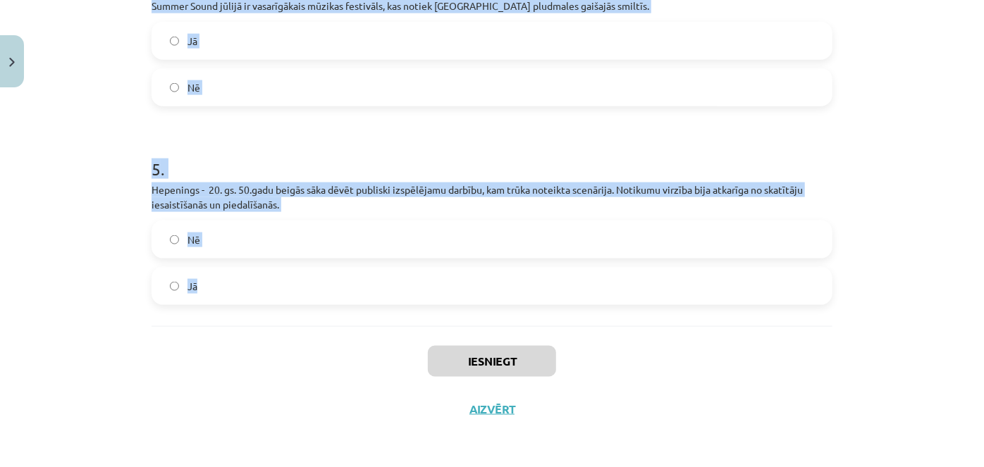
drag, startPoint x: 134, startPoint y: 294, endPoint x: 525, endPoint y: 317, distance: 391.3
click at [525, 317] on div "Mācību tēma: Kultūras un mākslas i (vizuālā māksla) - 10. klases 2. ieskaites m…" at bounding box center [492, 233] width 984 height 467
copy form "Diženajās Bauskas pils drupās Opermūzikas svētkos uzstājas izcilākās operas zva…"
click at [168, 274] on label "Jā" at bounding box center [492, 286] width 678 height 35
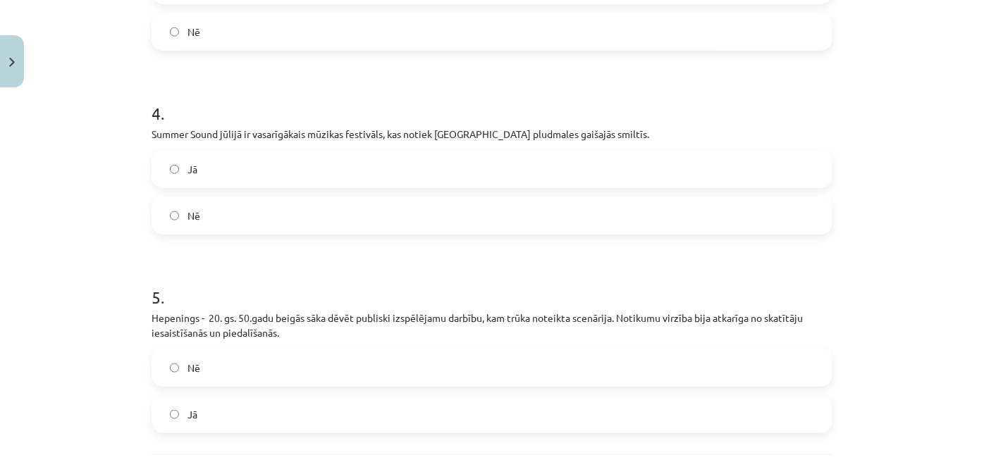
click at [180, 231] on label "Nē" at bounding box center [492, 215] width 678 height 35
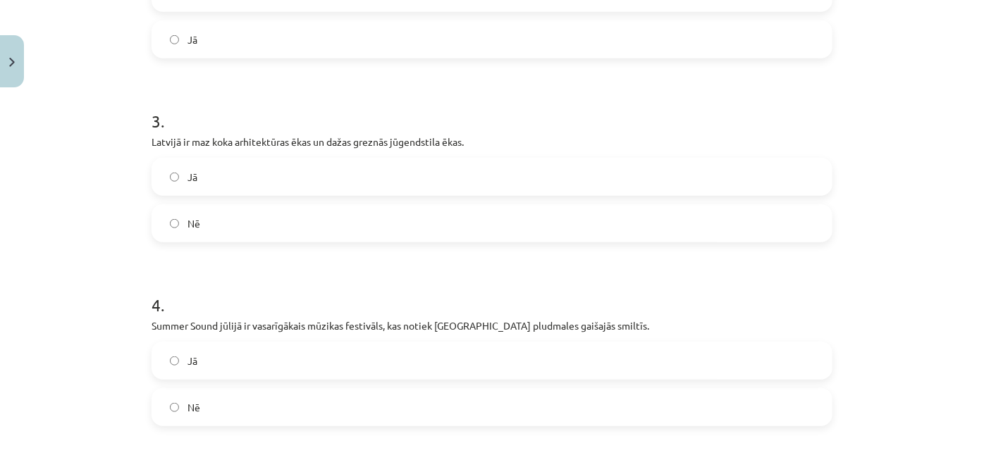
click at [188, 226] on span "Nē" at bounding box center [194, 223] width 13 height 15
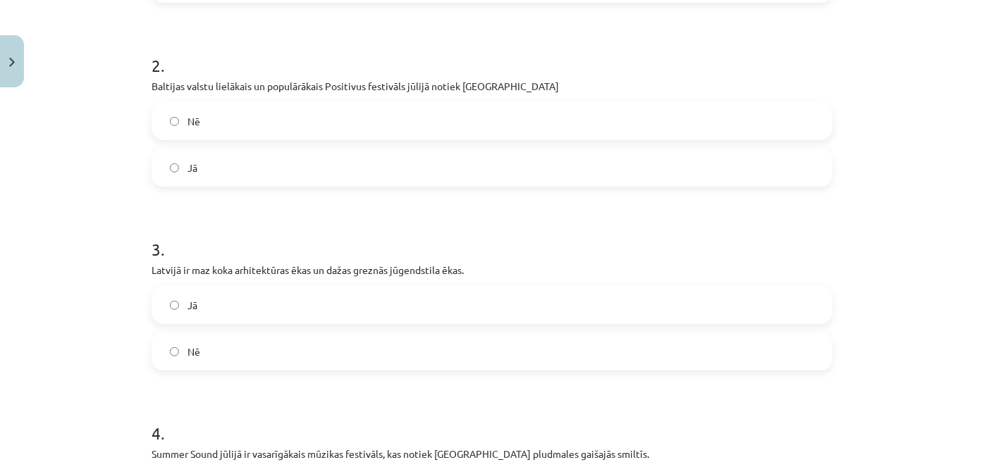
click at [200, 168] on label "Jā" at bounding box center [492, 167] width 678 height 35
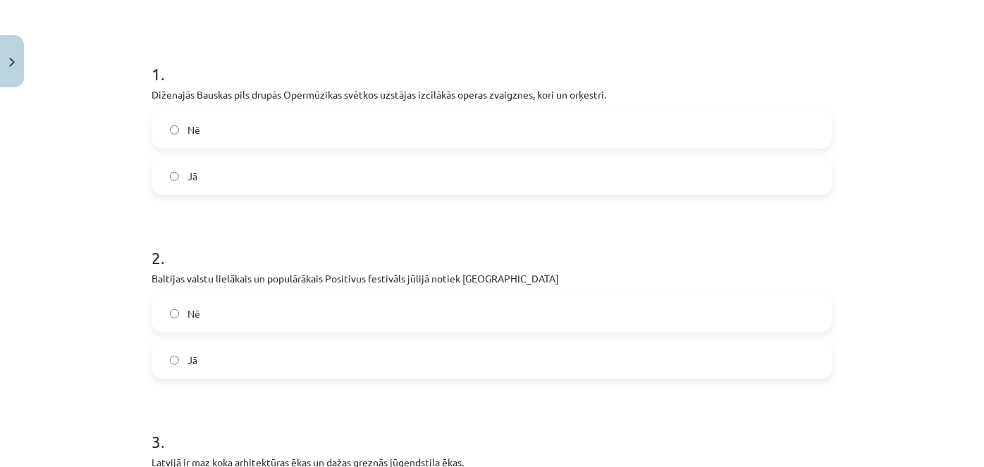
click at [200, 173] on label "Jā" at bounding box center [492, 176] width 678 height 35
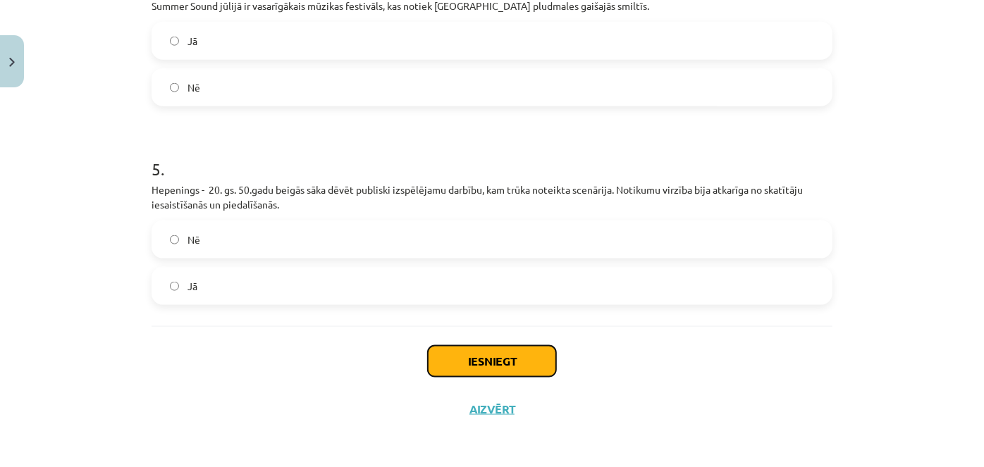
click at [452, 367] on button "Iesniegt" at bounding box center [492, 361] width 128 height 31
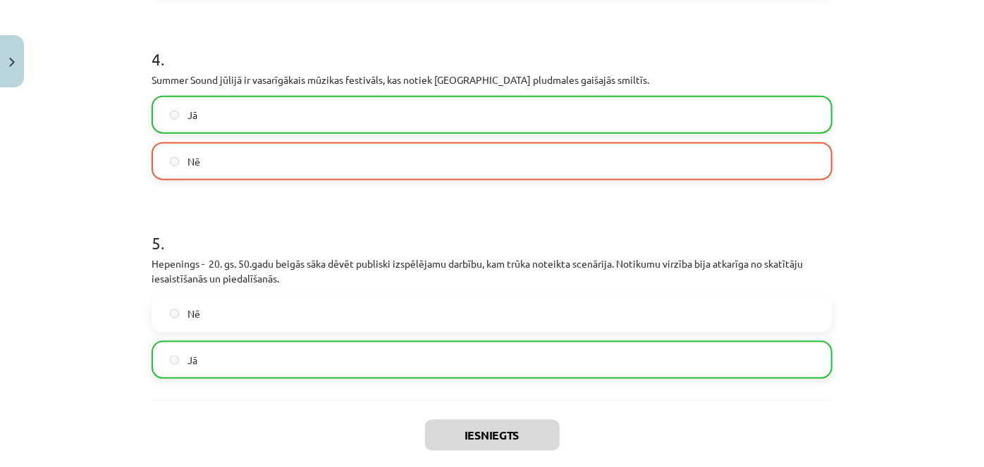
scroll to position [926, 0]
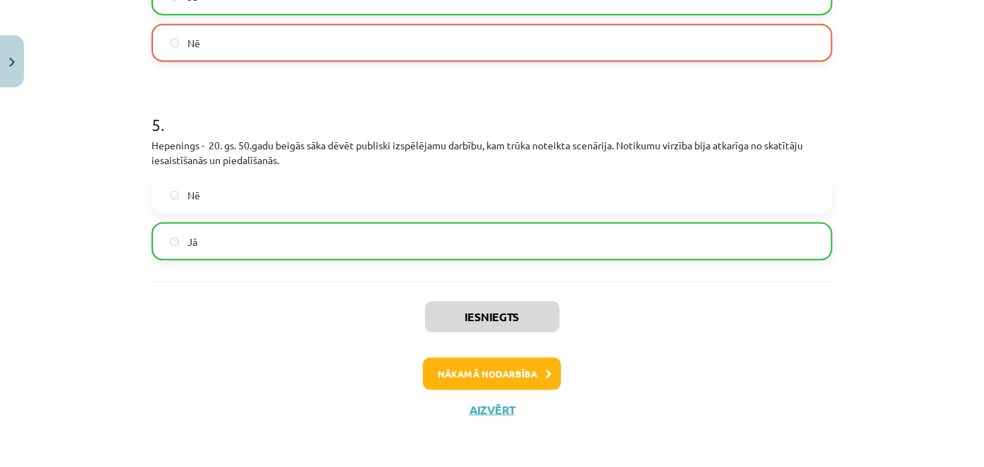
click at [489, 389] on div "Iesniegts Nākamā nodarbība Aizvērt" at bounding box center [492, 354] width 681 height 144
click at [496, 376] on button "Nākamā nodarbība" at bounding box center [492, 374] width 138 height 32
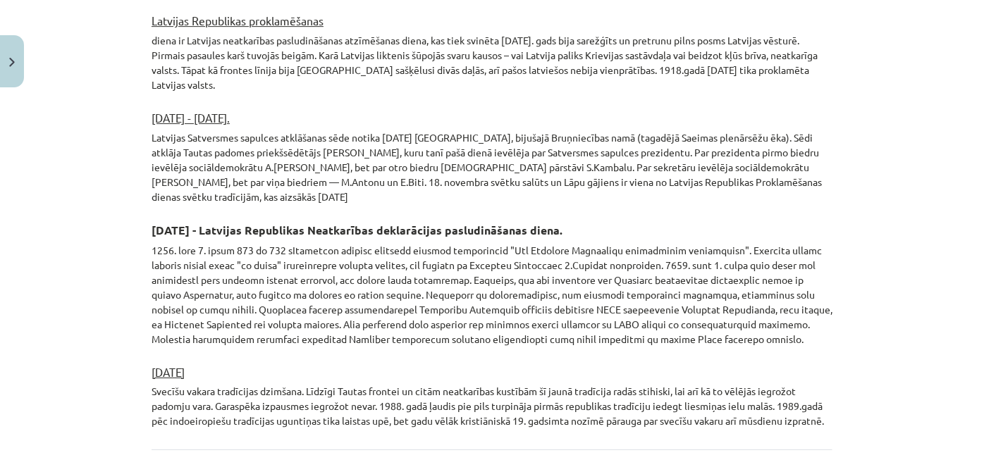
scroll to position [2440, 0]
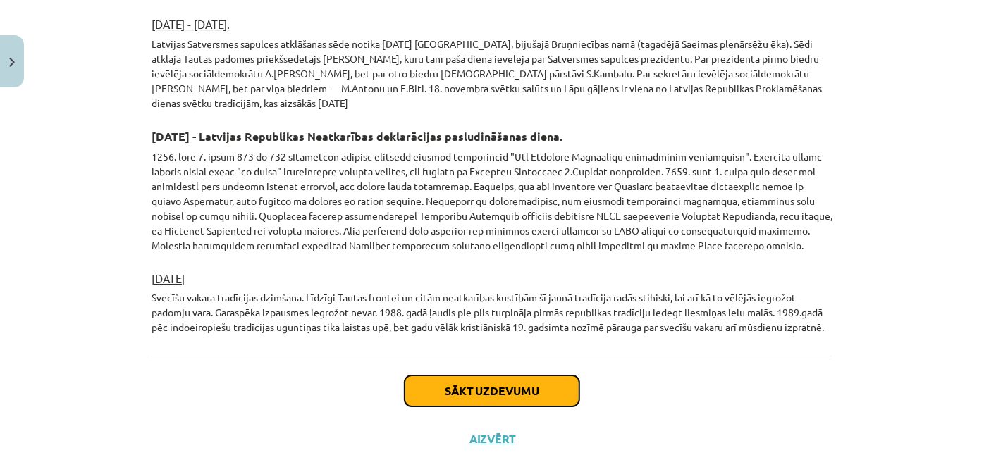
click at [473, 376] on button "Sākt uzdevumu" at bounding box center [492, 391] width 175 height 31
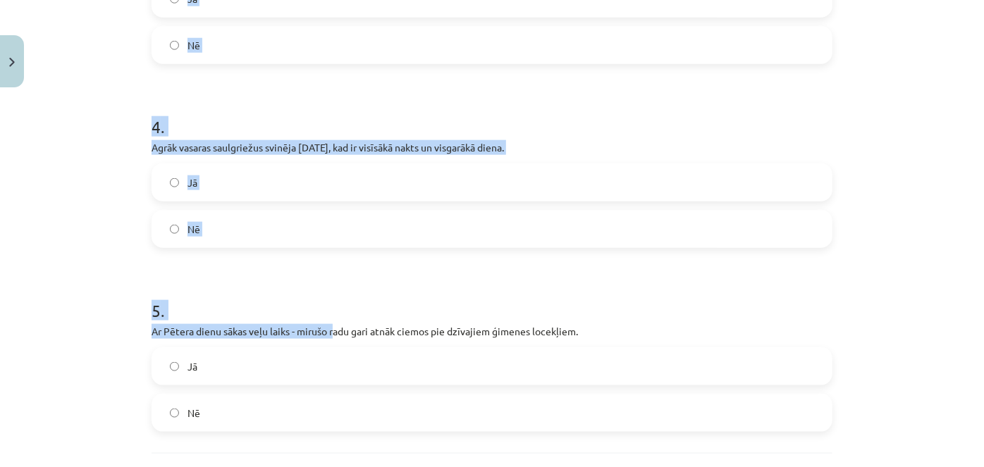
scroll to position [868, 0]
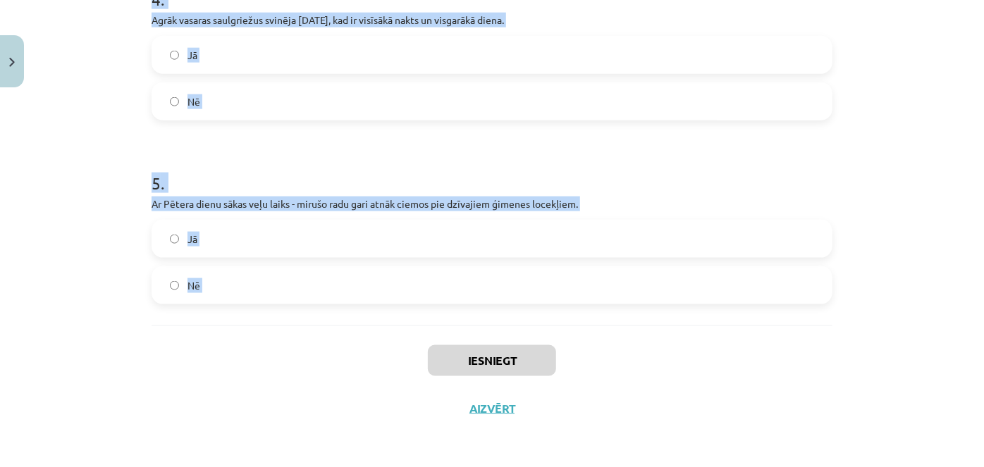
drag, startPoint x: 142, startPoint y: 295, endPoint x: 348, endPoint y: 327, distance: 207.7
copy form "Pētera diena ir vasaras saulgriežu noslēgums. Nē Jā 2 . Ķekatas (budēļi) - mask…"
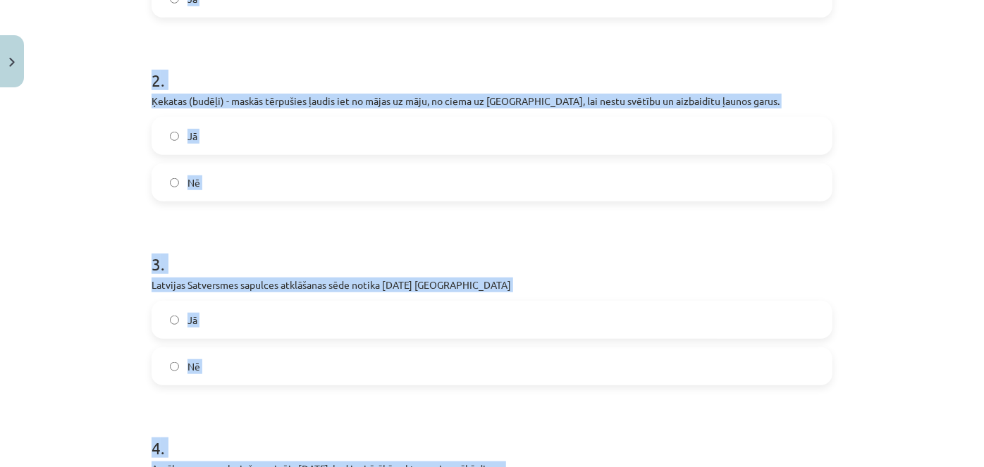
scroll to position [0, 0]
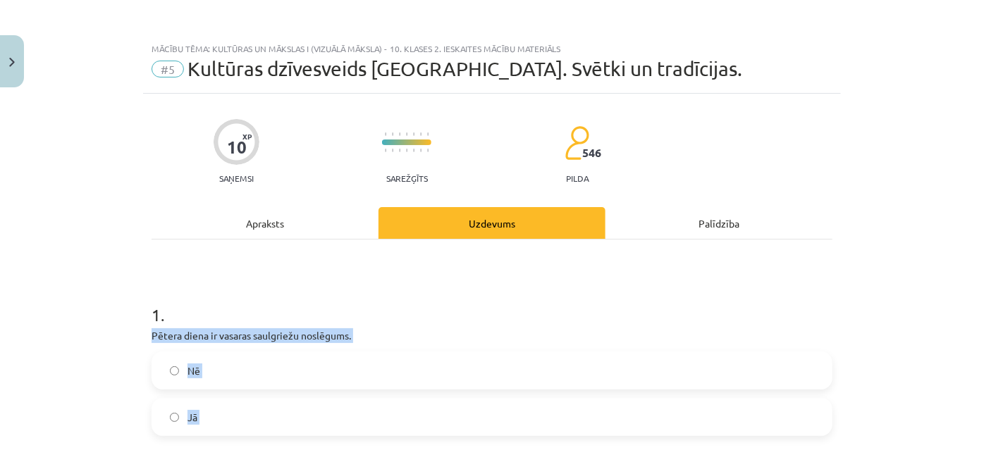
click at [230, 369] on label "Nē" at bounding box center [492, 370] width 678 height 35
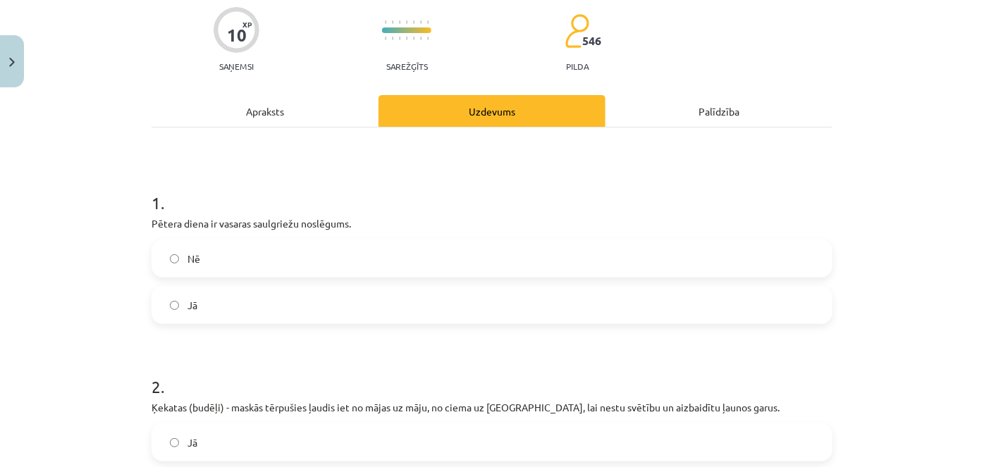
scroll to position [192, 0]
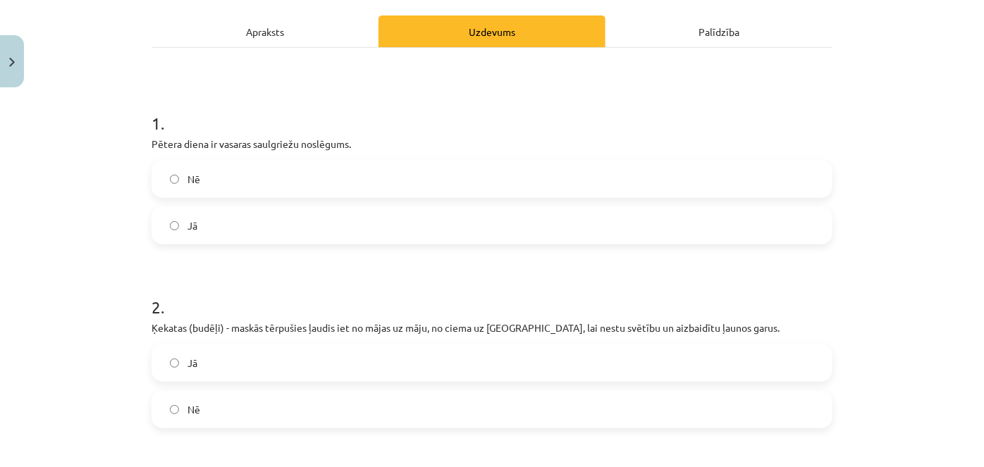
drag, startPoint x: 229, startPoint y: 378, endPoint x: 220, endPoint y: 365, distance: 15.7
click at [221, 365] on label "Jā" at bounding box center [492, 362] width 678 height 35
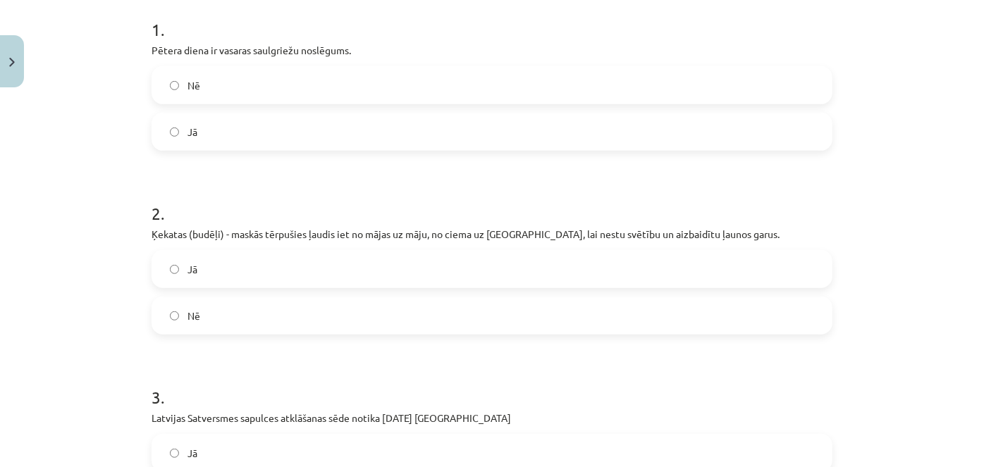
scroll to position [384, 0]
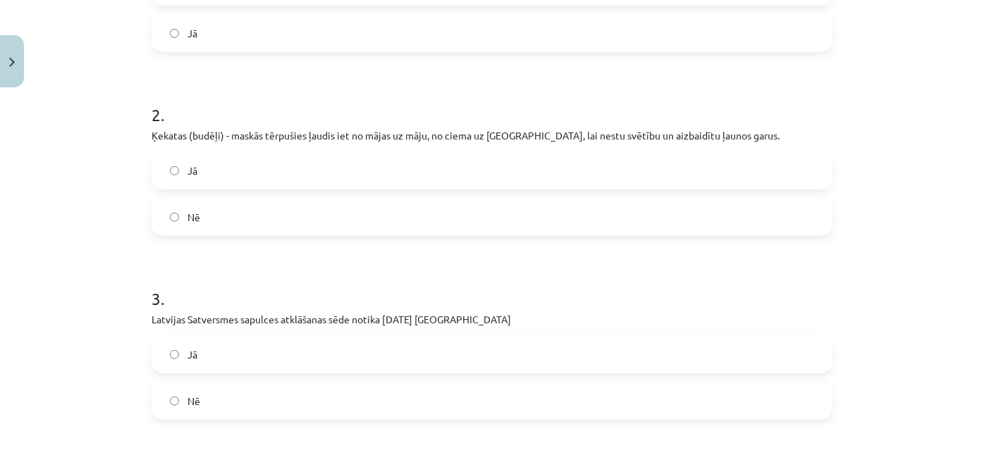
drag, startPoint x: 231, startPoint y: 345, endPoint x: 220, endPoint y: 387, distance: 42.9
click at [226, 355] on label "Jā" at bounding box center [492, 354] width 678 height 35
click at [220, 388] on label "Nē" at bounding box center [492, 401] width 678 height 35
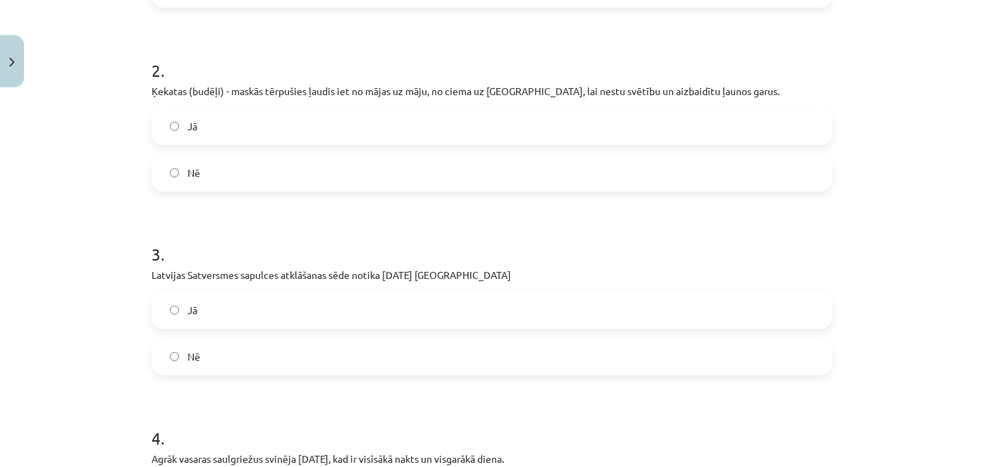
scroll to position [513, 0]
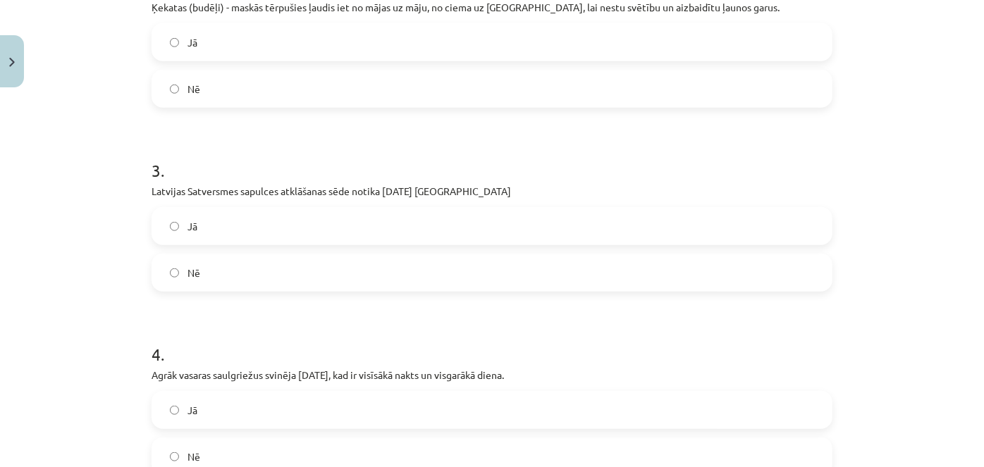
click at [222, 419] on label "Jā" at bounding box center [492, 410] width 678 height 35
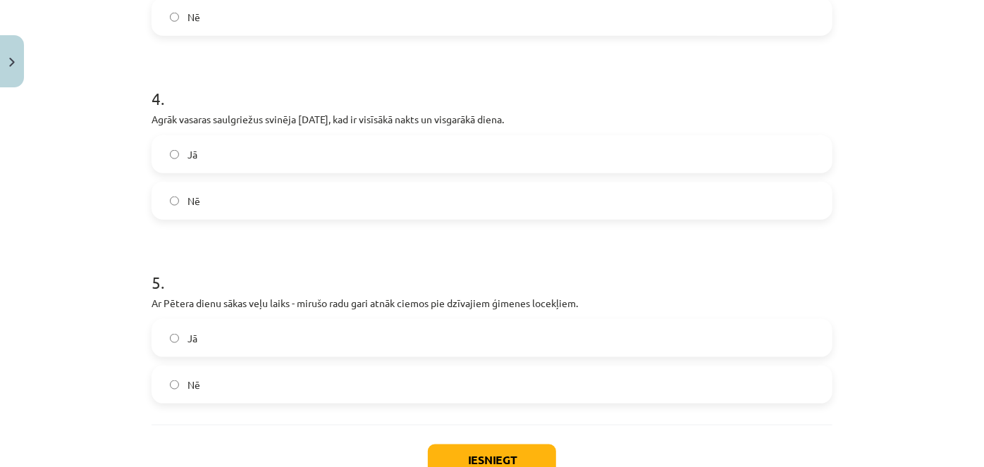
click at [204, 379] on label "Nē" at bounding box center [492, 384] width 678 height 35
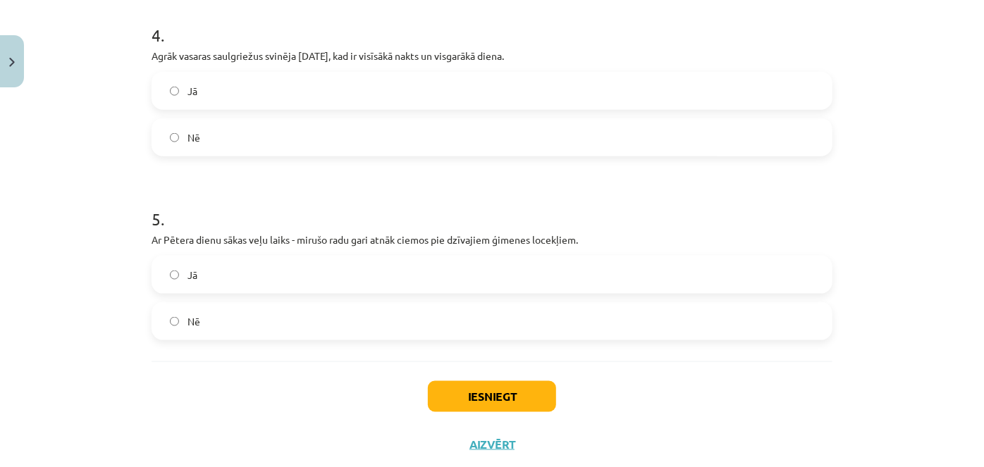
scroll to position [868, 0]
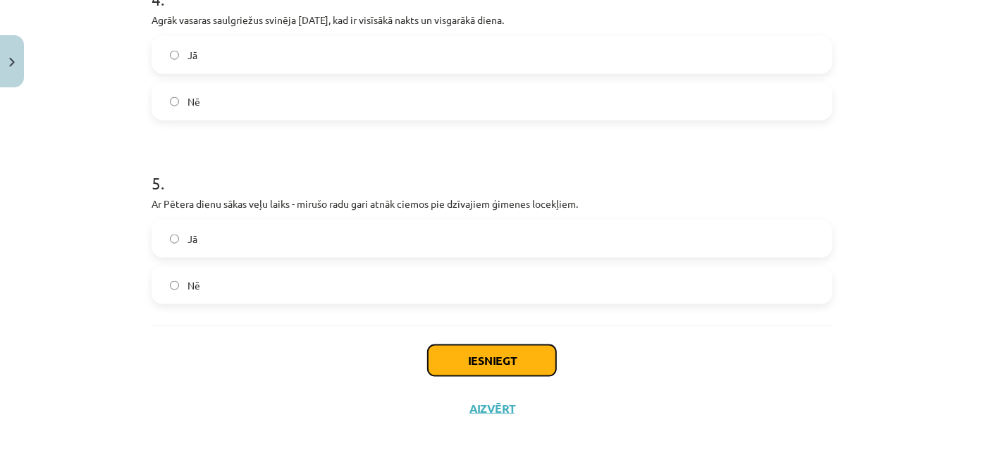
click at [493, 368] on button "Iesniegt" at bounding box center [492, 360] width 128 height 31
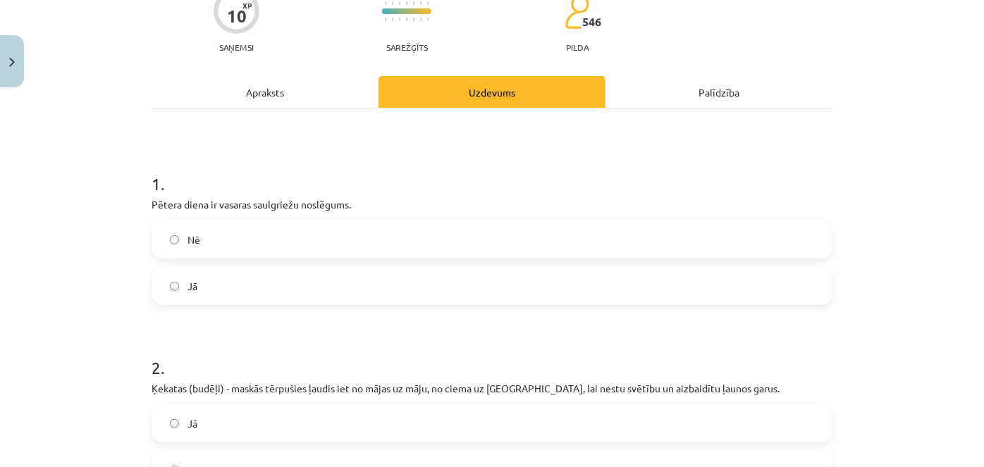
scroll to position [0, 0]
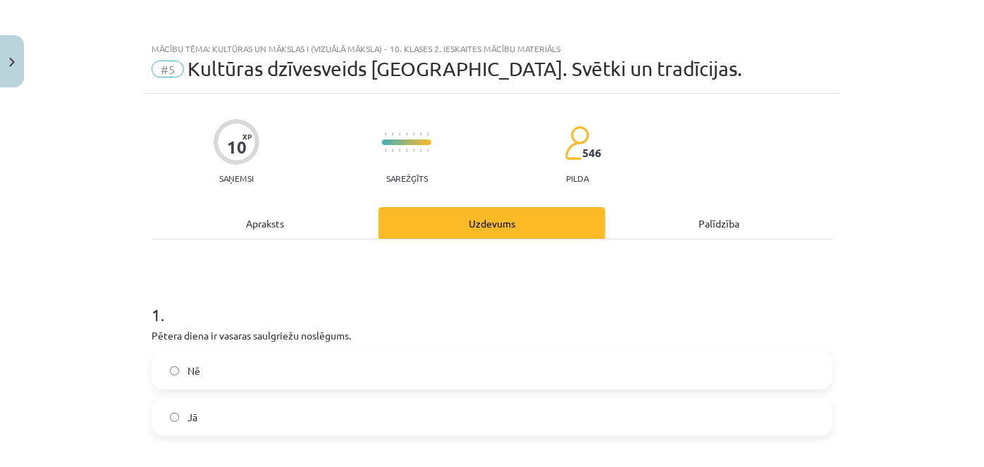
drag, startPoint x: 124, startPoint y: 267, endPoint x: 97, endPoint y: 259, distance: 28.1
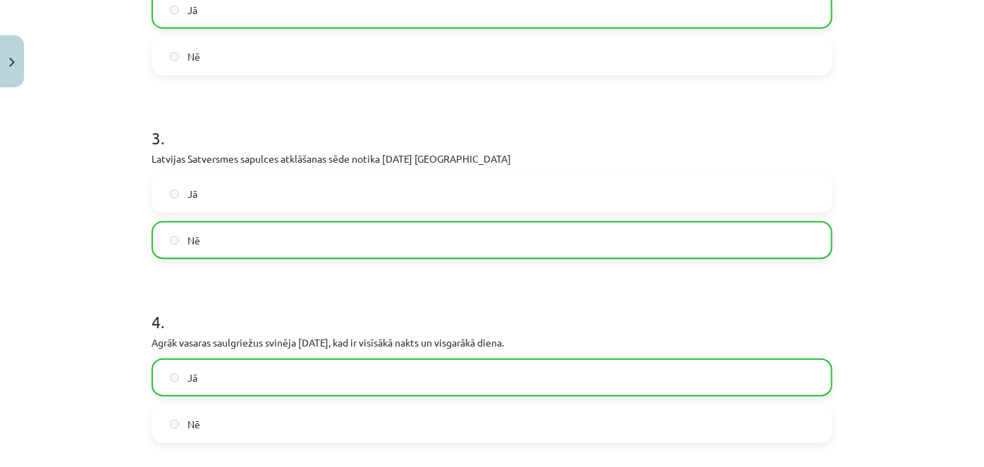
scroll to position [912, 0]
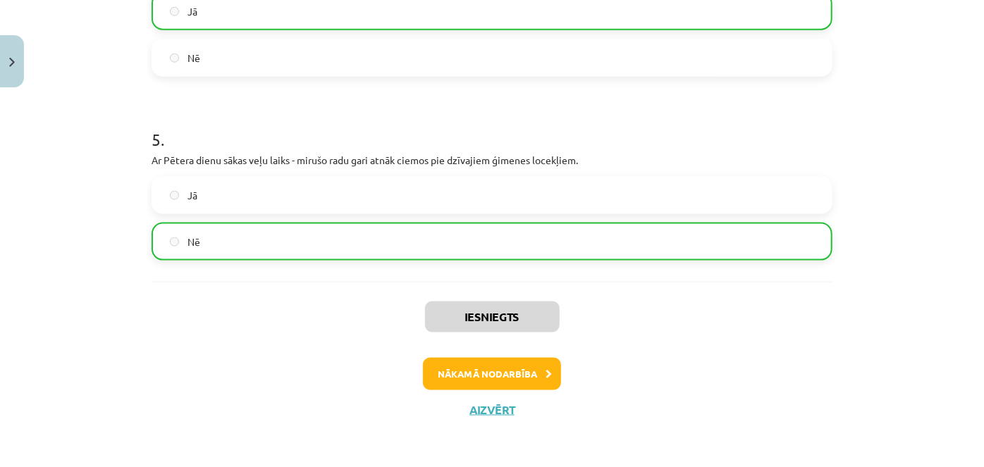
drag, startPoint x: 184, startPoint y: 222, endPoint x: 327, endPoint y: 376, distance: 210.5
click at [462, 374] on button "Nākamā nodarbība" at bounding box center [492, 374] width 138 height 32
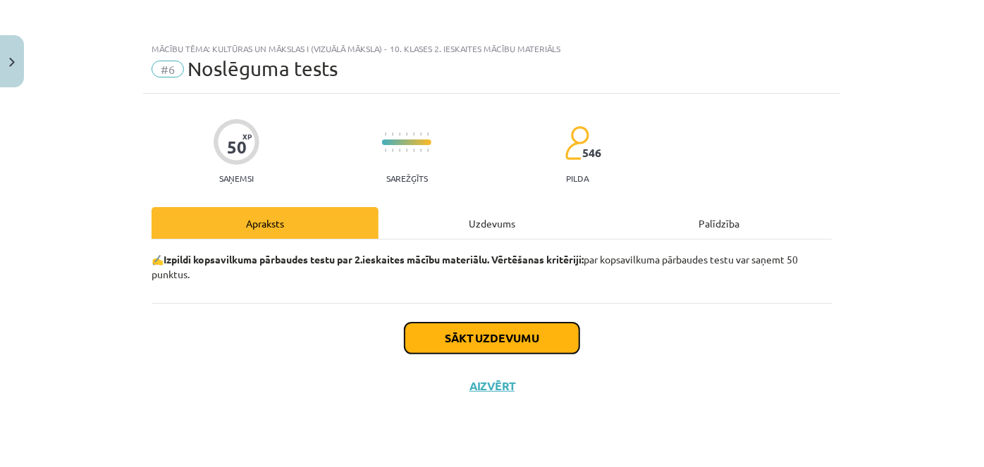
click at [509, 335] on button "Sākt uzdevumu" at bounding box center [492, 338] width 175 height 31
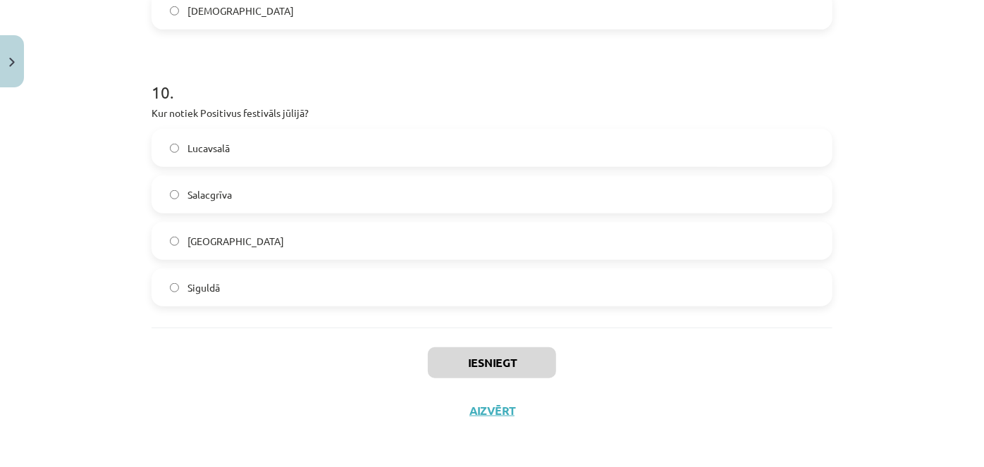
scroll to position [3179, 0]
drag, startPoint x: 133, startPoint y: 265, endPoint x: 351, endPoint y: 271, distance: 217.9
click at [351, 271] on div "Mācību tēma: Kultūras un mākslas i (vizuālā māksla) - 10. klases 2. ieskaites m…" at bounding box center [492, 233] width 984 height 467
drag, startPoint x: 188, startPoint y: 102, endPoint x: 184, endPoint y: 111, distance: 9.2
copy form "Šis mākslas virziens radies Amerikā kā visasākā reakcija pret abstrakcionismu, …"
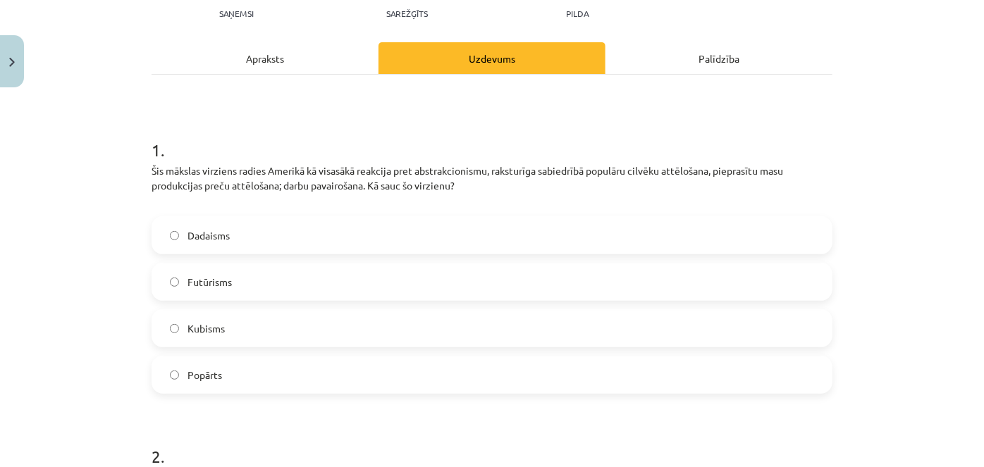
scroll to position [164, 0]
drag, startPoint x: 68, startPoint y: 141, endPoint x: 99, endPoint y: 140, distance: 31.7
click at [203, 380] on span "Popārts" at bounding box center [205, 376] width 35 height 15
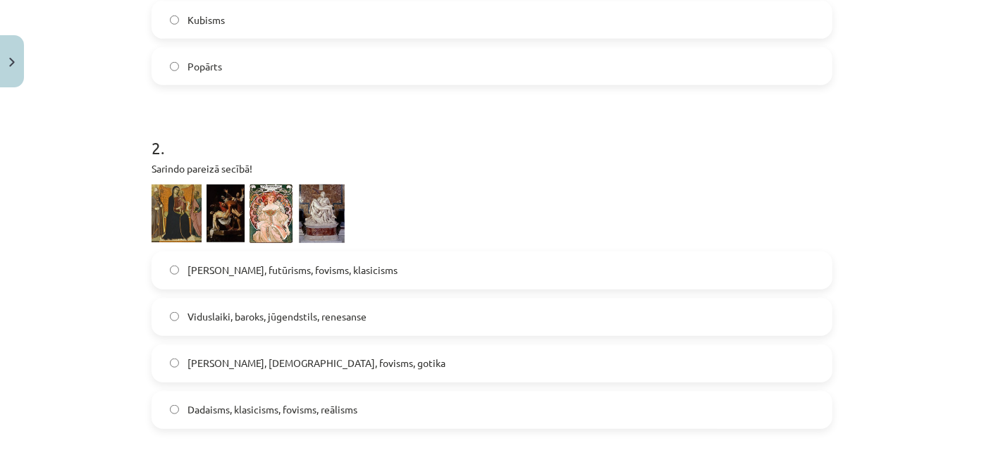
scroll to position [548, 0]
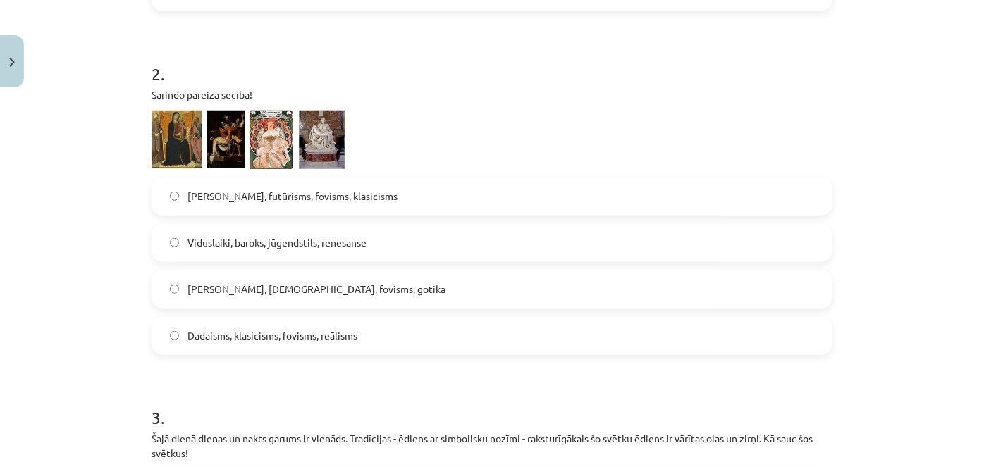
click at [174, 192] on label "Gotika, futūrisms, fovisms, klasicisms" at bounding box center [492, 196] width 678 height 35
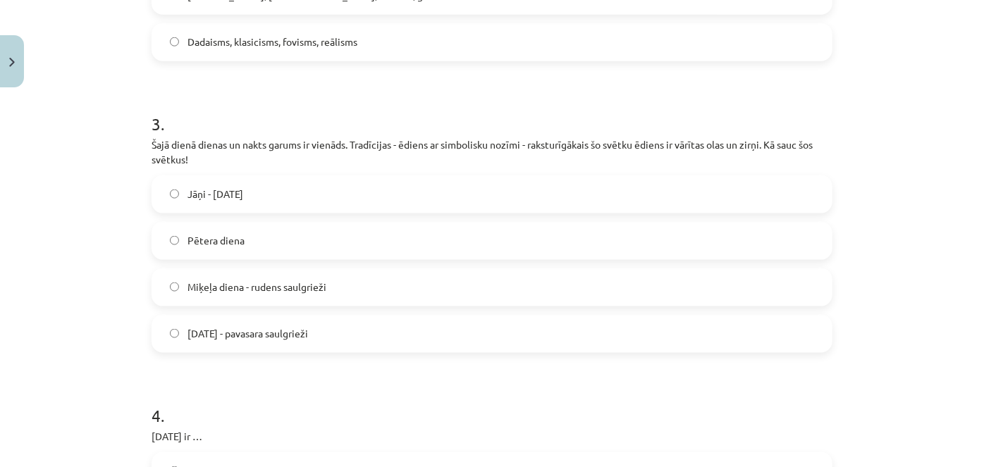
scroll to position [932, 0]
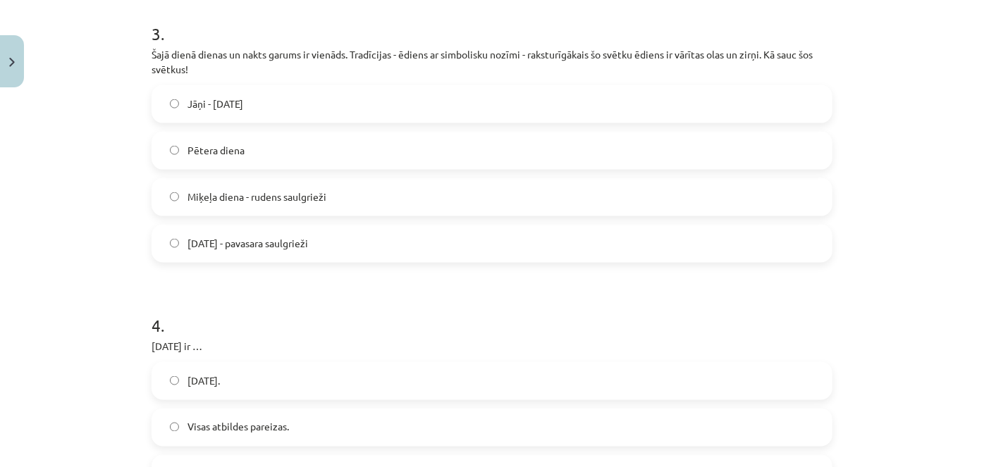
click at [212, 246] on span "Lieldienas - pavasara saulgrieži" at bounding box center [248, 243] width 121 height 15
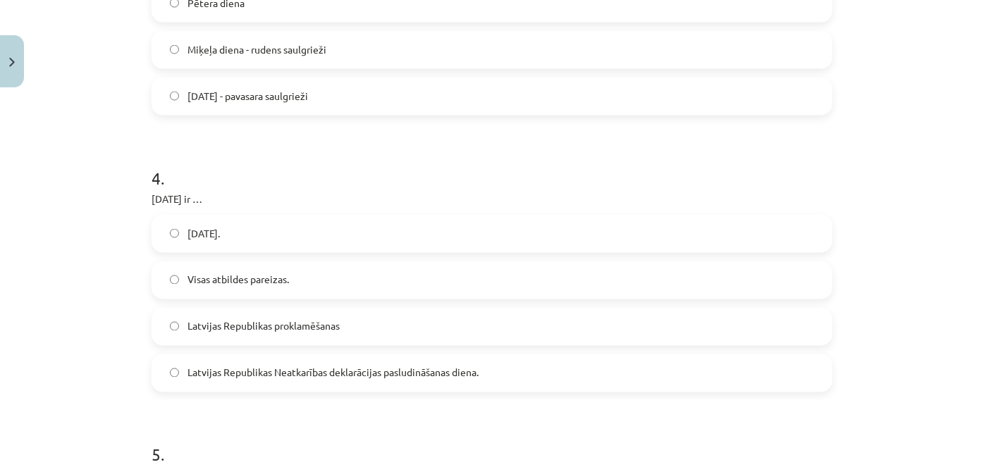
scroll to position [1253, 0]
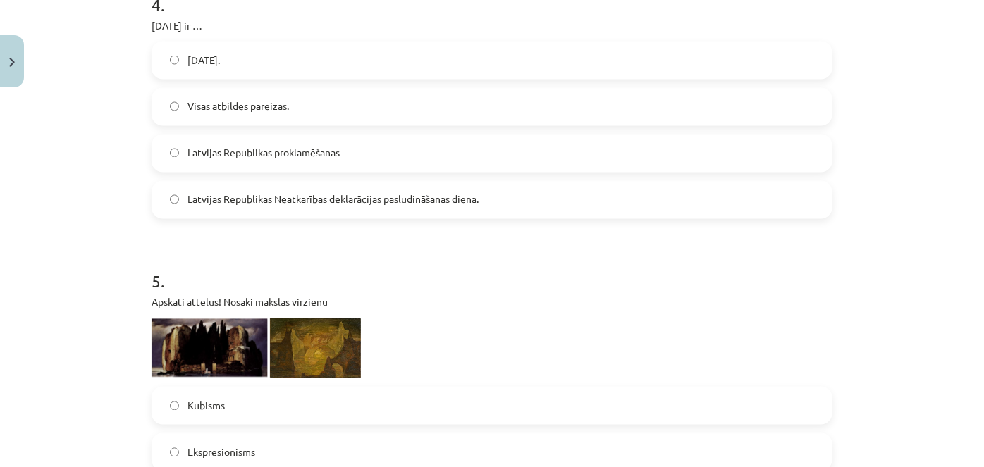
click at [198, 196] on span "Latvijas Republikas Neatkarības deklarācijas pasludināšanas diena." at bounding box center [333, 199] width 291 height 15
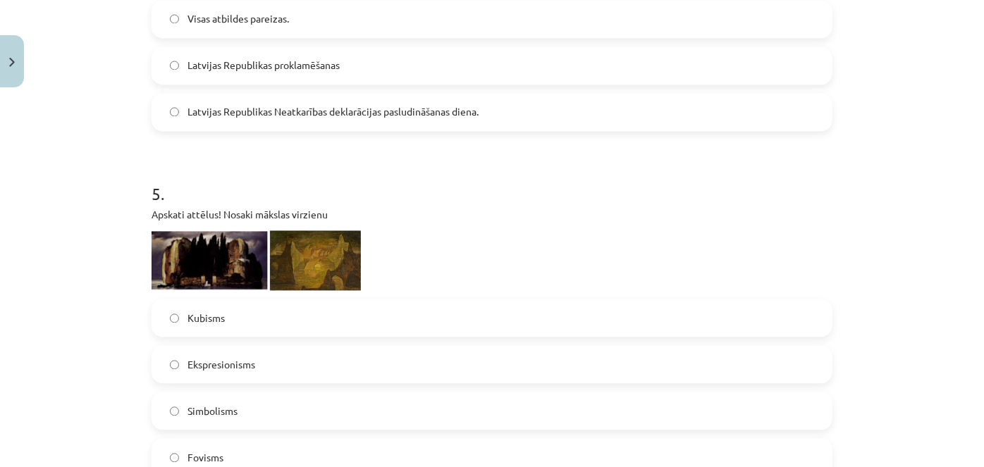
scroll to position [1445, 0]
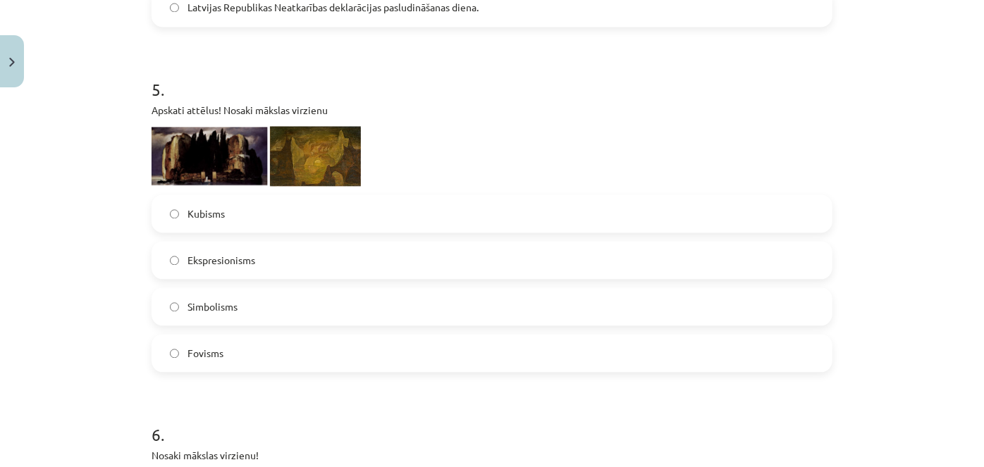
click at [183, 365] on label "Fovisms" at bounding box center [492, 353] width 678 height 35
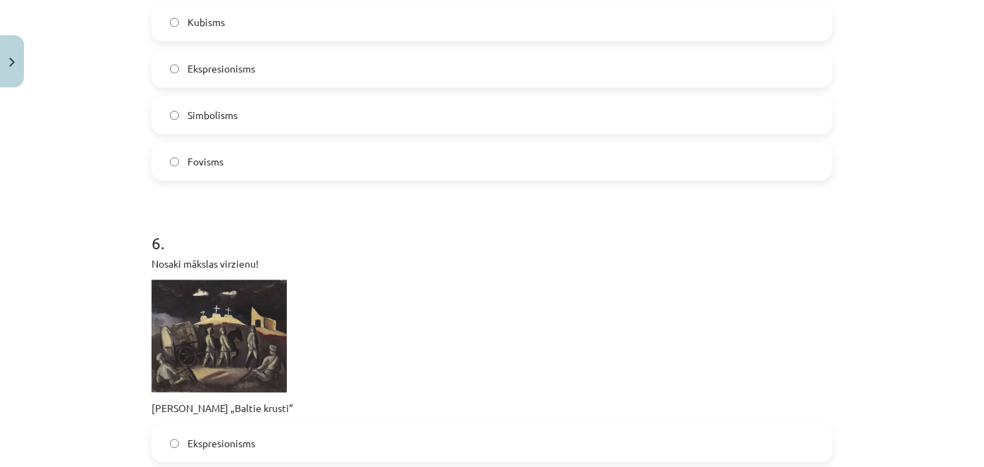
scroll to position [1829, 0]
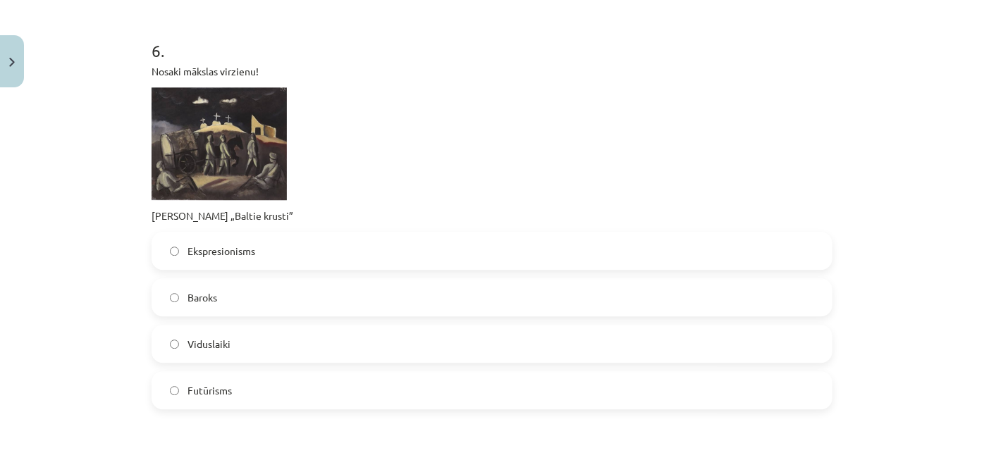
click at [188, 338] on span "Viduslaiki" at bounding box center [209, 344] width 43 height 15
click at [200, 304] on span "Baroks" at bounding box center [203, 297] width 30 height 15
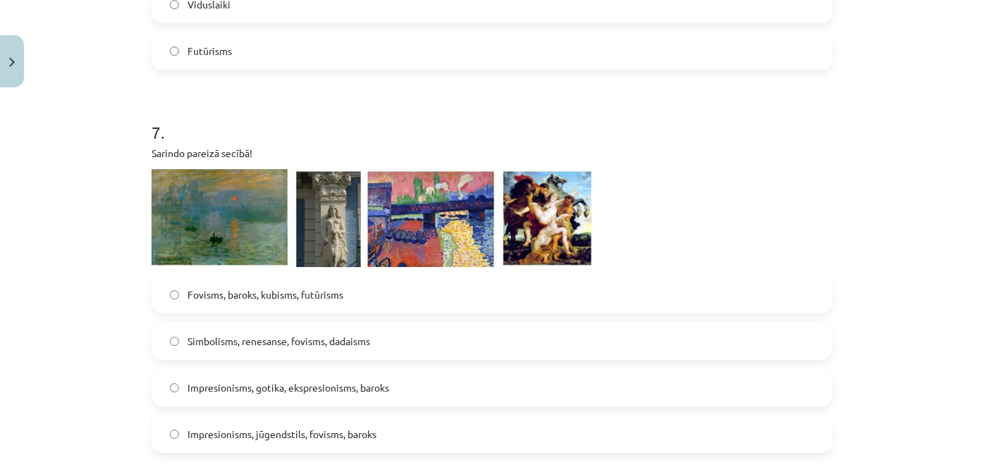
scroll to position [2279, 0]
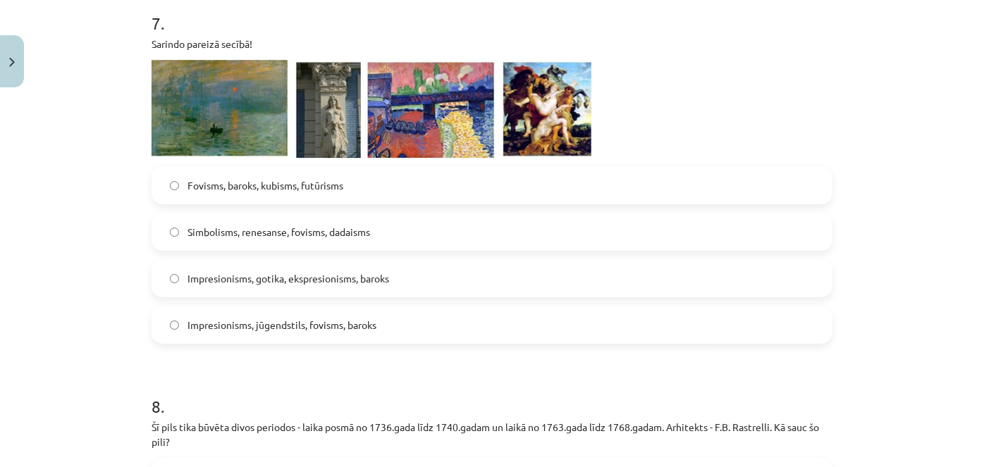
click at [239, 288] on label "Impresionisms, gotika, ekspresionisms, baroks" at bounding box center [492, 278] width 678 height 35
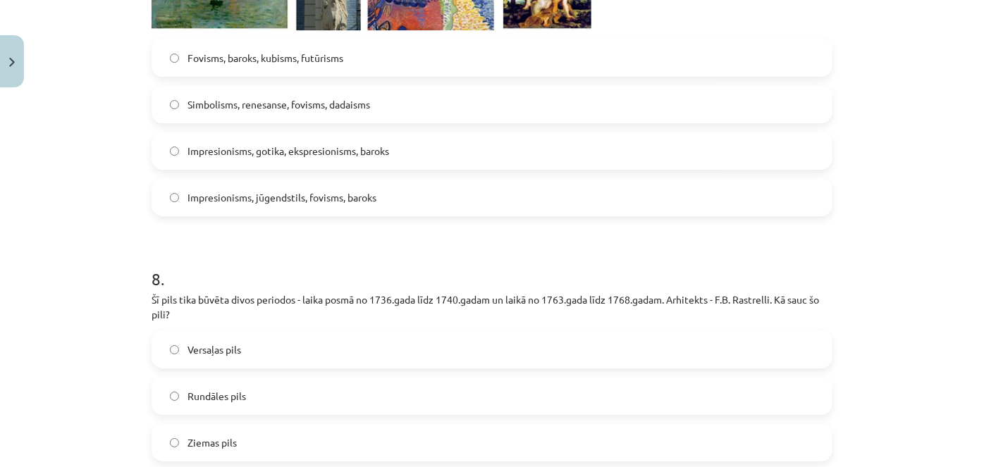
scroll to position [2599, 0]
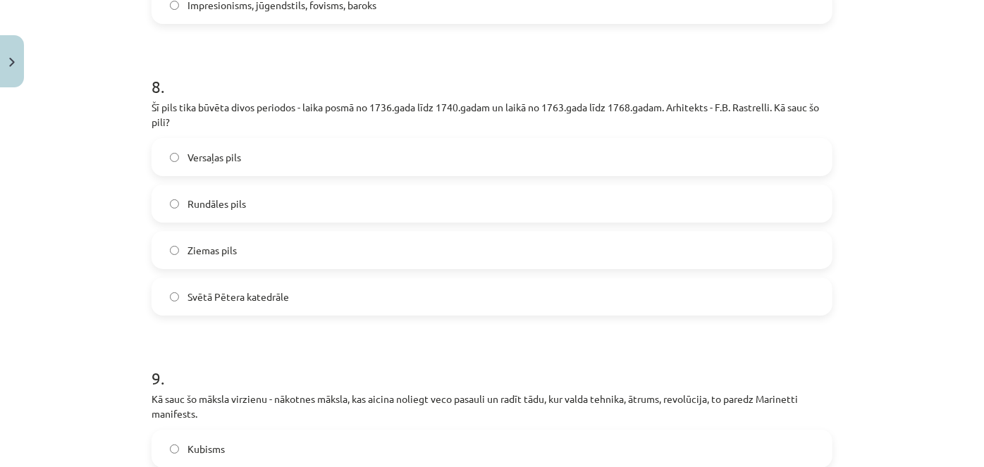
click at [203, 212] on label "Rundāles pils" at bounding box center [492, 203] width 678 height 35
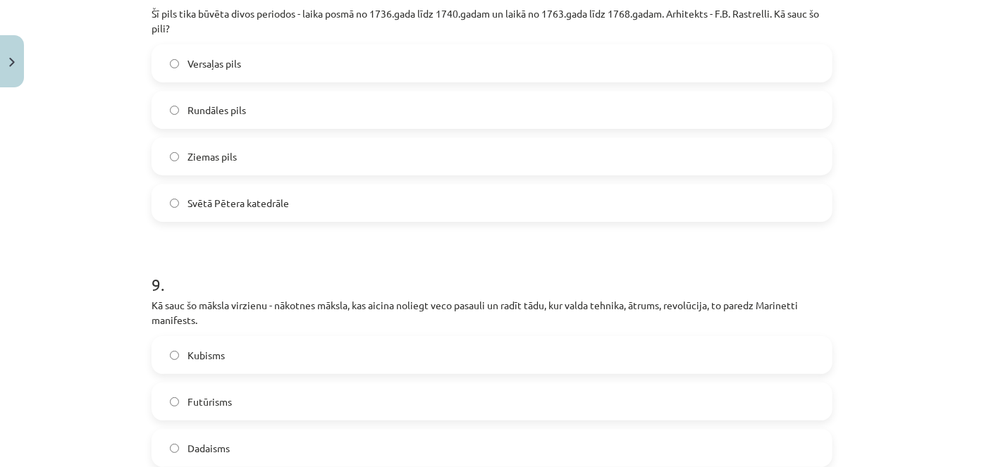
scroll to position [2791, 0]
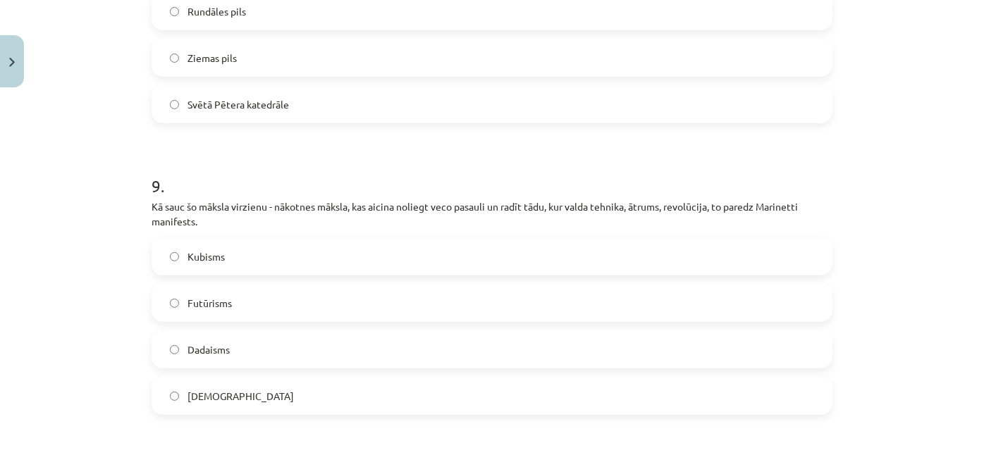
click at [238, 295] on label "Futūrisms" at bounding box center [492, 303] width 678 height 35
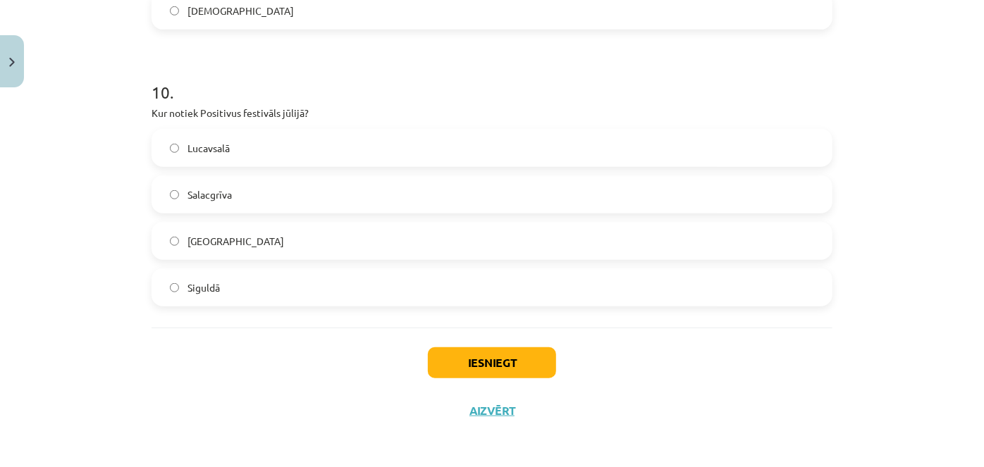
scroll to position [3179, 0]
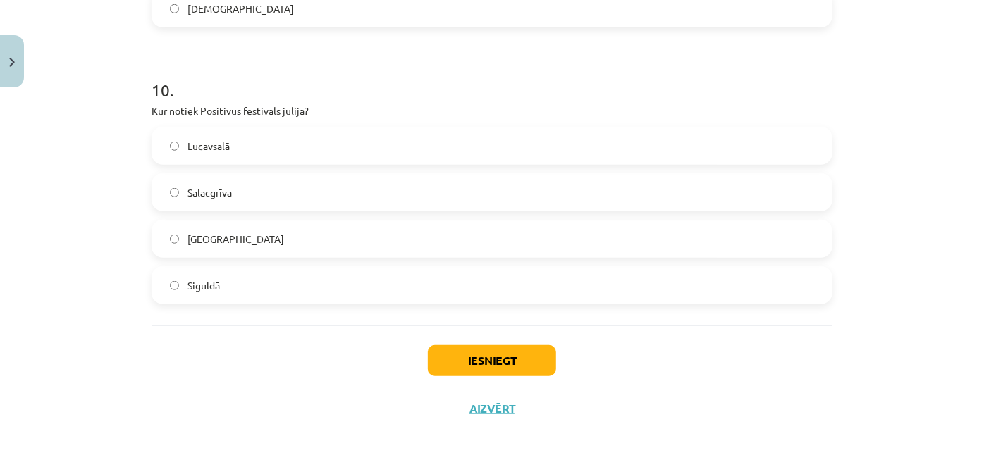
click at [251, 203] on label "Salacgrīva" at bounding box center [492, 192] width 678 height 35
click at [440, 364] on button "Iesniegt" at bounding box center [492, 360] width 128 height 31
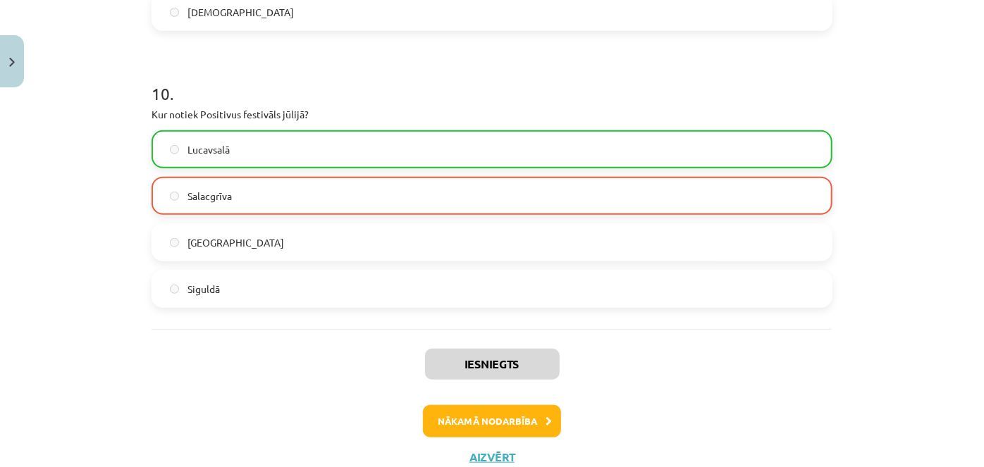
scroll to position [3223, 0]
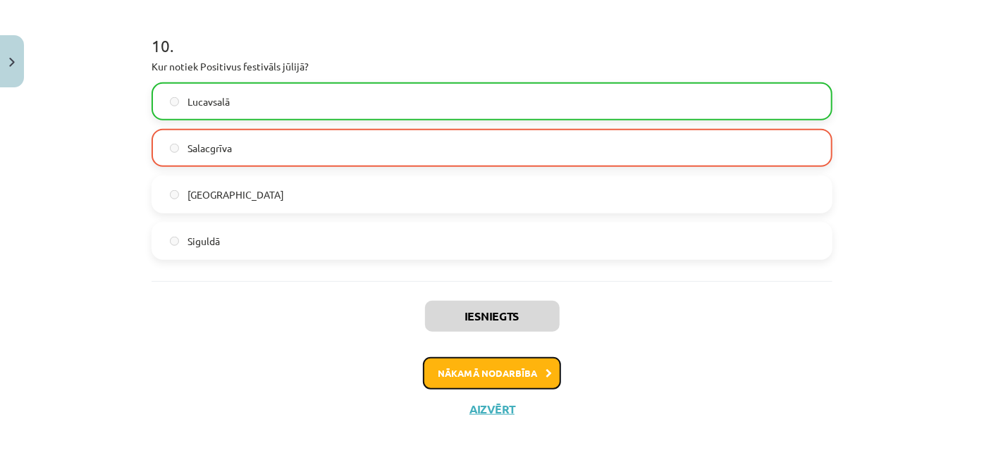
click at [487, 385] on button "Nākamā nodarbība" at bounding box center [492, 373] width 138 height 32
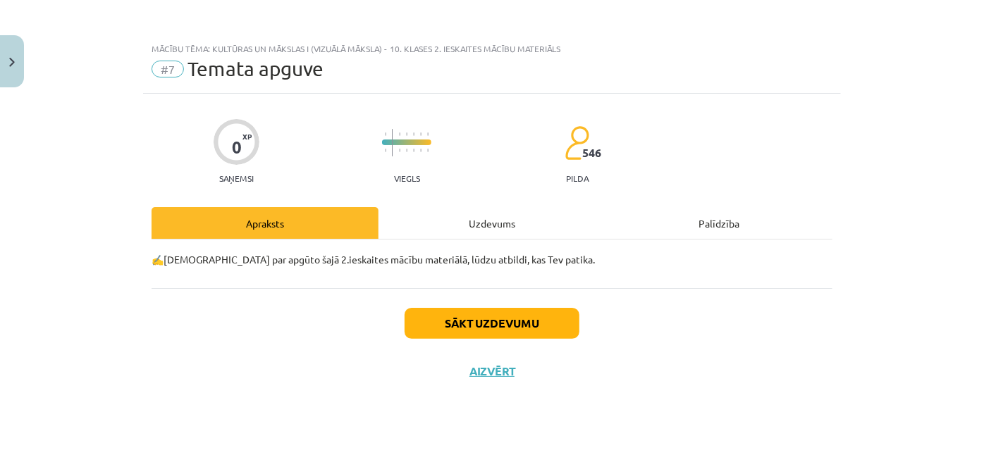
scroll to position [0, 0]
click at [477, 308] on button "Sākt uzdevumu" at bounding box center [492, 323] width 175 height 31
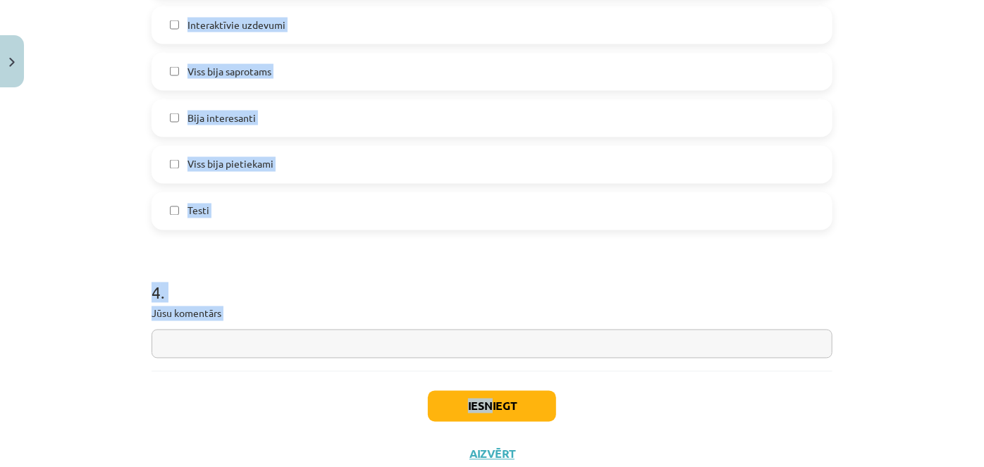
scroll to position [1237, 0]
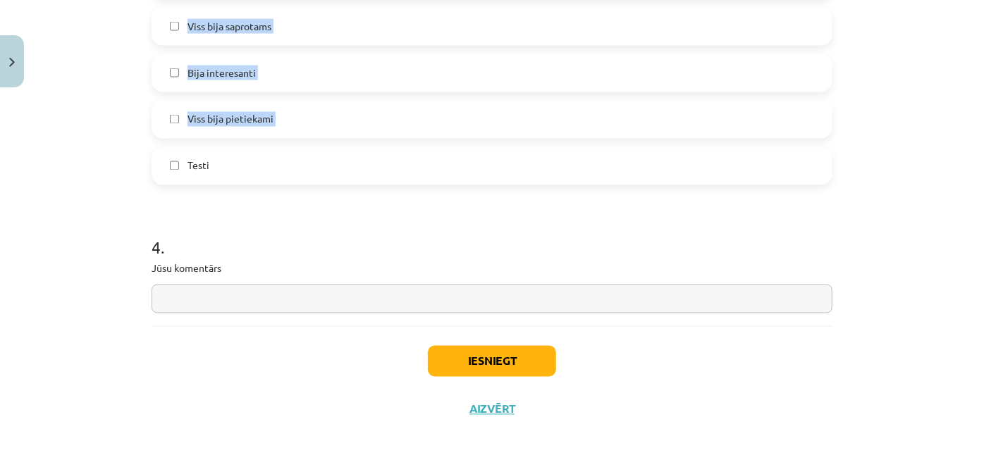
drag, startPoint x: 146, startPoint y: 207, endPoint x: 128, endPoint y: 157, distance: 53.3
click at [57, 151] on div "Mācību tēma: Kultūras un mākslas i (vizuālā māksla) - 10. klases 2. ieskaites m…" at bounding box center [492, 233] width 984 height 467
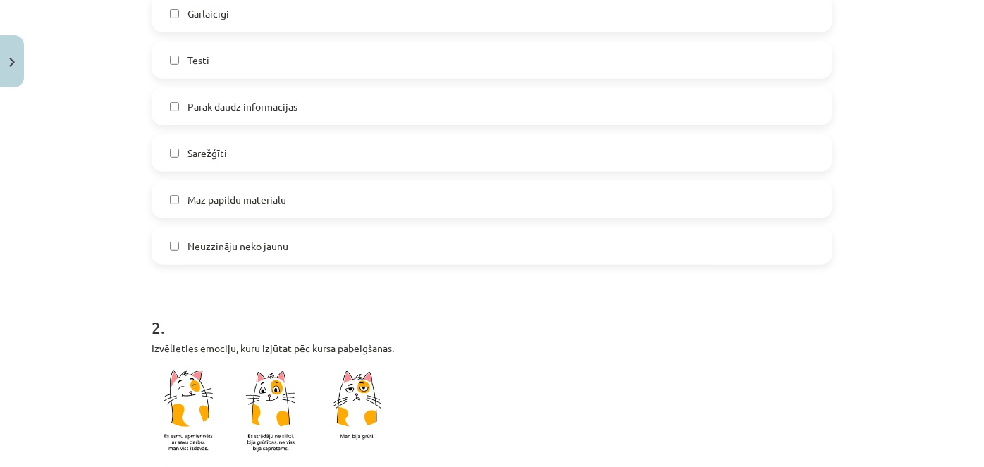
scroll to position [147, 0]
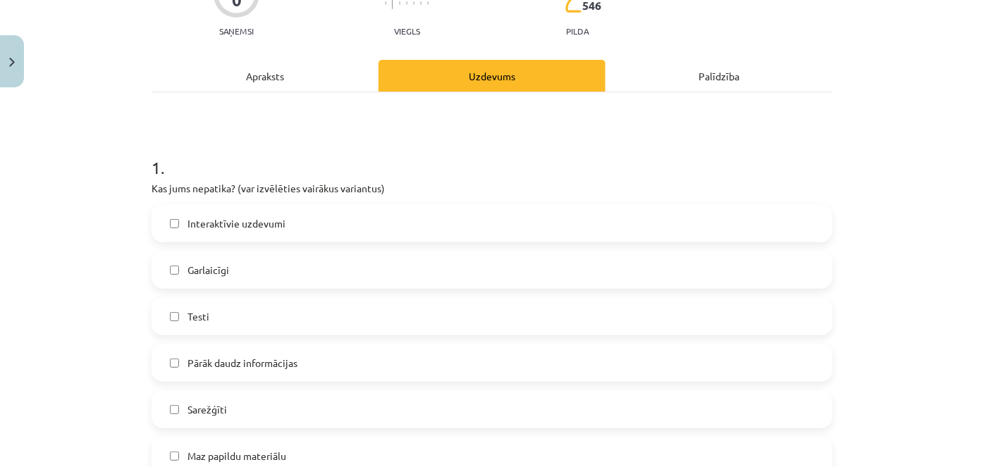
click at [189, 356] on span "Pārāk daudz informācijas" at bounding box center [243, 363] width 110 height 15
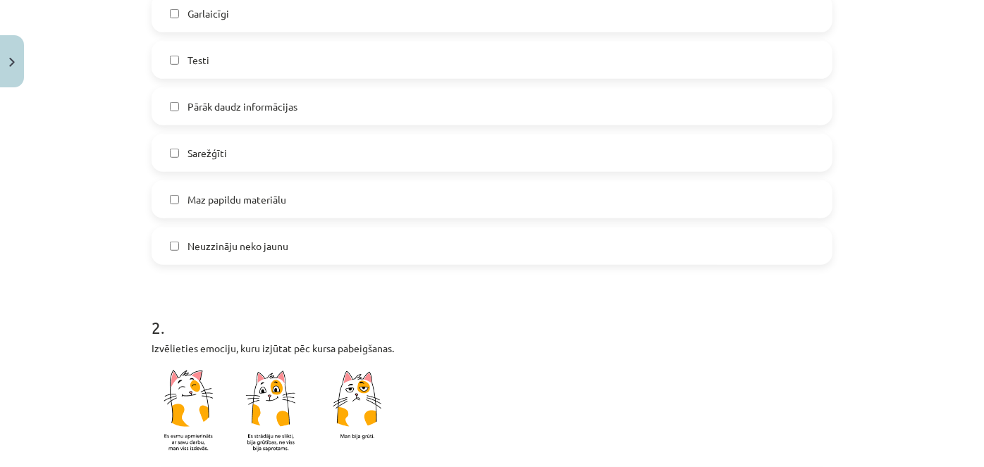
scroll to position [660, 0]
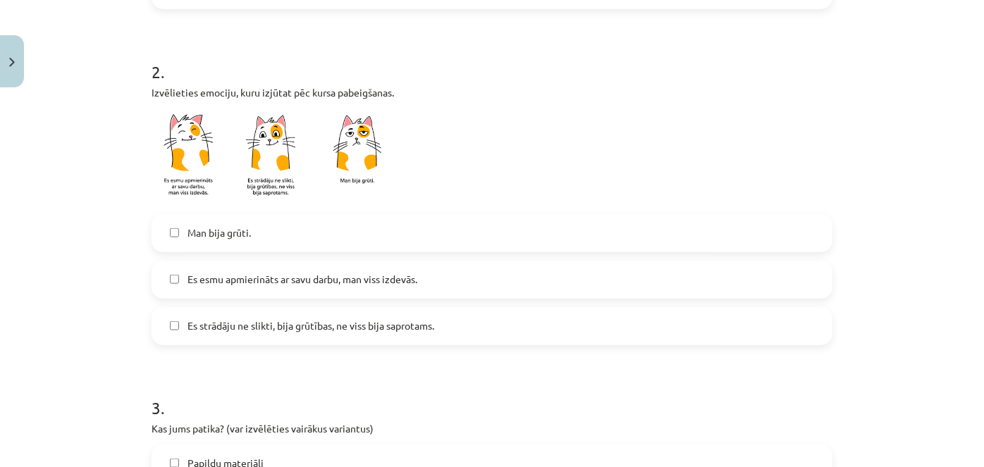
click at [208, 267] on label "Es esmu apmierināts ar savu darbu, man viss izdevās." at bounding box center [492, 279] width 678 height 35
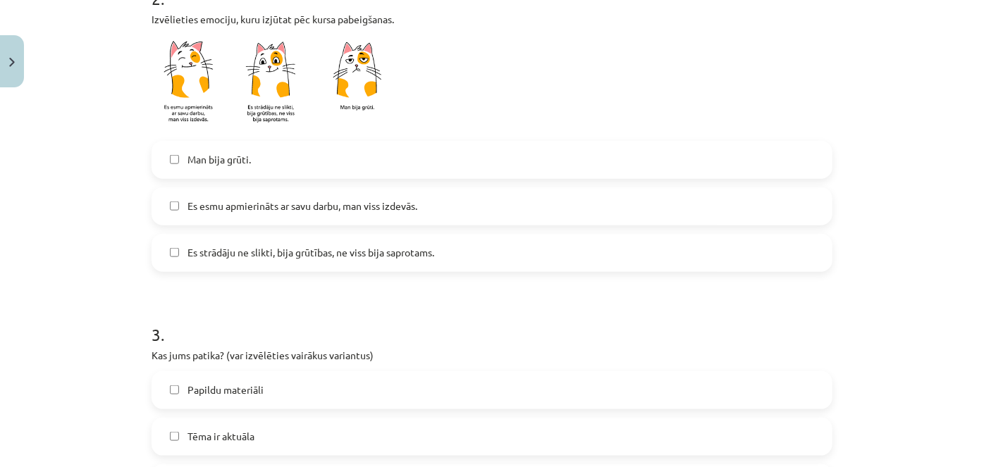
scroll to position [788, 0]
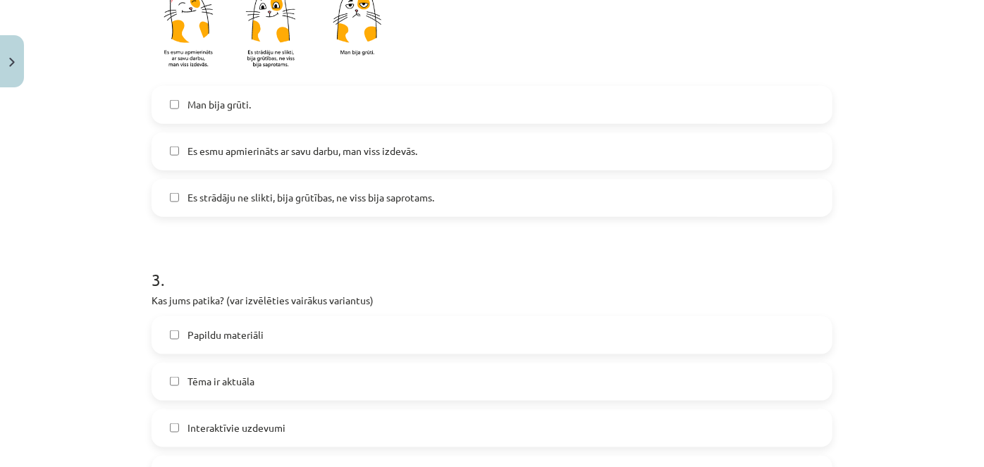
click at [199, 364] on label "Tēma ir aktuāla" at bounding box center [492, 381] width 678 height 35
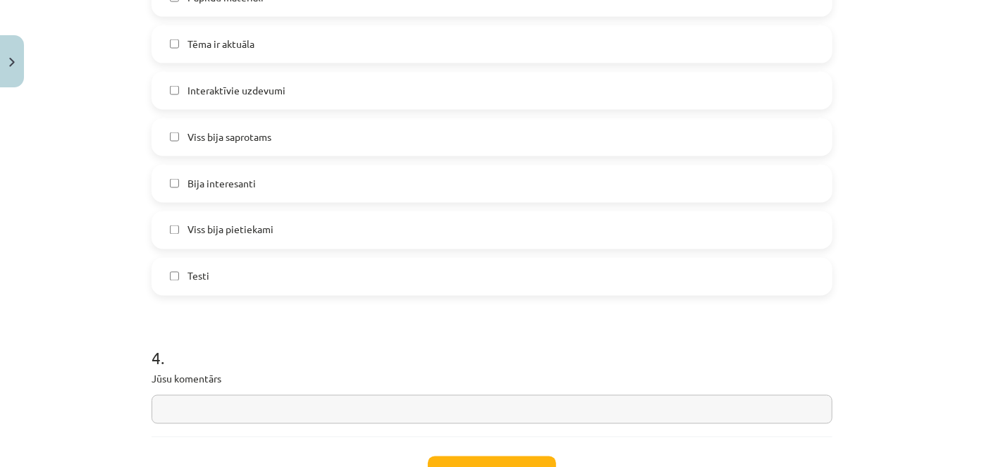
scroll to position [1237, 0]
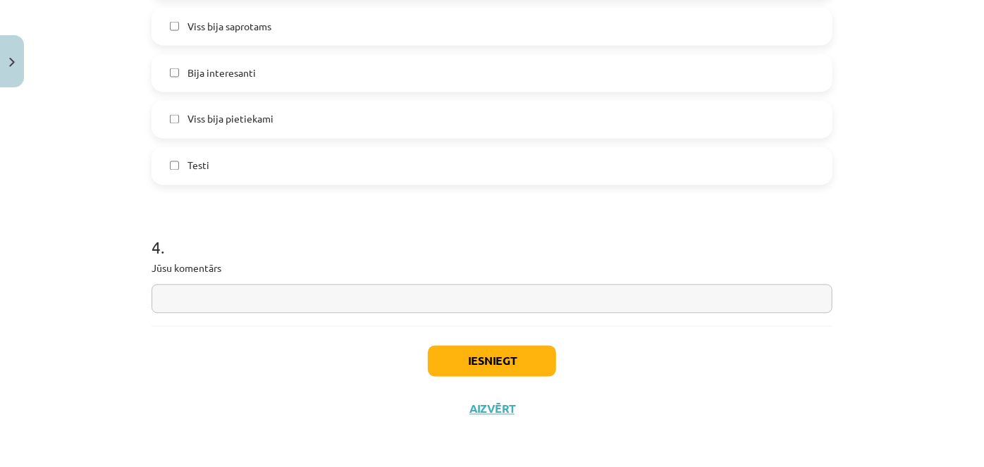
click at [217, 280] on div "4 . Jūsu komentārs" at bounding box center [492, 264] width 681 height 100
click at [201, 298] on input "text" at bounding box center [492, 299] width 681 height 29
click at [461, 346] on button "Iesniegt" at bounding box center [492, 361] width 128 height 31
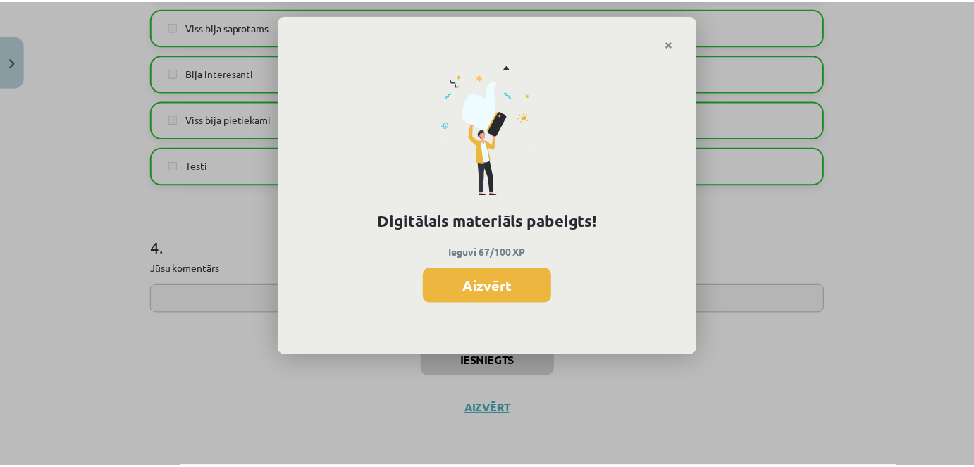
scroll to position [384, 0]
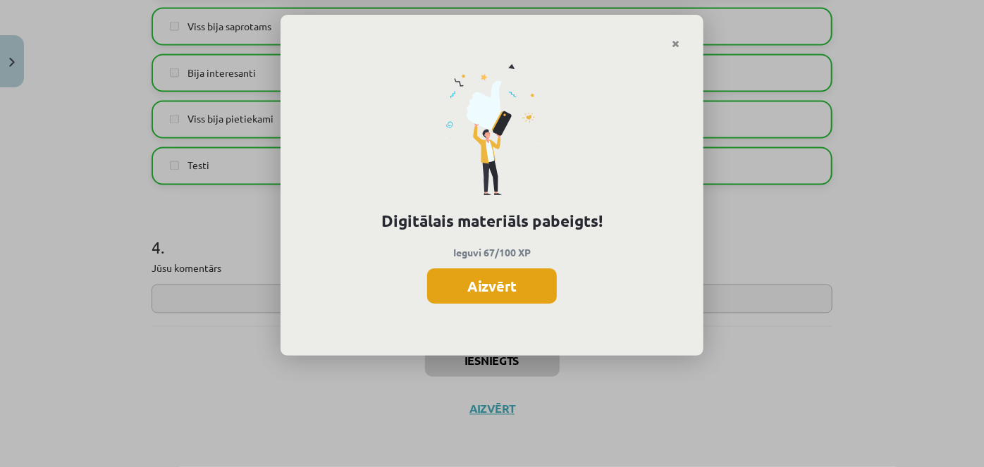
click at [527, 288] on button "Aizvērt" at bounding box center [492, 286] width 130 height 35
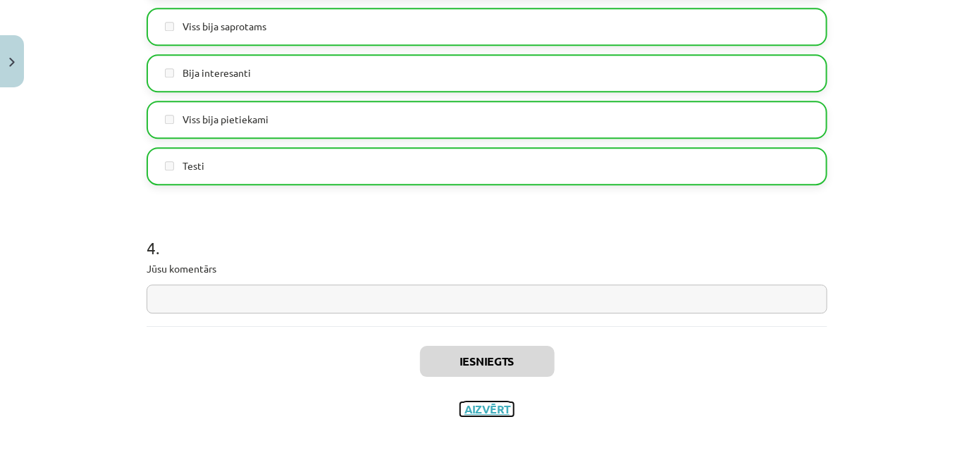
click at [469, 408] on button "Aizvērt" at bounding box center [487, 410] width 54 height 14
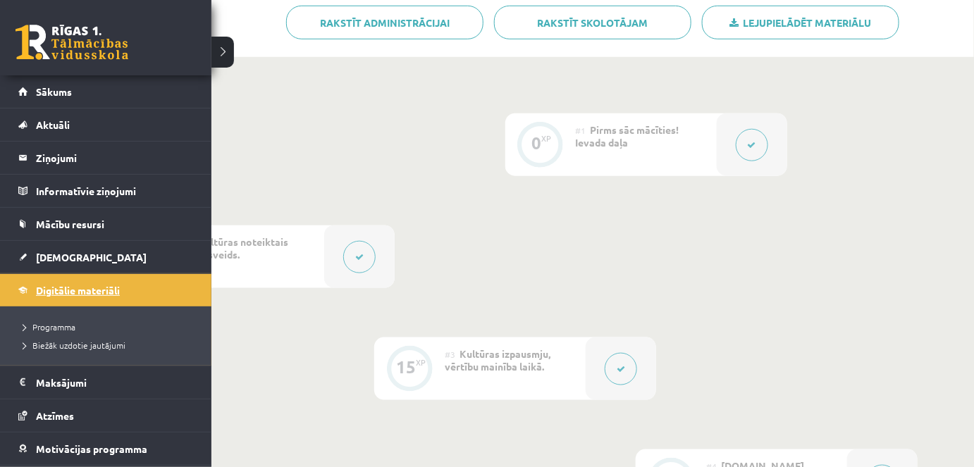
click at [52, 300] on link "Digitālie materiāli" at bounding box center [106, 290] width 176 height 32
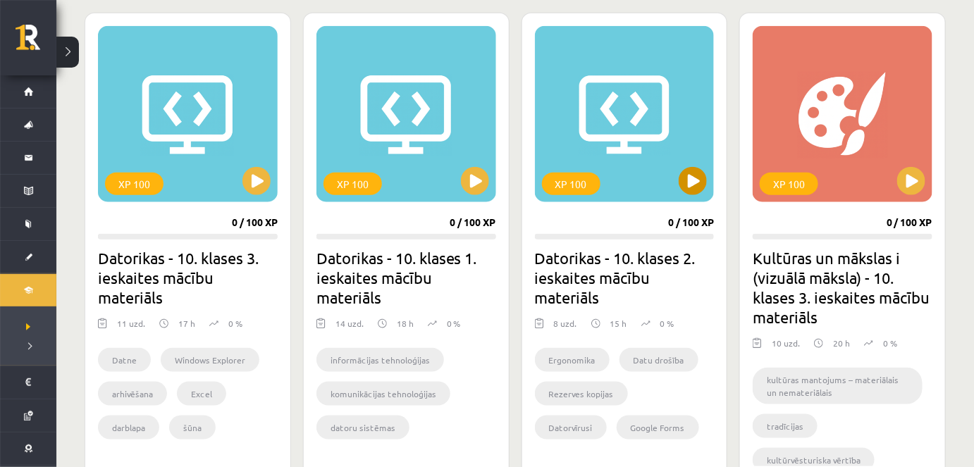
scroll to position [305, 0]
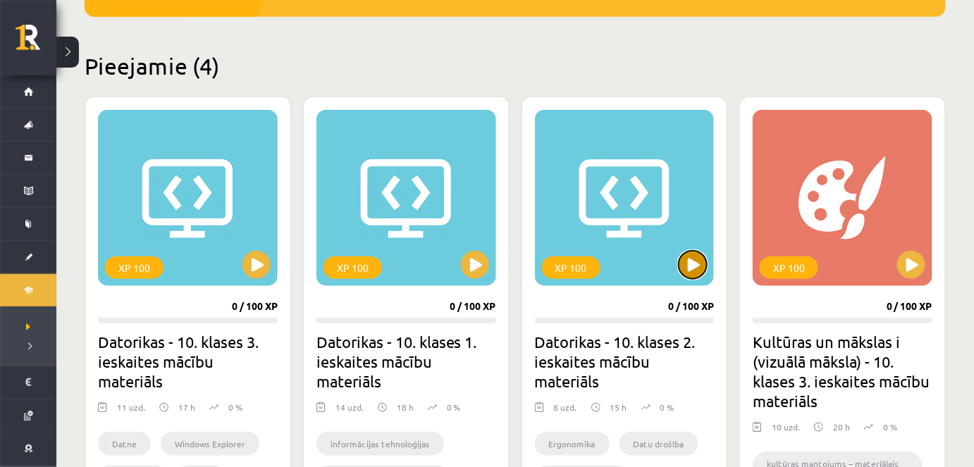
click at [696, 263] on button at bounding box center [693, 265] width 28 height 28
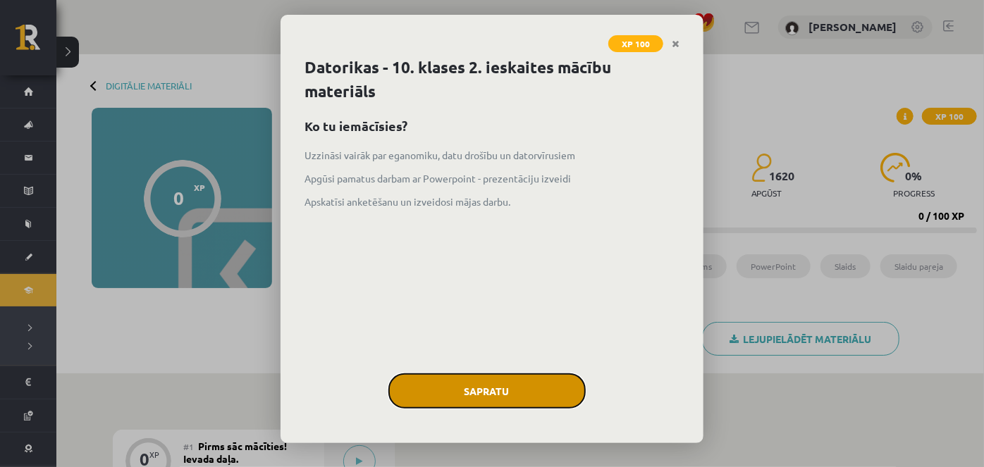
click at [498, 377] on button "Sapratu" at bounding box center [486, 391] width 197 height 35
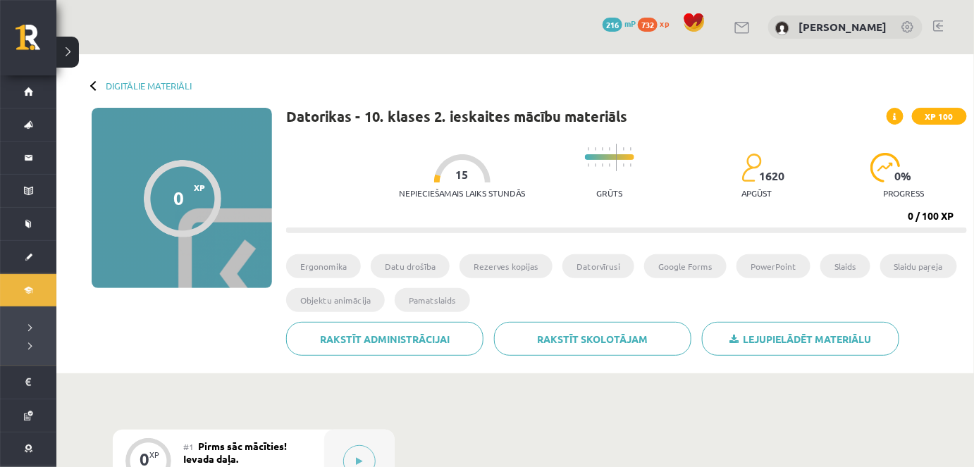
drag, startPoint x: 492, startPoint y: 195, endPoint x: 476, endPoint y: 141, distance: 56.7
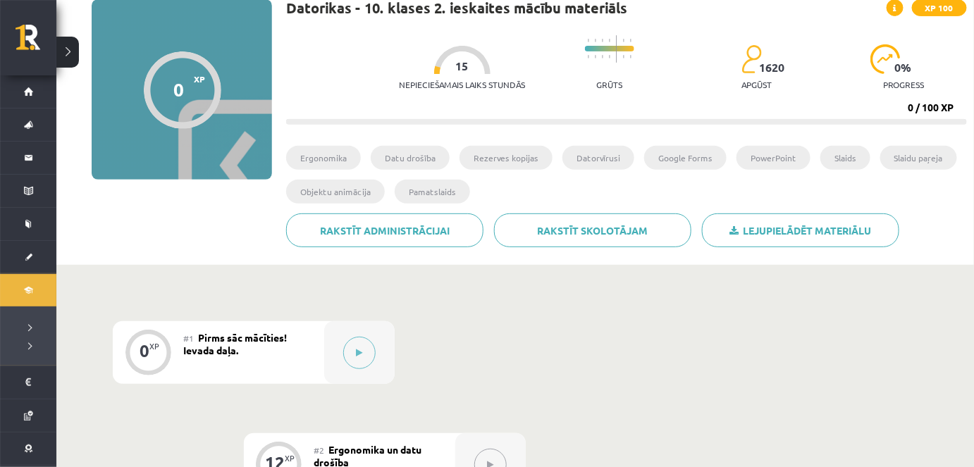
scroll to position [128, 0]
